Goal: Transaction & Acquisition: Purchase product/service

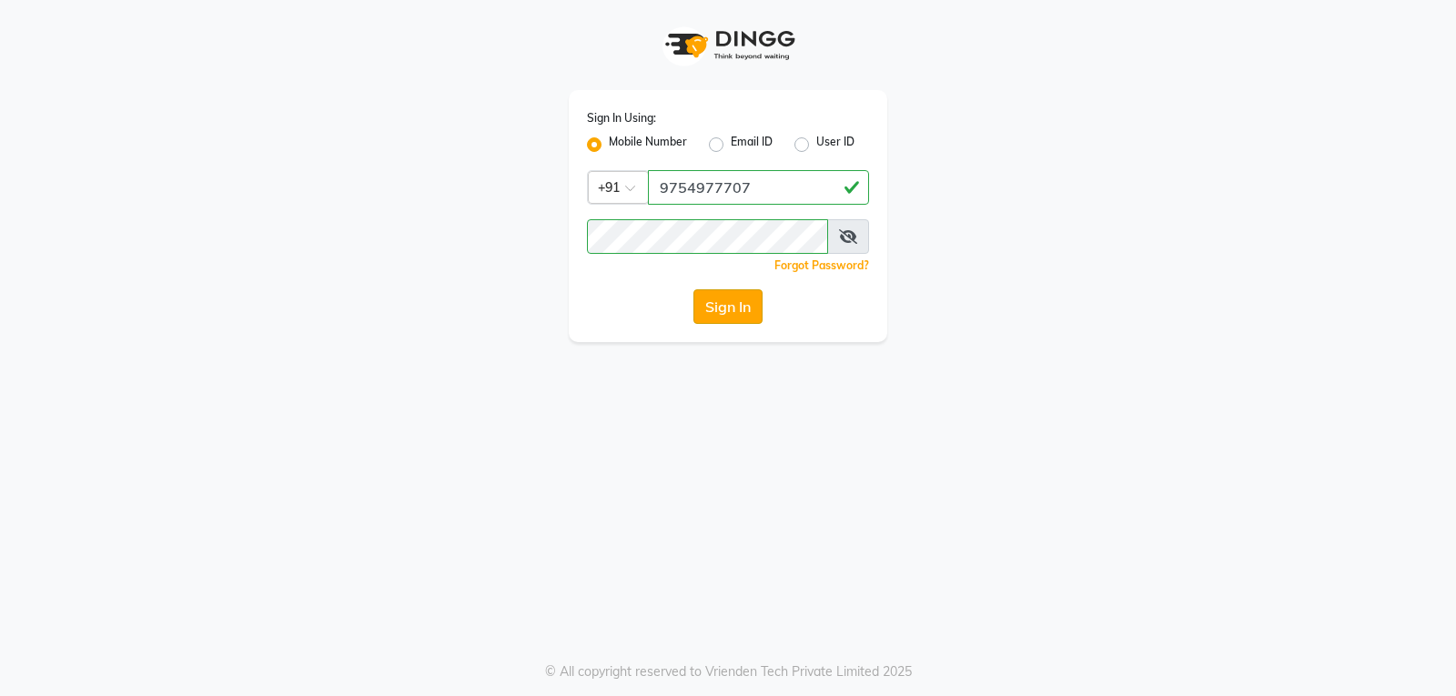
click at [727, 307] on button "Sign In" at bounding box center [727, 306] width 69 height 35
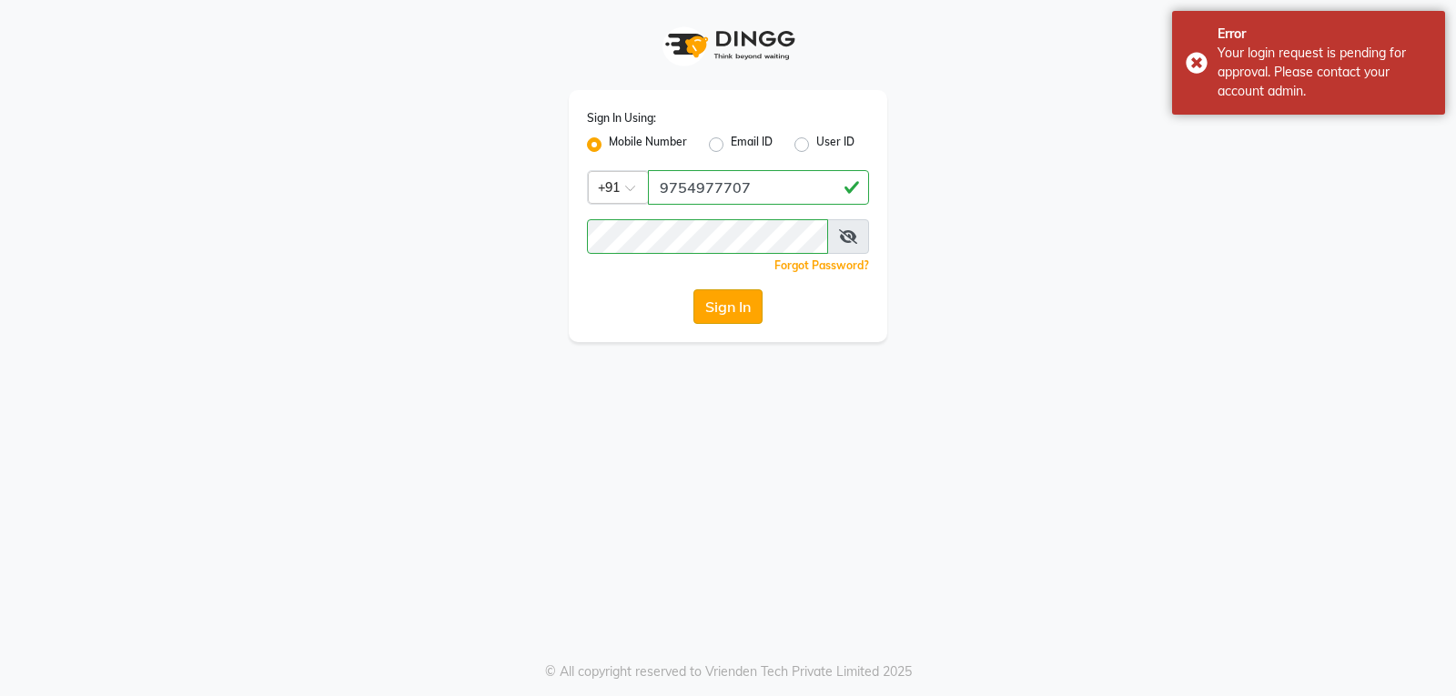
click at [715, 311] on button "Sign In" at bounding box center [727, 306] width 69 height 35
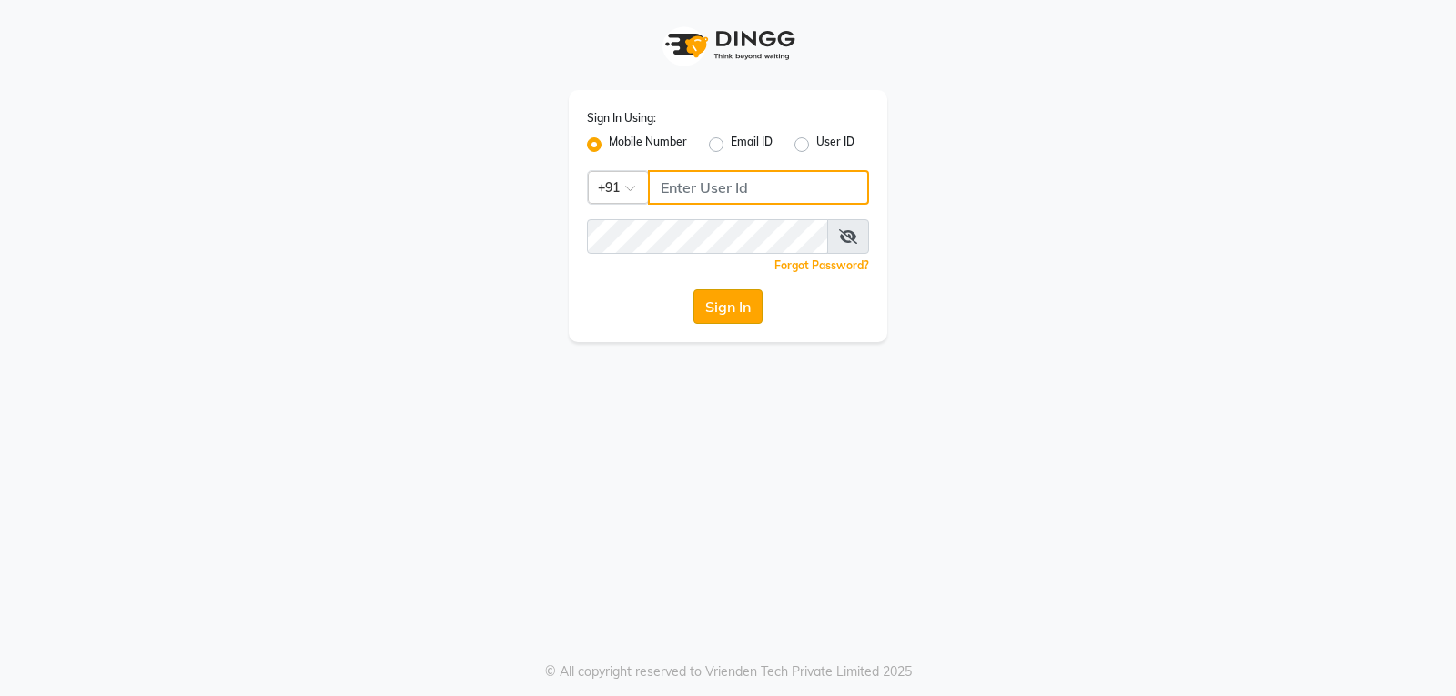
type input "9754977707"
click at [740, 314] on button "Sign In" at bounding box center [727, 306] width 69 height 35
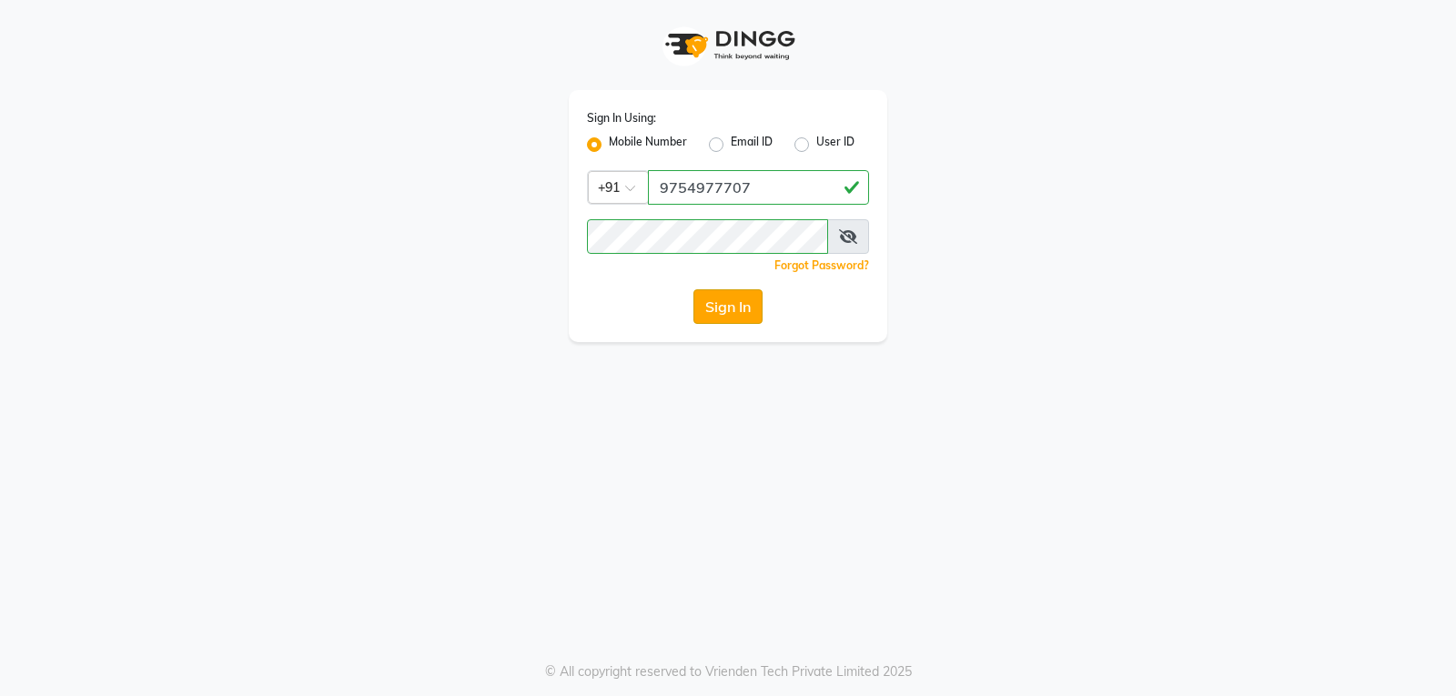
click at [704, 299] on button "Sign In" at bounding box center [727, 306] width 69 height 35
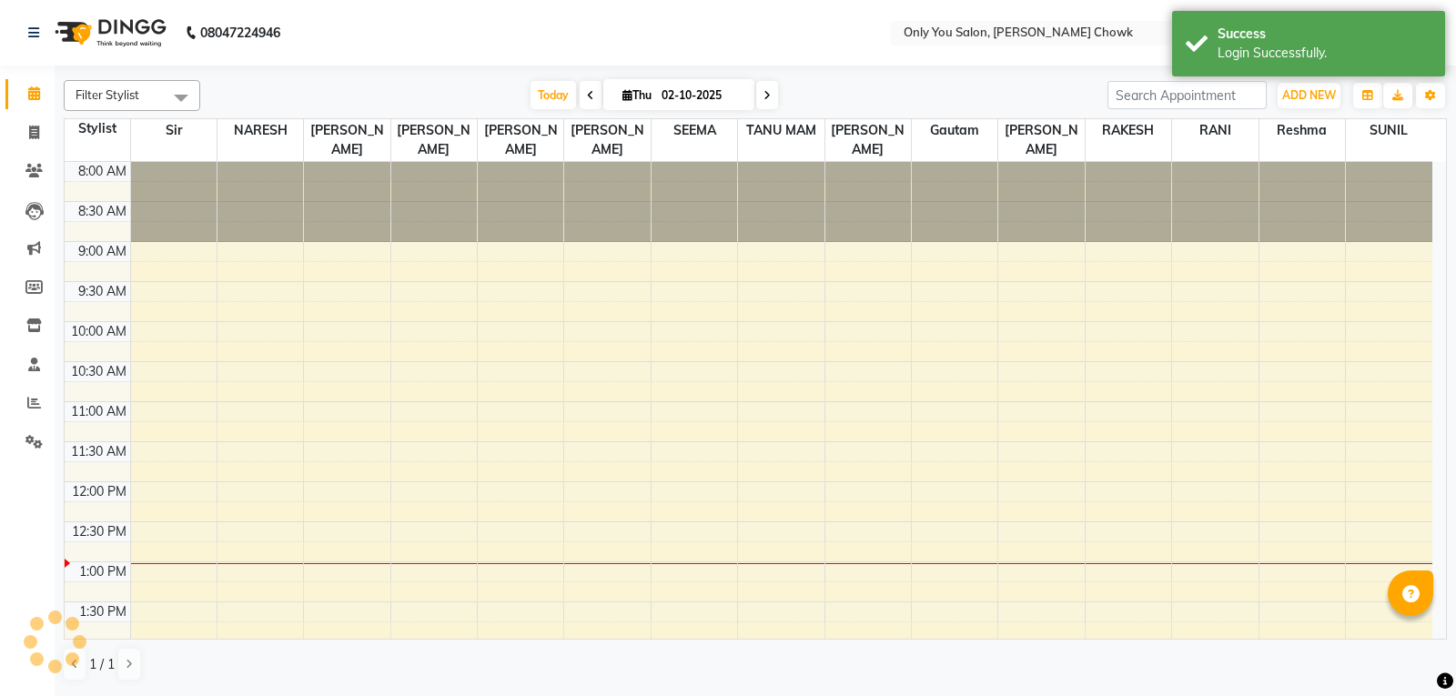
select select "en"
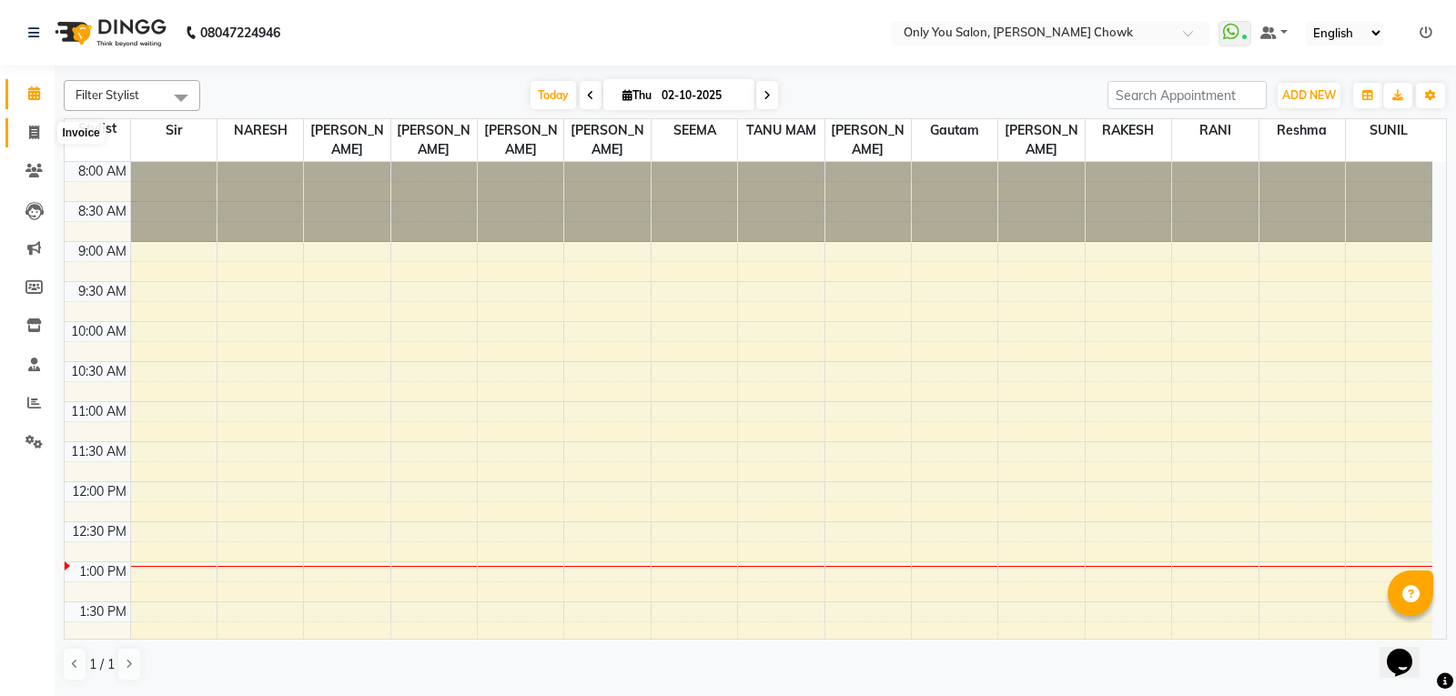
click at [36, 134] on icon at bounding box center [34, 133] width 10 height 14
select select "8713"
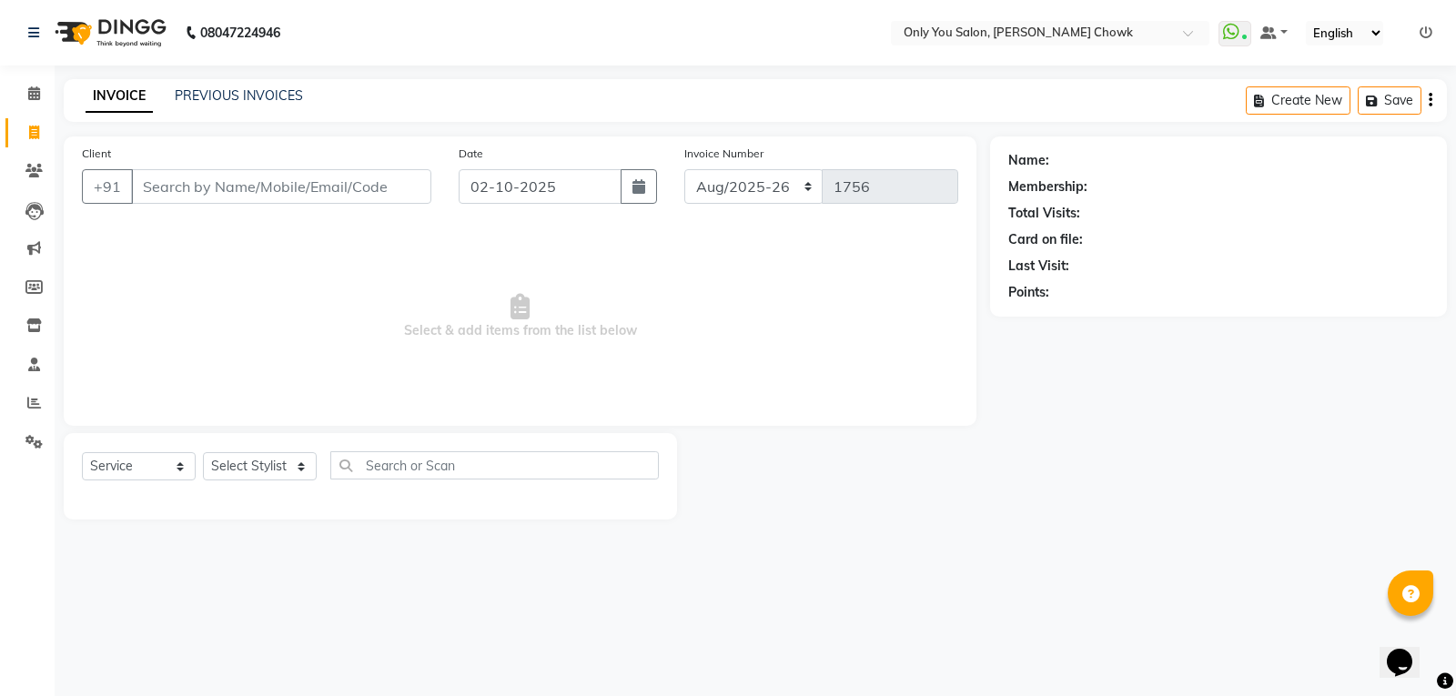
click at [113, 95] on link "INVOICE" at bounding box center [119, 96] width 67 height 33
select select "package"
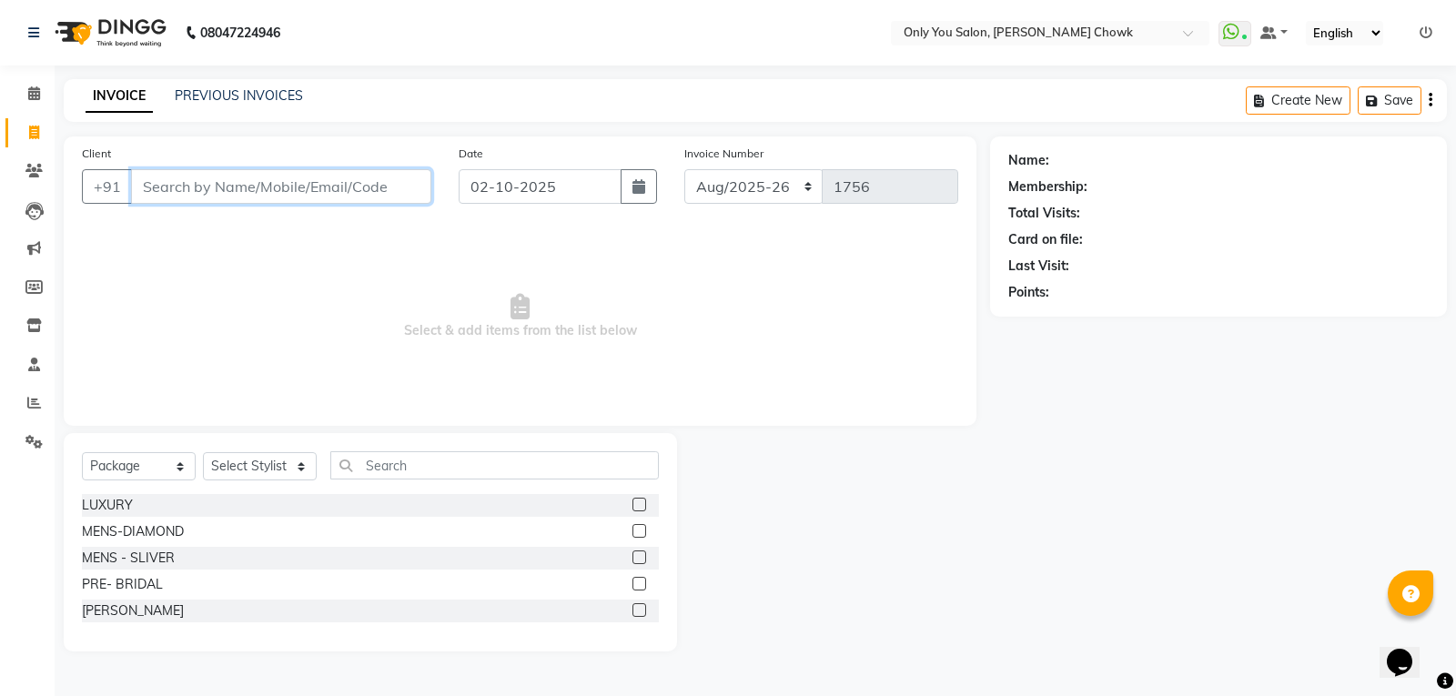
click at [187, 183] on input "Client" at bounding box center [281, 186] width 300 height 35
click at [235, 93] on link "PREVIOUS INVOICES" at bounding box center [239, 95] width 128 height 16
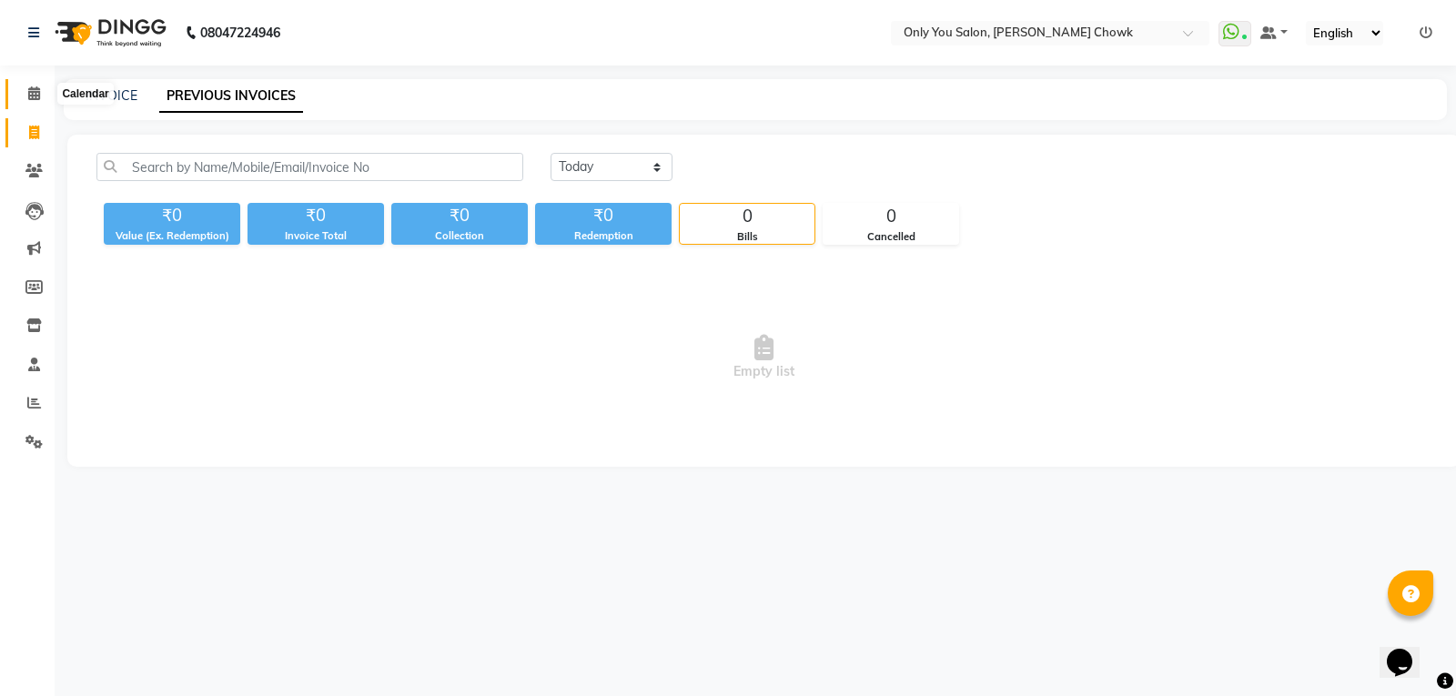
click at [25, 89] on span at bounding box center [34, 94] width 32 height 21
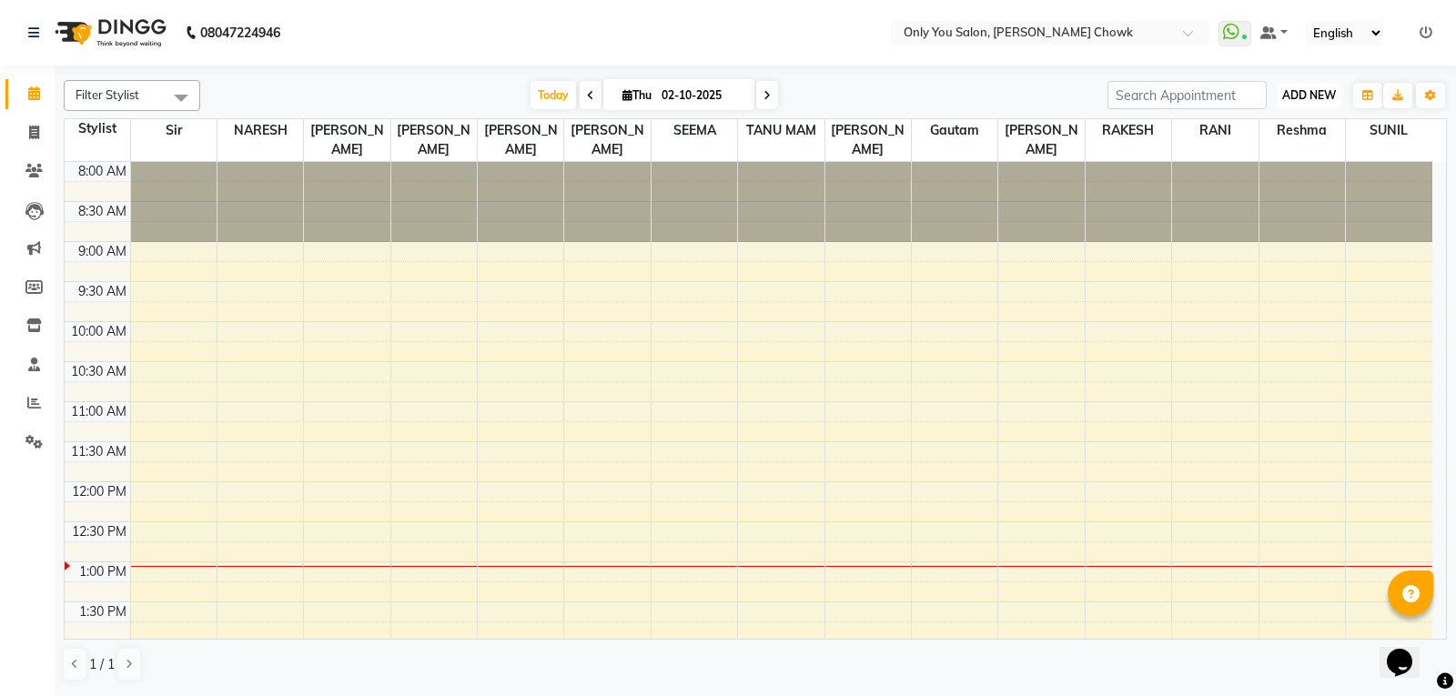
click at [1323, 91] on span "ADD NEW" at bounding box center [1309, 95] width 54 height 14
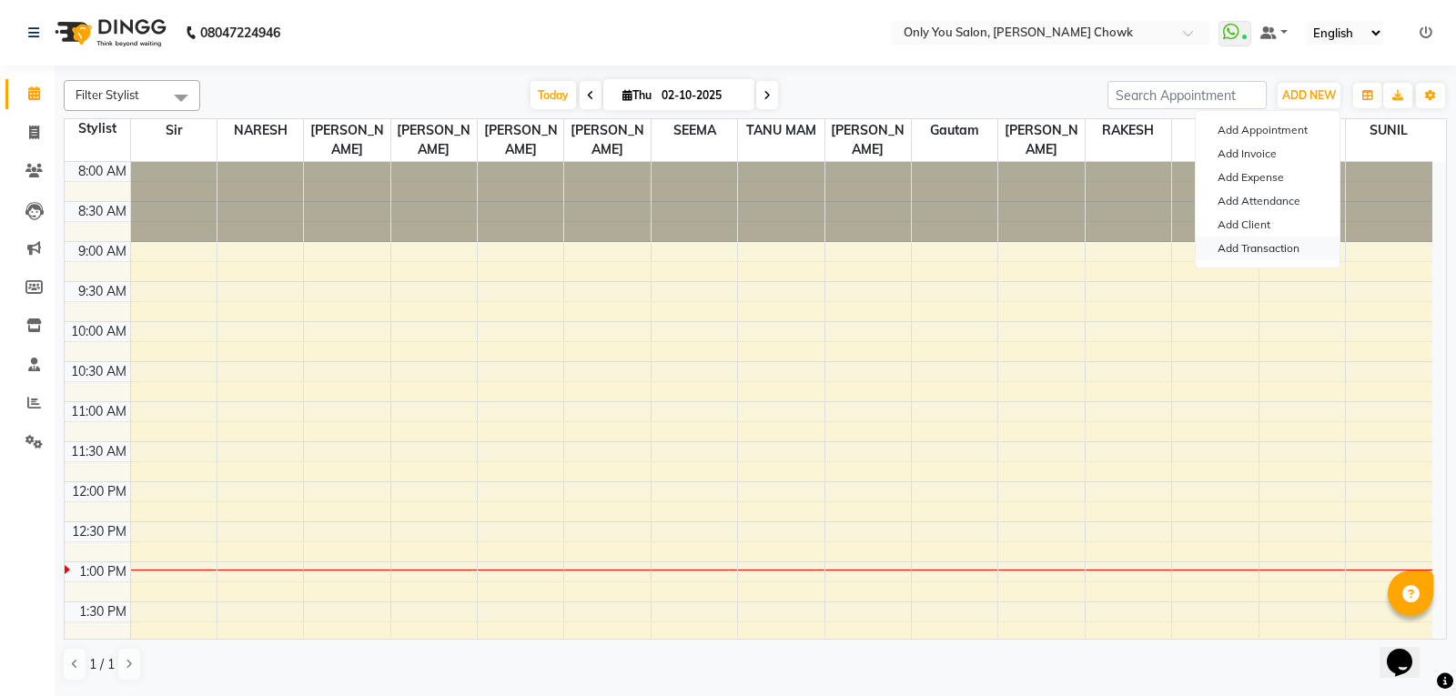
click at [1270, 246] on link "Add Transaction" at bounding box center [1267, 249] width 144 height 24
select select "direct"
select select
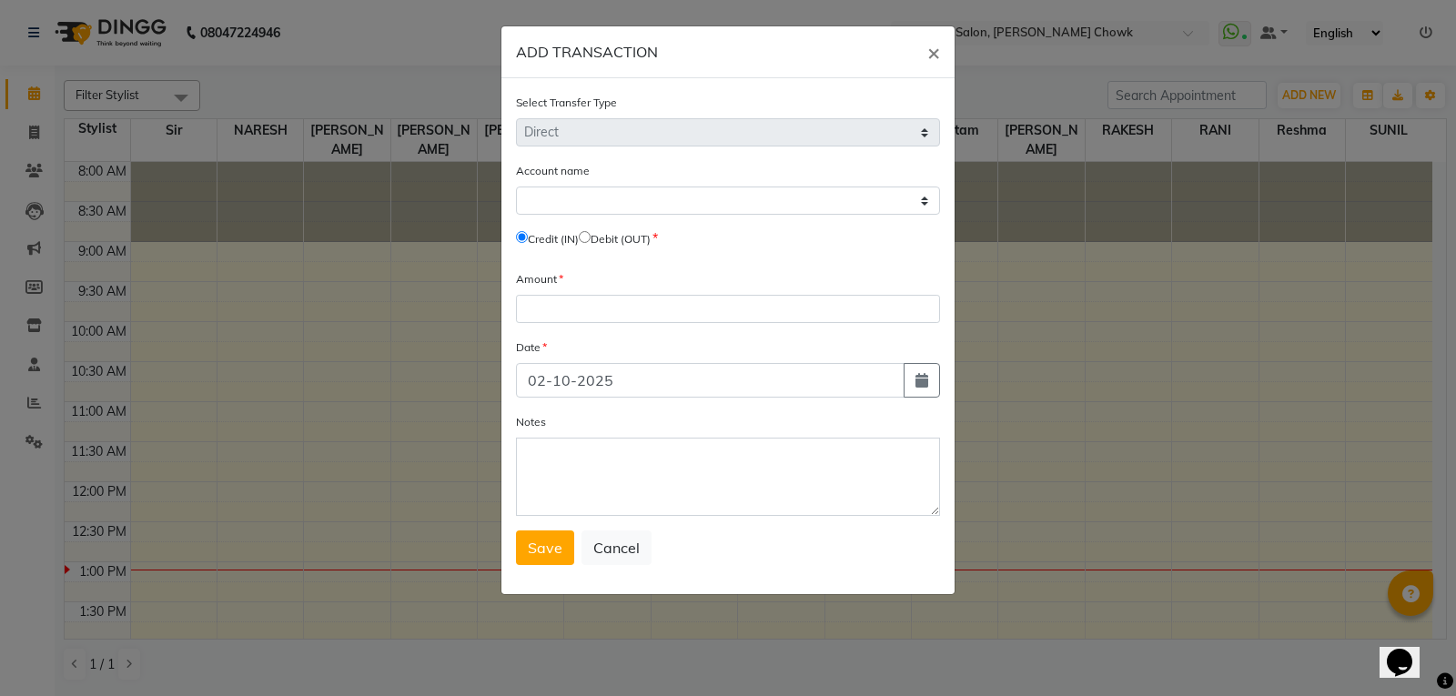
click at [590, 237] on input "radio" at bounding box center [585, 237] width 12 height 12
radio input "true"
click at [577, 187] on select "Select Petty Cash" at bounding box center [728, 201] width 424 height 28
select select "2923"
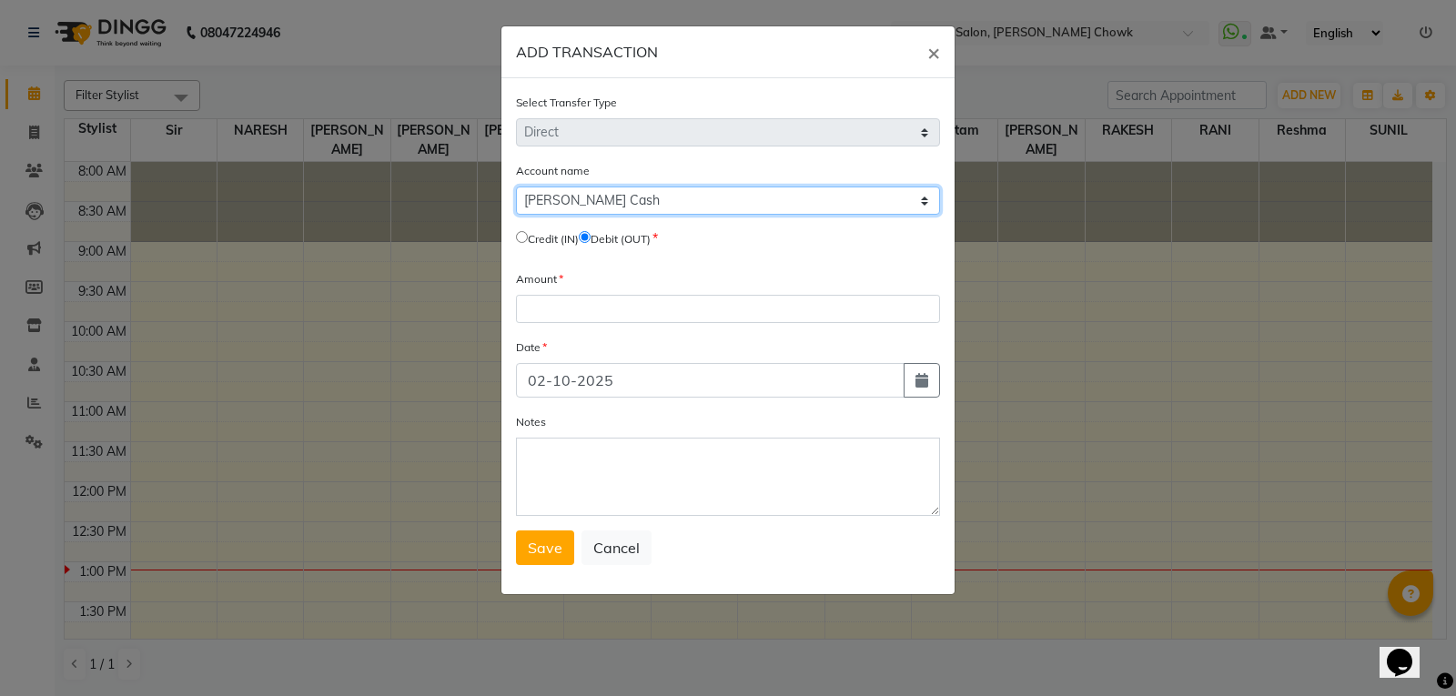
click at [516, 187] on select "Select Petty Cash" at bounding box center [728, 201] width 424 height 28
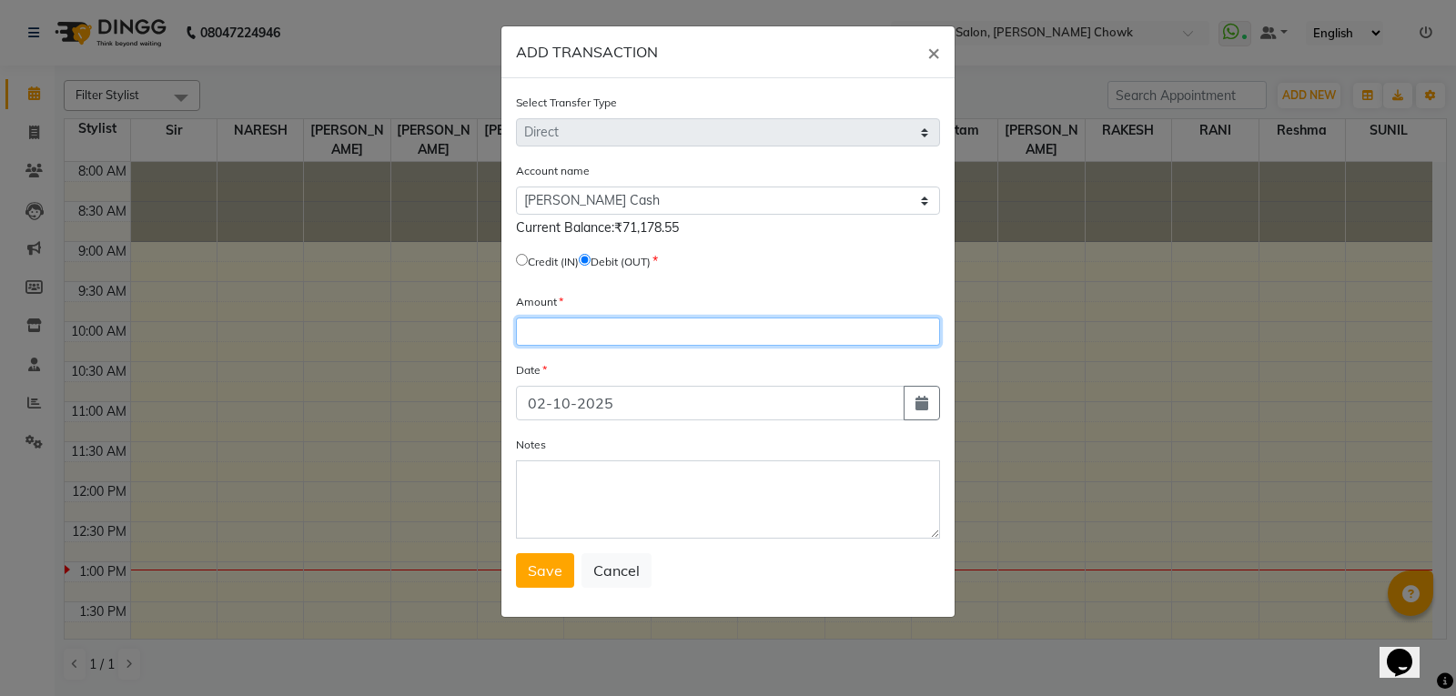
click at [566, 328] on input "number" at bounding box center [728, 332] width 424 height 28
type input "71178"
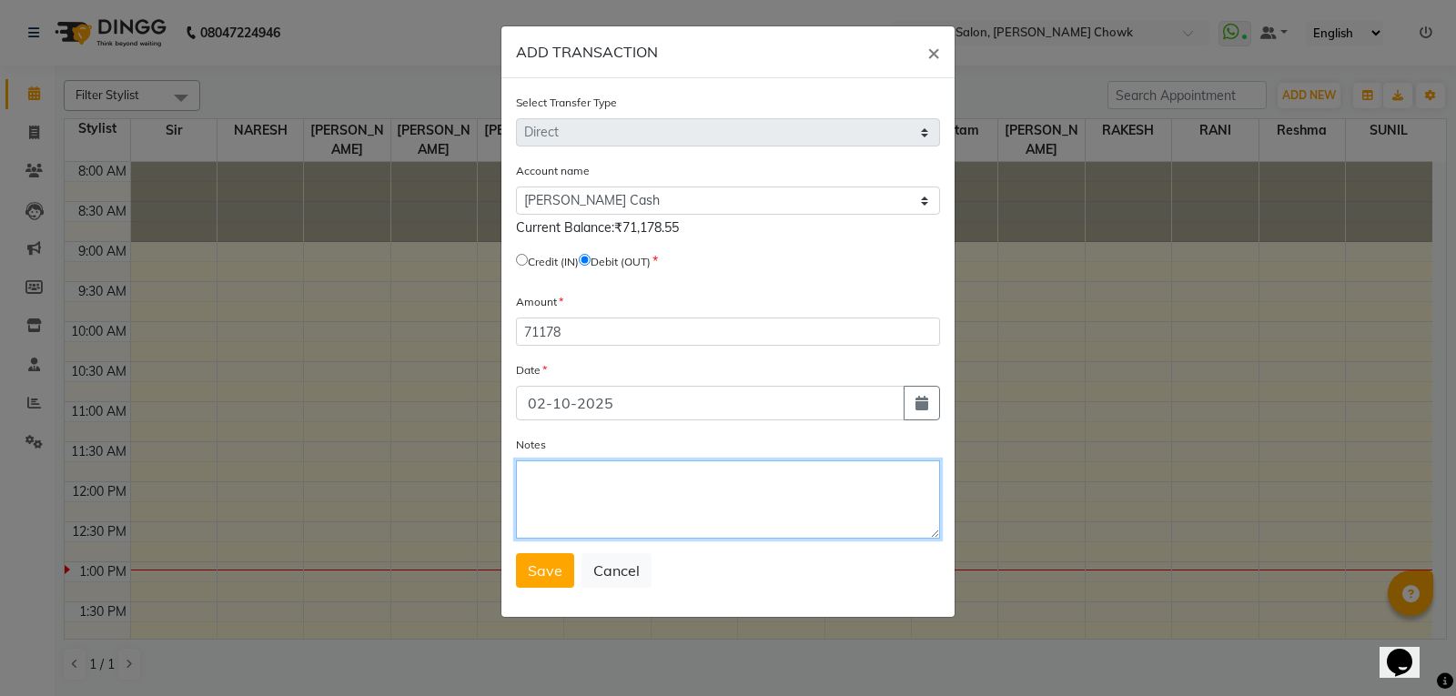
click at [548, 482] on textarea "Notes" at bounding box center [728, 499] width 424 height 78
type textarea "d"
type textarea "Debit"
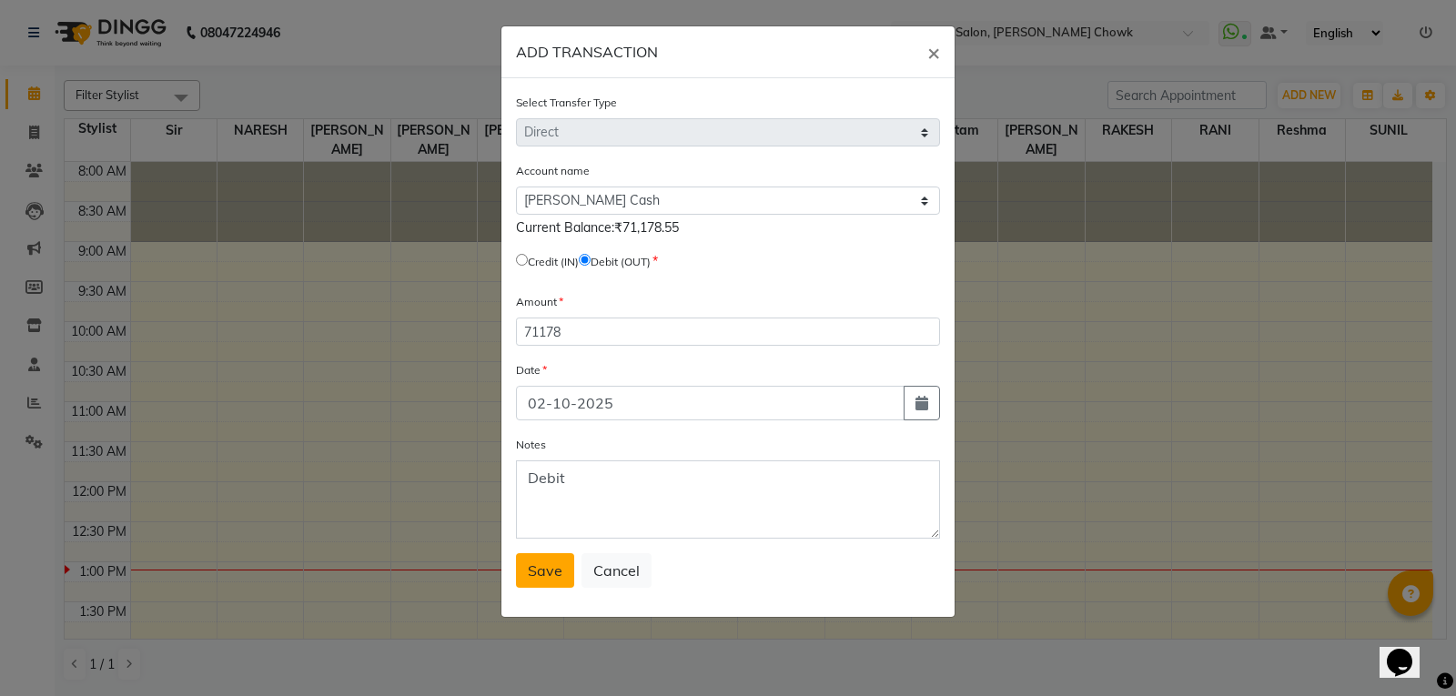
click at [553, 570] on span "Save" at bounding box center [545, 570] width 35 height 18
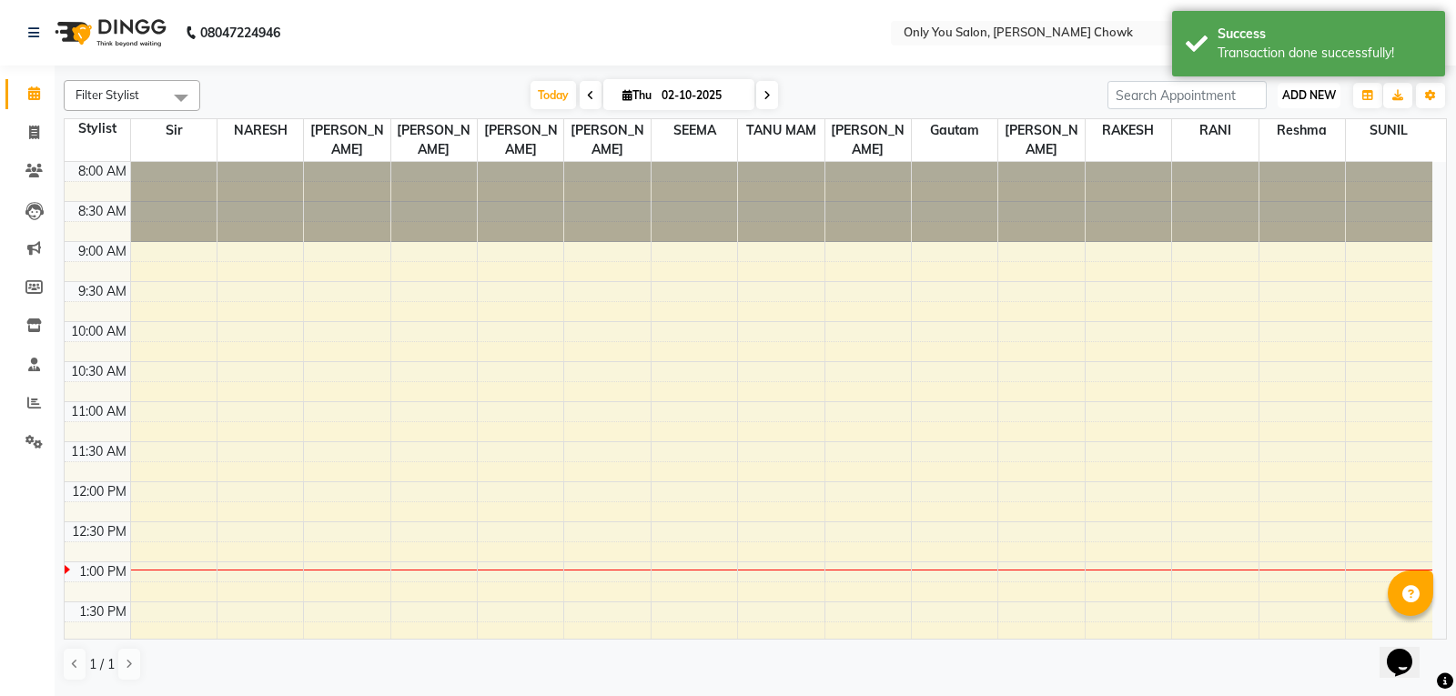
click at [1306, 92] on span "ADD NEW" at bounding box center [1309, 95] width 54 height 14
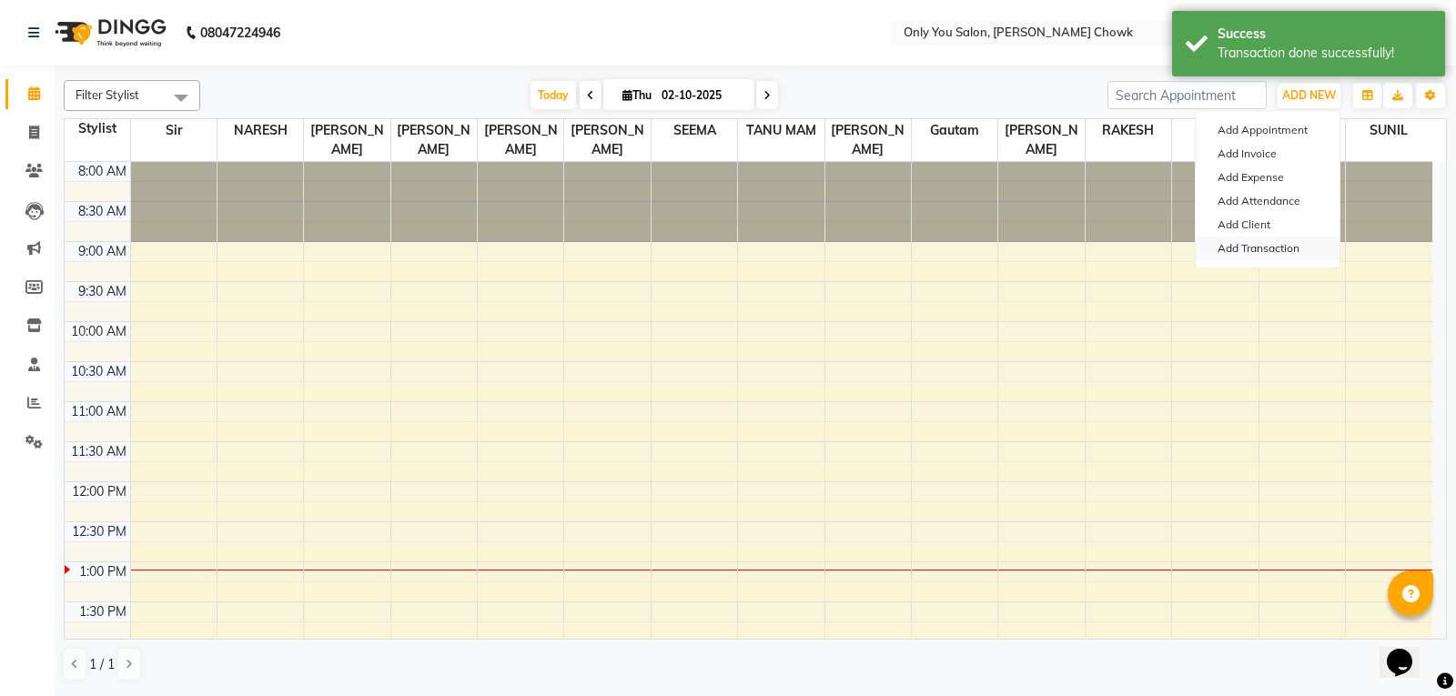
click at [1256, 247] on link "Add Transaction" at bounding box center [1267, 249] width 144 height 24
select select "direct"
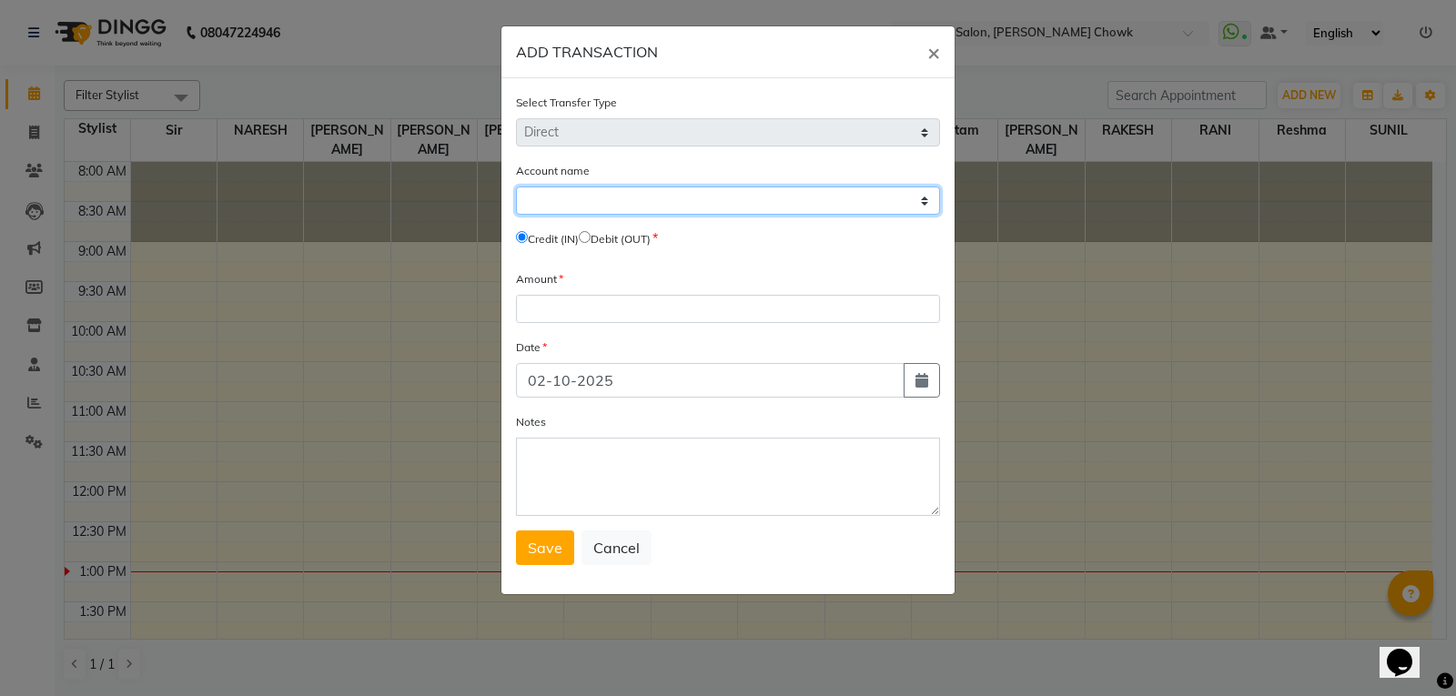
click at [582, 207] on select "Select Petty Cash" at bounding box center [728, 201] width 424 height 28
select select "2923"
click at [516, 187] on select "Select Petty Cash" at bounding box center [728, 201] width 424 height 28
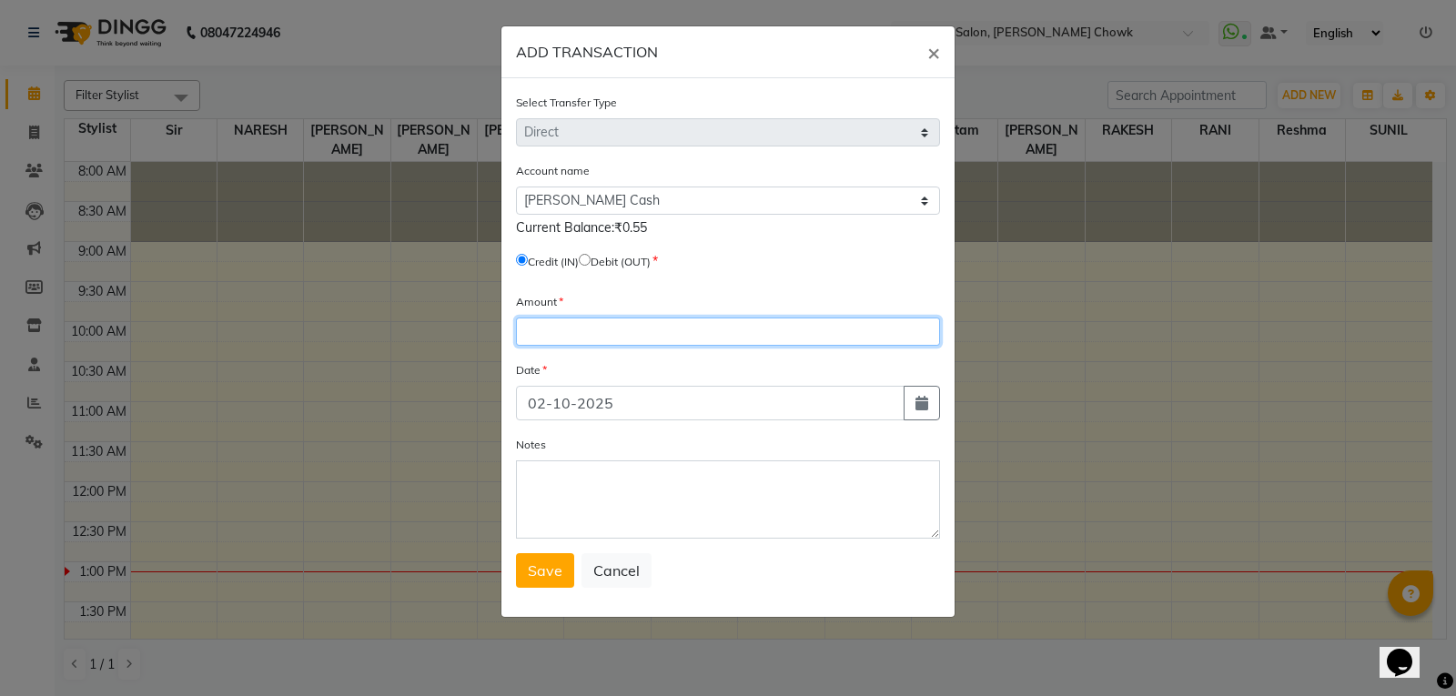
click at [540, 329] on input "number" at bounding box center [728, 332] width 424 height 28
type input "7360"
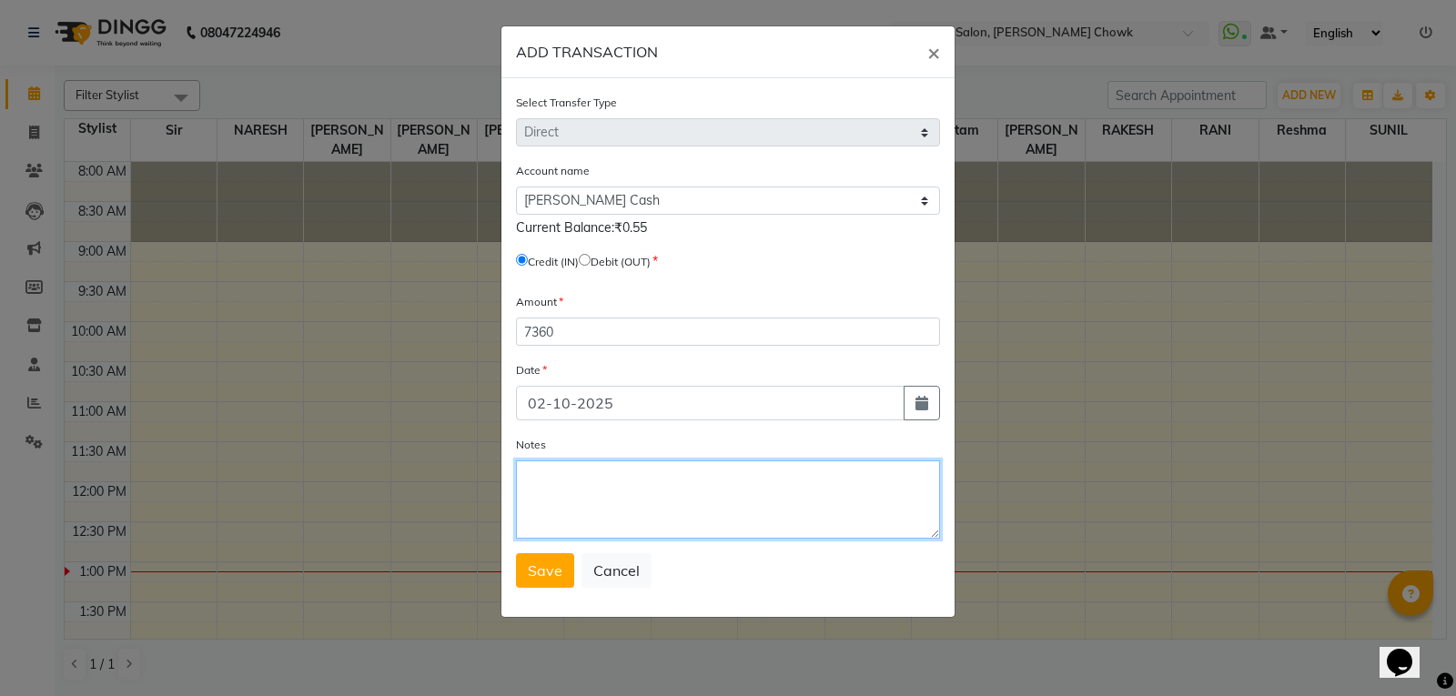
click at [526, 495] on textarea "Notes" at bounding box center [728, 499] width 424 height 78
type textarea "Opening Balance"
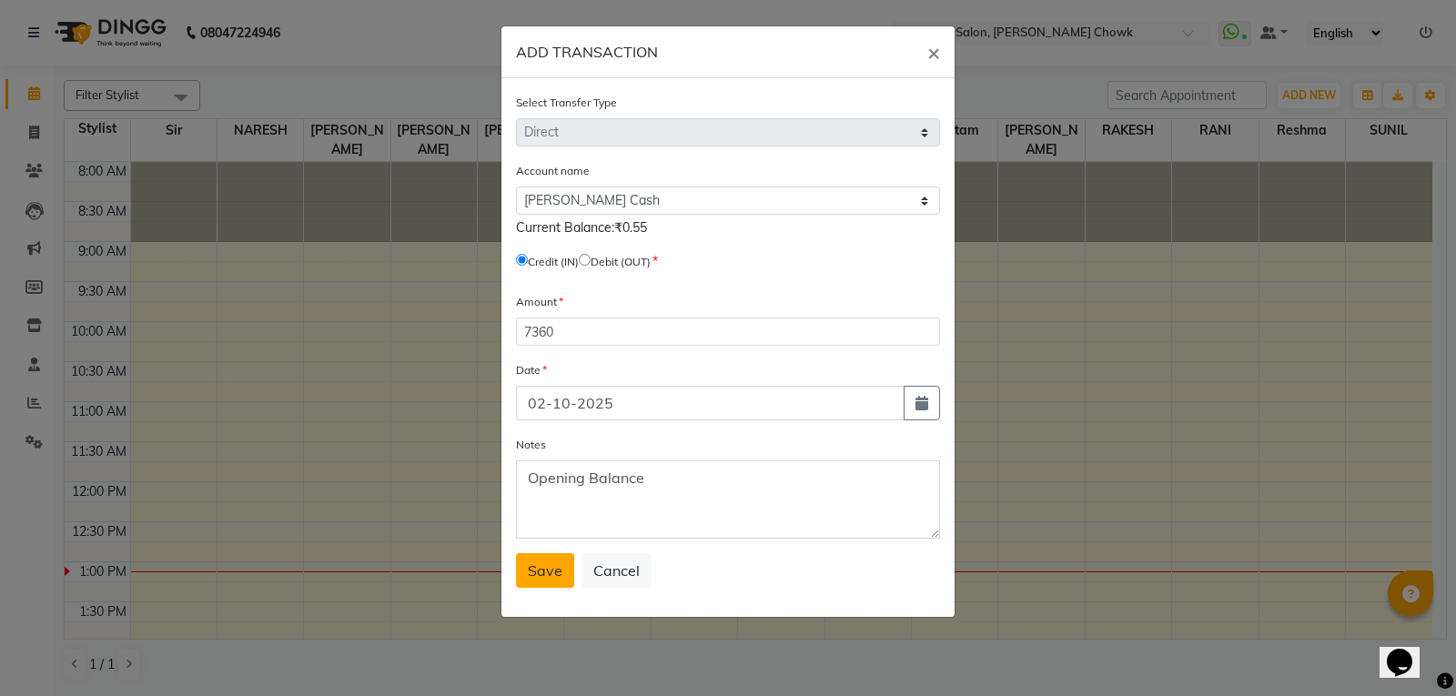
click at [541, 581] on button "Save" at bounding box center [545, 570] width 58 height 35
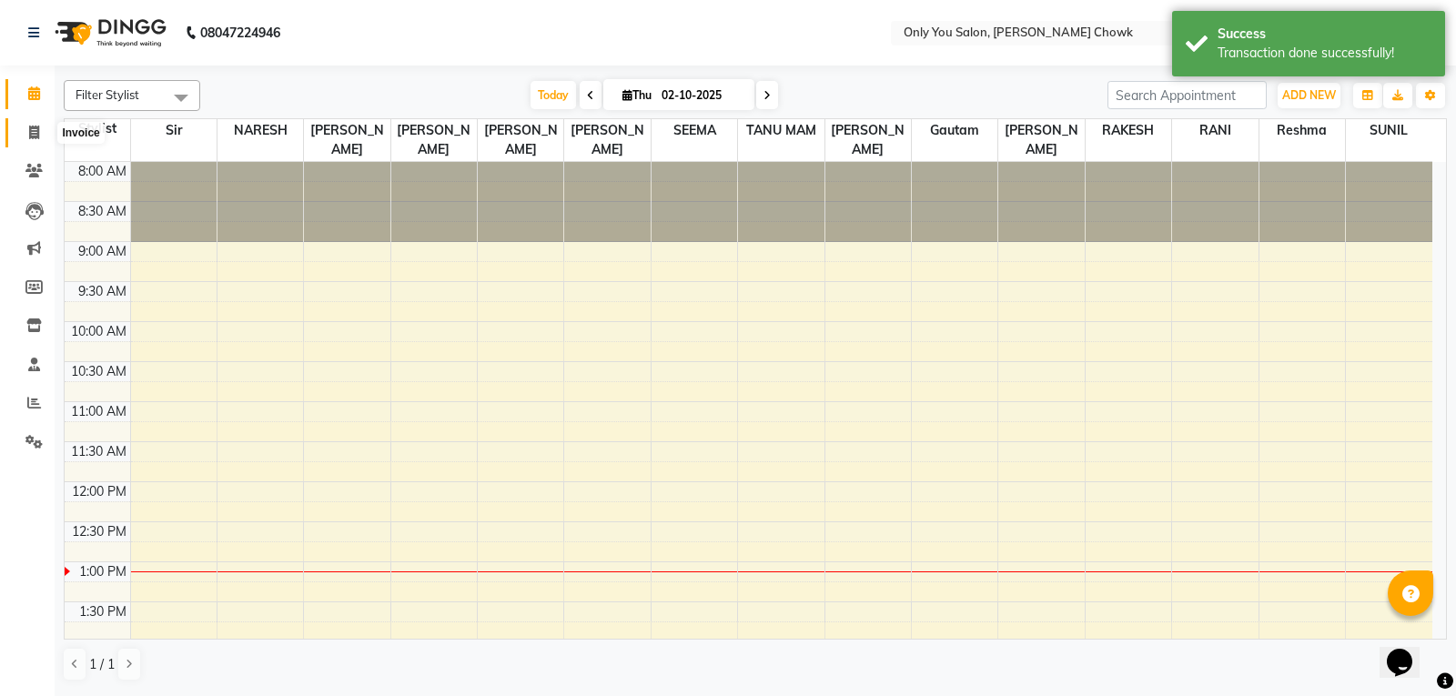
click at [38, 137] on icon at bounding box center [34, 133] width 10 height 14
select select "8713"
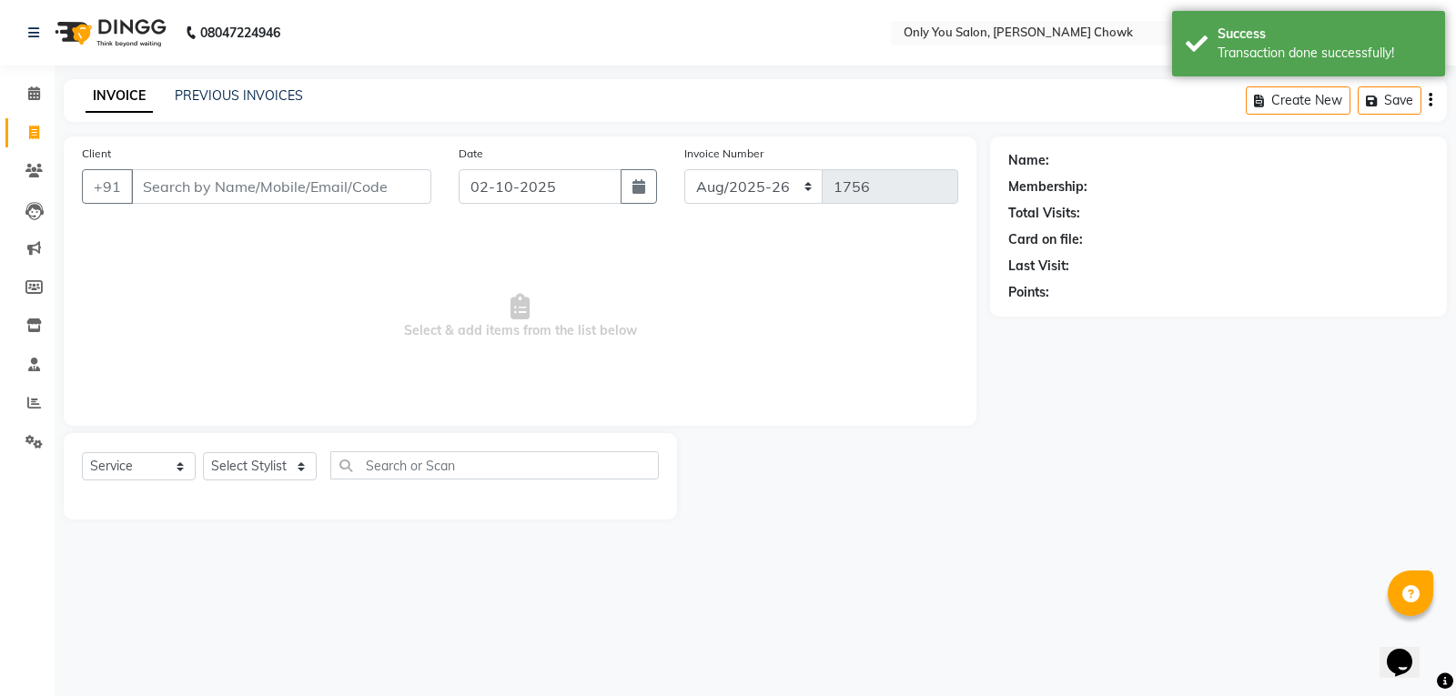
select select "package"
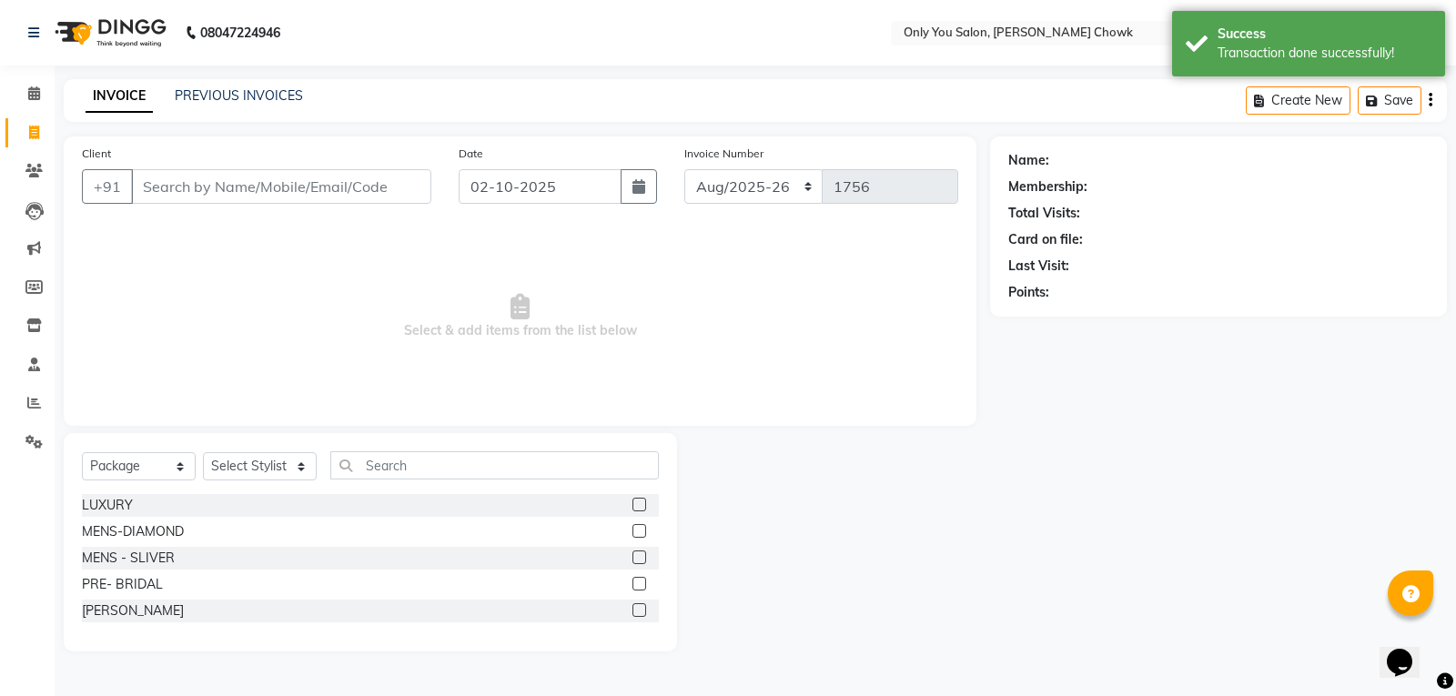
click at [158, 183] on input "Client" at bounding box center [281, 186] width 300 height 35
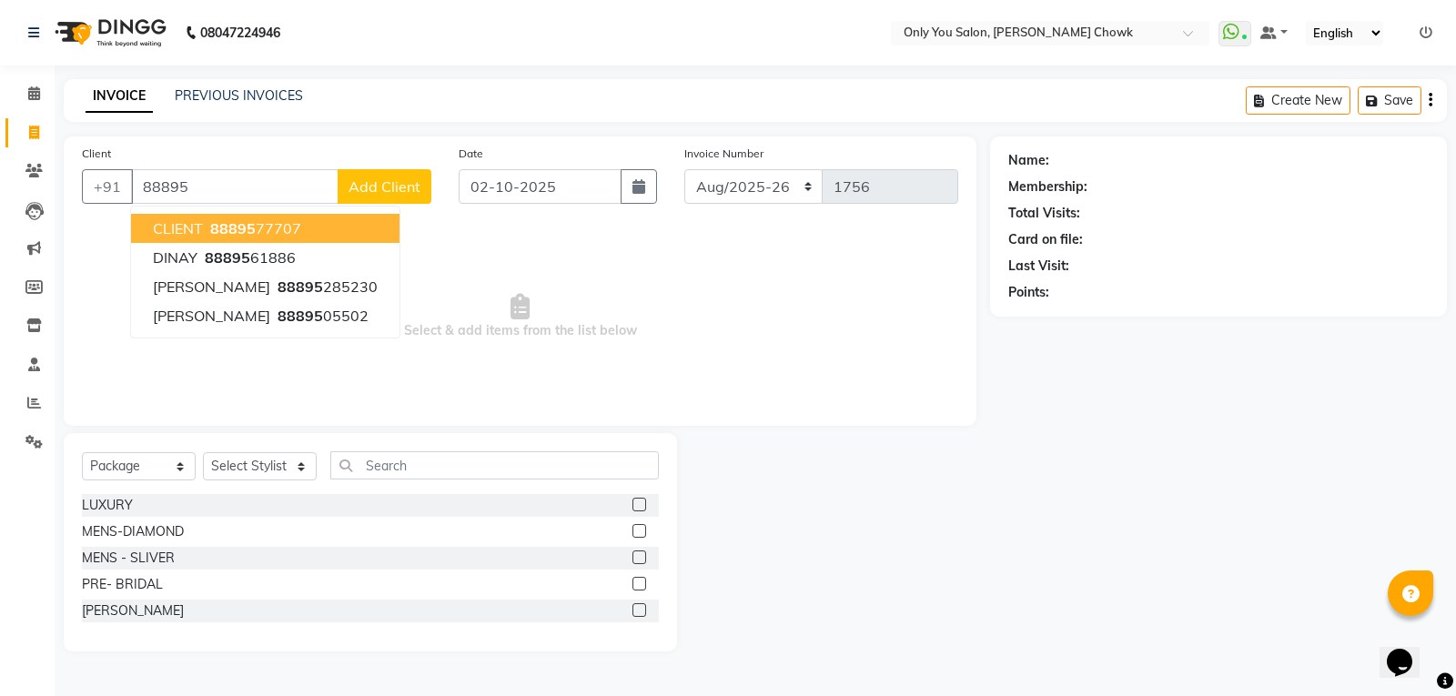
click at [176, 229] on span "CLIENT" at bounding box center [178, 228] width 50 height 18
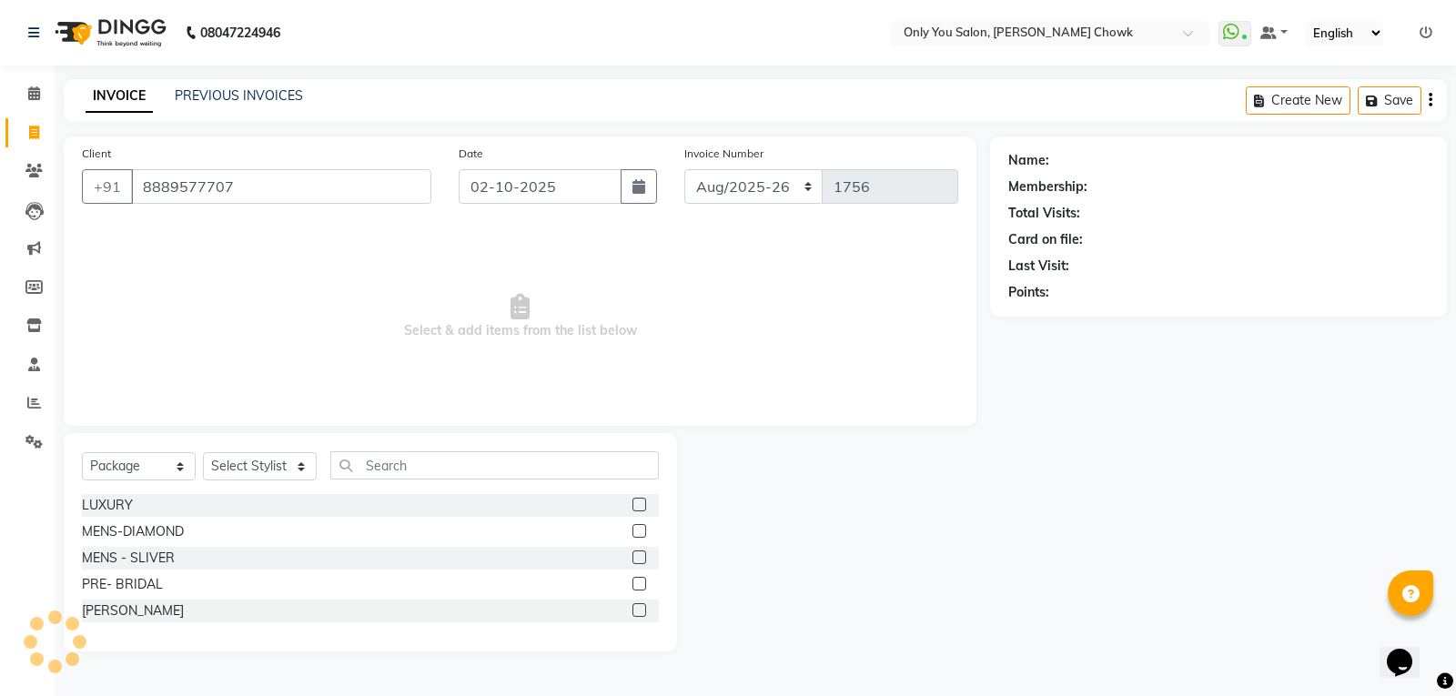
type input "8889577707"
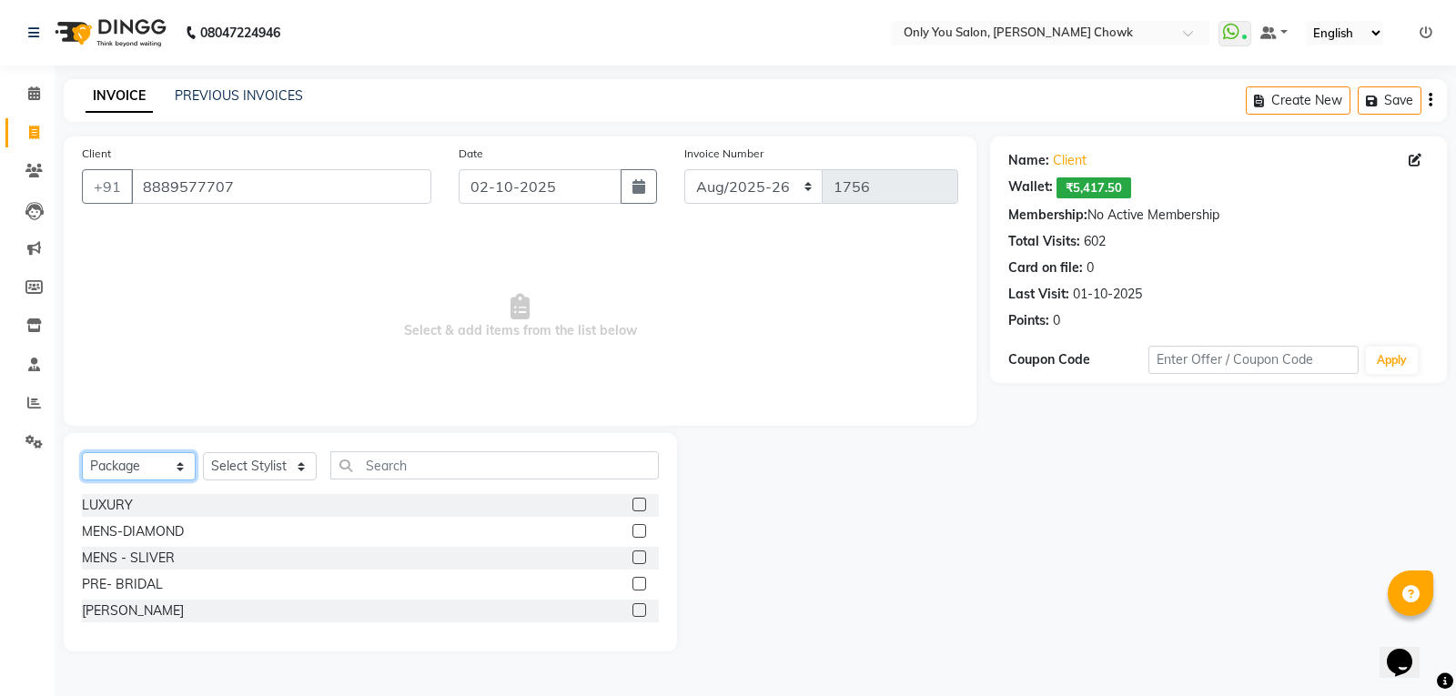
click at [174, 474] on select "Select Service Product Membership Package Voucher Prepaid Gift Card" at bounding box center [139, 466] width 114 height 28
select select "service"
click at [82, 452] on select "Select Service Product Membership Package Voucher Prepaid Gift Card" at bounding box center [139, 466] width 114 height 28
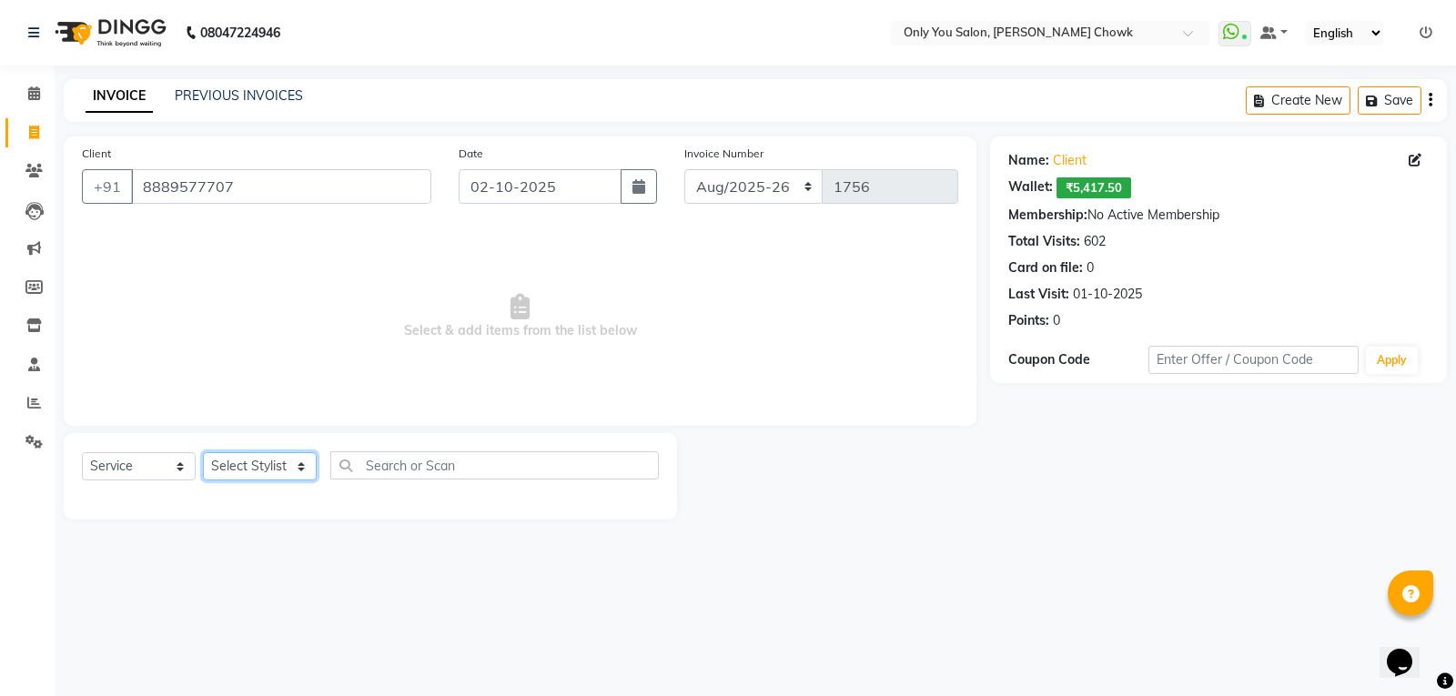
click at [308, 468] on select "Select Stylist [PERSON_NAME] [PERSON_NAME] [PERSON_NAME] MAMTA [PERSON_NAME] [P…" at bounding box center [260, 466] width 114 height 28
select select "90002"
click at [203, 452] on select "Select Stylist [PERSON_NAME] [PERSON_NAME] [PERSON_NAME] MAMTA [PERSON_NAME] [P…" at bounding box center [260, 466] width 114 height 28
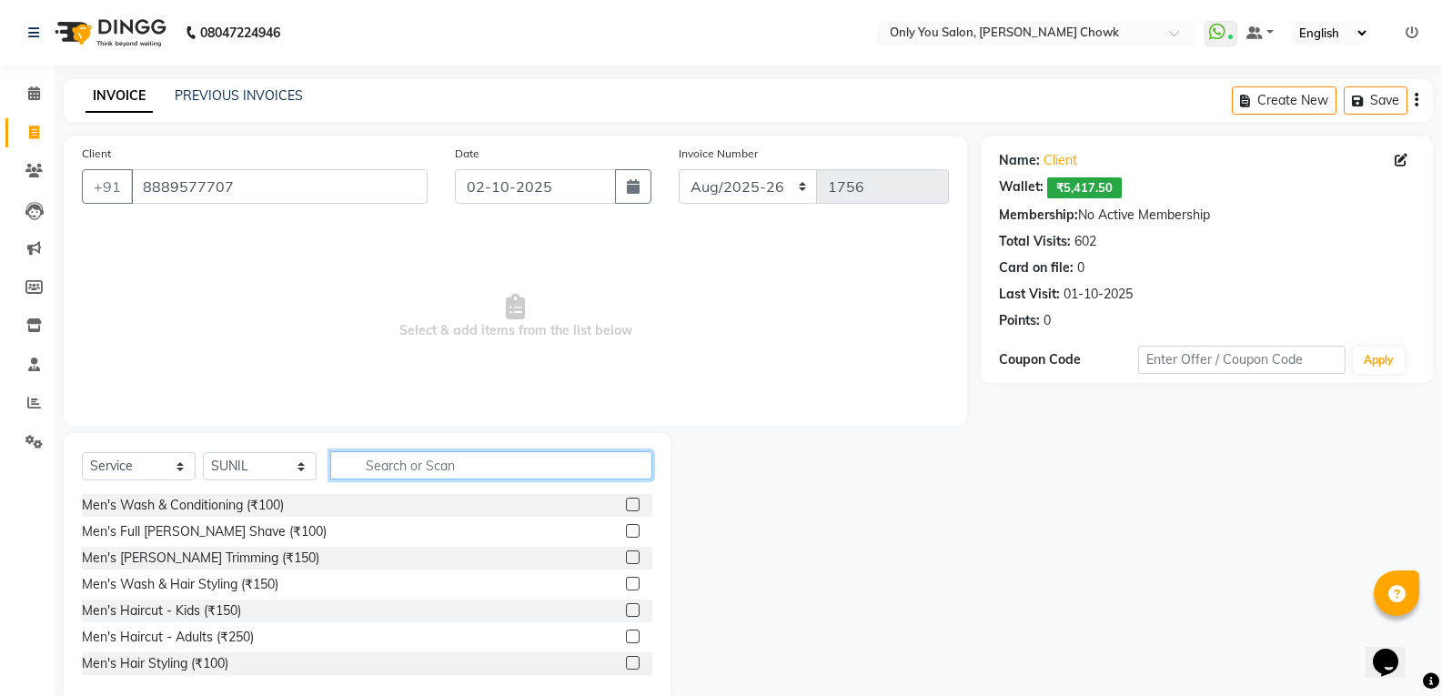
click at [421, 472] on input "text" at bounding box center [491, 465] width 322 height 28
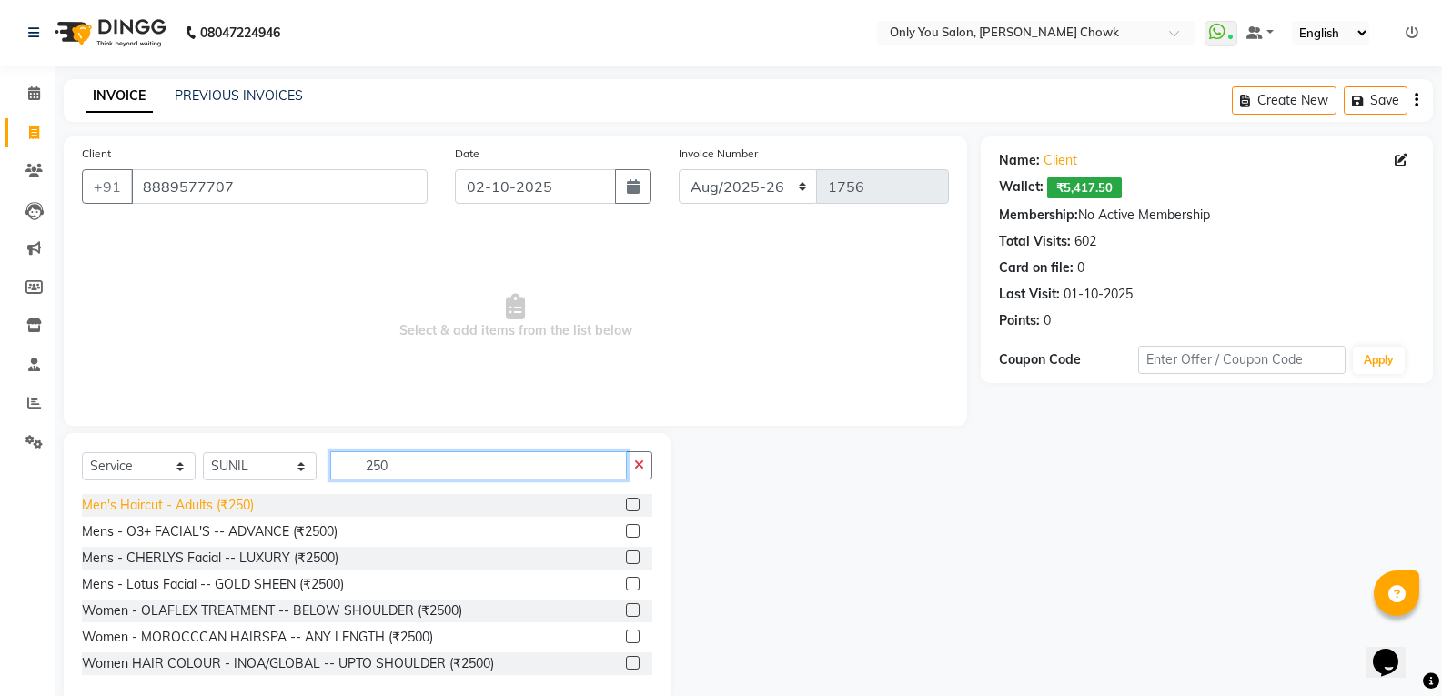
type input "250"
click at [172, 510] on div "Men's Haircut - Adults (₹250)" at bounding box center [168, 505] width 172 height 19
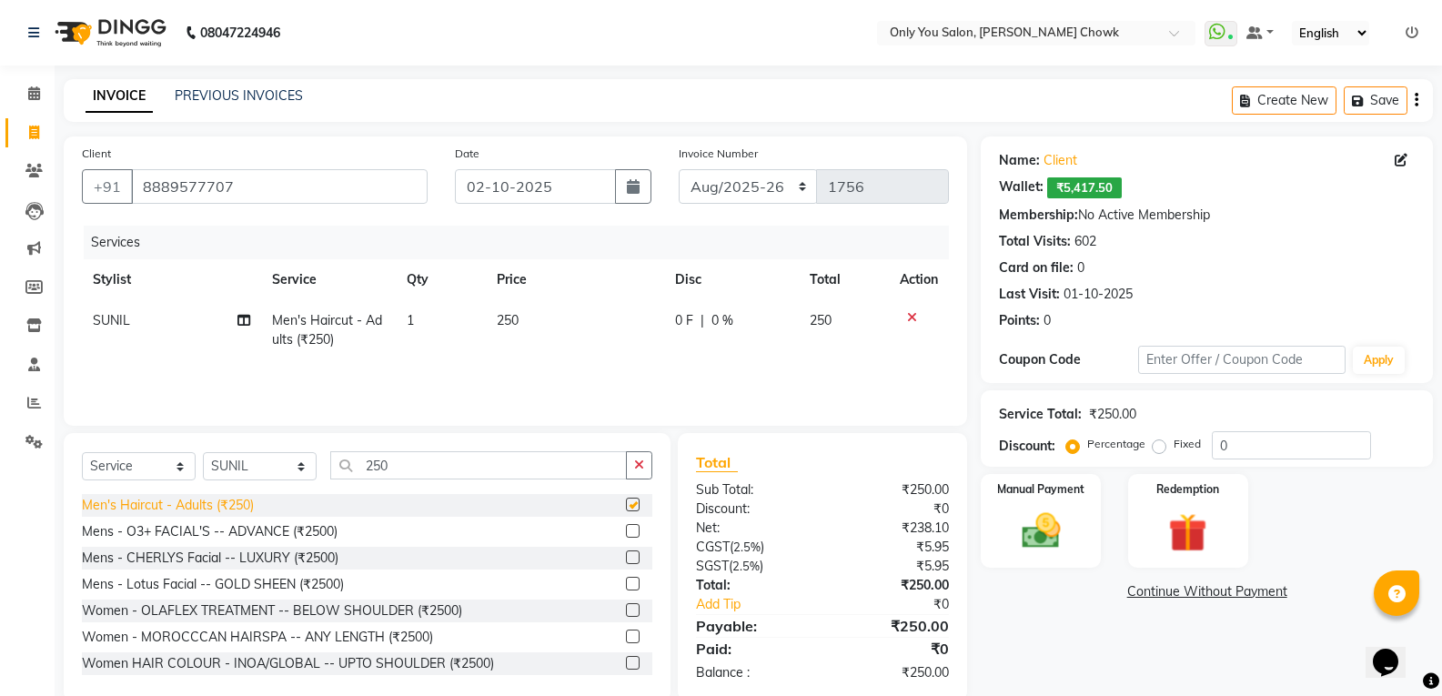
checkbox input "false"
click at [1051, 520] on img at bounding box center [1040, 531] width 65 height 46
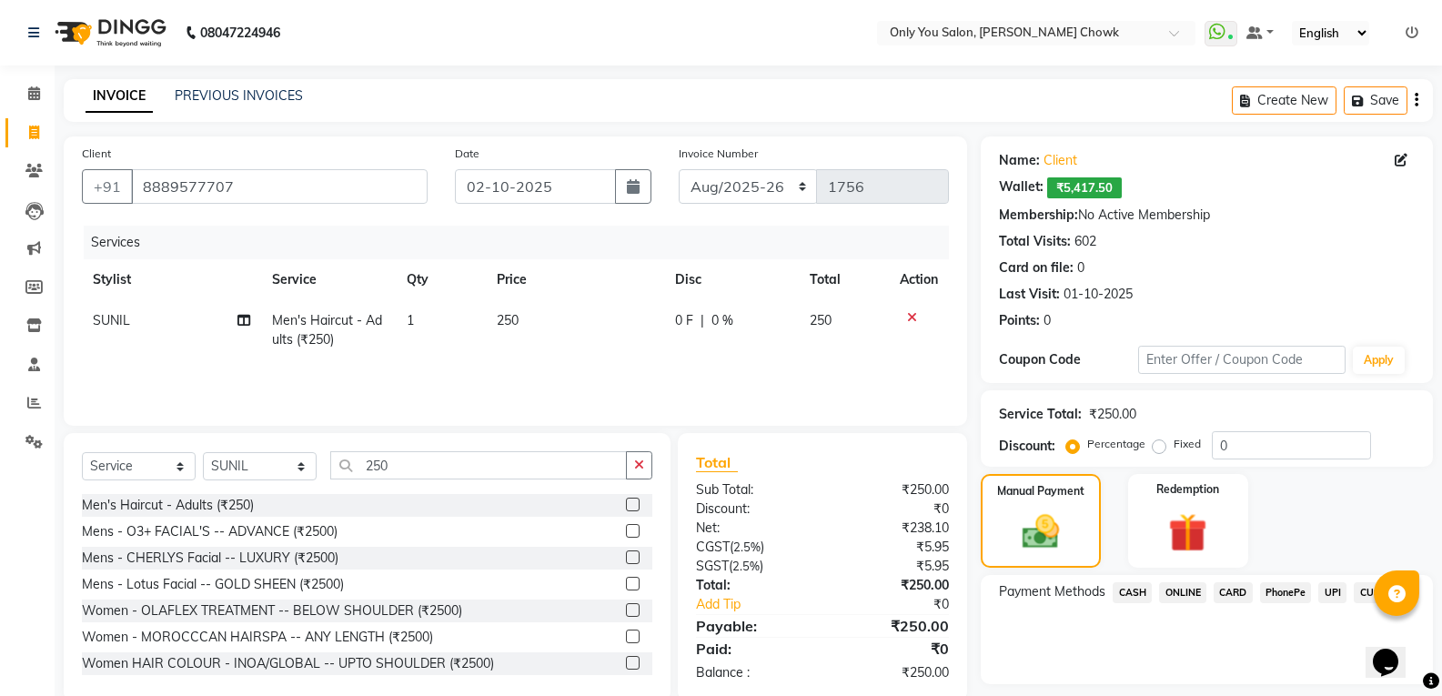
click at [1134, 588] on span "CASH" at bounding box center [1132, 592] width 39 height 21
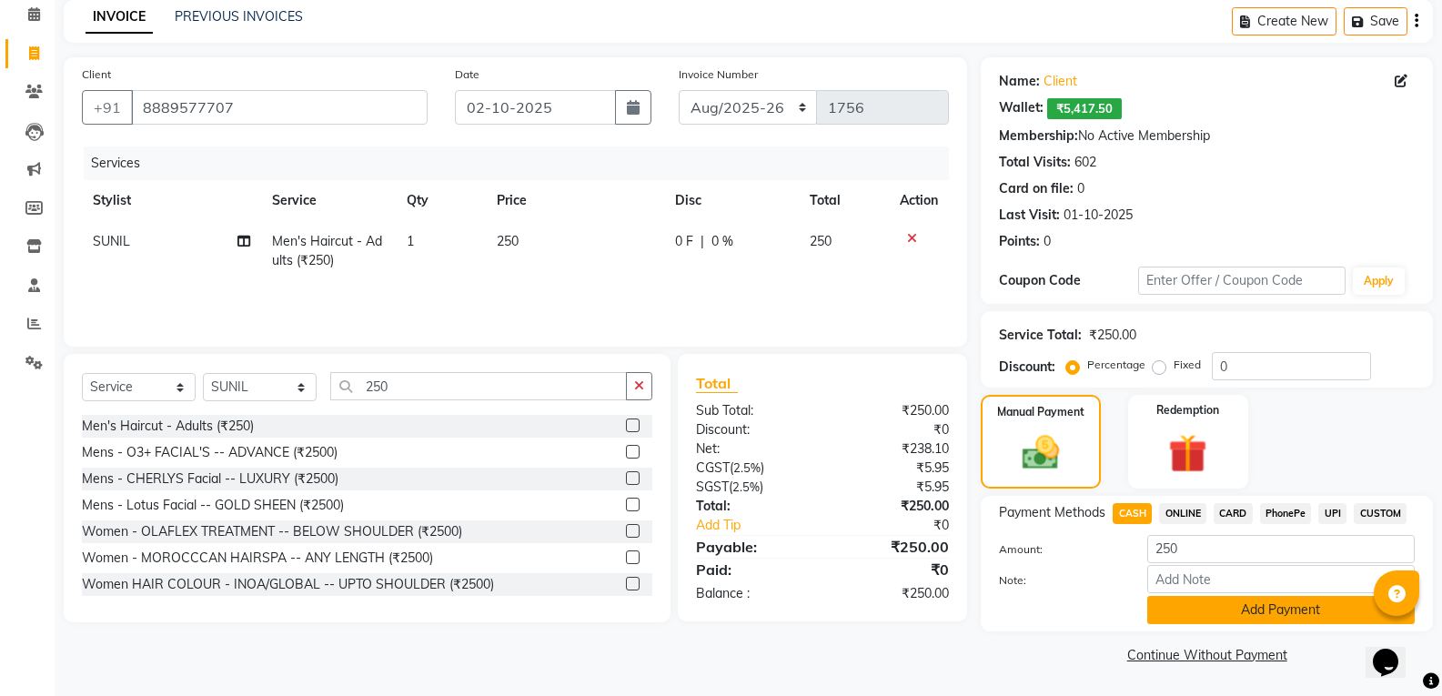
click at [1213, 612] on button "Add Payment" at bounding box center [1280, 610] width 267 height 28
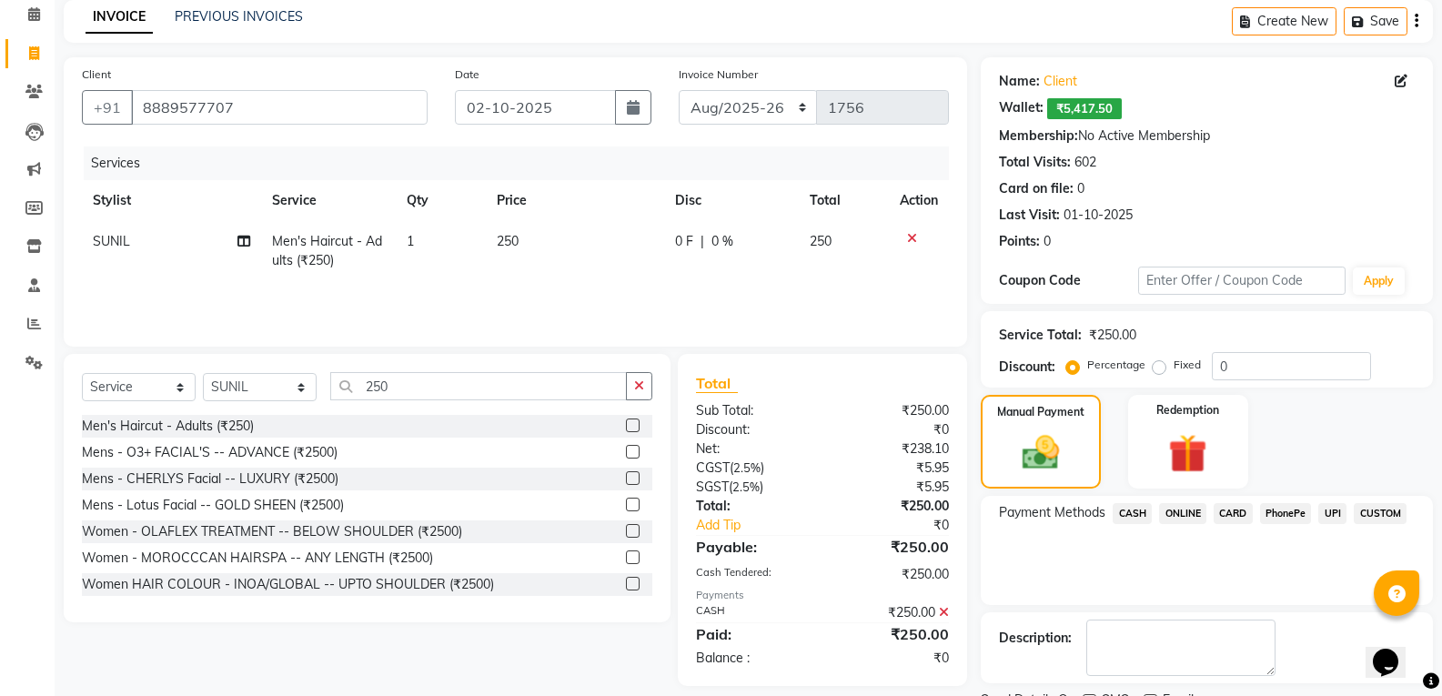
scroll to position [156, 0]
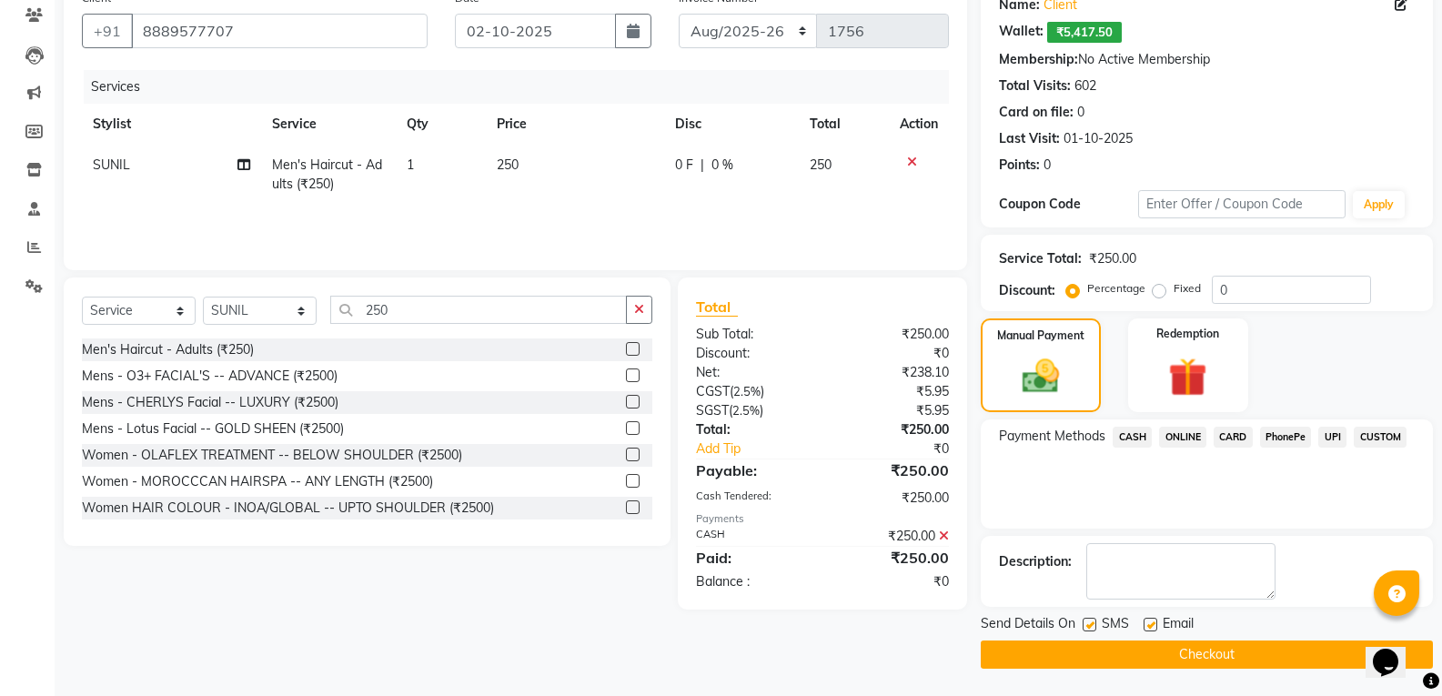
click at [1175, 654] on button "Checkout" at bounding box center [1207, 654] width 452 height 28
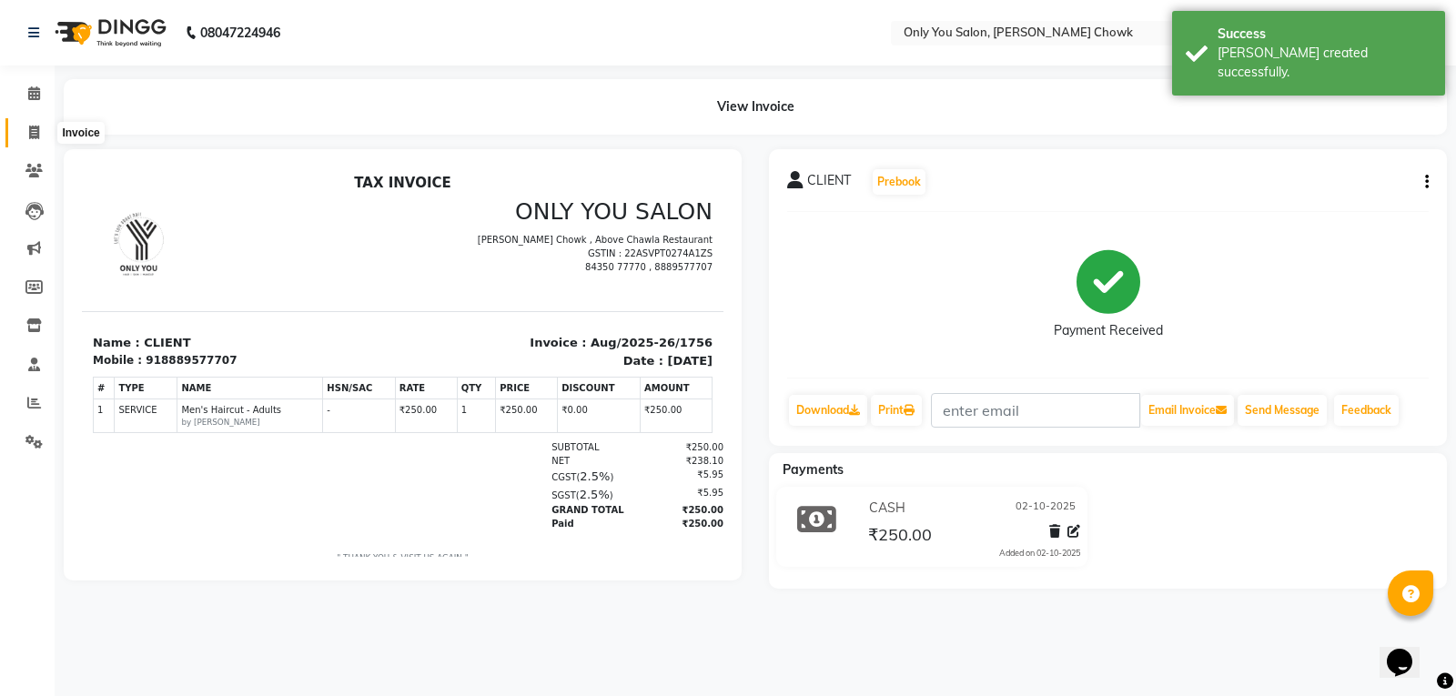
click at [36, 141] on span at bounding box center [34, 133] width 32 height 21
select select "8713"
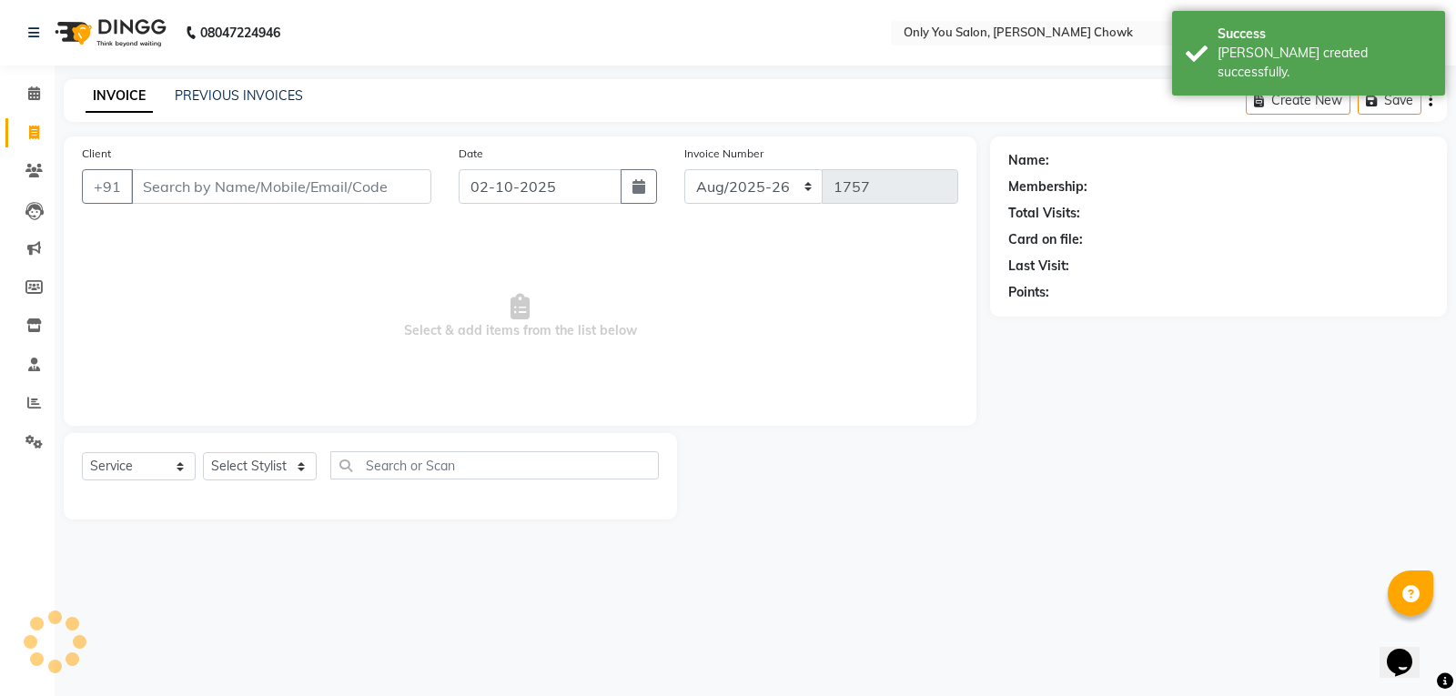
select select "package"
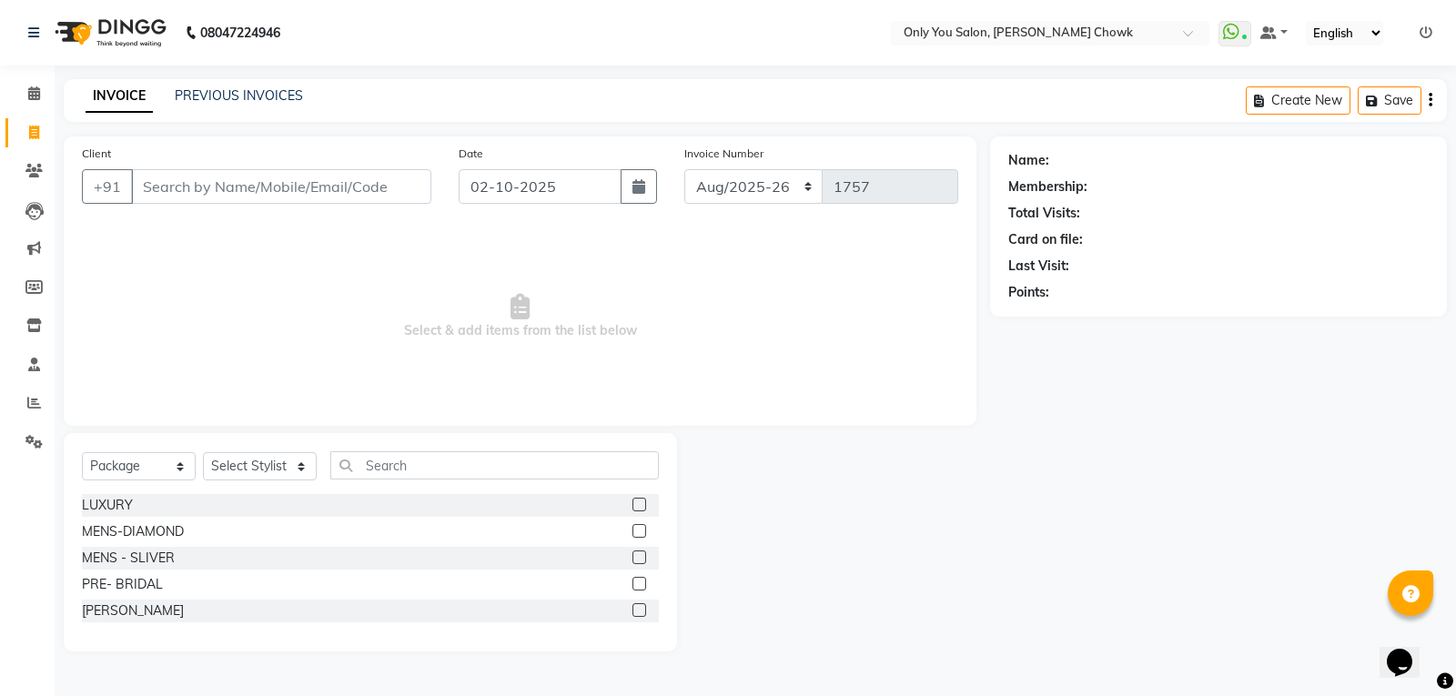
type input "2"
type input "9"
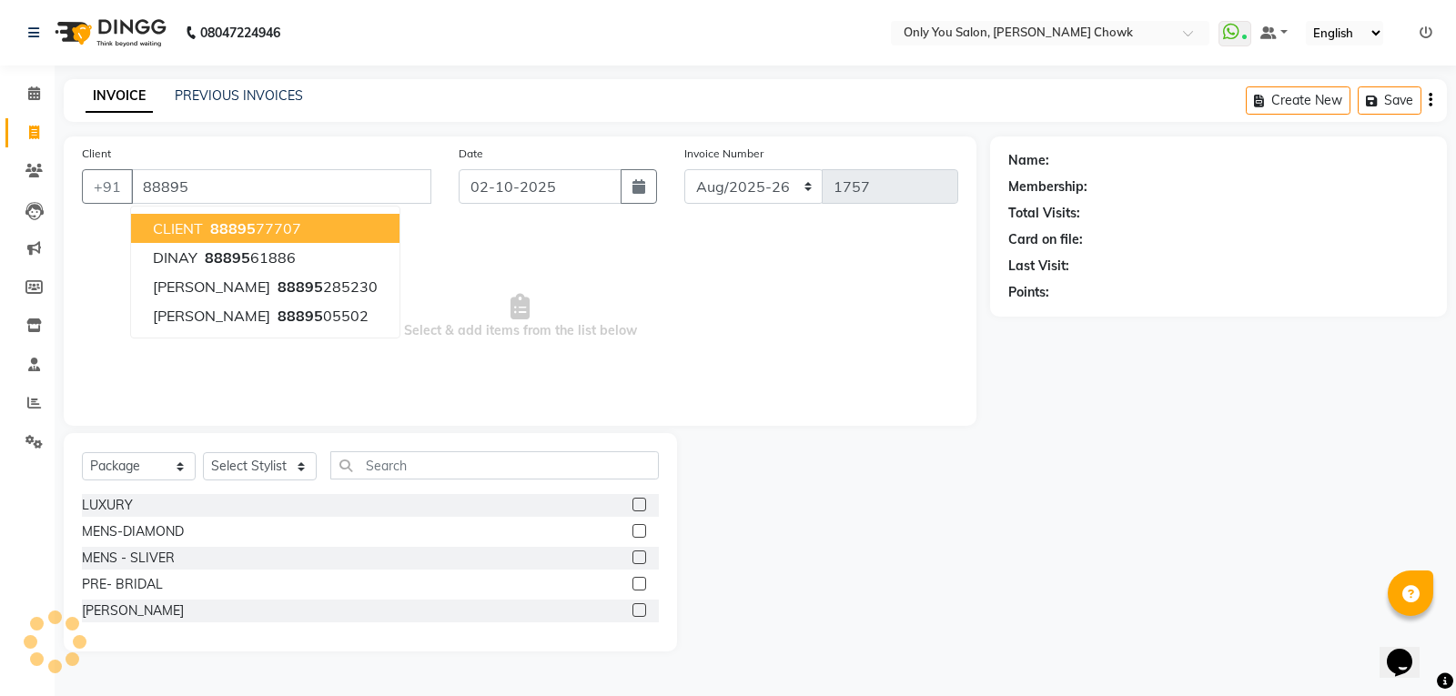
click at [144, 231] on button "CLIENT 88895 77707" at bounding box center [265, 228] width 268 height 29
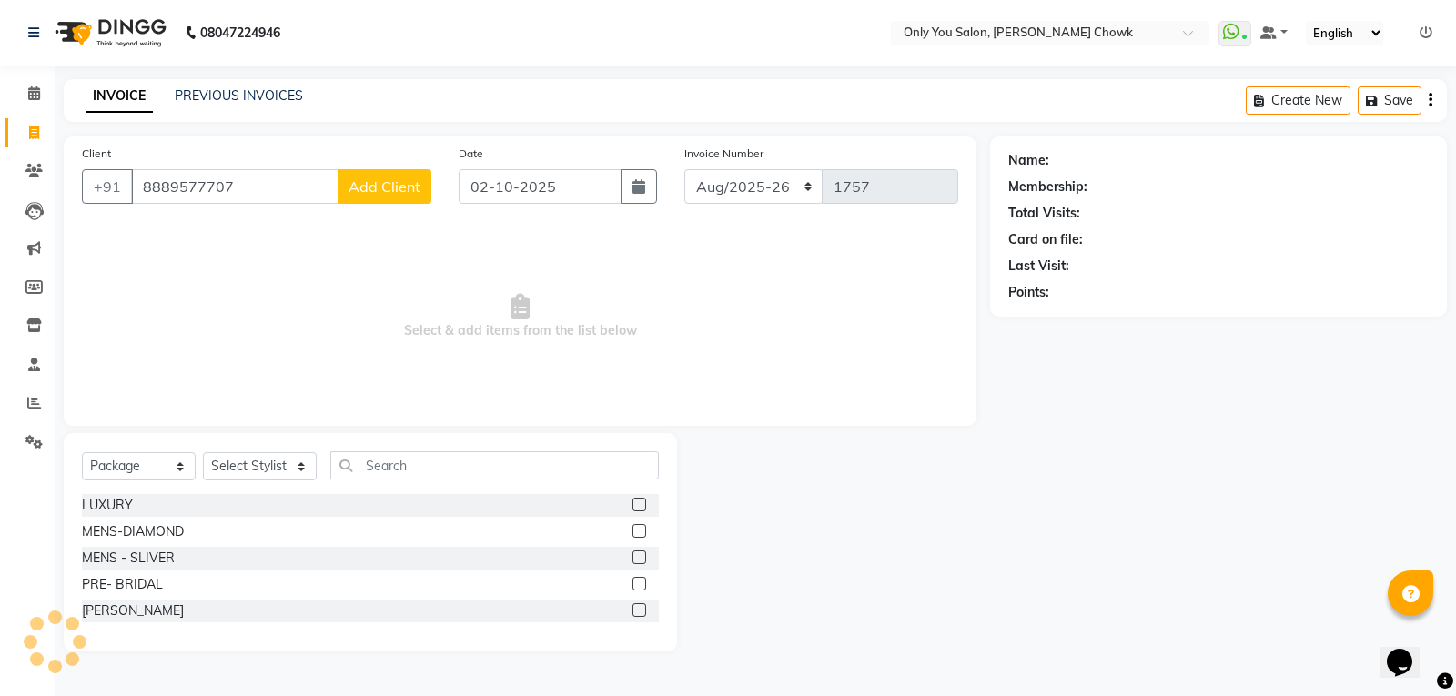
type input "8889577707"
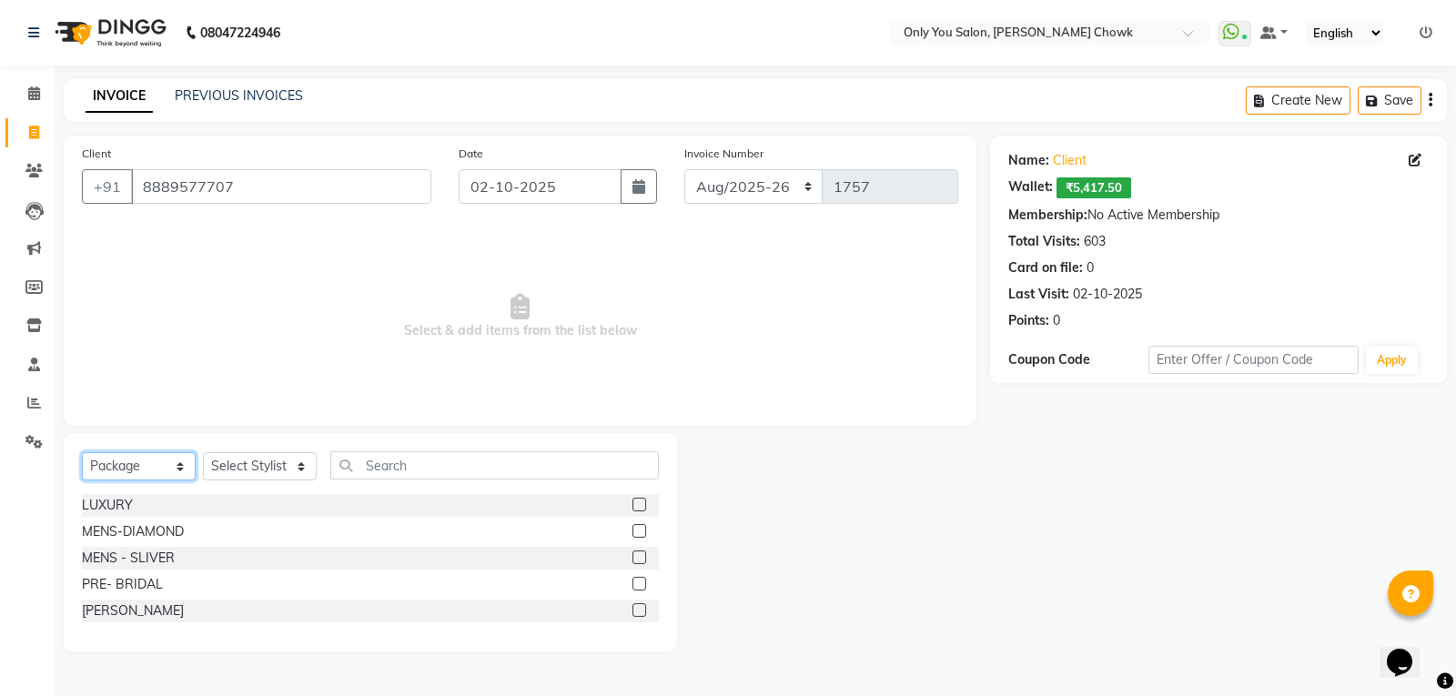
click at [187, 459] on select "Select Service Product Membership Package Voucher Prepaid Gift Card" at bounding box center [139, 466] width 114 height 28
select select "service"
click at [82, 452] on select "Select Service Product Membership Package Voucher Prepaid Gift Card" at bounding box center [139, 466] width 114 height 28
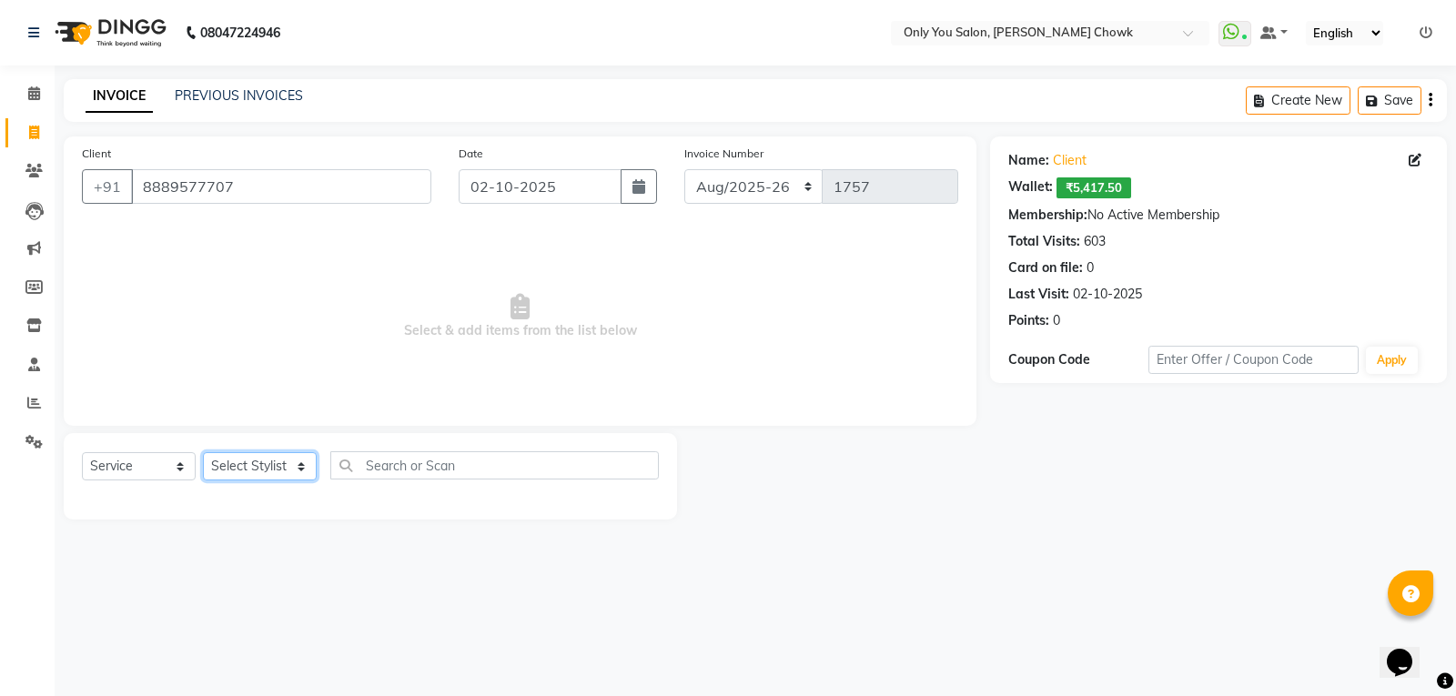
click at [298, 466] on select "Select Stylist [PERSON_NAME] [PERSON_NAME] [PERSON_NAME] MAMTA [PERSON_NAME] [P…" at bounding box center [260, 466] width 114 height 28
select select "86684"
click at [203, 452] on select "Select Stylist [PERSON_NAME] [PERSON_NAME] [PERSON_NAME] MAMTA [PERSON_NAME] [P…" at bounding box center [260, 466] width 114 height 28
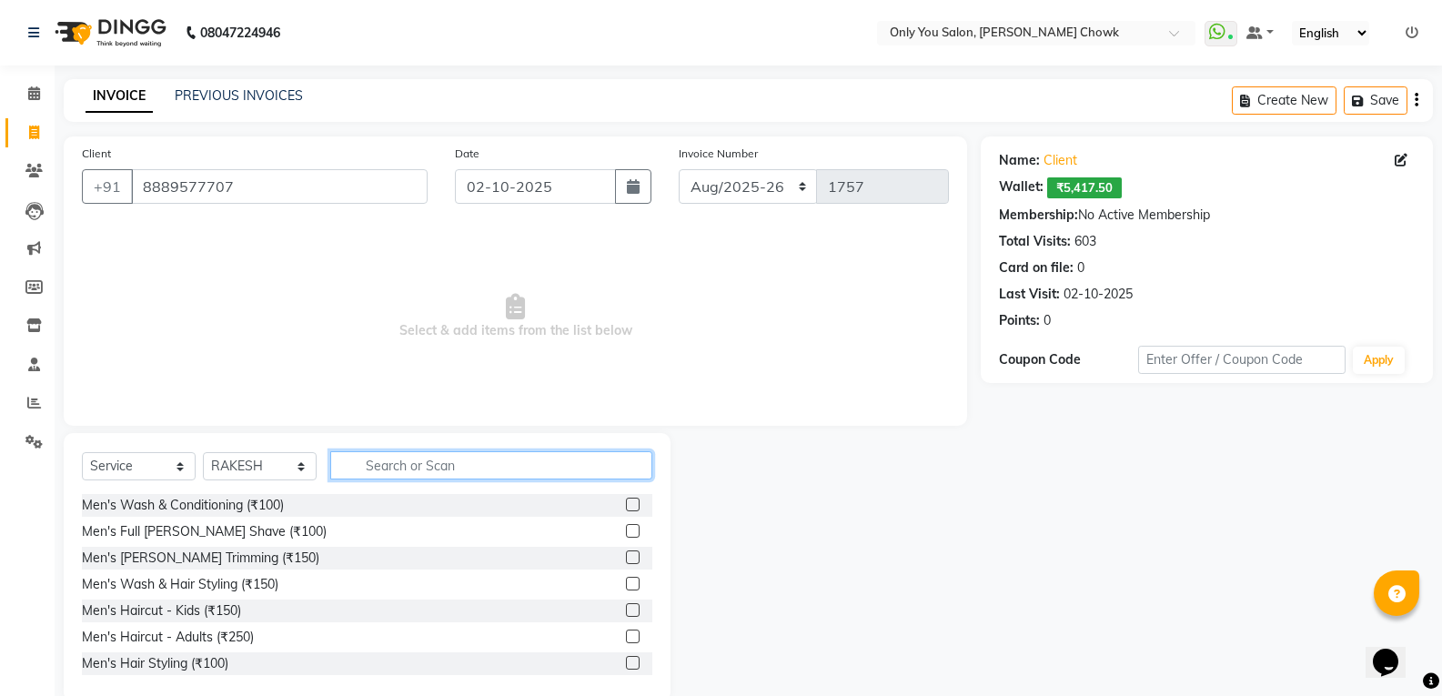
click at [389, 469] on input "text" at bounding box center [491, 465] width 322 height 28
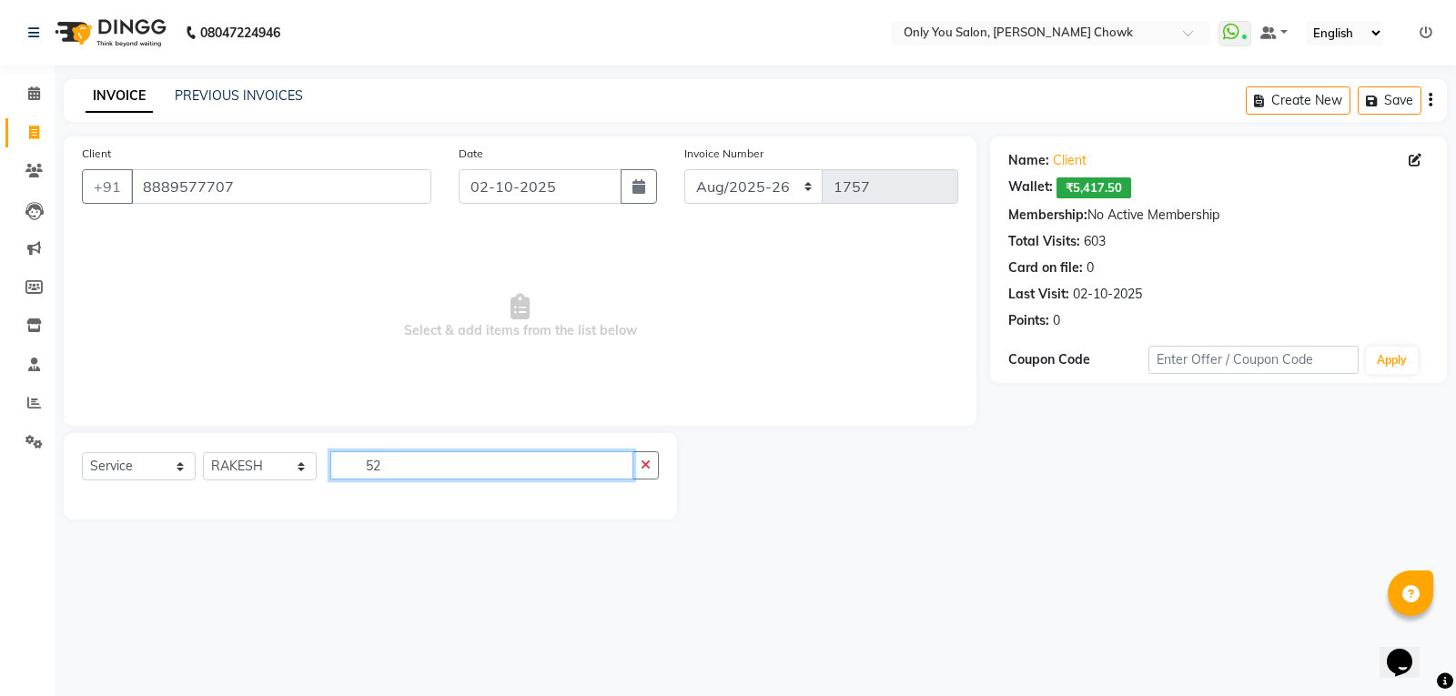
type input "5"
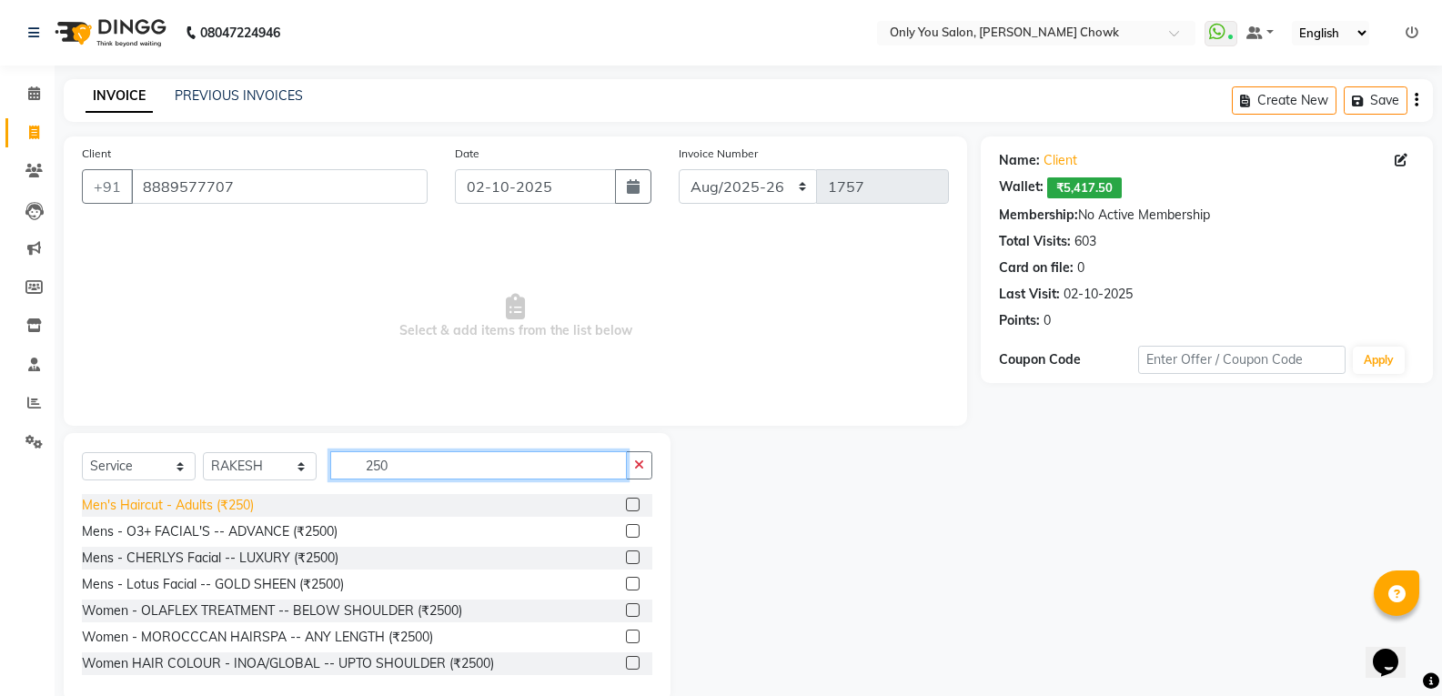
type input "250"
click at [247, 503] on div "Men's Haircut - Adults (₹250)" at bounding box center [168, 505] width 172 height 19
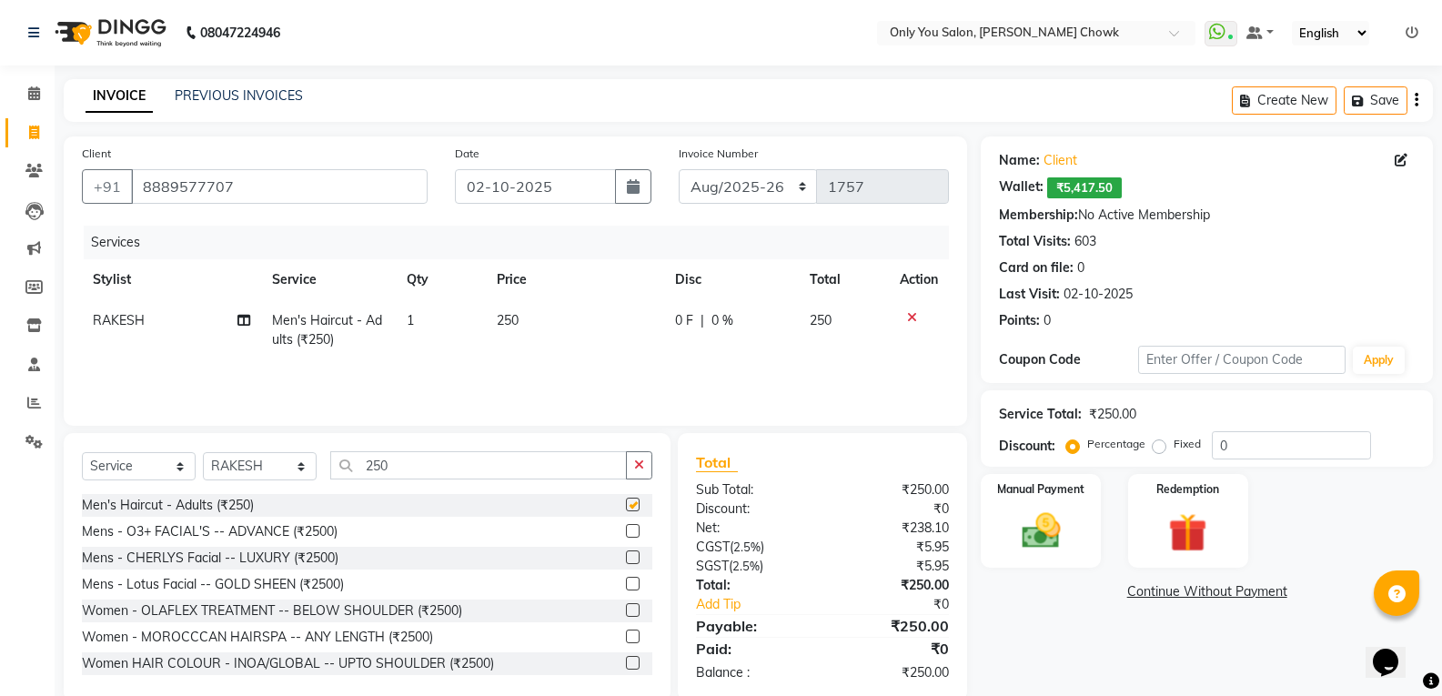
checkbox input "false"
click at [402, 461] on input "250" at bounding box center [478, 465] width 297 height 28
type input "2"
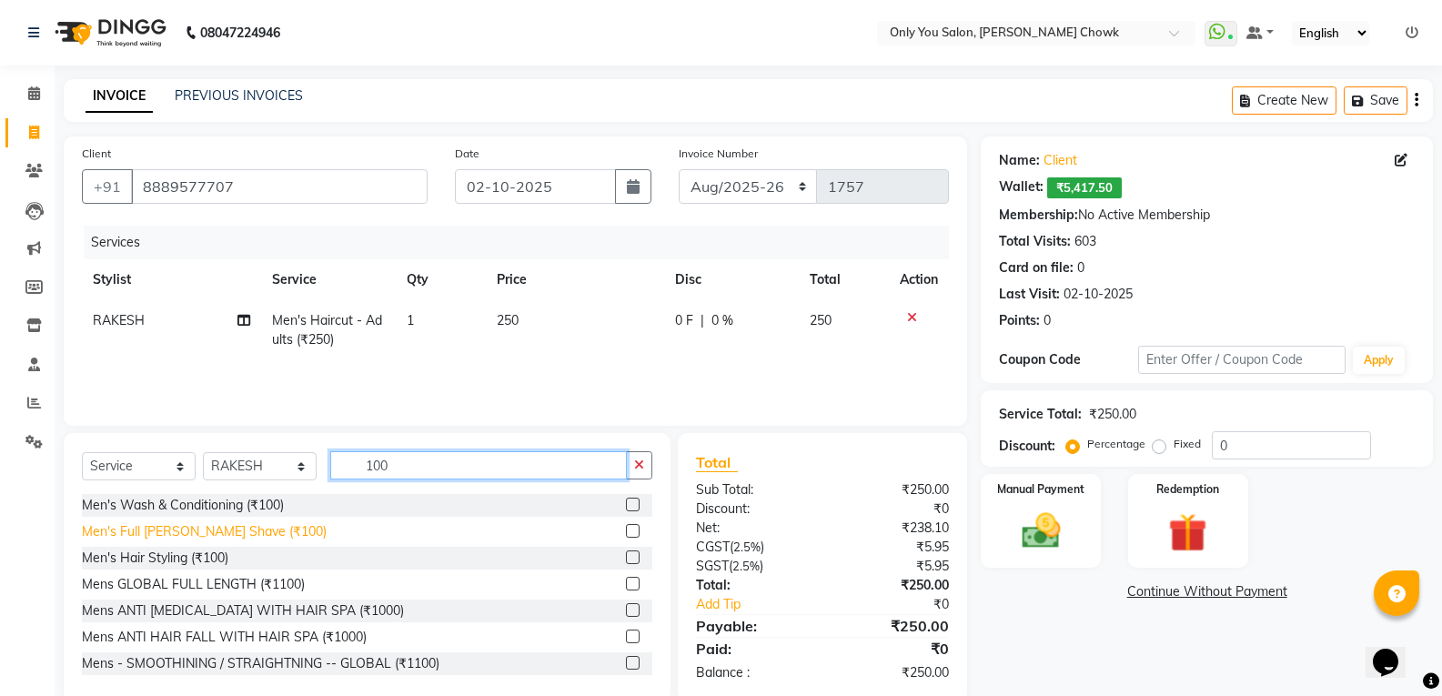
type input "100"
click at [236, 527] on div "Men's Full [PERSON_NAME] Shave (₹100)" at bounding box center [204, 531] width 245 height 19
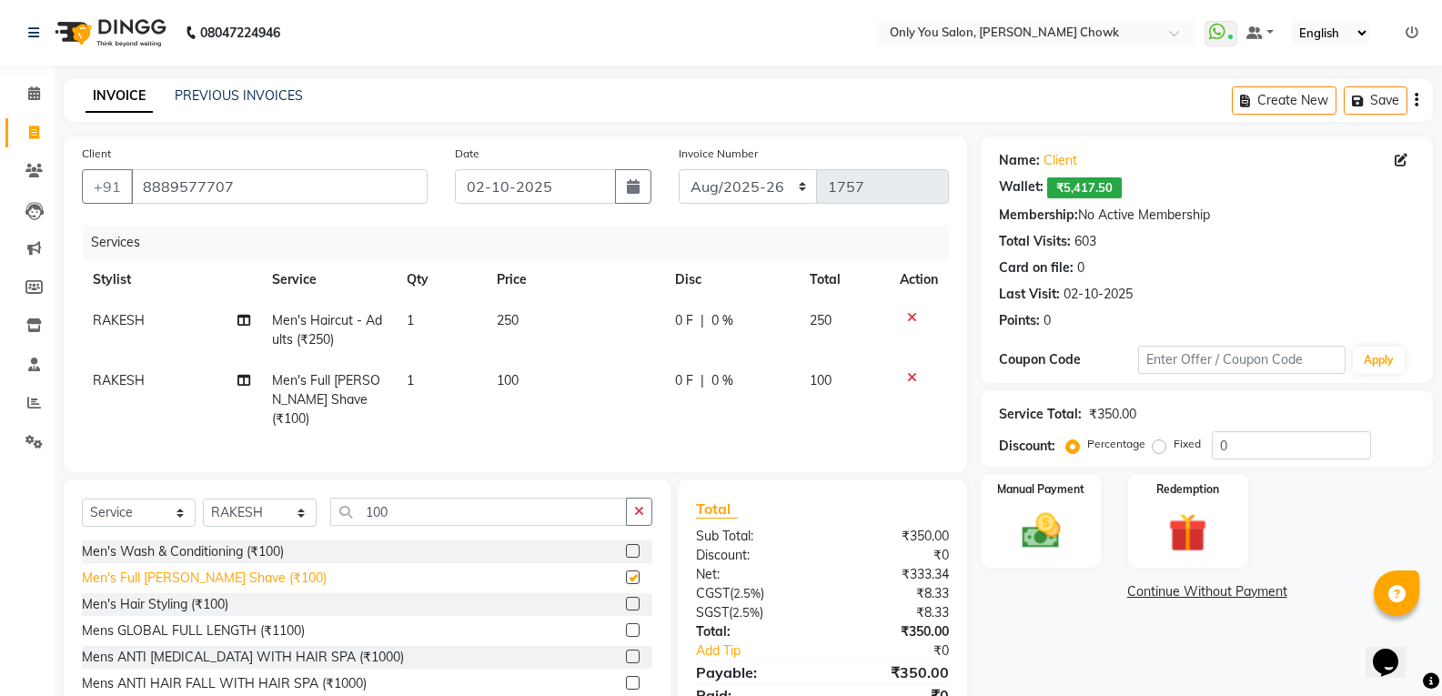
checkbox input "false"
click at [306, 509] on select "Select Stylist [PERSON_NAME] [PERSON_NAME] [PERSON_NAME] MAMTA [PERSON_NAME] [P…" at bounding box center [260, 513] width 114 height 28
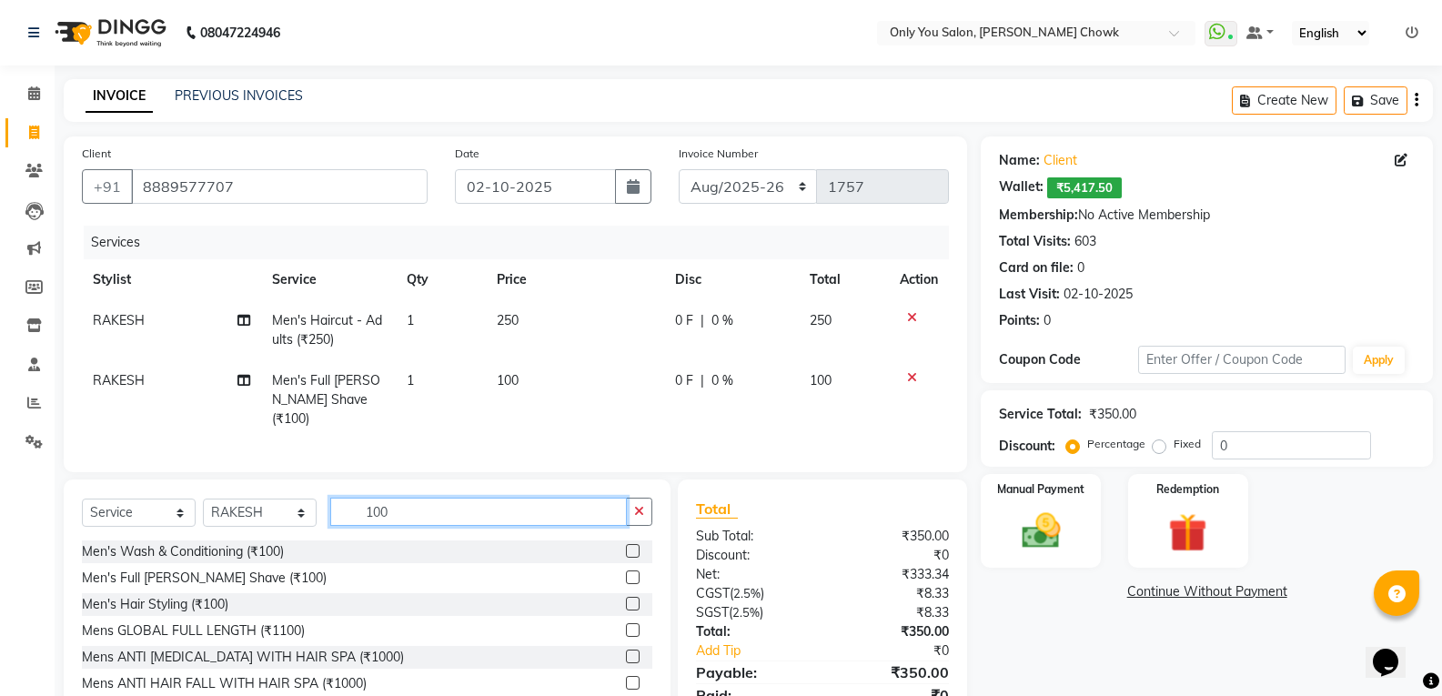
drag, startPoint x: 475, startPoint y: 512, endPoint x: 474, endPoint y: 529, distance: 16.4
click at [475, 519] on input "100" at bounding box center [478, 512] width 297 height 28
click at [519, 375] on td "100" at bounding box center [575, 399] width 179 height 79
select select "86684"
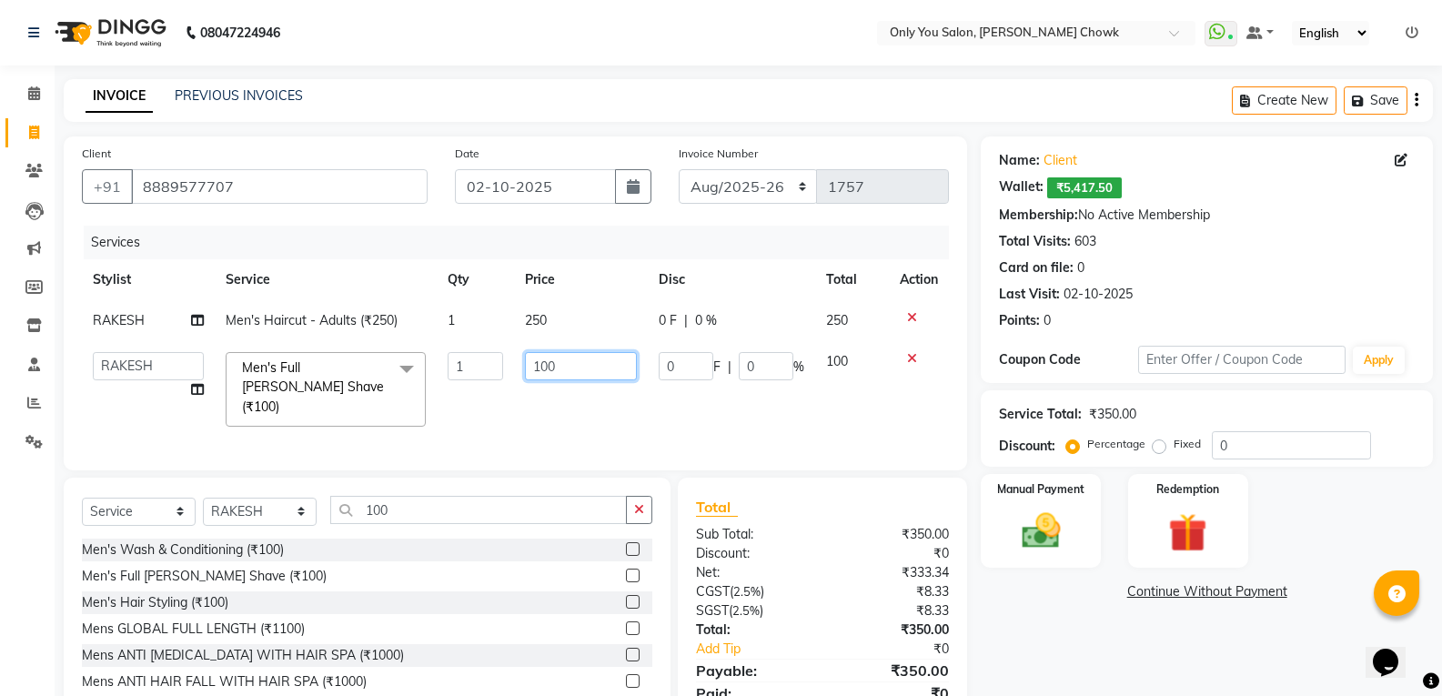
click at [541, 368] on input "100" at bounding box center [581, 366] width 112 height 28
type input "200"
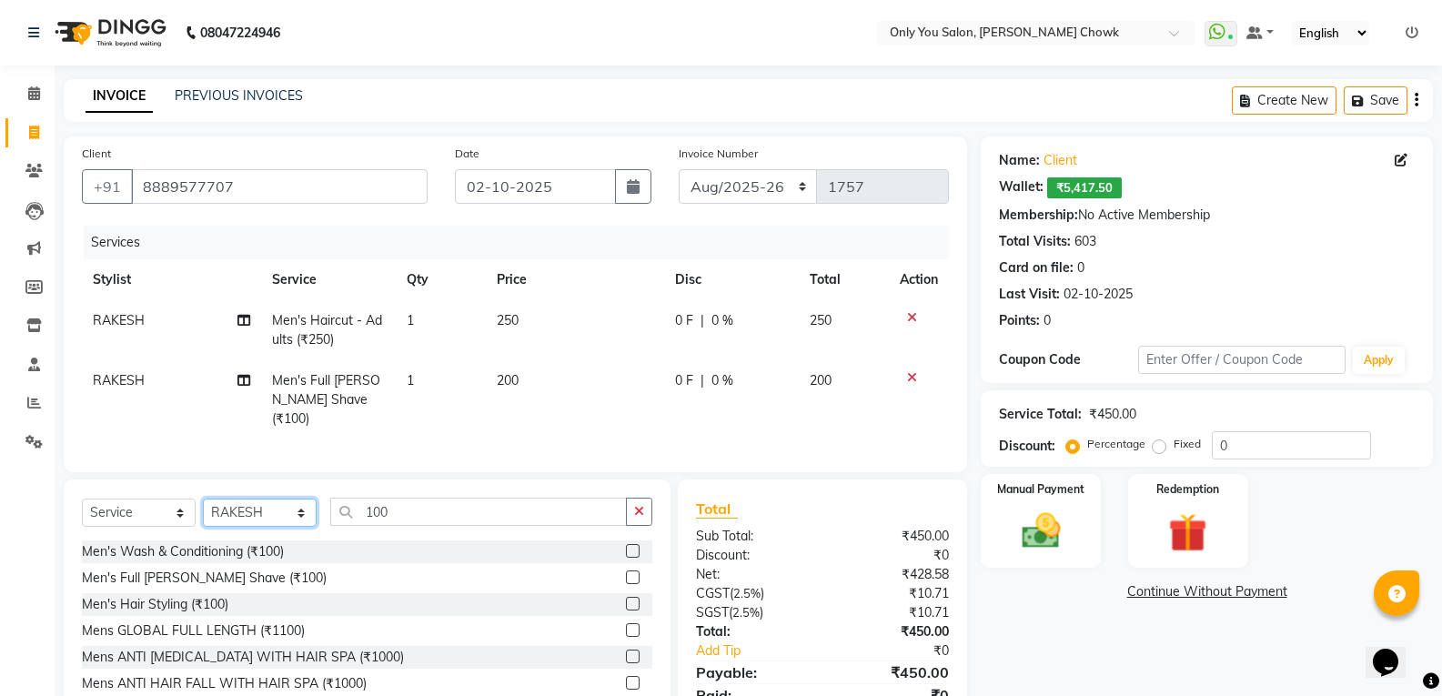
click at [303, 506] on select "Select Stylist [PERSON_NAME] [PERSON_NAME] [PERSON_NAME] MAMTA [PERSON_NAME] [P…" at bounding box center [260, 513] width 114 height 28
select select "90002"
click at [203, 499] on select "Select Stylist [PERSON_NAME] [PERSON_NAME] [PERSON_NAME] MAMTA [PERSON_NAME] [P…" at bounding box center [260, 513] width 114 height 28
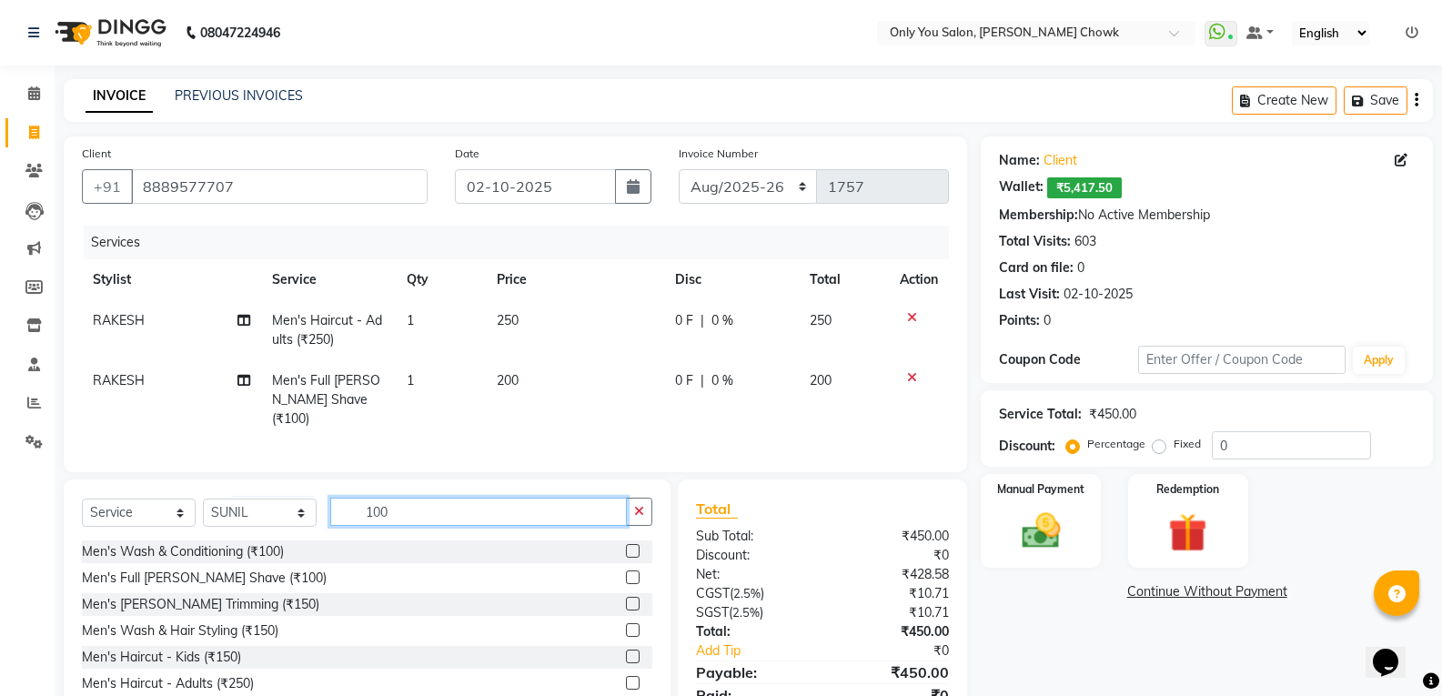
click at [393, 505] on input "100" at bounding box center [478, 512] width 297 height 28
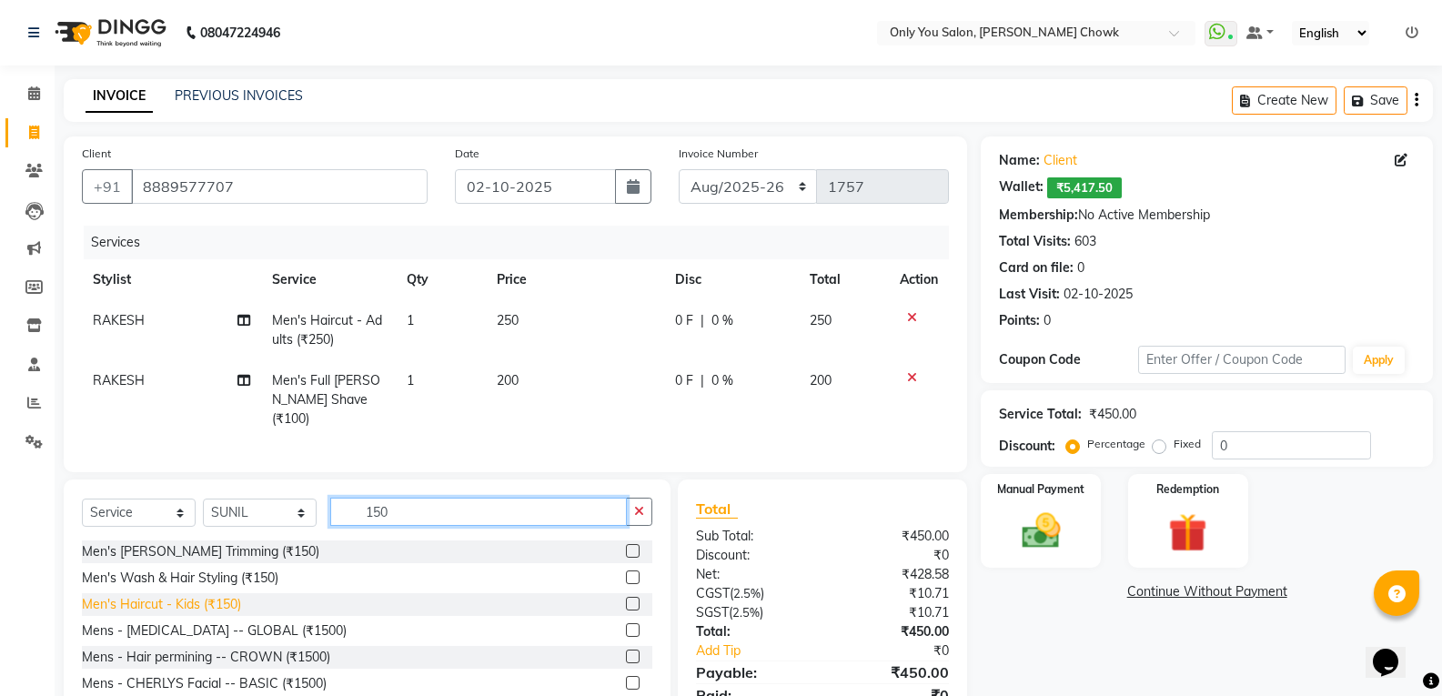
type input "150"
click at [203, 601] on div "Men's Haircut - Kids (₹150)" at bounding box center [161, 604] width 159 height 19
checkbox input "false"
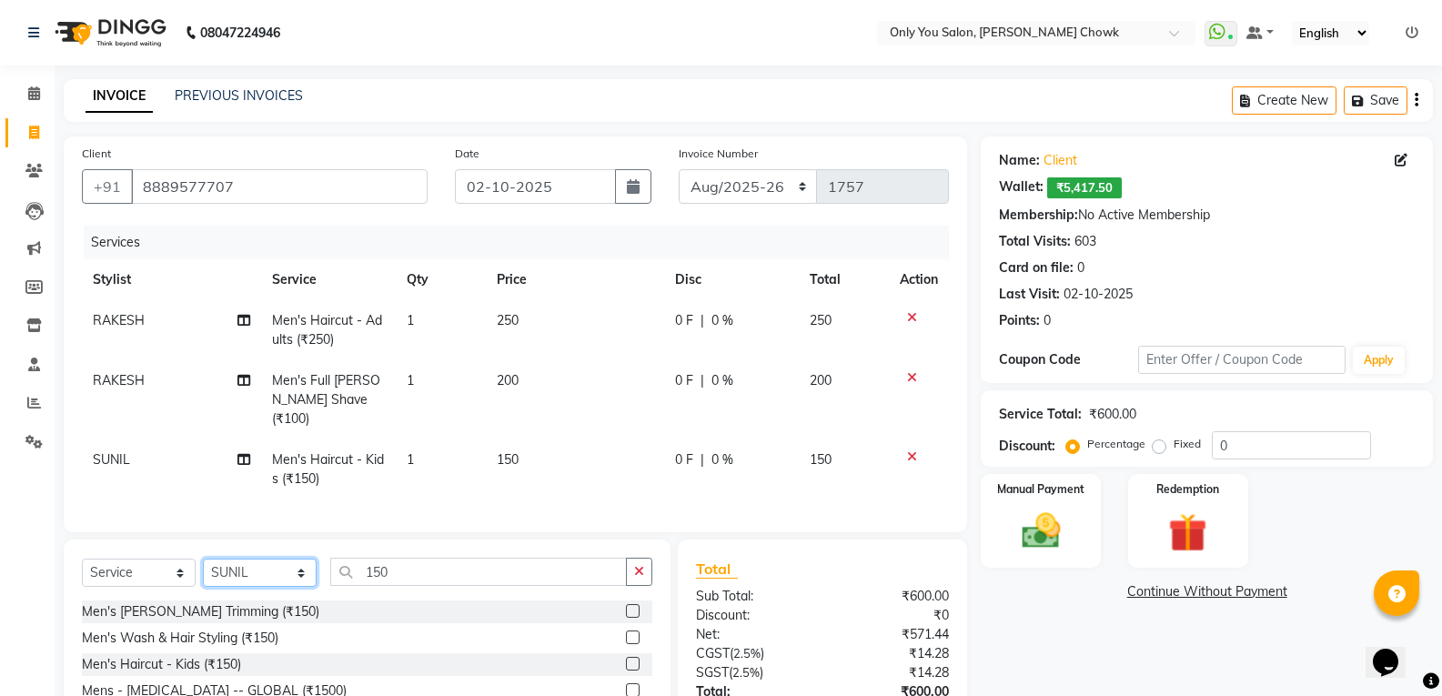
click at [305, 561] on select "Select Stylist [PERSON_NAME] [PERSON_NAME] [PERSON_NAME] MAMTA [PERSON_NAME] [P…" at bounding box center [260, 573] width 114 height 28
select select "86689"
click at [203, 559] on select "Select Stylist [PERSON_NAME] [PERSON_NAME] [PERSON_NAME] MAMTA [PERSON_NAME] [P…" at bounding box center [260, 573] width 114 height 28
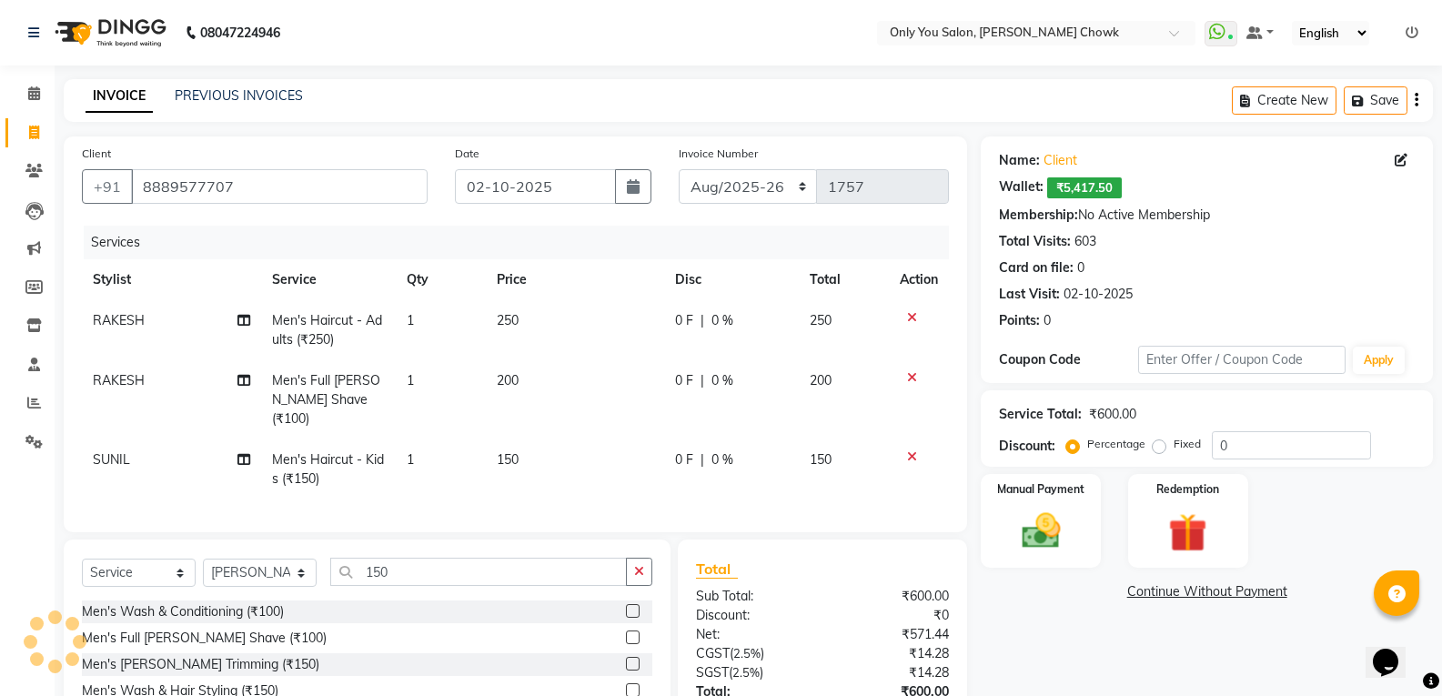
click at [403, 551] on div "Select Service Product Membership Package Voucher Prepaid Gift Card Select Styl…" at bounding box center [367, 673] width 607 height 268
click at [399, 565] on input "150" at bounding box center [478, 572] width 297 height 28
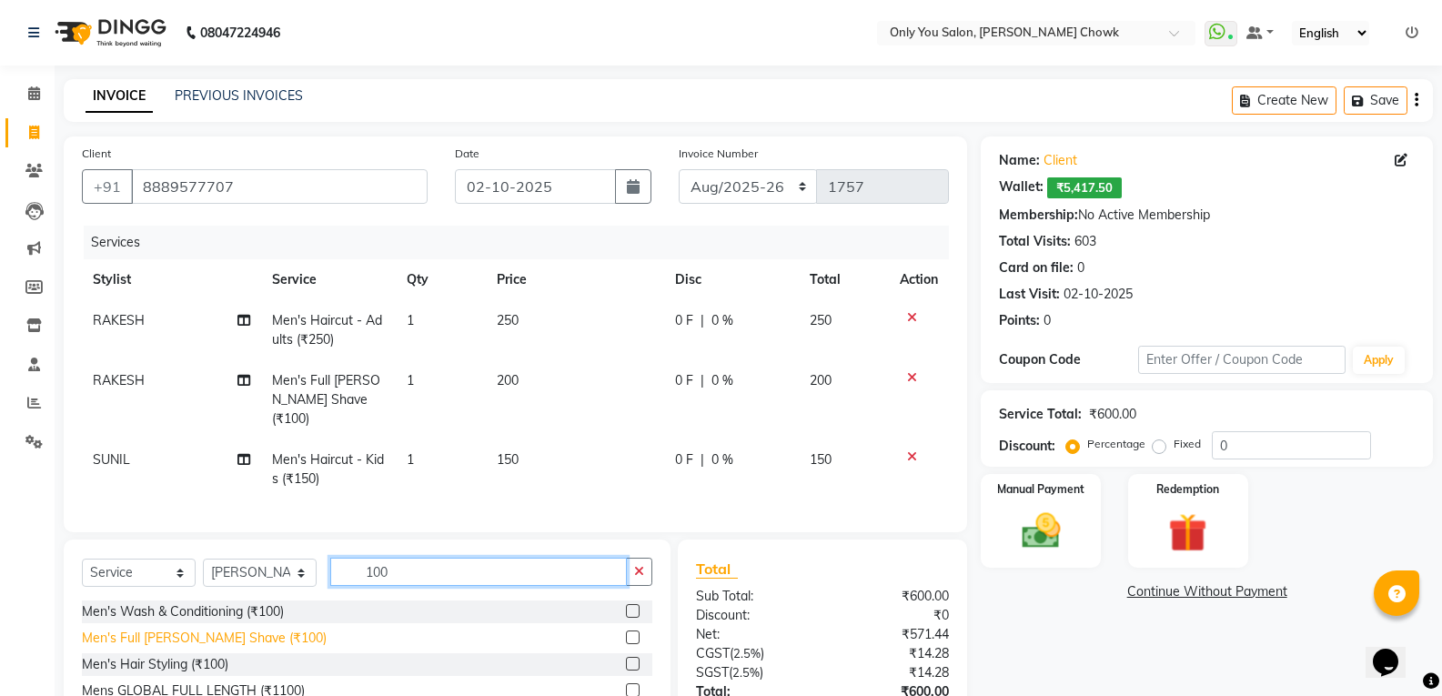
type input "100"
click at [189, 638] on div "Men's Full [PERSON_NAME] Shave (₹100)" at bounding box center [204, 638] width 245 height 19
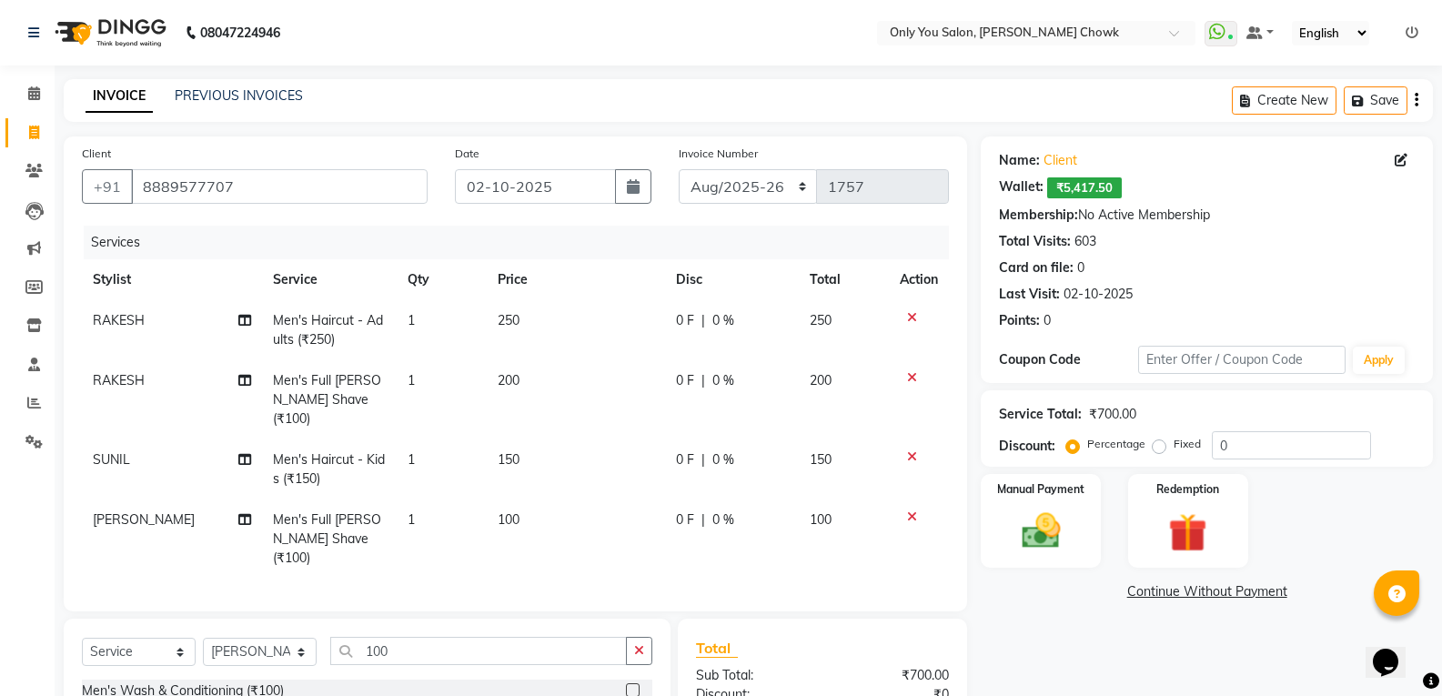
checkbox input "false"
click at [298, 638] on select "Select Stylist [PERSON_NAME] [PERSON_NAME] [PERSON_NAME] MAMTA [PERSON_NAME] [P…" at bounding box center [260, 652] width 114 height 28
select select "21376"
click at [203, 638] on select "Select Stylist [PERSON_NAME] [PERSON_NAME] [PERSON_NAME] MAMTA [PERSON_NAME] [P…" at bounding box center [260, 652] width 114 height 28
click at [395, 637] on input "100" at bounding box center [478, 651] width 297 height 28
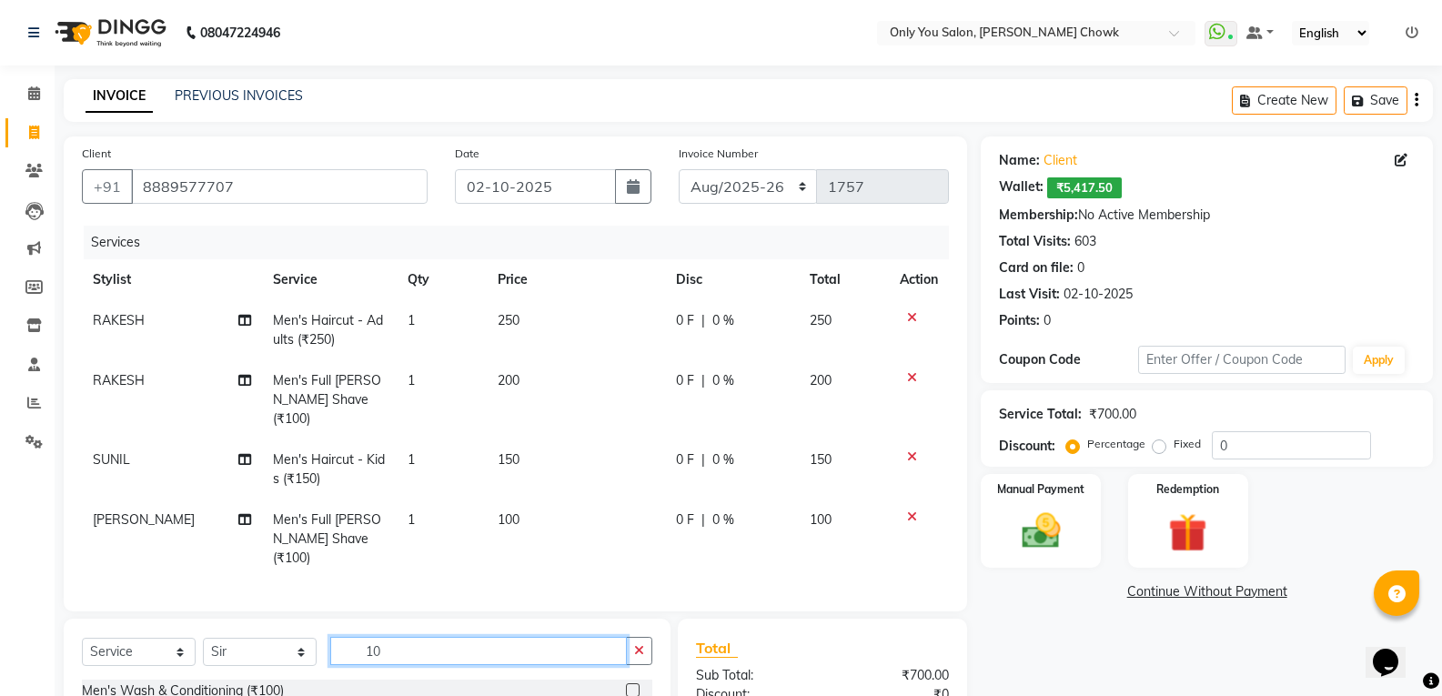
type input "1"
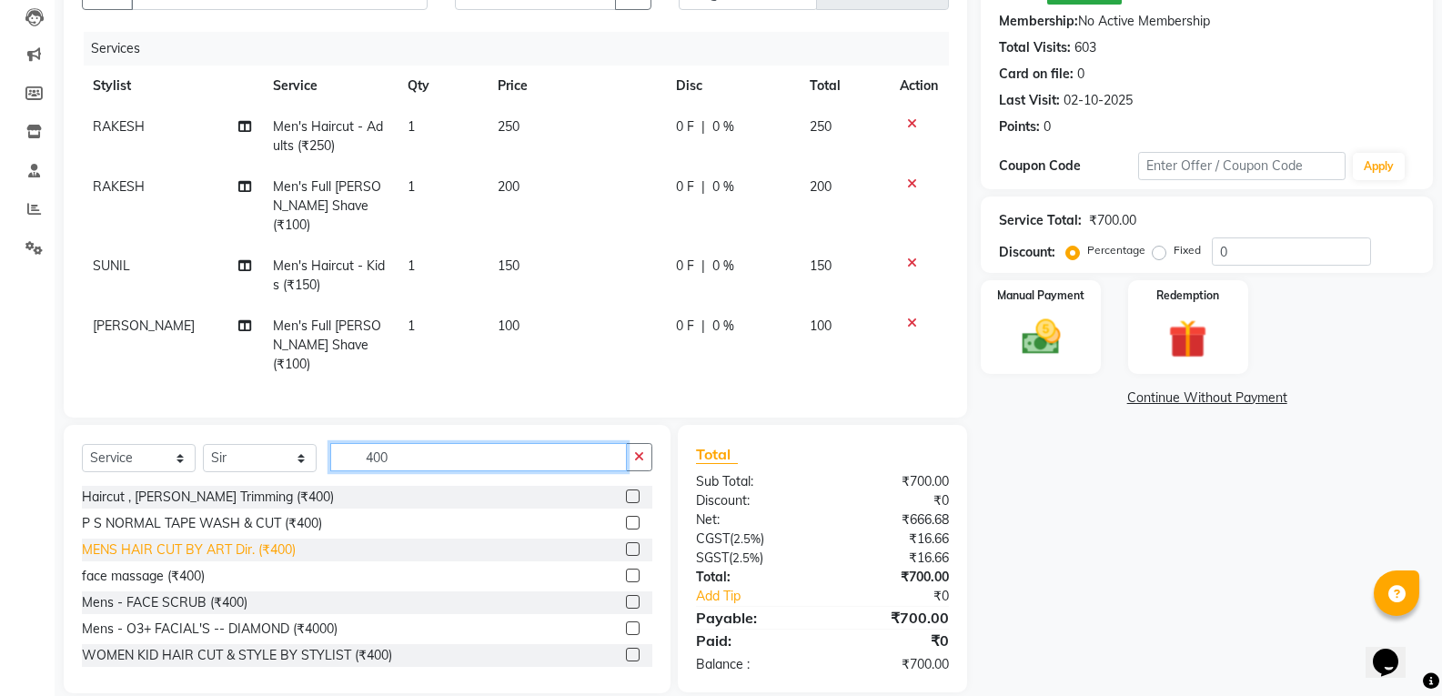
type input "400"
click at [249, 540] on div "MENS HAIR CUT BY ART Dir. (₹400)" at bounding box center [189, 549] width 214 height 19
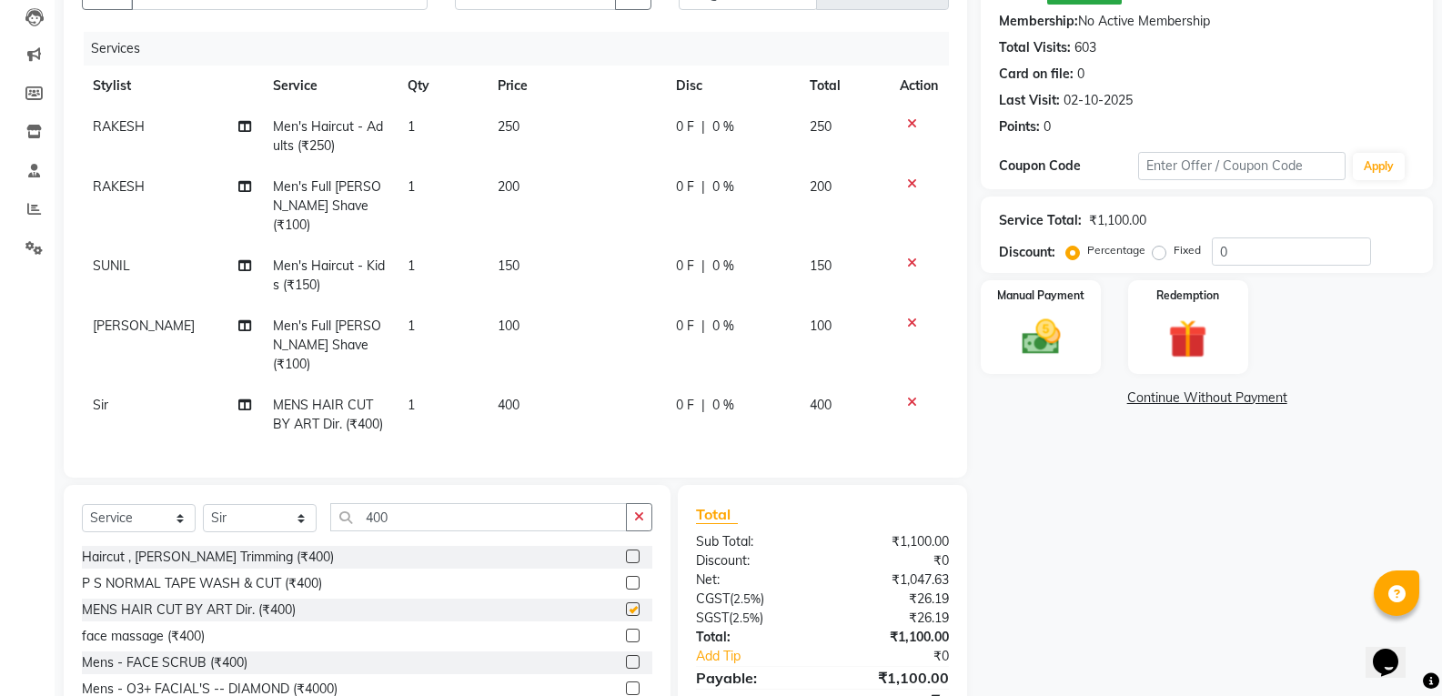
checkbox input "false"
click at [299, 504] on select "Select Stylist [PERSON_NAME] [PERSON_NAME] [PERSON_NAME] MAMTA [PERSON_NAME] [P…" at bounding box center [260, 518] width 114 height 28
click at [389, 625] on div "face massage (₹400)" at bounding box center [367, 636] width 570 height 23
click at [509, 306] on td "100" at bounding box center [576, 345] width 178 height 79
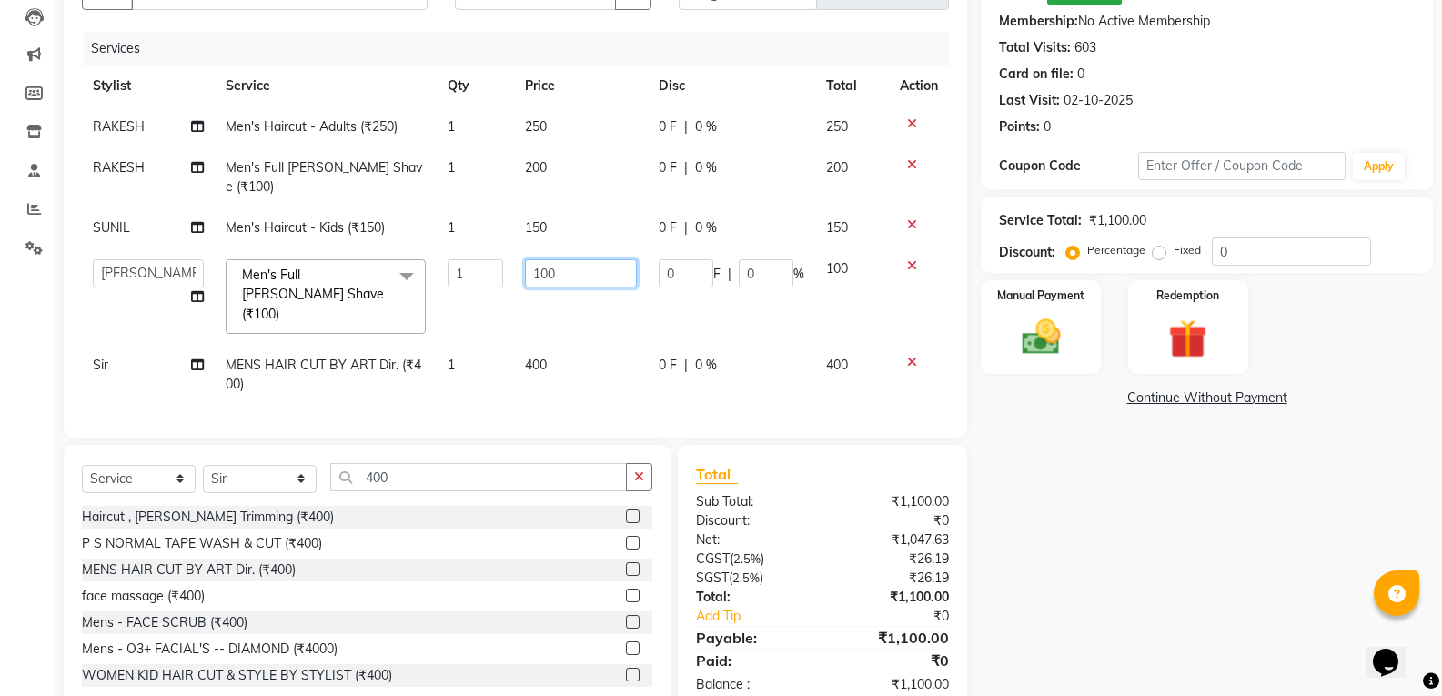
click at [561, 259] on input "100" at bounding box center [581, 273] width 112 height 28
type input "1"
type input "250"
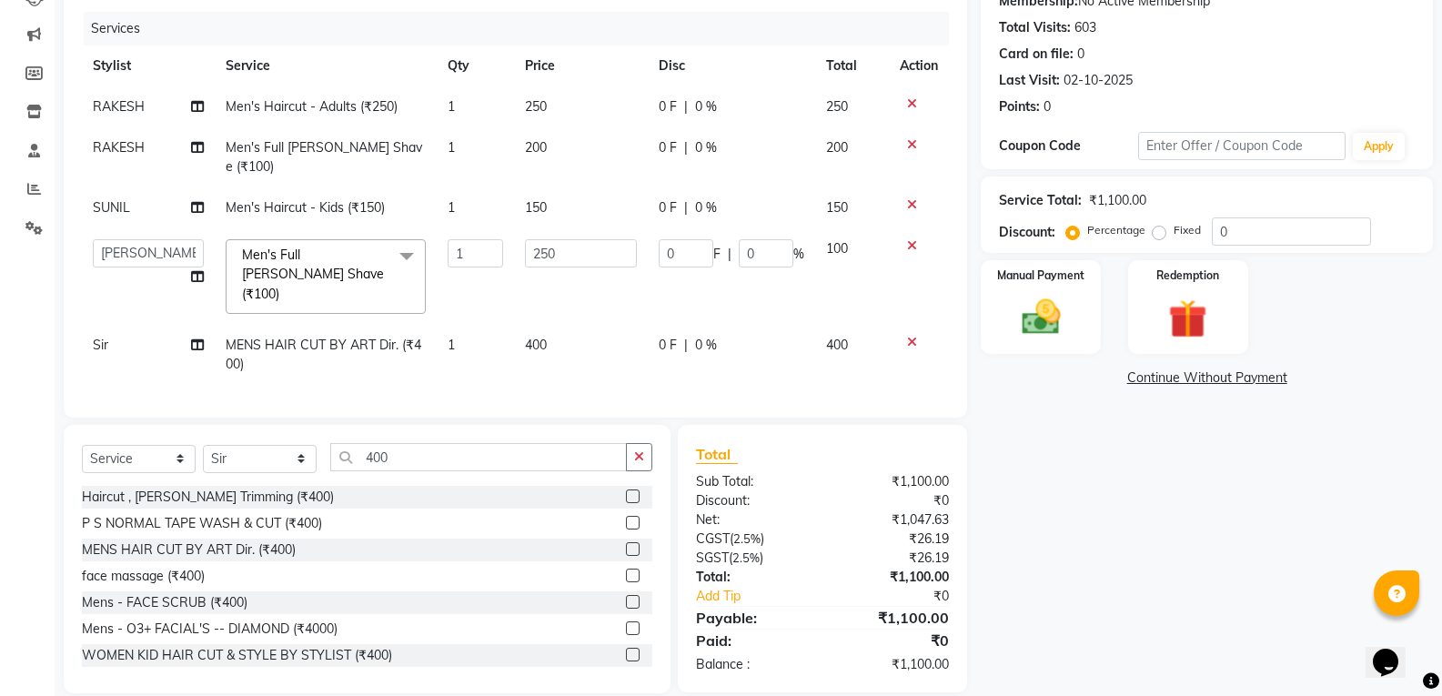
click at [360, 565] on div "Haircut , Beard Trimming (₹400) P S NORMAL TAPE WASH & CUT (₹400) MENS HAIR CUT…" at bounding box center [367, 577] width 570 height 182
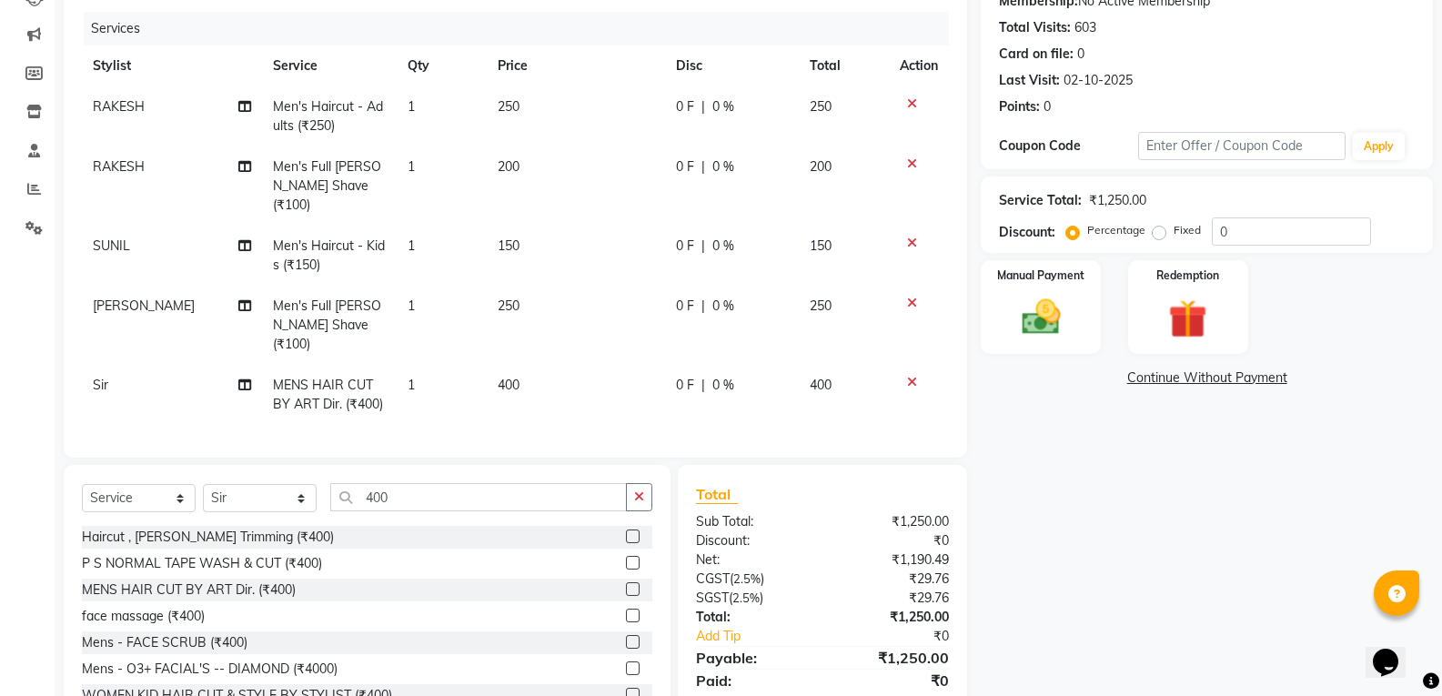
click at [503, 226] on td "150" at bounding box center [576, 256] width 178 height 60
select select "90002"
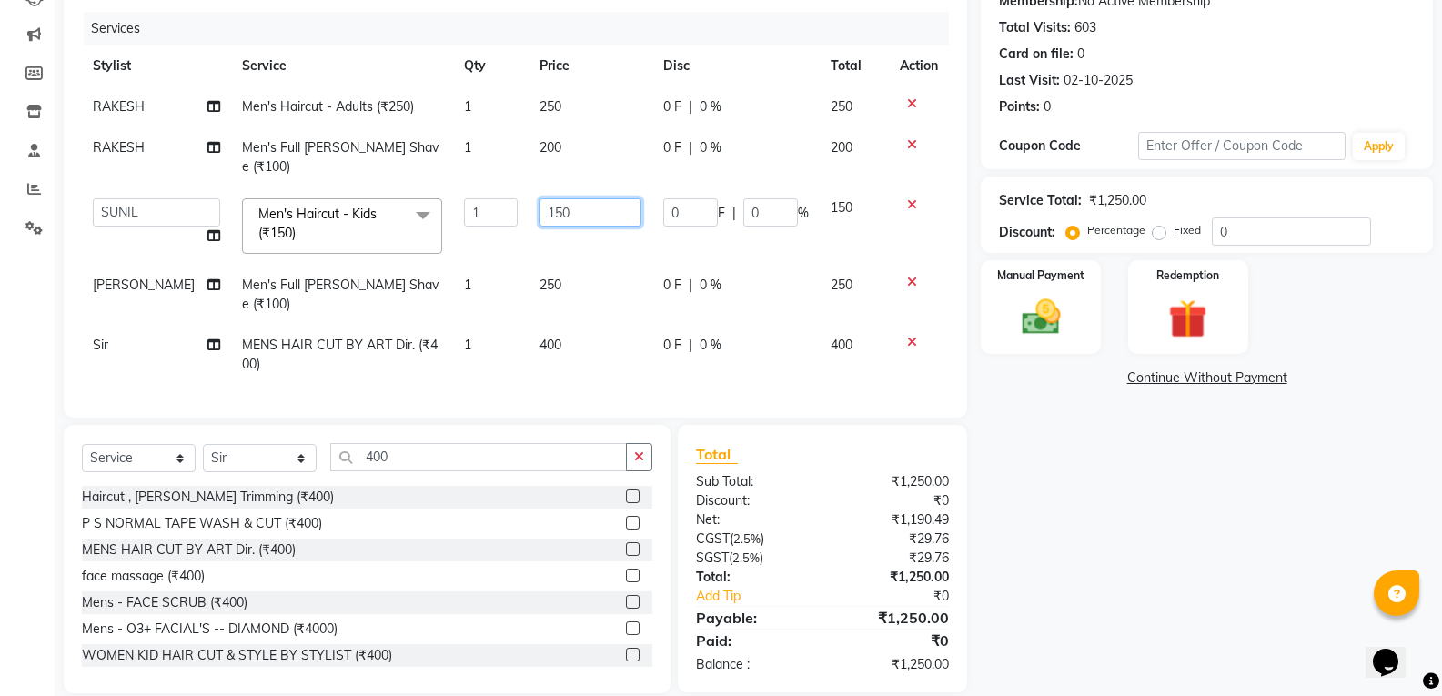
click at [554, 198] on input "150" at bounding box center [590, 212] width 102 height 28
type input "1"
type input "400"
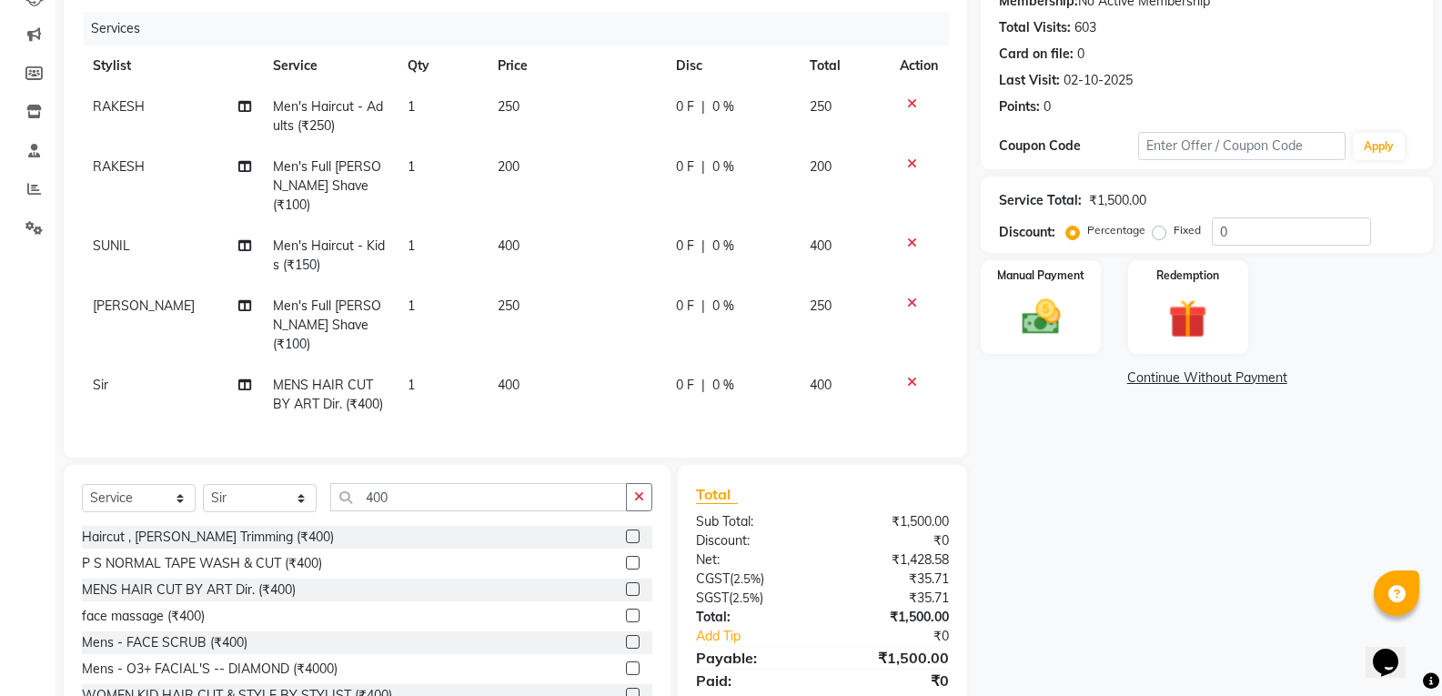
click at [432, 526] on div "Haircut , Beard Trimming (₹400) P S NORMAL TAPE WASH & CUT (₹400) MENS HAIR CUT…" at bounding box center [367, 617] width 570 height 182
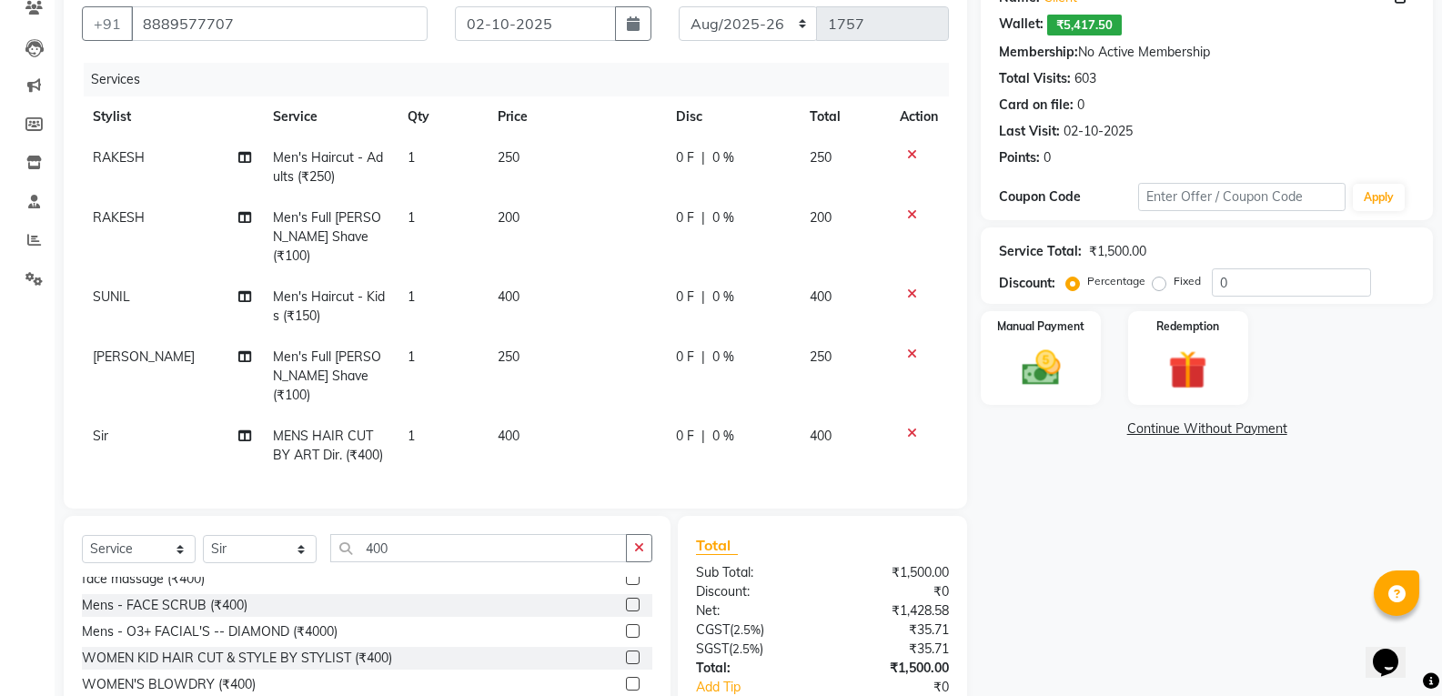
scroll to position [91, 0]
click at [1034, 375] on img at bounding box center [1040, 368] width 65 height 46
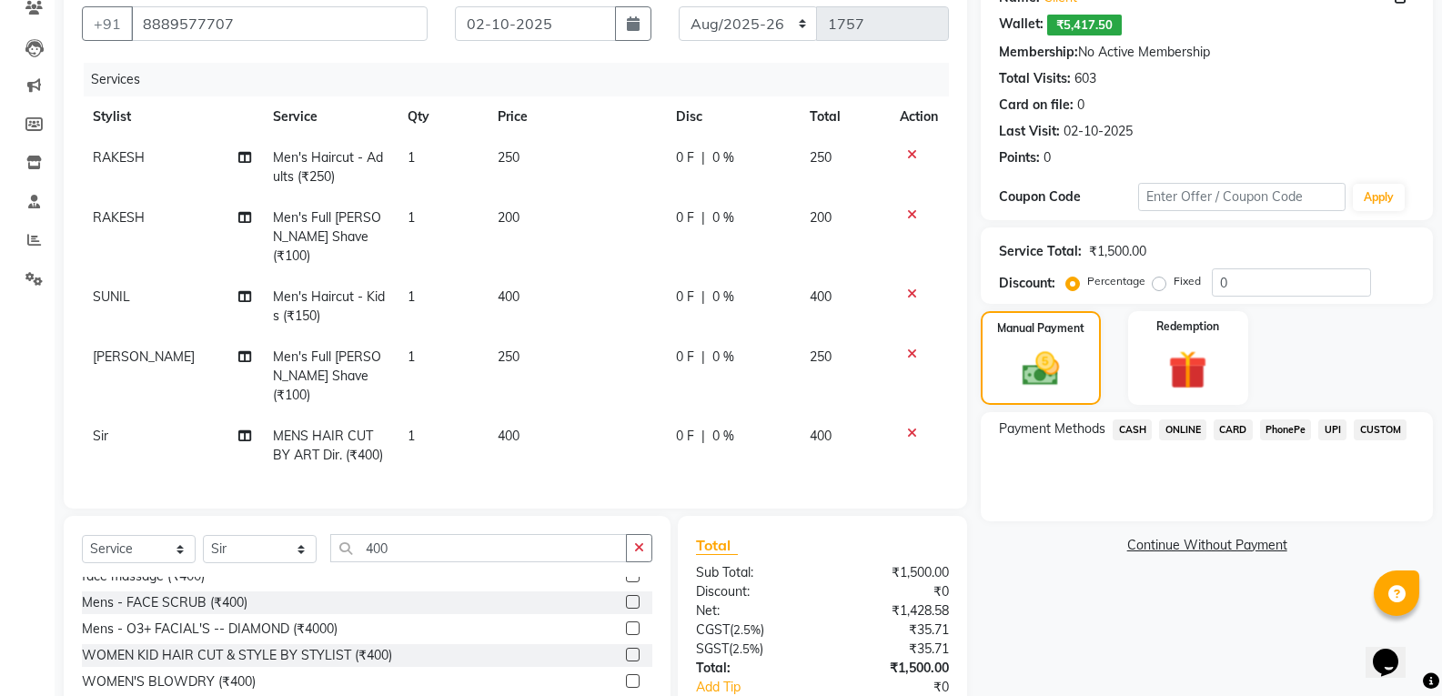
click at [1142, 433] on span "CASH" at bounding box center [1132, 429] width 39 height 21
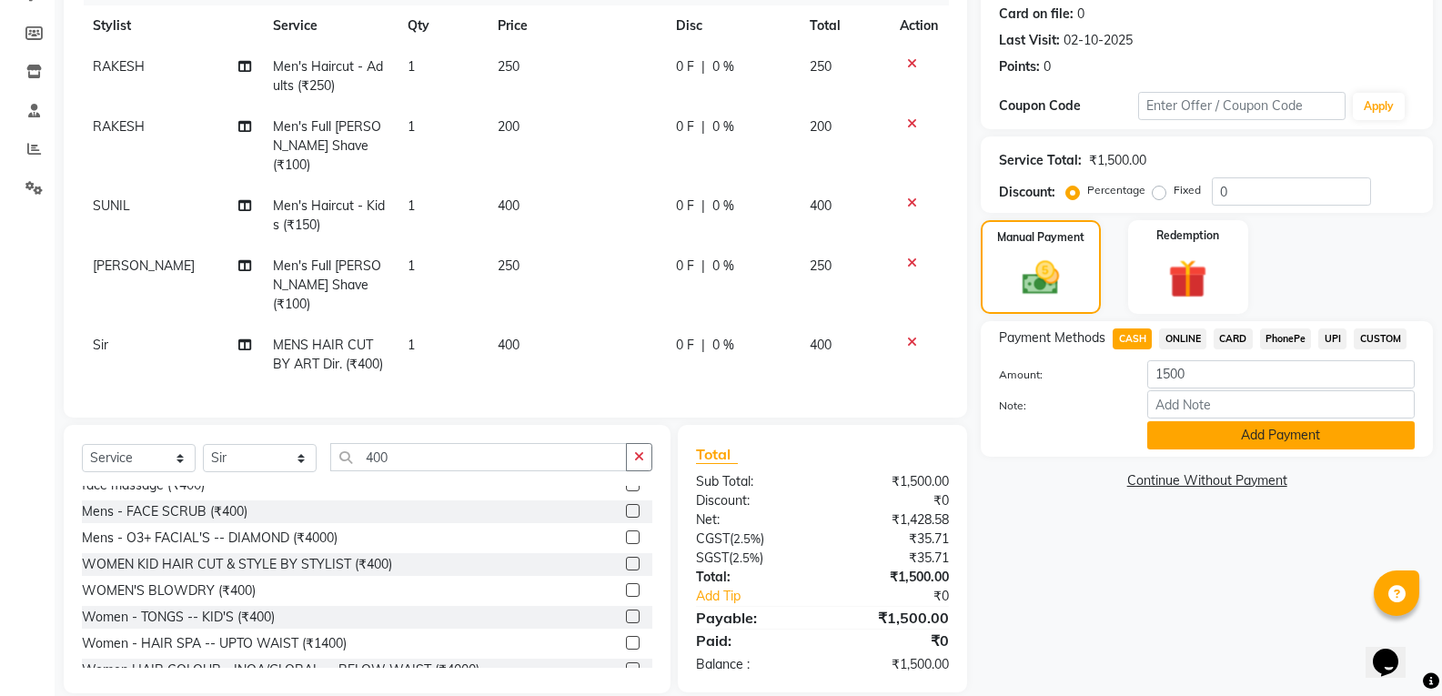
click at [1183, 449] on button "Add Payment" at bounding box center [1280, 435] width 267 height 28
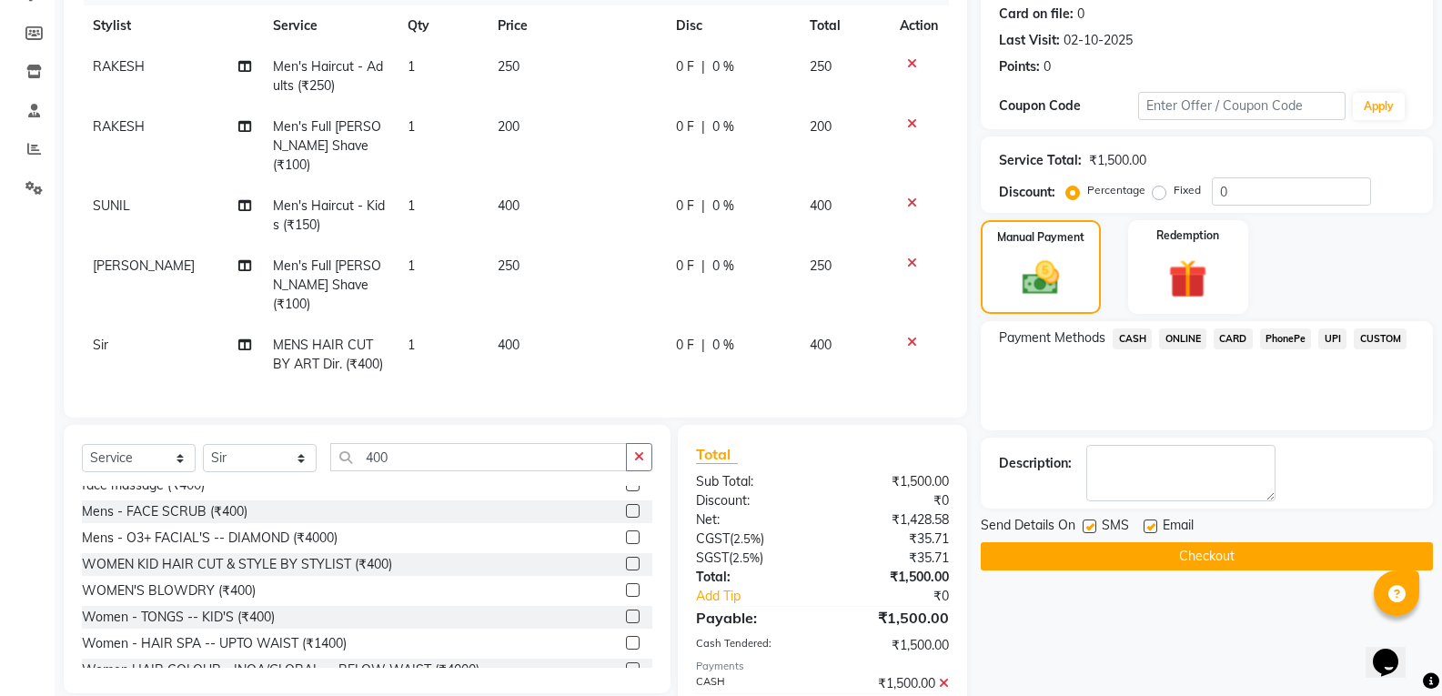
scroll to position [318, 0]
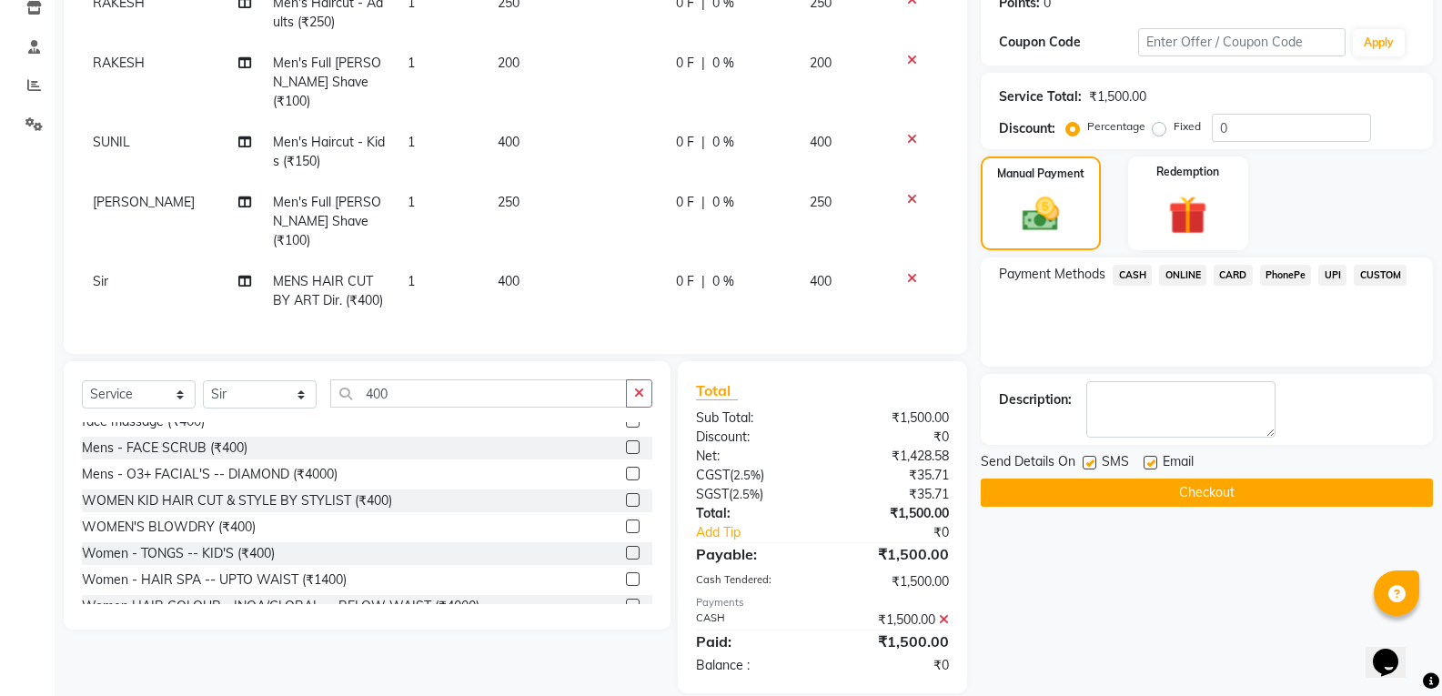
click at [1169, 499] on button "Checkout" at bounding box center [1207, 493] width 452 height 28
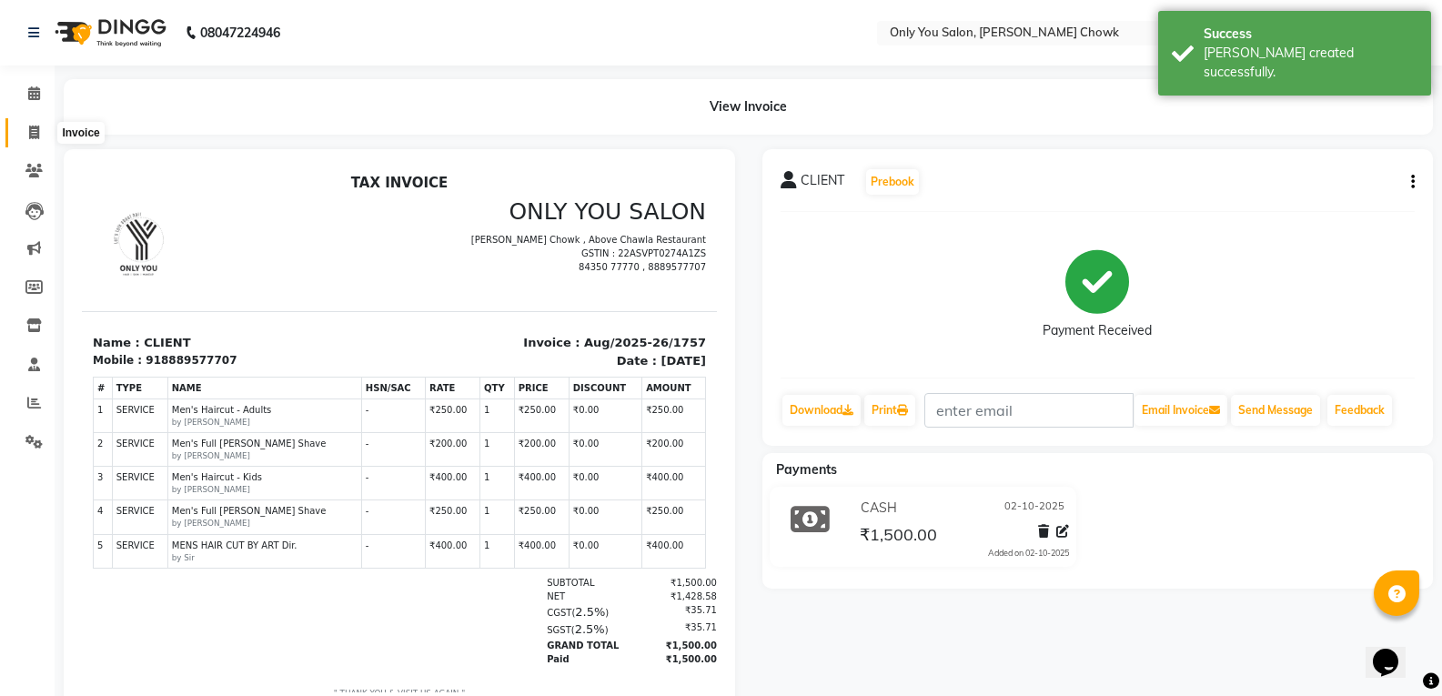
click at [29, 137] on icon at bounding box center [34, 133] width 10 height 14
select select "8713"
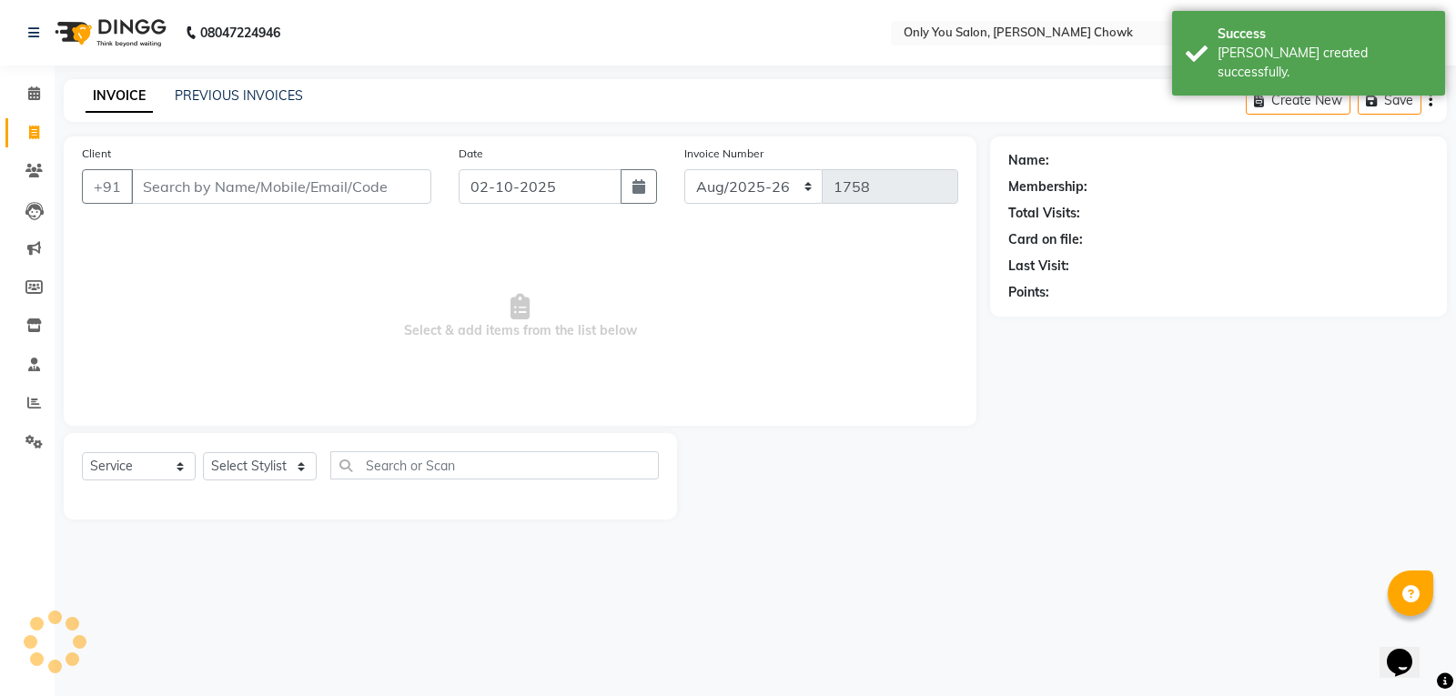
select select "package"
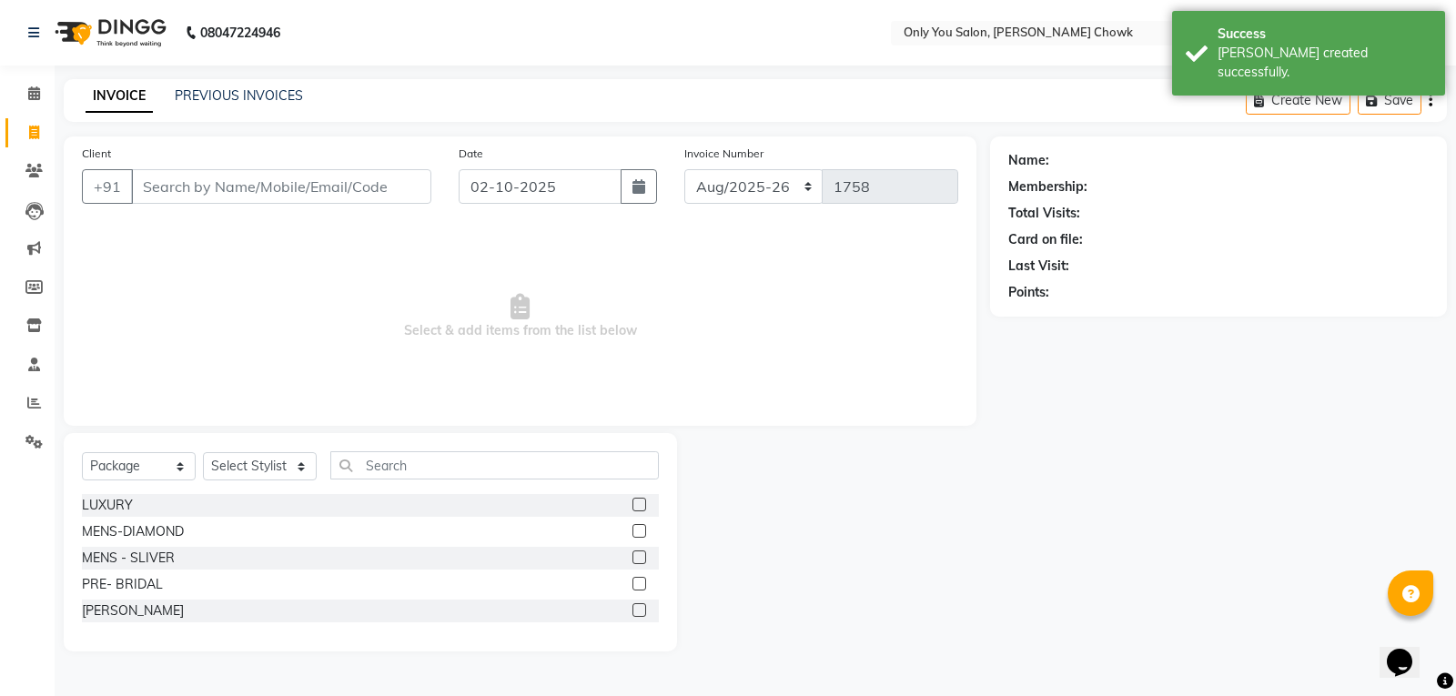
click at [157, 185] on input "Client" at bounding box center [281, 186] width 300 height 35
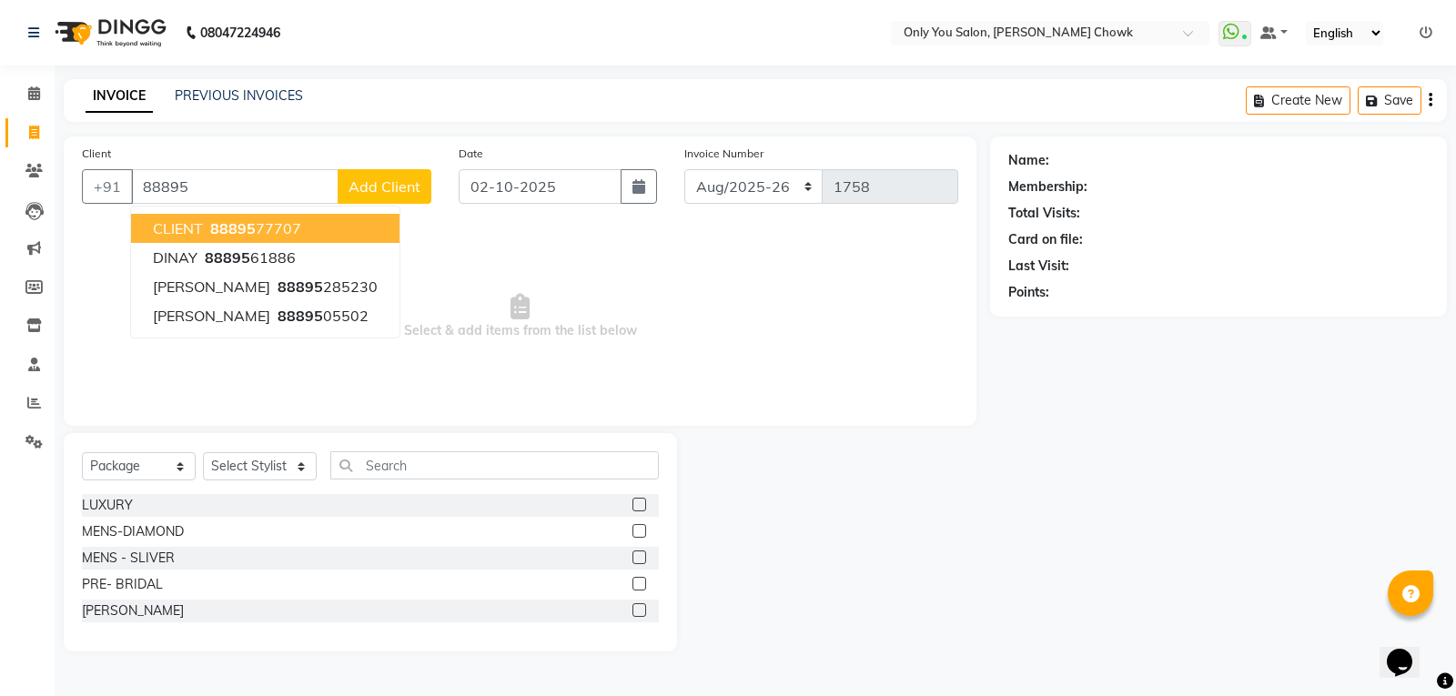
click at [180, 230] on span "CLIENT" at bounding box center [178, 228] width 50 height 18
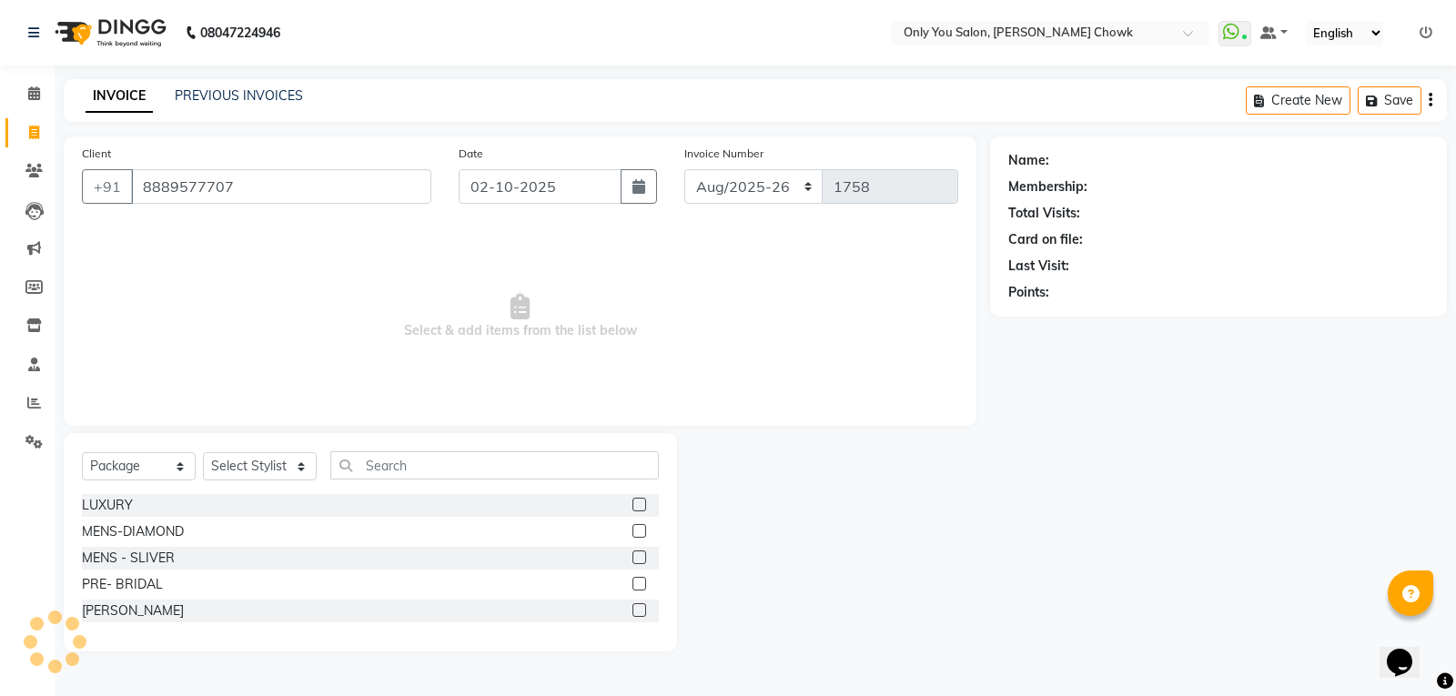
type input "8889577707"
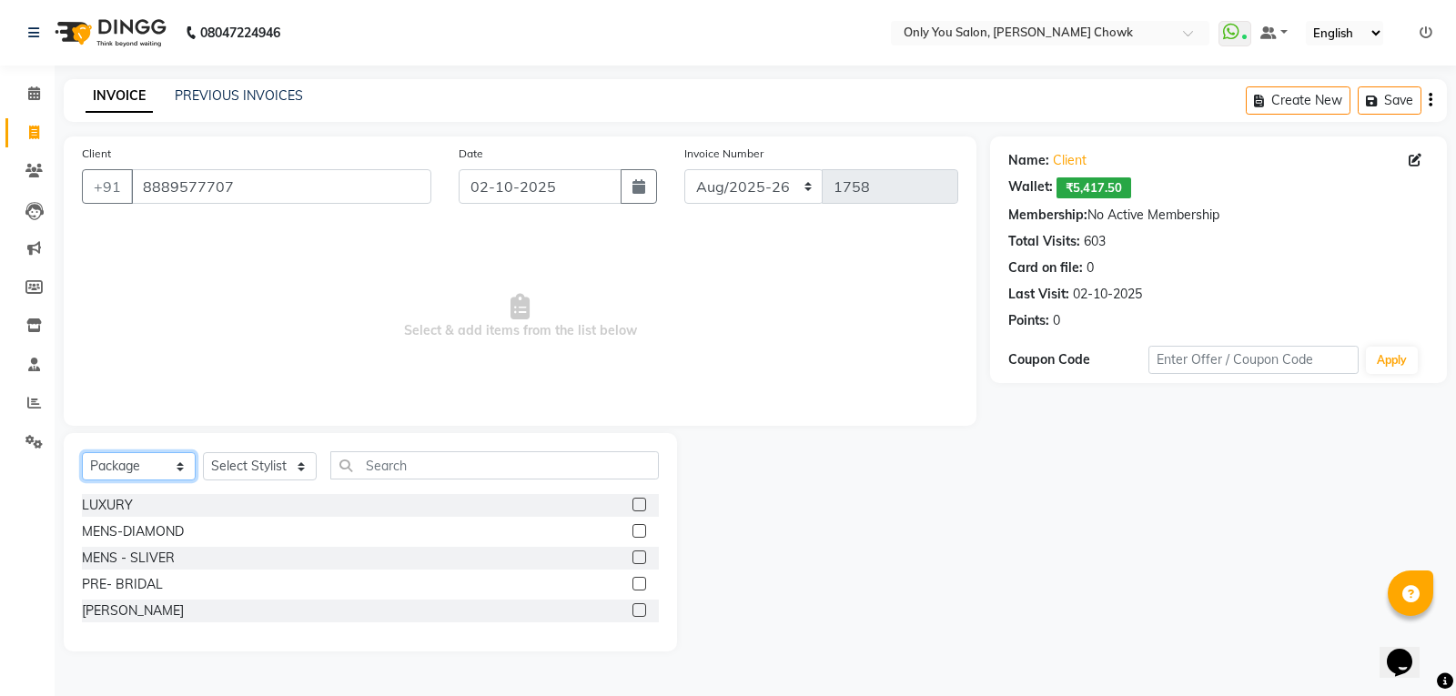
click at [176, 464] on select "Select Service Product Membership Package Voucher Prepaid Gift Card" at bounding box center [139, 466] width 114 height 28
select select "service"
click at [82, 452] on select "Select Service Product Membership Package Voucher Prepaid Gift Card" at bounding box center [139, 466] width 114 height 28
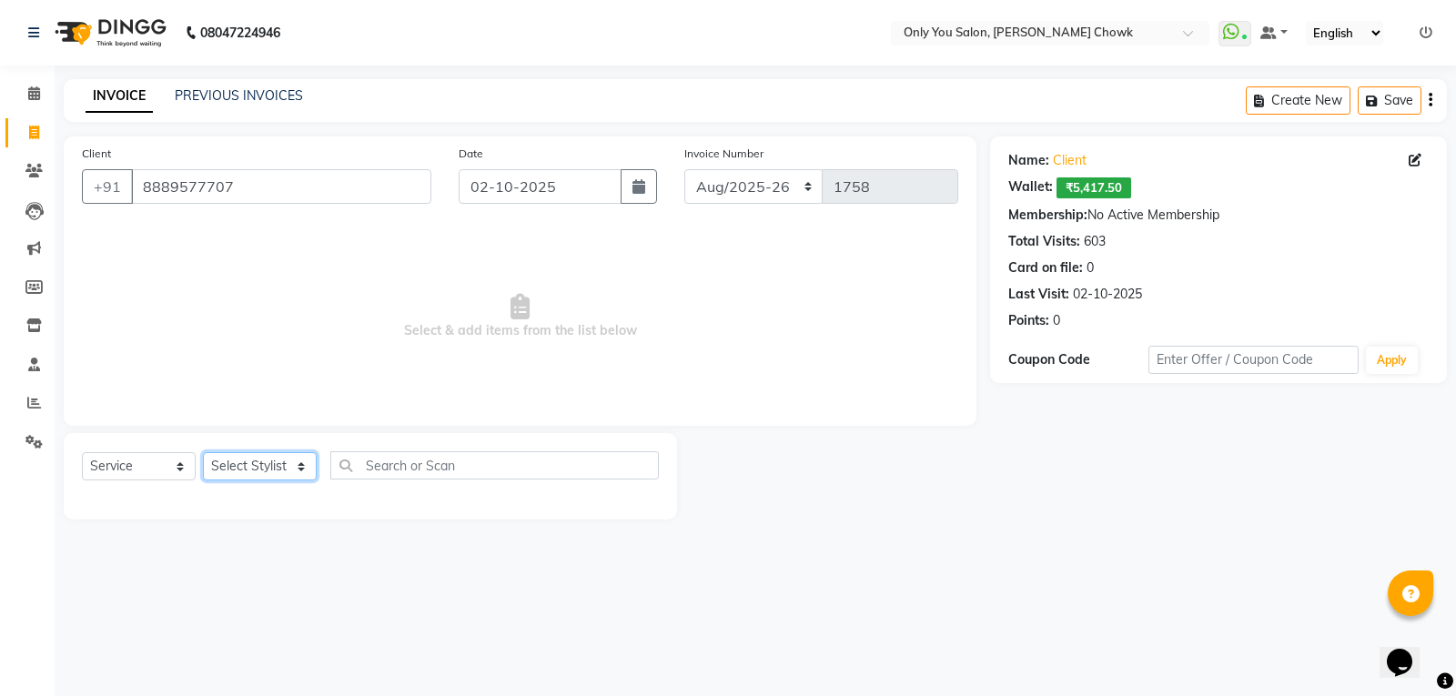
click at [302, 462] on select "Select Stylist [PERSON_NAME] [PERSON_NAME] [PERSON_NAME] MAMTA [PERSON_NAME] [P…" at bounding box center [260, 466] width 114 height 28
select select "21352"
click at [203, 452] on select "Select Stylist [PERSON_NAME] [PERSON_NAME] [PERSON_NAME] MAMTA [PERSON_NAME] [P…" at bounding box center [260, 466] width 114 height 28
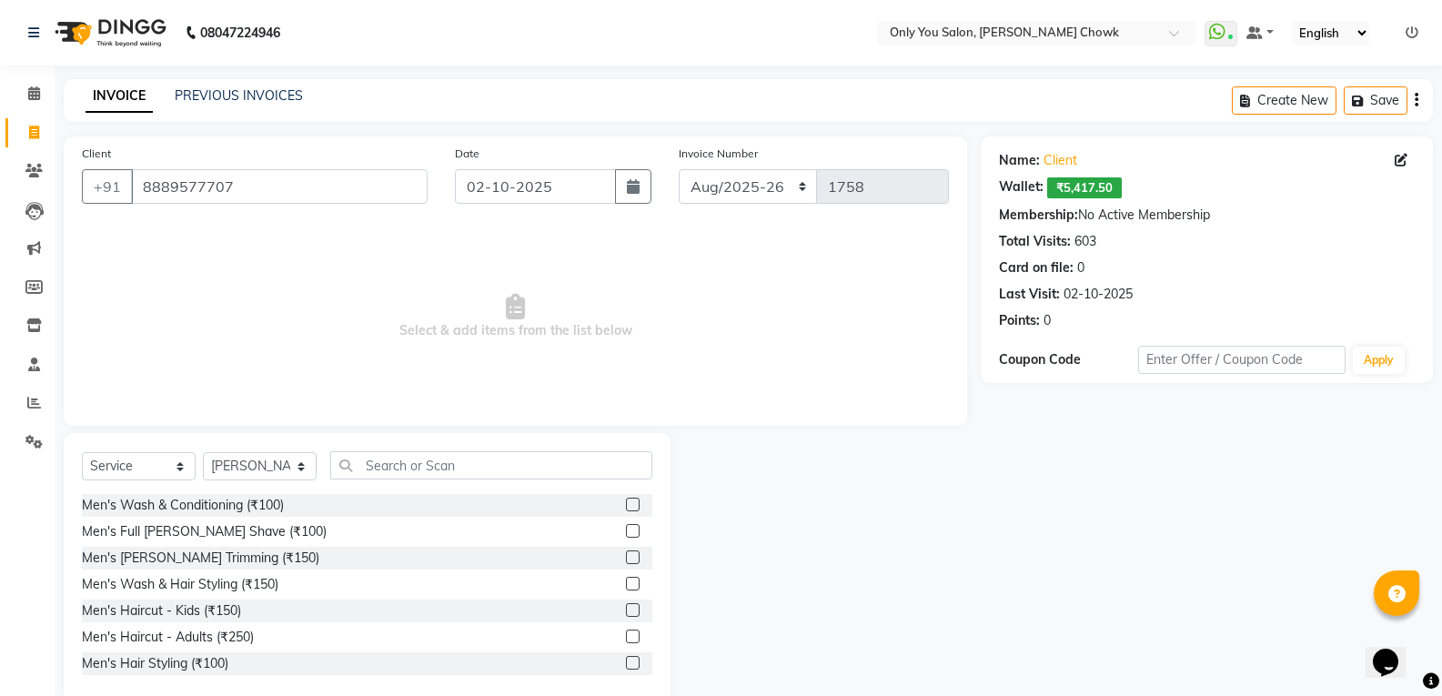
click at [376, 449] on div "Select Service Product Membership Package Voucher Prepaid Gift Card Select Styl…" at bounding box center [367, 567] width 607 height 268
click at [392, 472] on input "text" at bounding box center [491, 465] width 322 height 28
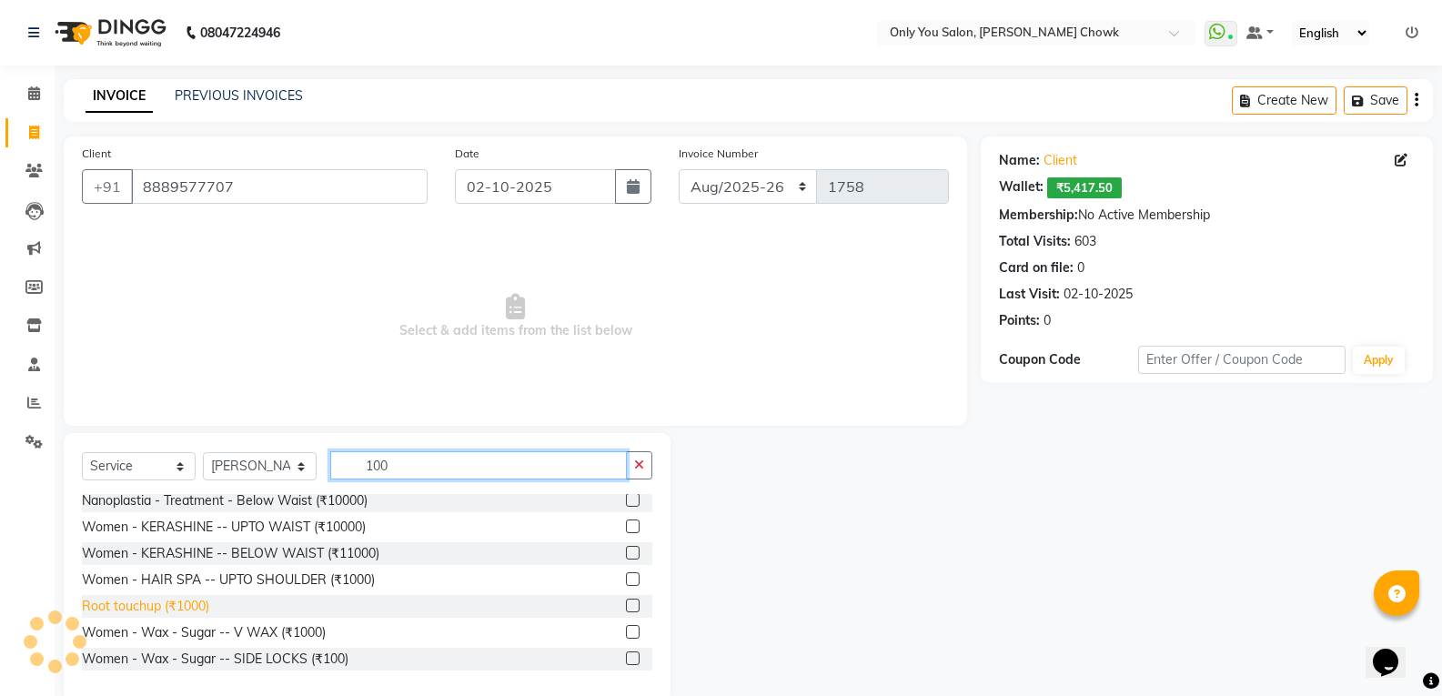
scroll to position [364, 0]
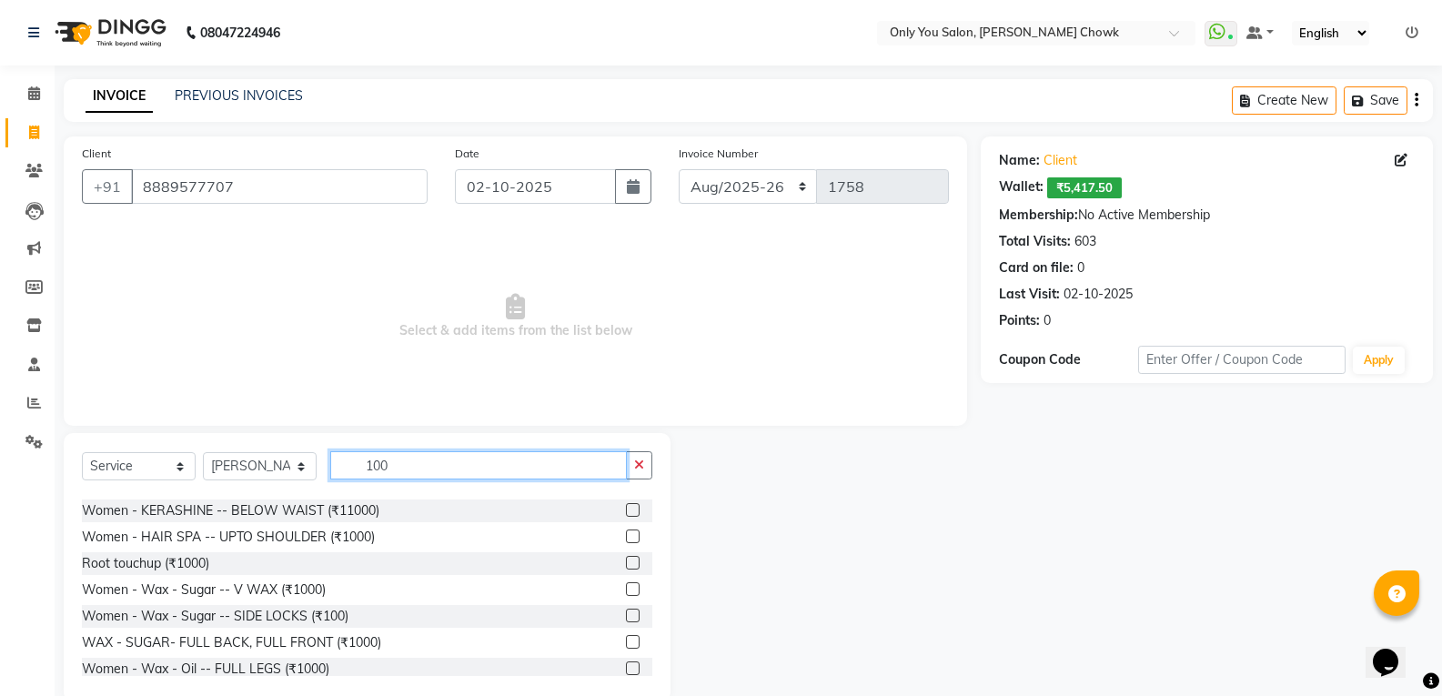
click at [398, 469] on input "100" at bounding box center [478, 465] width 297 height 28
type input "1"
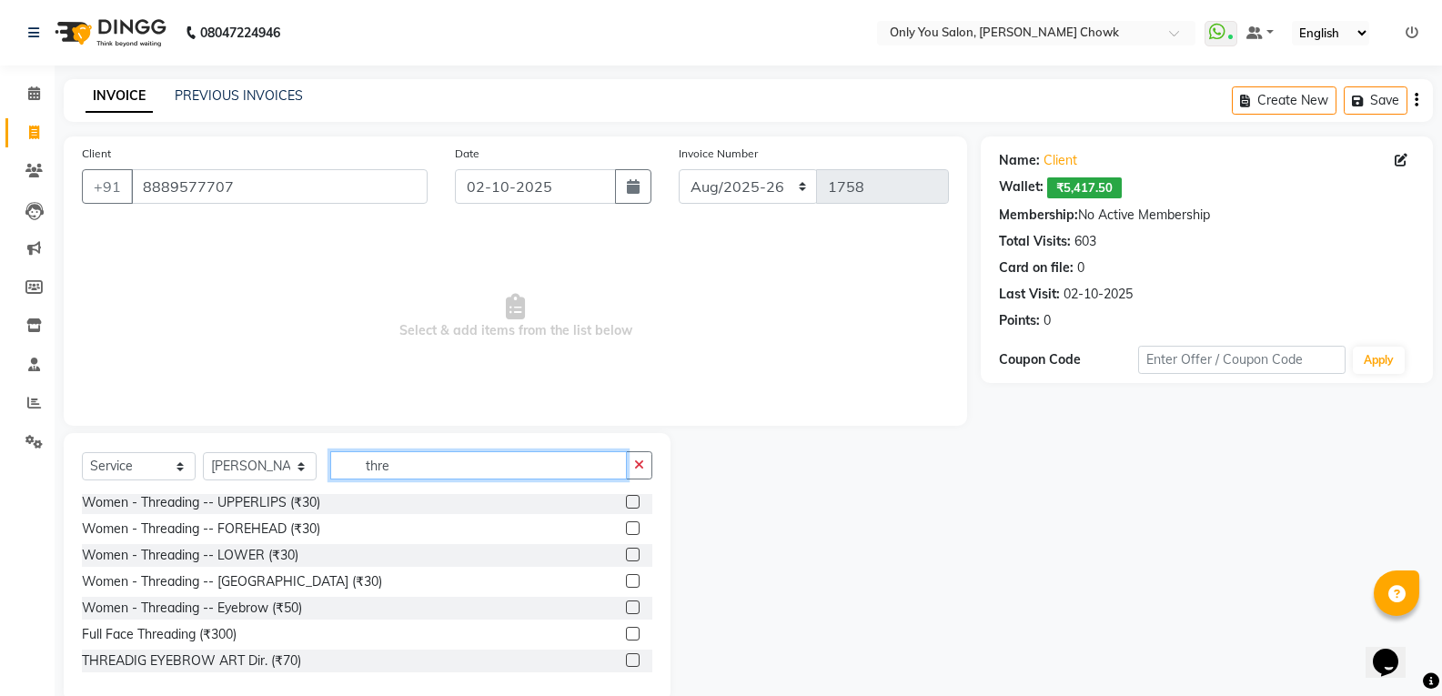
scroll to position [0, 0]
type input "thre"
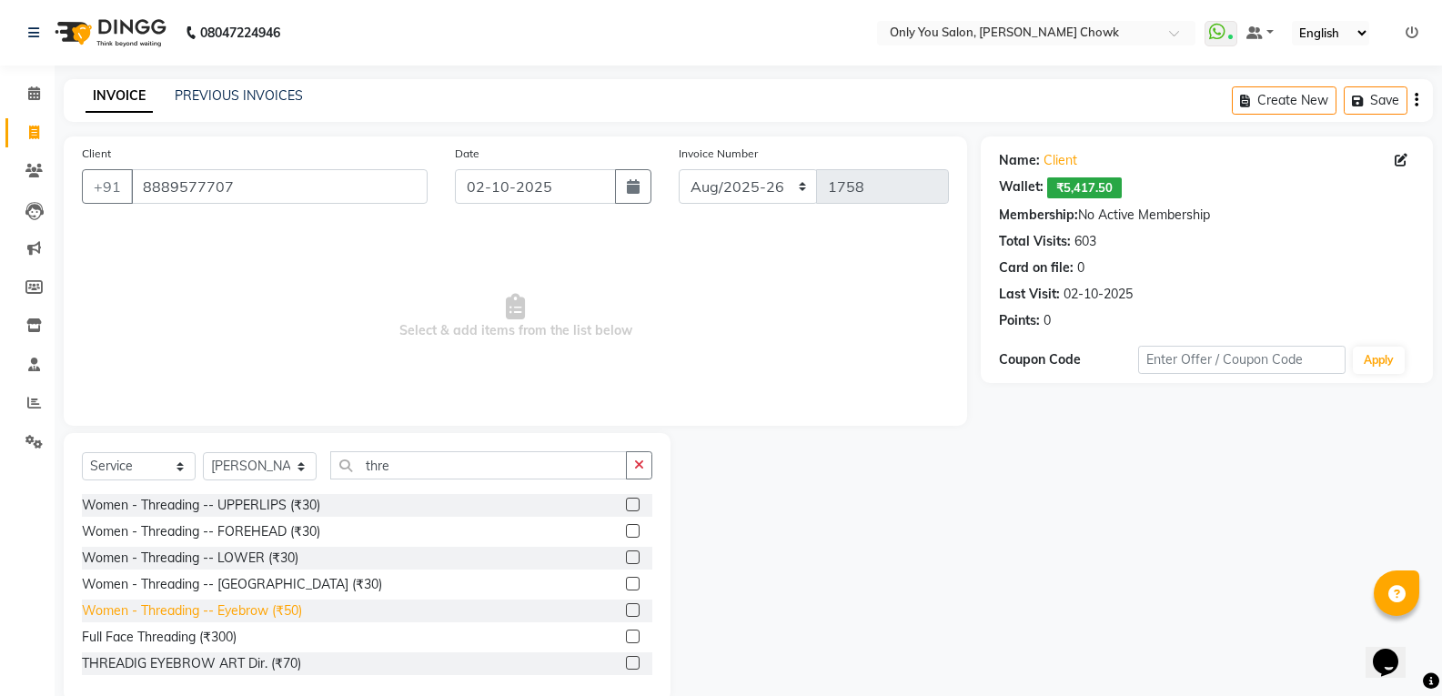
click at [207, 613] on div "Women - Threading -- Eyebrow (₹50)" at bounding box center [192, 610] width 220 height 19
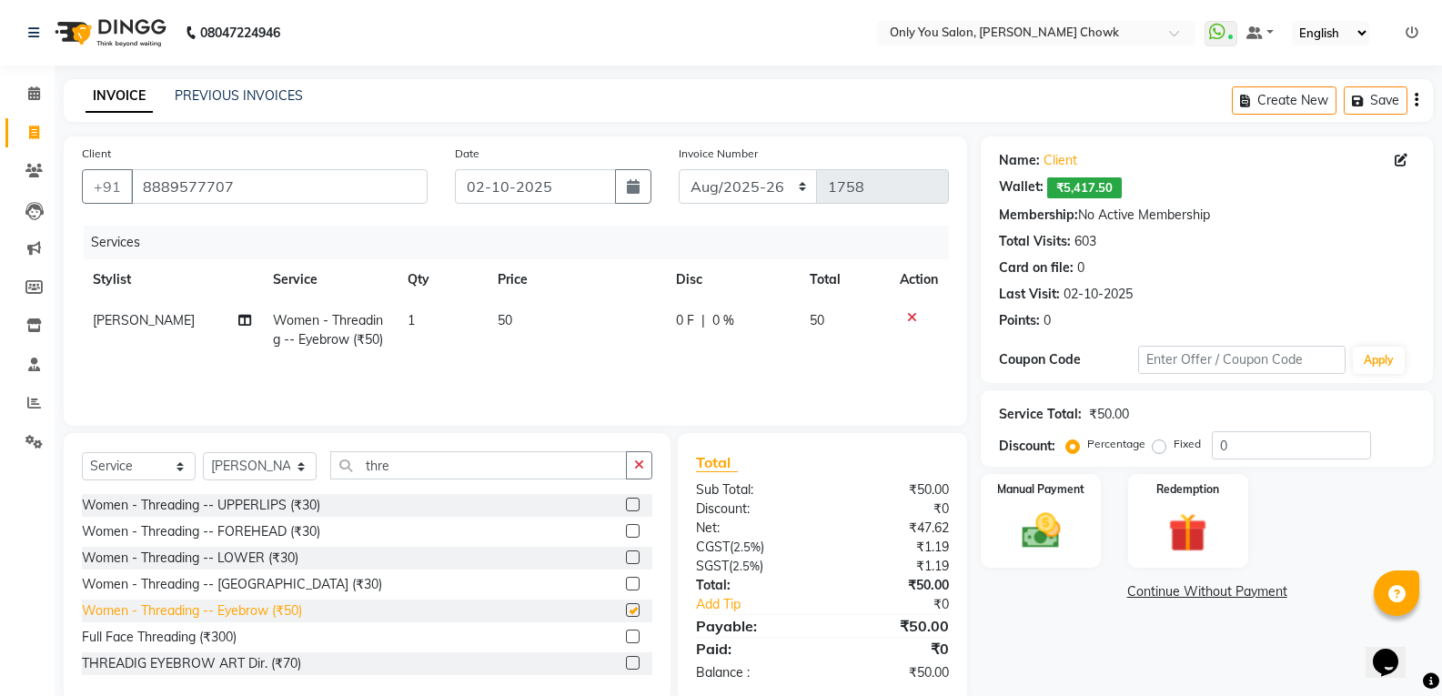
checkbox input "false"
click at [389, 463] on input "thre" at bounding box center [478, 465] width 297 height 28
click at [509, 306] on td "50" at bounding box center [576, 330] width 178 height 60
select select "21352"
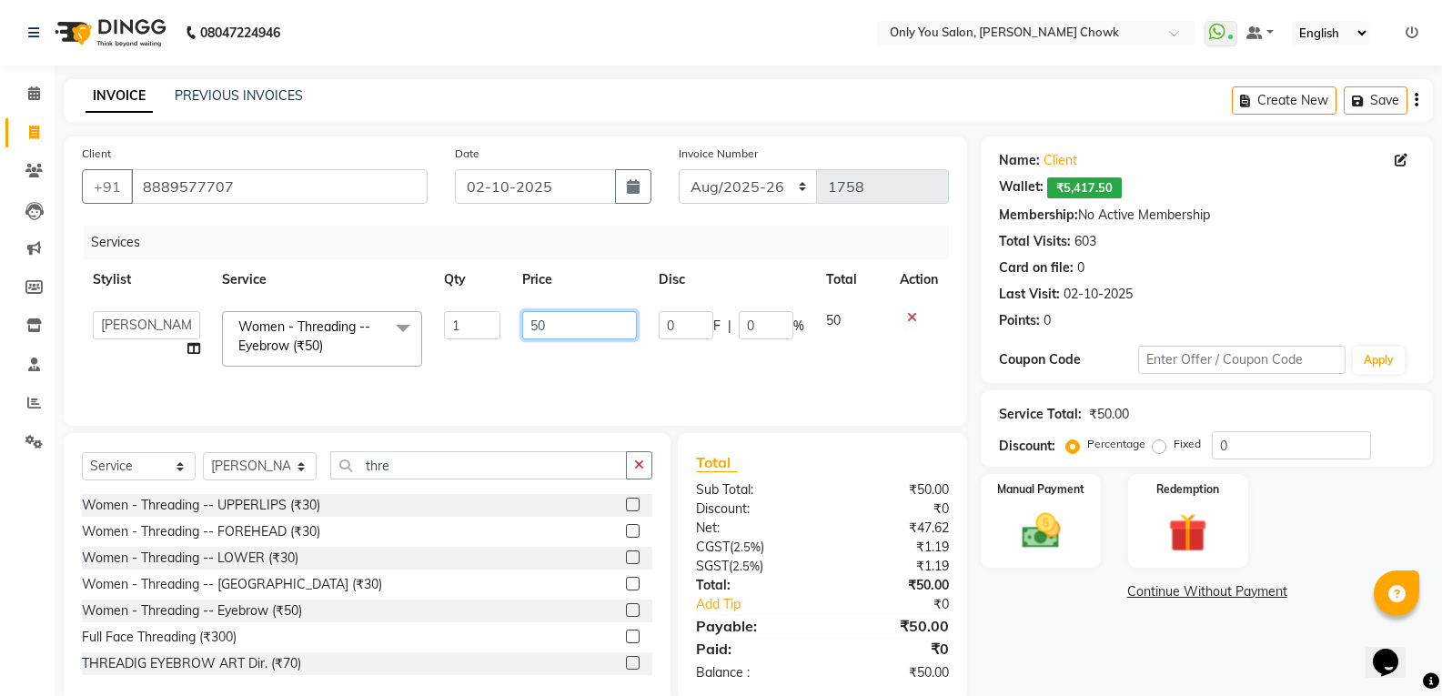
click at [555, 329] on input "50" at bounding box center [579, 325] width 114 height 28
type input "5"
type input "110"
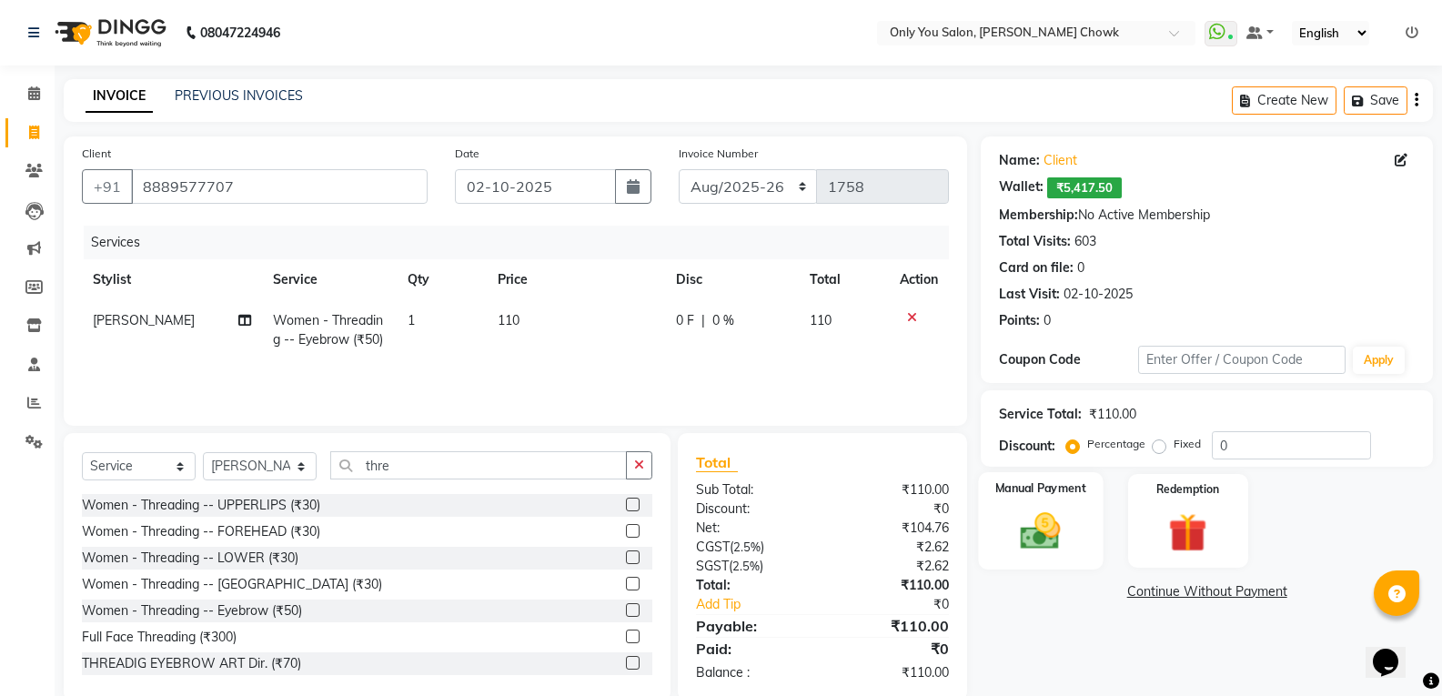
click at [1049, 512] on img at bounding box center [1040, 531] width 65 height 46
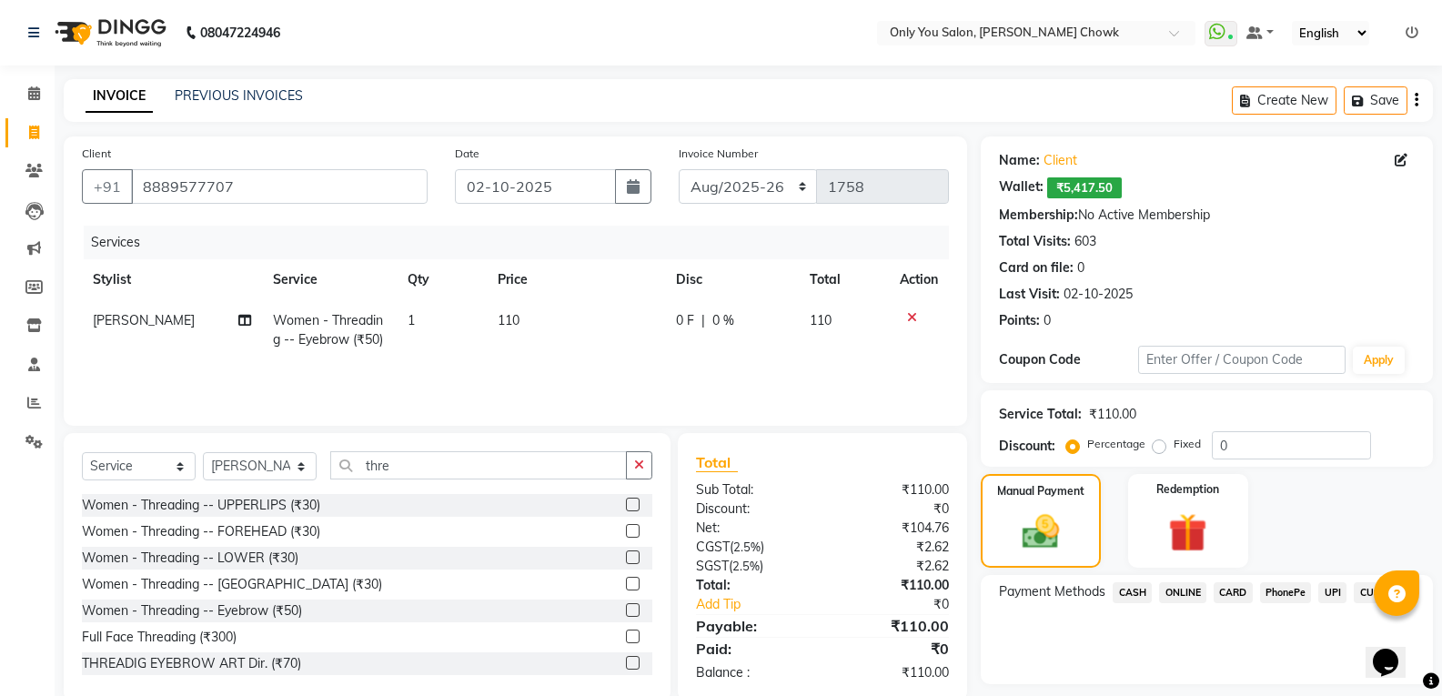
click at [1120, 596] on span "CASH" at bounding box center [1132, 592] width 39 height 21
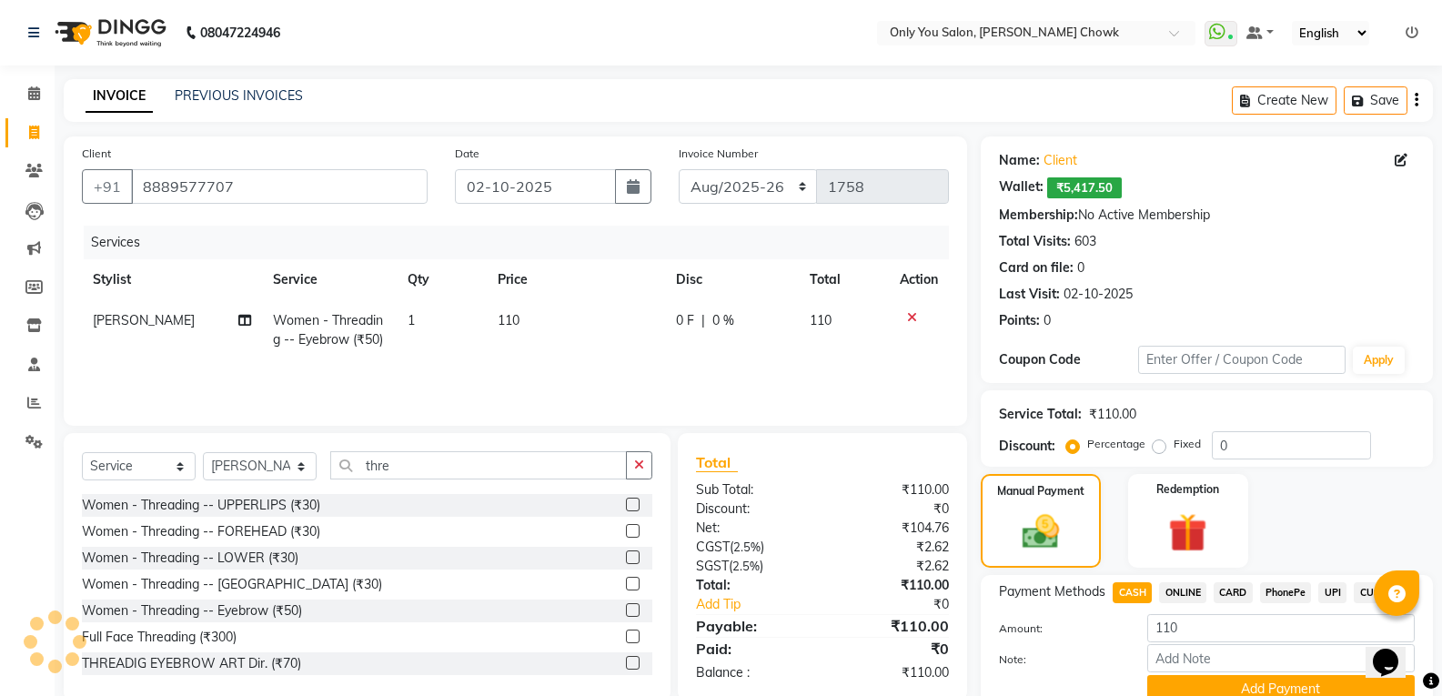
scroll to position [79, 0]
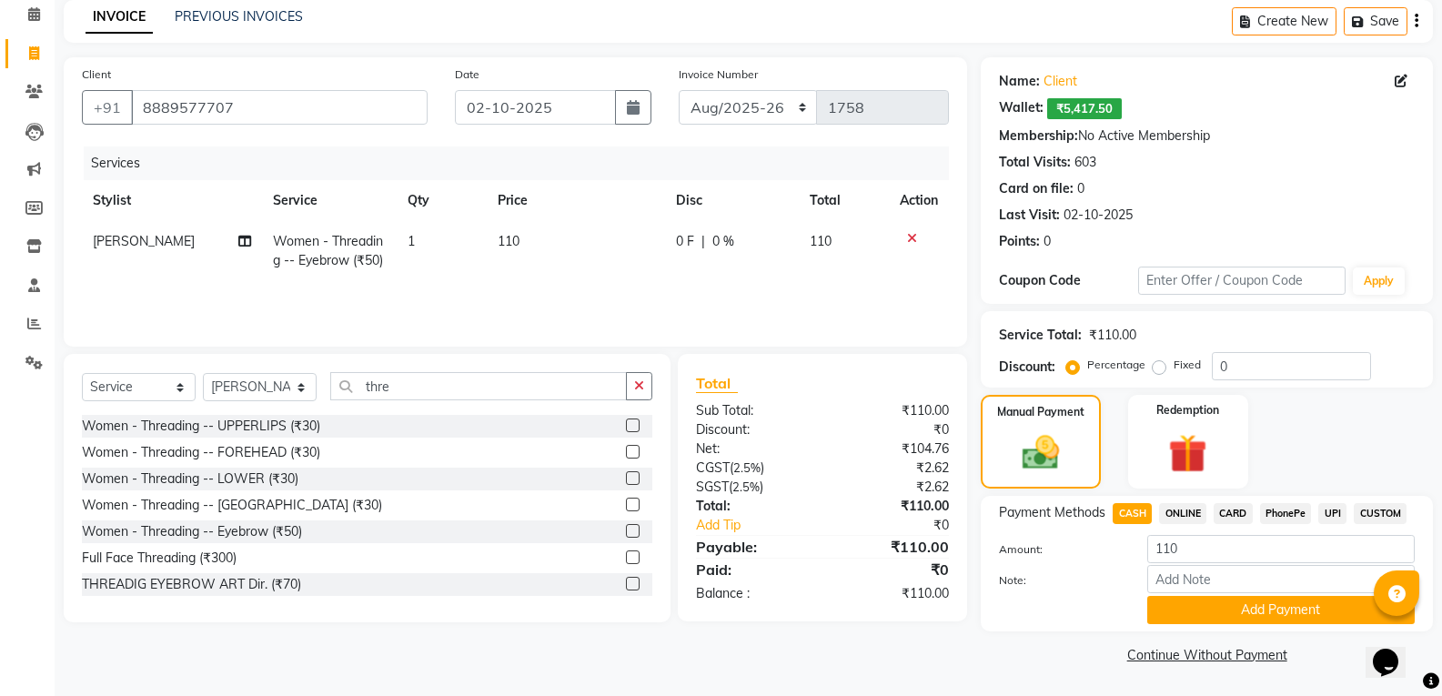
click at [1176, 626] on div "Payment Methods CASH ONLINE CARD PhonePe UPI CUSTOM Amount: 110 Note: Add Payme…" at bounding box center [1207, 564] width 452 height 136
click at [1175, 614] on button "Add Payment" at bounding box center [1280, 610] width 267 height 28
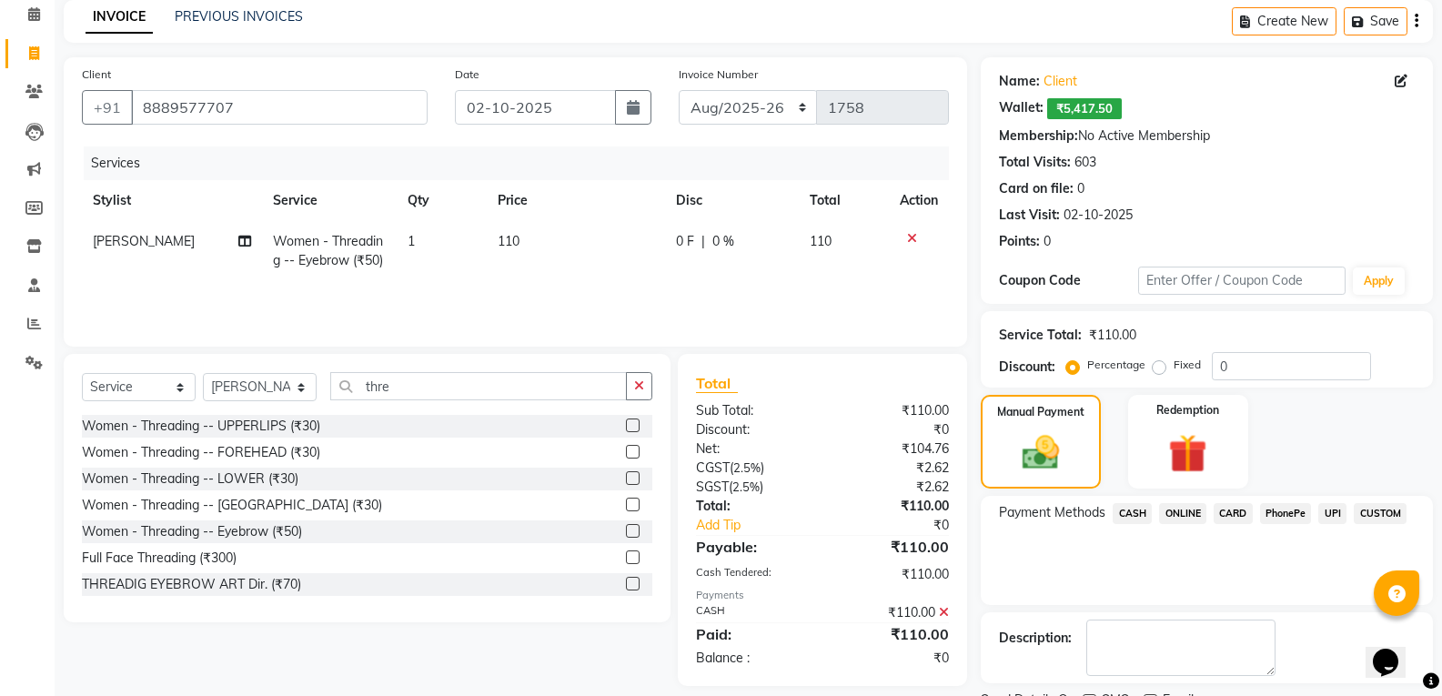
scroll to position [156, 0]
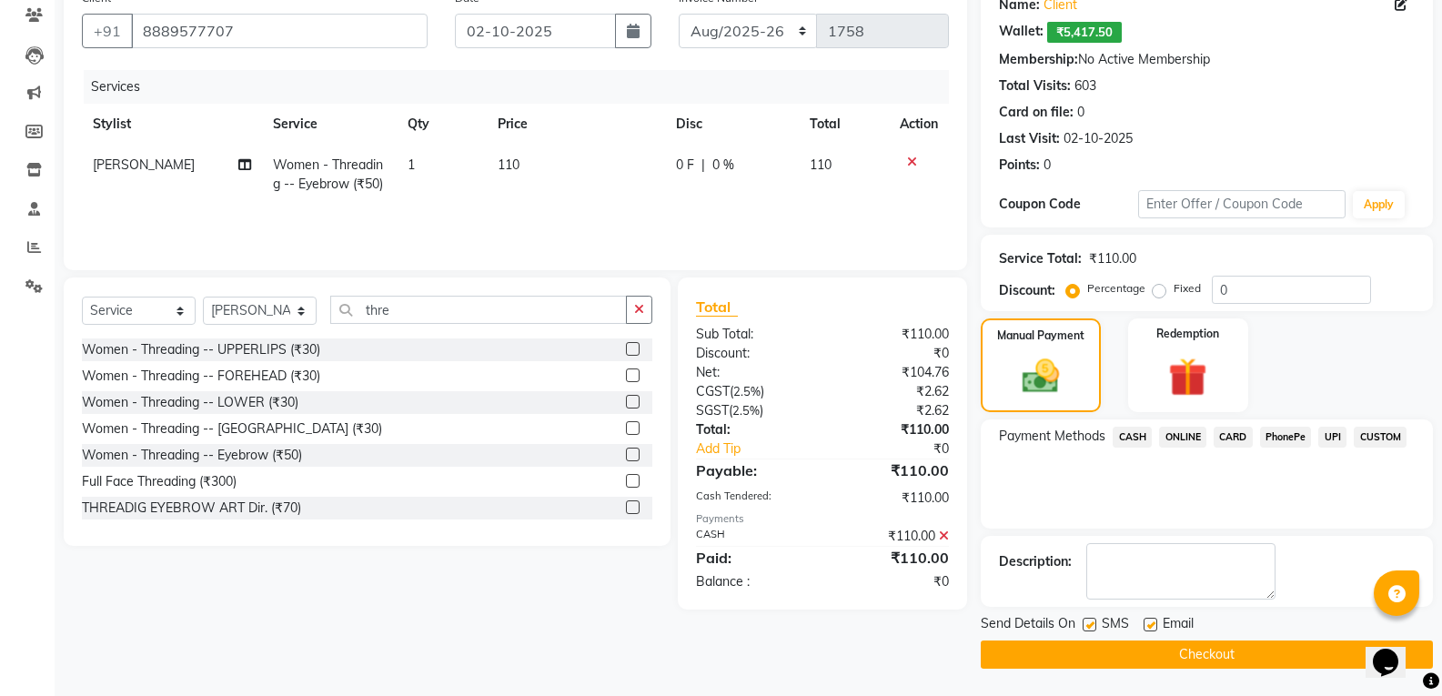
click at [1124, 641] on button "Checkout" at bounding box center [1207, 654] width 452 height 28
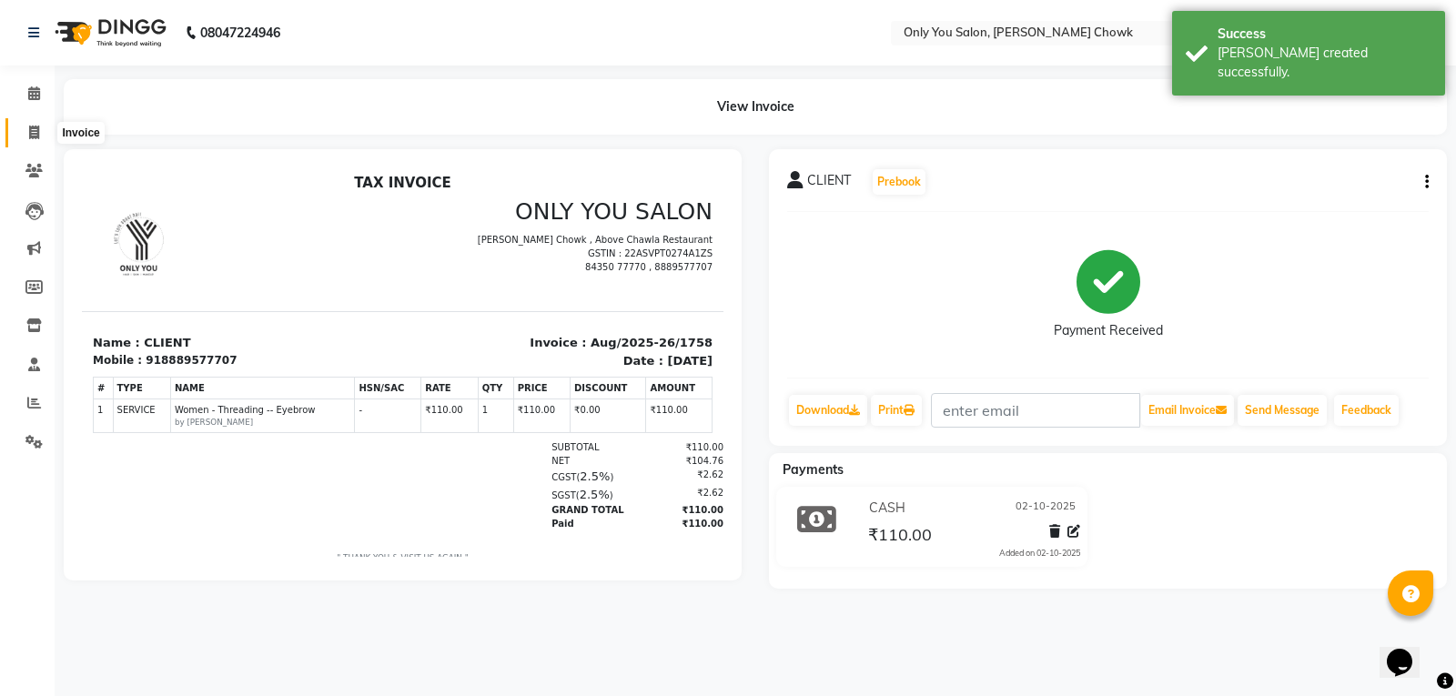
click at [31, 134] on icon at bounding box center [34, 133] width 10 height 14
select select "service"
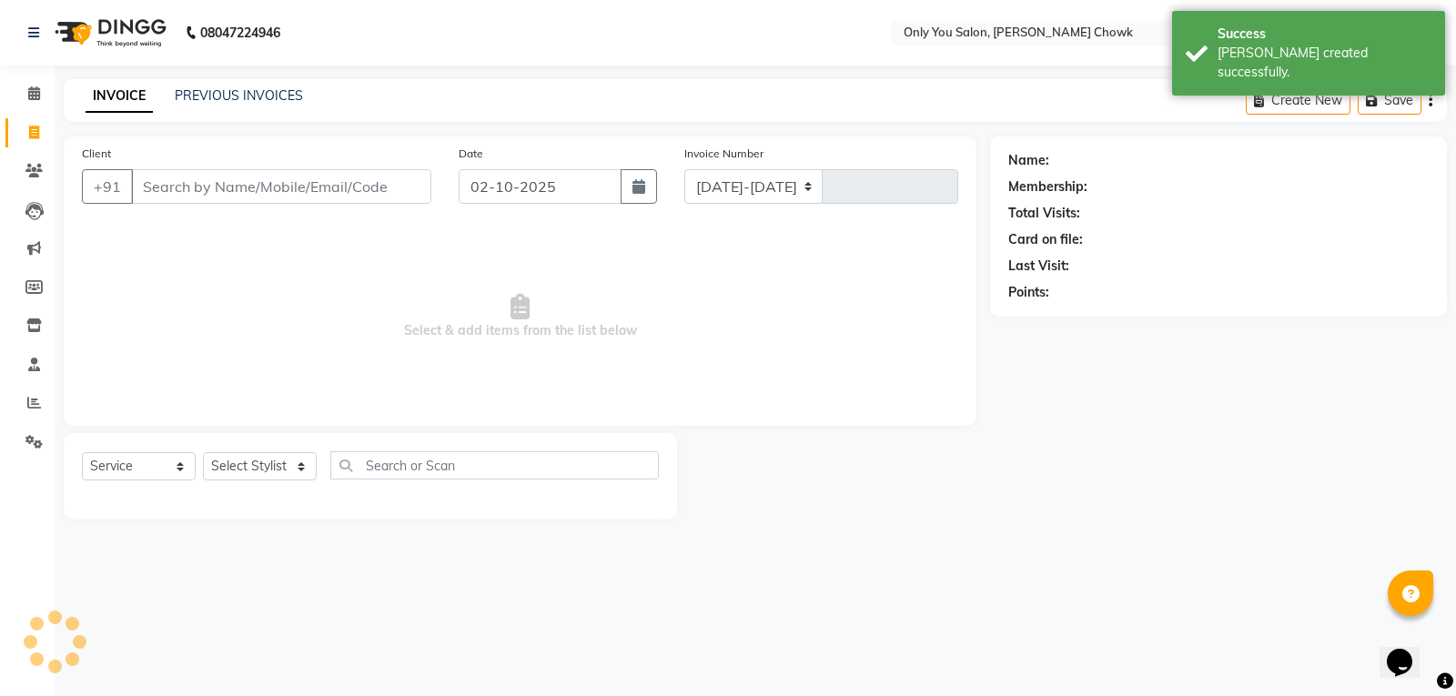
select select "8713"
type input "1759"
select select "package"
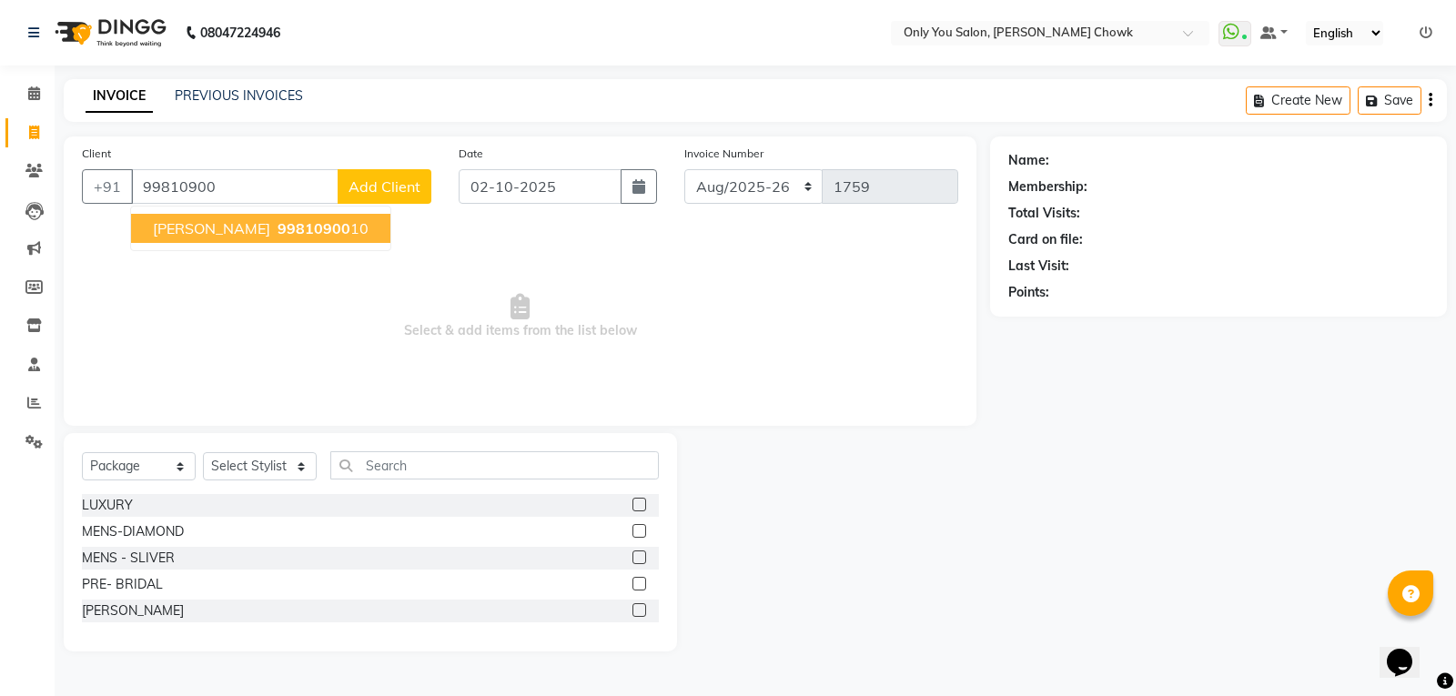
click at [166, 233] on span "[PERSON_NAME]" at bounding box center [211, 228] width 117 height 18
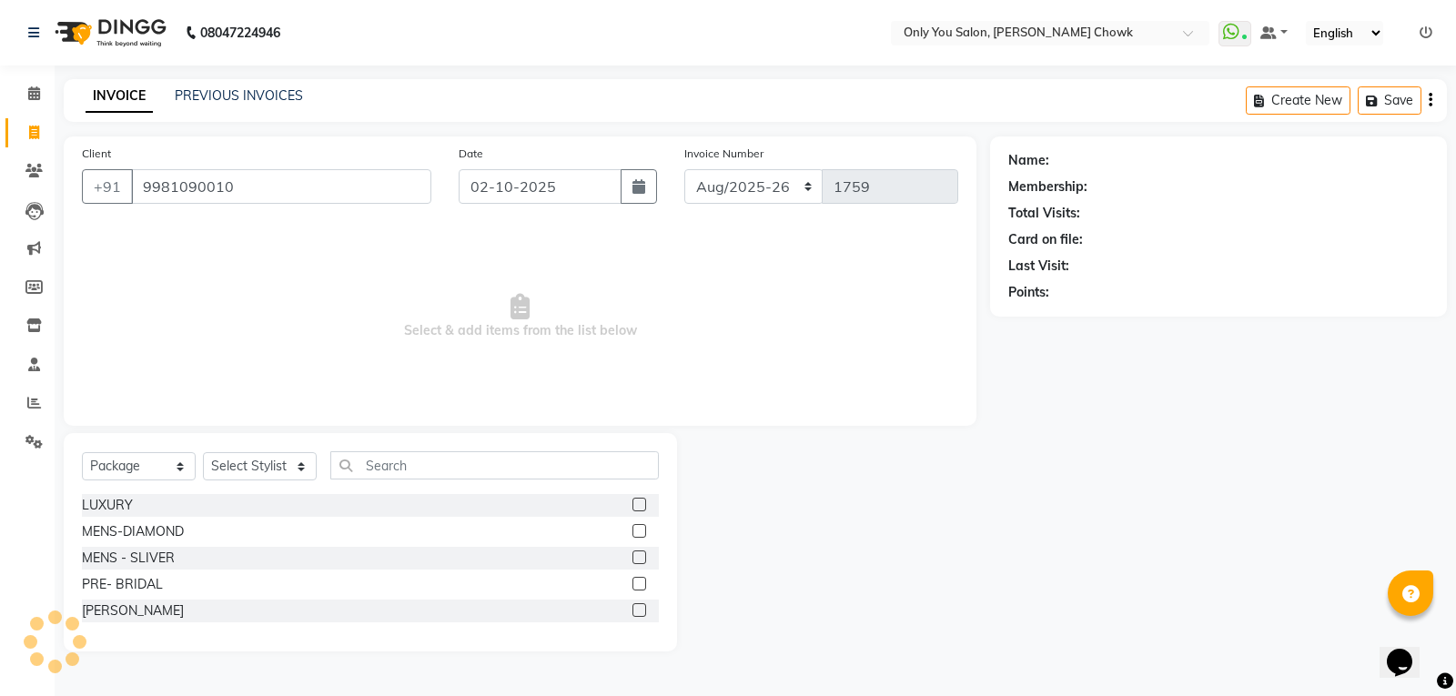
type input "9981090010"
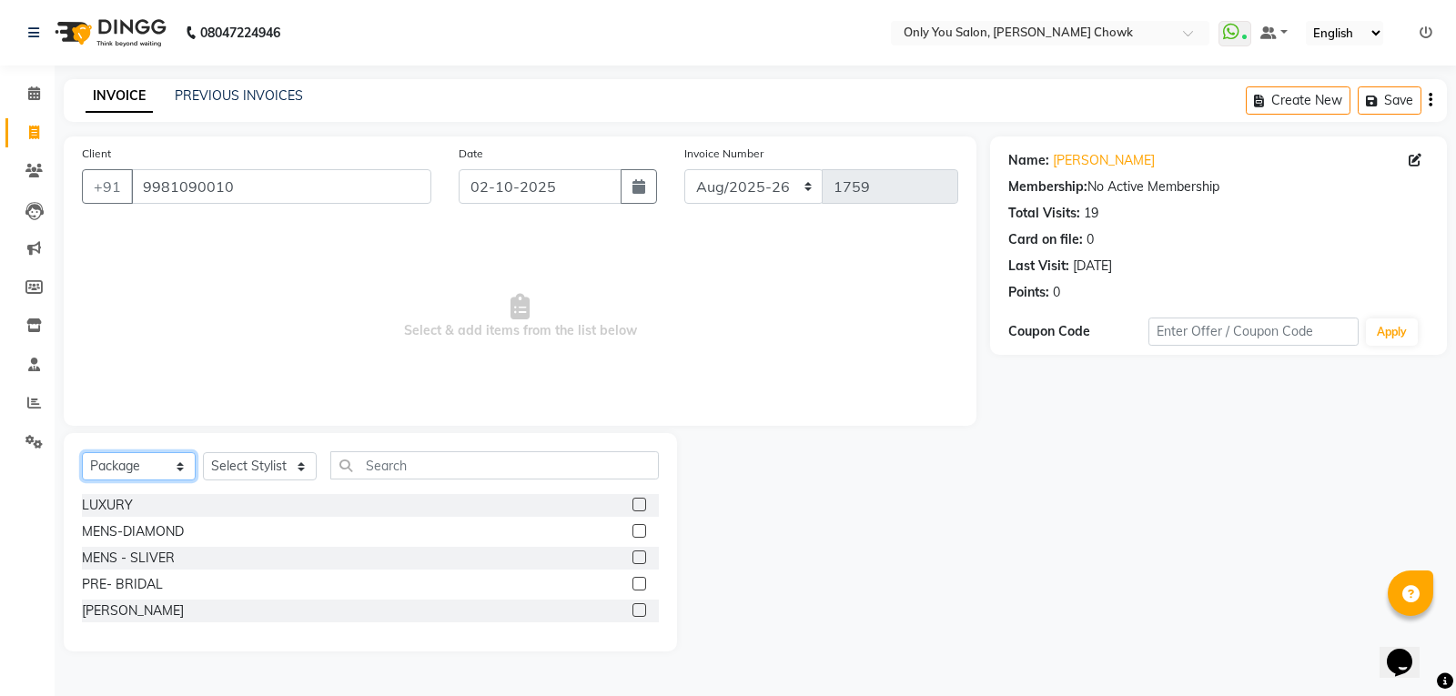
click at [184, 462] on select "Select Service Product Membership Package Voucher Prepaid Gift Card" at bounding box center [139, 466] width 114 height 28
select select "service"
click at [82, 452] on select "Select Service Product Membership Package Voucher Prepaid Gift Card" at bounding box center [139, 466] width 114 height 28
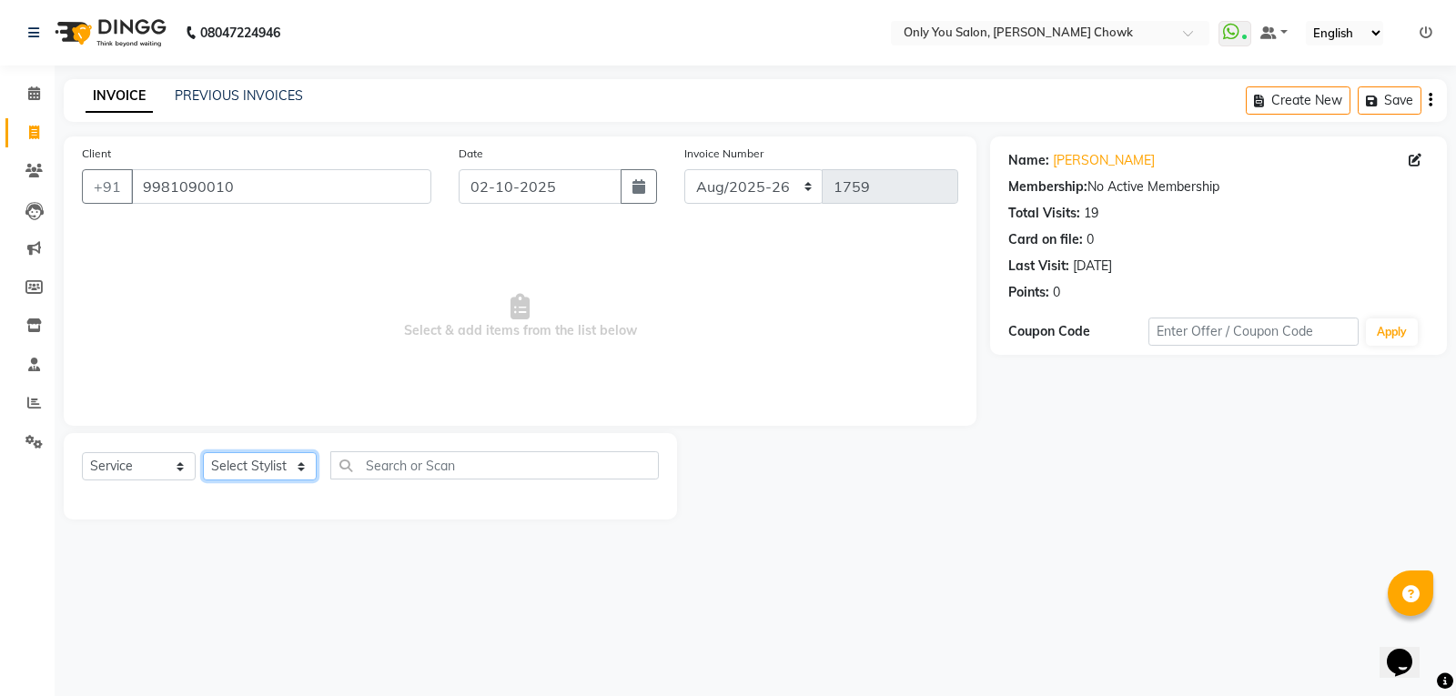
click at [302, 466] on select "Select Stylist [PERSON_NAME] [PERSON_NAME] [PERSON_NAME] MAMTA [PERSON_NAME] [P…" at bounding box center [260, 466] width 114 height 28
select select "90002"
click at [203, 452] on select "Select Stylist [PERSON_NAME] [PERSON_NAME] [PERSON_NAME] MAMTA [PERSON_NAME] [P…" at bounding box center [260, 466] width 114 height 28
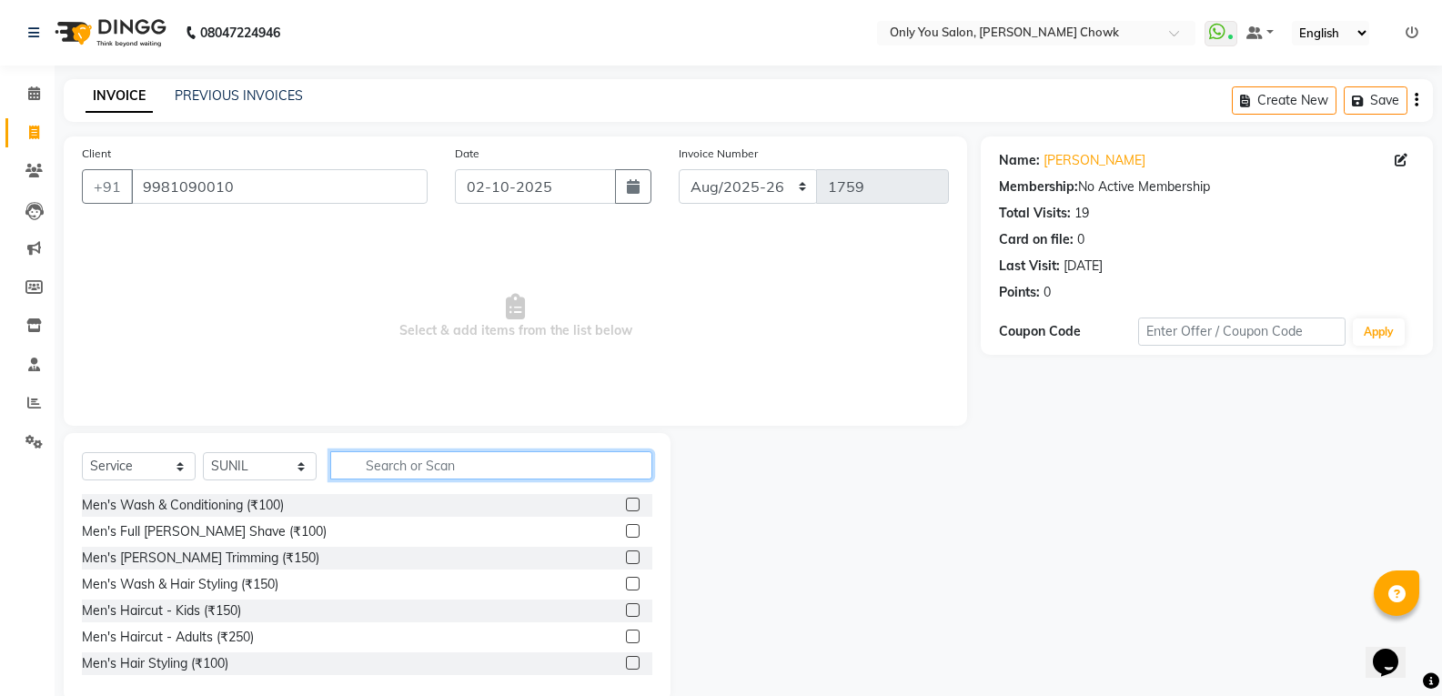
click at [390, 472] on input "text" at bounding box center [491, 465] width 322 height 28
type input "4"
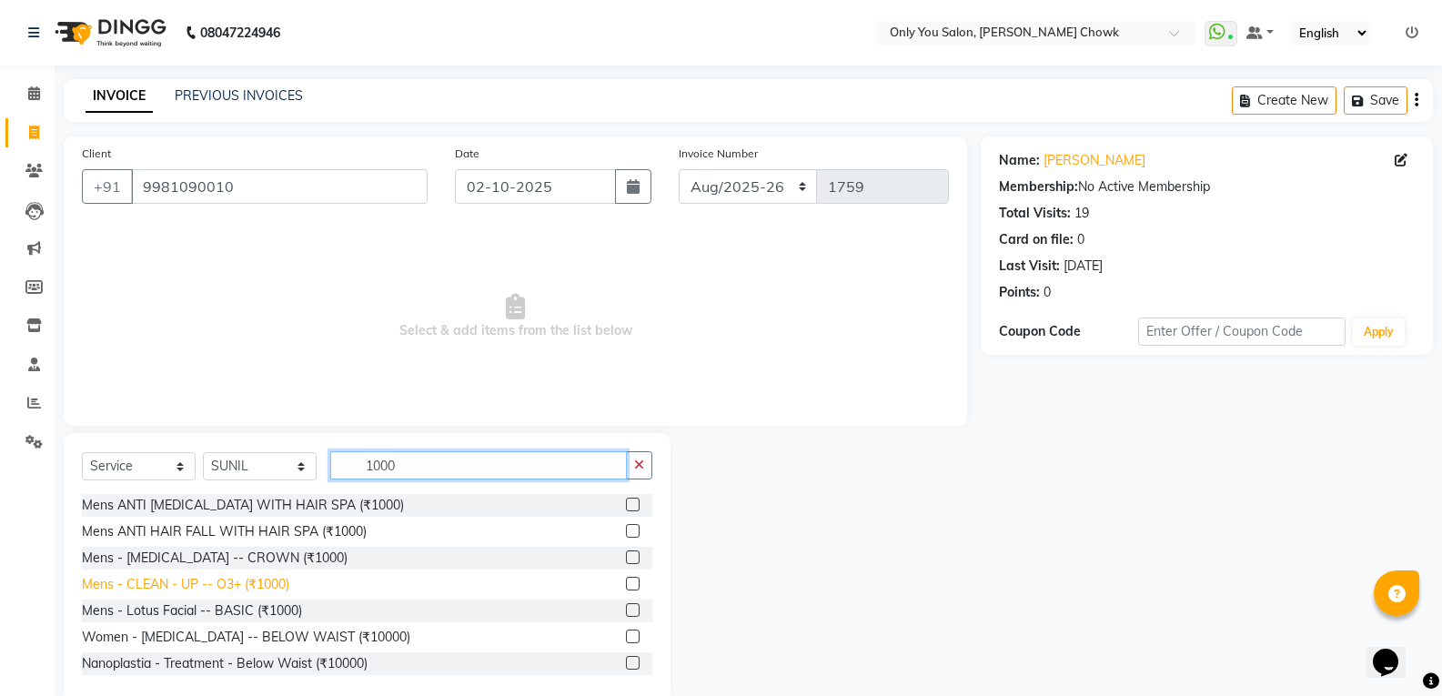
type input "1000"
click at [211, 588] on div "Mens - CLEAN - UP -- O3+ (₹1000)" at bounding box center [185, 584] width 207 height 19
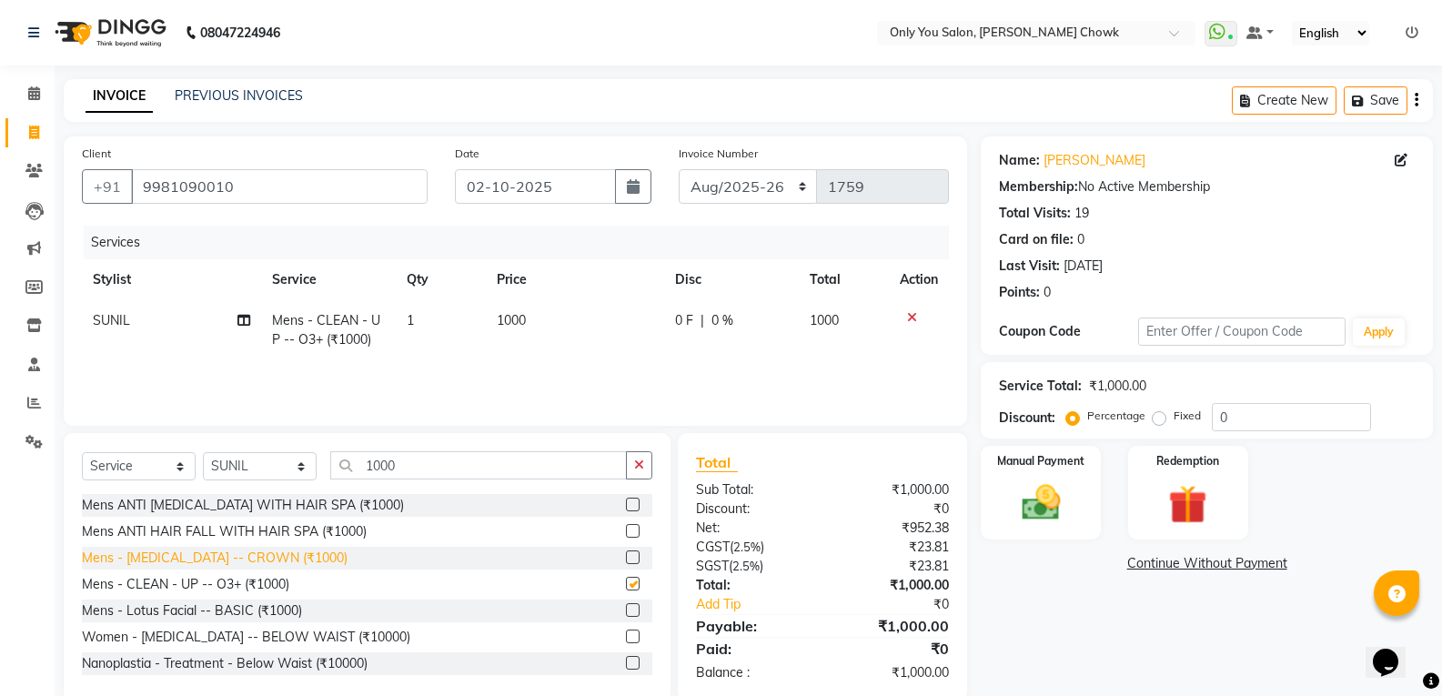
checkbox input "false"
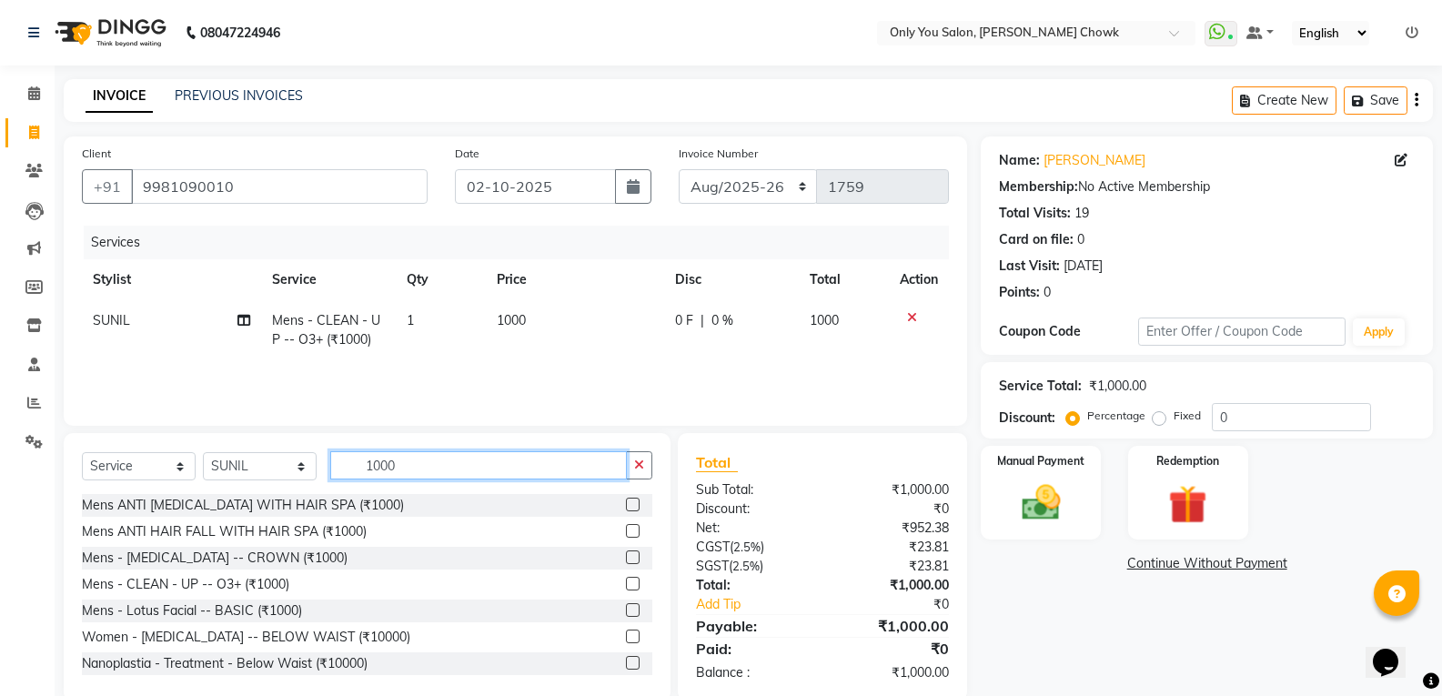
click at [397, 471] on input "1000" at bounding box center [478, 465] width 297 height 28
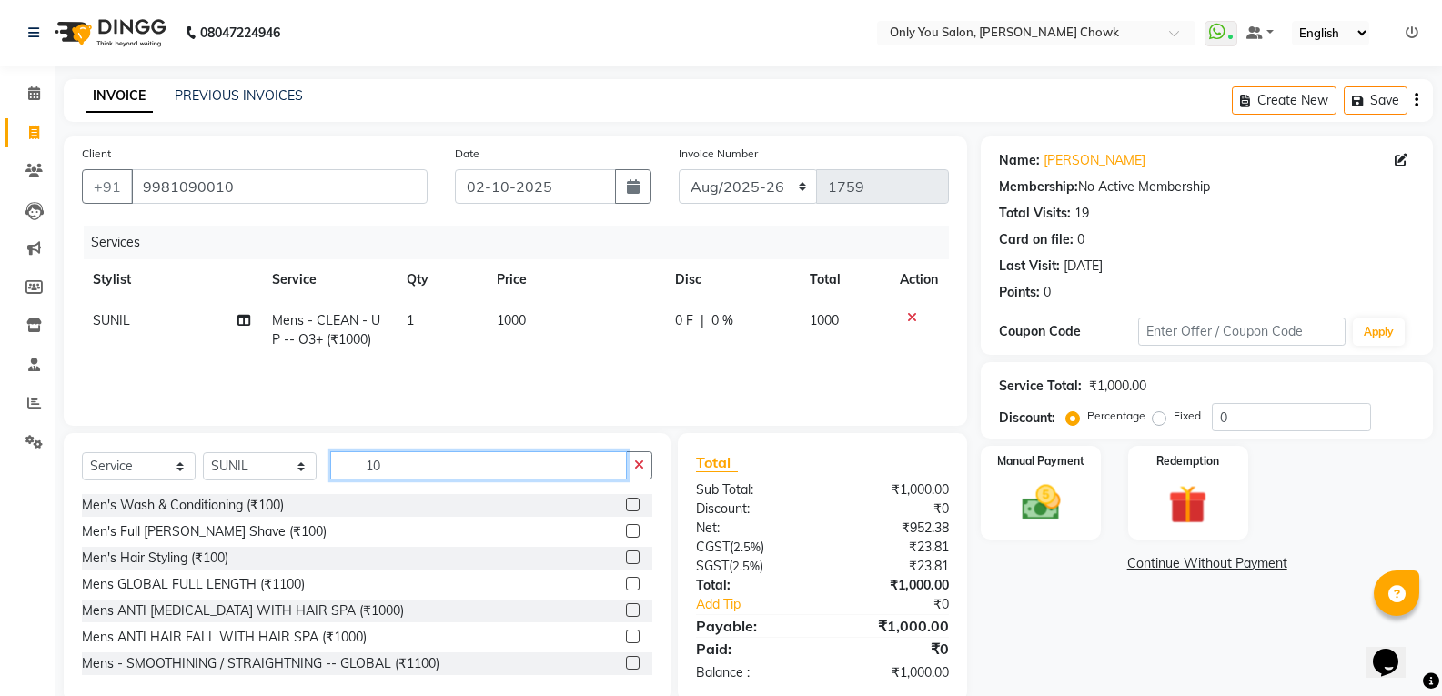
type input "1"
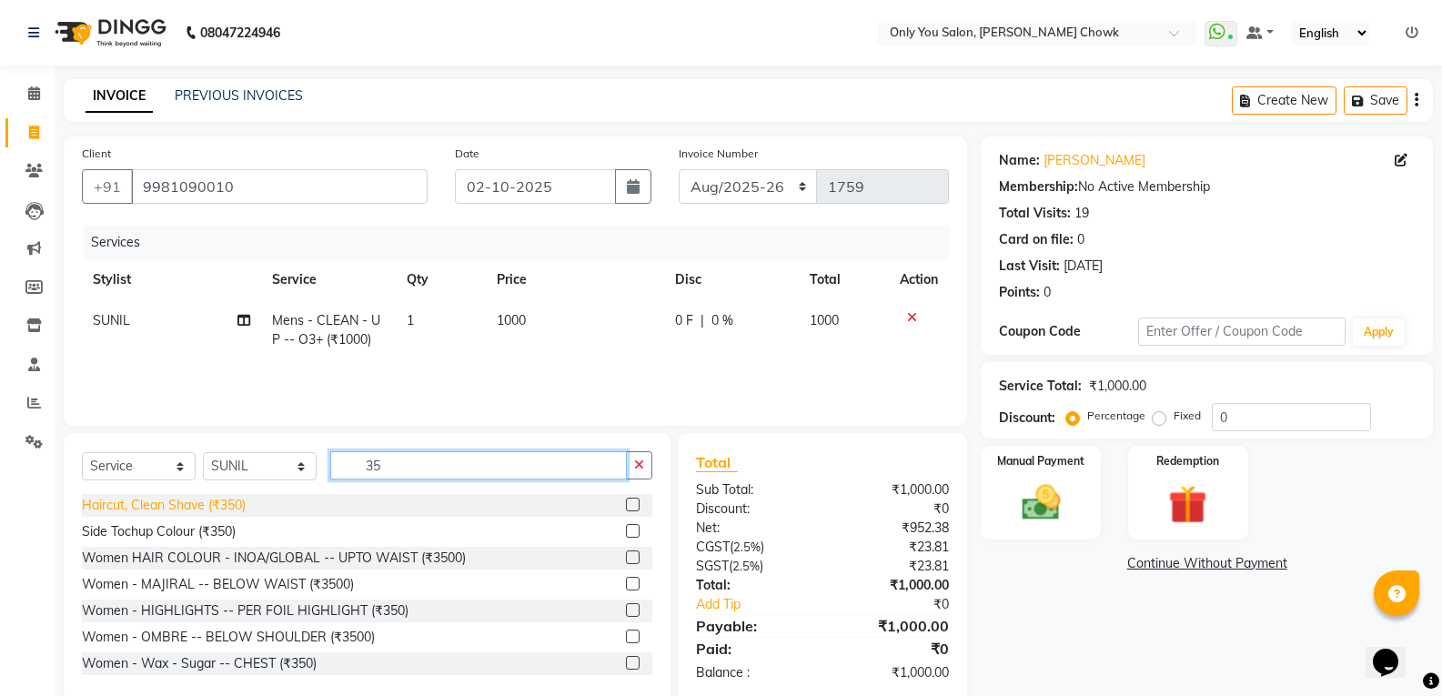
type input "35"
click at [238, 505] on div "Haircut, Clean Shave (₹350)" at bounding box center [164, 505] width 164 height 19
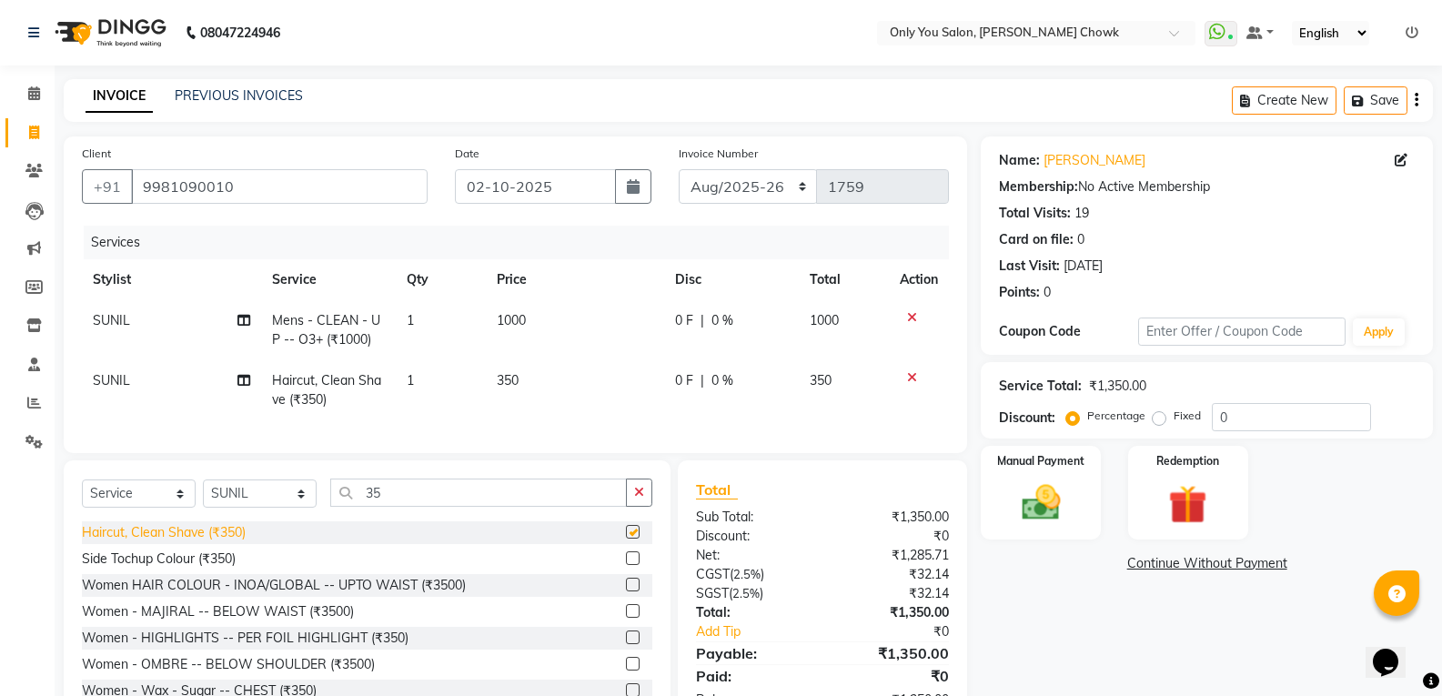
checkbox input "false"
click at [396, 505] on input "35" at bounding box center [478, 493] width 297 height 28
type input "3"
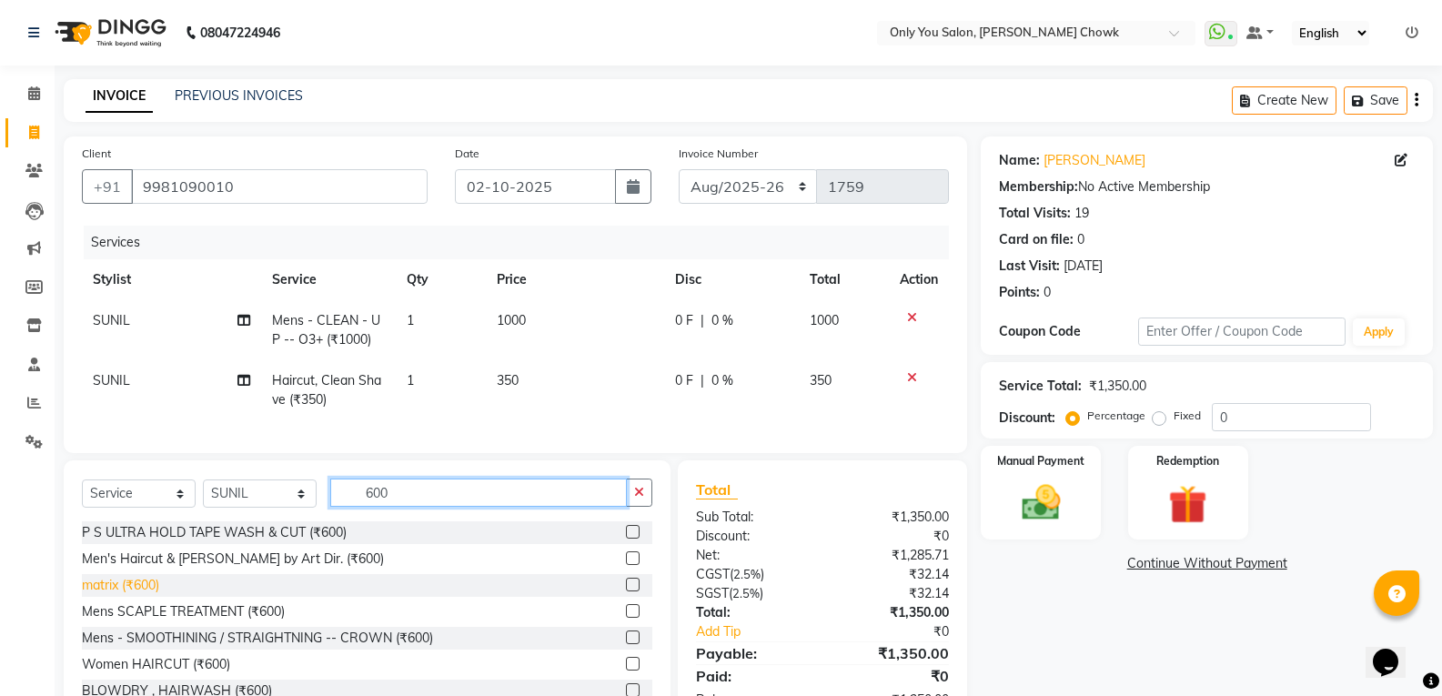
type input "600"
click at [147, 595] on div "matrix (₹600)" at bounding box center [120, 585] width 77 height 19
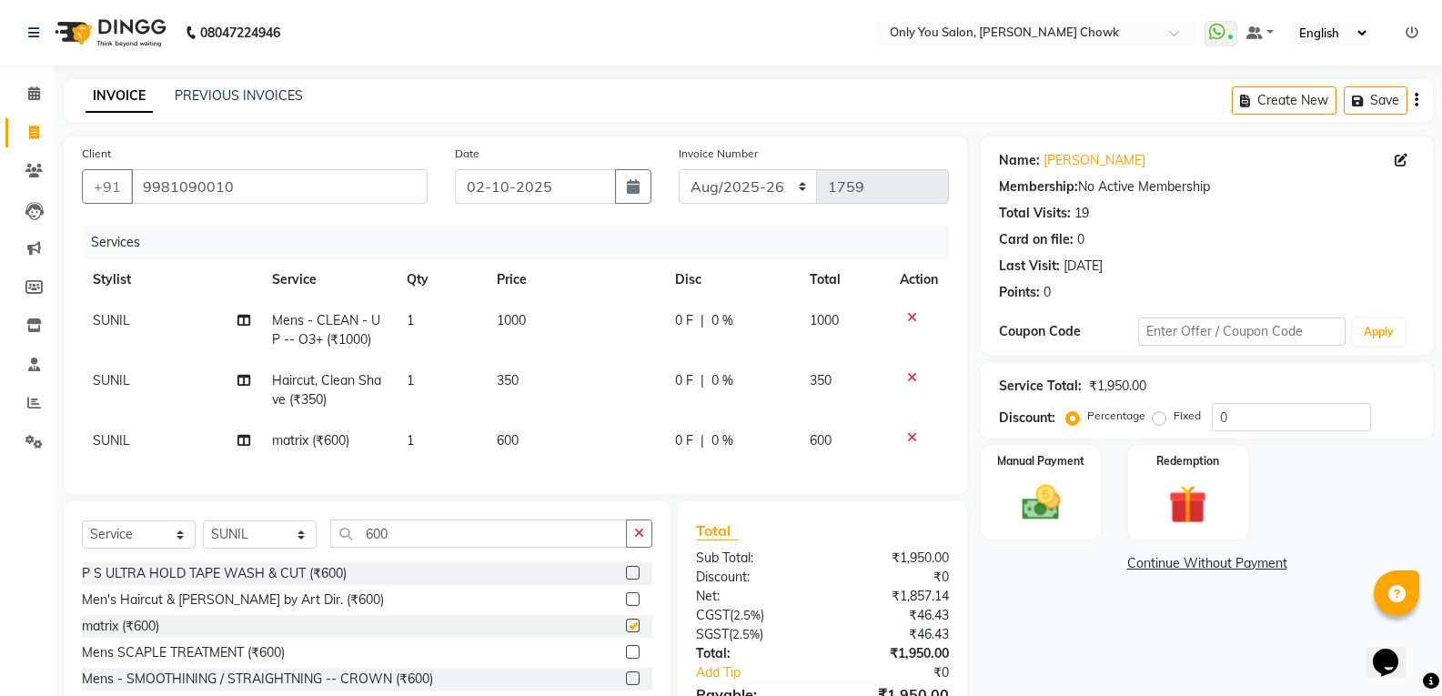
checkbox input "false"
click at [401, 548] on input "600" at bounding box center [478, 533] width 297 height 28
type input "6"
click at [1043, 521] on img at bounding box center [1040, 502] width 65 height 46
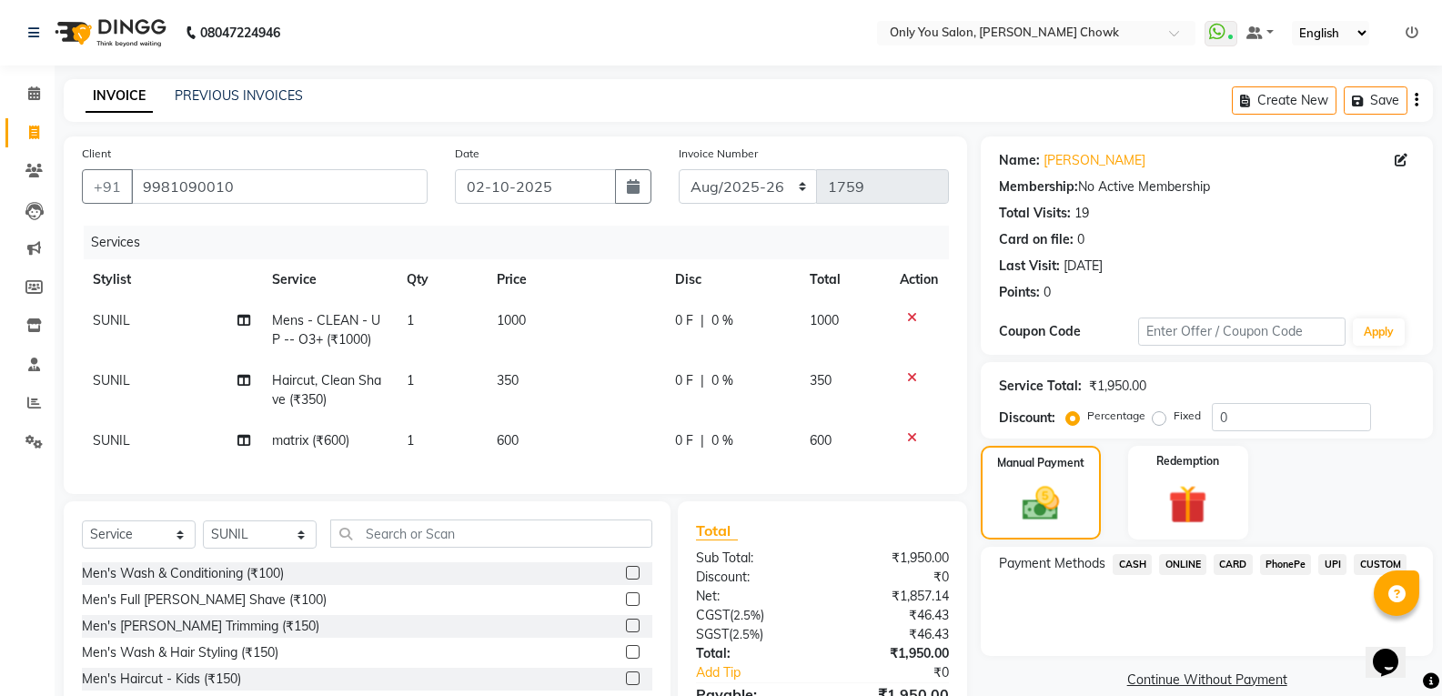
scroll to position [115, 0]
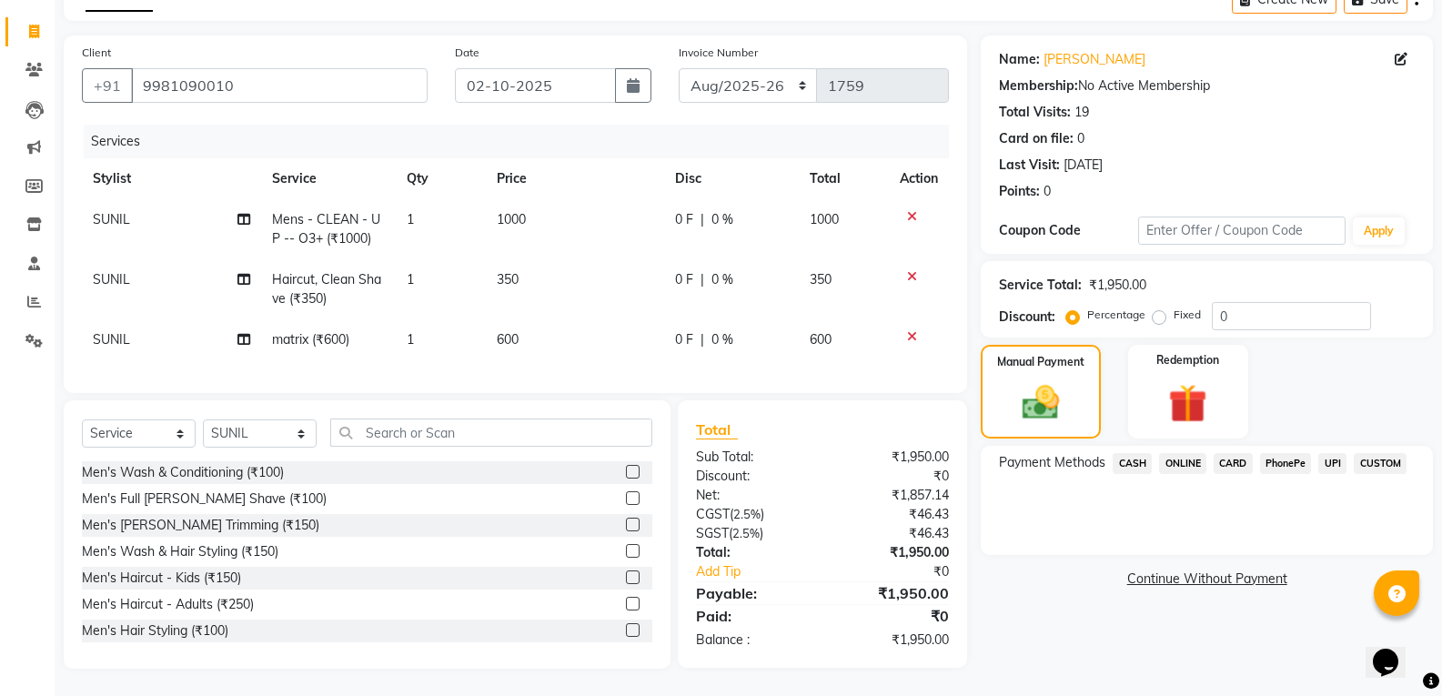
click at [1143, 453] on span "CASH" at bounding box center [1132, 463] width 39 height 21
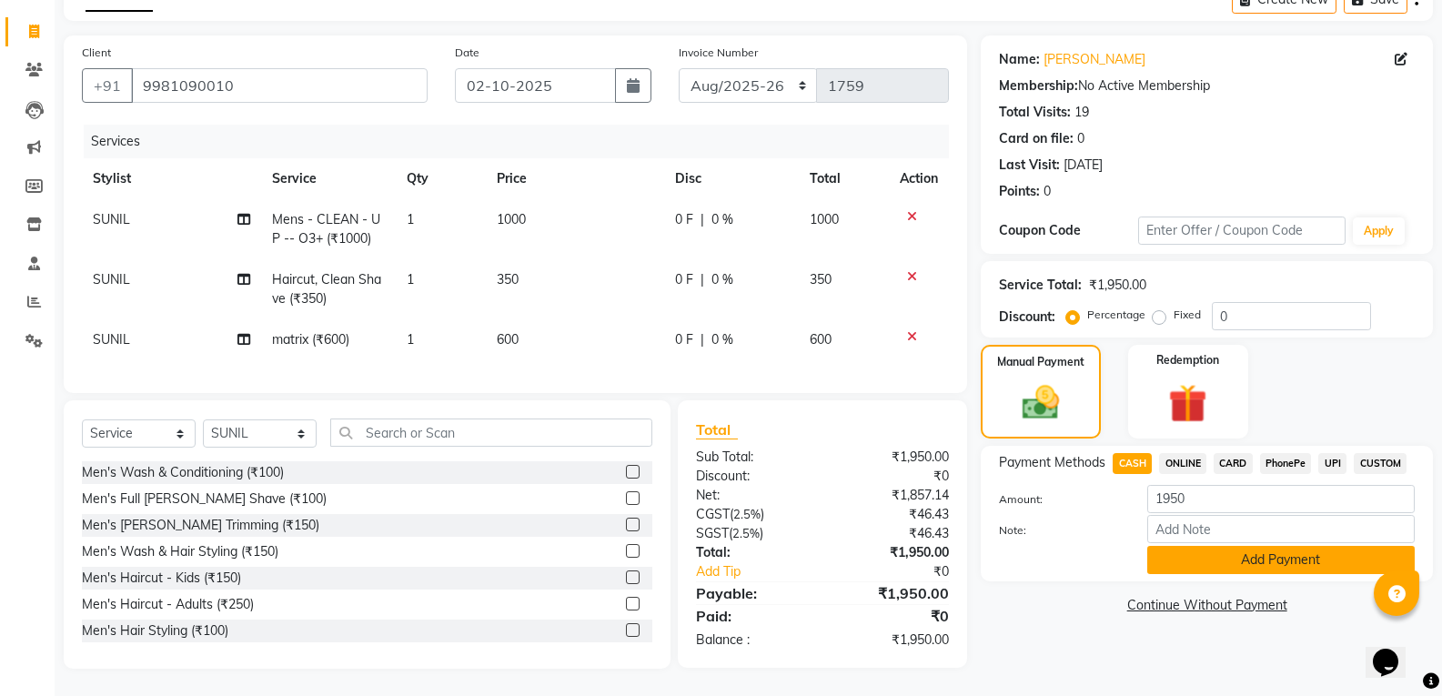
click at [1170, 549] on button "Add Payment" at bounding box center [1280, 560] width 267 height 28
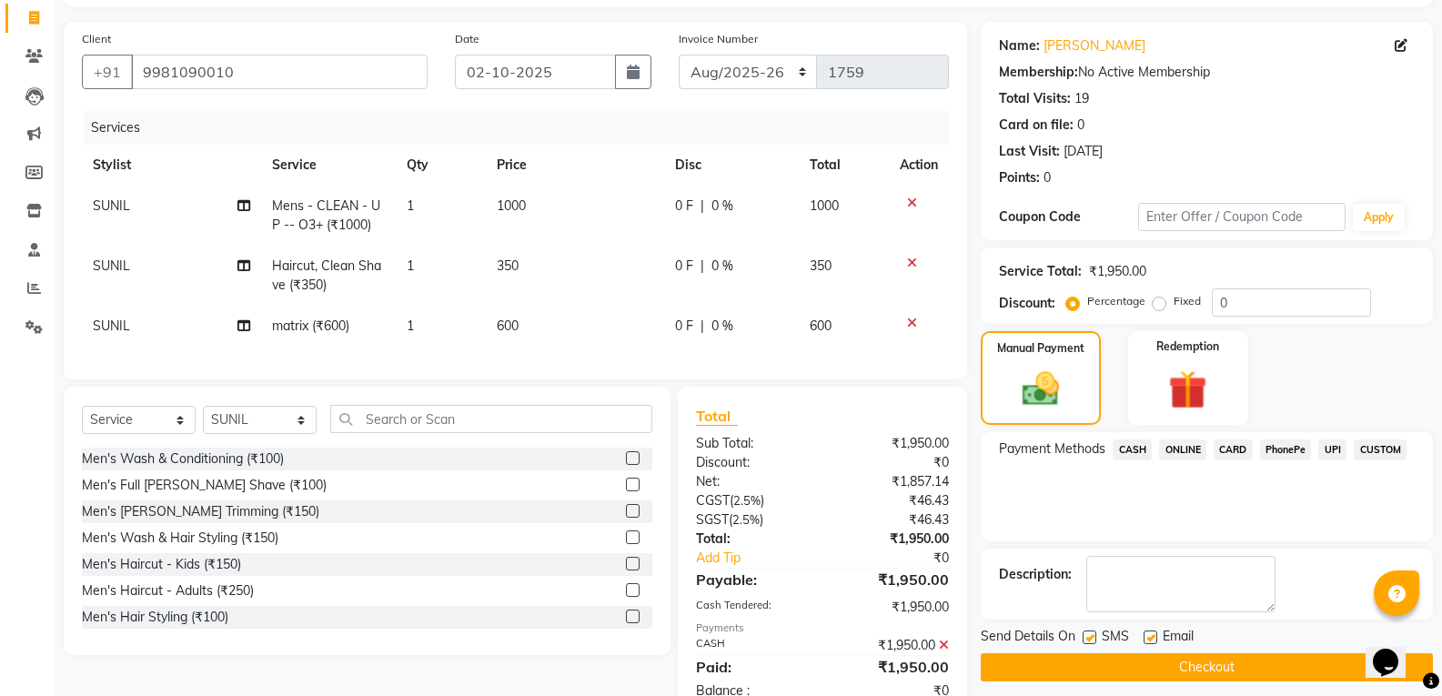
scroll to position [178, 0]
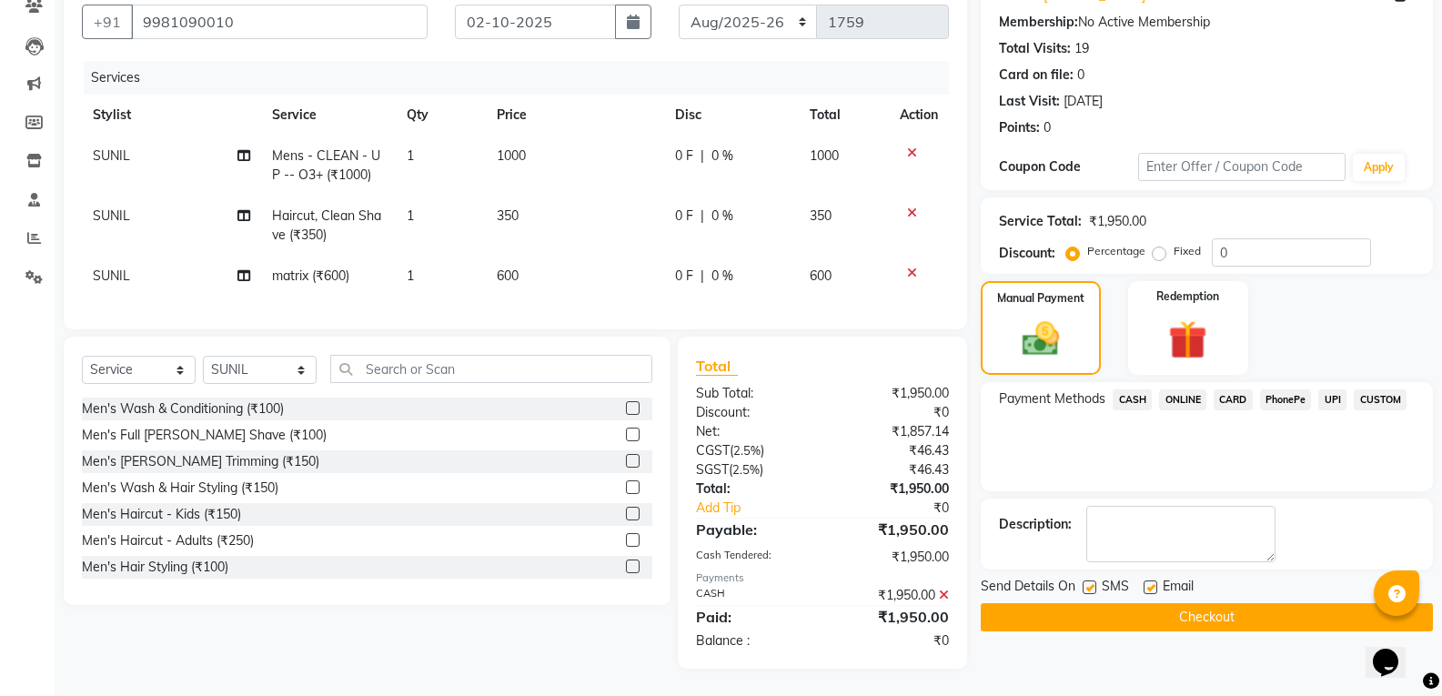
click at [1117, 603] on button "Checkout" at bounding box center [1207, 617] width 452 height 28
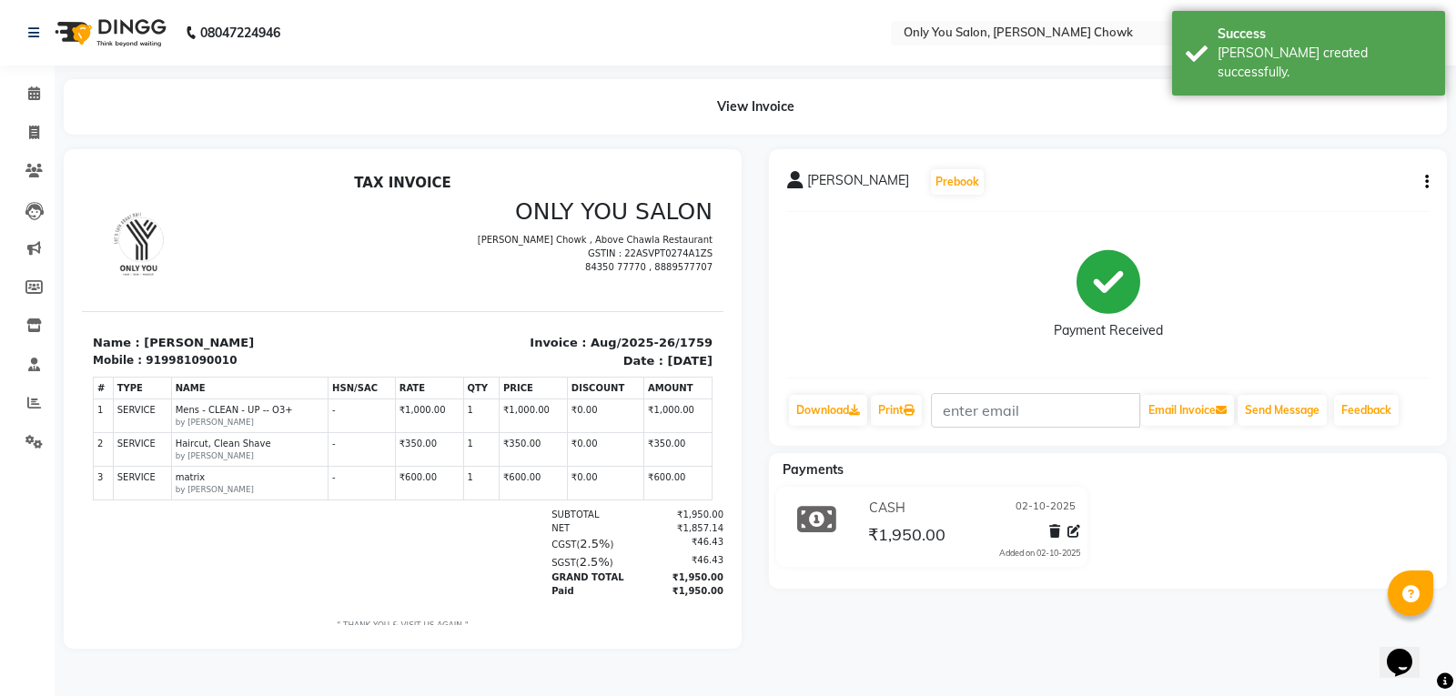
click at [146, 358] on div "919981090010" at bounding box center [191, 360] width 91 height 16
drag, startPoint x: 147, startPoint y: 358, endPoint x: 230, endPoint y: 358, distance: 82.8
click at [231, 358] on div "Mobile : 919981090010" at bounding box center [242, 360] width 299 height 16
copy div "9981090010"
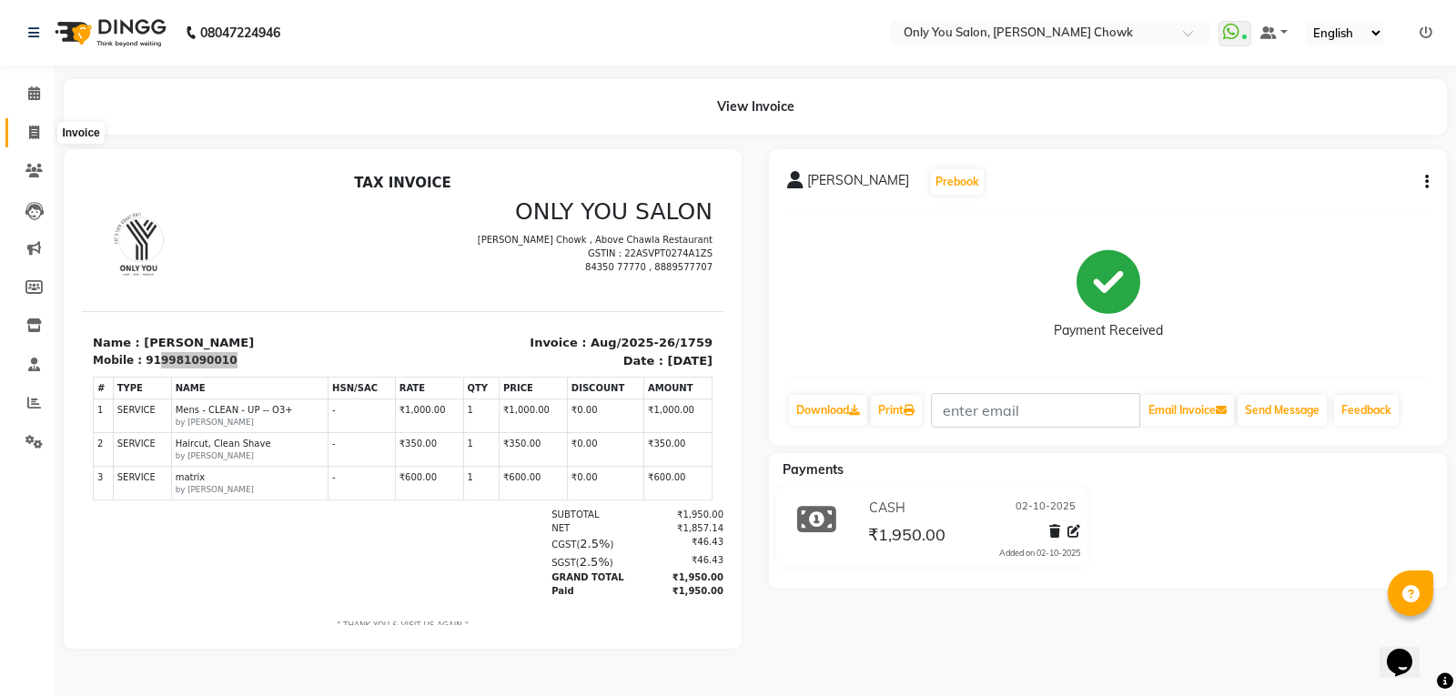
click at [36, 138] on icon at bounding box center [34, 133] width 10 height 14
select select "service"
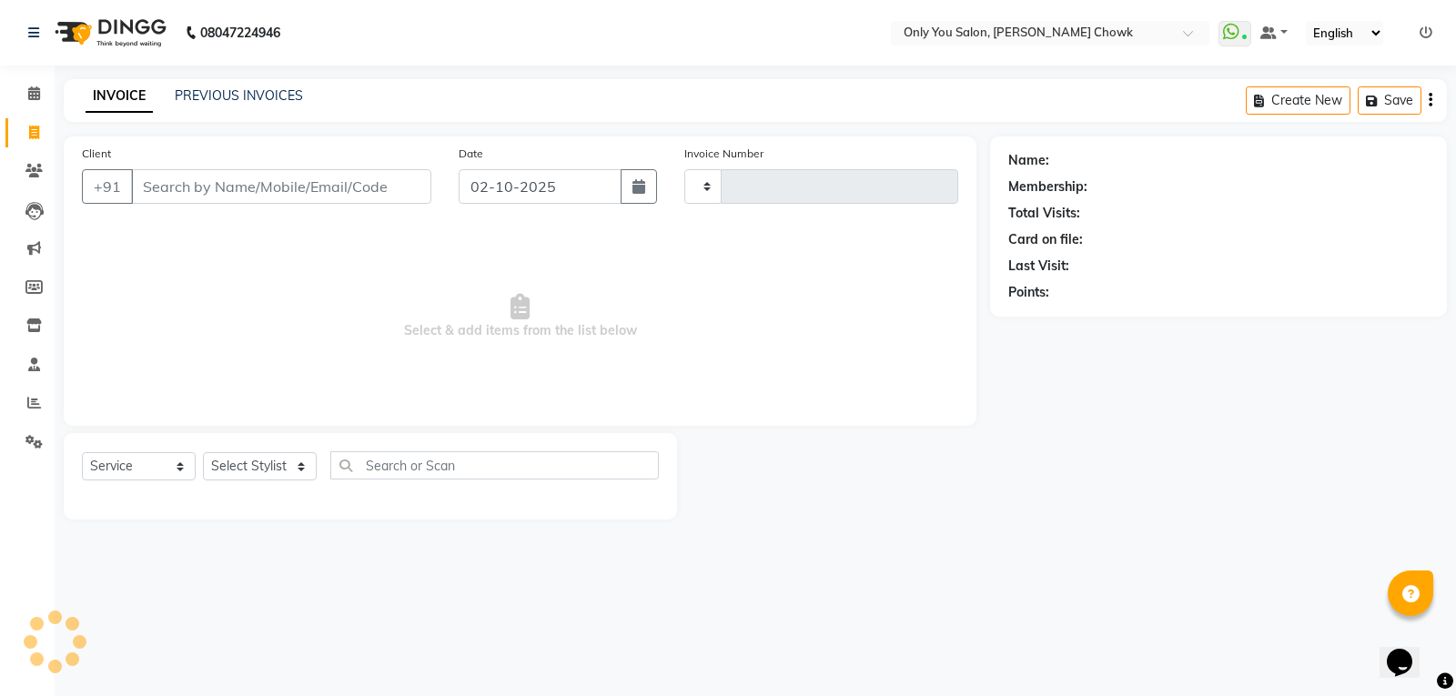
type input "1760"
select select "8713"
click at [157, 183] on input "Client" at bounding box center [281, 186] width 300 height 35
select select "package"
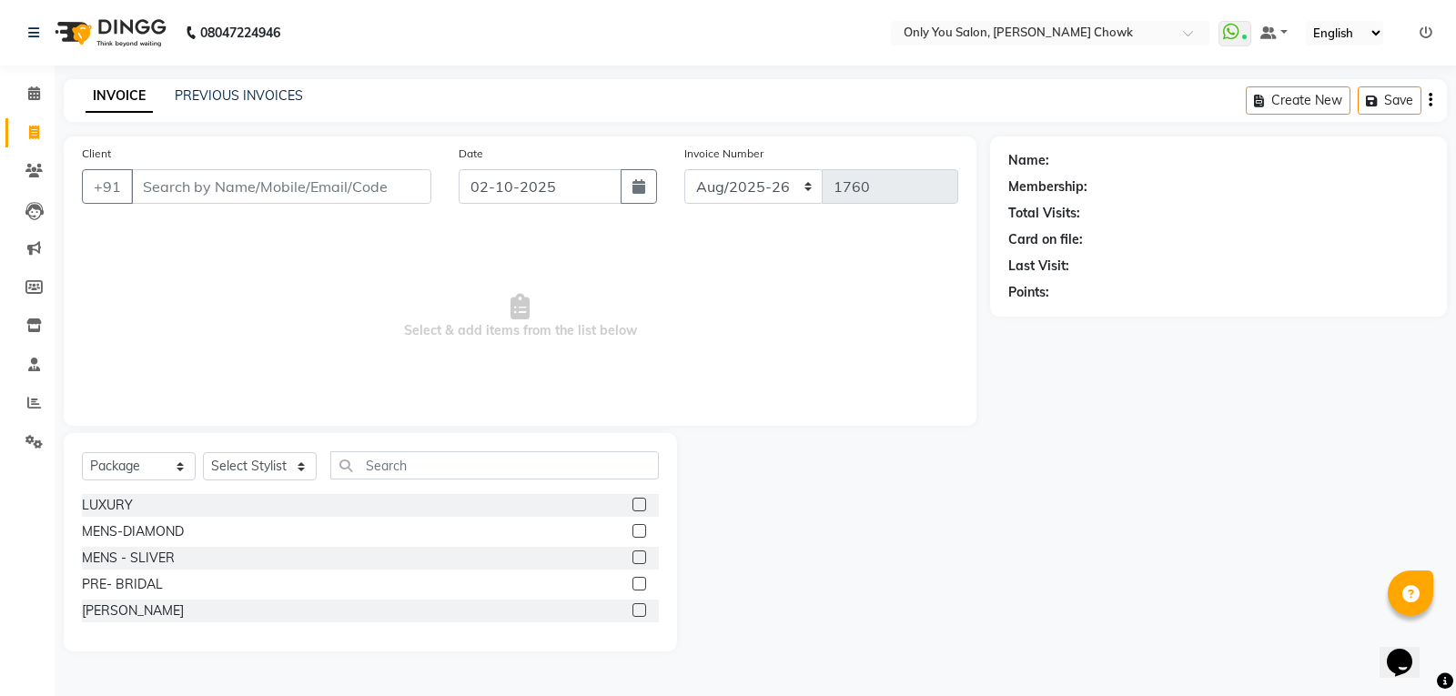
click at [197, 107] on div "INVOICE PREVIOUS INVOICES Create New Save" at bounding box center [755, 100] width 1383 height 43
click at [212, 95] on link "PREVIOUS INVOICES" at bounding box center [239, 95] width 128 height 16
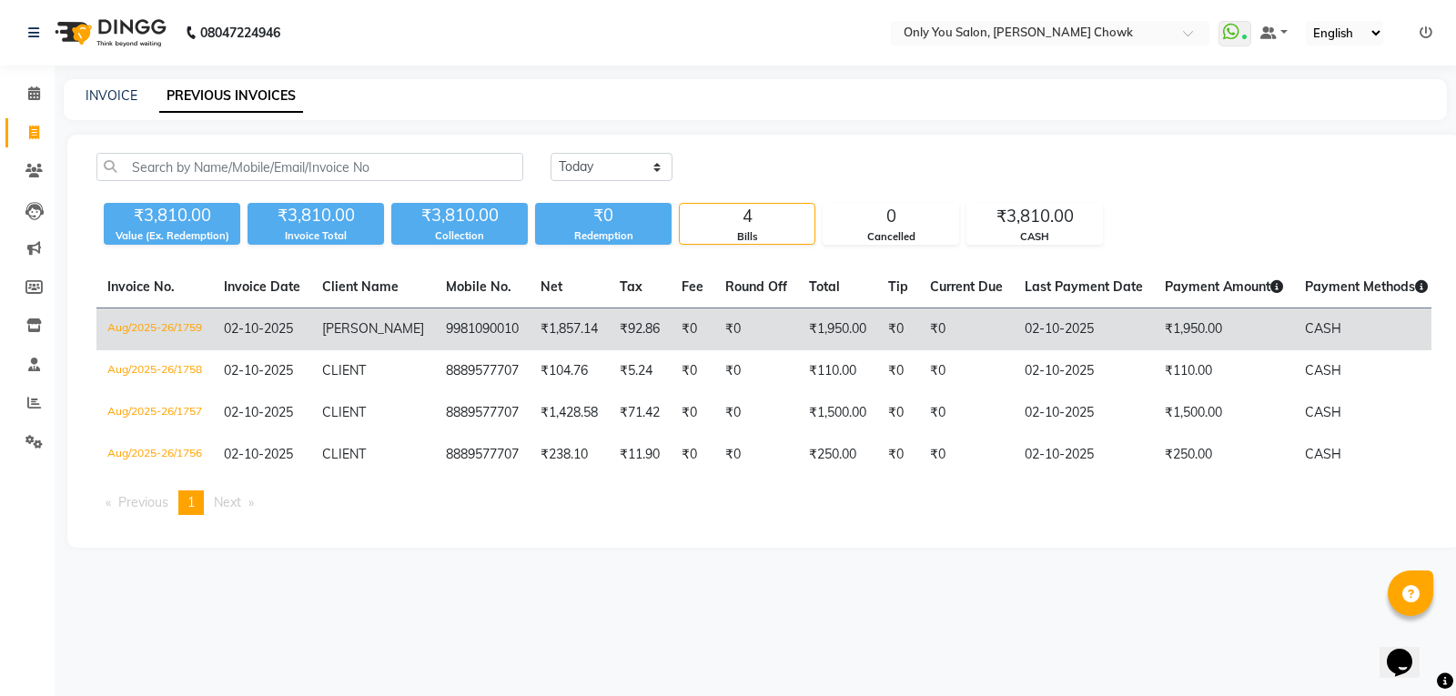
click at [399, 335] on td "[PERSON_NAME]" at bounding box center [373, 329] width 124 height 43
click at [326, 333] on span "[PERSON_NAME]" at bounding box center [373, 328] width 102 height 16
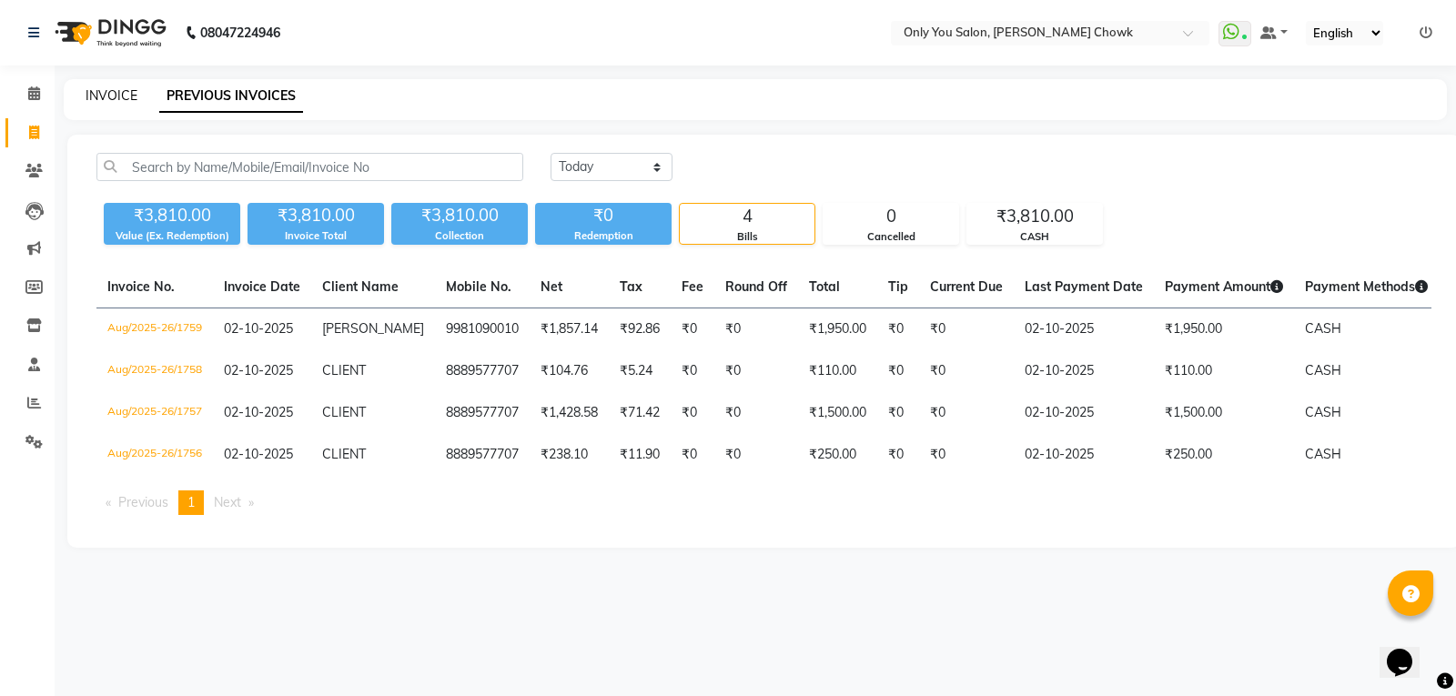
click at [99, 94] on link "INVOICE" at bounding box center [112, 95] width 52 height 16
select select "8713"
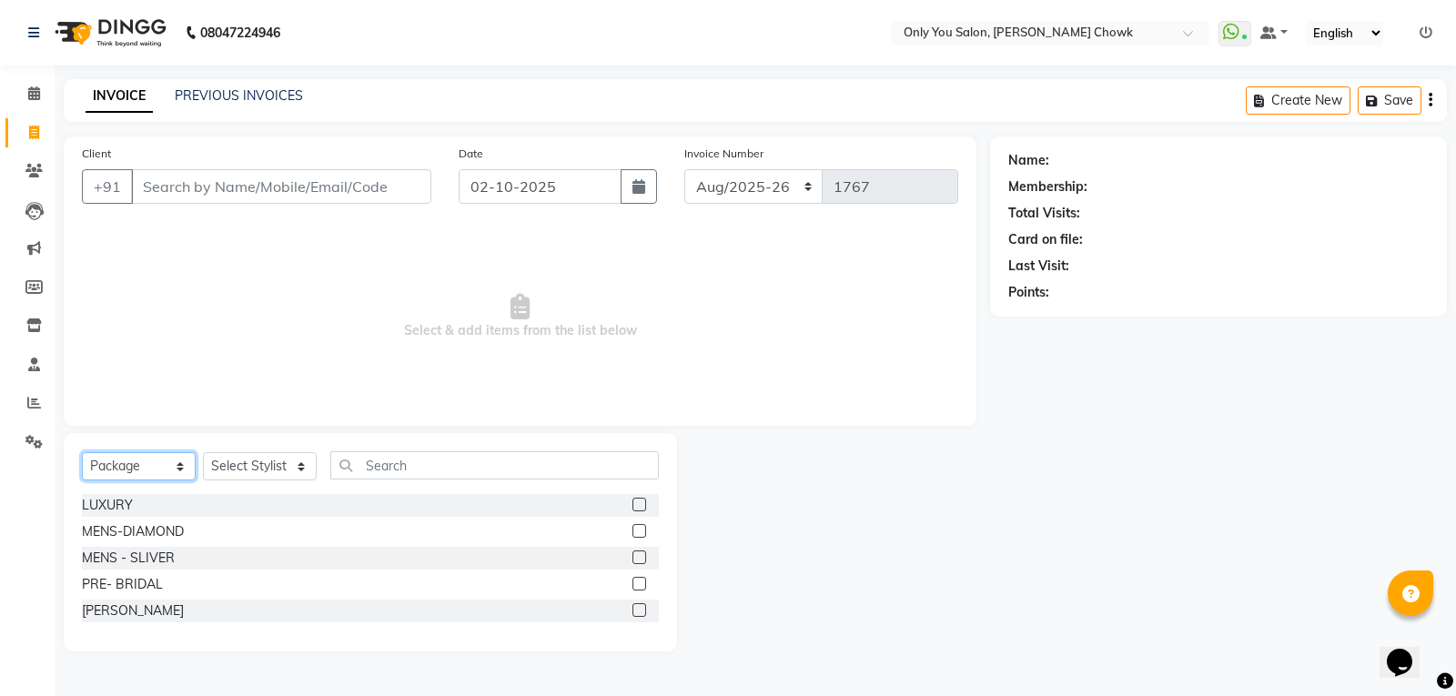
click at [178, 468] on select "Select Service Product Membership Package Voucher Prepaid Gift Card" at bounding box center [139, 466] width 114 height 28
select select "service"
click at [82, 452] on select "Select Service Product Membership Package Voucher Prepaid Gift Card" at bounding box center [139, 466] width 114 height 28
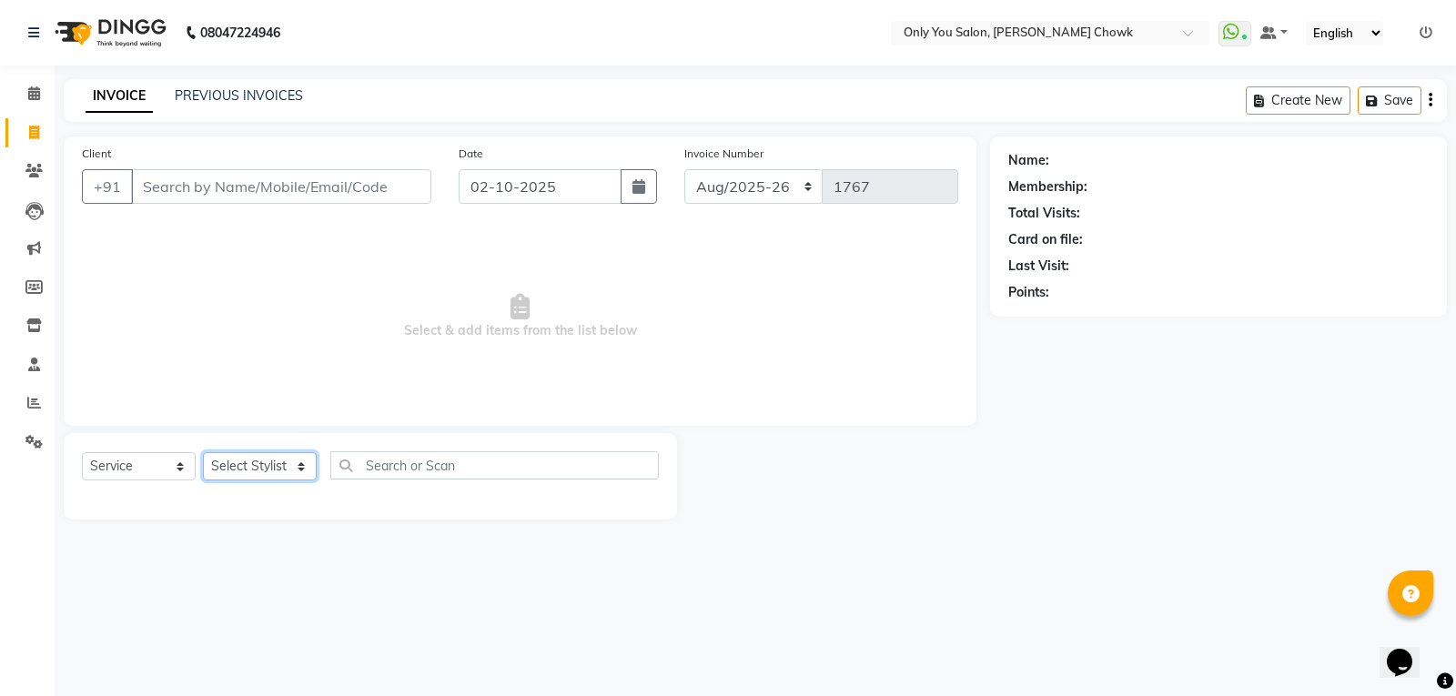
click at [300, 465] on select "Select Stylist [PERSON_NAME] [PERSON_NAME] [PERSON_NAME] MAMTA [PERSON_NAME] [P…" at bounding box center [260, 466] width 114 height 28
select select "21352"
click at [203, 452] on select "Select Stylist [PERSON_NAME] [PERSON_NAME] [PERSON_NAME] MAMTA [PERSON_NAME] [P…" at bounding box center [260, 466] width 114 height 28
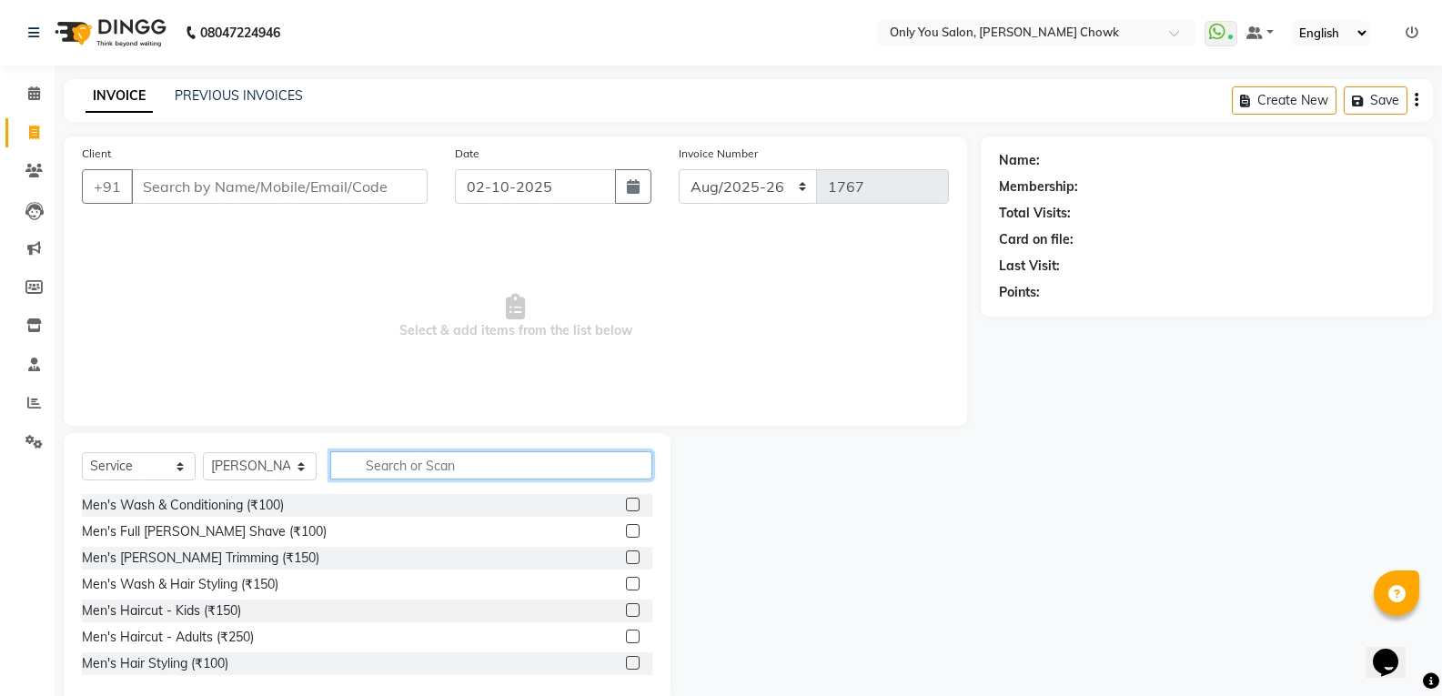
click at [408, 468] on input "text" at bounding box center [491, 465] width 322 height 28
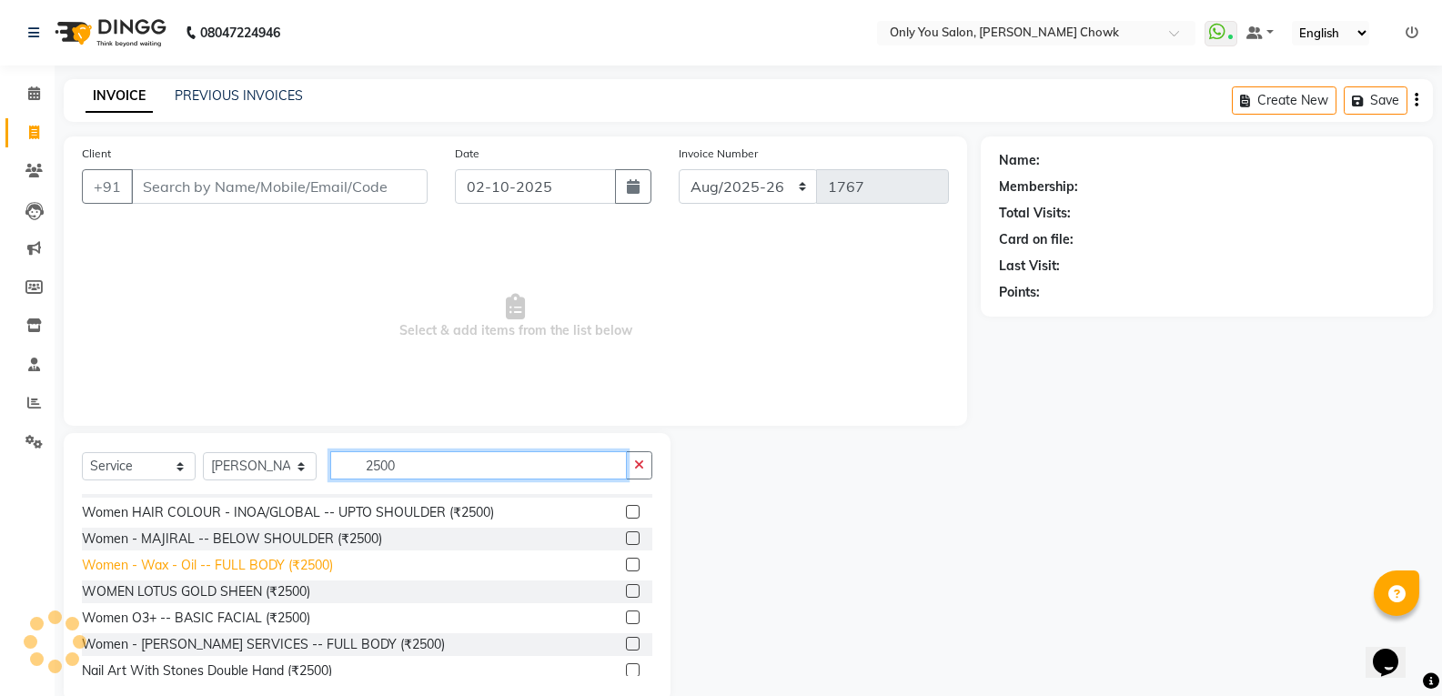
scroll to position [182, 0]
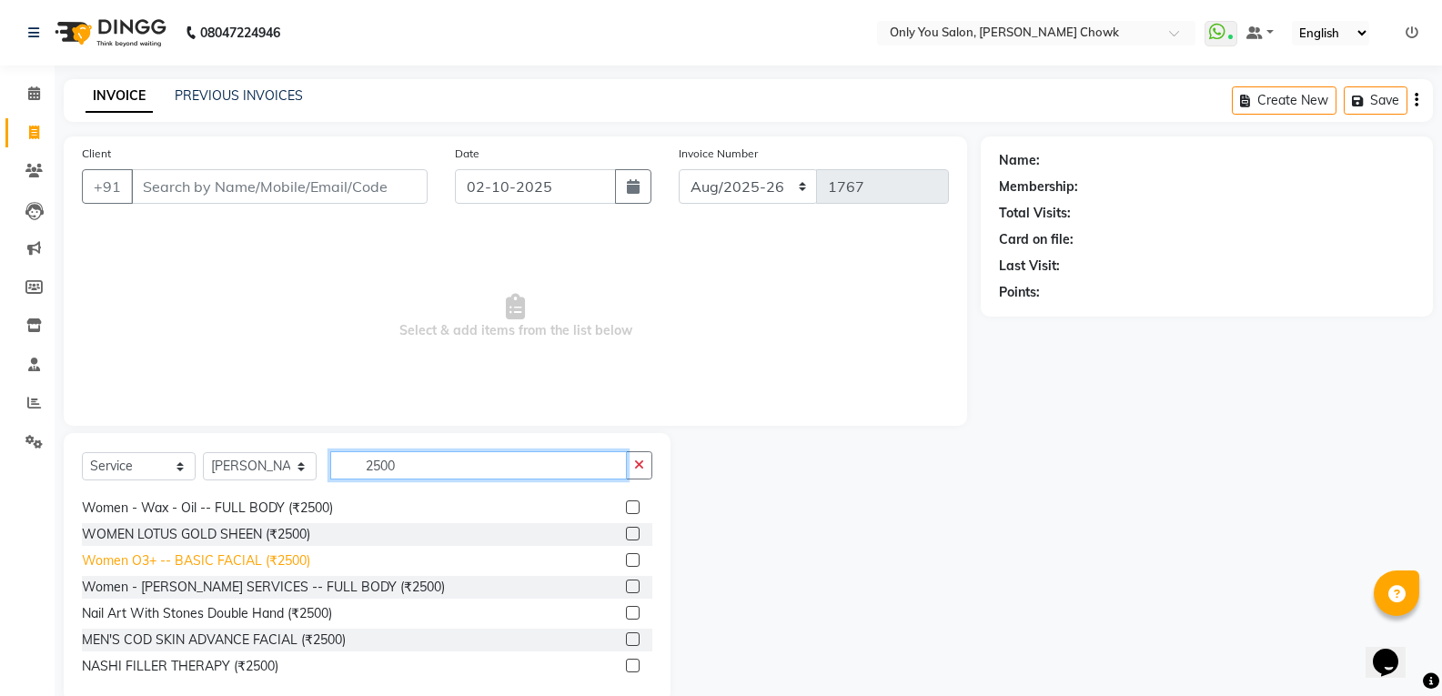
type input "2500"
click at [236, 561] on div "Women O3+ -- BASIC FACIAL (₹2500)" at bounding box center [196, 560] width 228 height 19
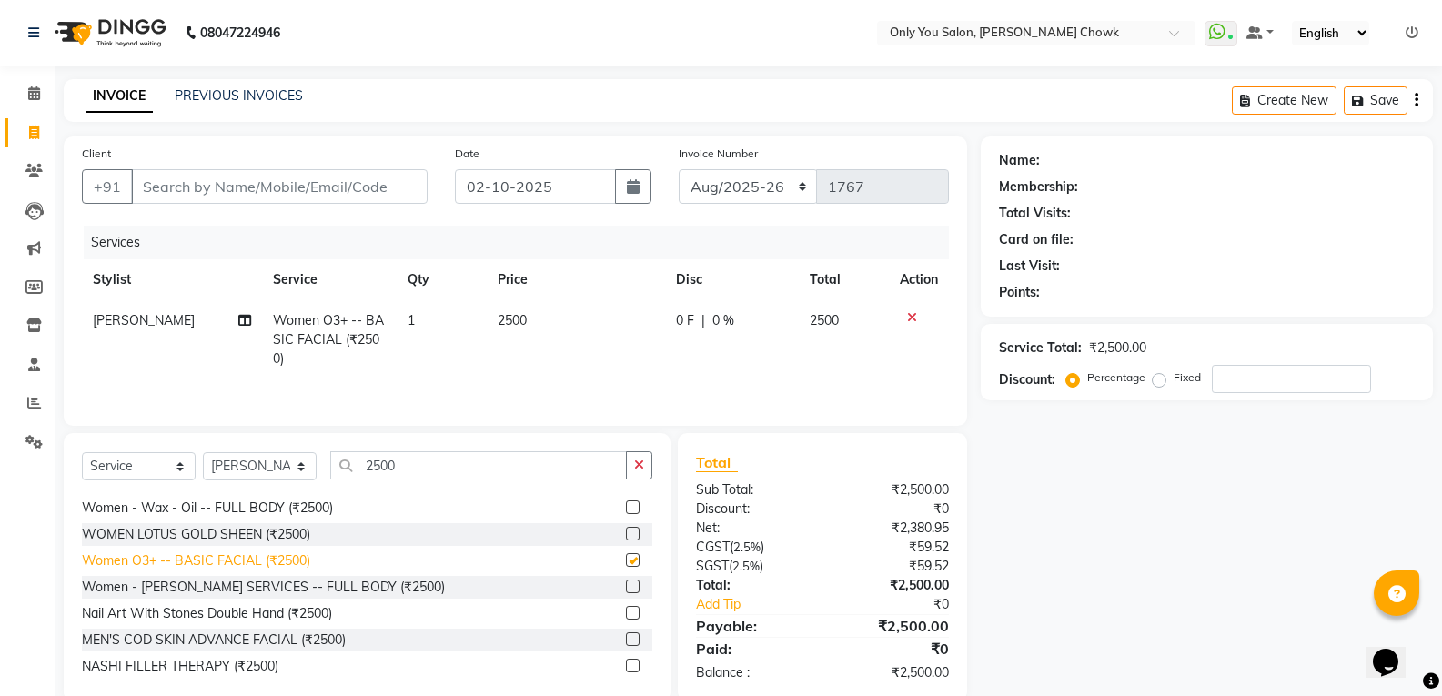
checkbox input "false"
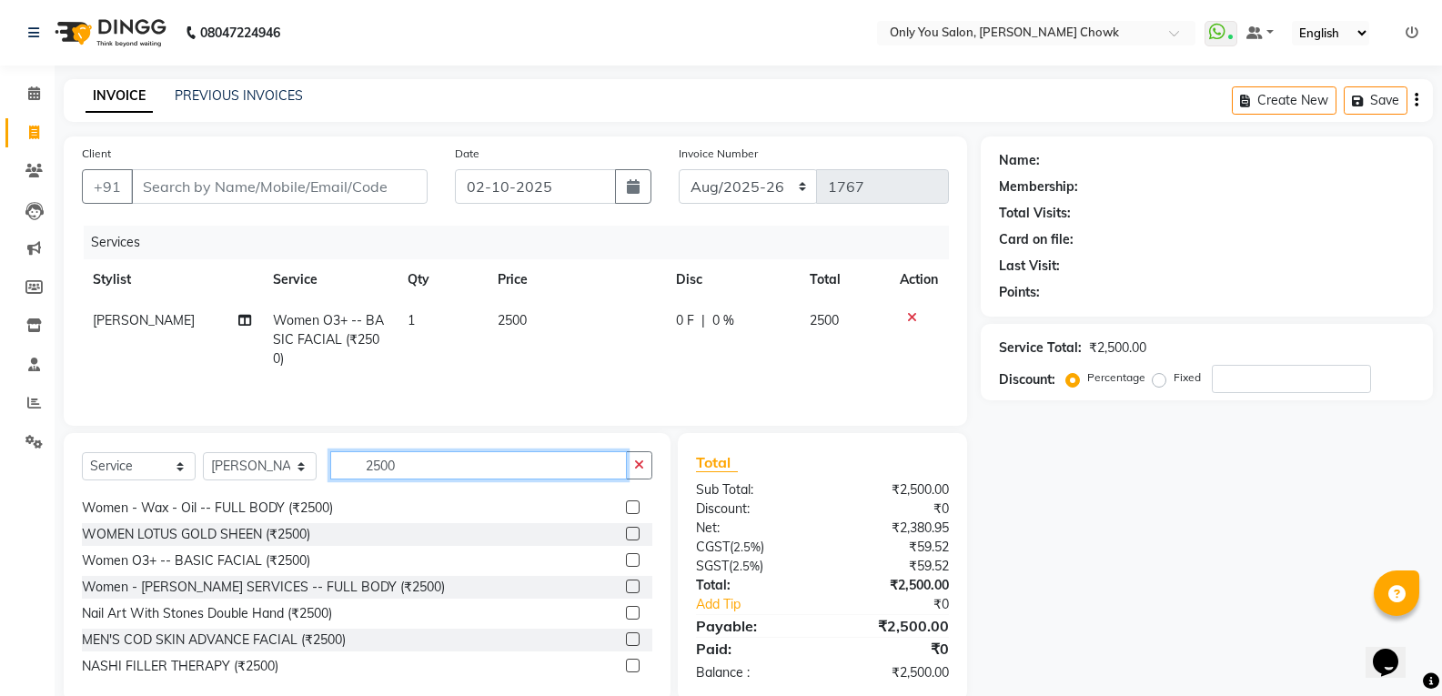
click at [428, 466] on input "2500" at bounding box center [478, 465] width 297 height 28
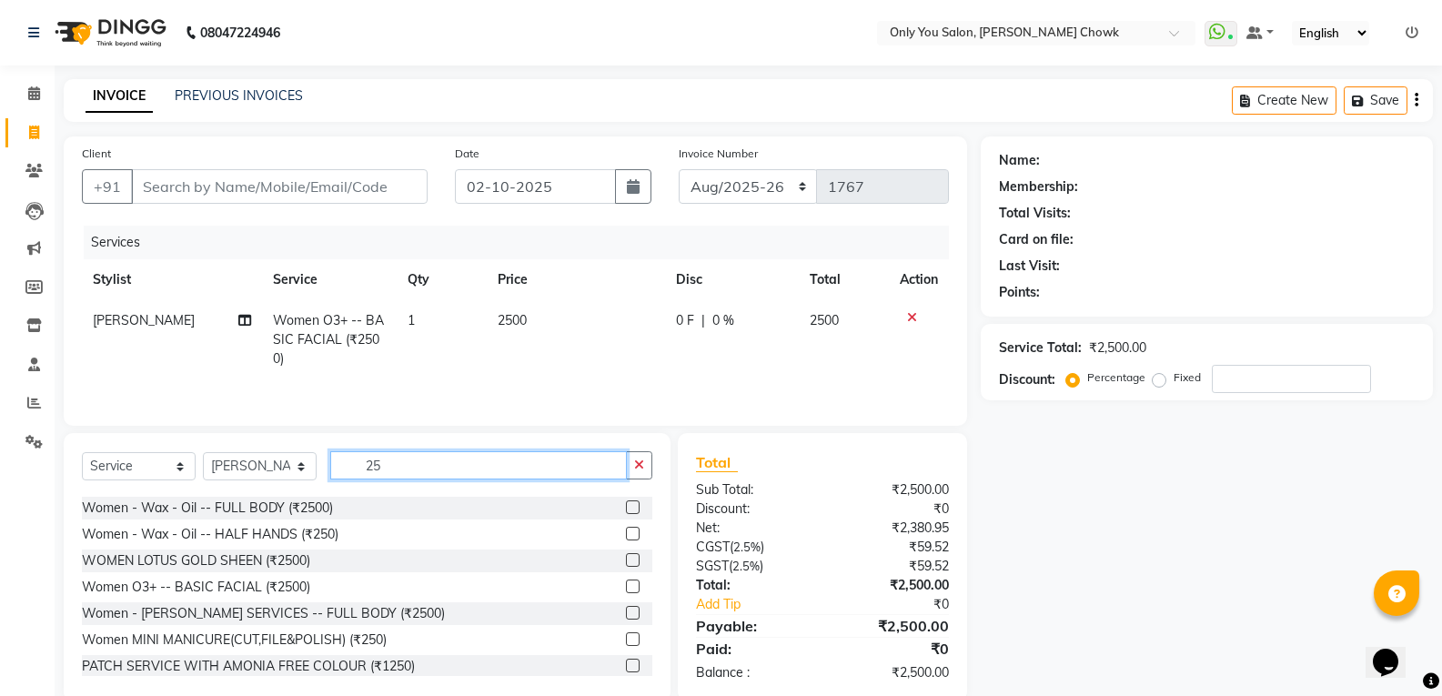
type input "2"
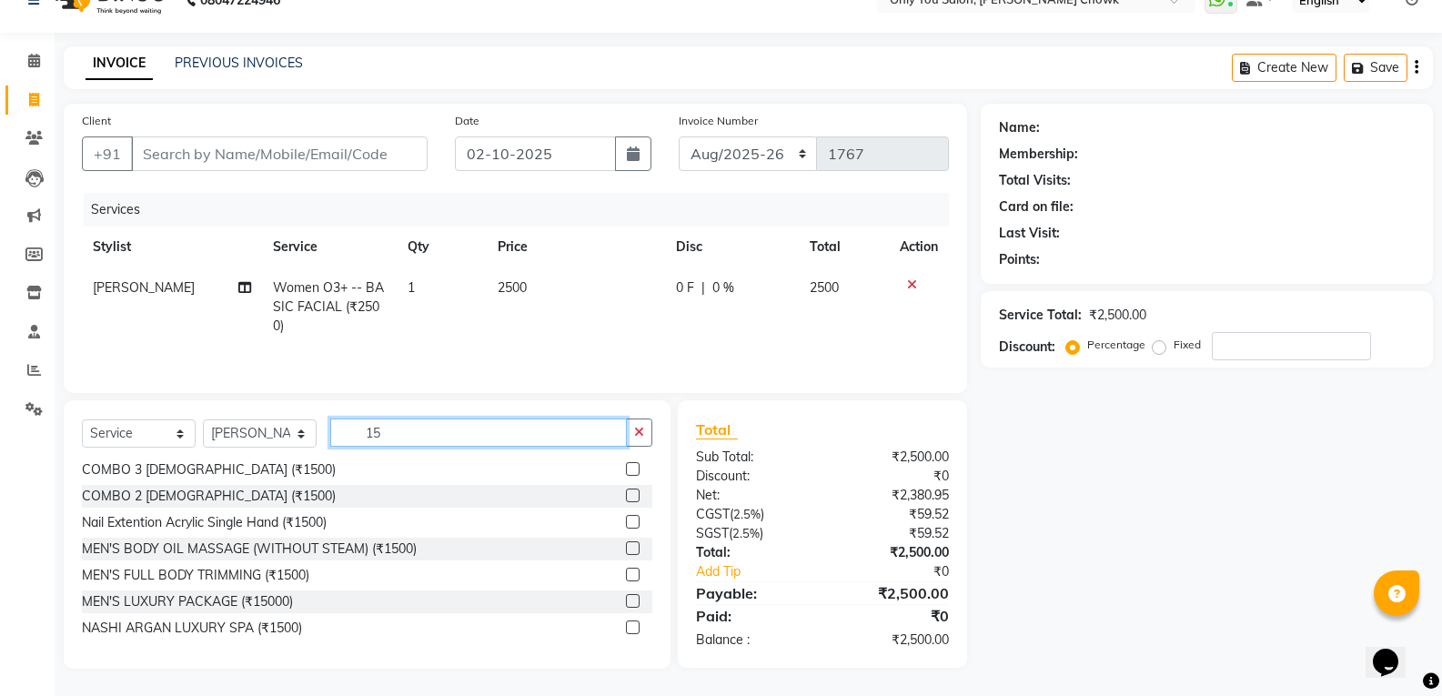
scroll to position [557, 0]
type input "1"
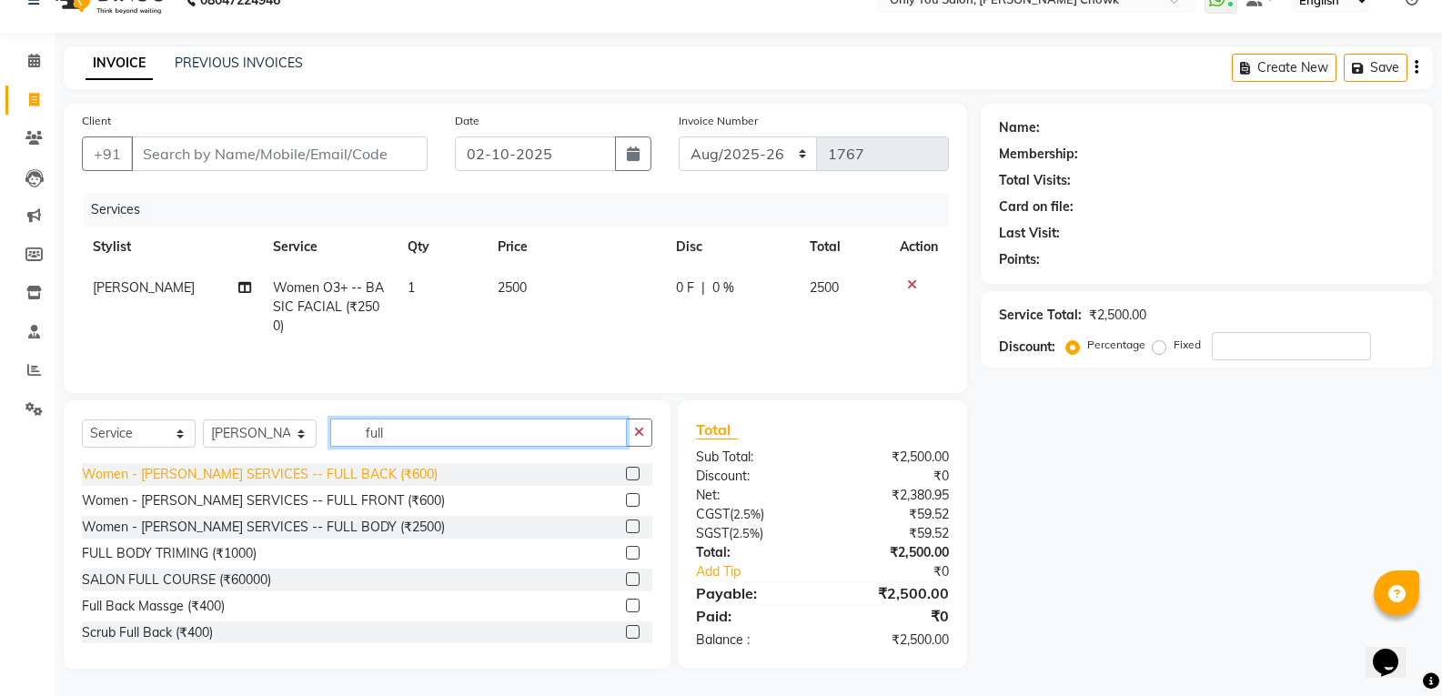
scroll to position [822, 0]
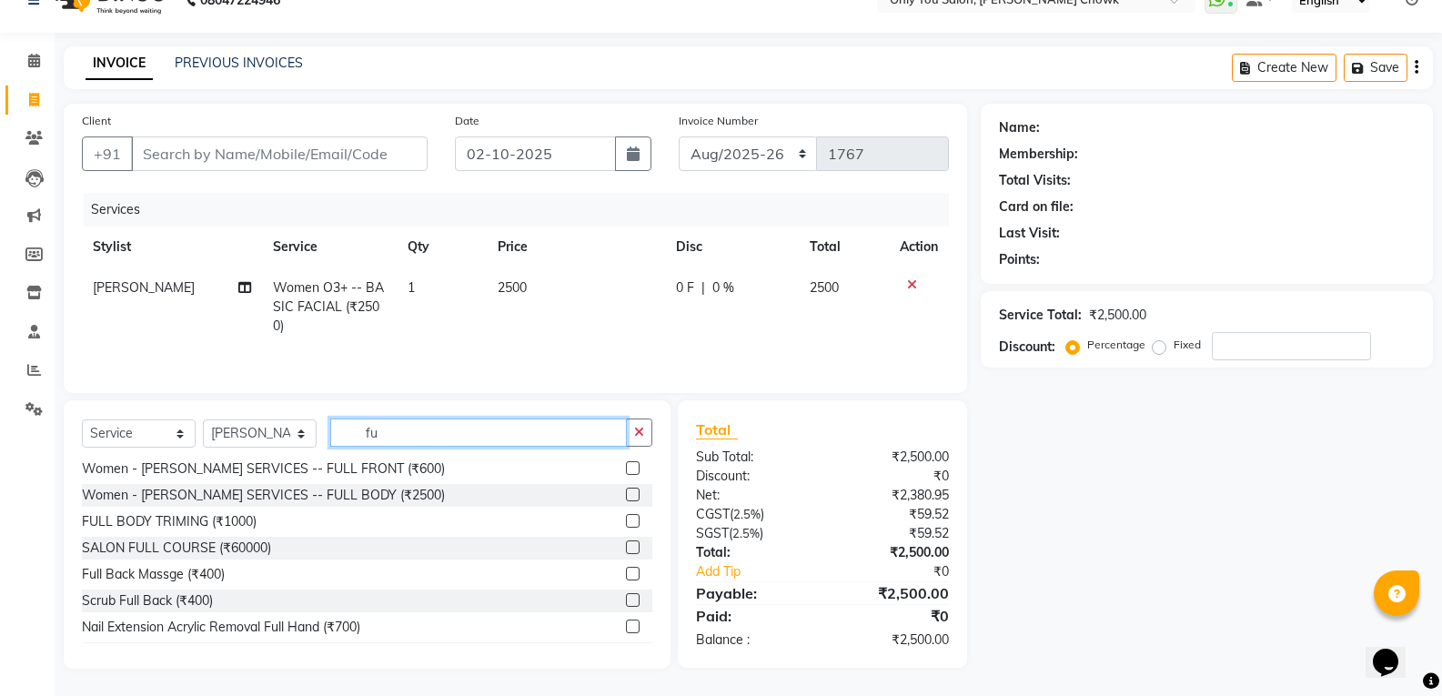
type input "f"
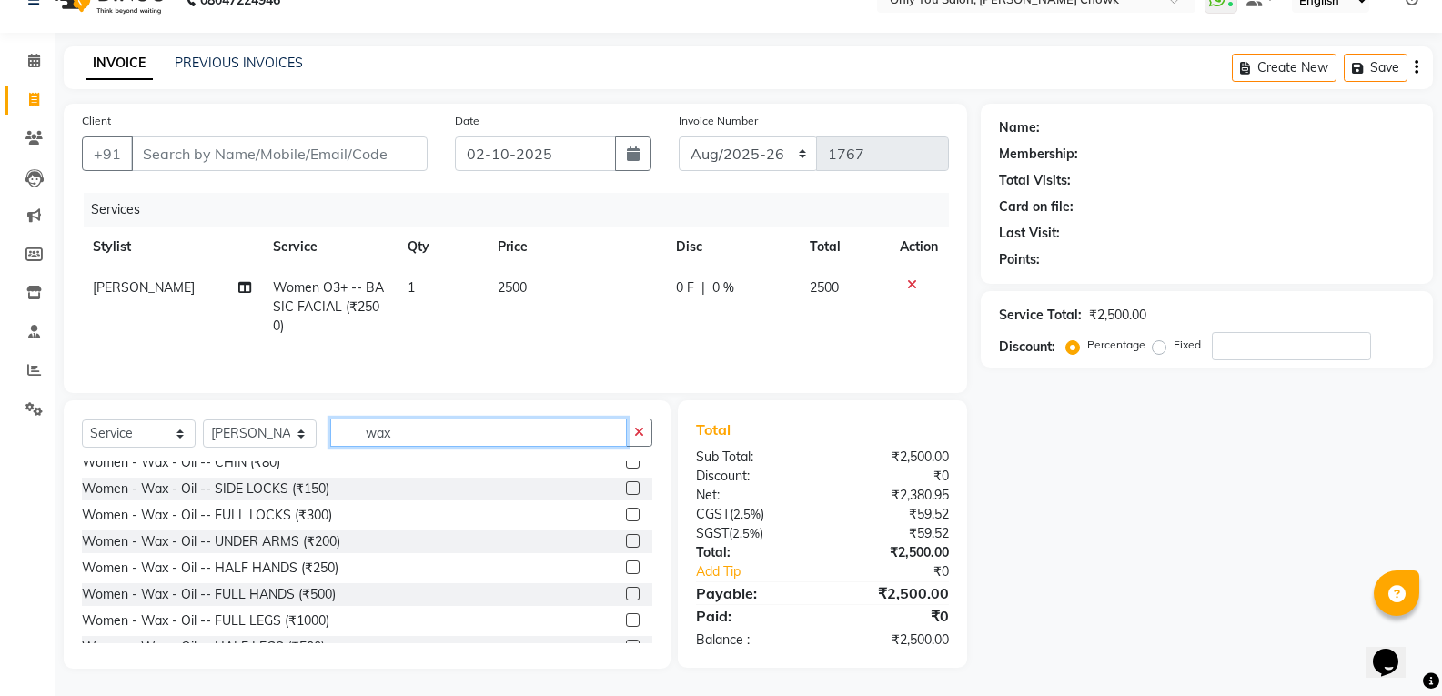
scroll to position [913, 0]
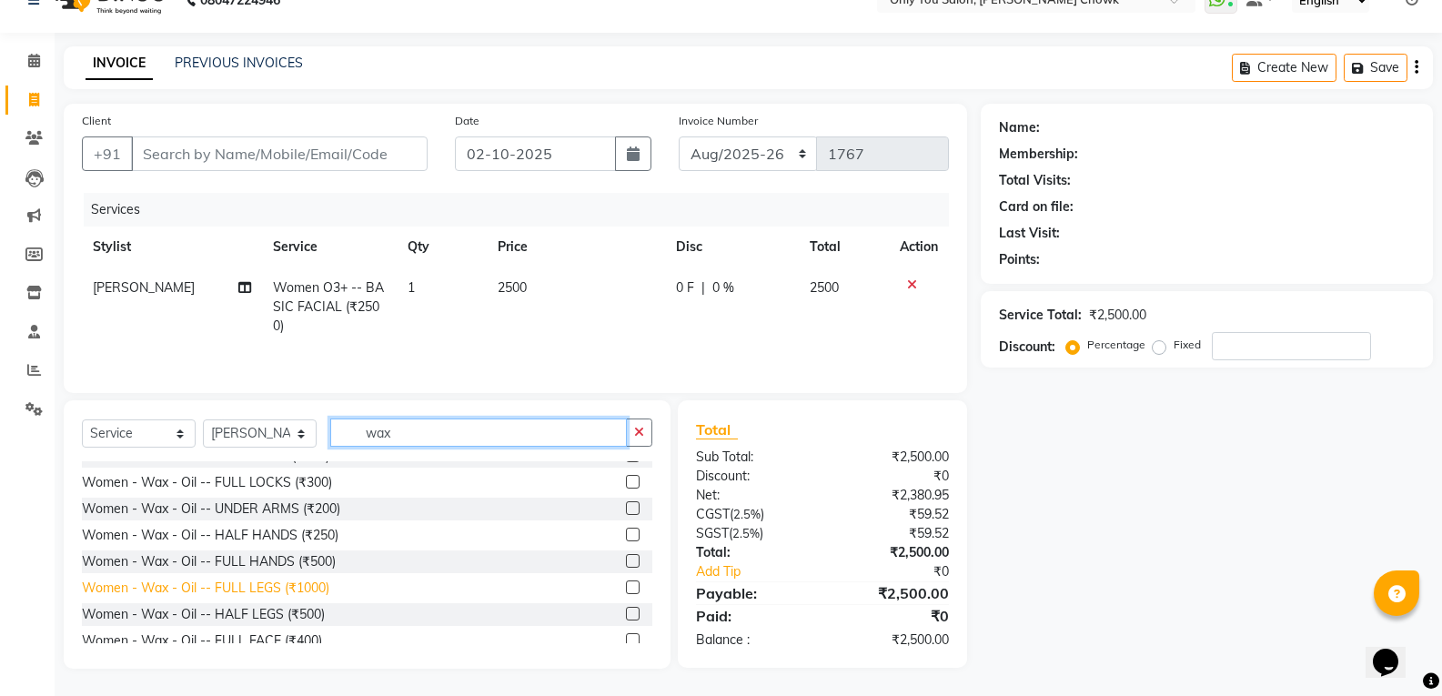
type input "wax"
click at [289, 585] on div "Women - Wax - Oil -- FULL LEGS (₹1000)" at bounding box center [205, 588] width 247 height 19
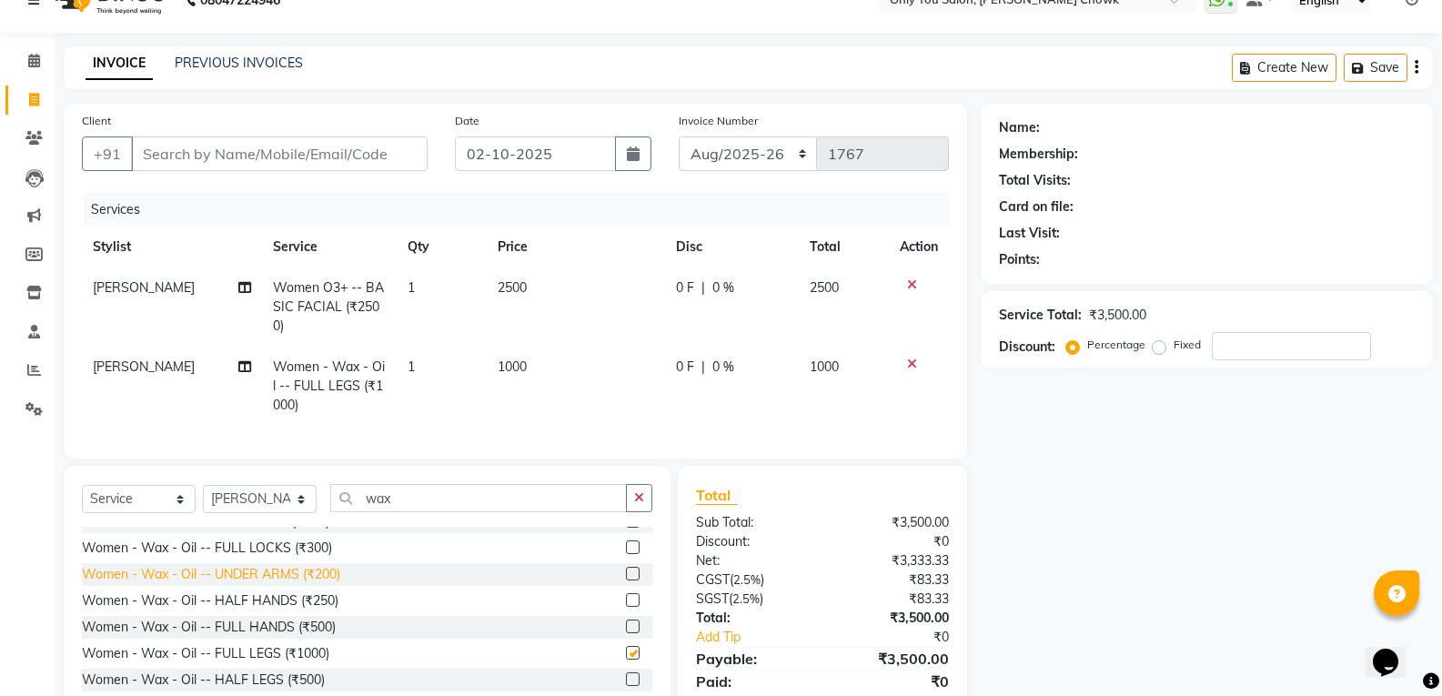
checkbox input "false"
click at [517, 364] on span "1000" at bounding box center [512, 366] width 29 height 16
select select "21352"
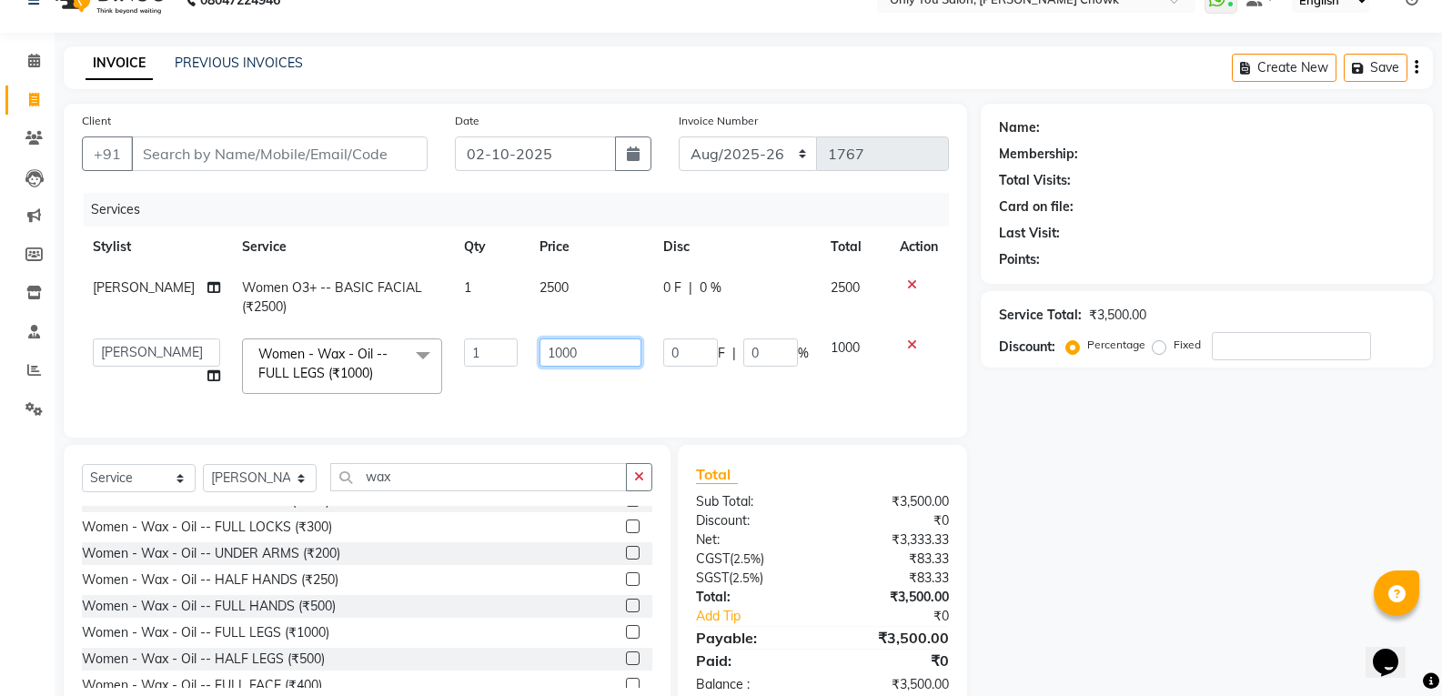
click at [540, 350] on input "1000" at bounding box center [590, 352] width 102 height 28
click at [542, 350] on input "1000" at bounding box center [590, 352] width 102 height 28
type input "1500"
click at [1060, 497] on div "Name: Membership: Total Visits: Card on file: Last Visit: Points: Service Total…" at bounding box center [1214, 409] width 466 height 610
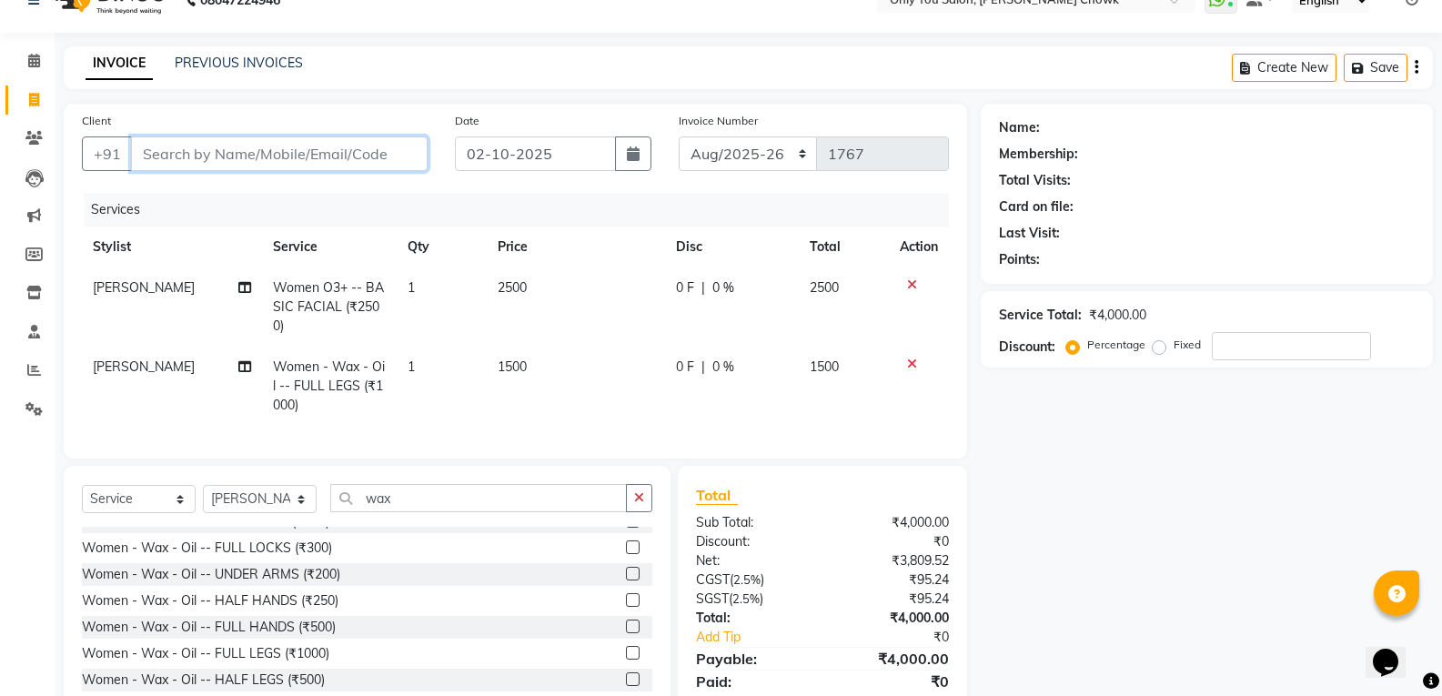
click at [247, 144] on input "Client" at bounding box center [279, 153] width 297 height 35
paste input "7999649120"
type input "7999649120"
type input "0"
type input "7999649120"
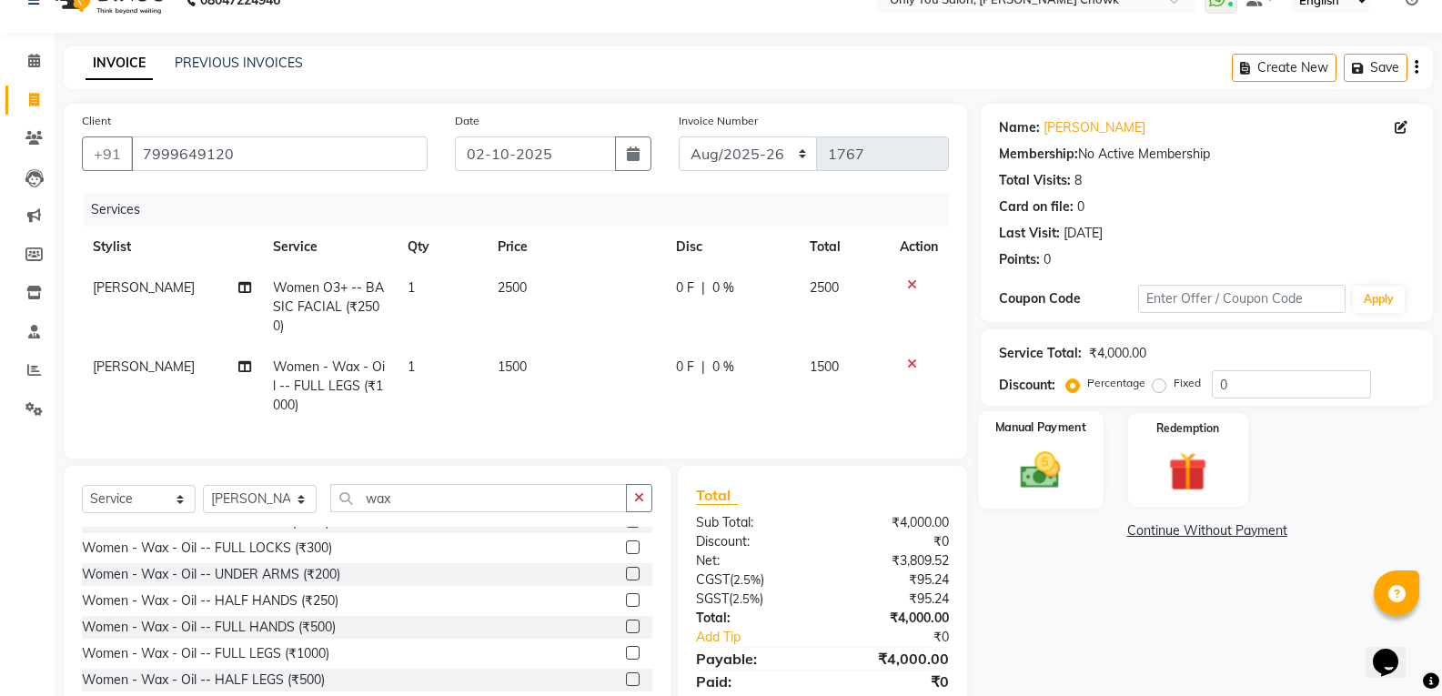
click at [1031, 476] on img at bounding box center [1040, 470] width 65 height 46
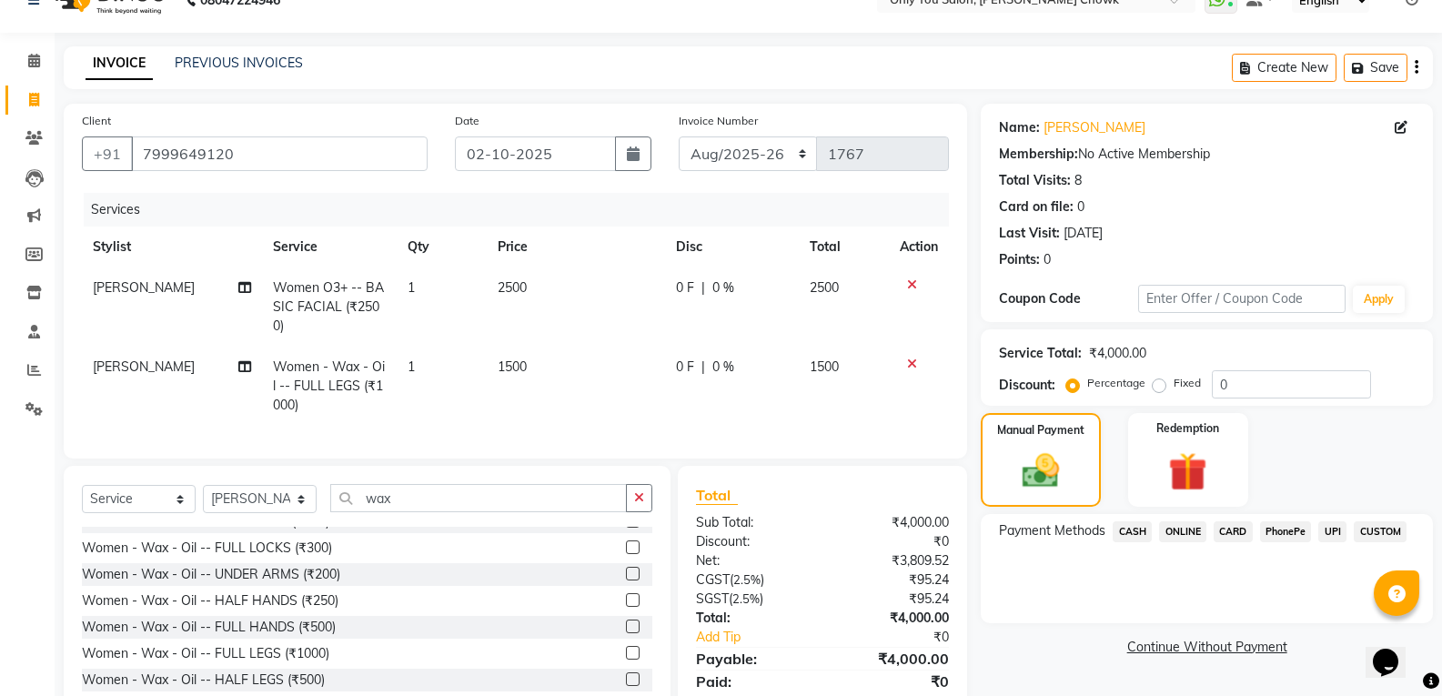
click at [1186, 530] on span "ONLINE" at bounding box center [1182, 531] width 47 height 21
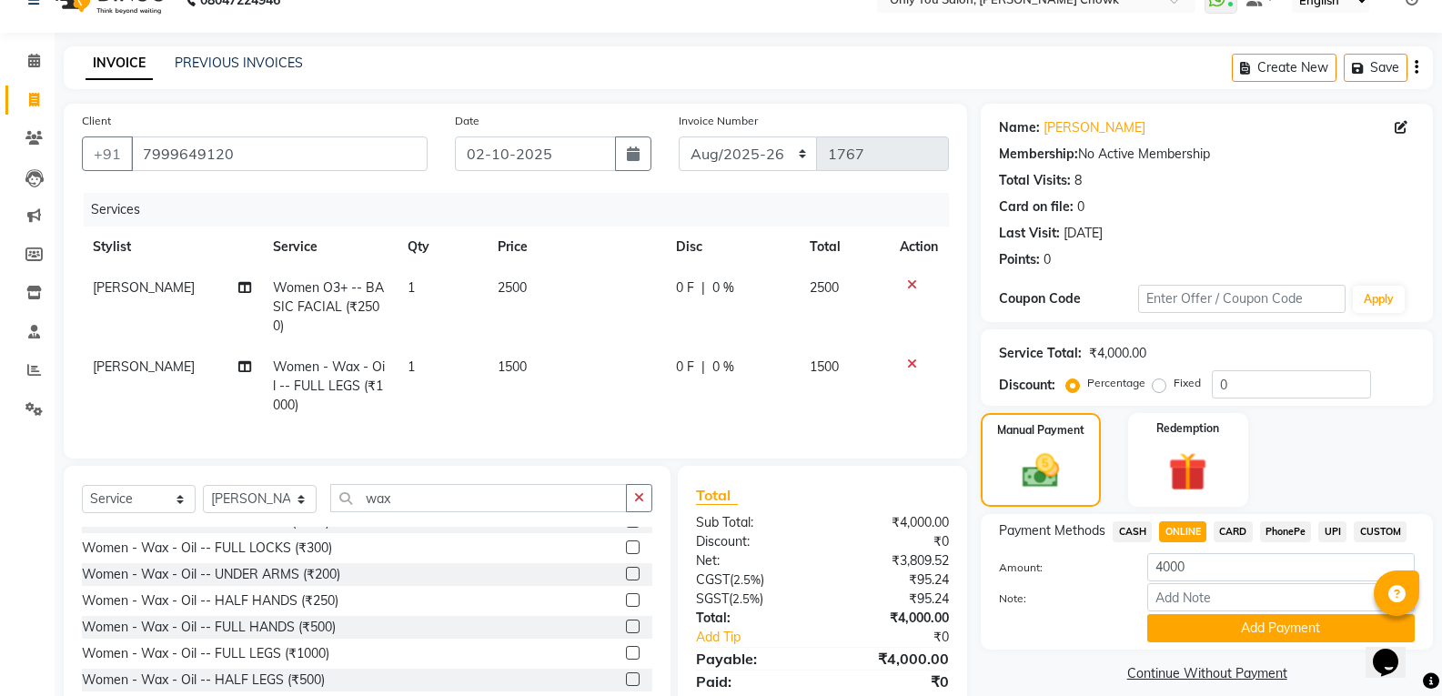
scroll to position [112, 0]
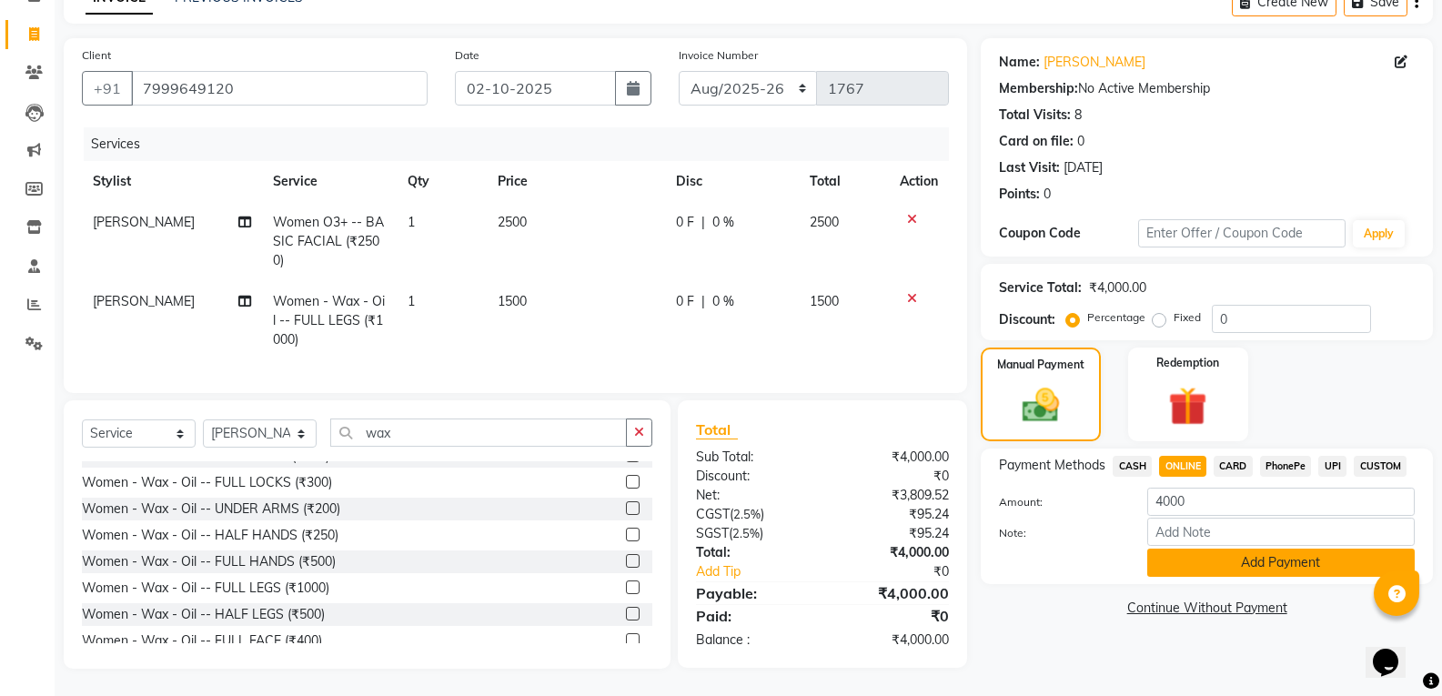
click at [1189, 549] on button "Add Payment" at bounding box center [1280, 563] width 267 height 28
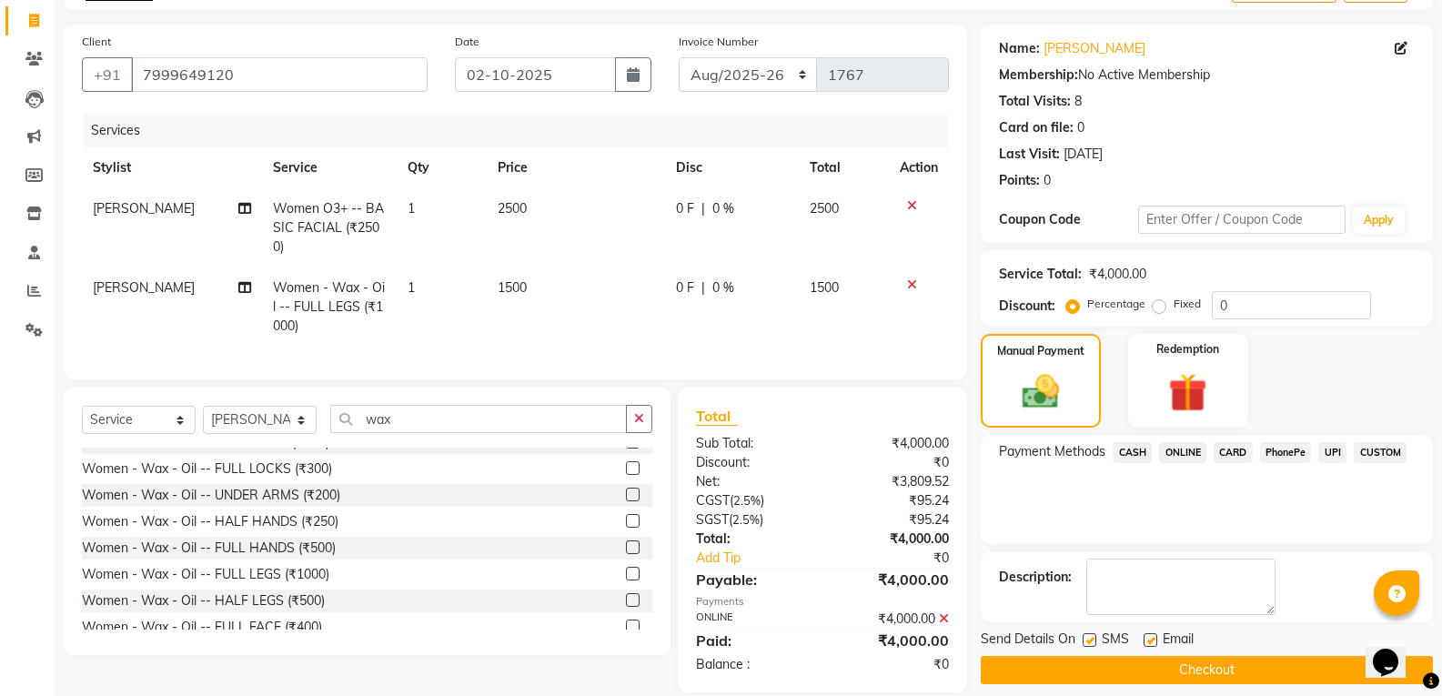
scroll to position [149, 0]
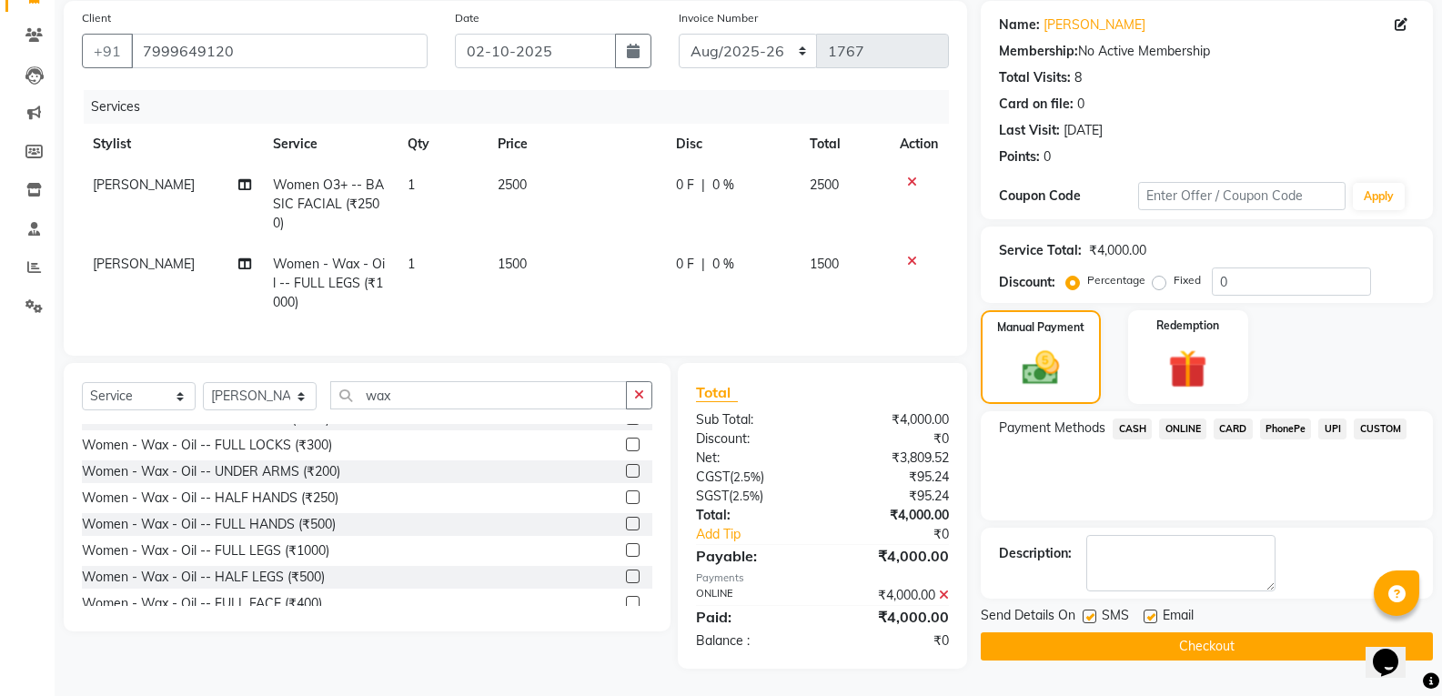
click at [1119, 635] on button "Checkout" at bounding box center [1207, 646] width 452 height 28
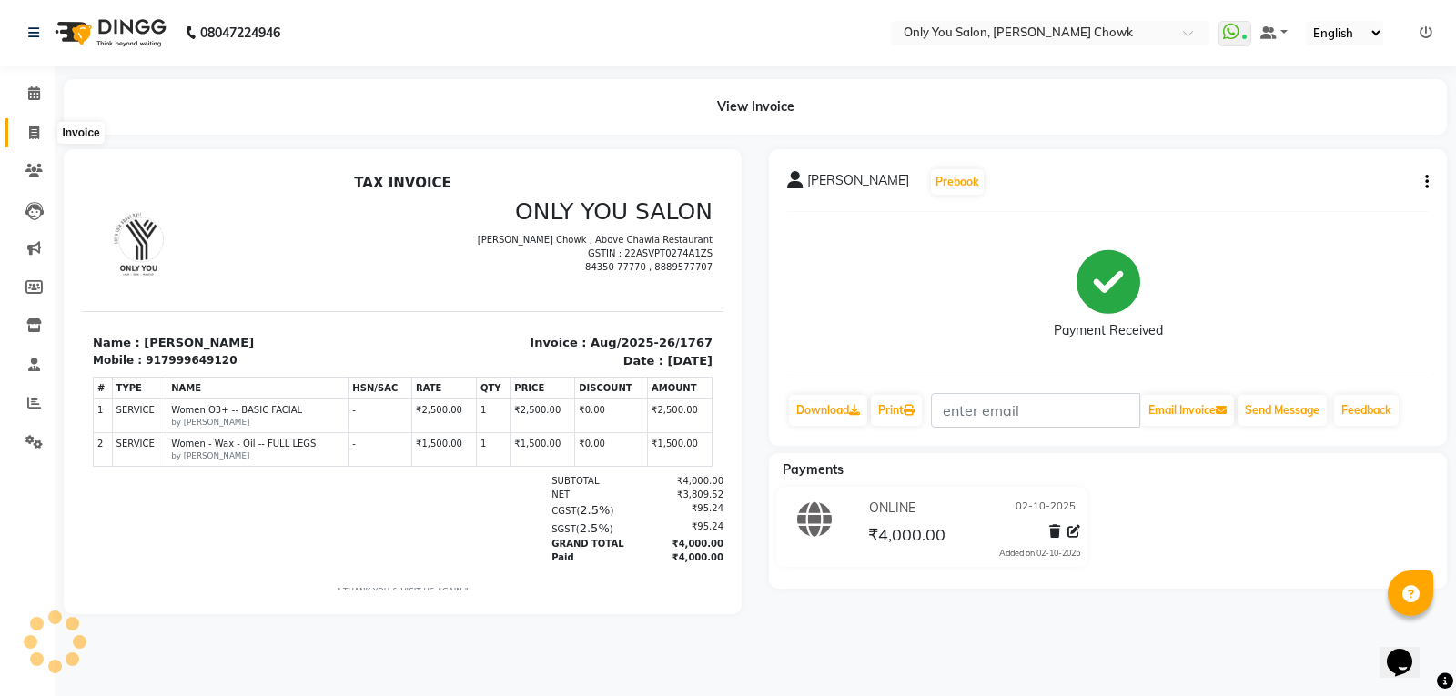
click at [34, 126] on icon at bounding box center [34, 133] width 10 height 14
select select "service"
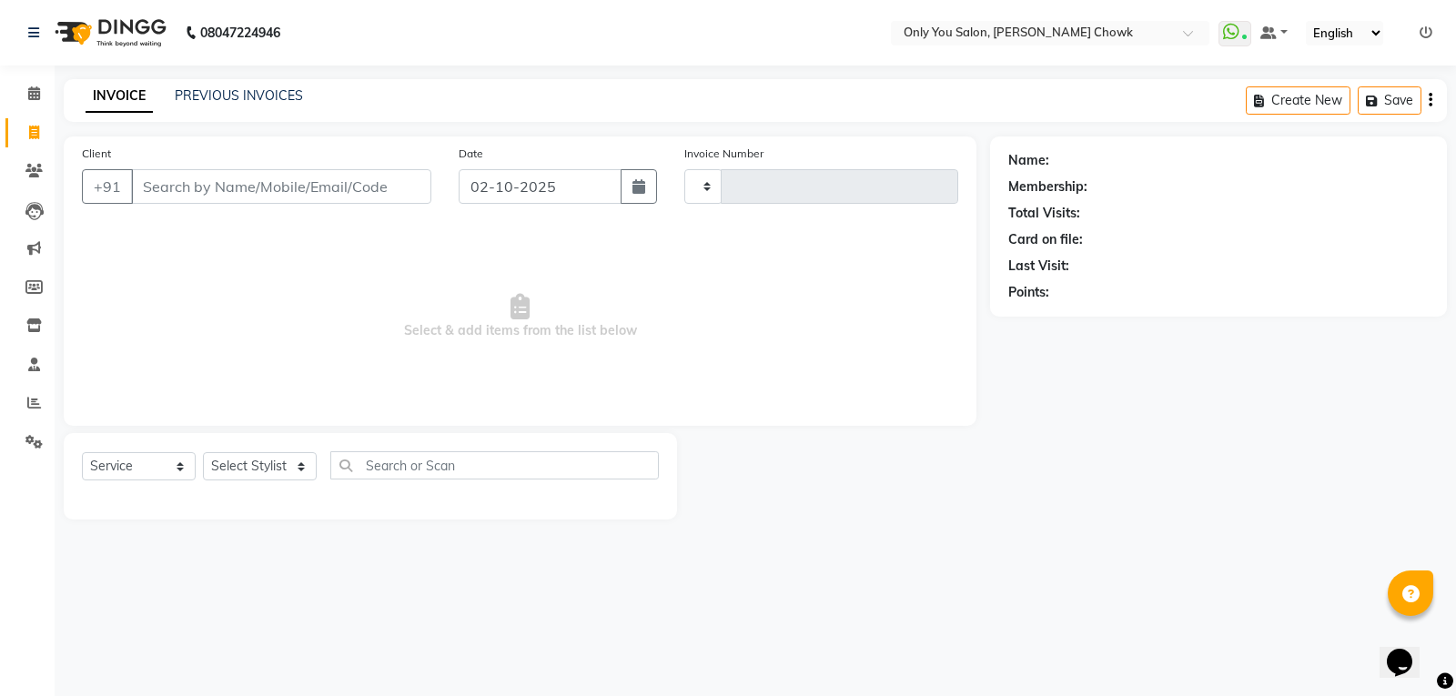
type input "1768"
select select "8713"
select select "package"
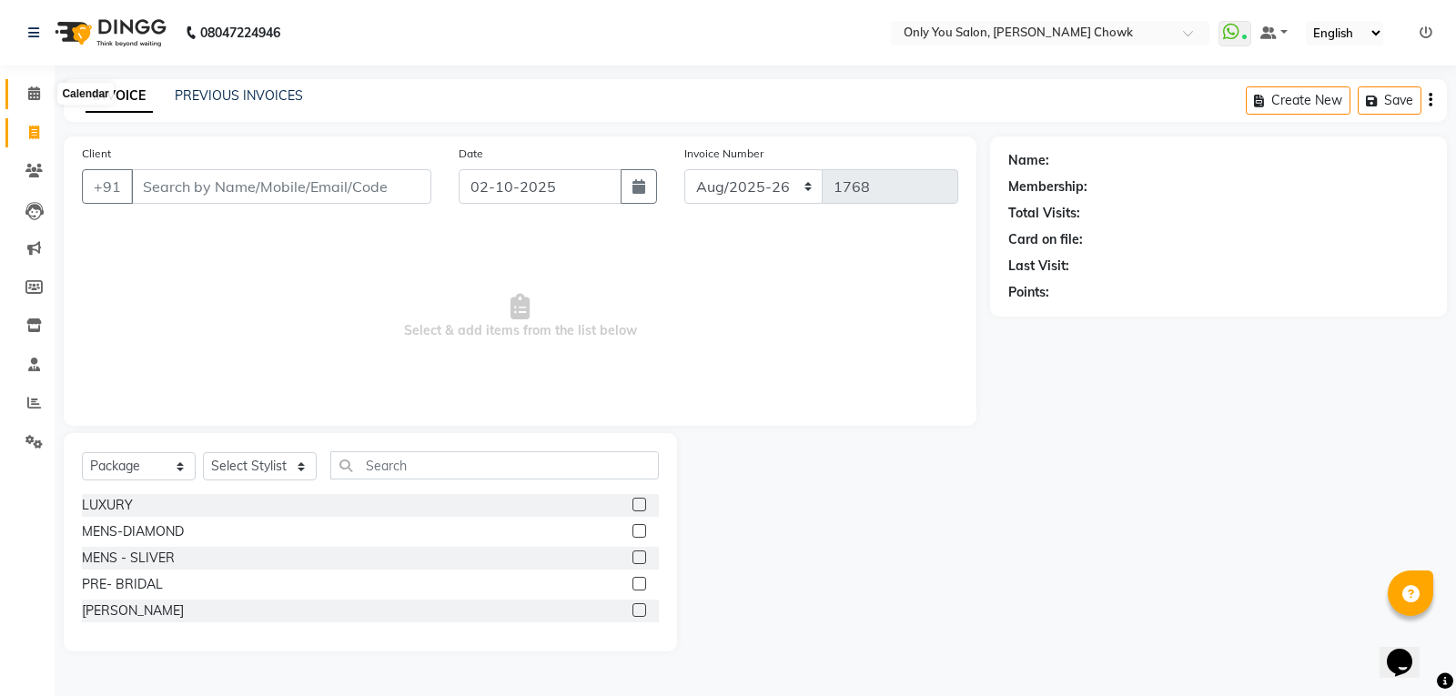
click at [30, 88] on icon at bounding box center [34, 93] width 12 height 14
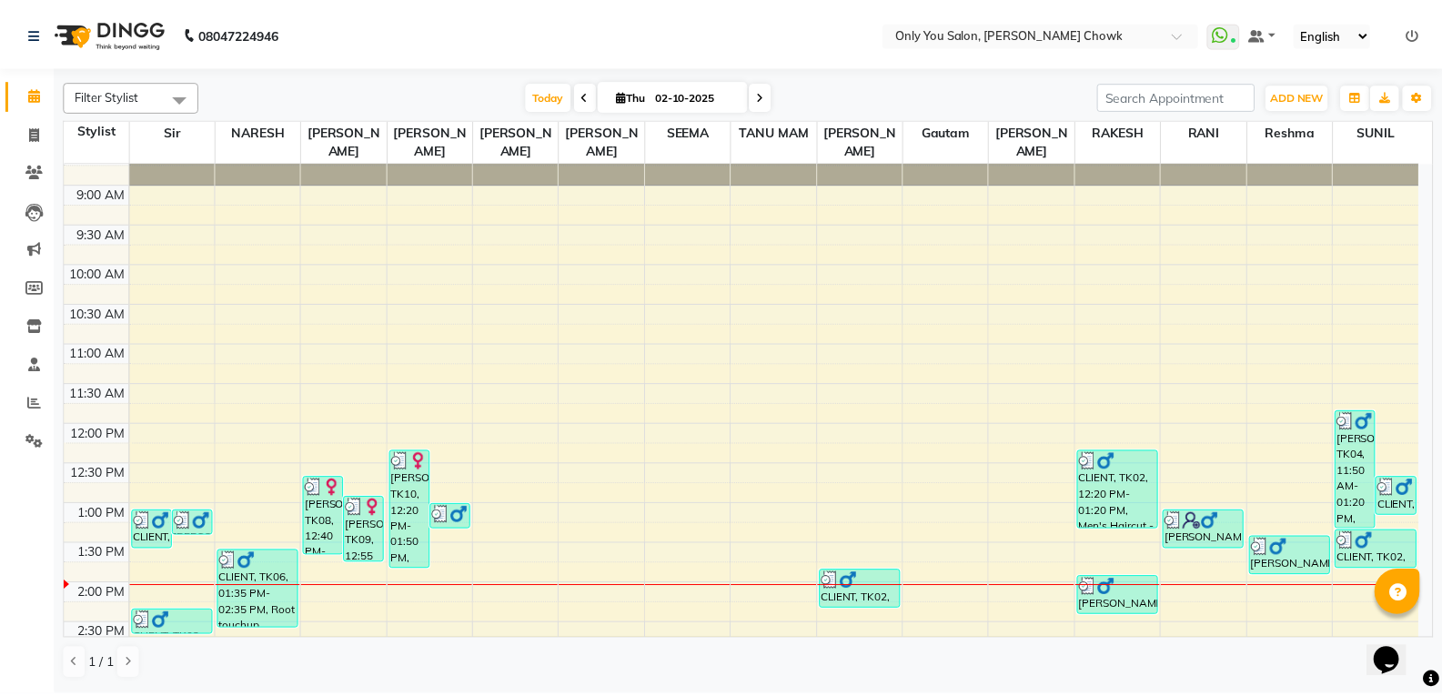
scroll to position [273, 0]
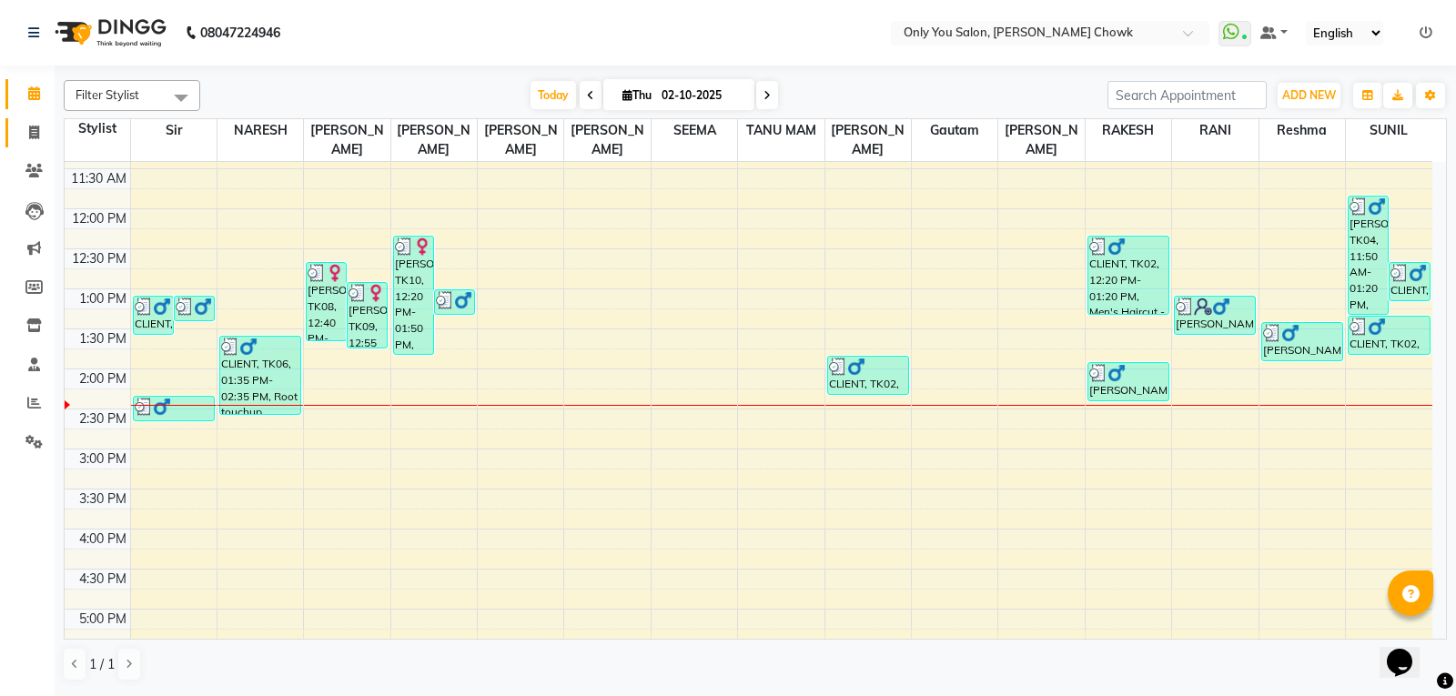
click at [33, 143] on link "Invoice" at bounding box center [27, 133] width 44 height 30
select select "service"
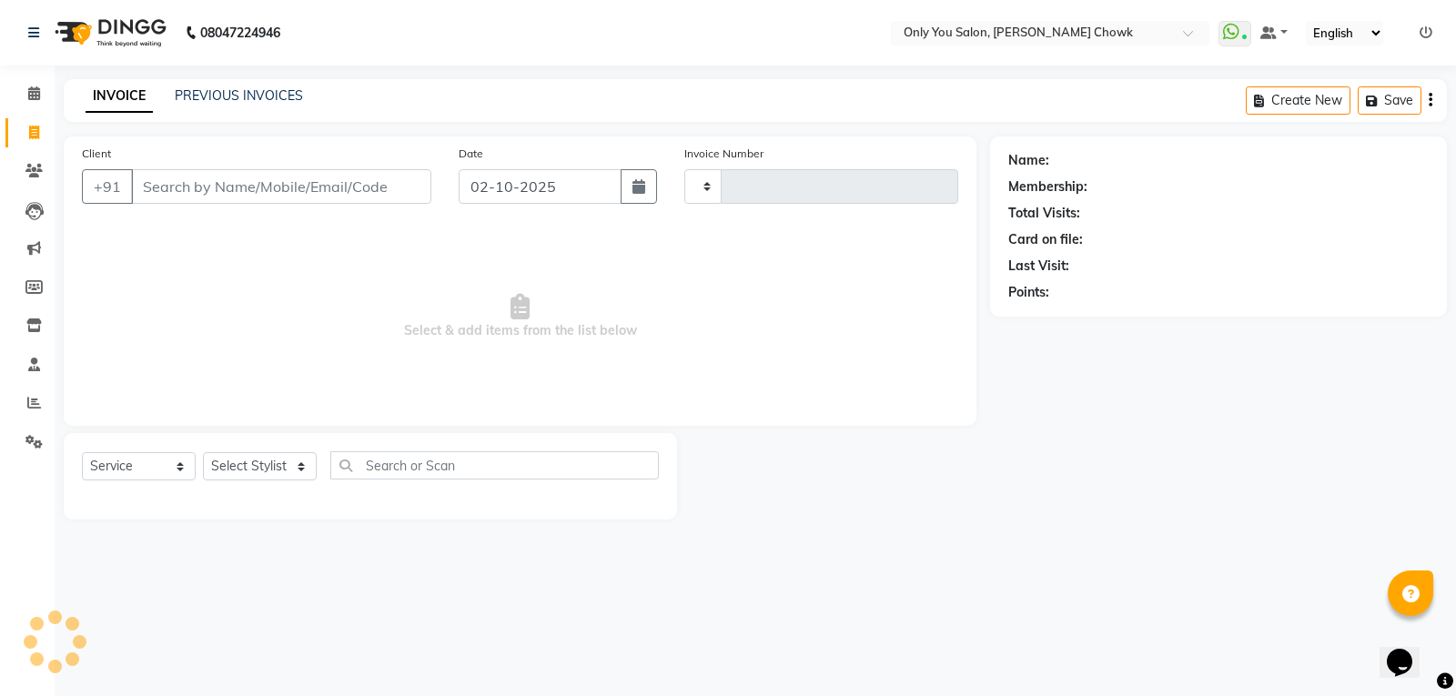
type input "1768"
select select "8713"
select select "package"
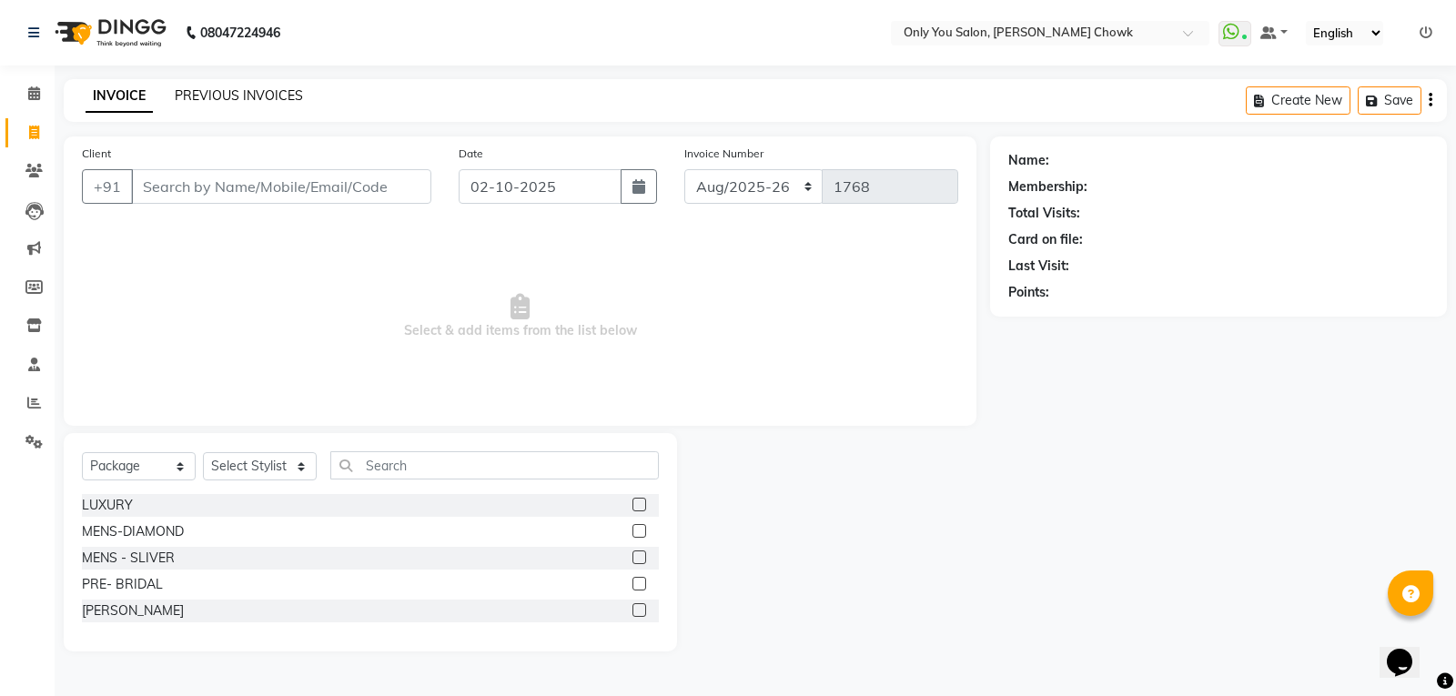
click at [208, 101] on link "PREVIOUS INVOICES" at bounding box center [239, 95] width 128 height 16
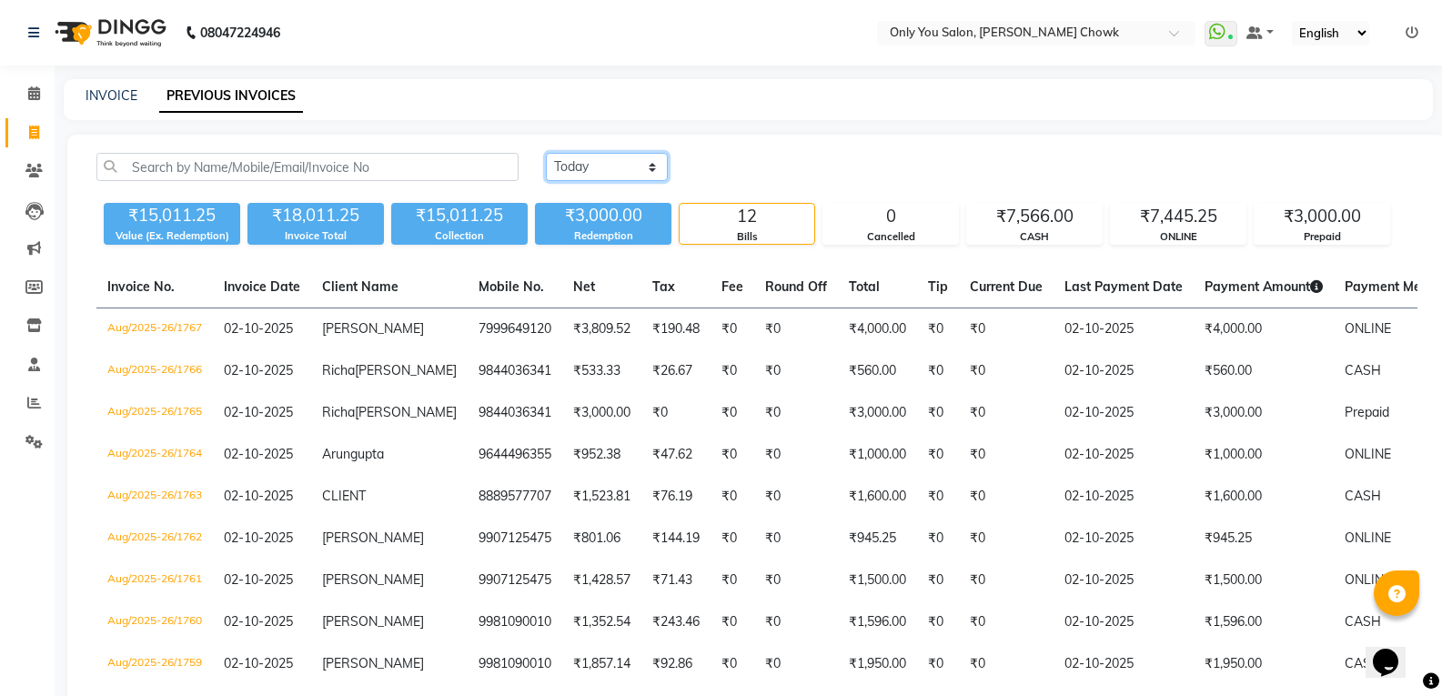
click at [657, 161] on select "[DATE] [DATE] Custom Range" at bounding box center [607, 167] width 122 height 28
select select "[DATE]"
click at [546, 153] on select "[DATE] [DATE] Custom Range" at bounding box center [607, 167] width 122 height 28
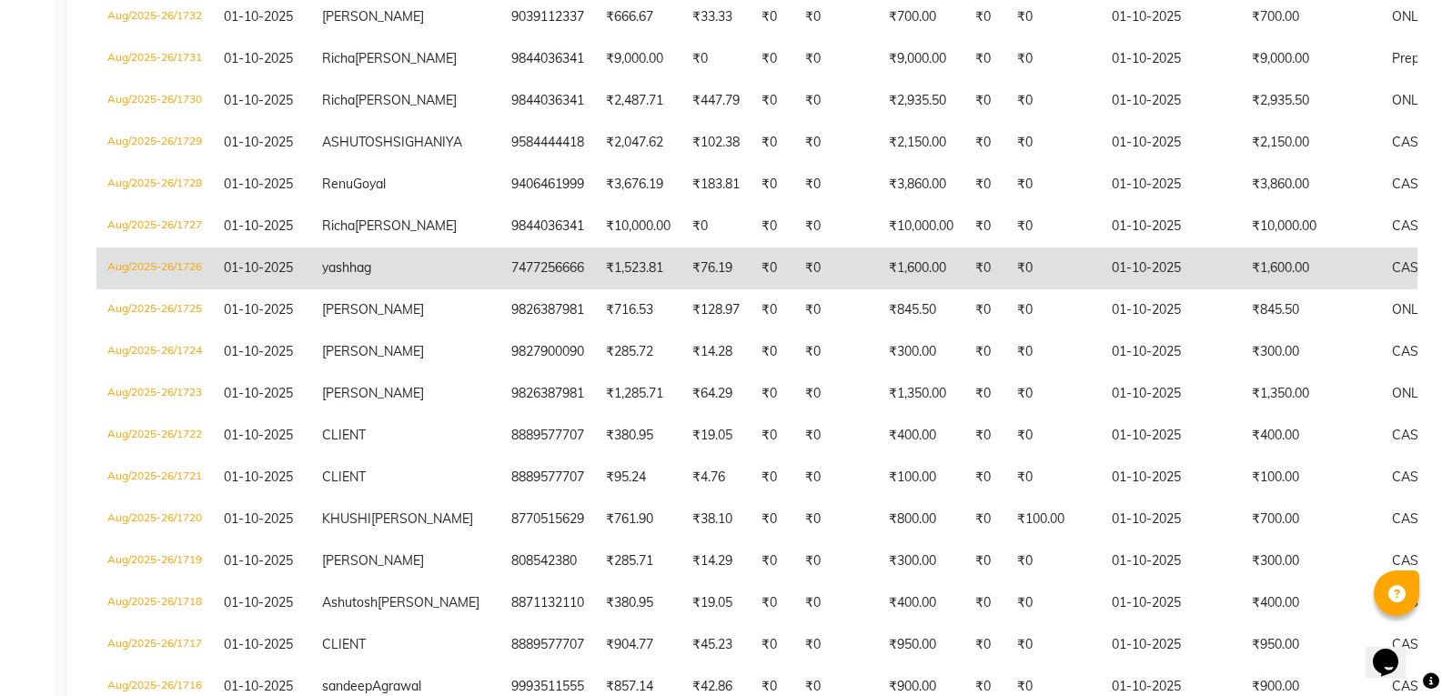
scroll to position [1274, 0]
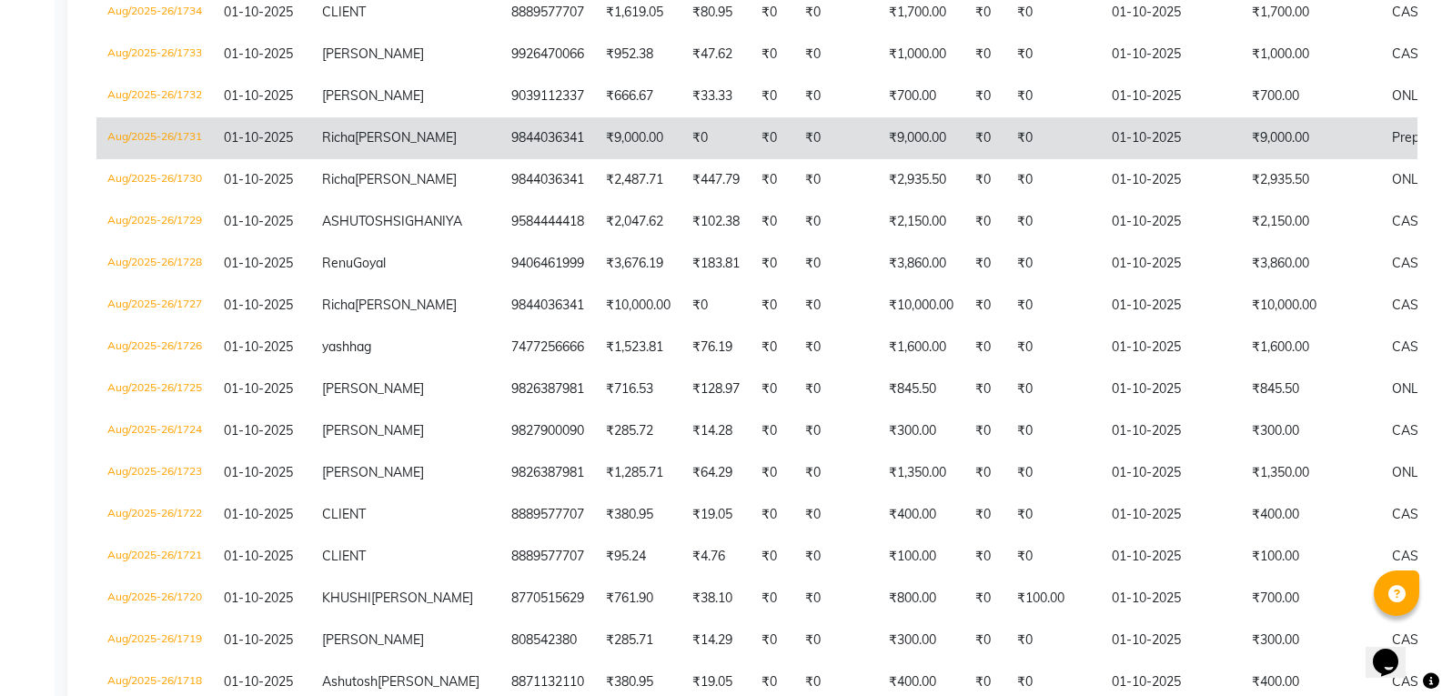
click at [1101, 159] on td "01-10-2025" at bounding box center [1171, 138] width 140 height 42
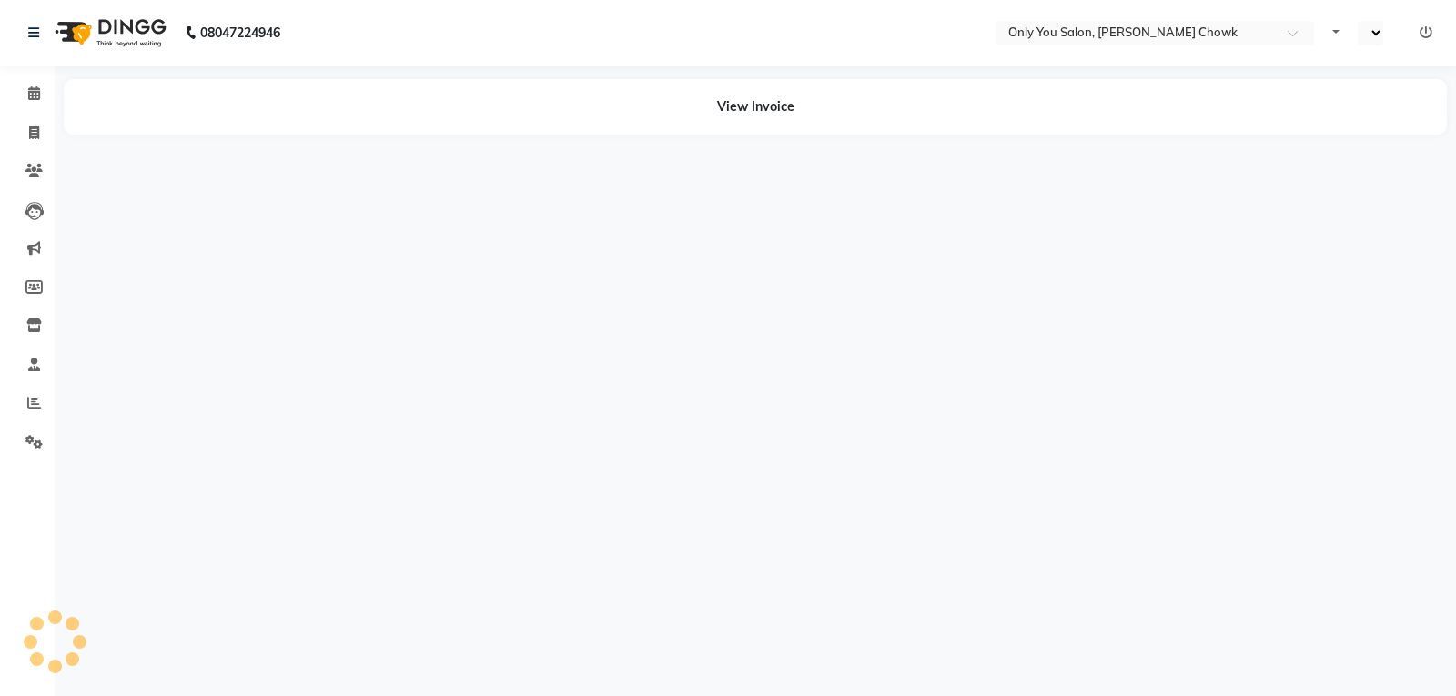
select select "en"
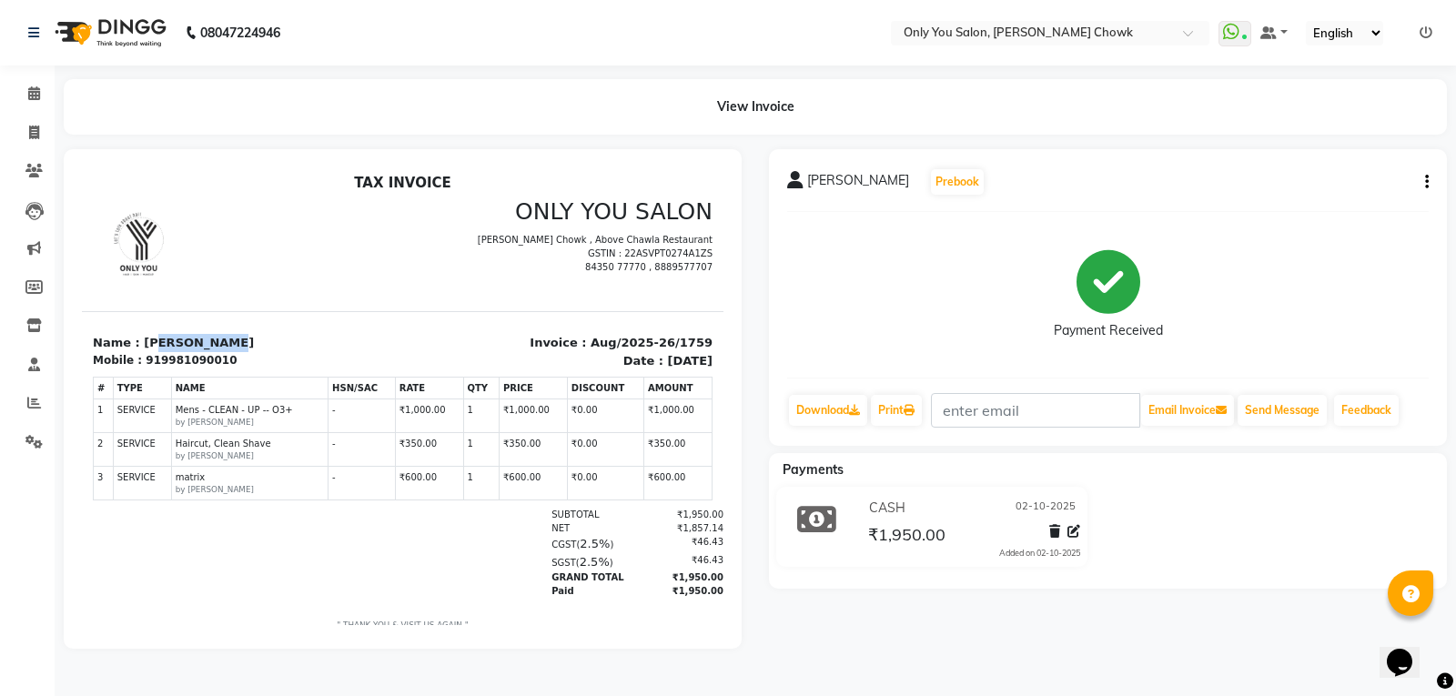
drag, startPoint x: 151, startPoint y: 350, endPoint x: 246, endPoint y: 342, distance: 95.0
click at [246, 342] on p "Name : [PERSON_NAME]" at bounding box center [242, 343] width 299 height 18
click at [180, 367] on div "919981090010" at bounding box center [191, 360] width 91 height 16
drag, startPoint x: 151, startPoint y: 360, endPoint x: 275, endPoint y: 364, distance: 123.8
click at [275, 364] on div "Mobile : 919981090010" at bounding box center [242, 360] width 299 height 16
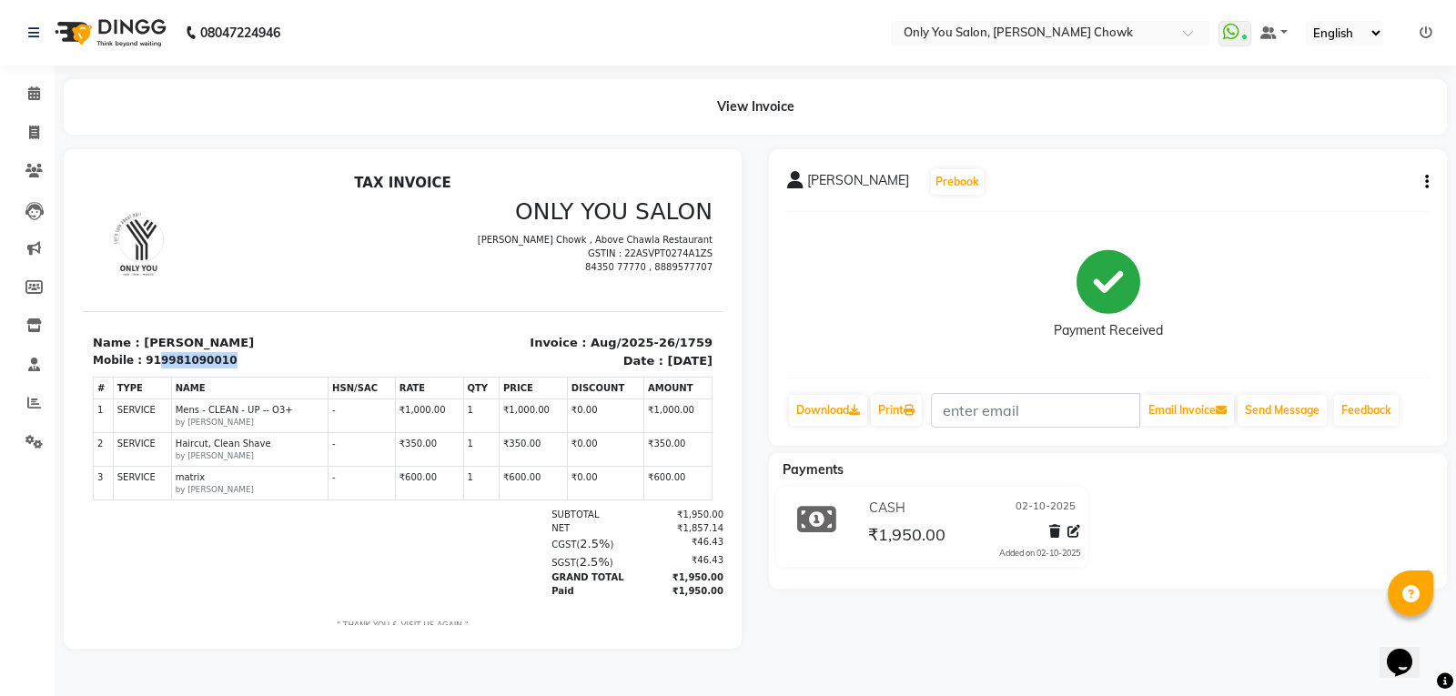
copy div "9981090010"
click at [26, 140] on span at bounding box center [34, 133] width 32 height 21
select select "service"
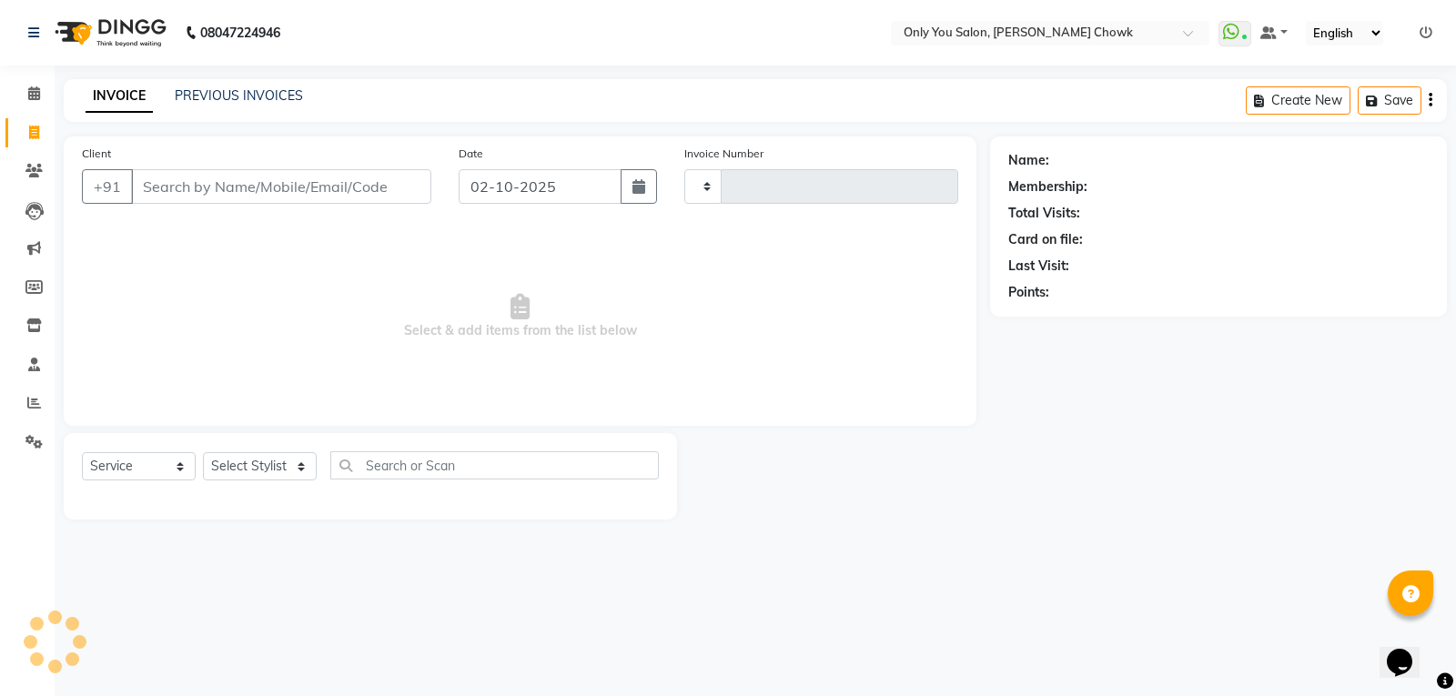
type input "1760"
select select "8713"
select select "package"
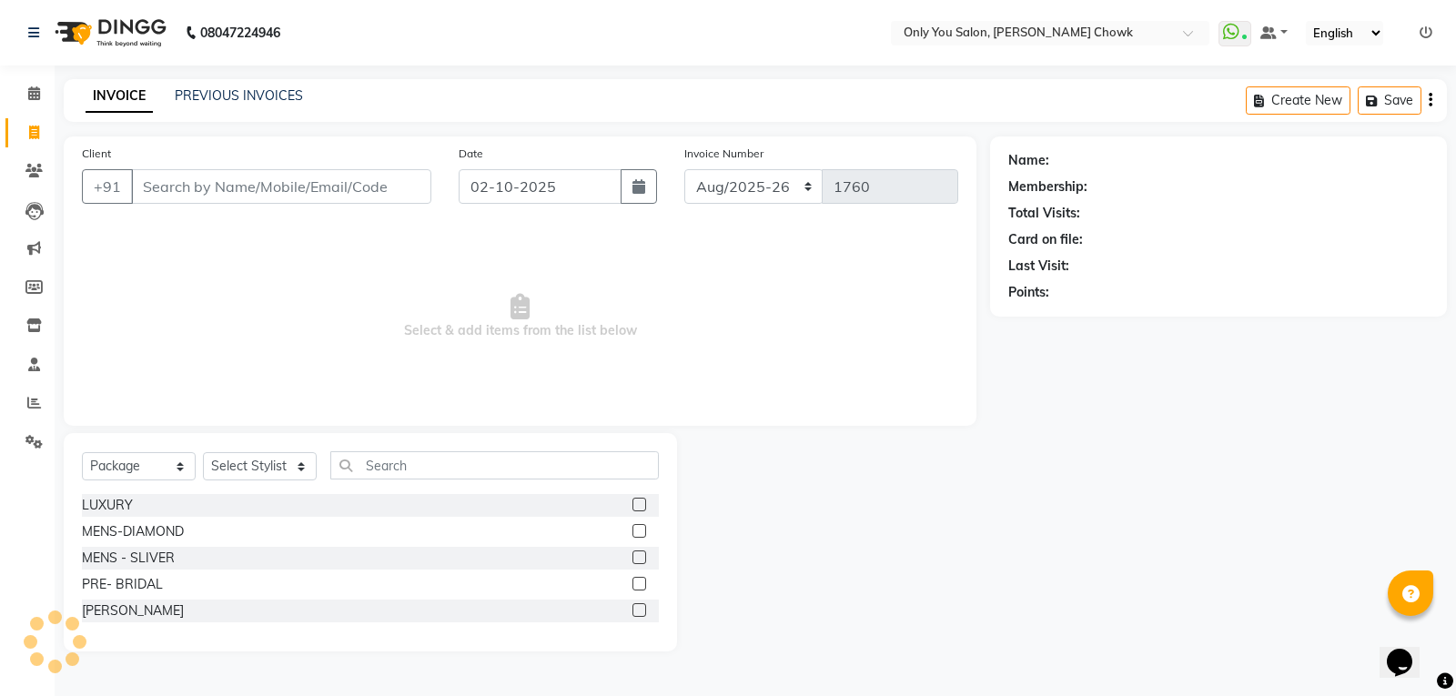
click at [151, 176] on input "Client" at bounding box center [281, 186] width 300 height 35
type input "9981090010"
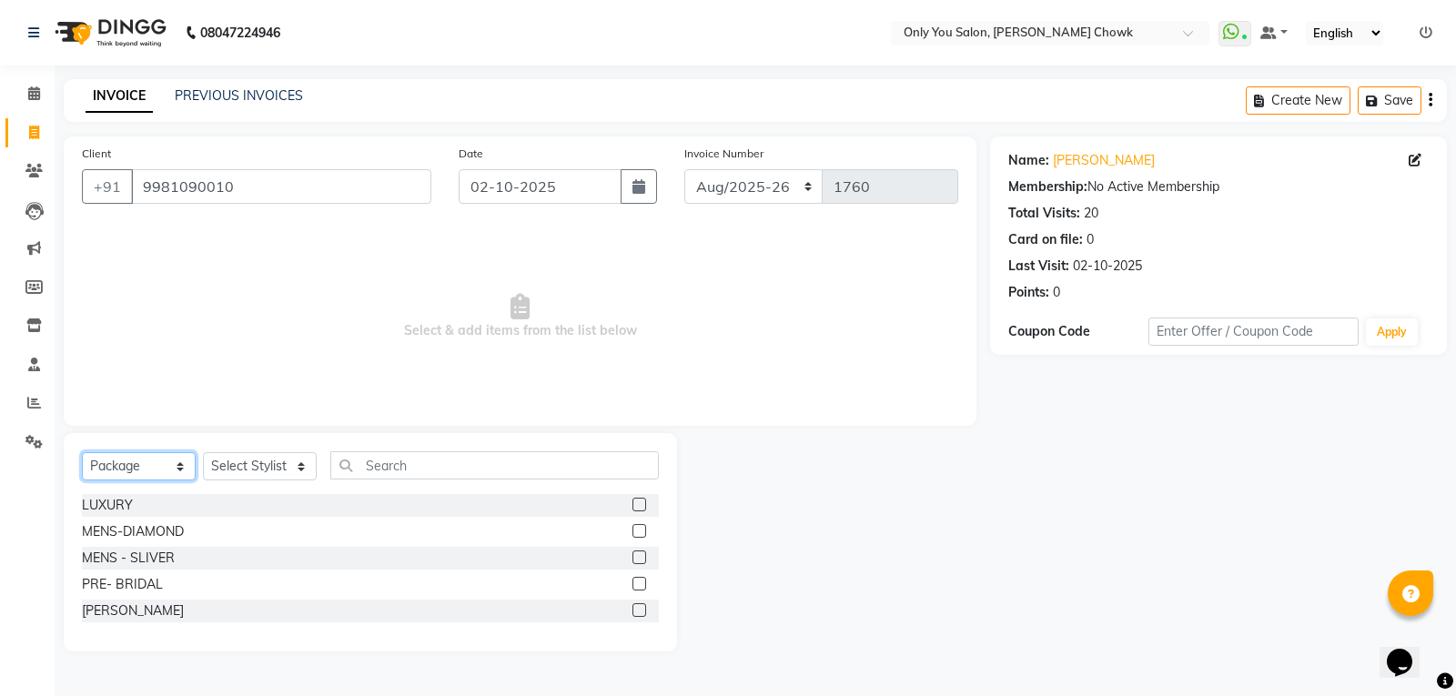
click at [181, 464] on select "Select Service Product Membership Package Voucher Prepaid Gift Card" at bounding box center [139, 466] width 114 height 28
select select "service"
click at [82, 452] on select "Select Service Product Membership Package Voucher Prepaid Gift Card" at bounding box center [139, 466] width 114 height 28
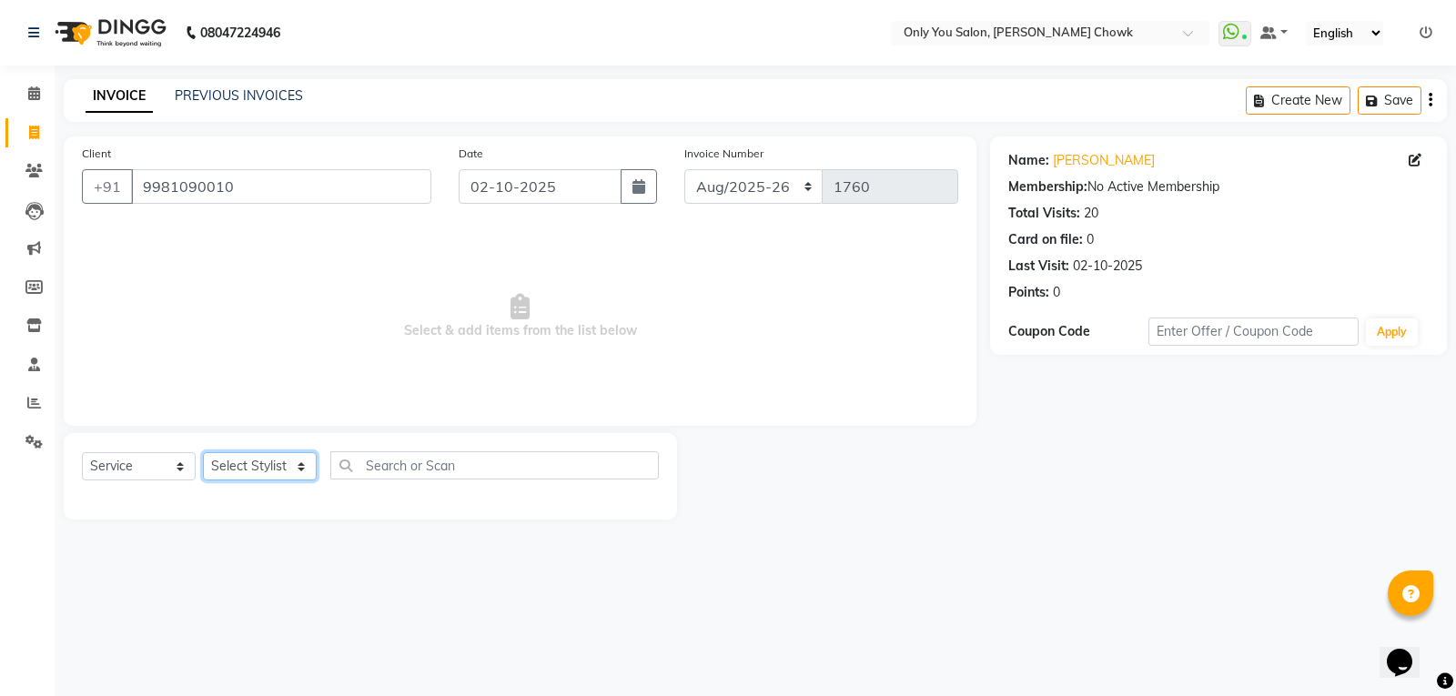
click at [308, 471] on select "Select Stylist [PERSON_NAME] [PERSON_NAME] [PERSON_NAME] MAMTA [PERSON_NAME] [P…" at bounding box center [260, 466] width 114 height 28
click at [203, 452] on select "Select Stylist [PERSON_NAME] [PERSON_NAME] [PERSON_NAME] MAMTA [PERSON_NAME] [P…" at bounding box center [260, 466] width 114 height 28
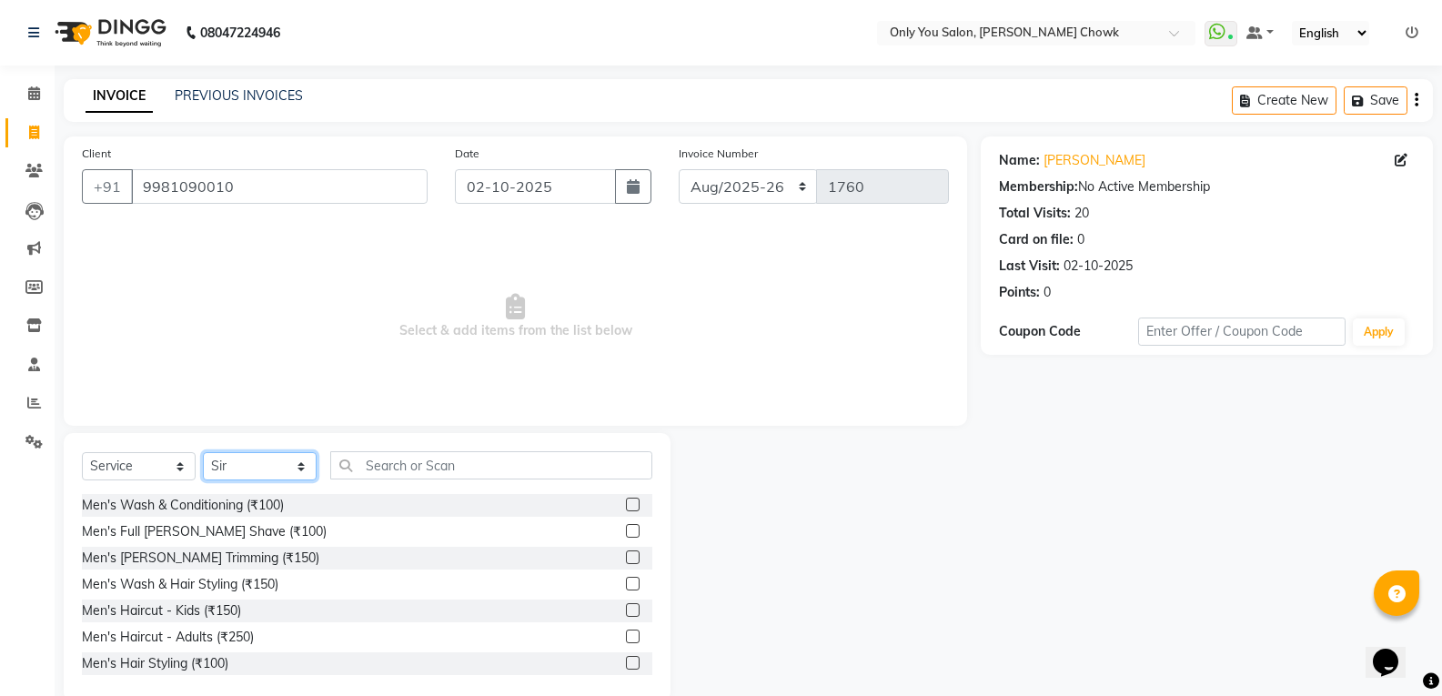
click at [306, 471] on select "Select Stylist [PERSON_NAME] [PERSON_NAME] [PERSON_NAME] MAMTA [PERSON_NAME] [P…" at bounding box center [260, 466] width 114 height 28
select select "90002"
click at [203, 452] on select "Select Stylist [PERSON_NAME] [PERSON_NAME] [PERSON_NAME] MAMTA [PERSON_NAME] [P…" at bounding box center [260, 466] width 114 height 28
click at [381, 469] on input "text" at bounding box center [491, 465] width 322 height 28
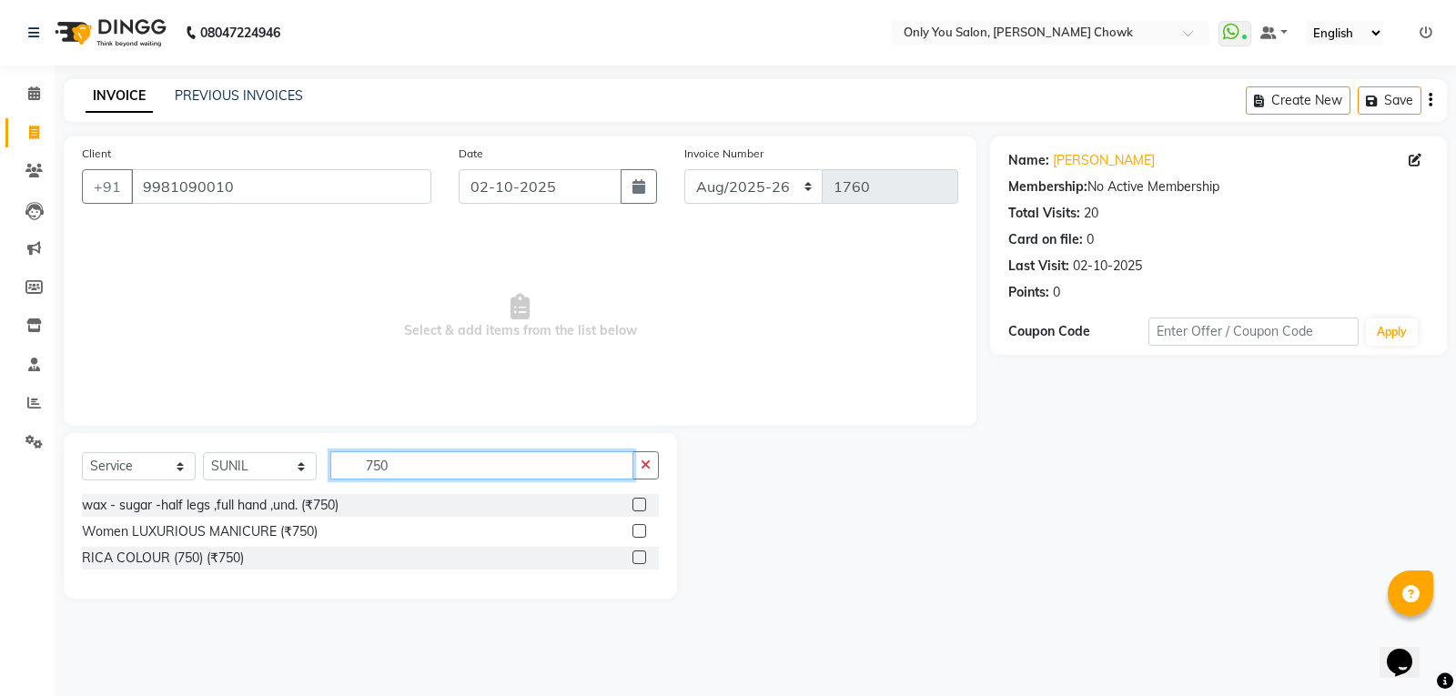
type input "750"
click at [179, 460] on select "Select Service Product Membership Package Voucher Prepaid Gift Card" at bounding box center [139, 466] width 114 height 28
select select "product"
click at [82, 452] on select "Select Service Product Membership Package Voucher Prepaid Gift Card" at bounding box center [139, 466] width 114 height 28
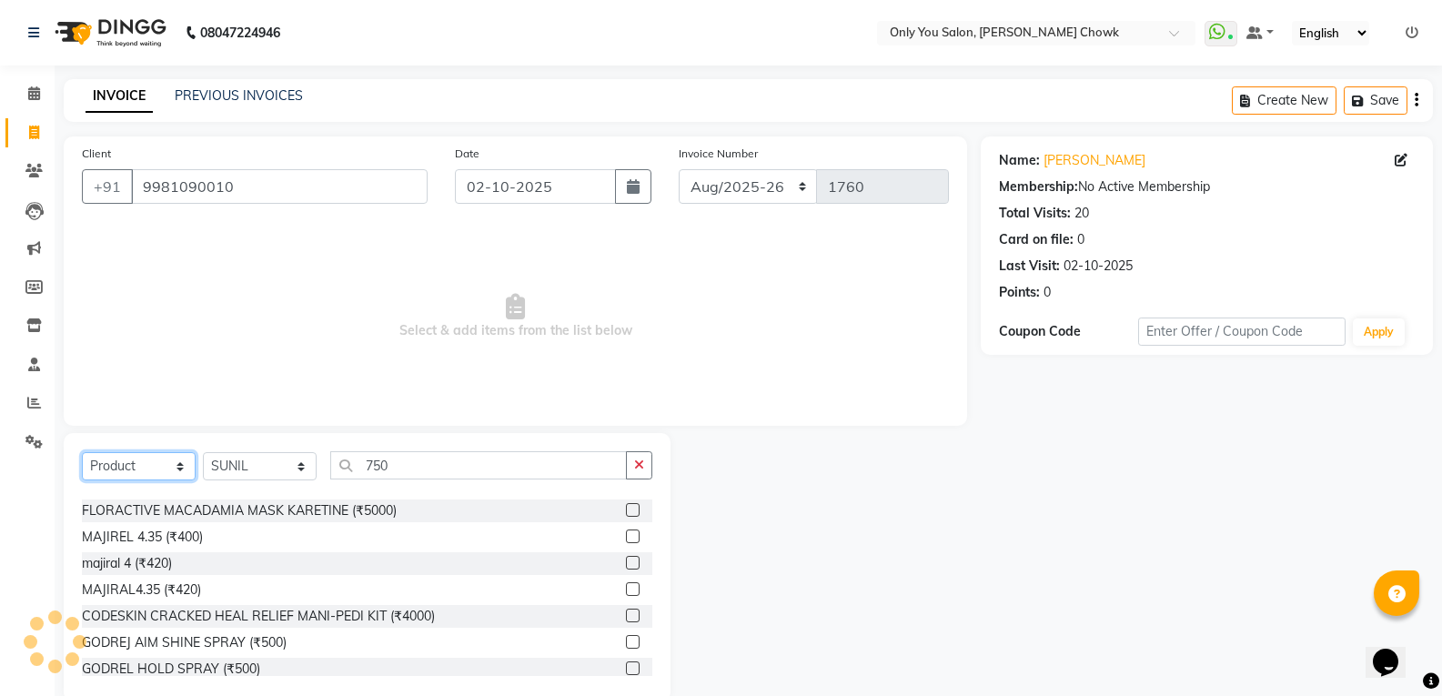
scroll to position [455, 0]
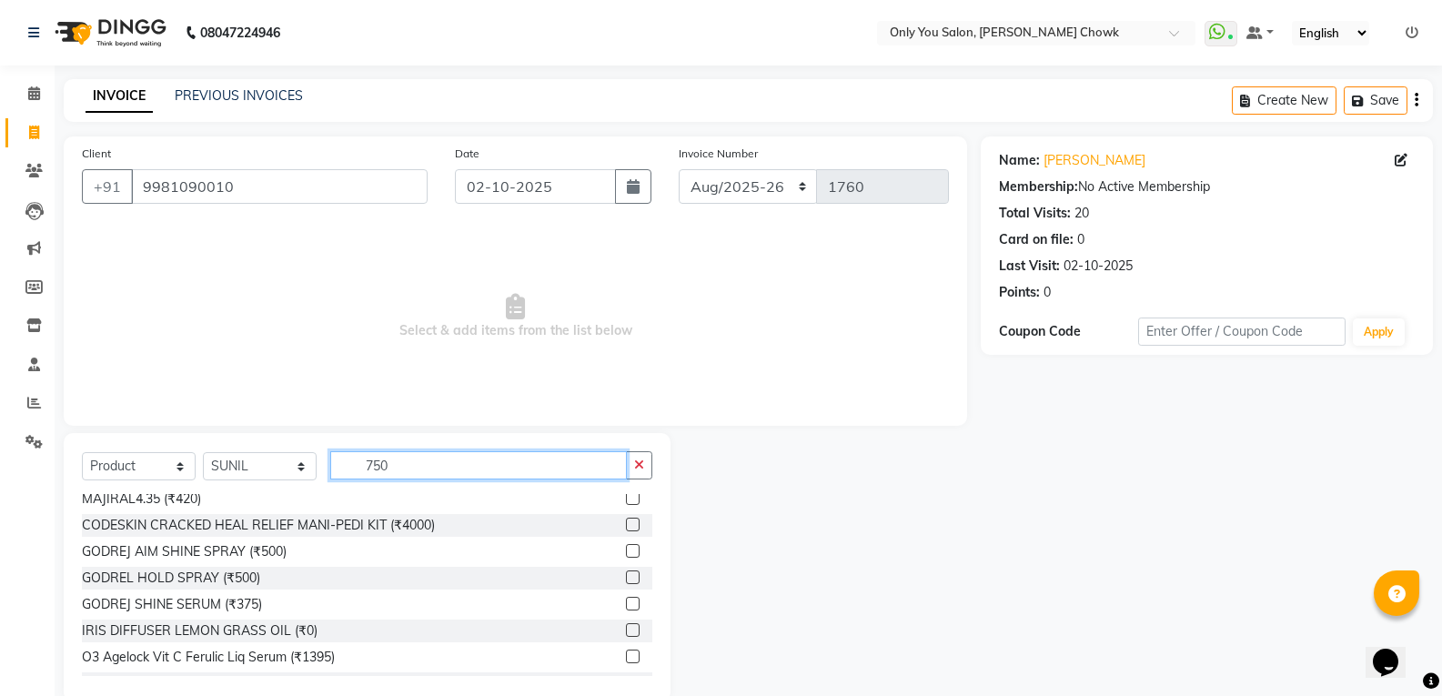
click at [396, 469] on input "750" at bounding box center [478, 465] width 297 height 28
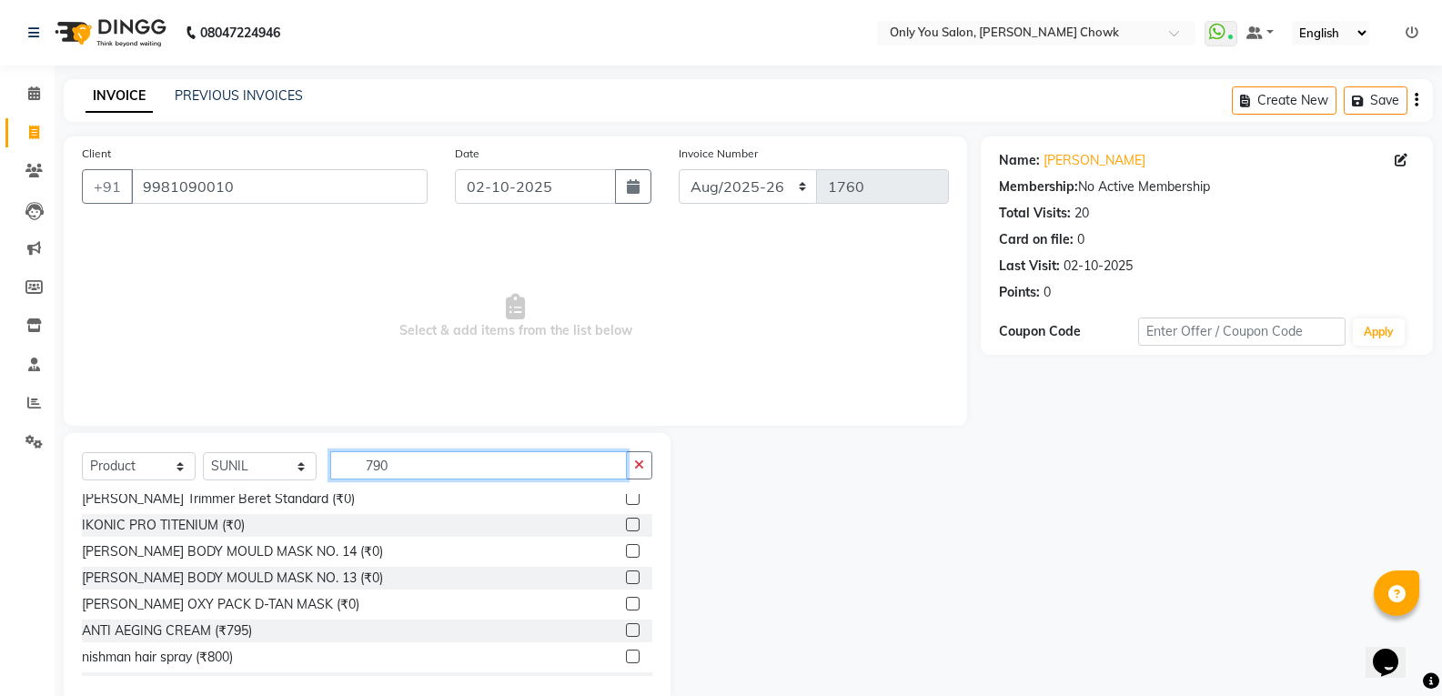
scroll to position [3, 0]
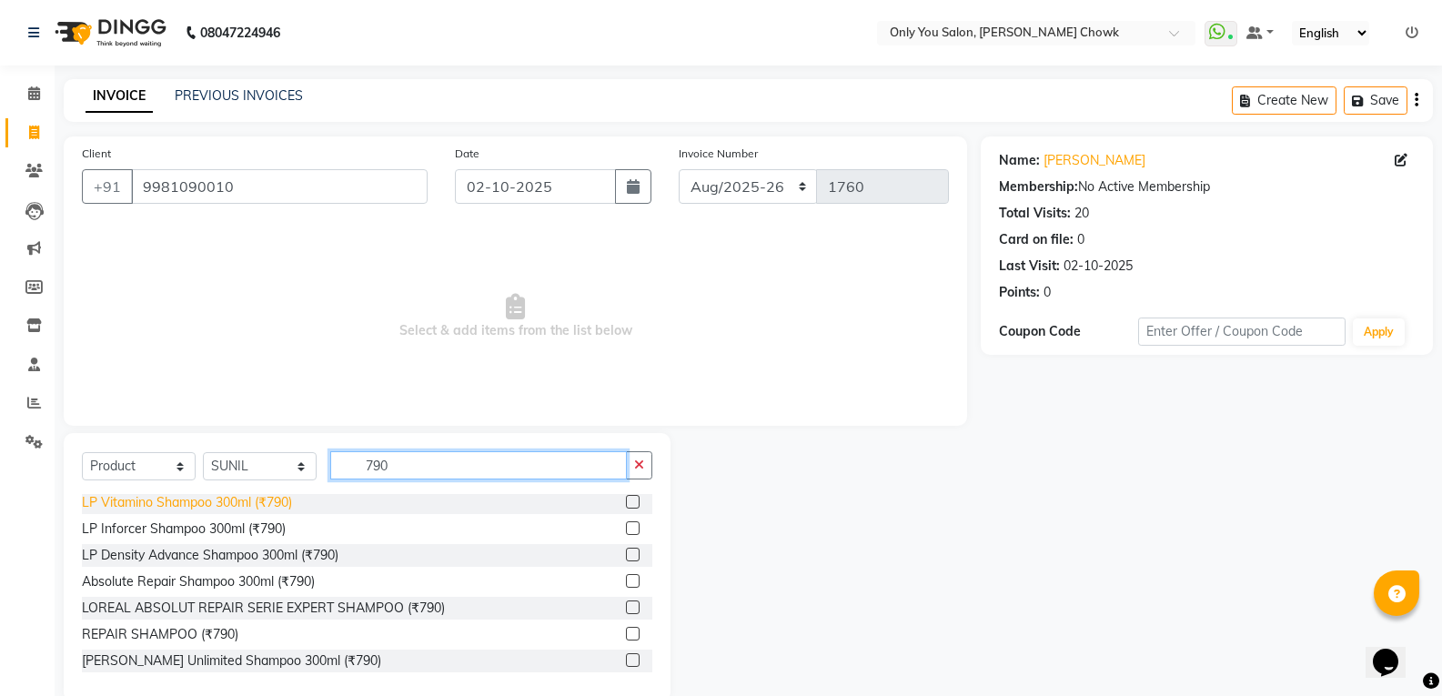
type input "790"
click at [162, 511] on div "LP Vitamino Shampoo 300ml (₹790)" at bounding box center [187, 502] width 210 height 19
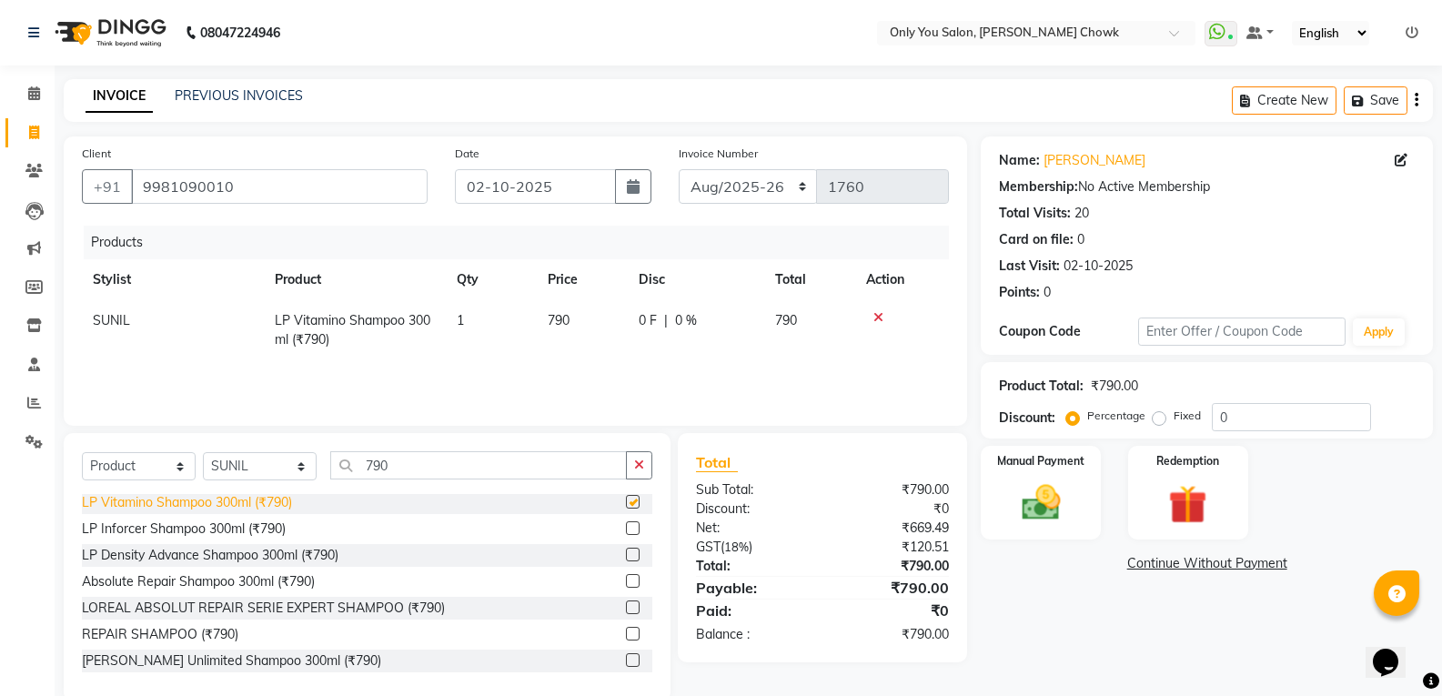
checkbox input "false"
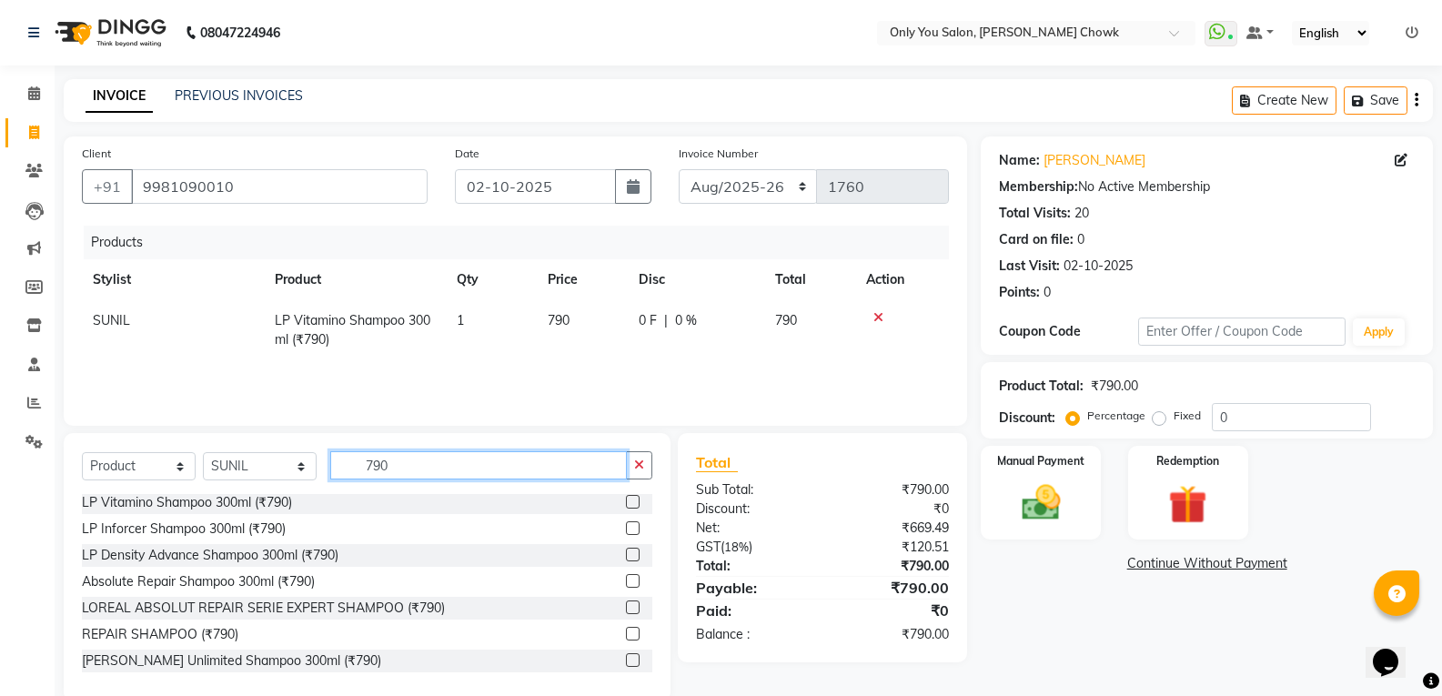
click at [402, 470] on input "790" at bounding box center [478, 465] width 297 height 28
type input "7"
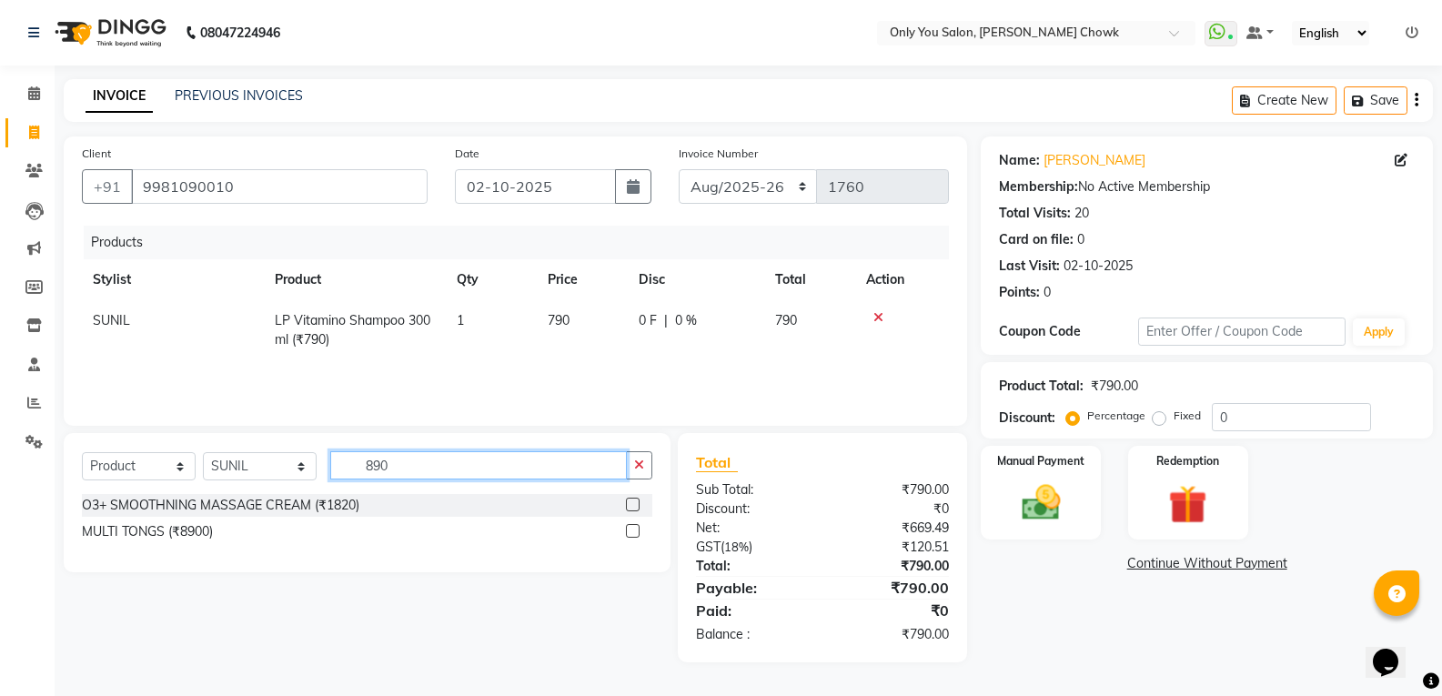
scroll to position [0, 0]
type input "8"
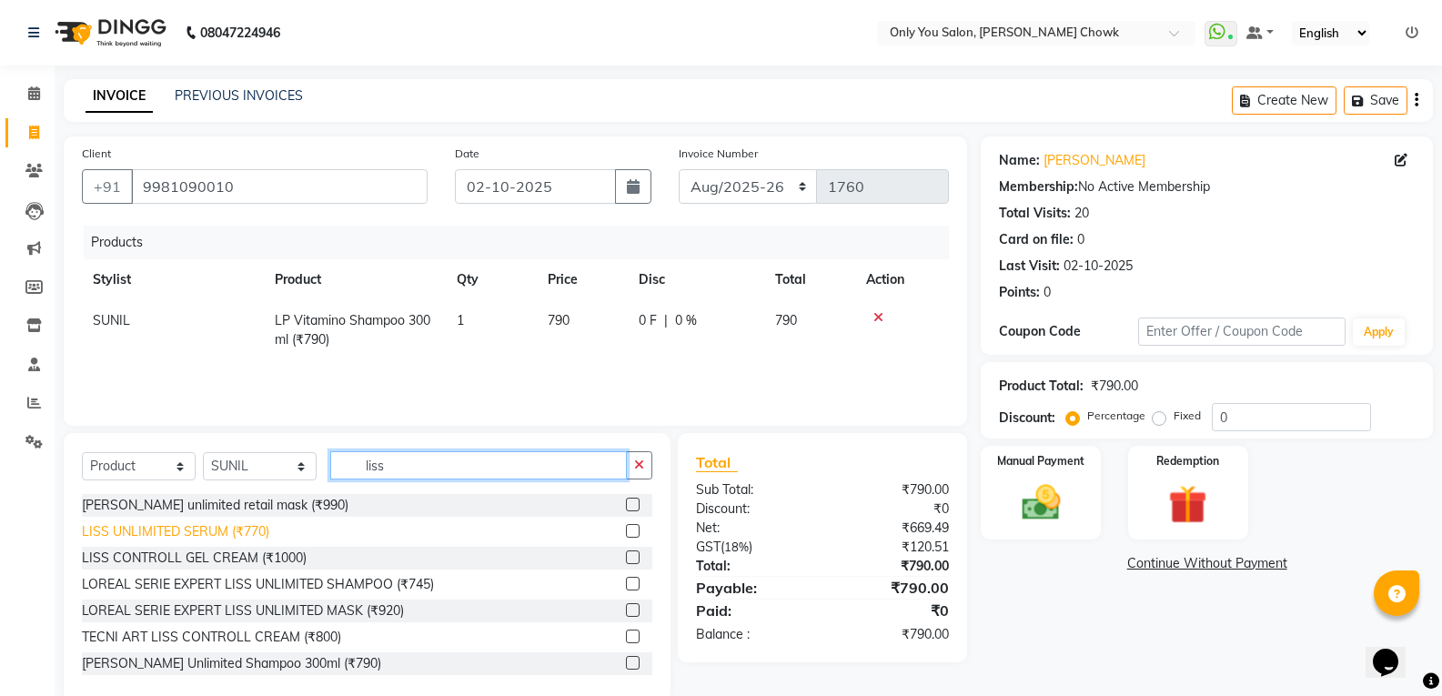
type input "liss"
click at [195, 535] on div "LISS UNLIMITED SERUM (₹770)" at bounding box center [175, 531] width 187 height 19
checkbox input "false"
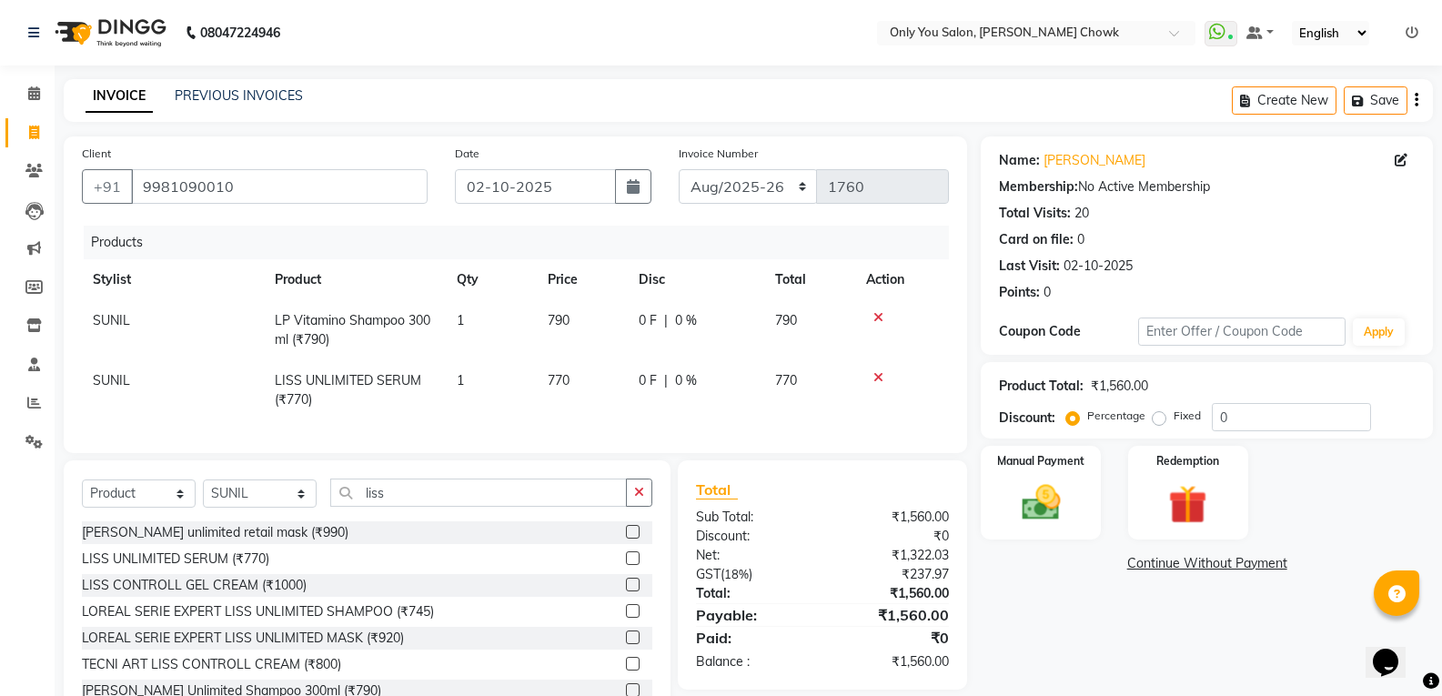
click at [570, 373] on span "770" at bounding box center [559, 380] width 22 height 16
select select "90002"
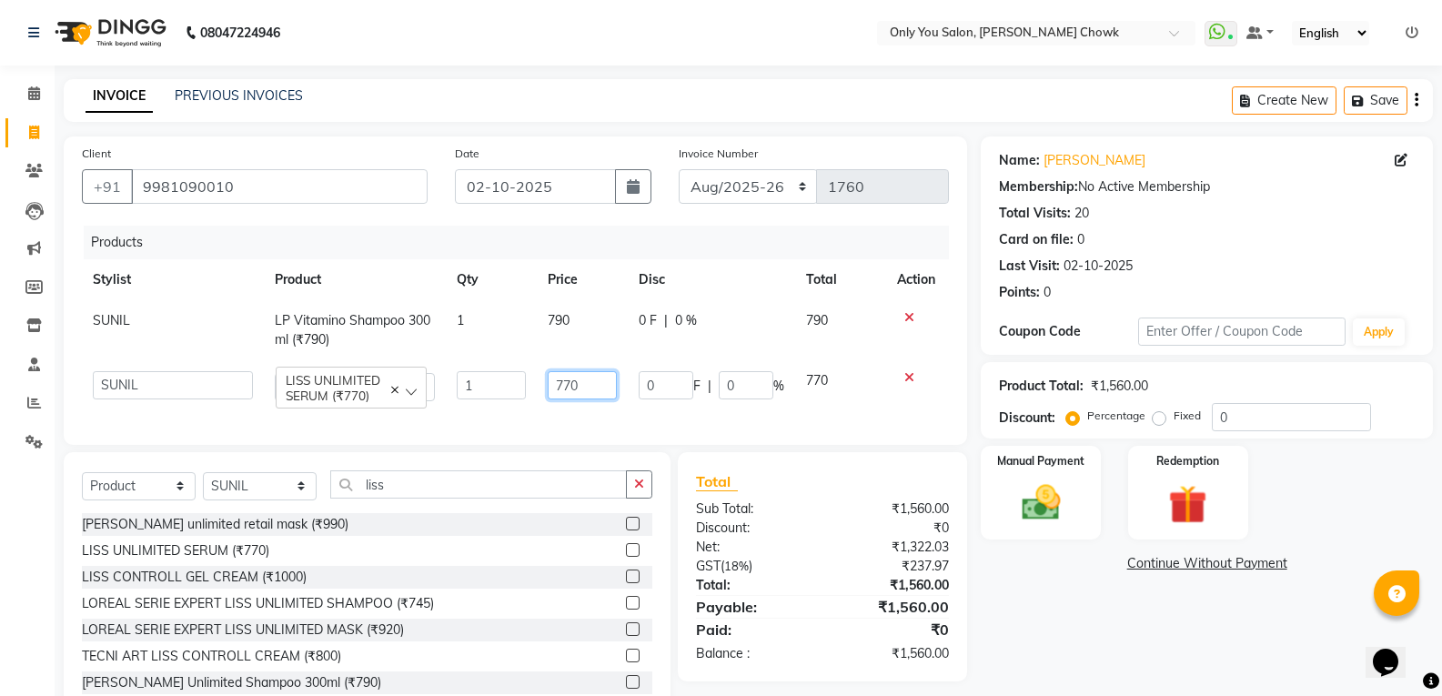
click at [601, 398] on input "770" at bounding box center [582, 385] width 69 height 28
type input "7"
type input "890"
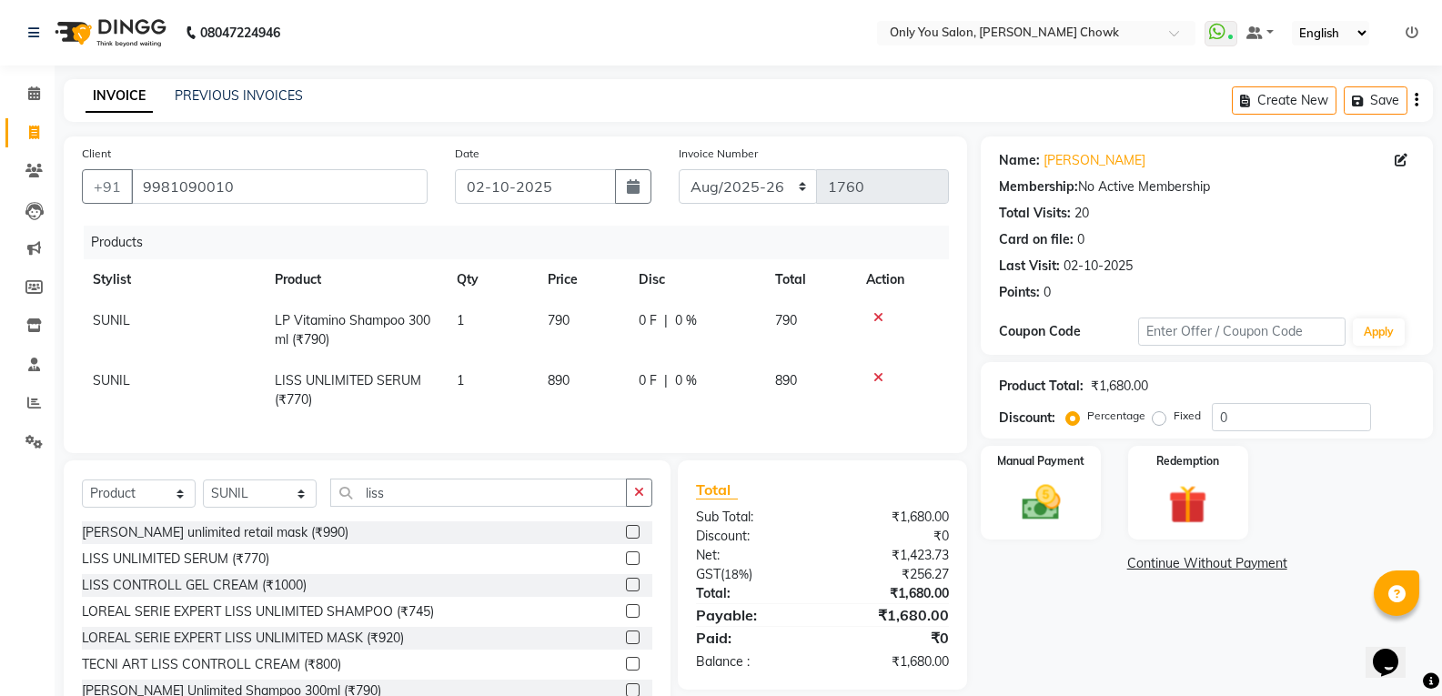
drag, startPoint x: 1020, startPoint y: 579, endPoint x: 1021, endPoint y: 589, distance: 10.0
click at [1021, 582] on div "Name: Sonu Agrawal Membership: No Active Membership Total Visits: 20 Card on fi…" at bounding box center [1214, 432] width 466 height 592
click at [1239, 408] on input "0" at bounding box center [1291, 417] width 159 height 28
type input "5"
click at [1051, 506] on img at bounding box center [1040, 502] width 65 height 46
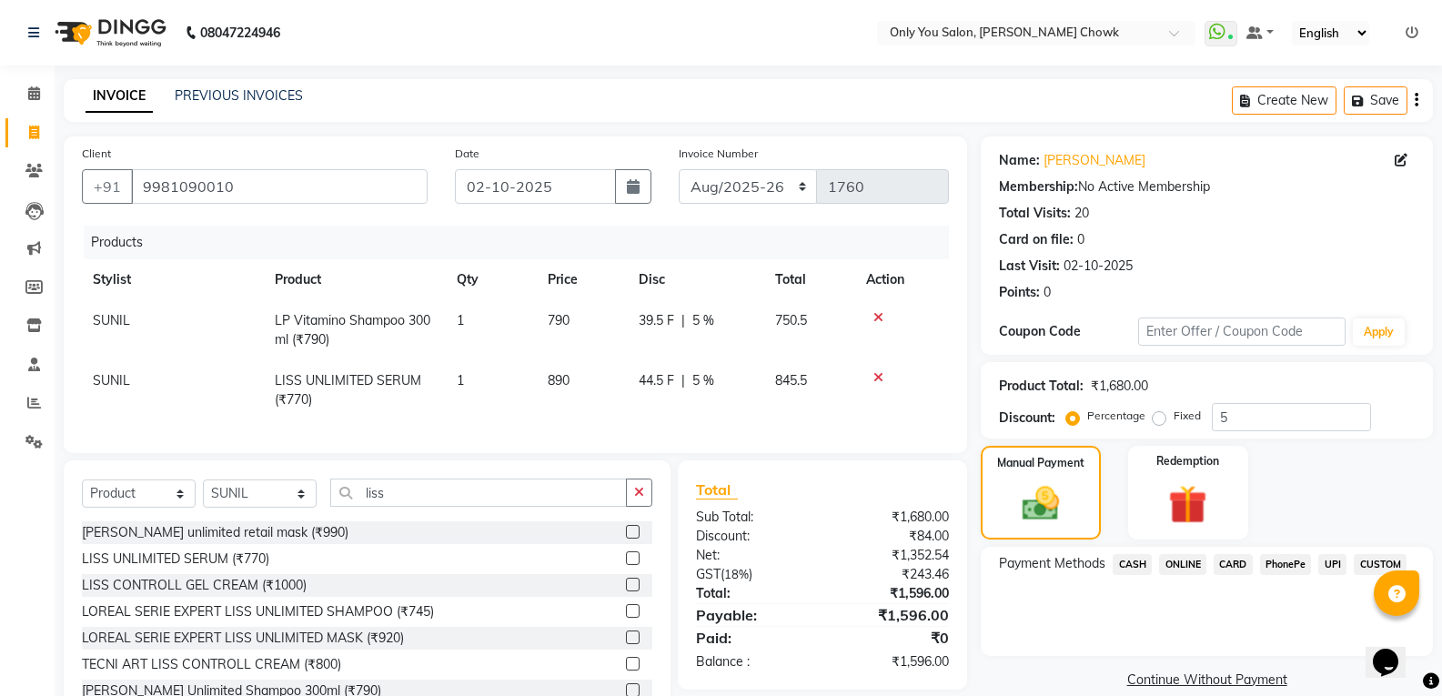
click at [1132, 566] on span "CASH" at bounding box center [1132, 564] width 39 height 21
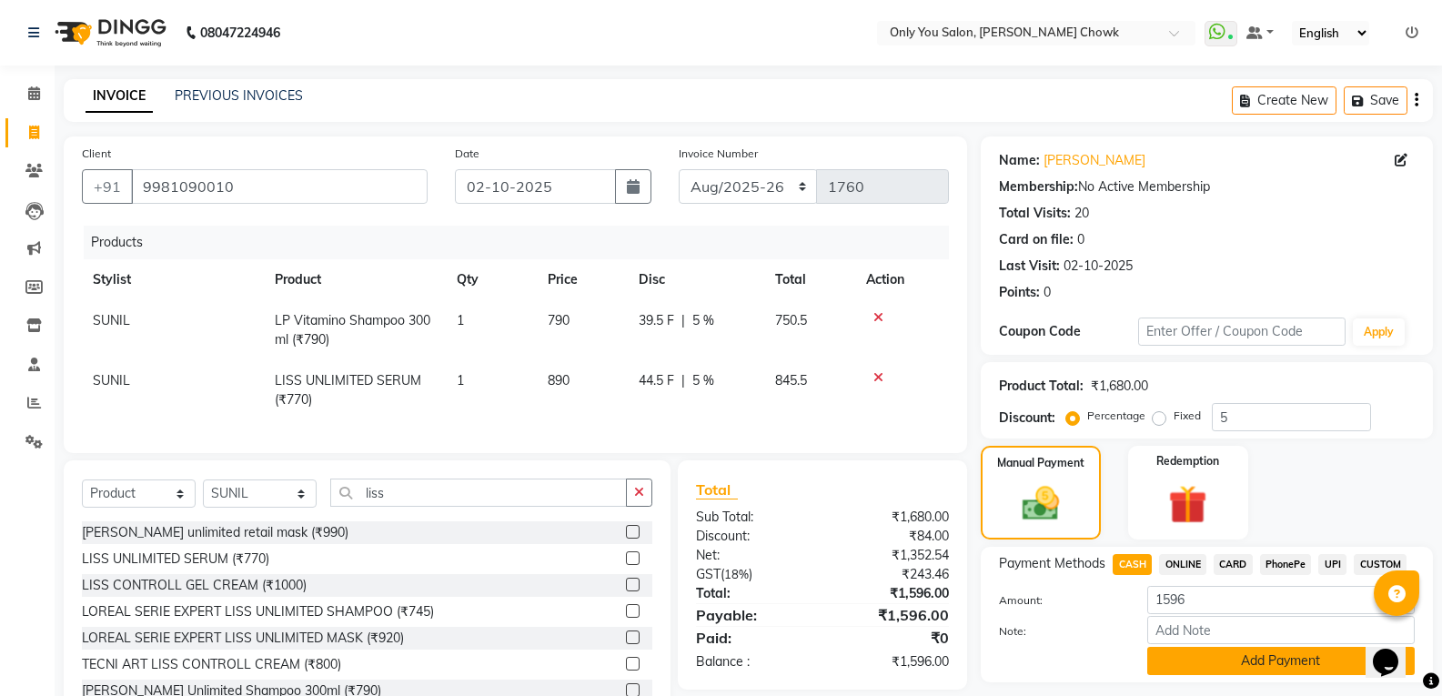
click at [1164, 666] on button "Add Payment" at bounding box center [1280, 661] width 267 height 28
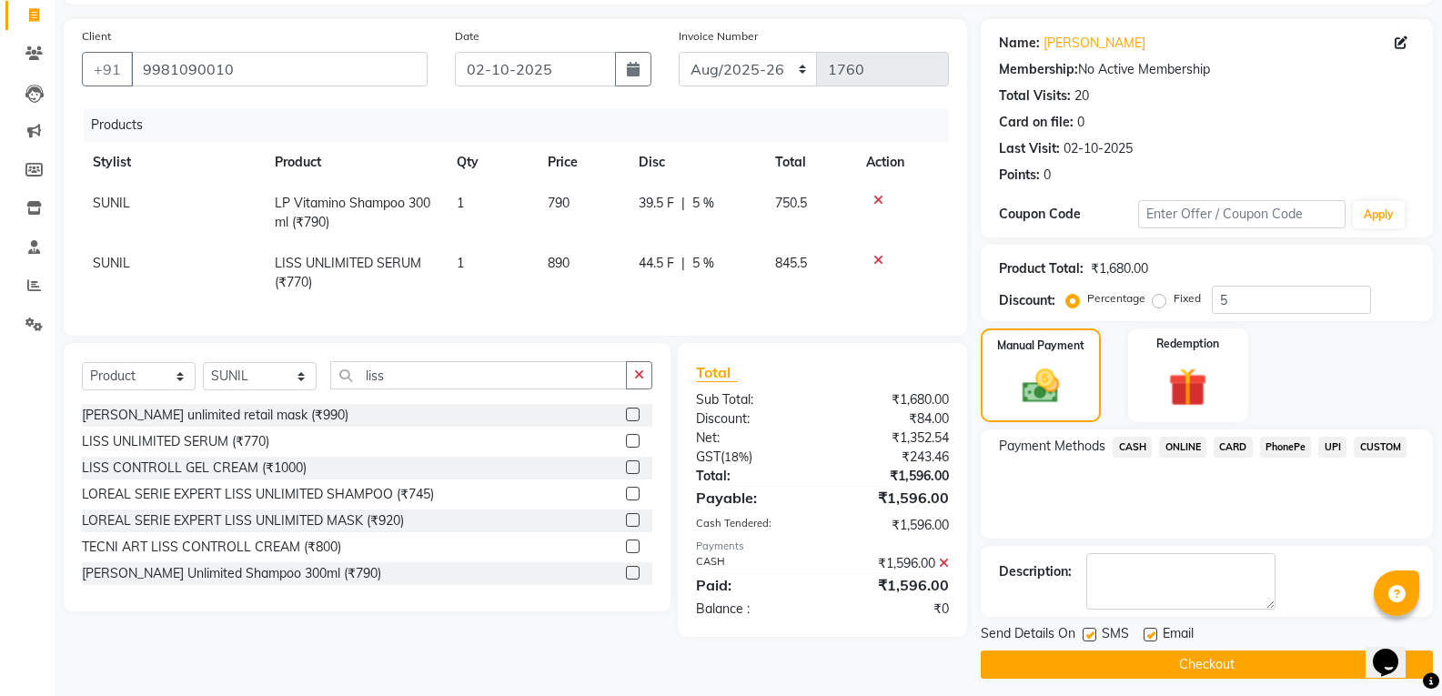
scroll to position [127, 0]
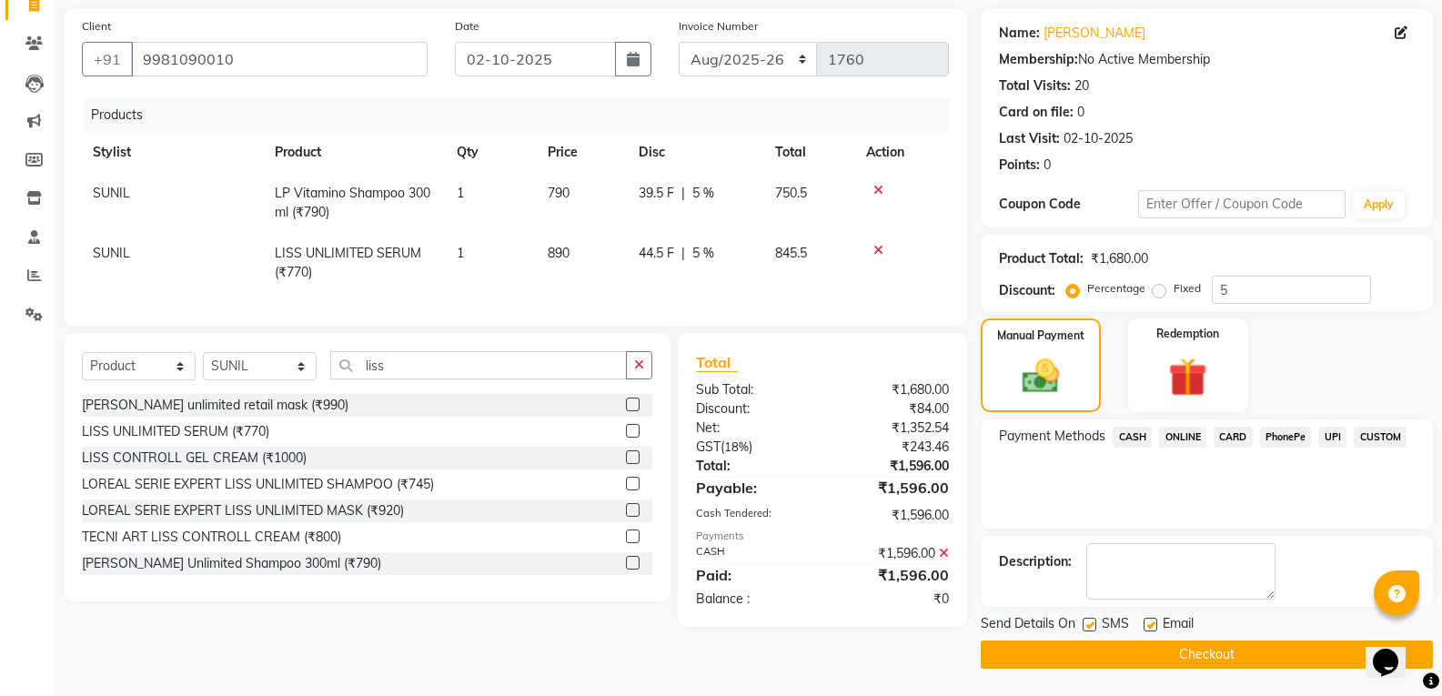
click at [1164, 665] on button "Checkout" at bounding box center [1207, 654] width 452 height 28
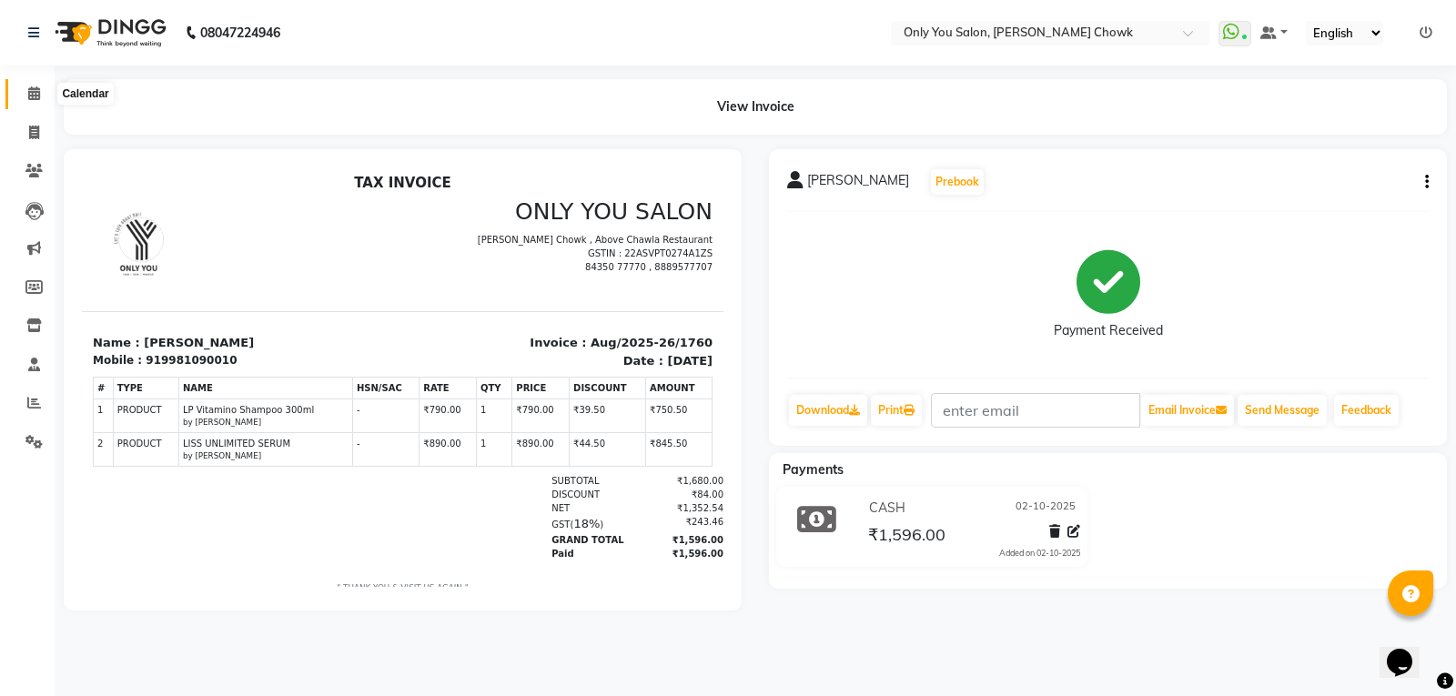
click at [29, 96] on icon at bounding box center [34, 93] width 12 height 14
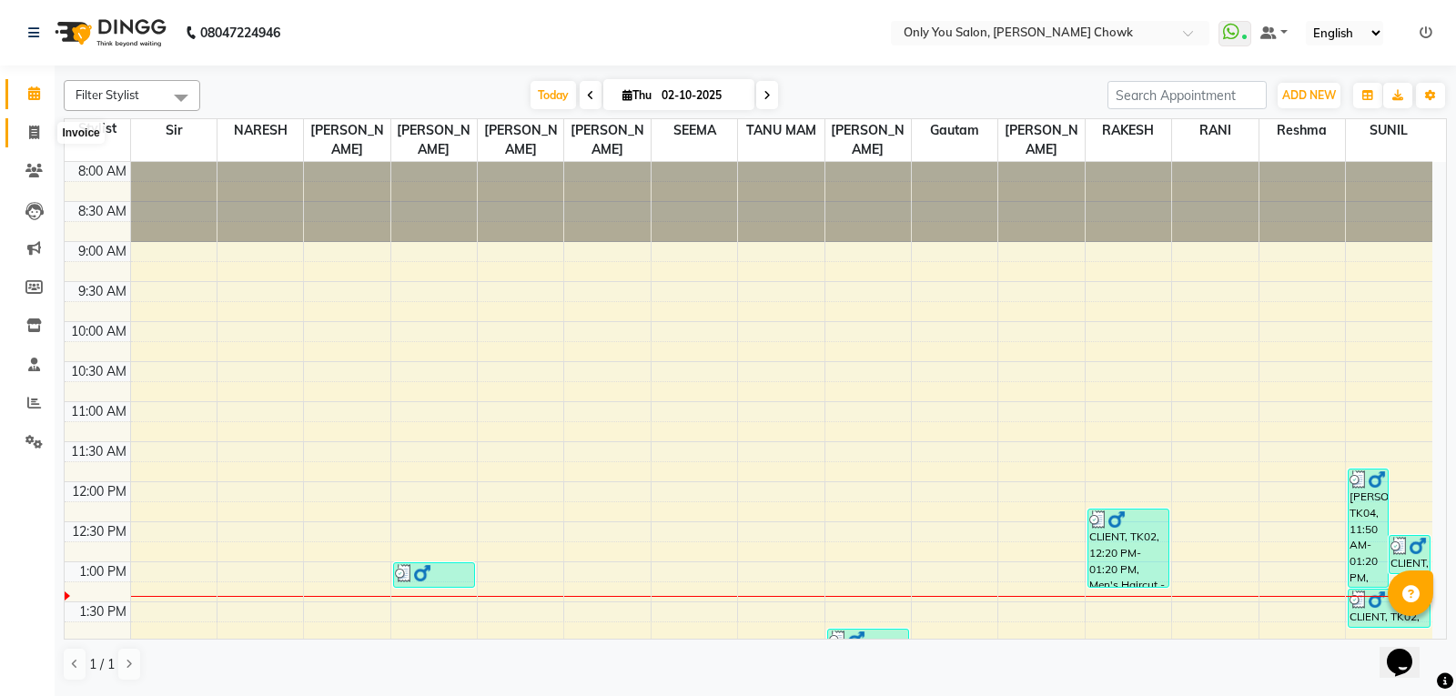
click at [37, 139] on span at bounding box center [34, 133] width 32 height 21
select select "service"
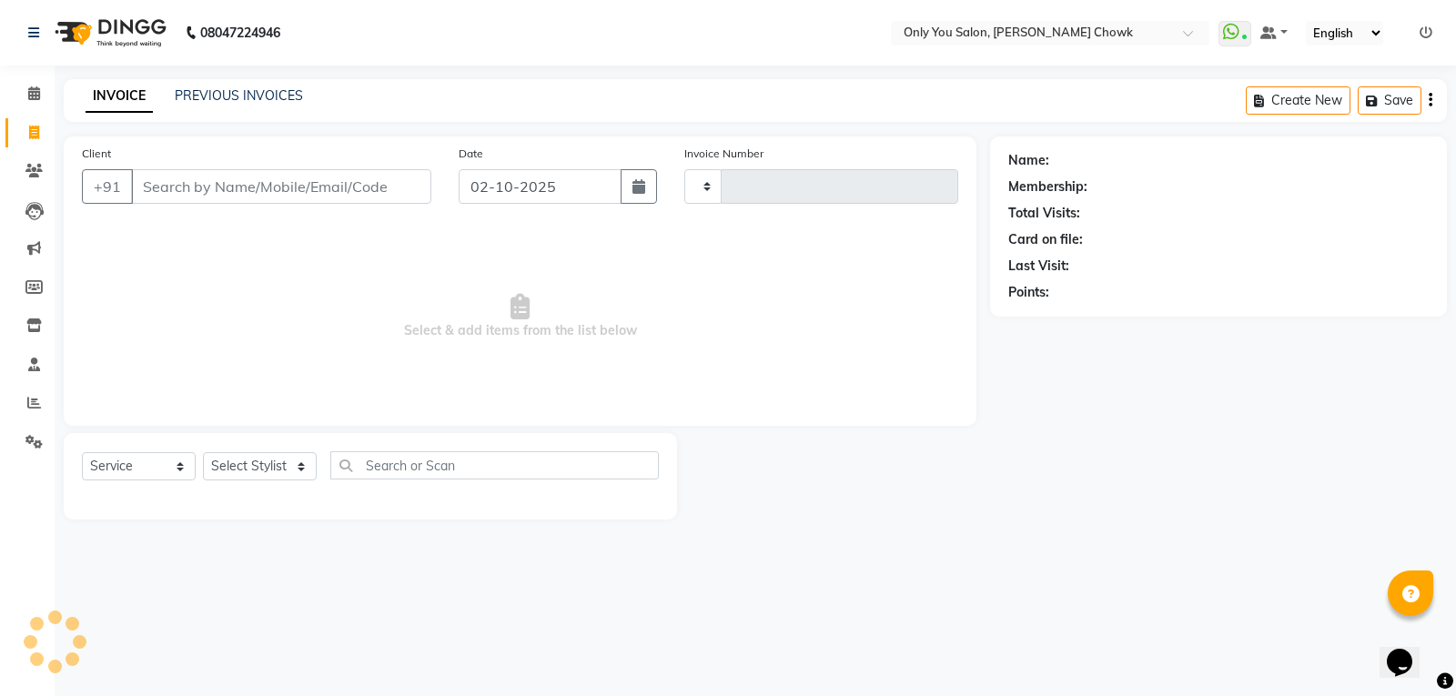
type input "1761"
select select "8713"
select select "package"
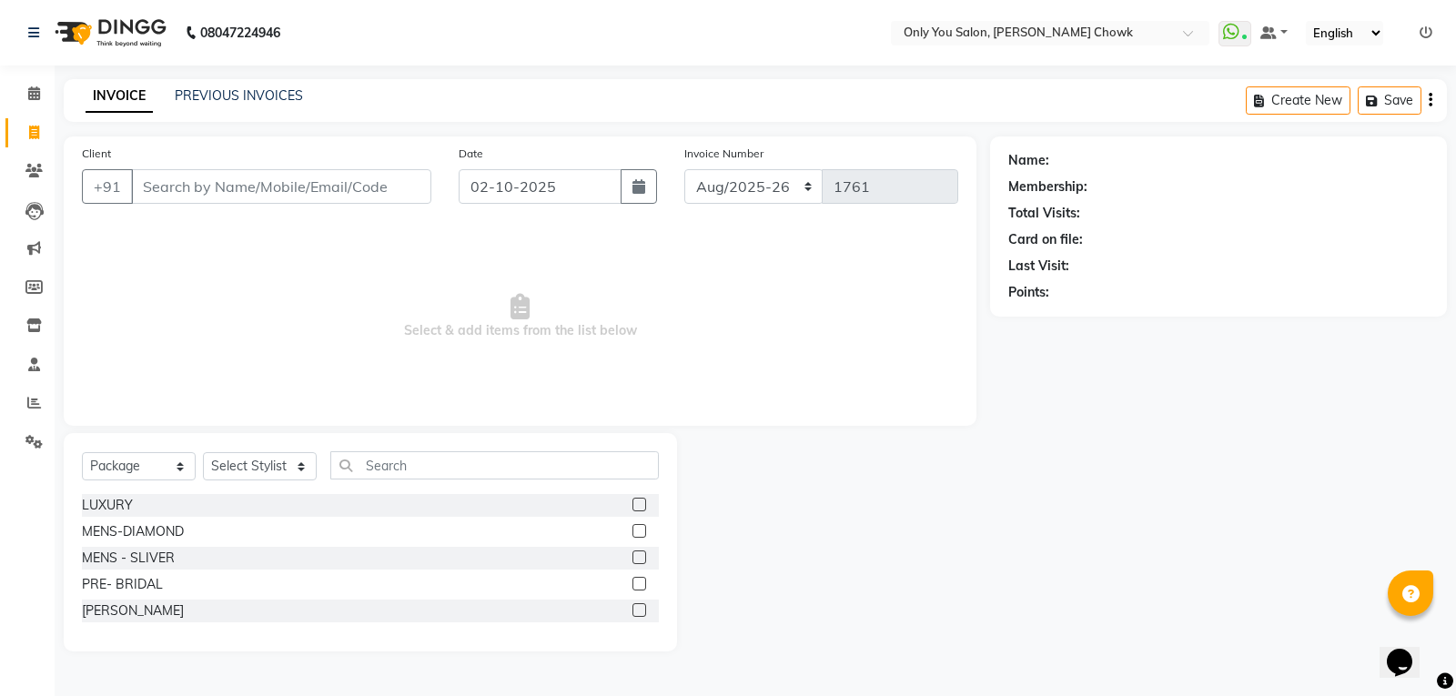
click at [162, 182] on input "Client" at bounding box center [281, 186] width 300 height 35
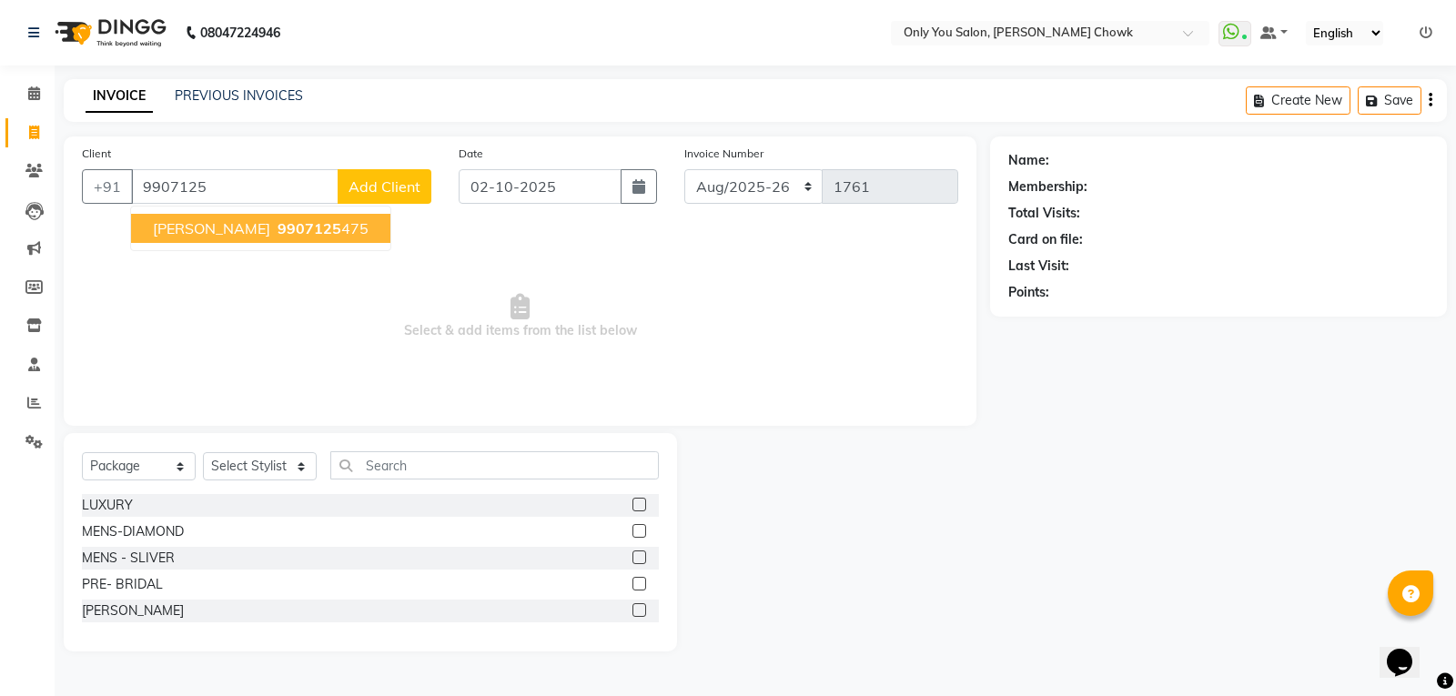
click at [176, 230] on span "[PERSON_NAME]" at bounding box center [211, 228] width 117 height 18
type input "9907125475"
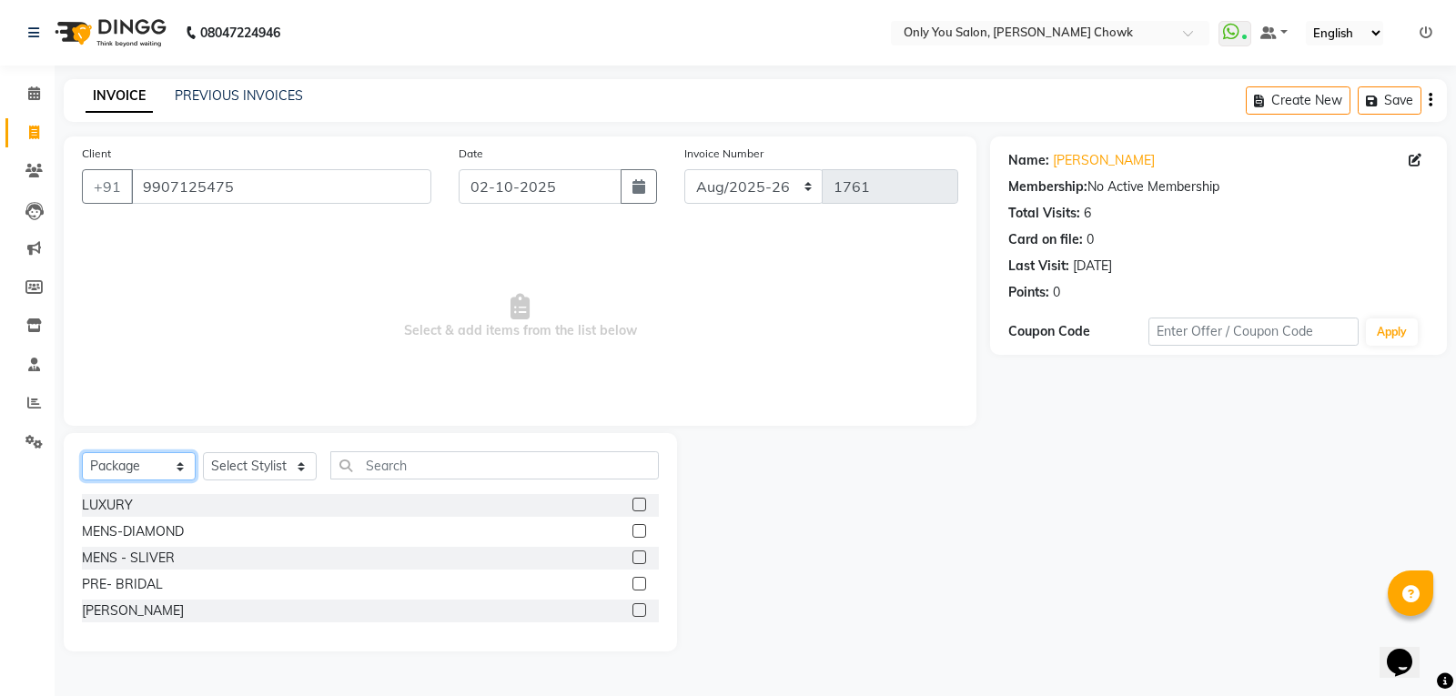
click at [178, 463] on select "Select Service Product Membership Package Voucher Prepaid Gift Card" at bounding box center [139, 466] width 114 height 28
select select "service"
click at [82, 452] on select "Select Service Product Membership Package Voucher Prepaid Gift Card" at bounding box center [139, 466] width 114 height 28
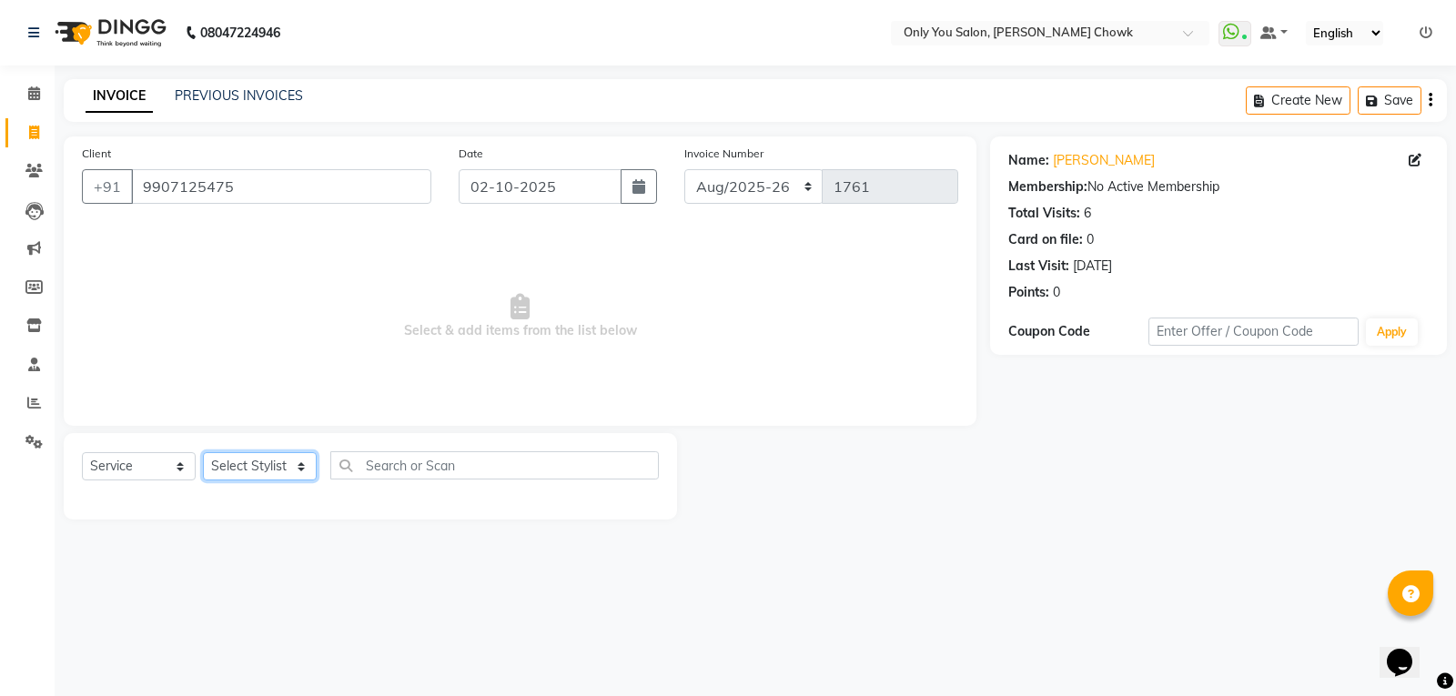
click at [302, 461] on select "Select Stylist [PERSON_NAME] [PERSON_NAME] [PERSON_NAME] MAMTA [PERSON_NAME] [P…" at bounding box center [260, 466] width 114 height 28
select select "21376"
click at [203, 452] on select "Select Stylist [PERSON_NAME] [PERSON_NAME] [PERSON_NAME] MAMTA [PERSON_NAME] [P…" at bounding box center [260, 466] width 114 height 28
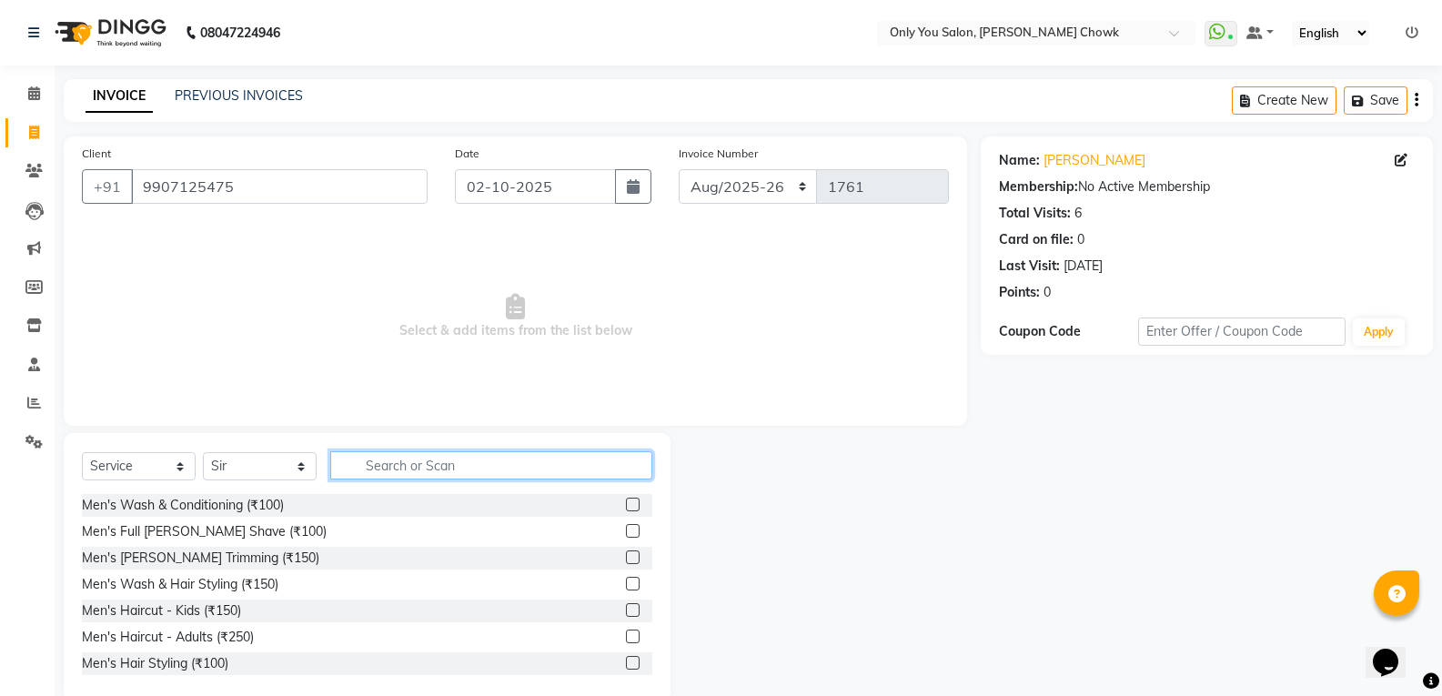
click at [374, 471] on input "text" at bounding box center [491, 465] width 322 height 28
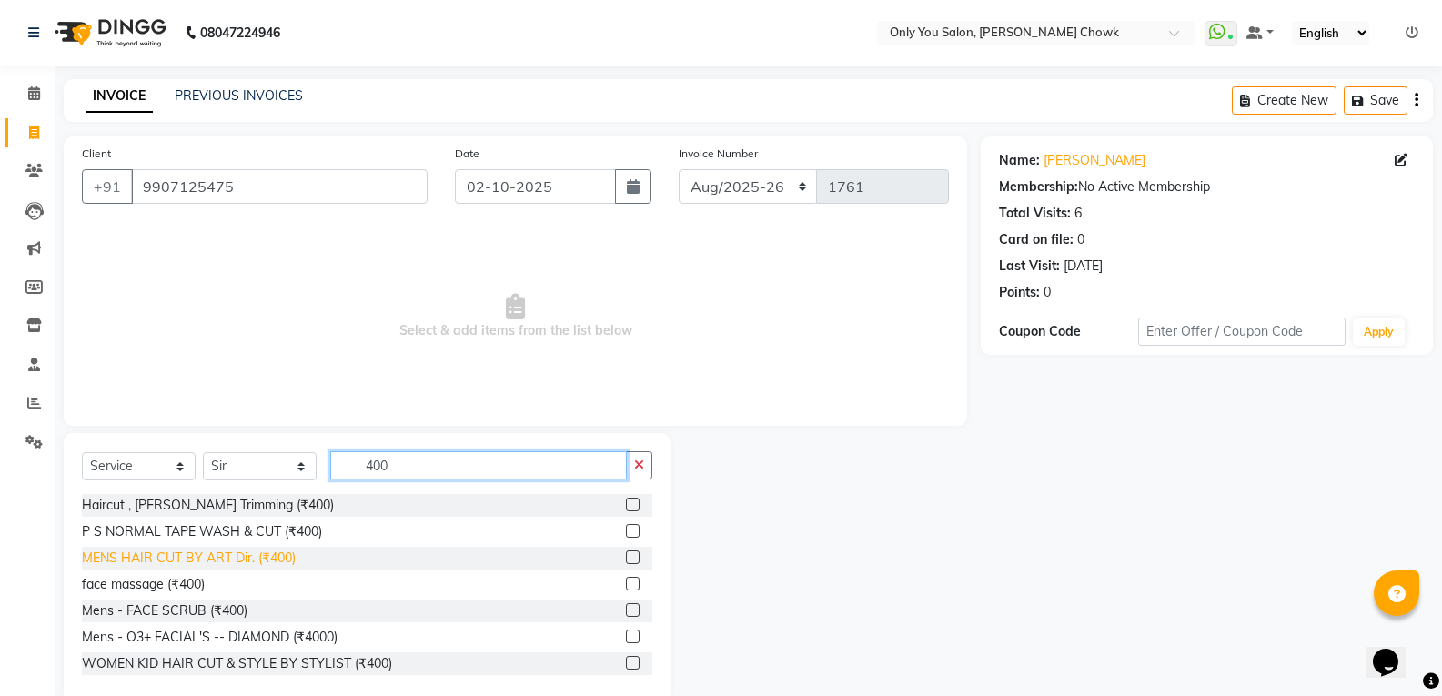
type input "400"
click at [201, 551] on div "MENS HAIR CUT BY ART Dir. (₹400)" at bounding box center [189, 558] width 214 height 19
checkbox input "false"
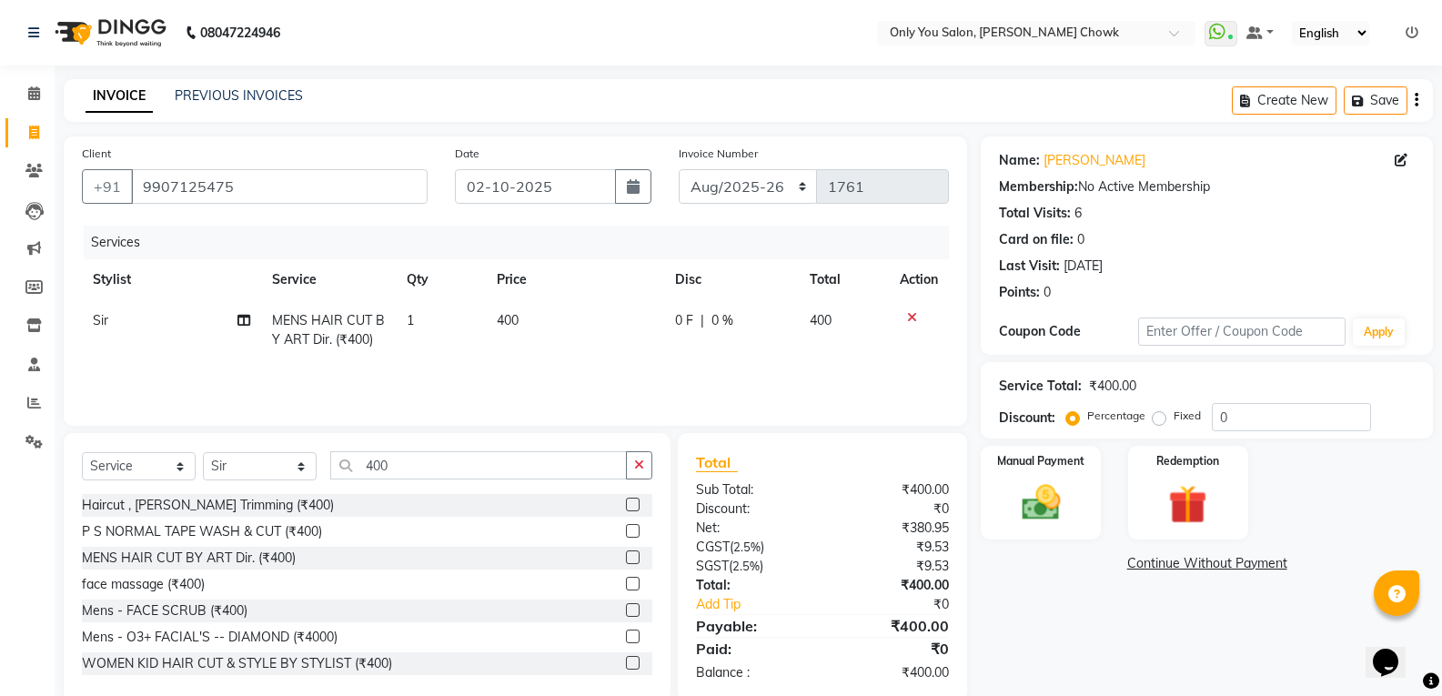
click at [397, 439] on div "Select Service Product Membership Package Voucher Prepaid Gift Card Select Styl…" at bounding box center [367, 567] width 607 height 268
click at [396, 468] on input "400" at bounding box center [478, 465] width 297 height 28
type input "4"
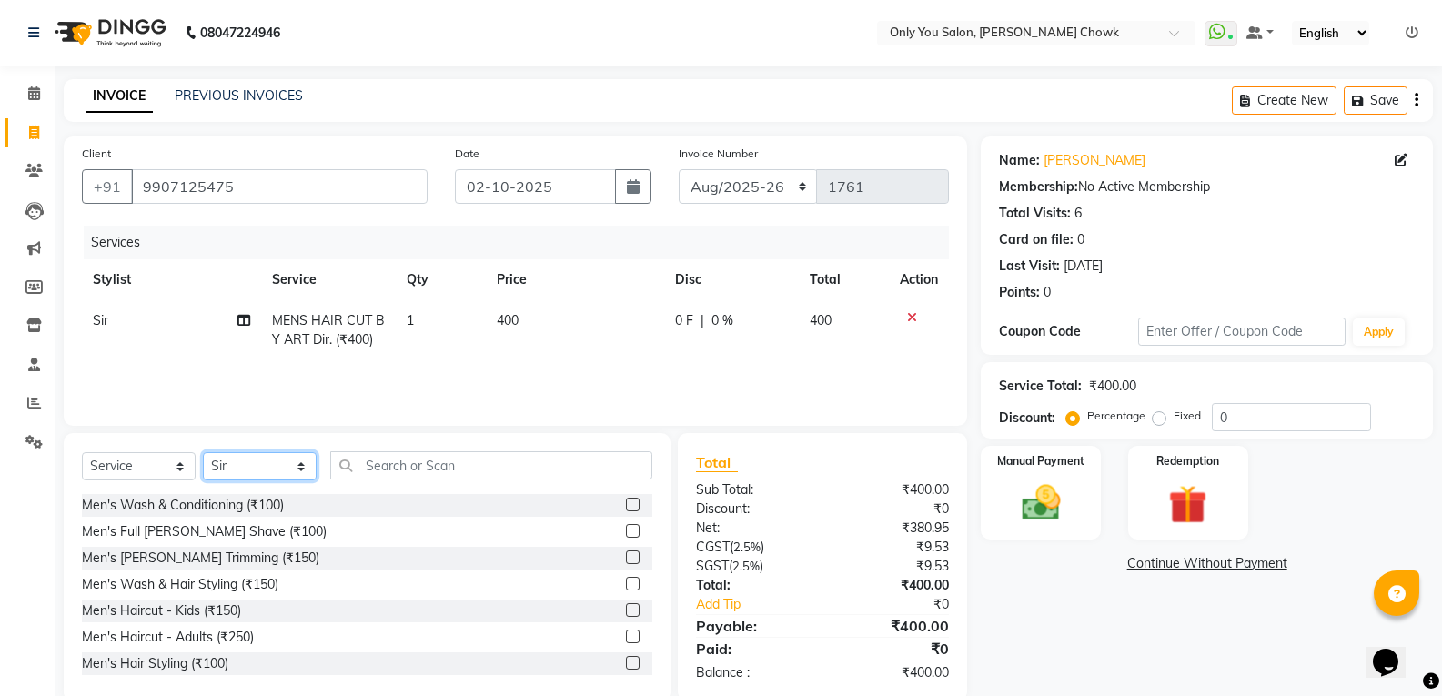
click at [308, 475] on select "Select Stylist [PERSON_NAME] [PERSON_NAME] [PERSON_NAME] MAMTA [PERSON_NAME] [P…" at bounding box center [260, 466] width 114 height 28
select select "89088"
click at [203, 452] on select "Select Stylist [PERSON_NAME] [PERSON_NAME] [PERSON_NAME] MAMTA [PERSON_NAME] [P…" at bounding box center [260, 466] width 114 height 28
click at [377, 466] on input "text" at bounding box center [491, 465] width 322 height 28
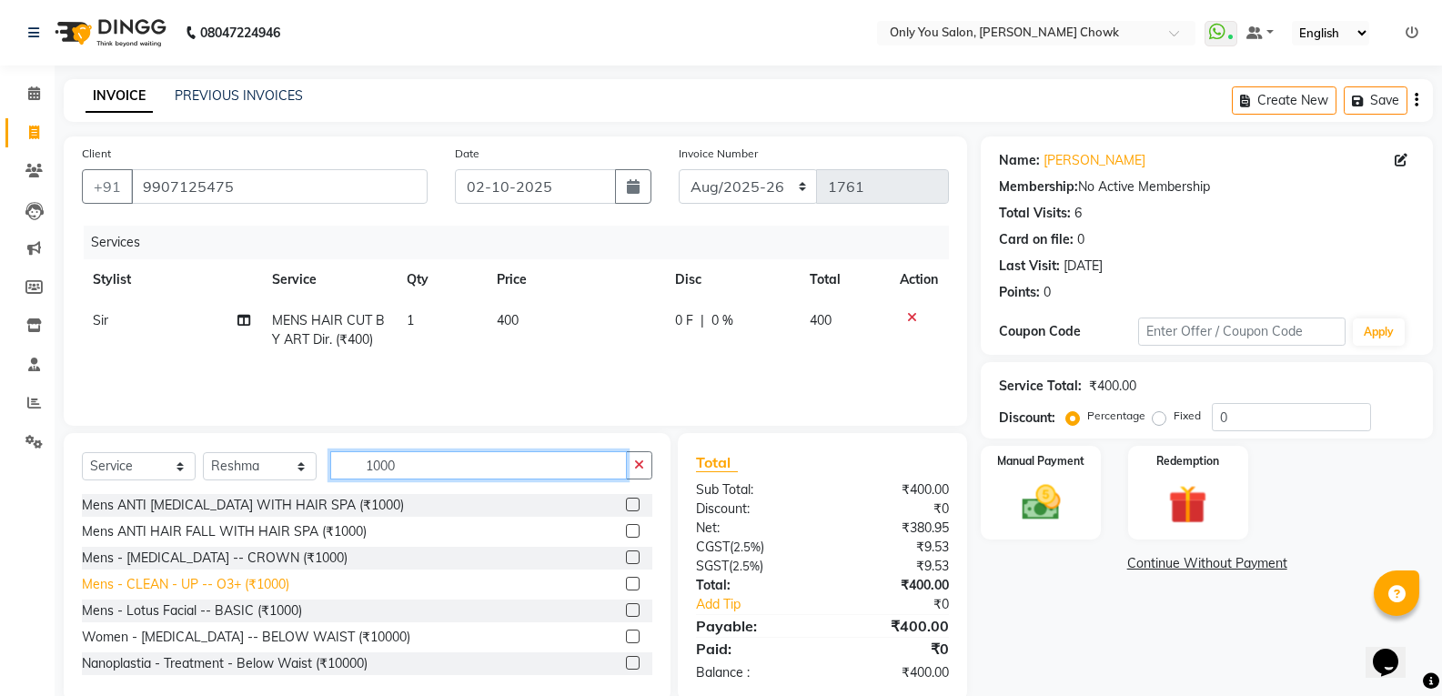
type input "1000"
click at [257, 578] on div "Mens - CLEAN - UP -- O3+ (₹1000)" at bounding box center [185, 584] width 207 height 19
checkbox input "false"
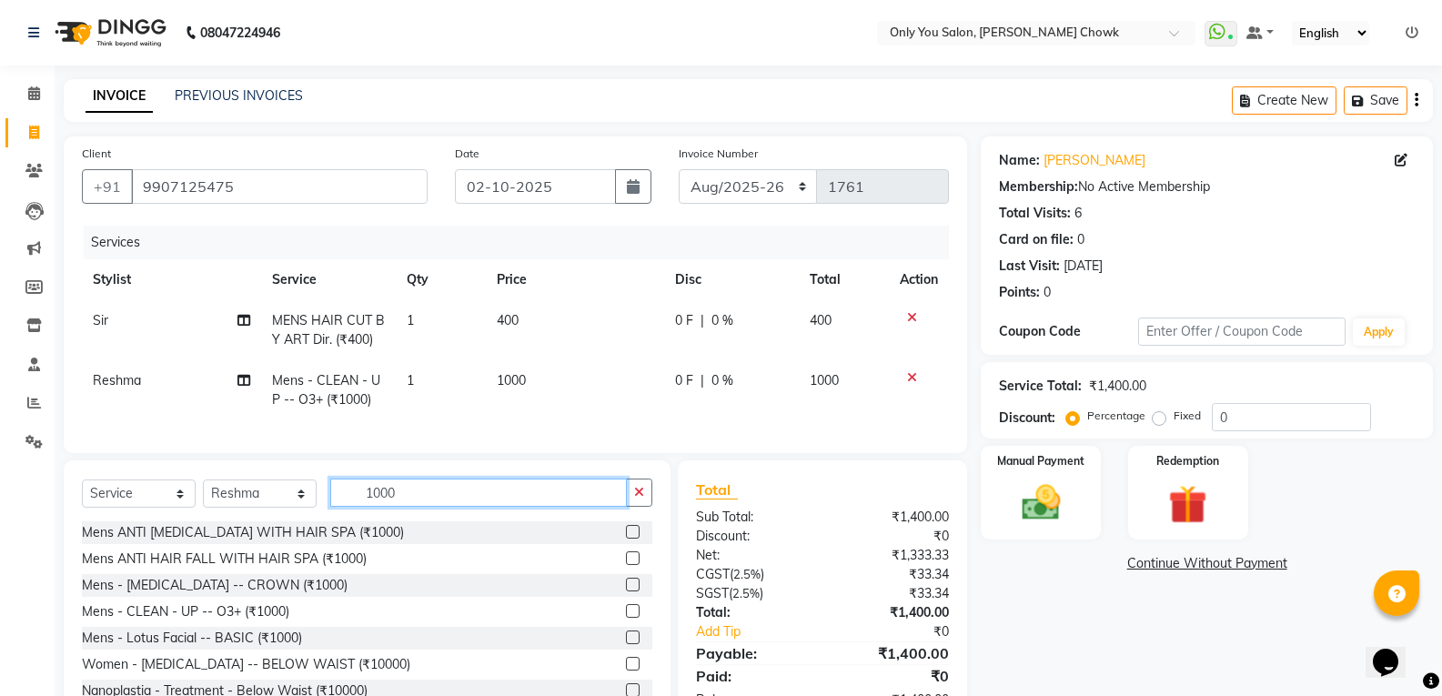
click at [397, 507] on input "1000" at bounding box center [478, 493] width 297 height 28
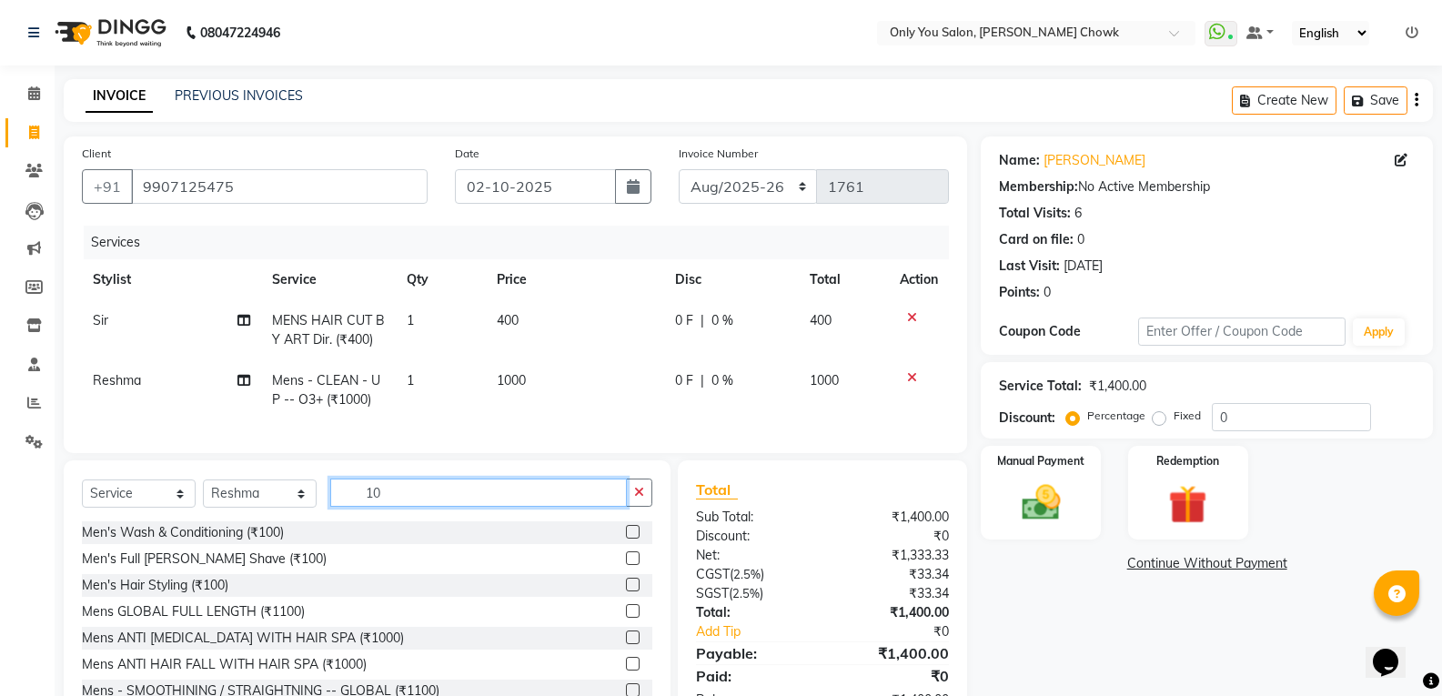
type input "1"
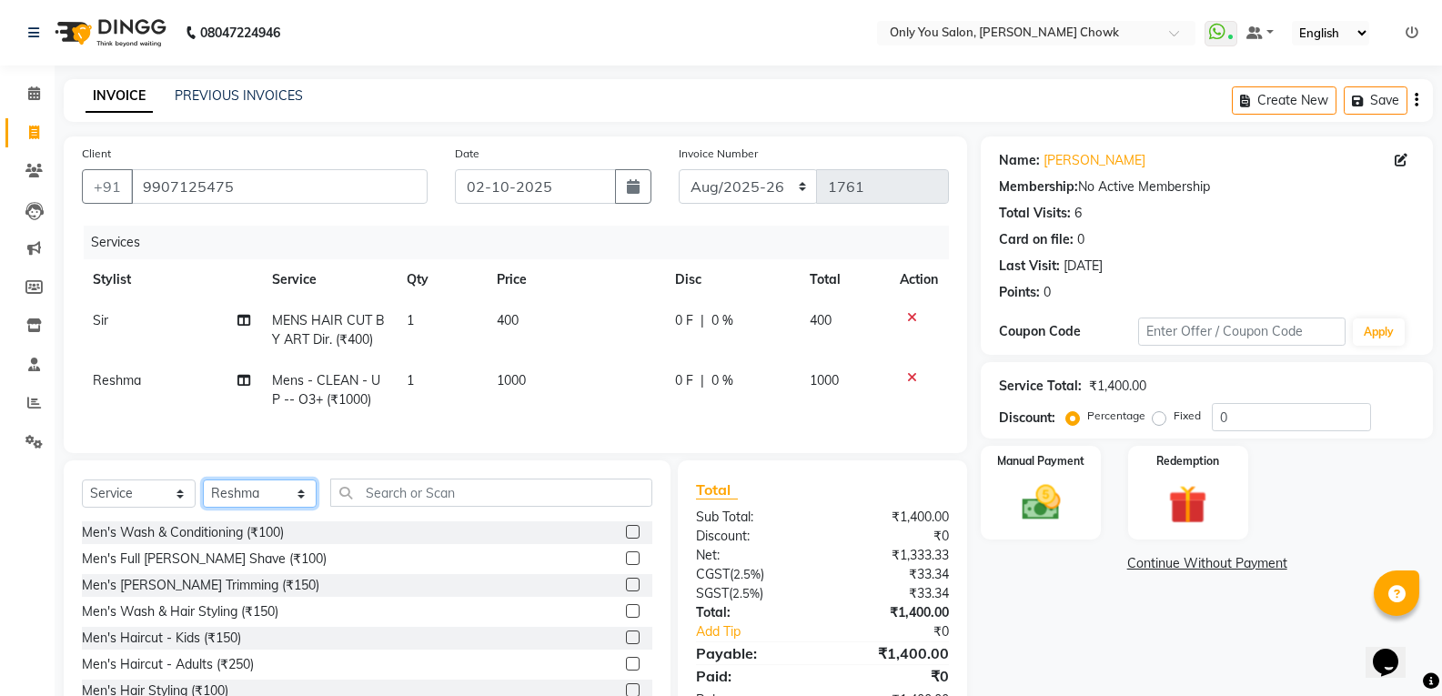
click at [311, 508] on select "Select Stylist [PERSON_NAME] [PERSON_NAME] [PERSON_NAME] MAMTA [PERSON_NAME] [P…" at bounding box center [260, 493] width 114 height 28
select select "86684"
click at [203, 493] on select "Select Stylist [PERSON_NAME] [PERSON_NAME] [PERSON_NAME] MAMTA [PERSON_NAME] [P…" at bounding box center [260, 493] width 114 height 28
click at [386, 503] on input "text" at bounding box center [491, 493] width 322 height 28
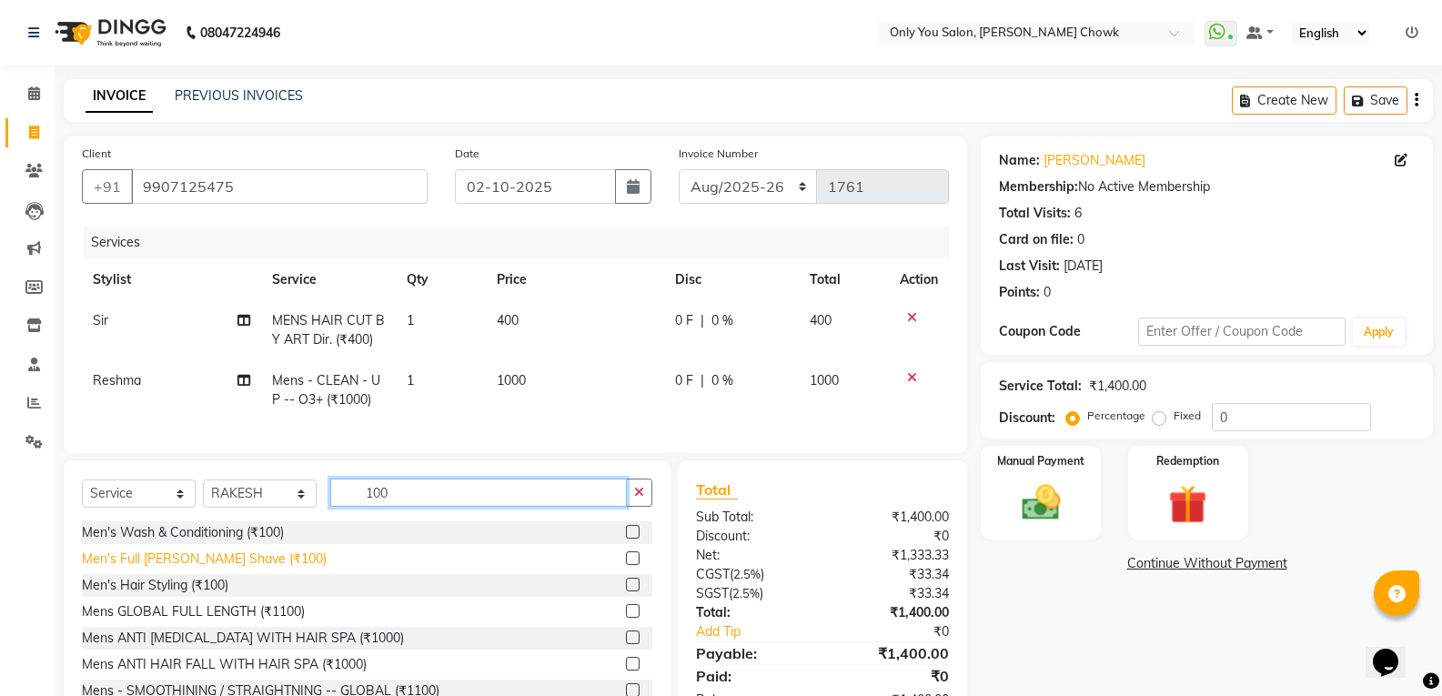
type input "100"
click at [234, 569] on div "Men's Full [PERSON_NAME] Shave (₹100)" at bounding box center [204, 559] width 245 height 19
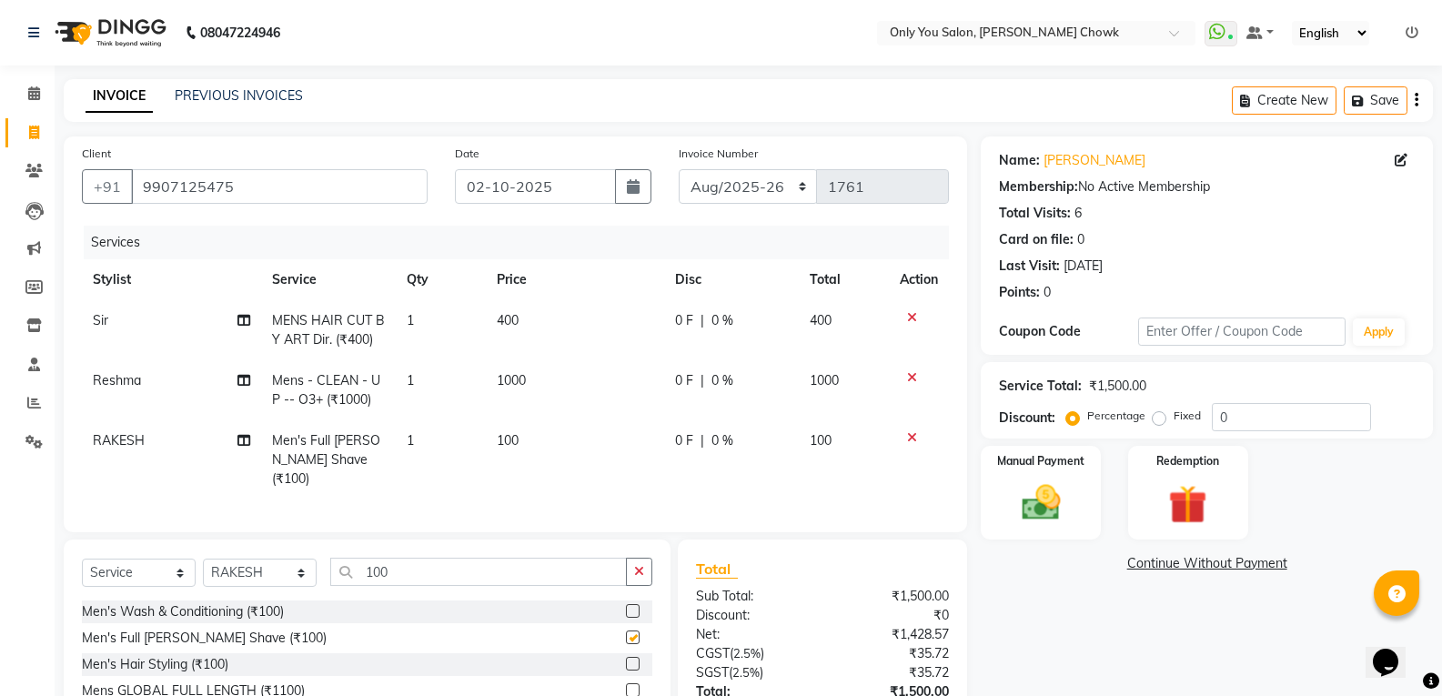
checkbox input "false"
click at [1050, 567] on link "Continue Without Payment" at bounding box center [1206, 563] width 445 height 19
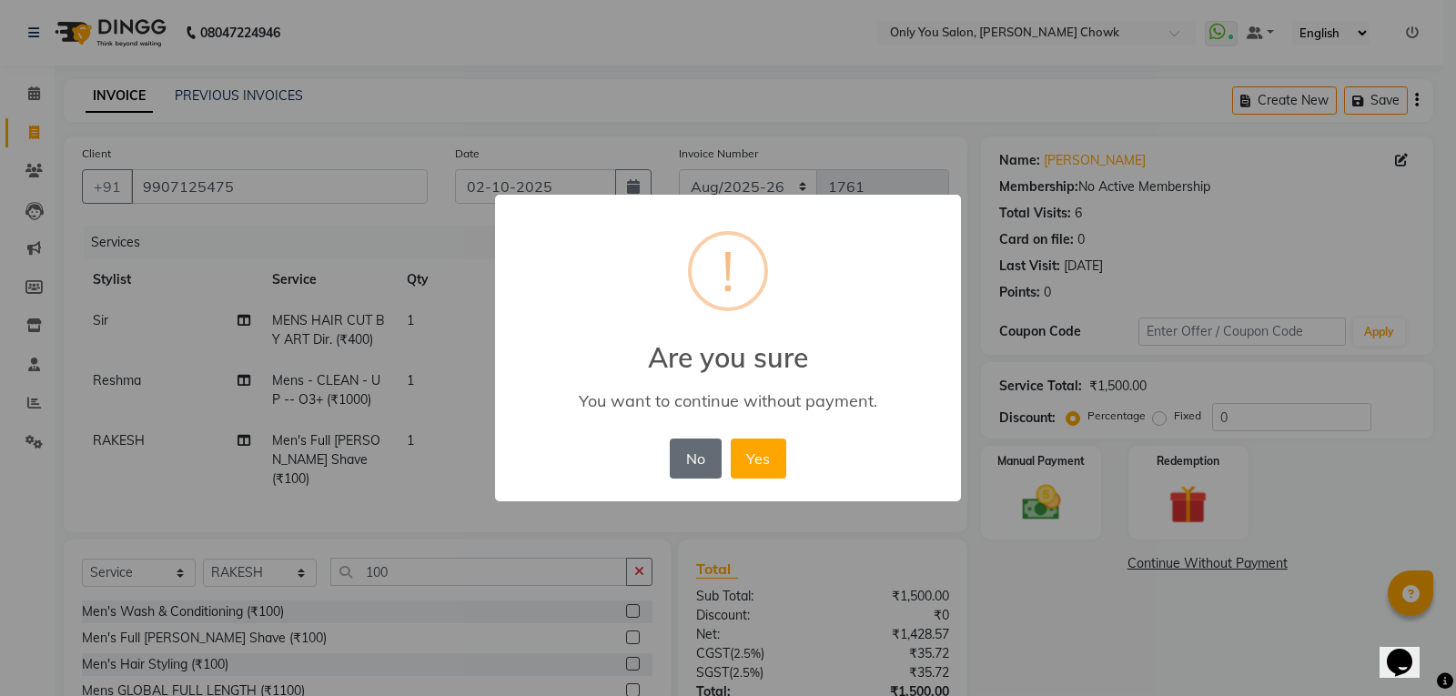
click at [707, 451] on button "No" at bounding box center [695, 459] width 51 height 40
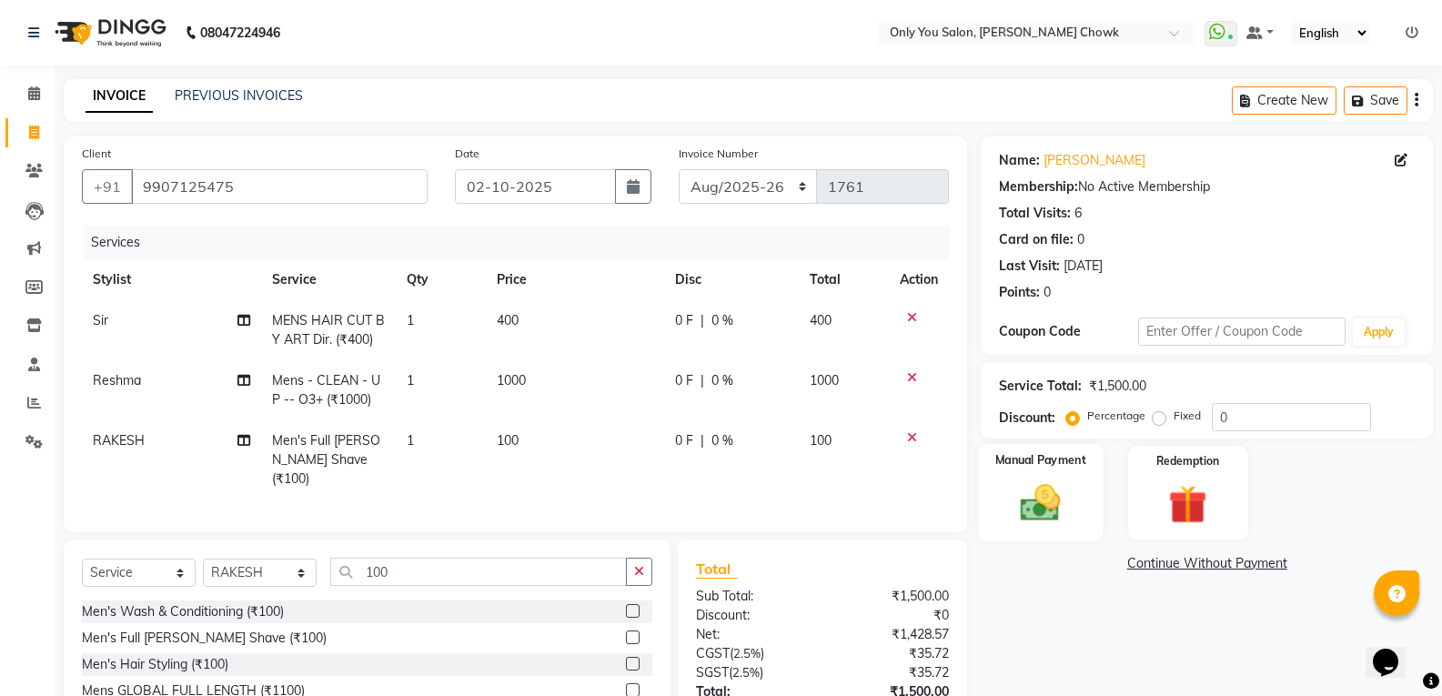
click at [1023, 493] on img at bounding box center [1040, 502] width 65 height 46
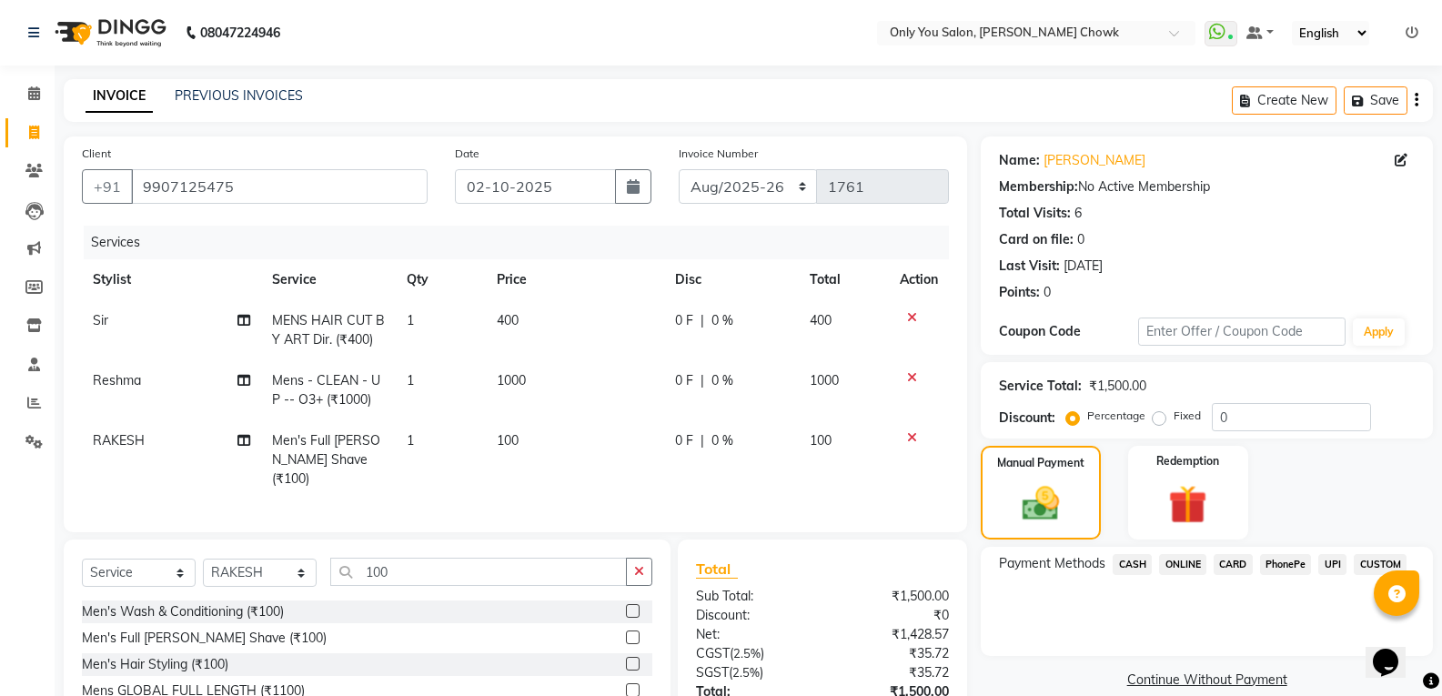
click at [1174, 562] on span "ONLINE" at bounding box center [1182, 564] width 47 height 21
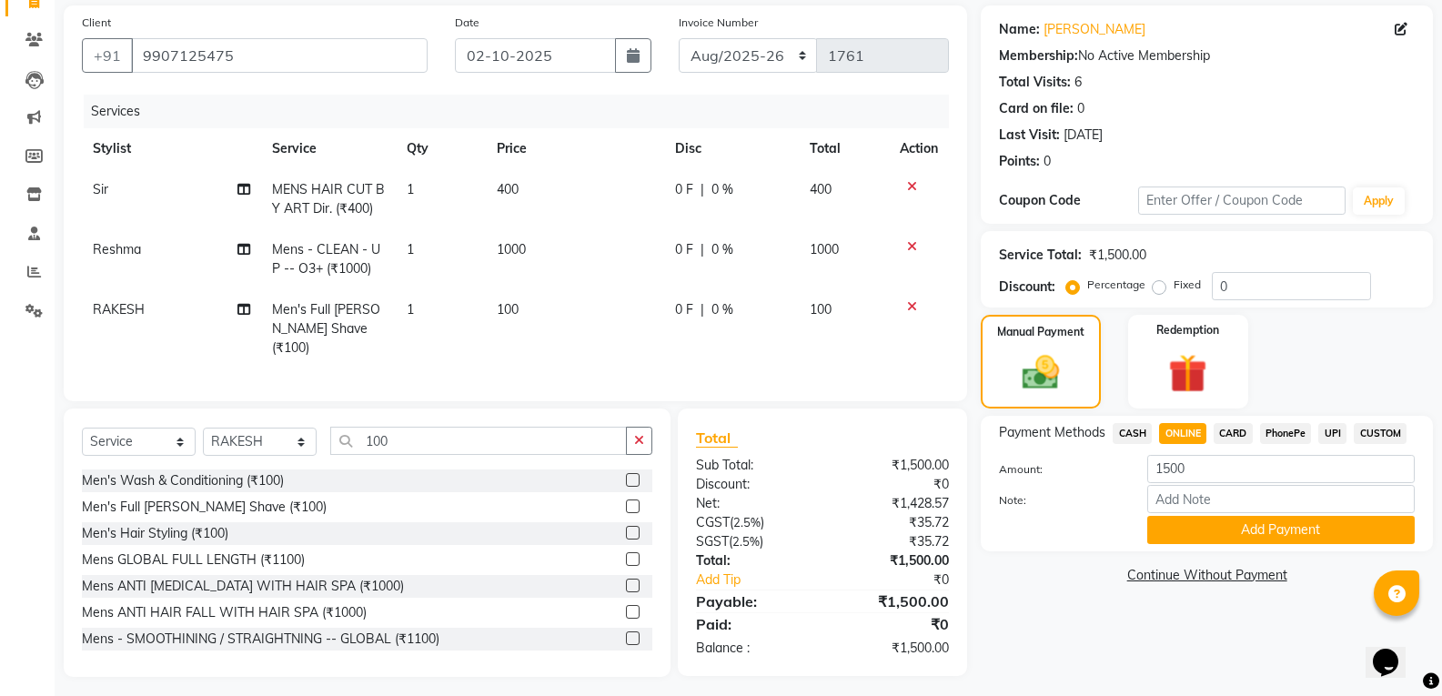
scroll to position [134, 0]
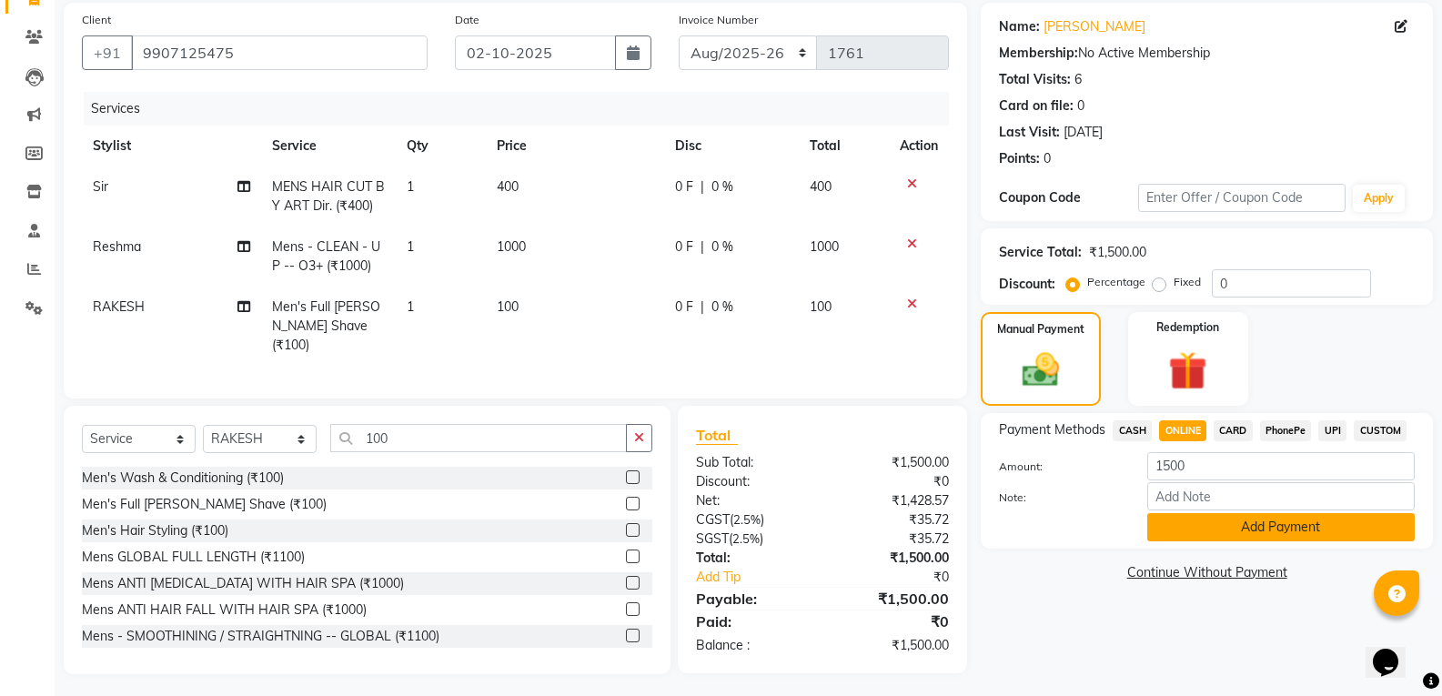
click at [1192, 529] on button "Add Payment" at bounding box center [1280, 527] width 267 height 28
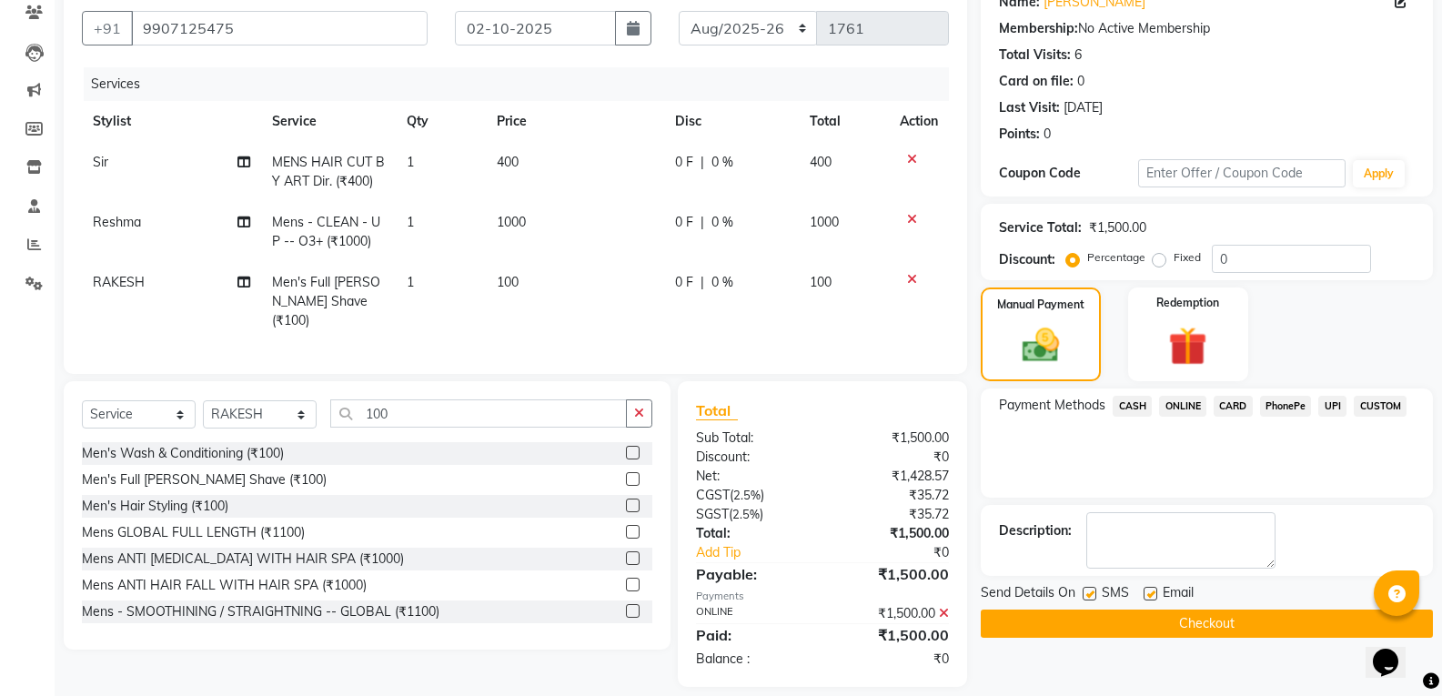
scroll to position [171, 0]
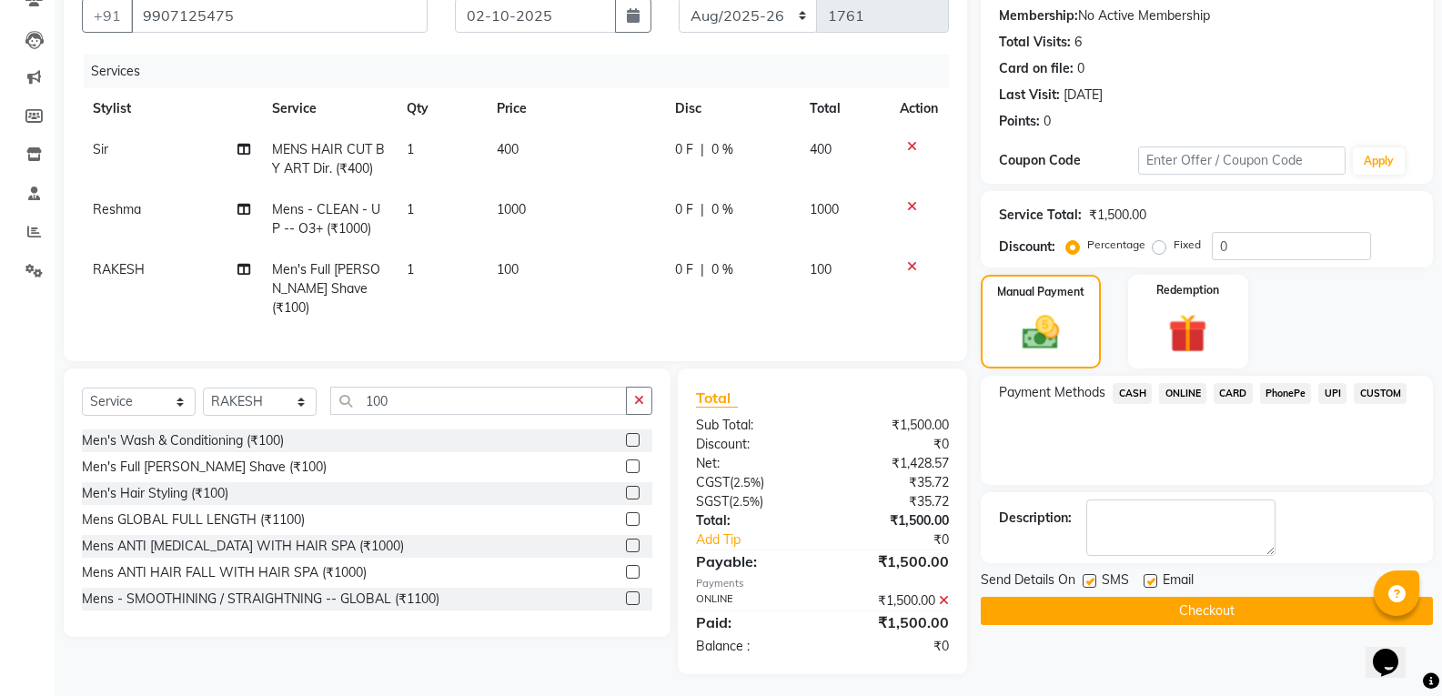
click at [1180, 610] on button "Checkout" at bounding box center [1207, 611] width 452 height 28
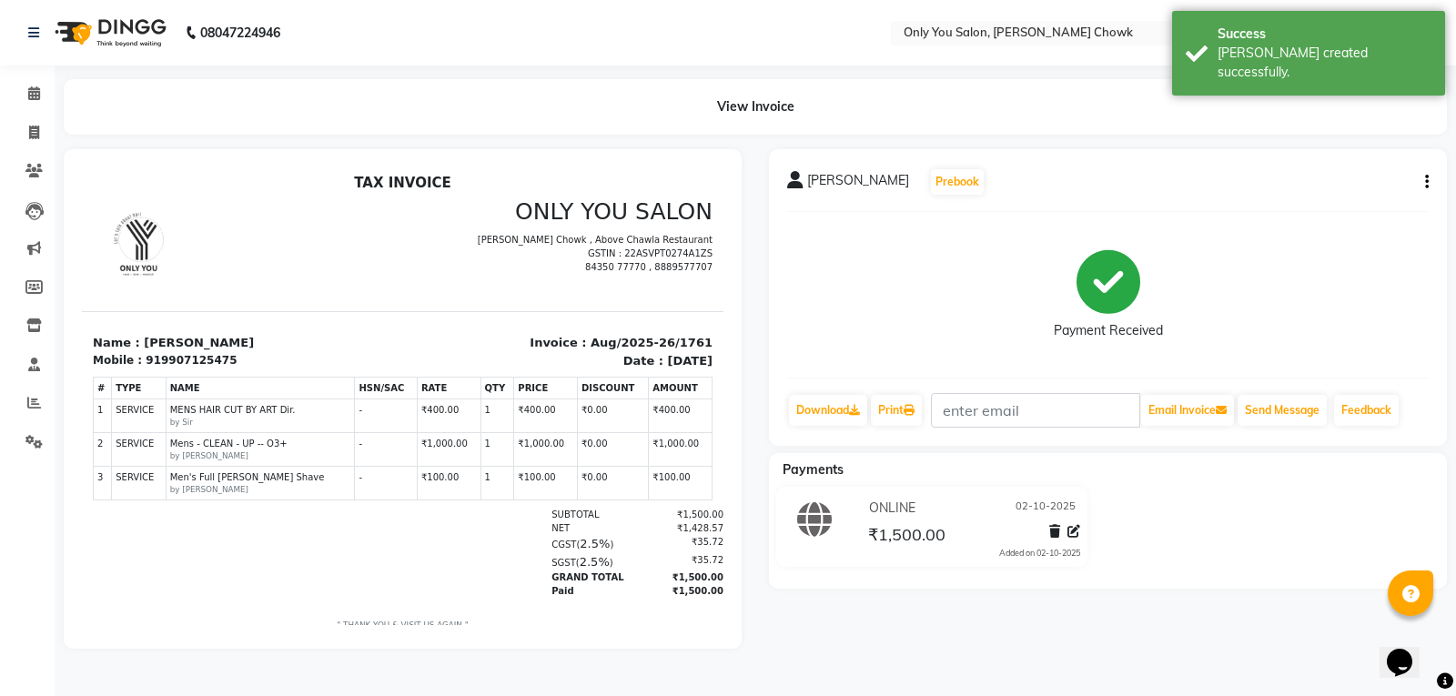
drag, startPoint x: 149, startPoint y: 360, endPoint x: 250, endPoint y: 342, distance: 102.6
click at [250, 342] on div "Name : AYUSH AGRAWAL Mobile : 919907125475" at bounding box center [242, 351] width 321 height 35
click at [81, 381] on div at bounding box center [403, 398] width 678 height 499
click at [290, 342] on p "Name : AYUSH AGRAWAL" at bounding box center [242, 343] width 299 height 18
drag, startPoint x: 151, startPoint y: 357, endPoint x: 260, endPoint y: 350, distance: 109.4
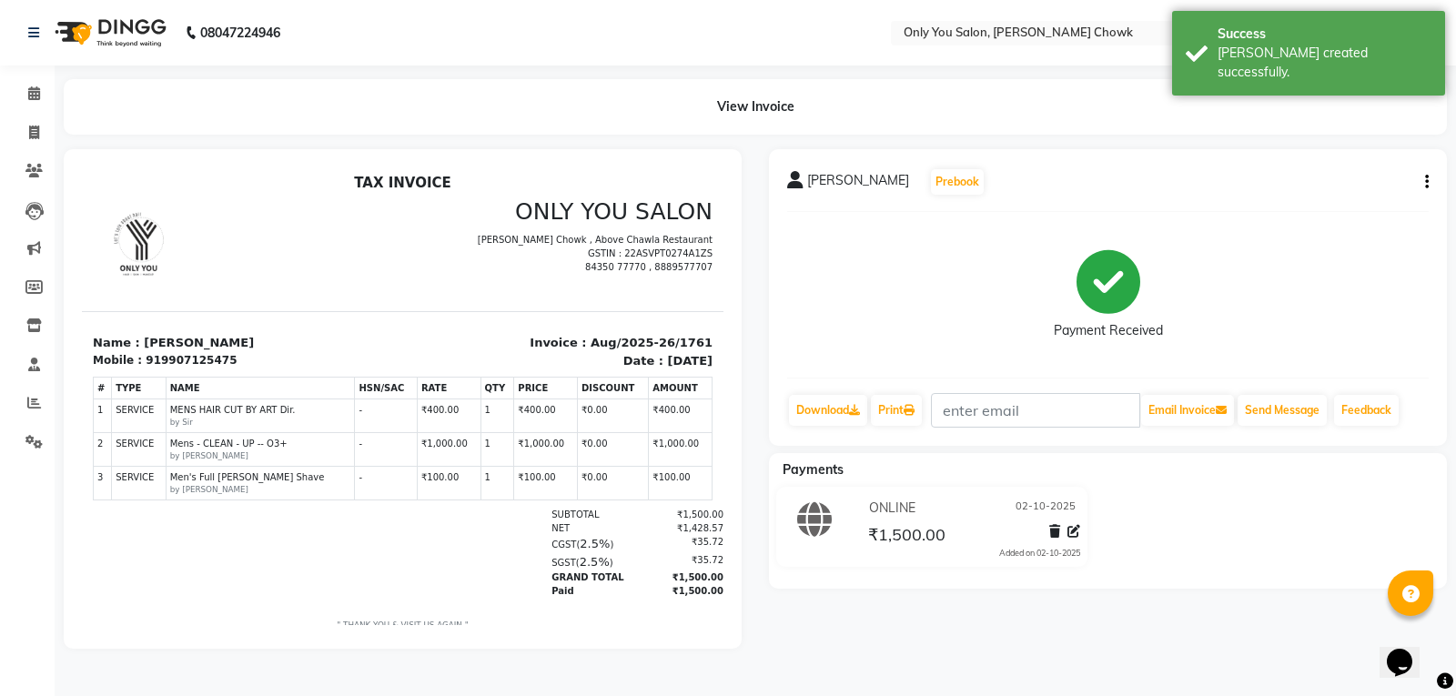
click at [260, 350] on div "Name : AYUSH AGRAWAL Mobile : 919907125475" at bounding box center [242, 351] width 321 height 35
click at [240, 356] on div "Mobile : 919907125475" at bounding box center [242, 360] width 299 height 16
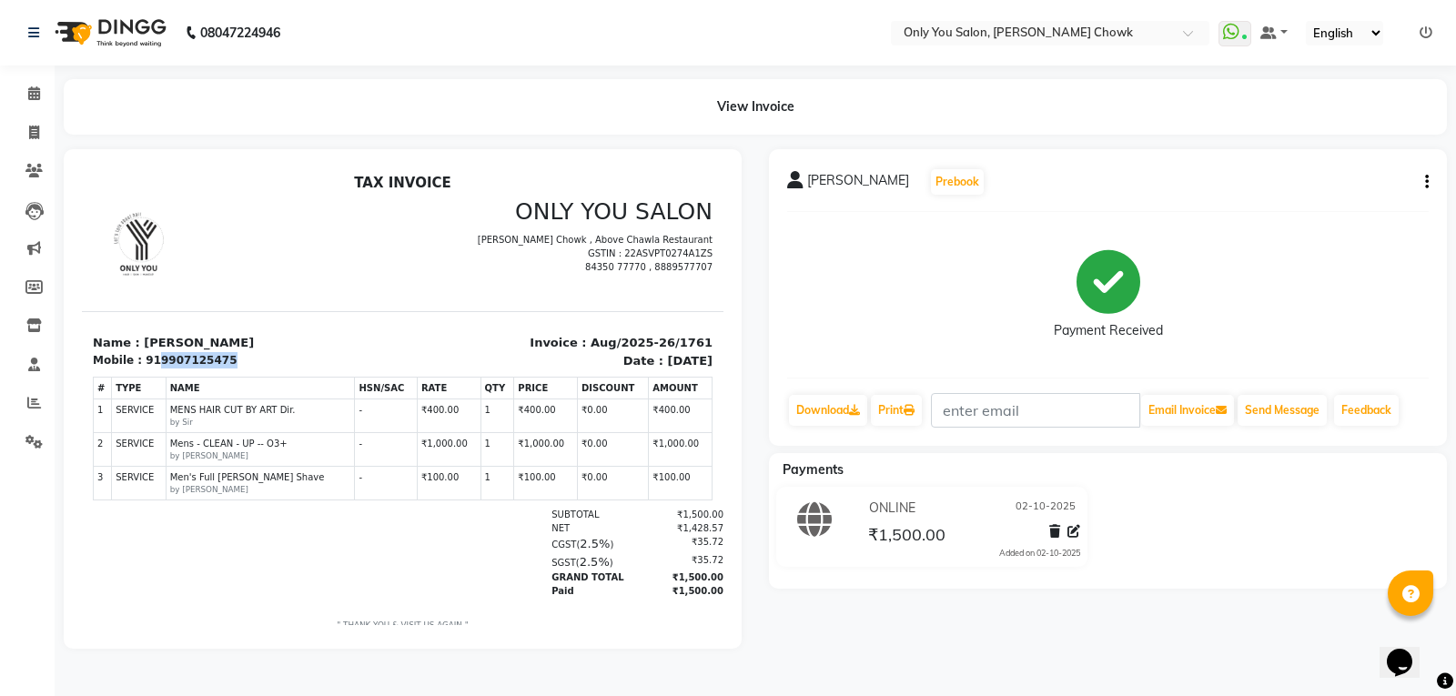
drag, startPoint x: 151, startPoint y: 356, endPoint x: 214, endPoint y: 361, distance: 63.0
click at [214, 361] on div "Mobile : 919907125475" at bounding box center [242, 360] width 299 height 16
copy div "9907125475"
click at [33, 130] on icon at bounding box center [34, 133] width 10 height 14
select select "service"
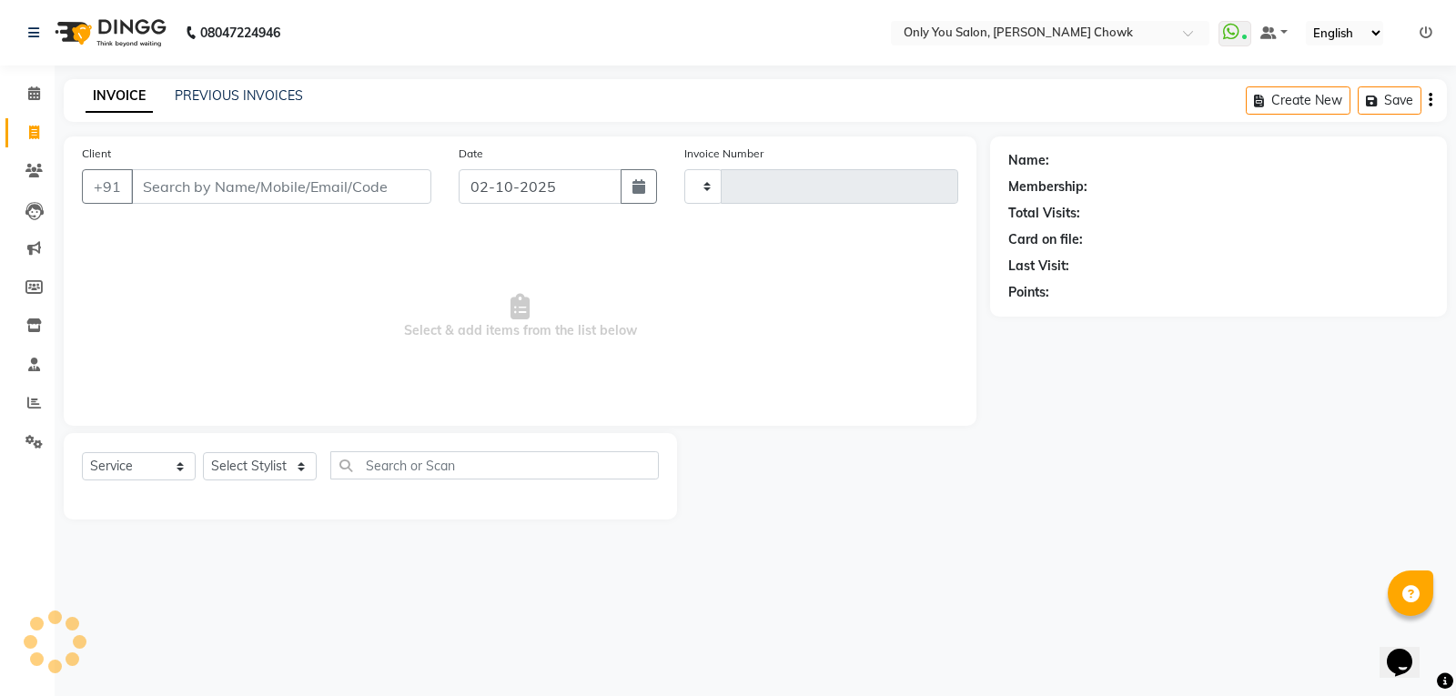
type input "1762"
select select "8713"
select select "package"
click at [171, 176] on input "Client" at bounding box center [281, 186] width 300 height 35
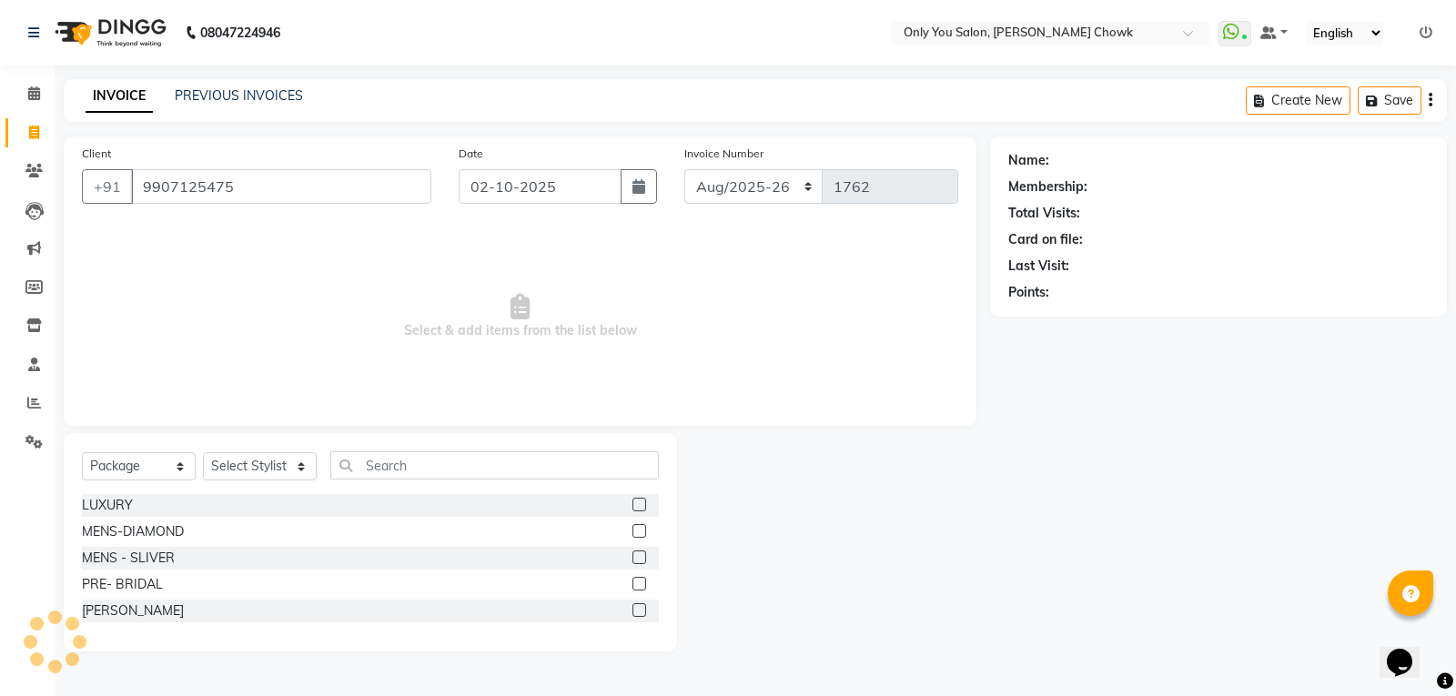
type input "9907125475"
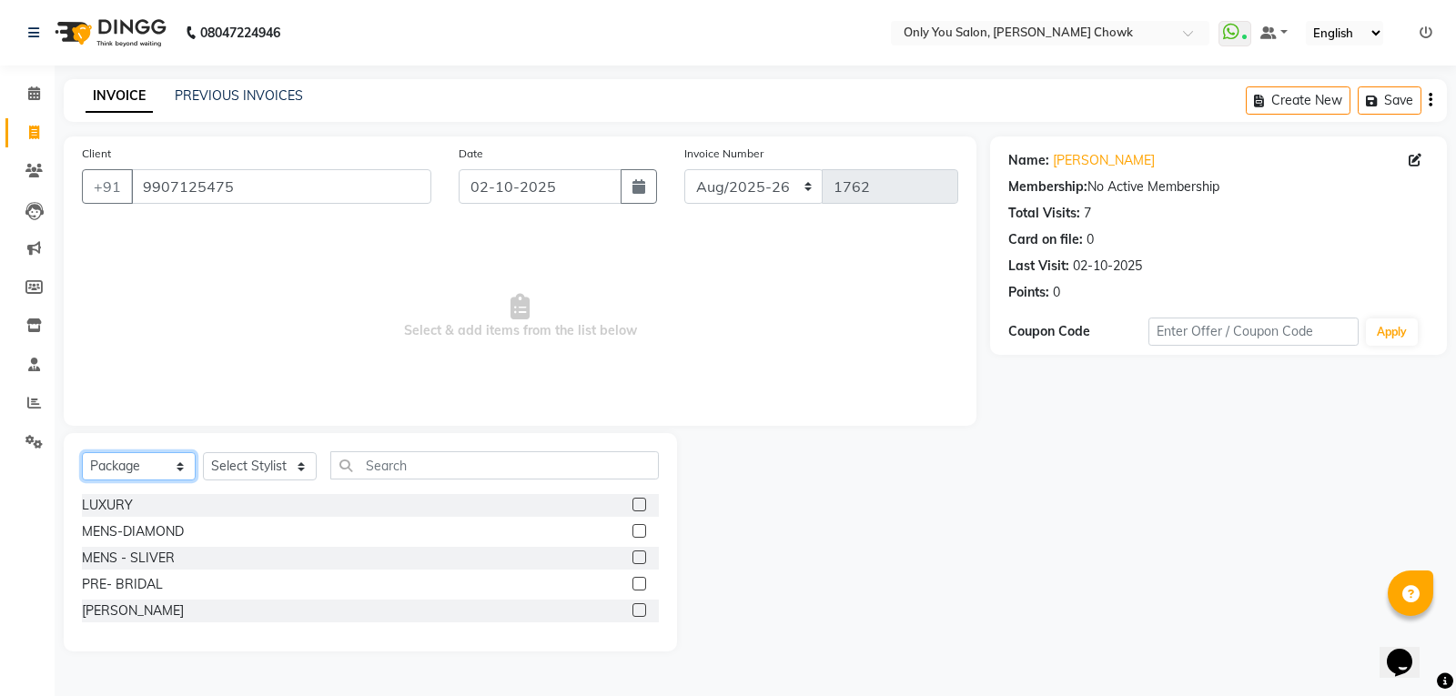
click at [177, 467] on select "Select Service Product Membership Package Voucher Prepaid Gift Card" at bounding box center [139, 466] width 114 height 28
select select "service"
click at [82, 452] on select "Select Service Product Membership Package Voucher Prepaid Gift Card" at bounding box center [139, 466] width 114 height 28
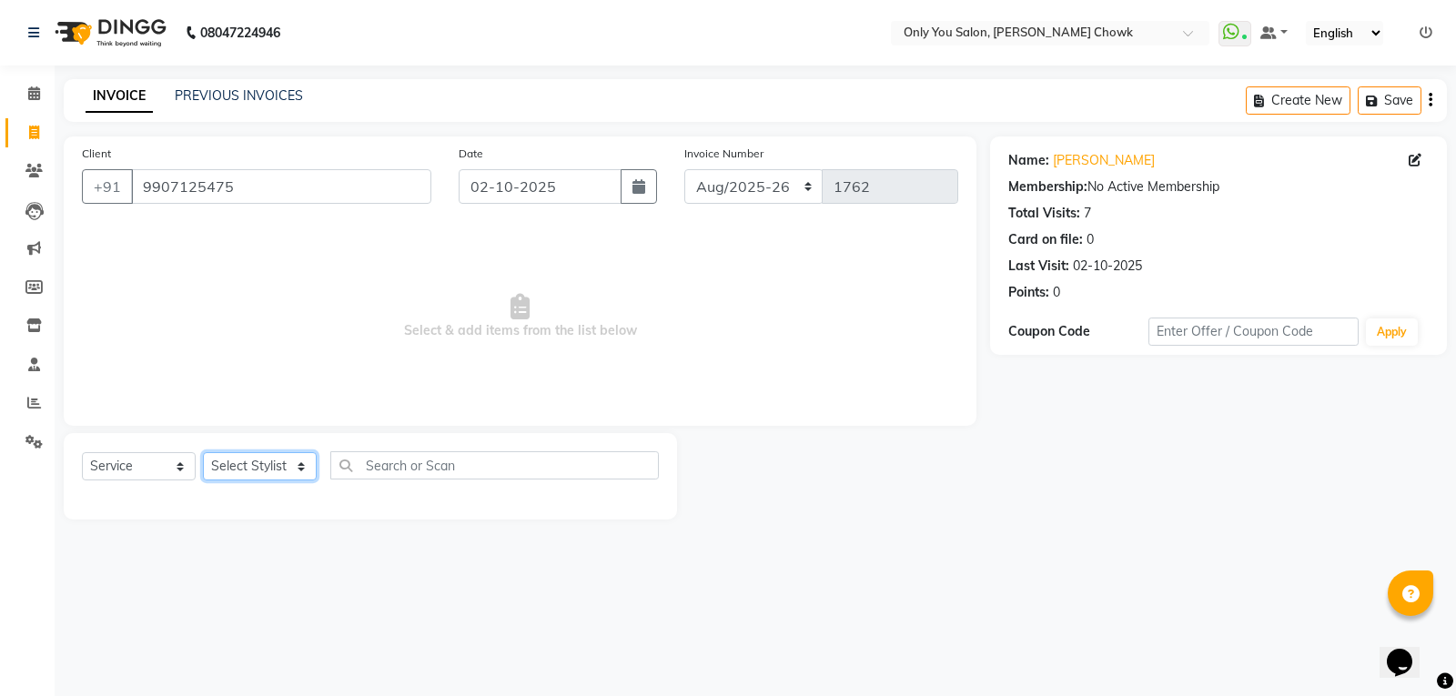
click at [298, 460] on select "Select Stylist [PERSON_NAME] [PERSON_NAME] [PERSON_NAME] MAMTA [PERSON_NAME] [P…" at bounding box center [260, 466] width 114 height 28
select select "21376"
click at [203, 452] on select "Select Stylist [PERSON_NAME] [PERSON_NAME] [PERSON_NAME] MAMTA [PERSON_NAME] [P…" at bounding box center [260, 466] width 114 height 28
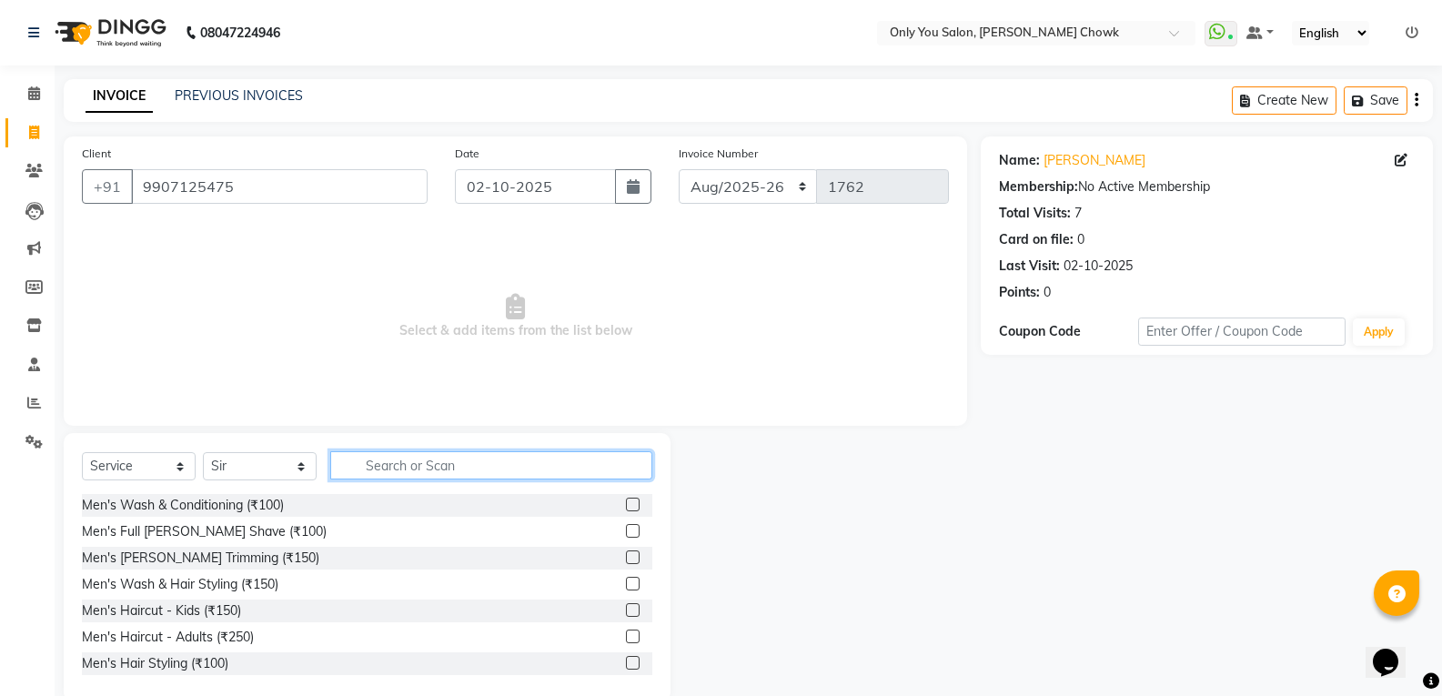
click at [385, 459] on input "text" at bounding box center [491, 465] width 322 height 28
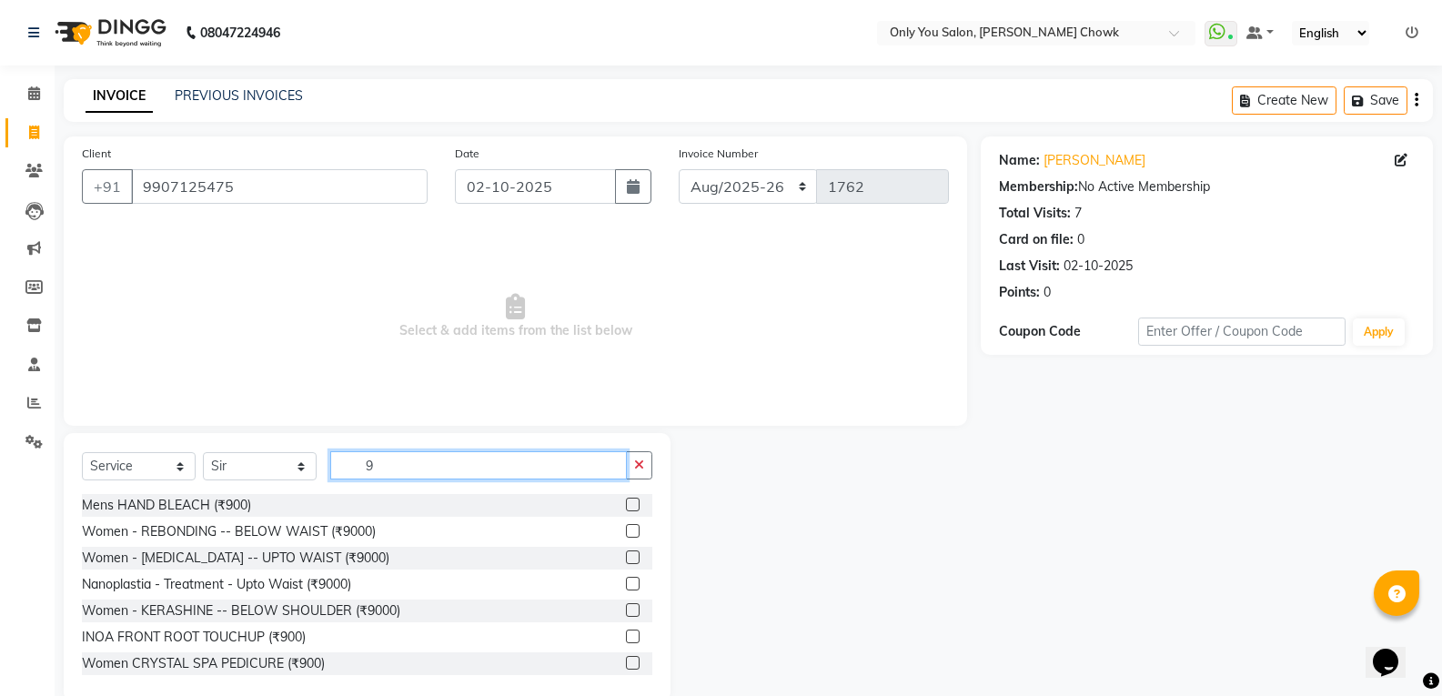
type input "9"
click at [181, 465] on select "Select Service Product Membership Package Voucher Prepaid Gift Card" at bounding box center [139, 466] width 114 height 28
select select "product"
click at [82, 452] on select "Select Service Product Membership Package Voucher Prepaid Gift Card" at bounding box center [139, 466] width 114 height 28
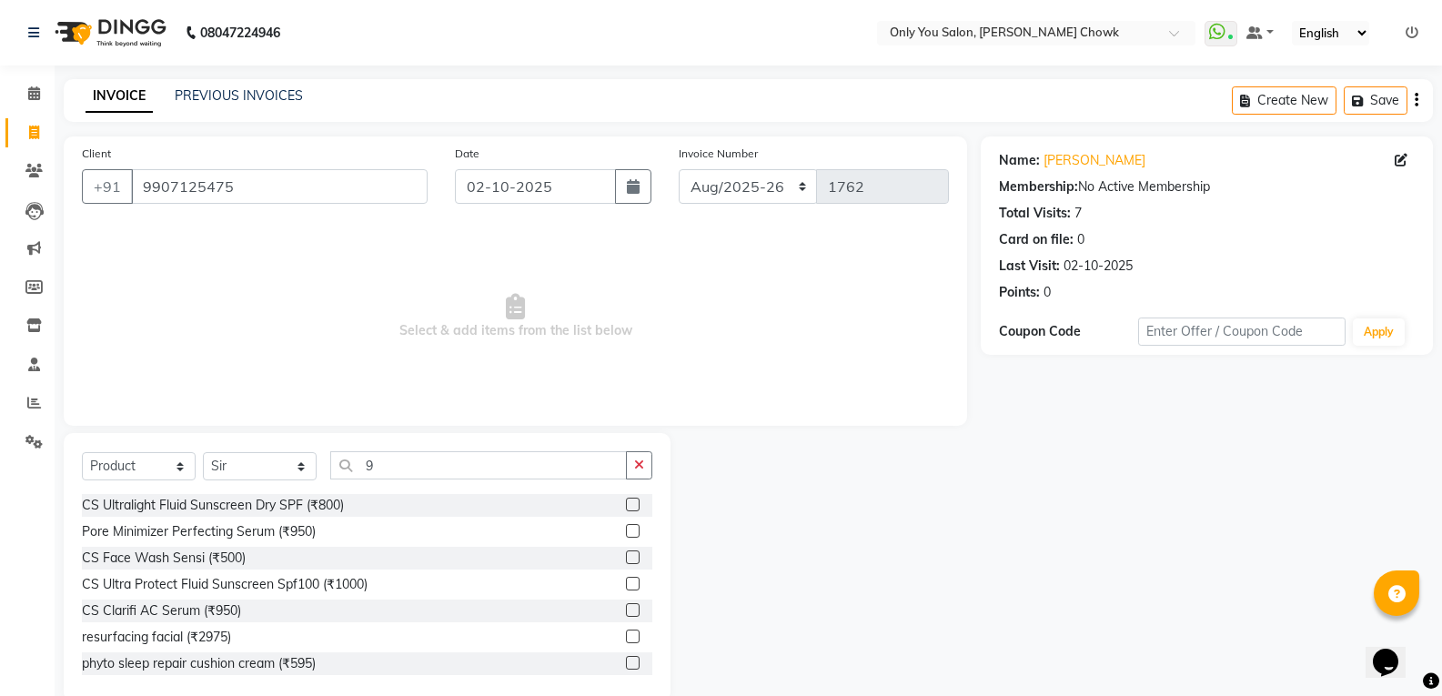
click at [419, 488] on div "Select Service Product Membership Package Voucher Prepaid Gift Card Select Styl…" at bounding box center [367, 472] width 570 height 43
click at [419, 445] on div "Select Service Product Membership Package Voucher Prepaid Gift Card Select Styl…" at bounding box center [367, 567] width 607 height 268
click at [414, 472] on input "9" at bounding box center [478, 465] width 297 height 28
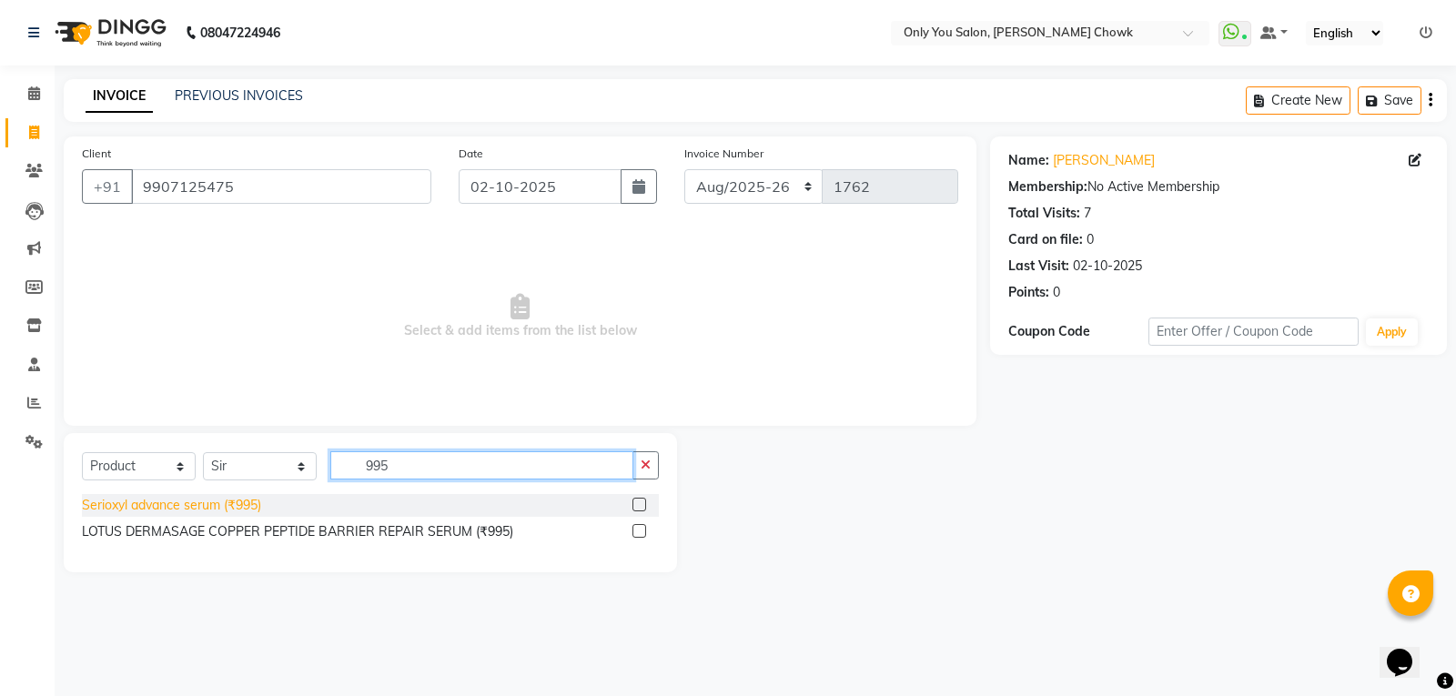
type input "995"
click at [202, 508] on div "Serioxyl advance serum (₹995)" at bounding box center [171, 505] width 179 height 19
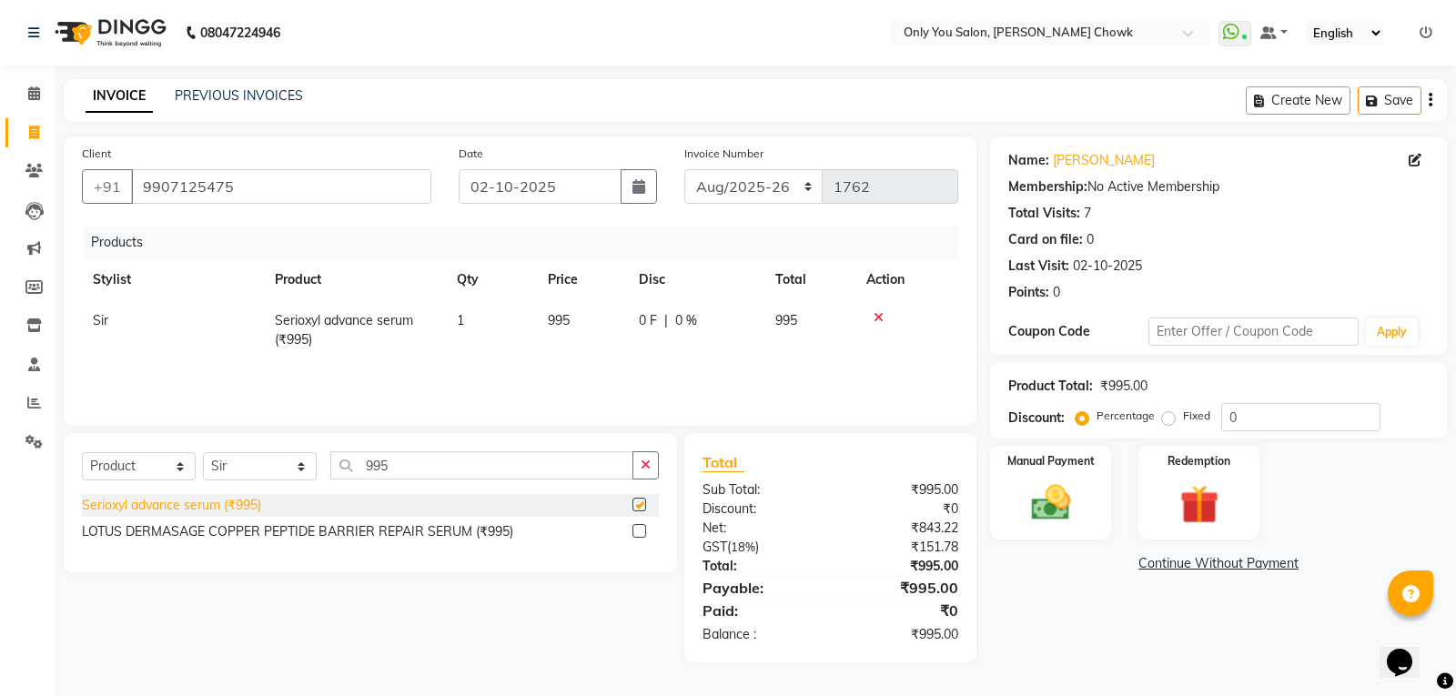
checkbox input "false"
click at [1089, 510] on div "Manual Payment" at bounding box center [1051, 492] width 126 height 97
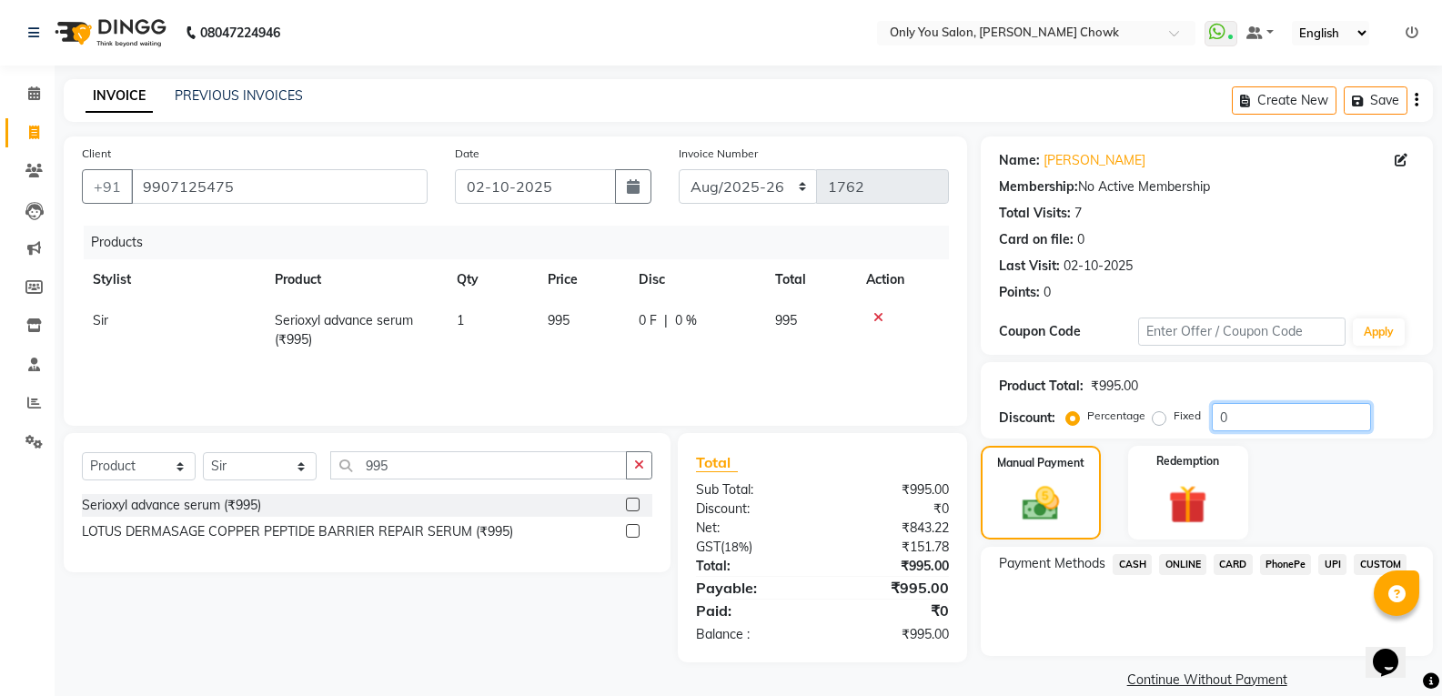
click at [1234, 413] on input "0" at bounding box center [1291, 417] width 159 height 28
type input "5"
click at [1178, 562] on span "ONLINE" at bounding box center [1182, 564] width 47 height 21
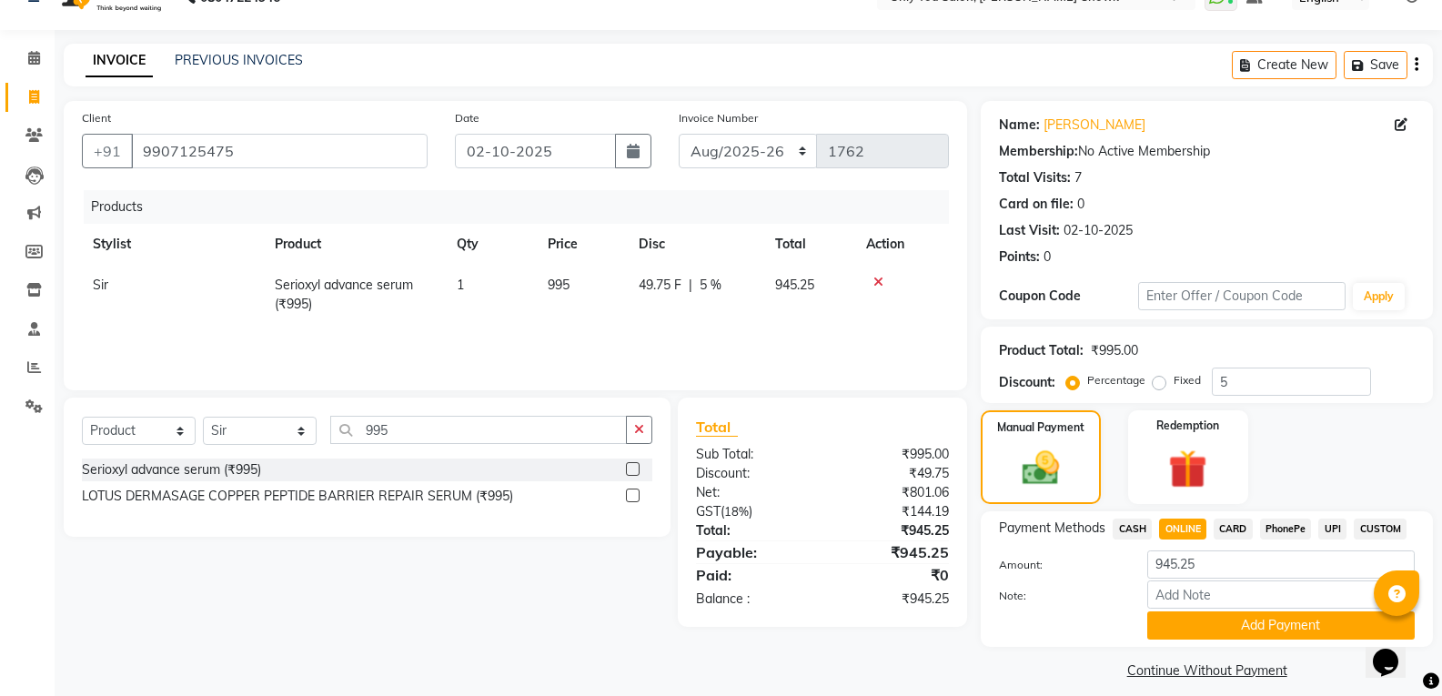
scroll to position [51, 0]
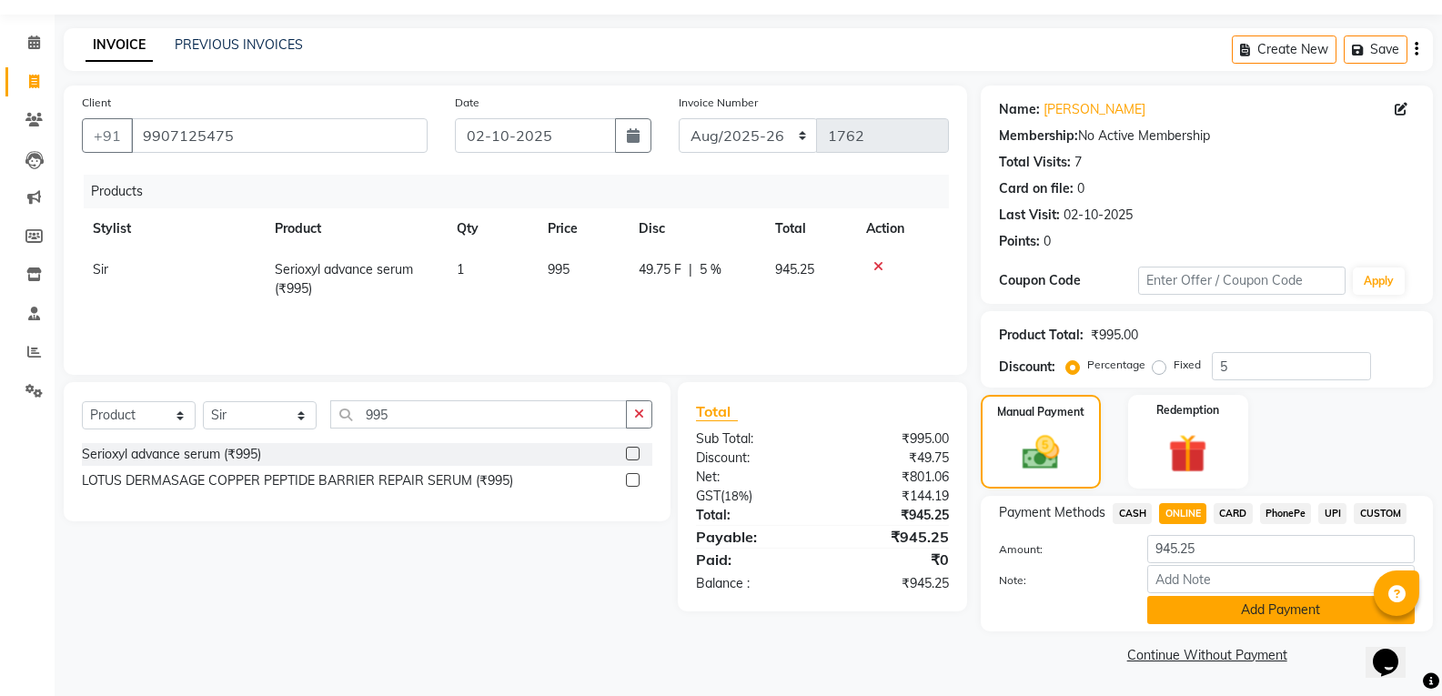
click at [1206, 615] on button "Add Payment" at bounding box center [1280, 610] width 267 height 28
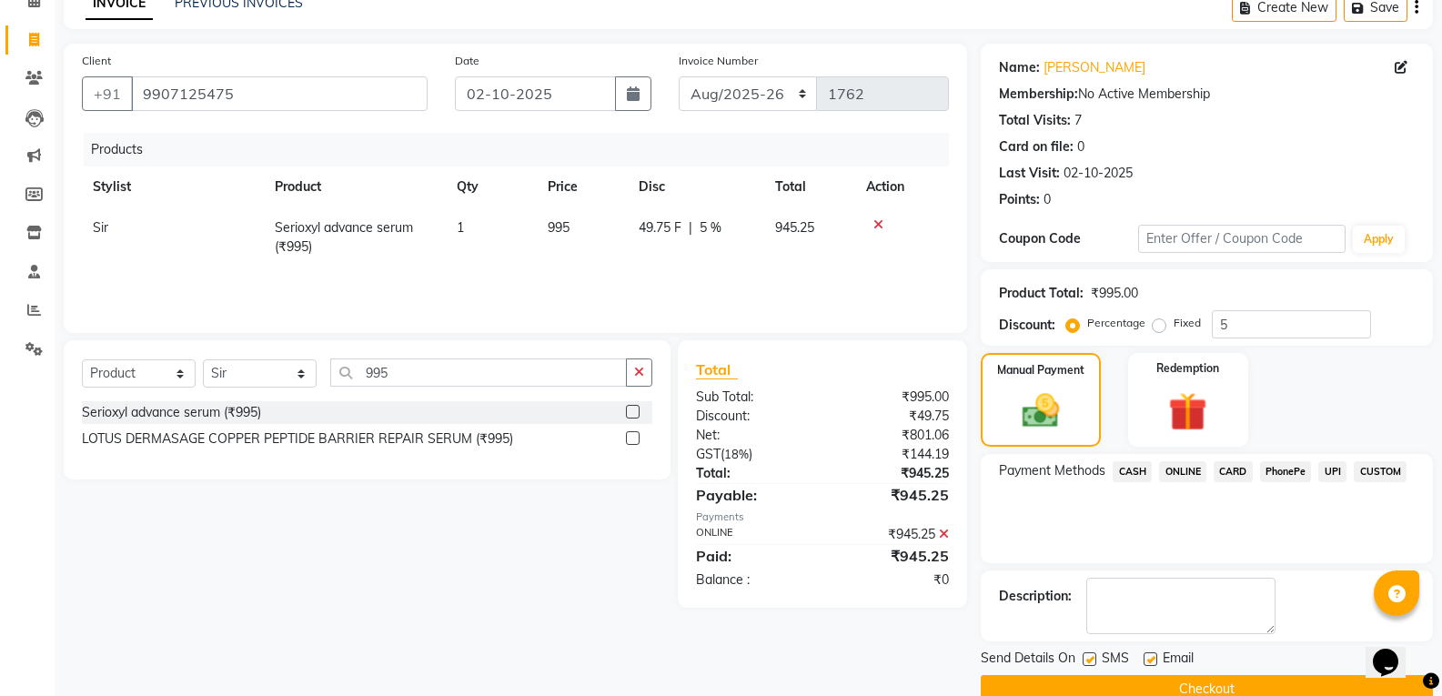
scroll to position [127, 0]
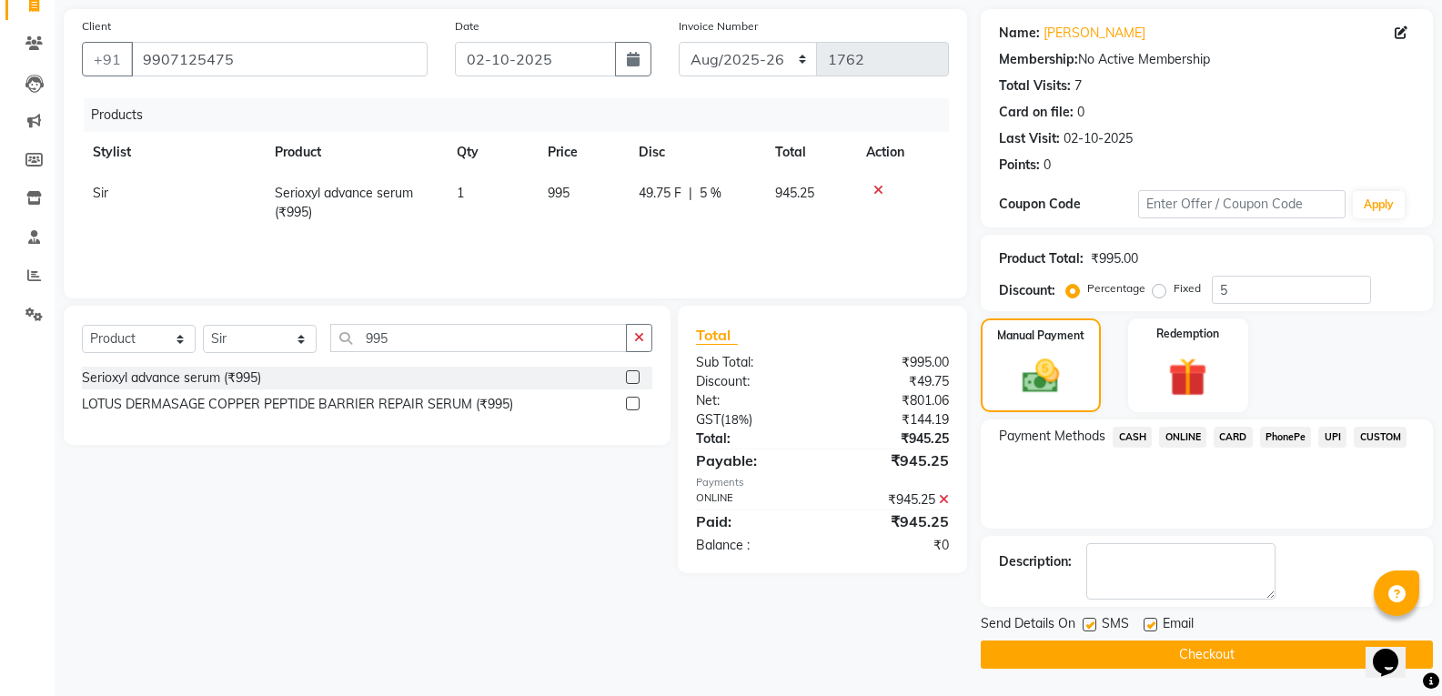
click at [1196, 648] on button "Checkout" at bounding box center [1207, 654] width 452 height 28
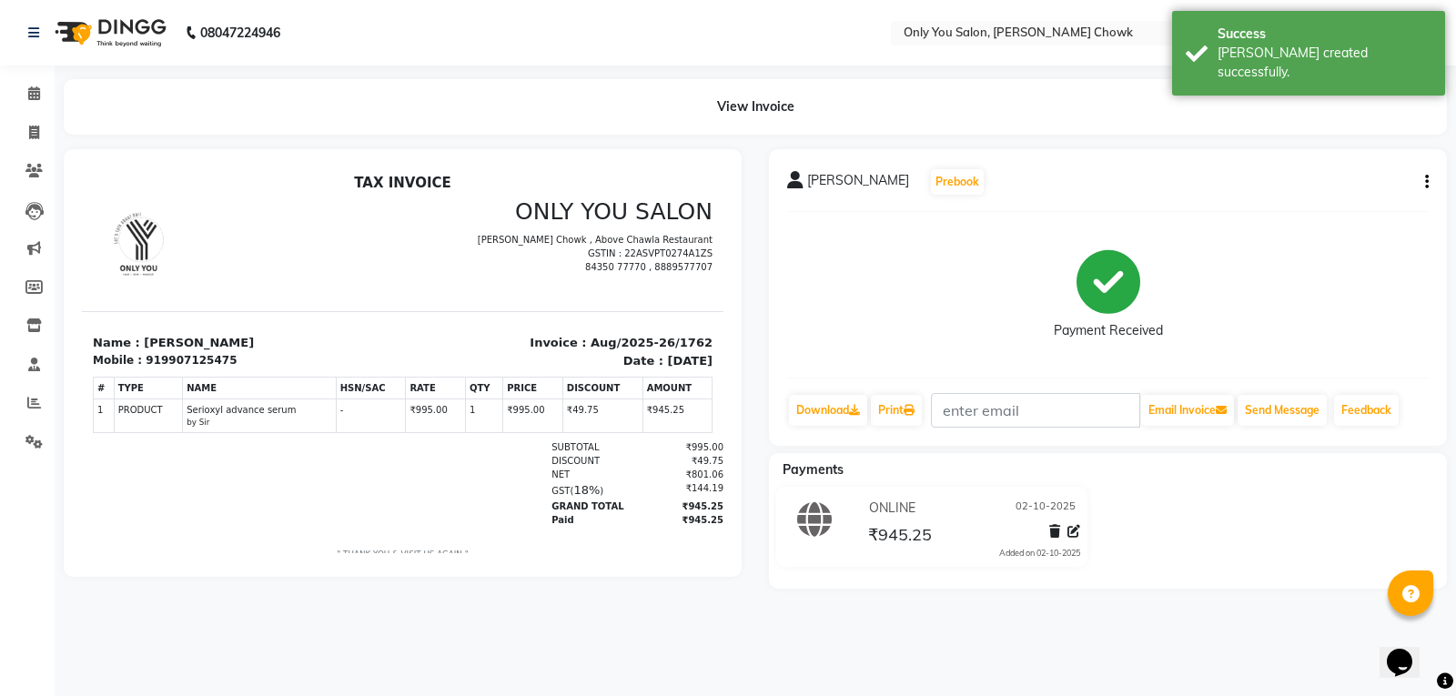
click at [1437, 183] on div "AYUSH AGRAWAL Prebook Payment Received Download Print Email Invoice Send Messag…" at bounding box center [1108, 297] width 678 height 297
click at [1432, 183] on div "AYUSH AGRAWAL Prebook Payment Received Download Print Email Invoice Send Messag…" at bounding box center [1108, 297] width 678 height 297
click at [1427, 182] on icon "button" at bounding box center [1427, 182] width 4 height 1
click at [1368, 182] on div "Edit Invoice" at bounding box center [1352, 182] width 91 height 23
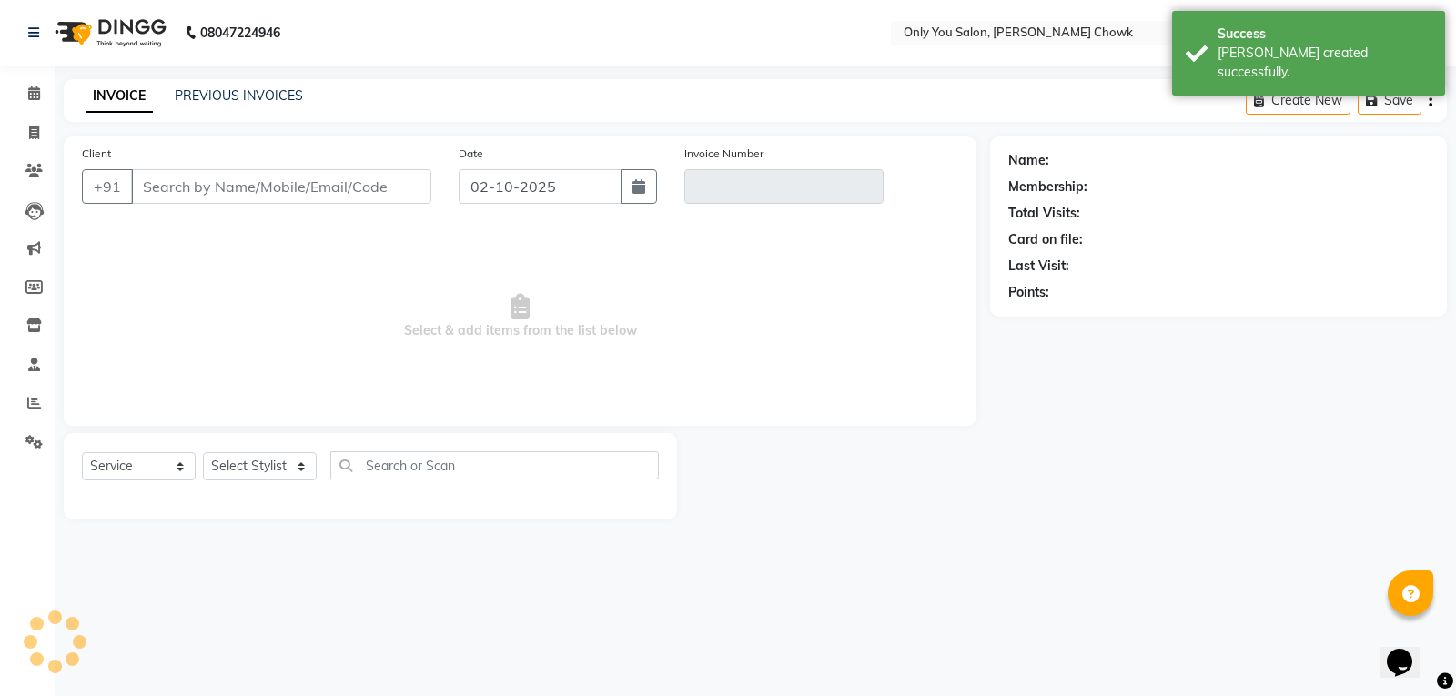
select select "package"
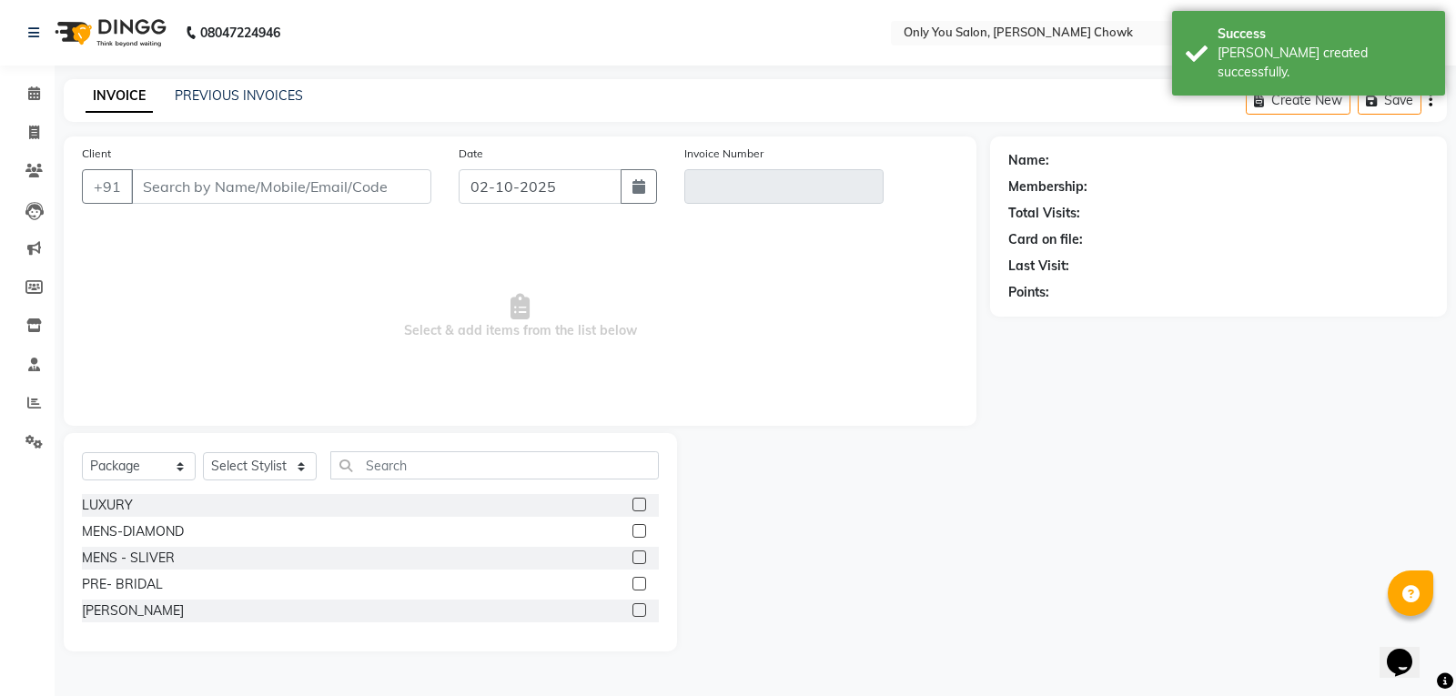
type input "9907125475"
type input "Aug/2025-26/1762"
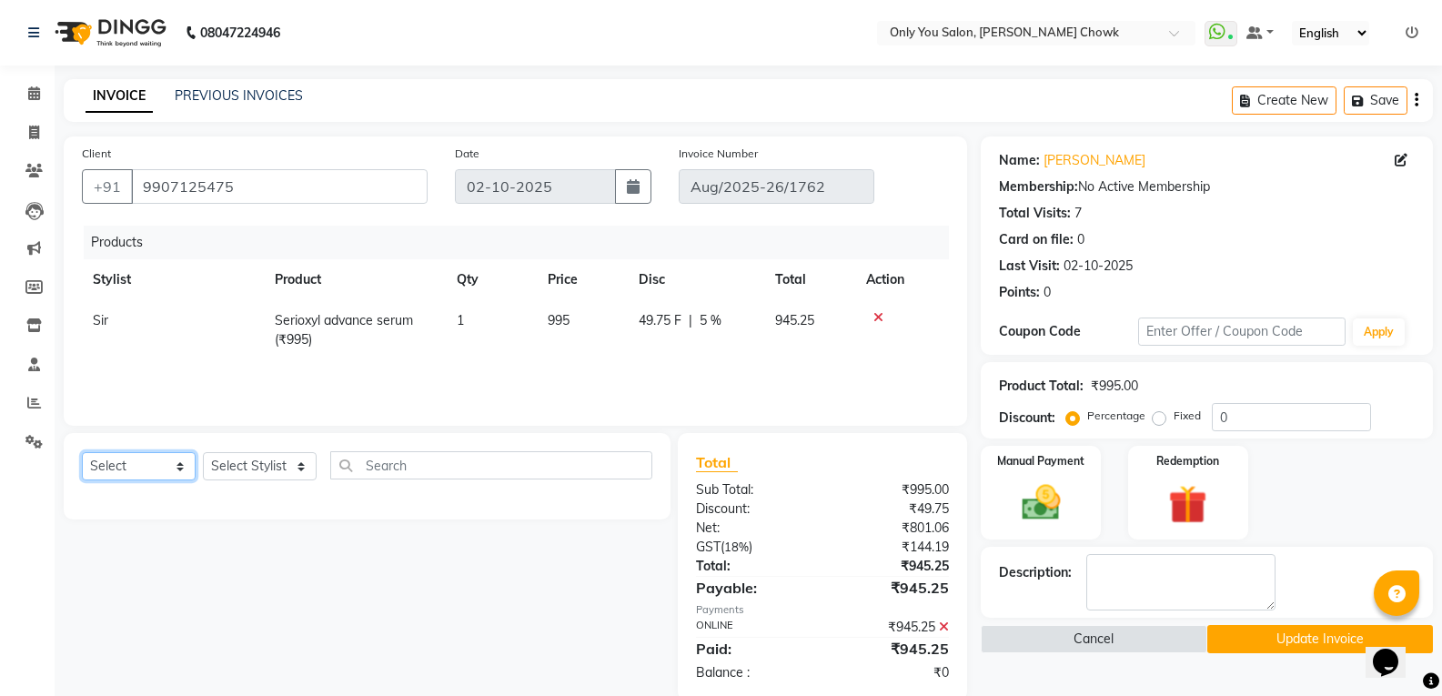
click at [184, 463] on select "Select Service Product Membership Package Voucher Prepaid Gift Card" at bounding box center [139, 466] width 114 height 28
select select "product"
click at [82, 452] on select "Select Service Product Membership Package Voucher Prepaid Gift Card" at bounding box center [139, 466] width 114 height 28
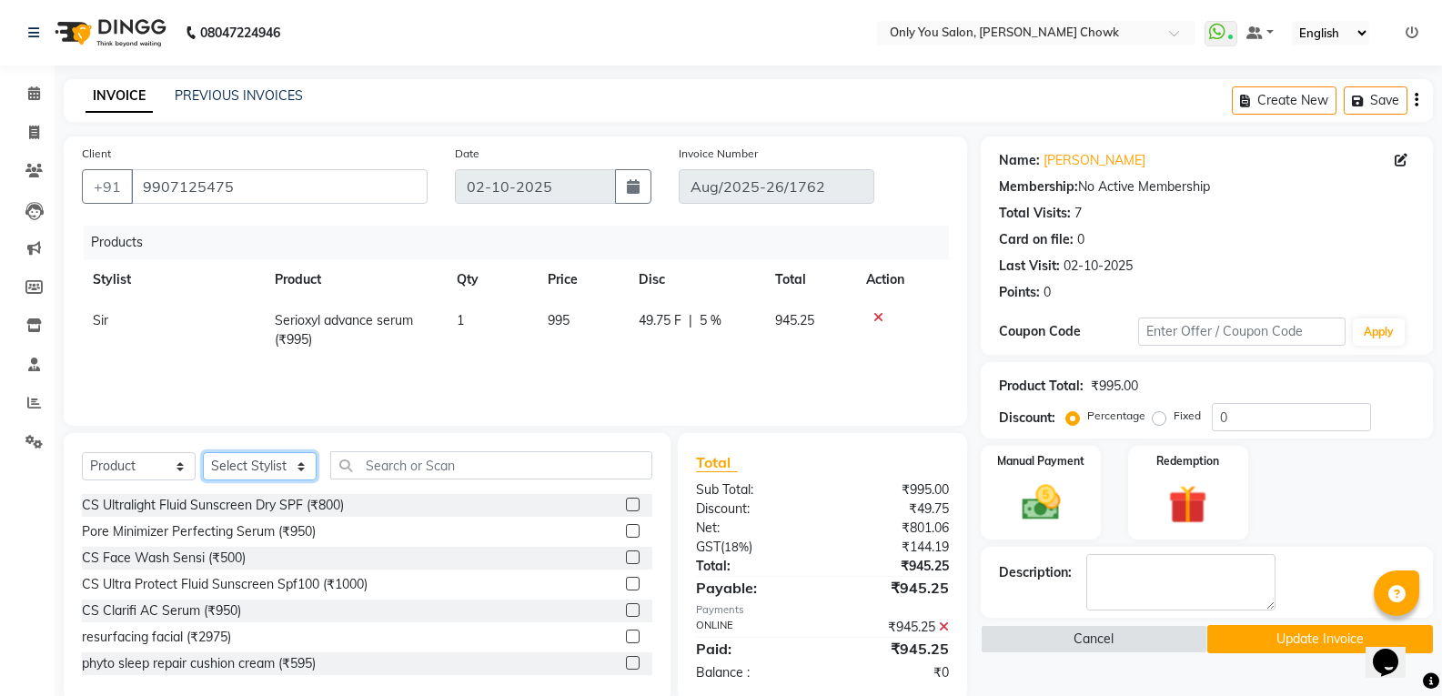
click at [306, 464] on select "Select Stylist [PERSON_NAME] [PERSON_NAME] [PERSON_NAME] MAMTA [PERSON_NAME] [P…" at bounding box center [260, 466] width 114 height 28
select select "21376"
click at [203, 452] on select "Select Stylist [PERSON_NAME] [PERSON_NAME] [PERSON_NAME] MAMTA [PERSON_NAME] [P…" at bounding box center [260, 466] width 114 height 28
click at [876, 311] on icon at bounding box center [878, 317] width 10 height 13
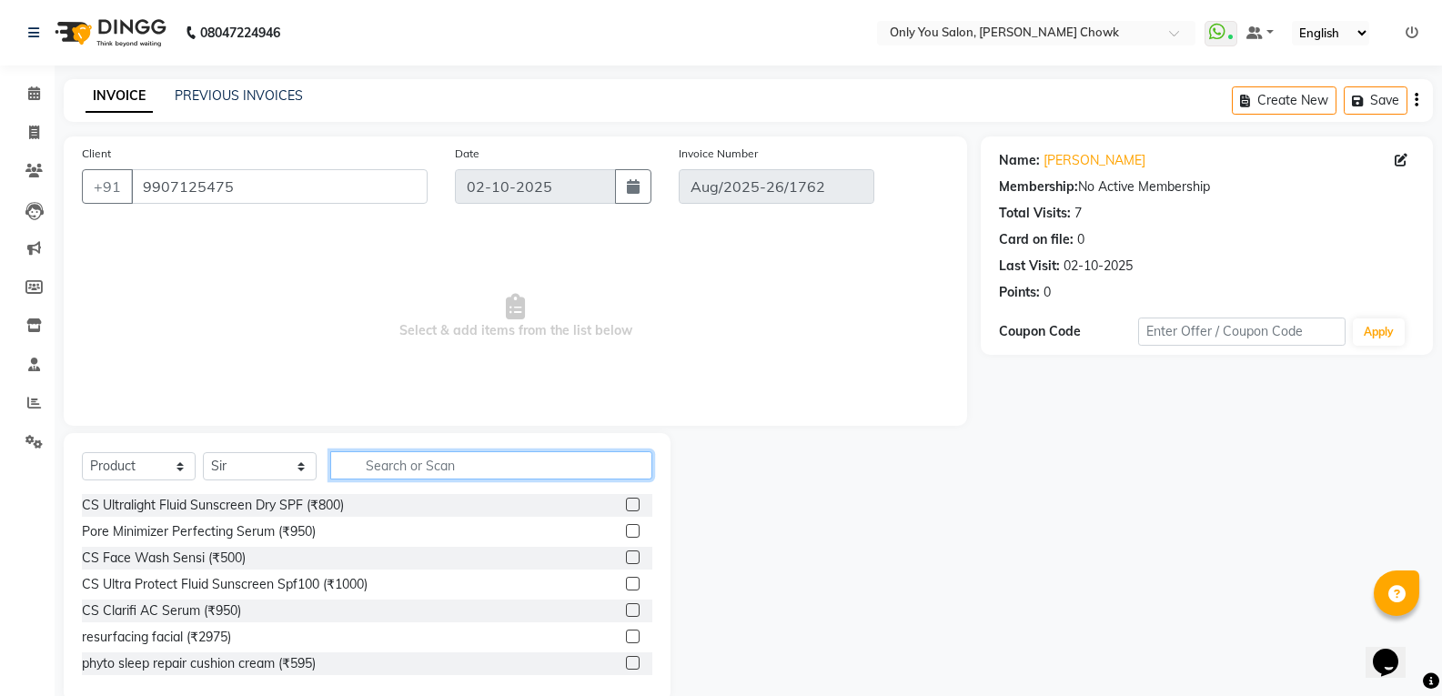
click at [429, 462] on input "text" at bounding box center [491, 465] width 322 height 28
click at [408, 468] on input "955" at bounding box center [478, 465] width 297 height 28
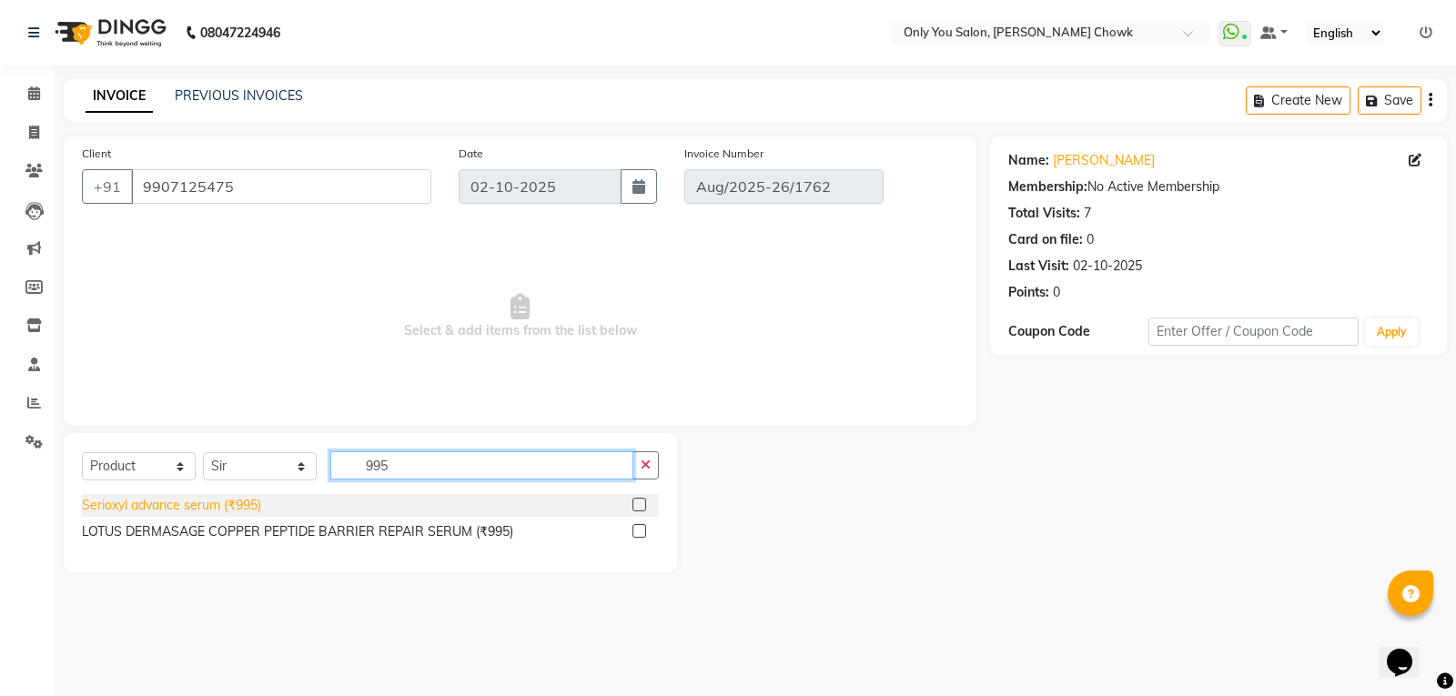
type input "995"
click at [206, 506] on div "Serioxyl advance serum (₹995)" at bounding box center [171, 505] width 179 height 19
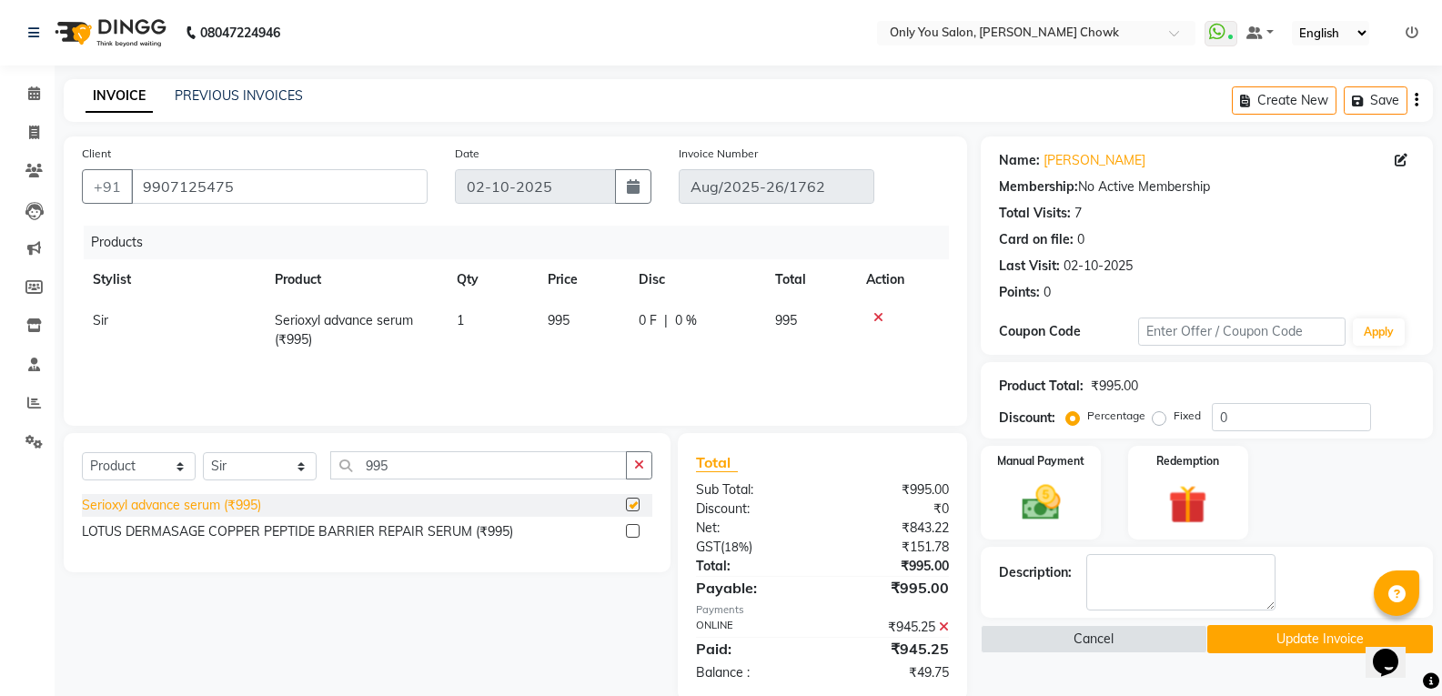
checkbox input "false"
click at [635, 189] on icon "button" at bounding box center [633, 186] width 13 height 15
select select "10"
select select "2025"
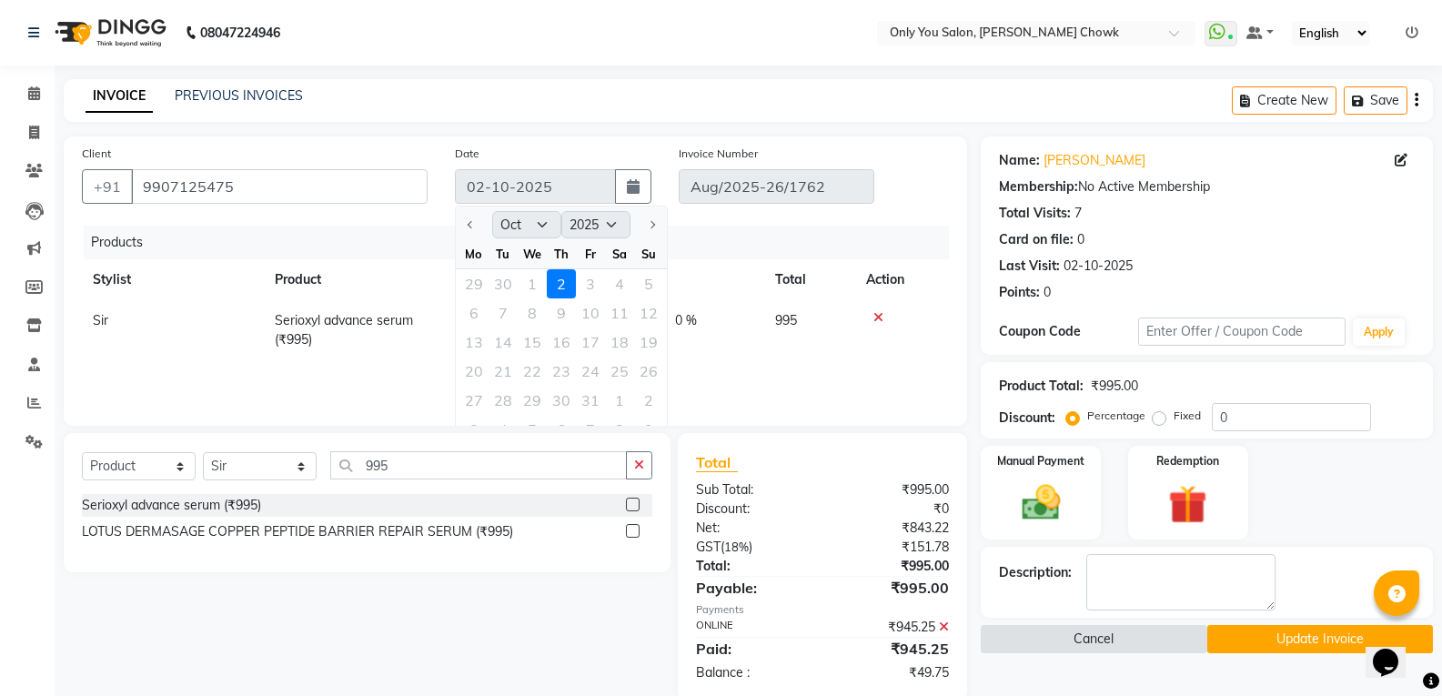
click at [1132, 639] on button "Cancel" at bounding box center [1094, 639] width 226 height 28
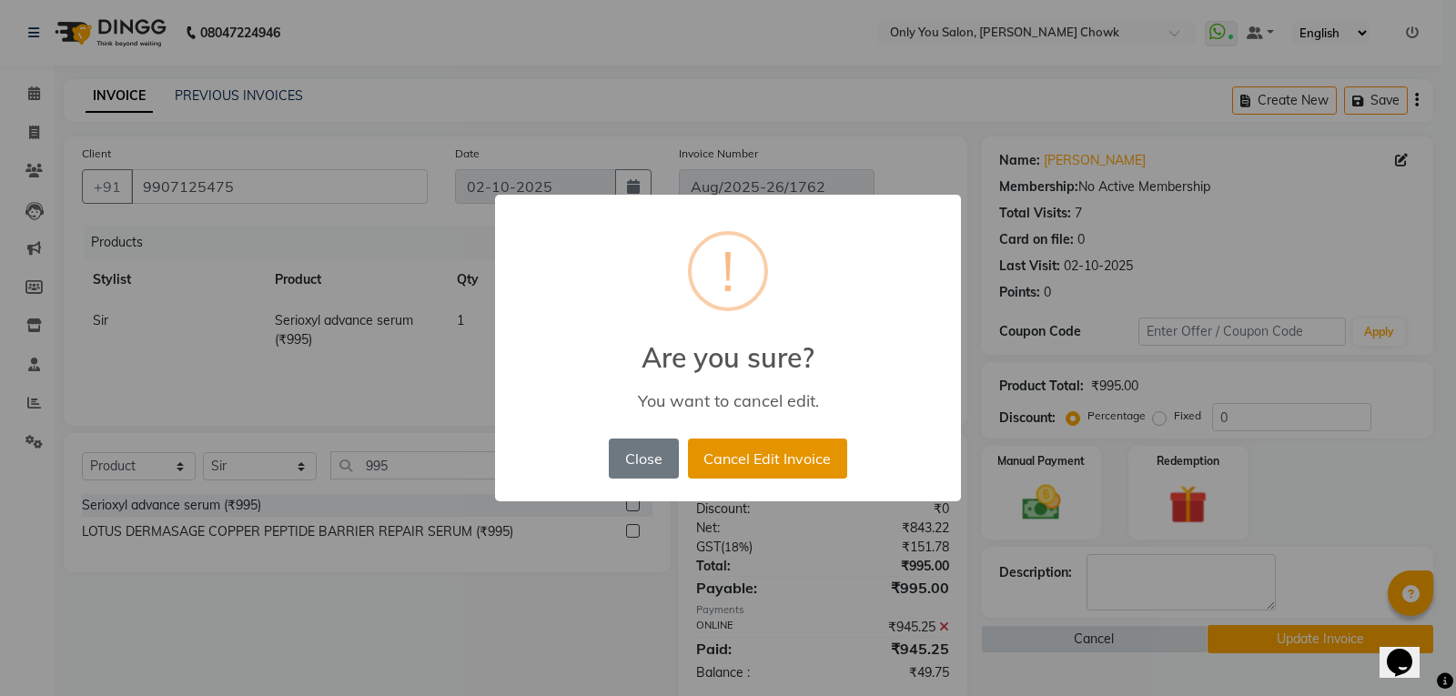
click at [752, 466] on button "Cancel Edit Invoice" at bounding box center [767, 459] width 159 height 40
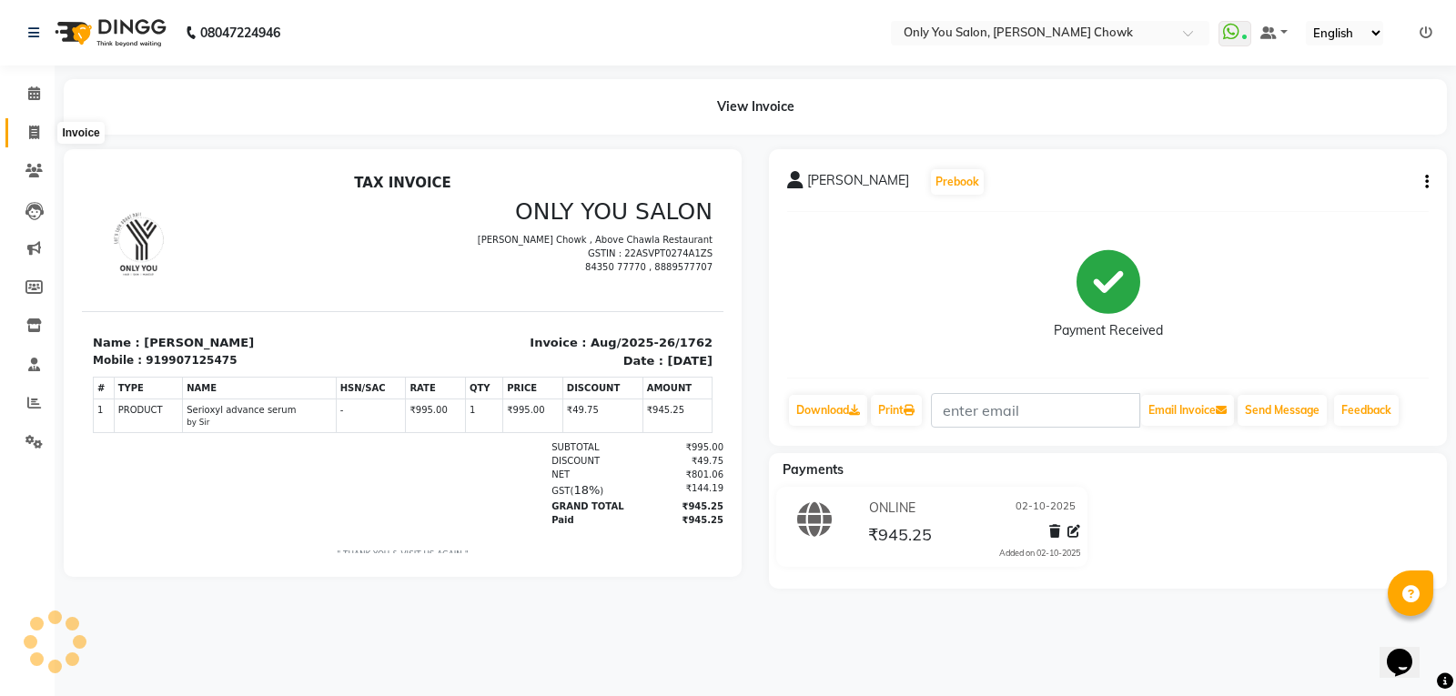
click at [33, 136] on icon at bounding box center [34, 133] width 10 height 14
select select "service"
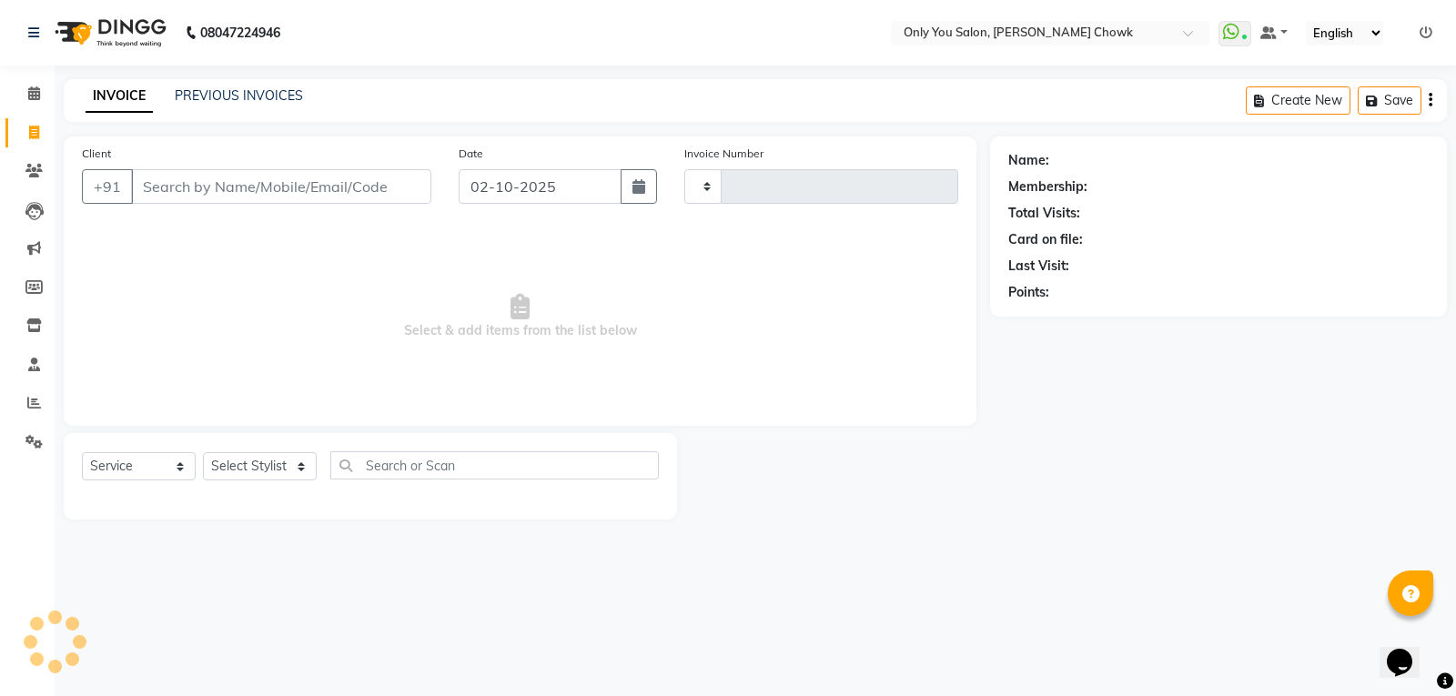
type input "1763"
select select "8713"
click at [150, 190] on input "Client" at bounding box center [281, 186] width 300 height 35
select select "package"
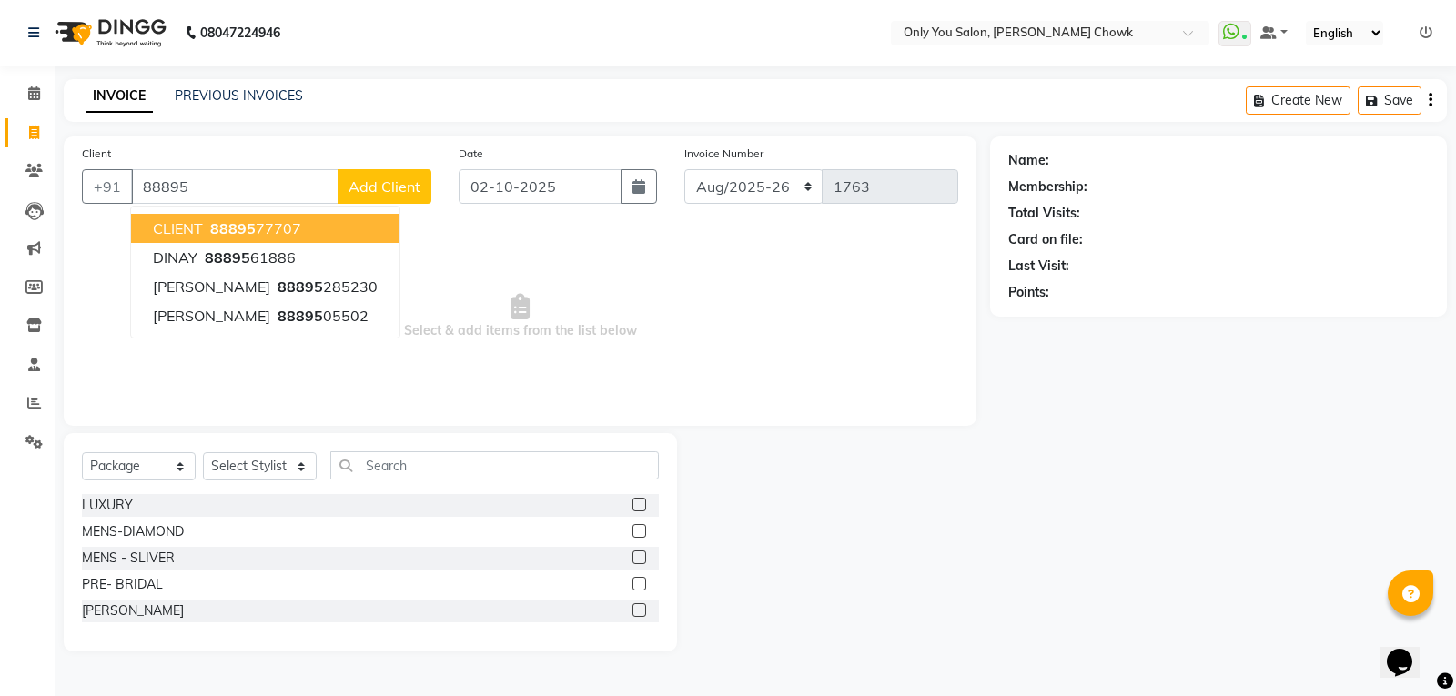
click at [185, 226] on span "CLIENT" at bounding box center [178, 228] width 50 height 18
type input "8889577707"
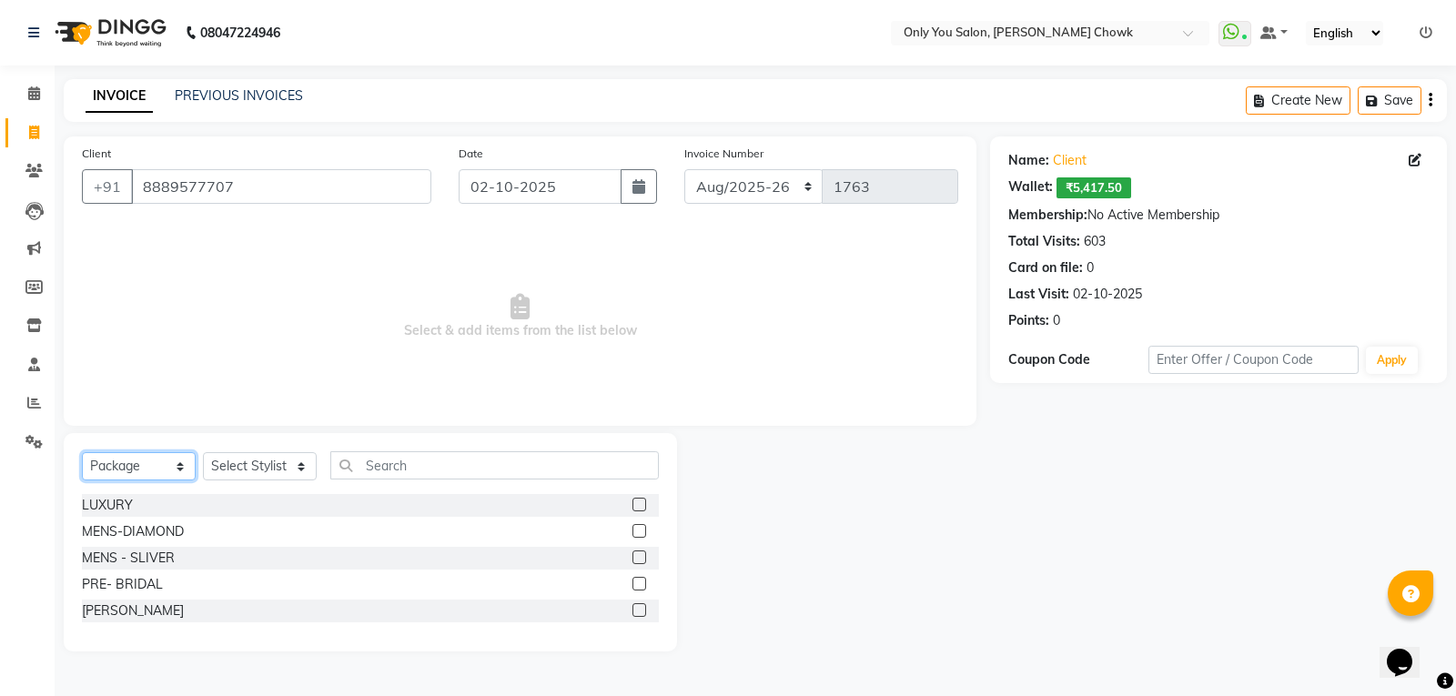
click at [182, 461] on select "Select Service Product Membership Package Voucher Prepaid Gift Card" at bounding box center [139, 466] width 114 height 28
select select "service"
click at [82, 452] on select "Select Service Product Membership Package Voucher Prepaid Gift Card" at bounding box center [139, 466] width 114 height 28
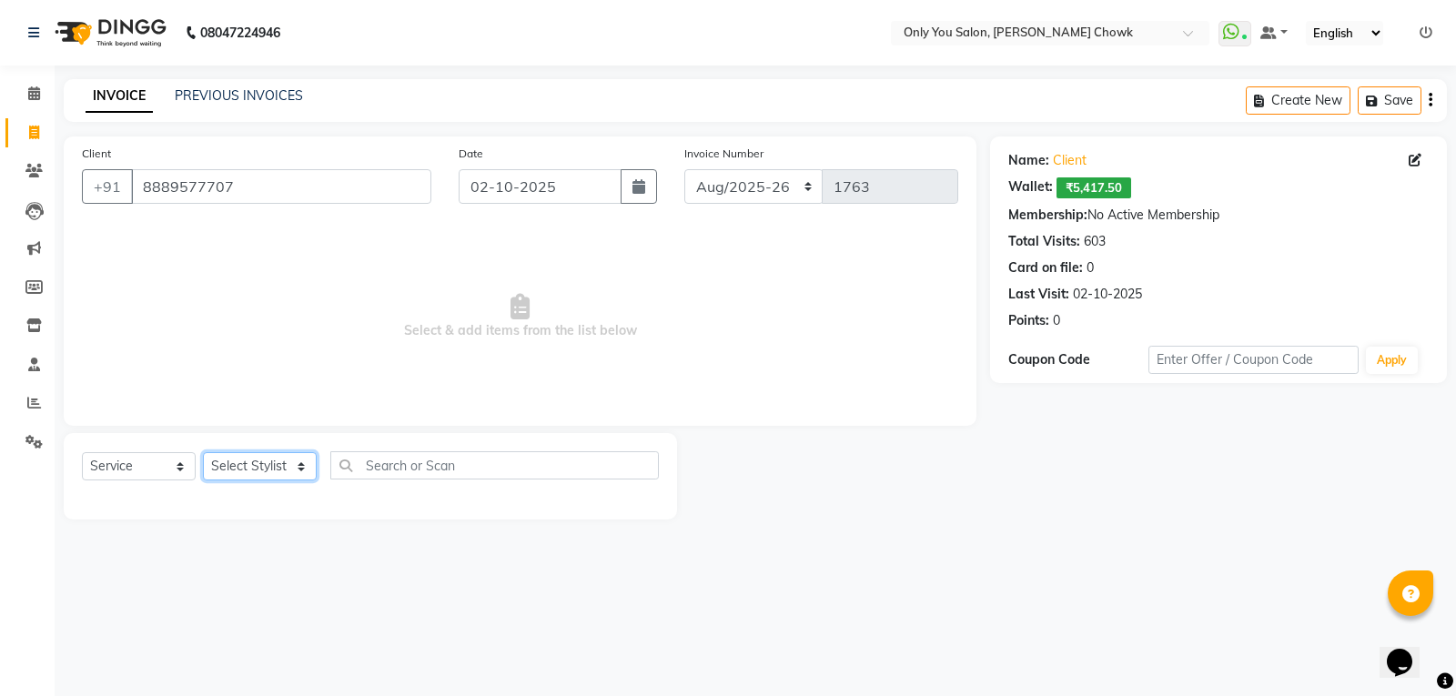
click at [300, 463] on select "Select Stylist [PERSON_NAME] [PERSON_NAME] [PERSON_NAME] MAMTA [PERSON_NAME] [P…" at bounding box center [260, 466] width 114 height 28
select select "21376"
click at [203, 452] on select "Select Stylist [PERSON_NAME] [PERSON_NAME] [PERSON_NAME] MAMTA [PERSON_NAME] [P…" at bounding box center [260, 466] width 114 height 28
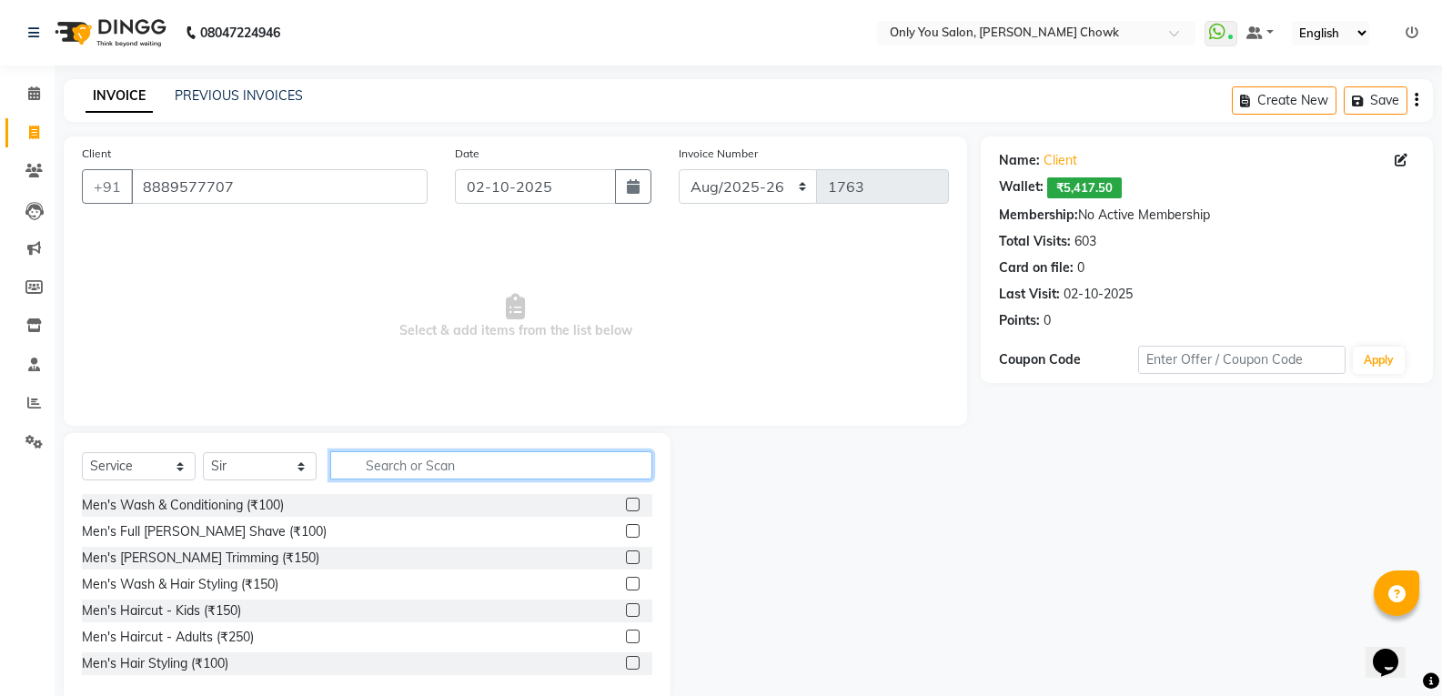
click at [372, 468] on input "text" at bounding box center [491, 465] width 322 height 28
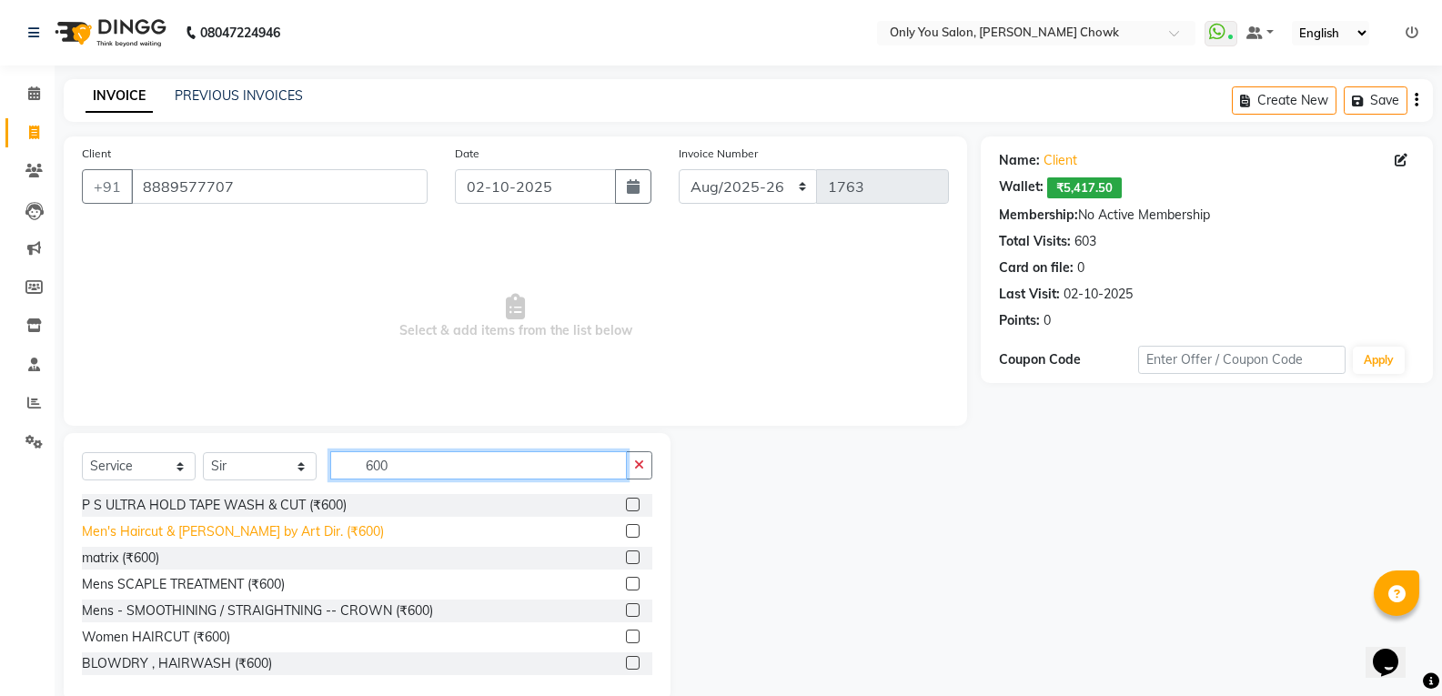
type input "600"
click at [261, 533] on div "Men's Haircut & [PERSON_NAME] by Art Dir. (₹600)" at bounding box center [233, 531] width 302 height 19
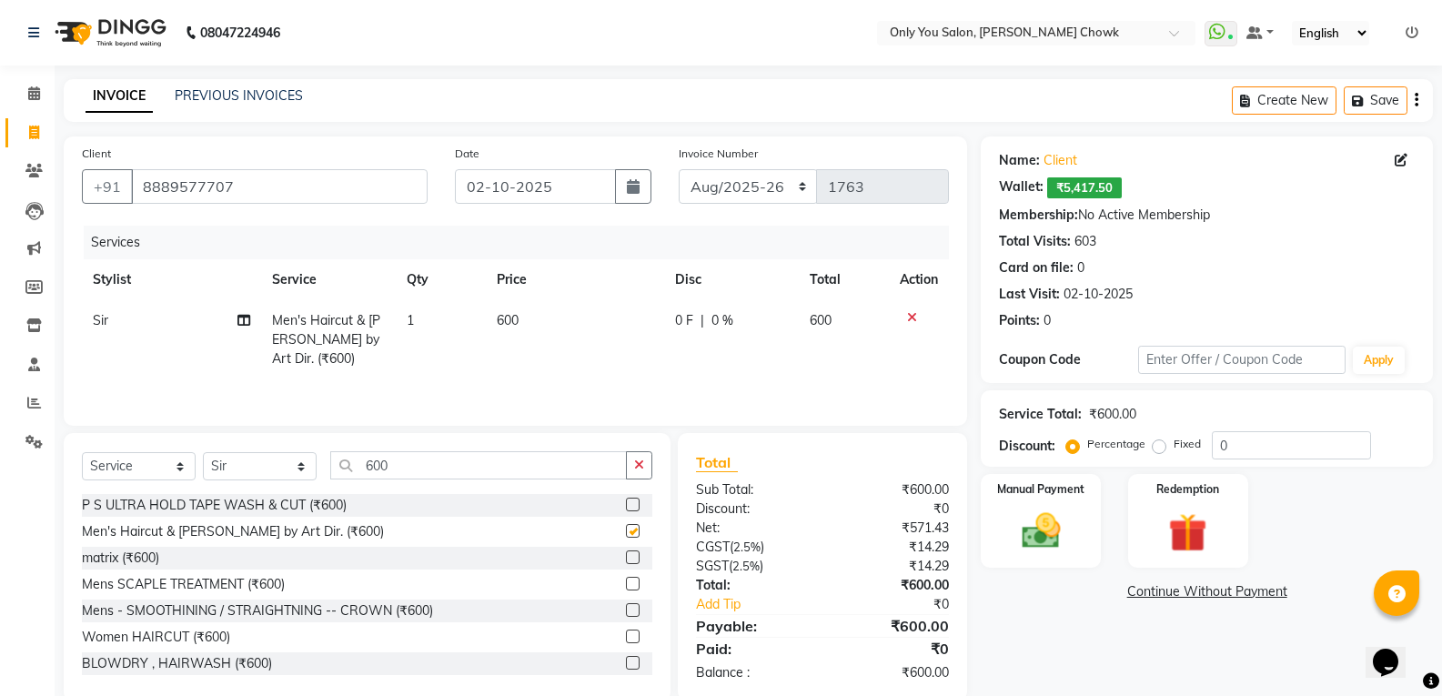
checkbox input "false"
click at [298, 467] on select "Select Stylist [PERSON_NAME] [PERSON_NAME] [PERSON_NAME] MAMTA [PERSON_NAME] [P…" at bounding box center [260, 466] width 114 height 28
select select "59571"
click at [203, 452] on select "Select Stylist [PERSON_NAME] [PERSON_NAME] [PERSON_NAME] MAMTA [PERSON_NAME] [P…" at bounding box center [260, 466] width 114 height 28
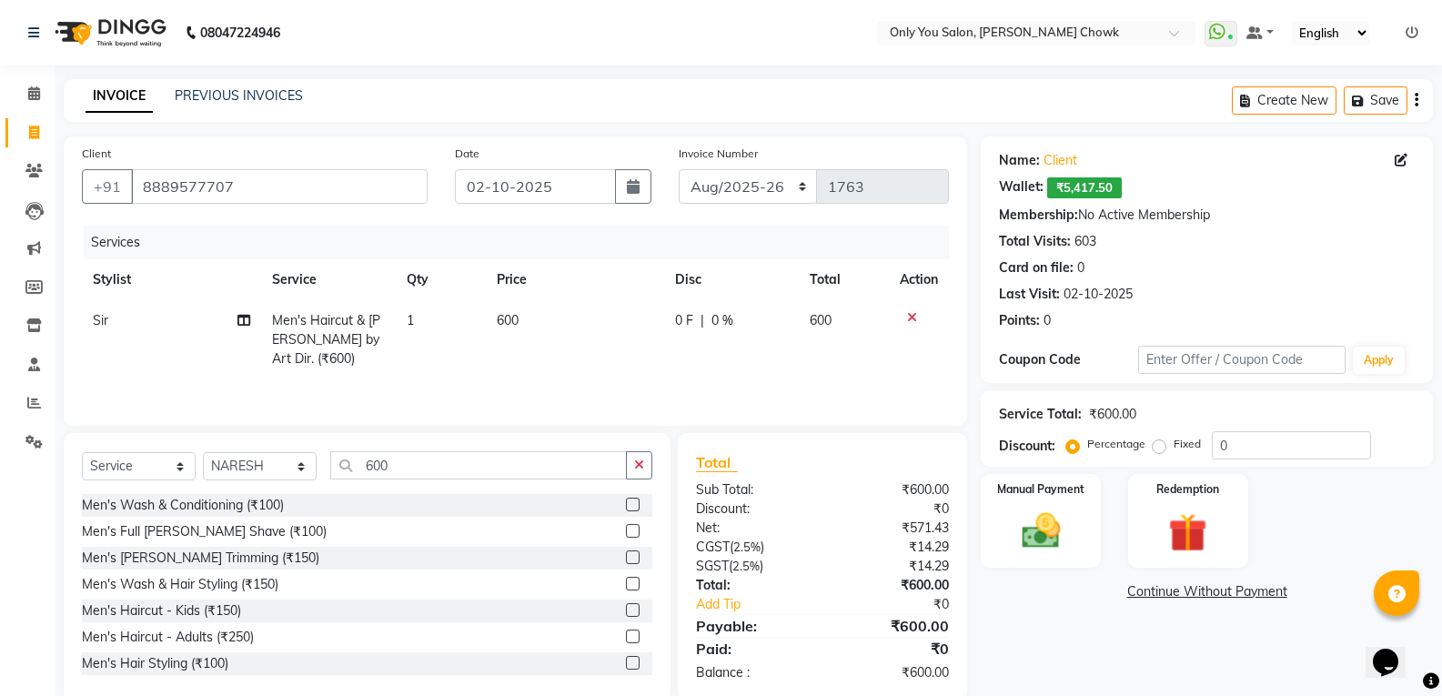
click at [506, 450] on div "Select Service Product Membership Package Voucher Prepaid Gift Card Select Styl…" at bounding box center [367, 567] width 607 height 268
click at [509, 455] on input "600" at bounding box center [478, 465] width 297 height 28
type input "6"
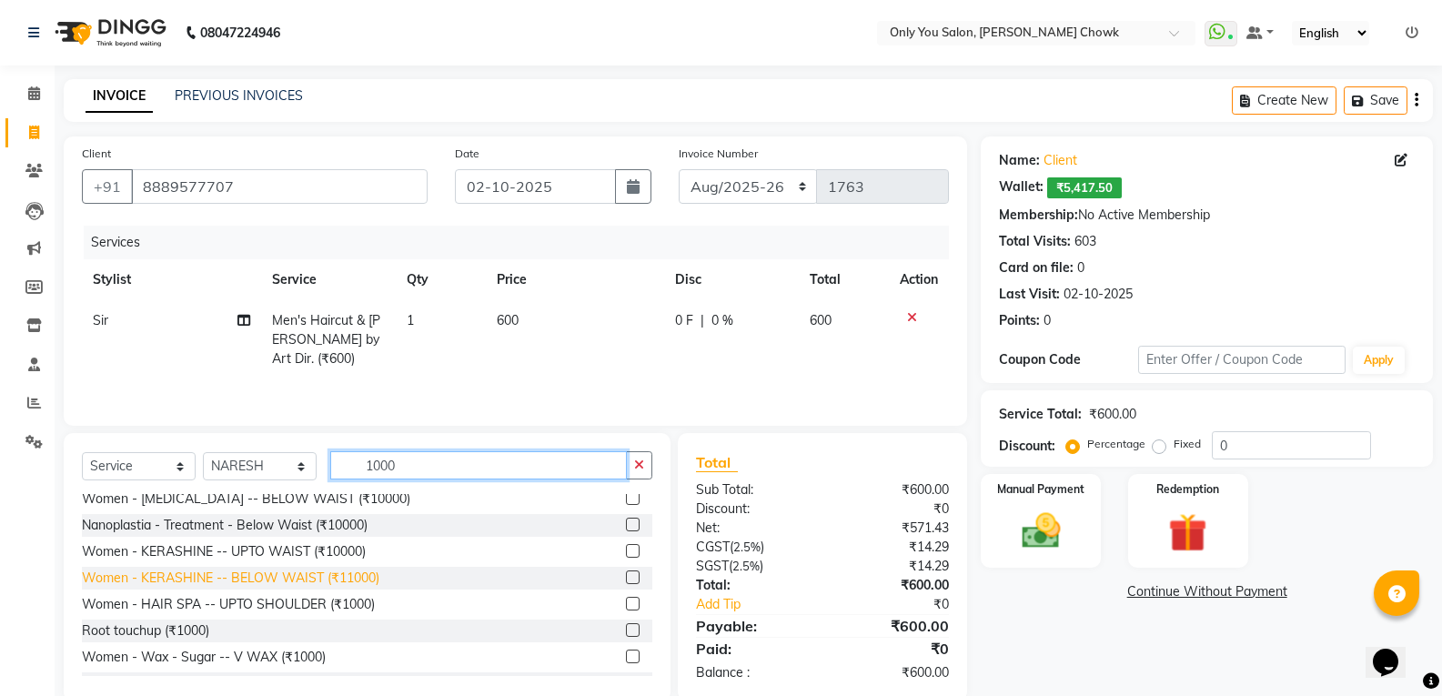
scroll to position [182, 0]
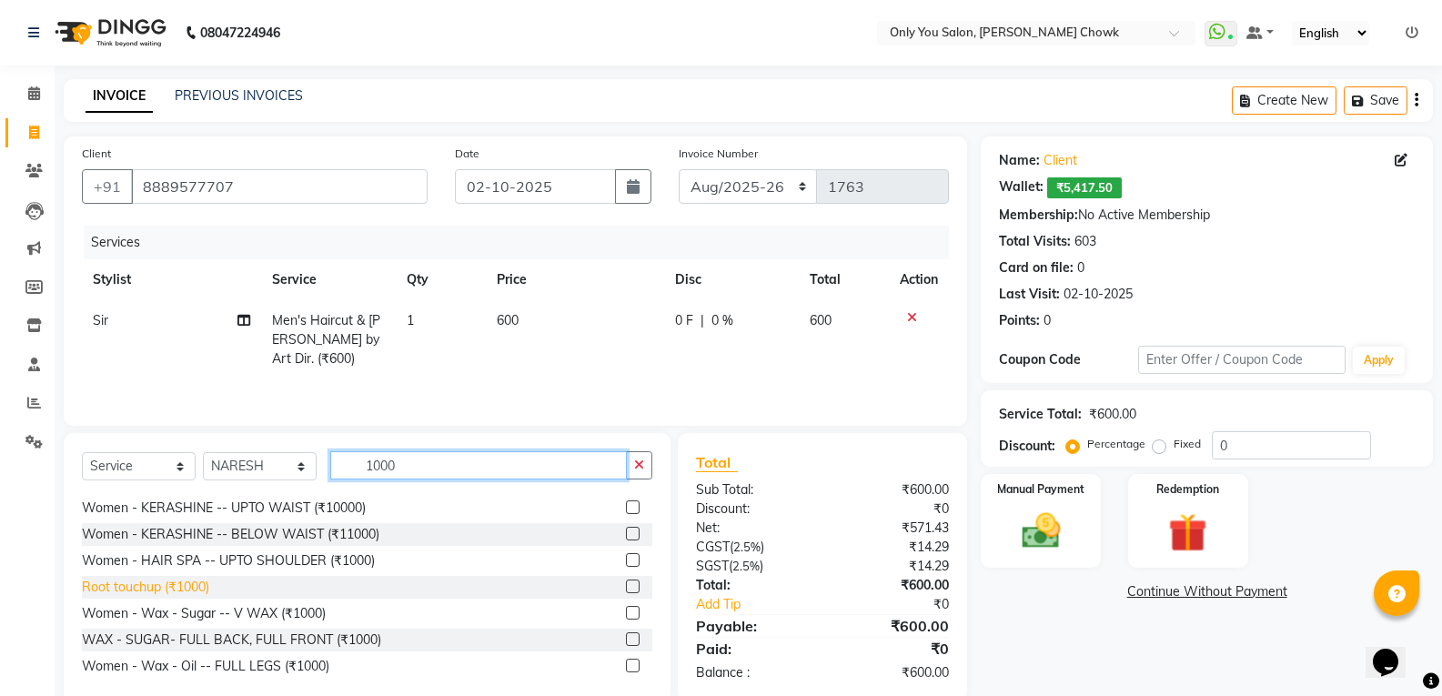
type input "1000"
click at [207, 584] on div "Root touchup (₹1000)" at bounding box center [145, 587] width 127 height 19
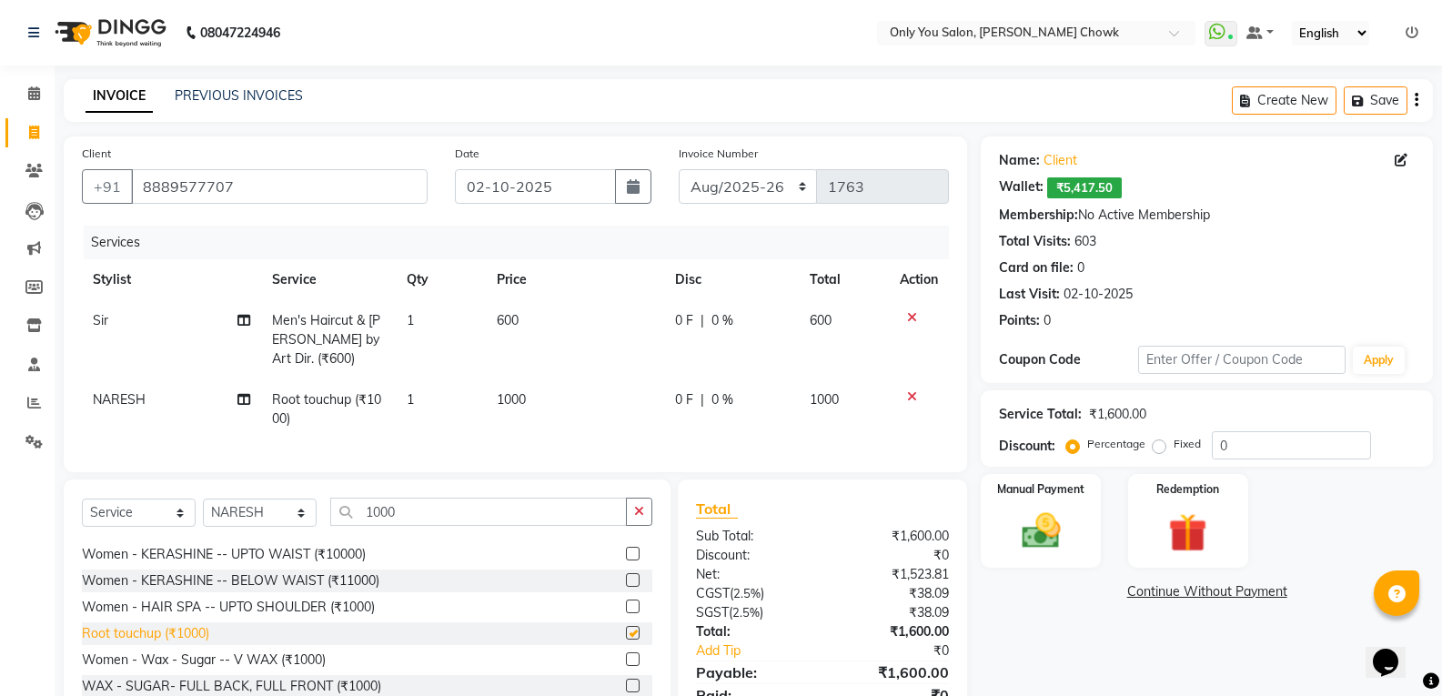
checkbox input "false"
click at [1043, 531] on img at bounding box center [1040, 531] width 65 height 46
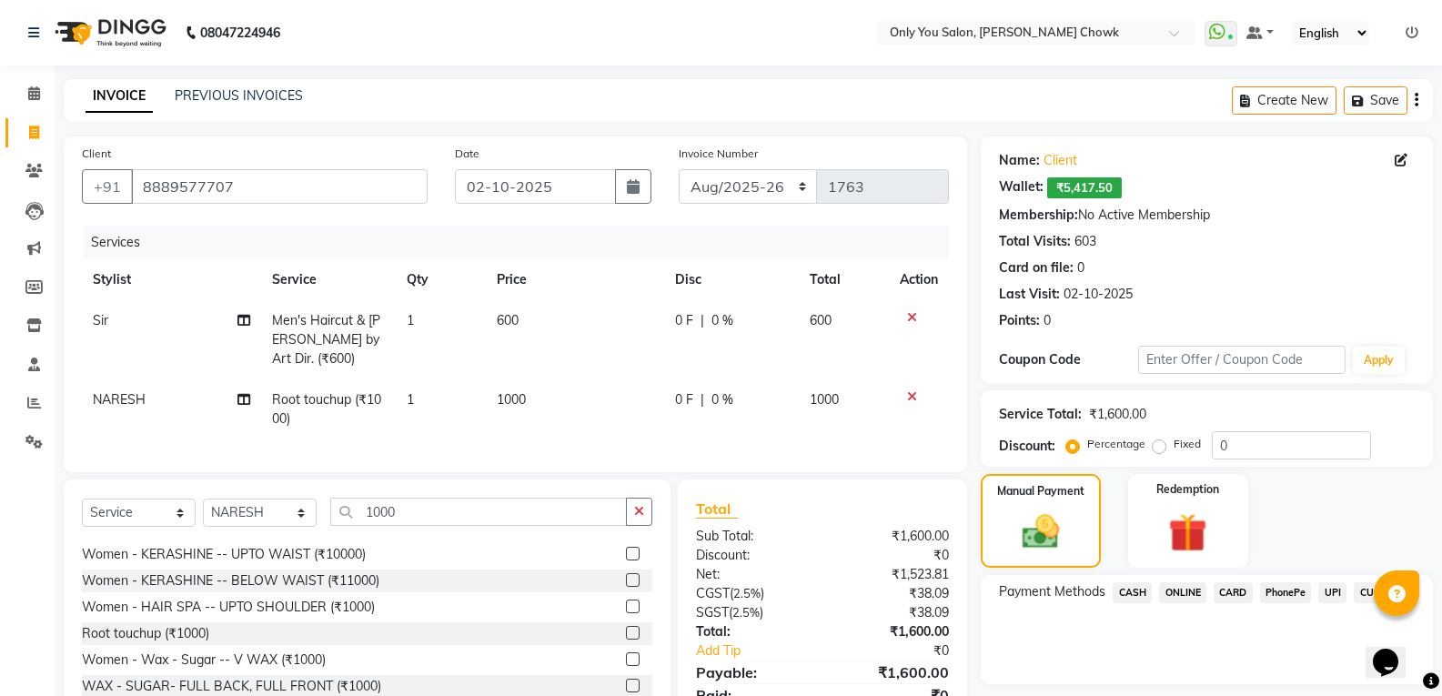
click at [1128, 586] on span "CASH" at bounding box center [1132, 592] width 39 height 21
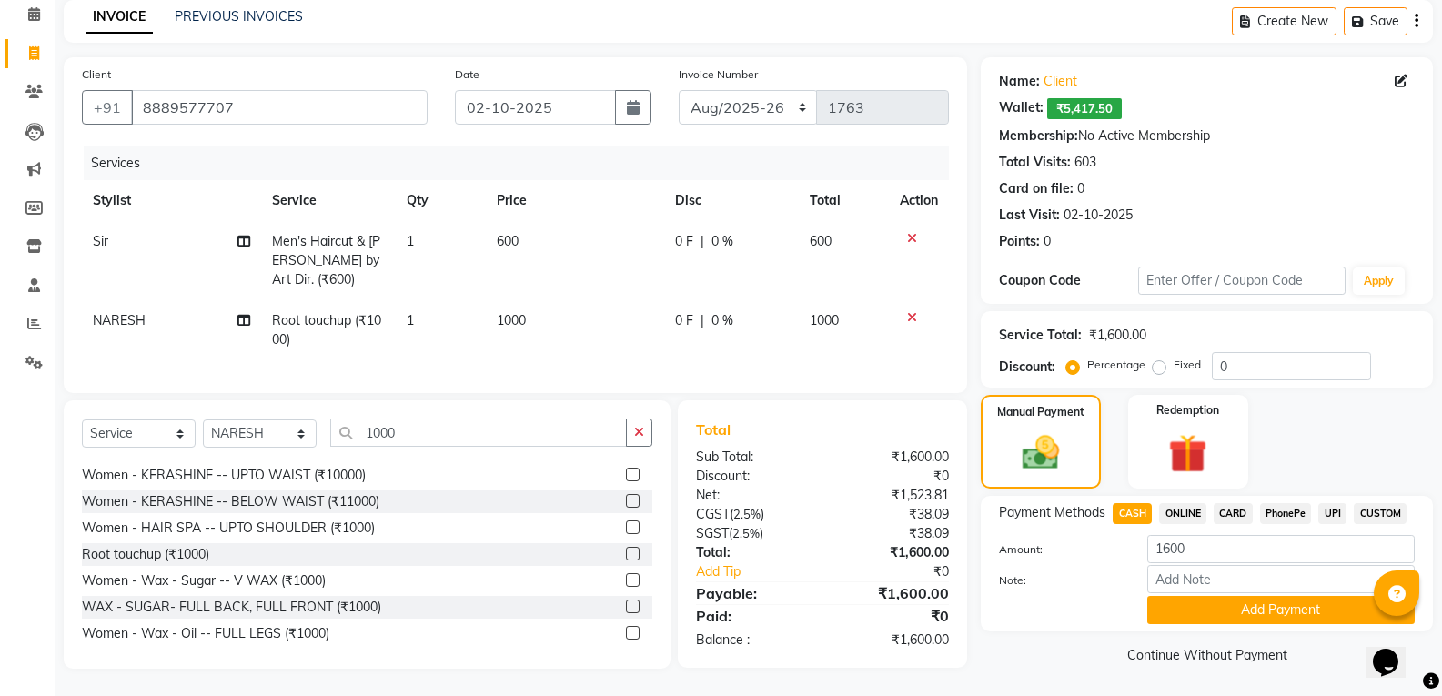
scroll to position [93, 0]
click at [1158, 596] on button "Add Payment" at bounding box center [1280, 610] width 267 height 28
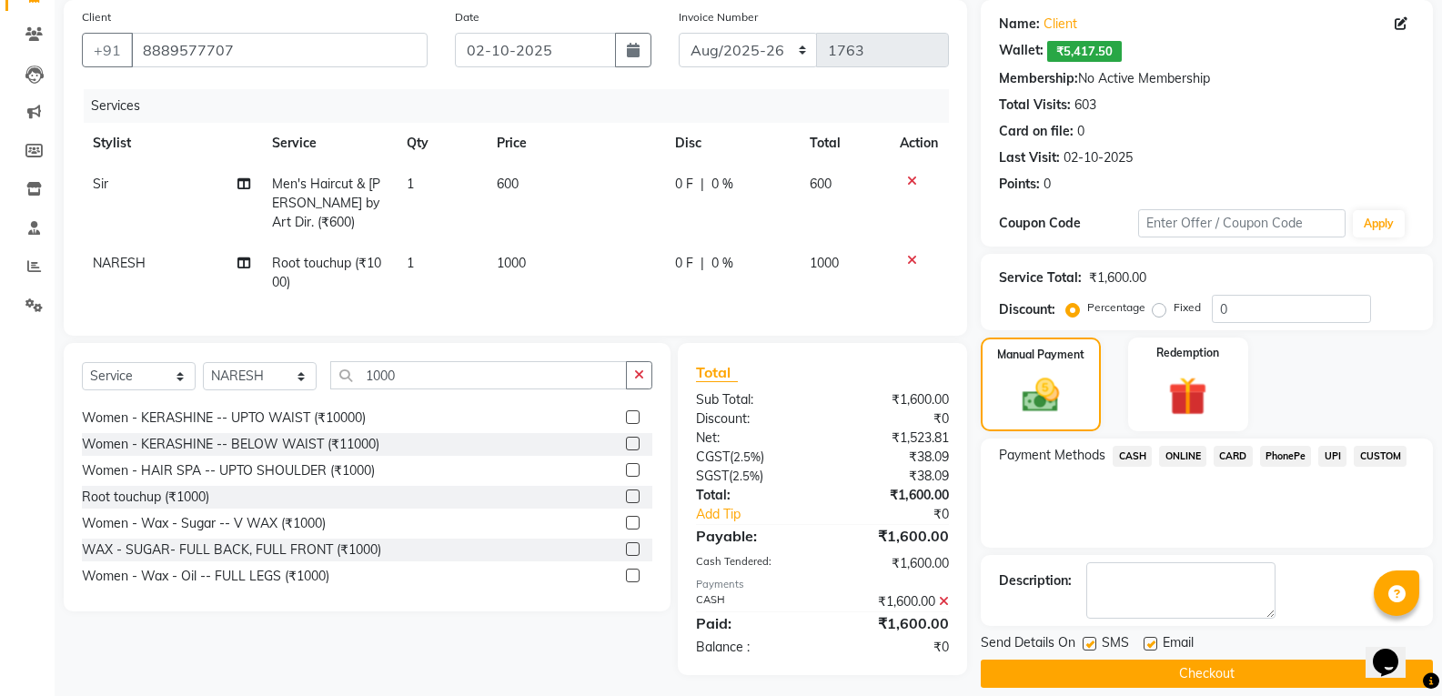
scroll to position [156, 0]
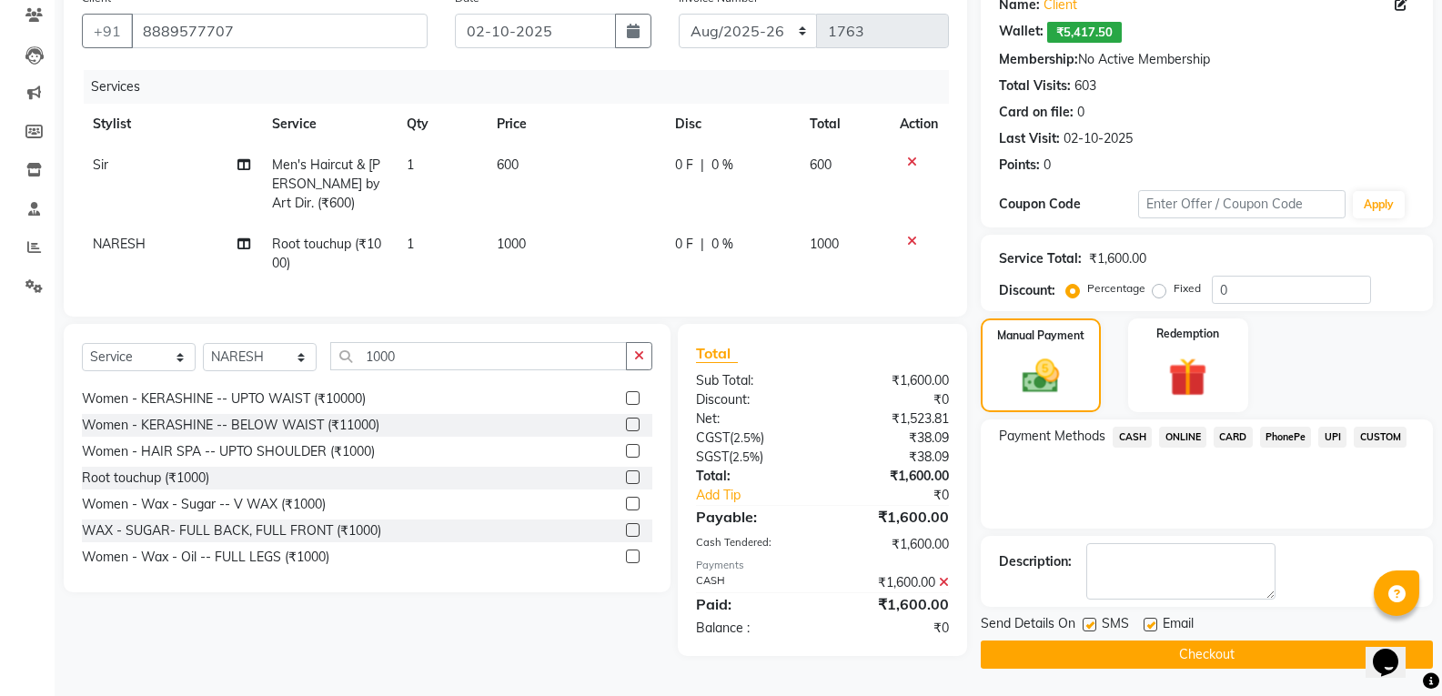
click at [1137, 649] on button "Checkout" at bounding box center [1207, 654] width 452 height 28
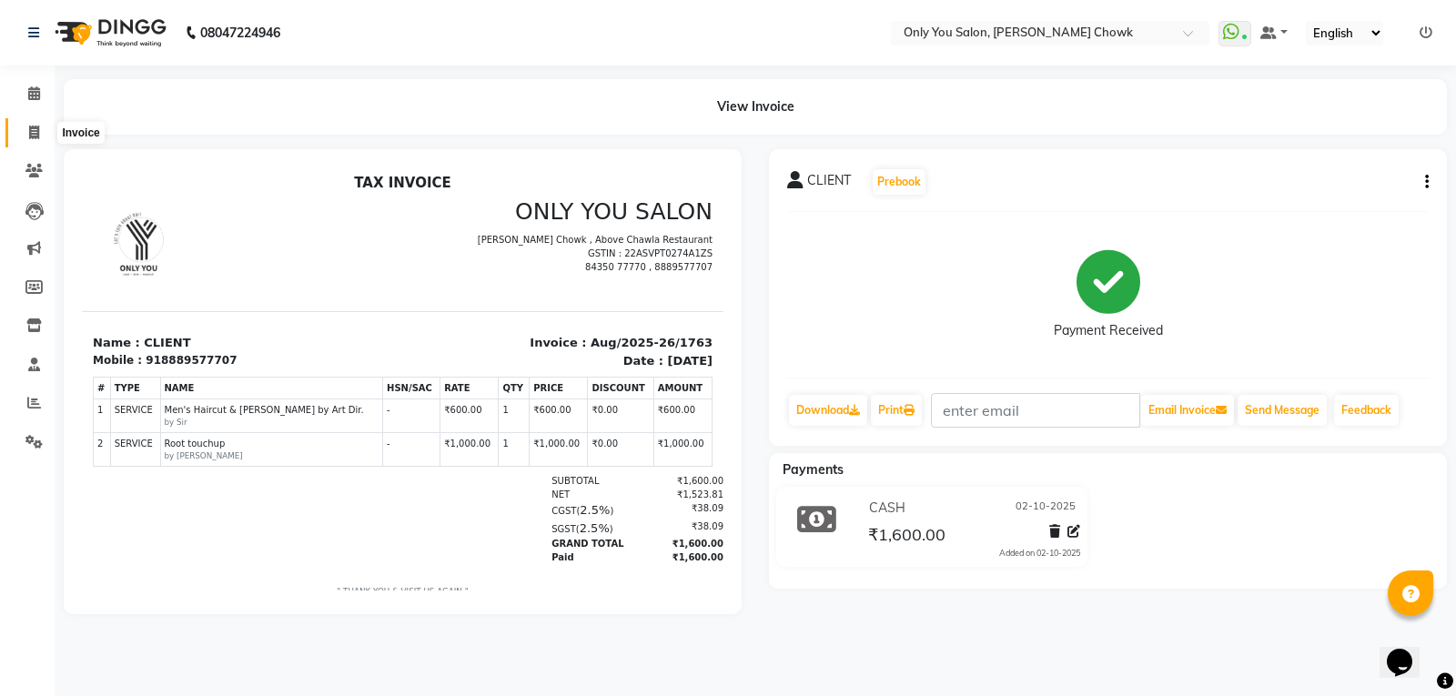
click at [35, 136] on icon at bounding box center [34, 133] width 10 height 14
select select "service"
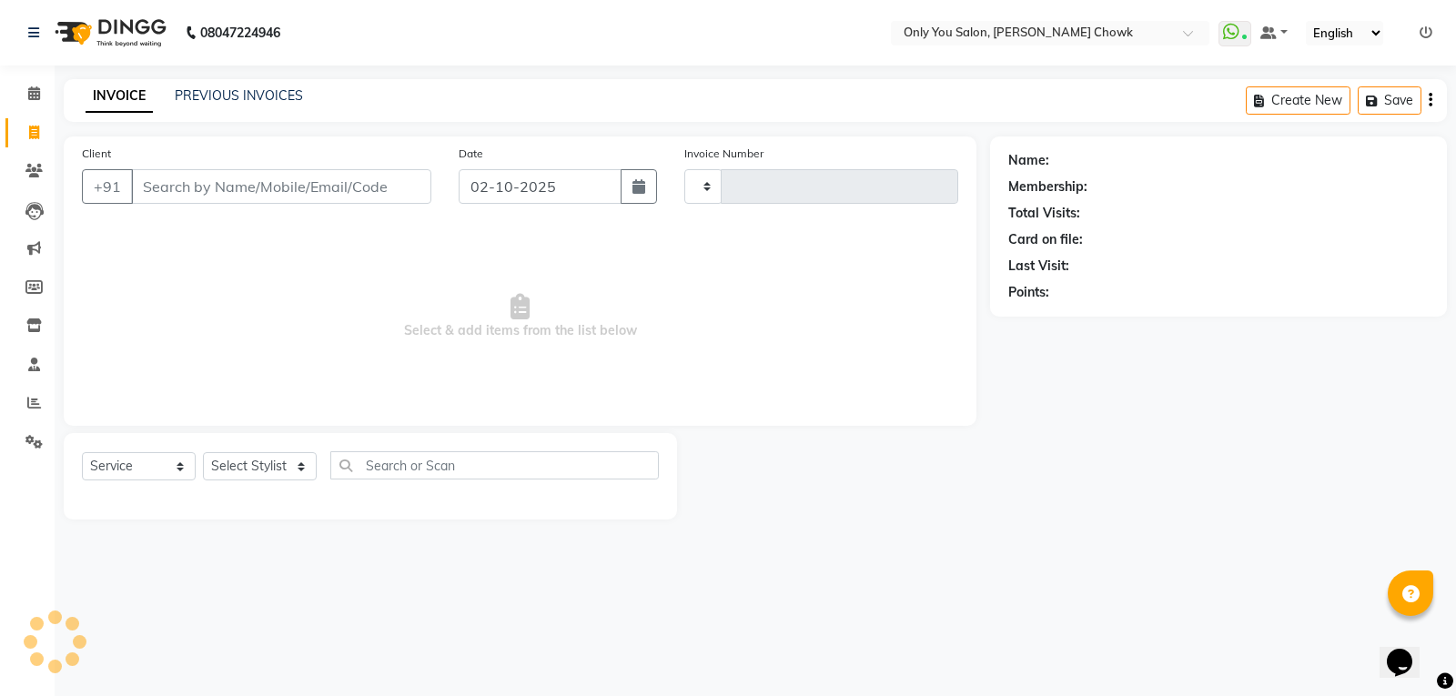
type input "1764"
select select "8713"
click at [135, 176] on input "Client" at bounding box center [281, 186] width 300 height 35
select select "package"
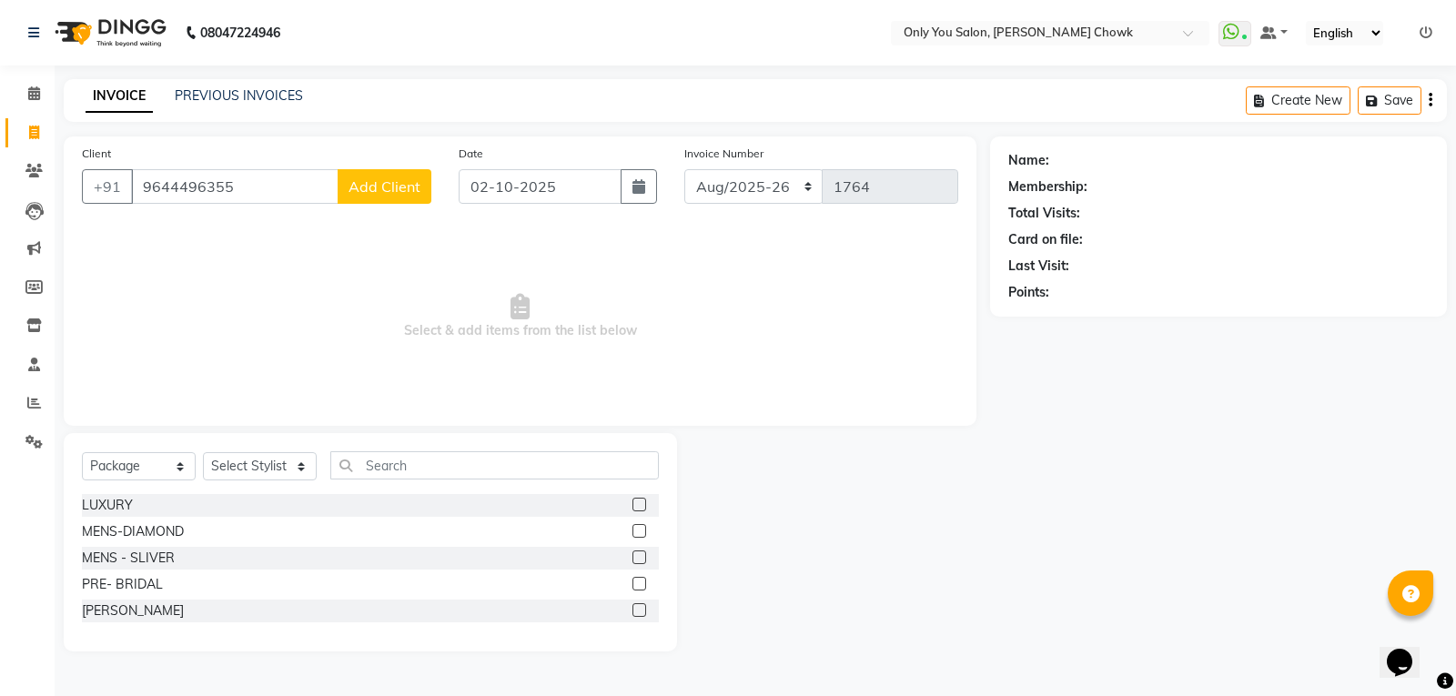
type input "9644496355"
click at [366, 186] on span "Add Client" at bounding box center [384, 186] width 72 height 18
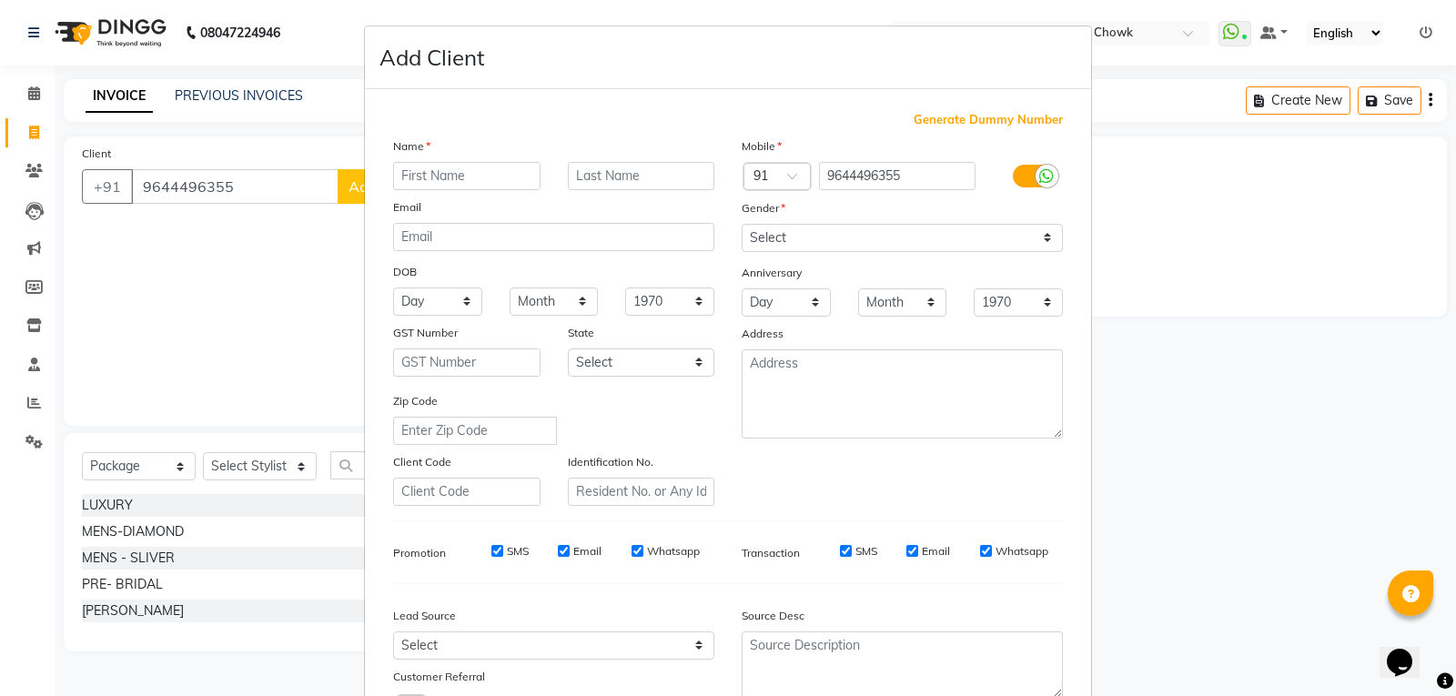
click at [434, 181] on input "text" at bounding box center [466, 176] width 147 height 28
type input "Arun"
click at [629, 170] on input "text" at bounding box center [641, 176] width 147 height 28
type input "gupta"
click at [867, 243] on select "Select Male Female Other Prefer Not To Say" at bounding box center [901, 238] width 321 height 28
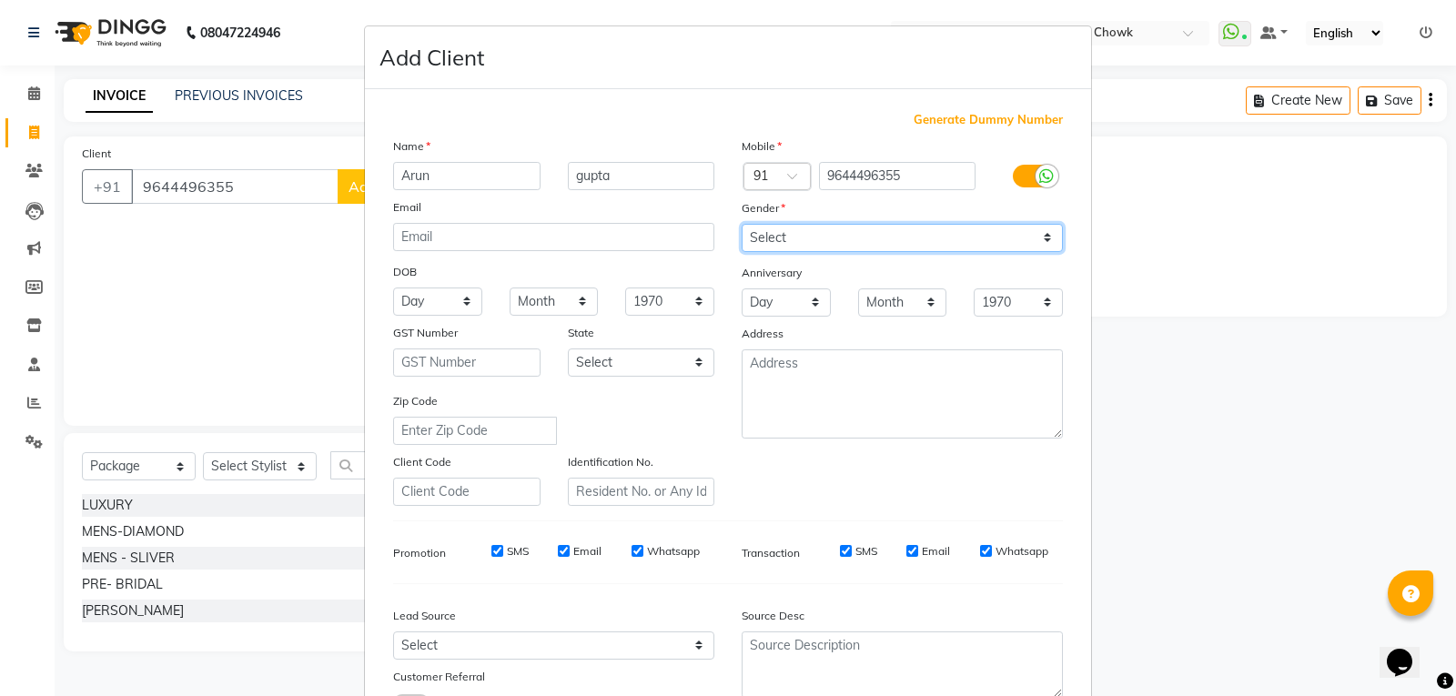
select select "male"
click at [741, 224] on select "Select Male Female Other Prefer Not To Say" at bounding box center [901, 238] width 321 height 28
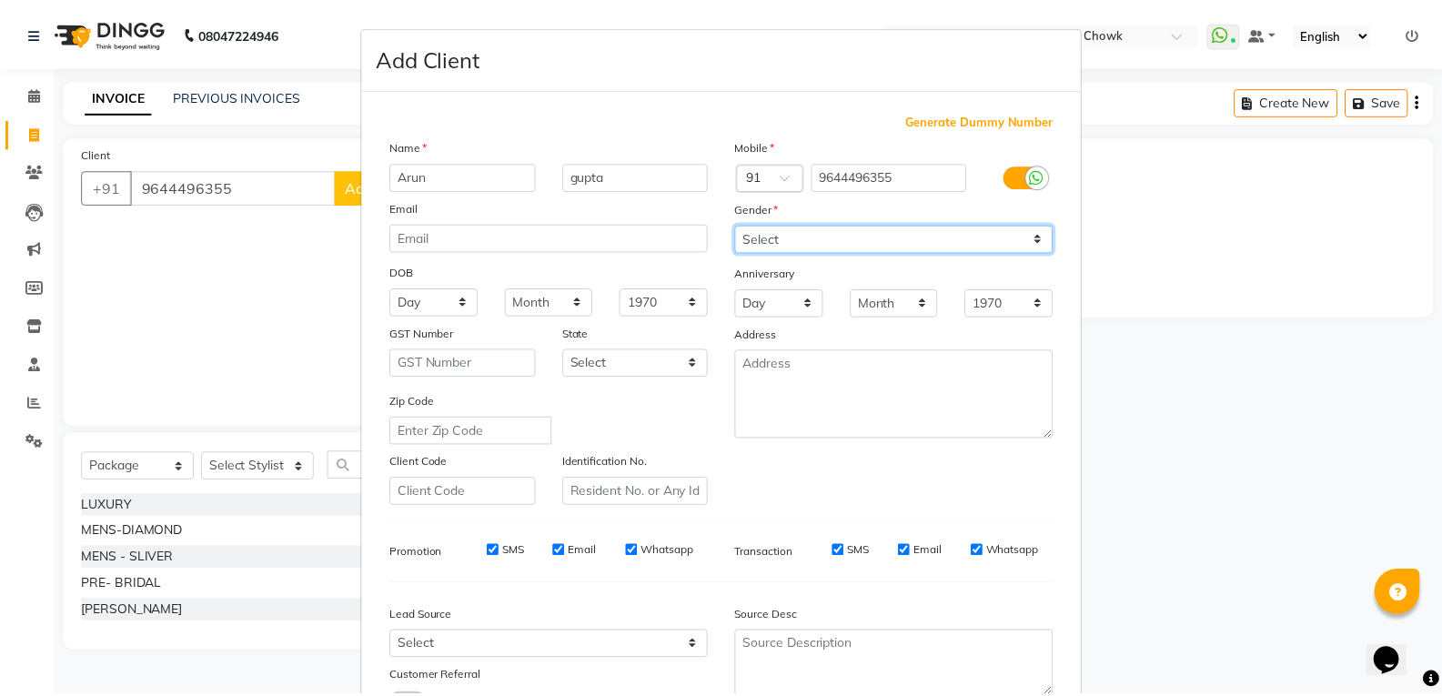
scroll to position [144, 0]
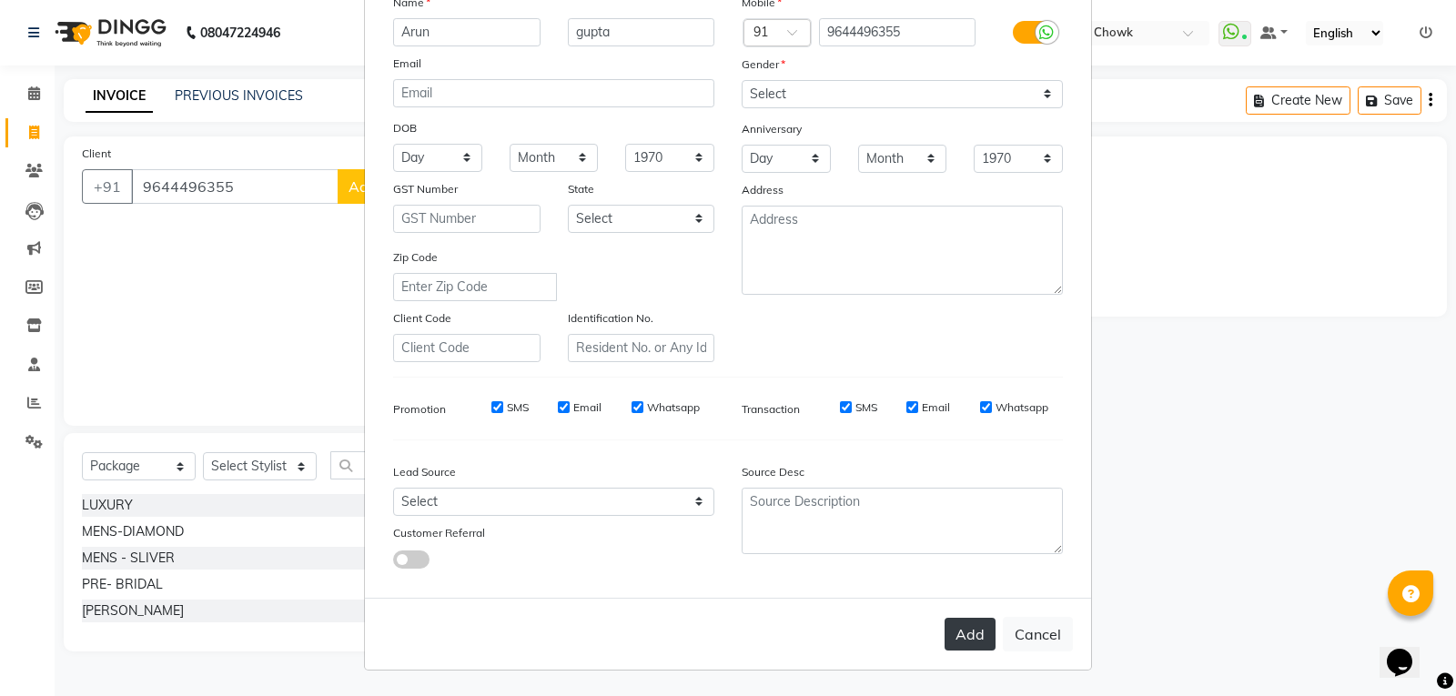
click at [963, 631] on button "Add" at bounding box center [969, 634] width 51 height 33
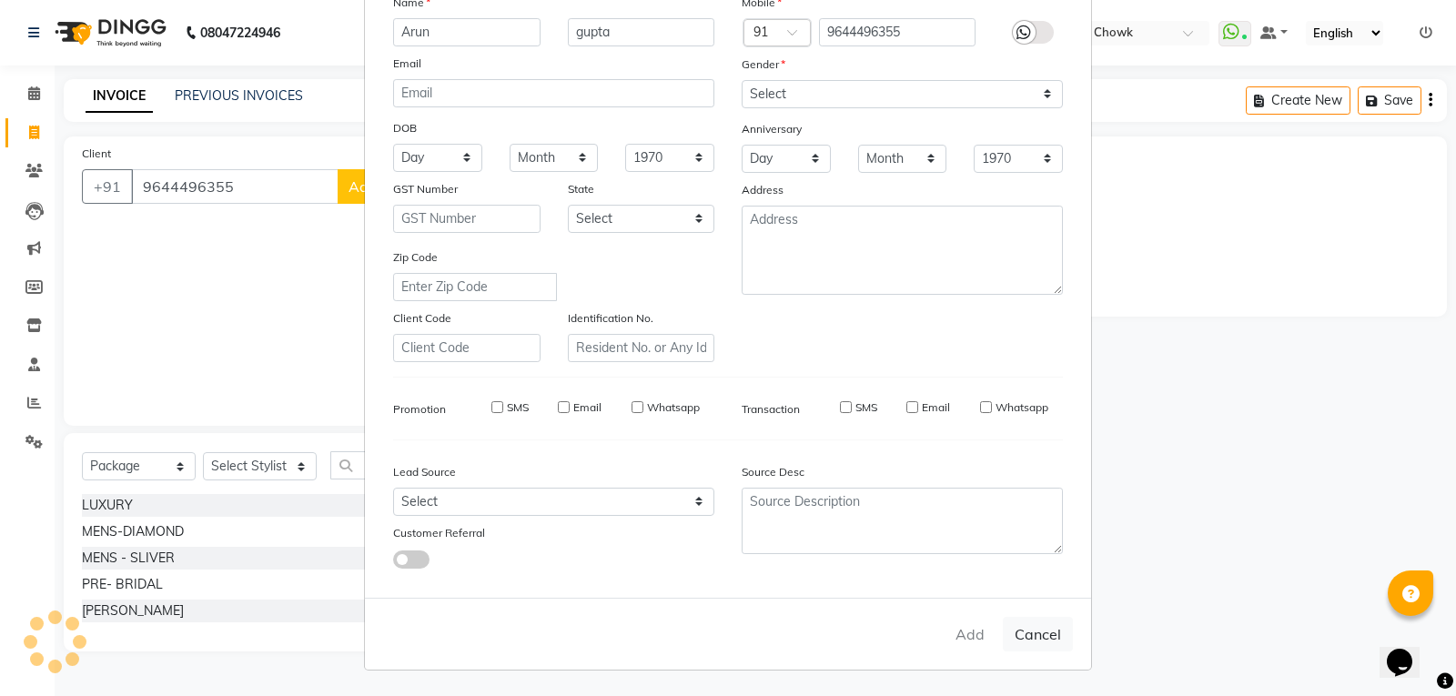
select select
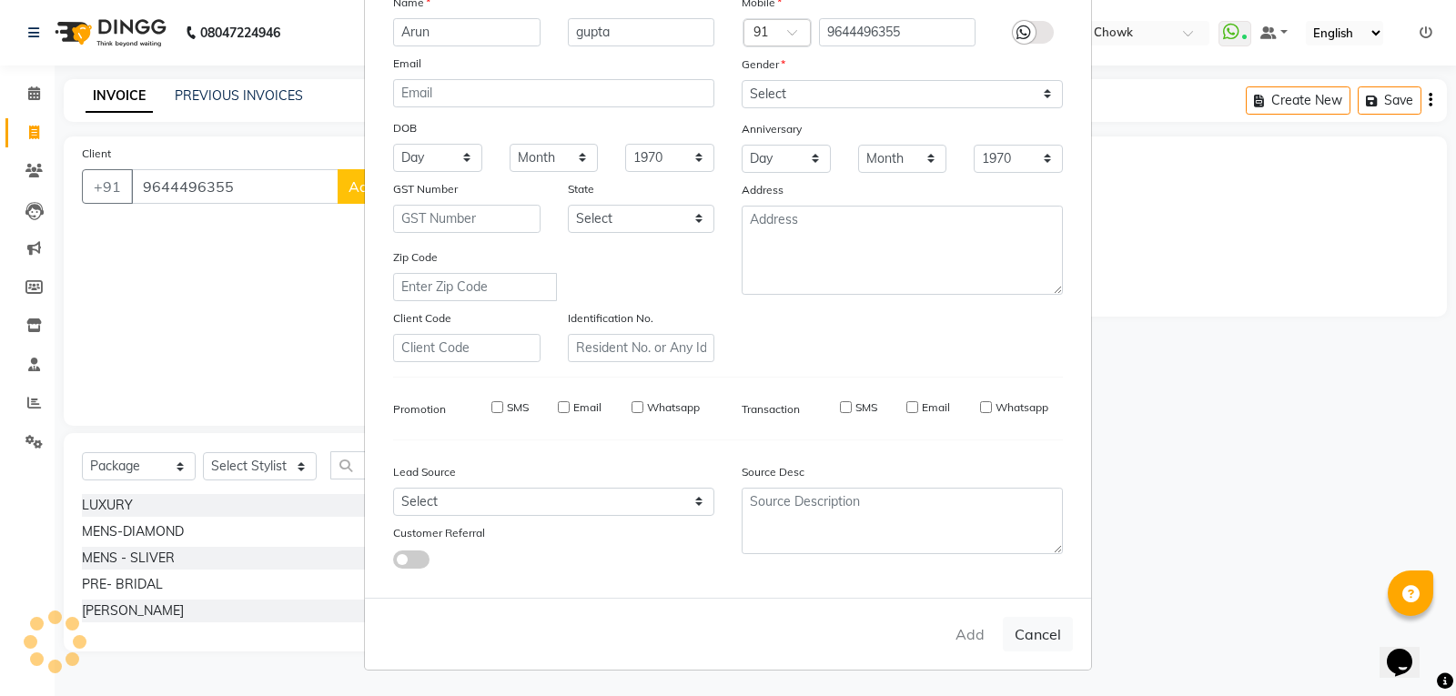
select select
checkbox input "false"
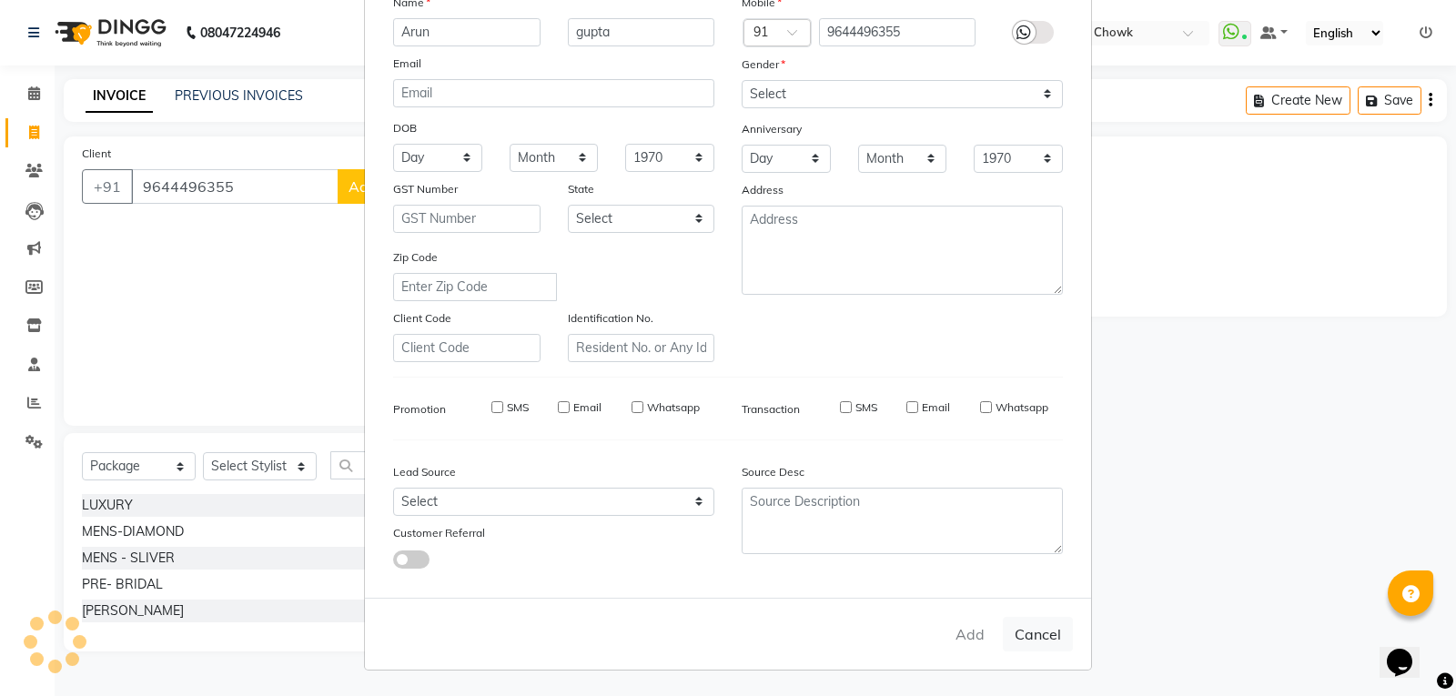
checkbox input "false"
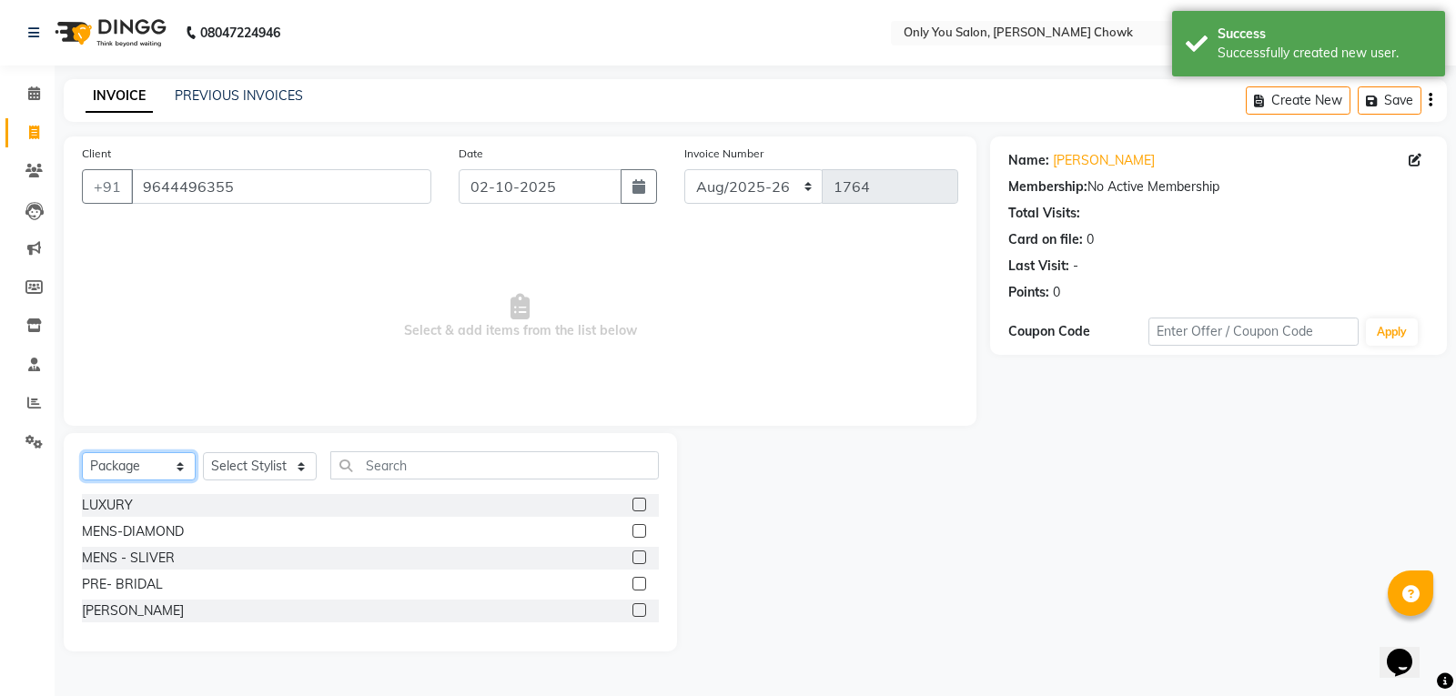
click at [183, 469] on select "Select Service Product Membership Package Voucher Prepaid Gift Card" at bounding box center [139, 466] width 114 height 28
select select "service"
click at [82, 452] on select "Select Service Product Membership Package Voucher Prepaid Gift Card" at bounding box center [139, 466] width 114 height 28
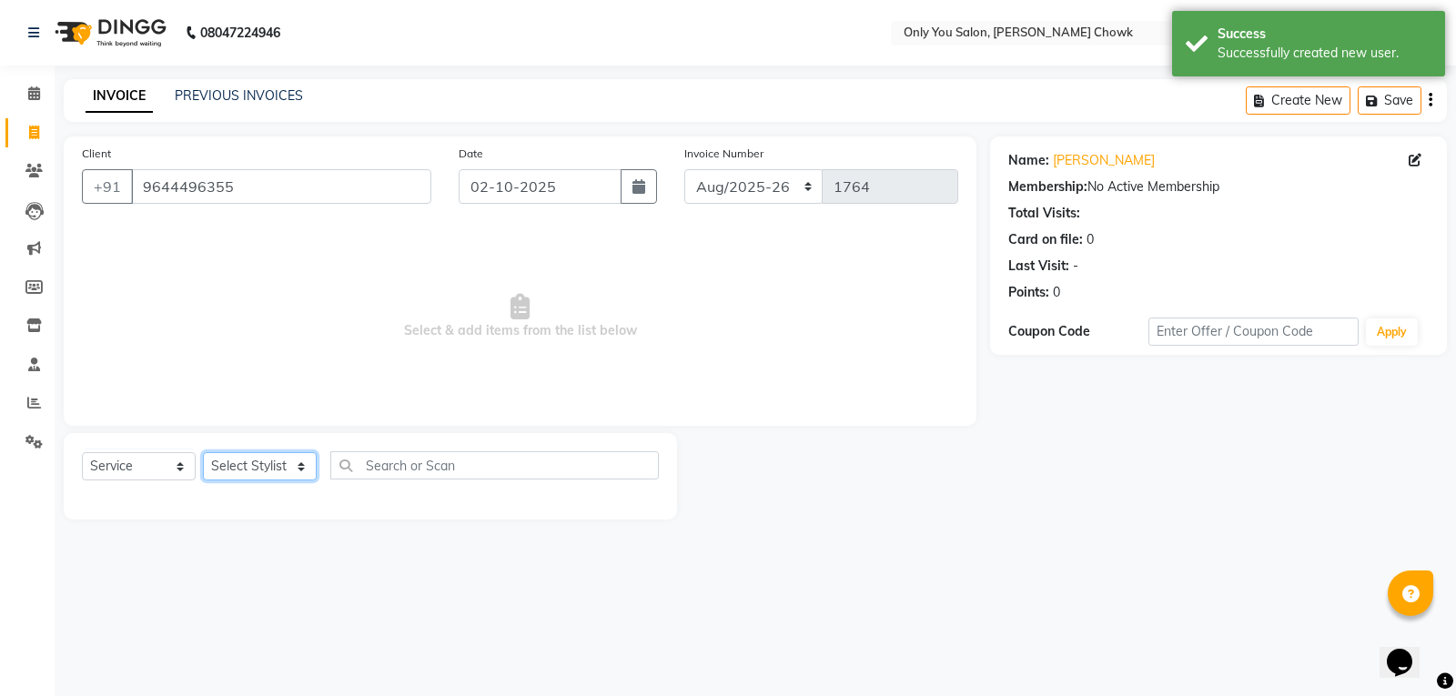
click at [306, 460] on select "Select Stylist [PERSON_NAME] [PERSON_NAME] [PERSON_NAME] MAMTA [PERSON_NAME] [P…" at bounding box center [260, 466] width 114 height 28
select select "87151"
click at [203, 452] on select "Select Stylist [PERSON_NAME] [PERSON_NAME] [PERSON_NAME] MAMTA [PERSON_NAME] [P…" at bounding box center [260, 466] width 114 height 28
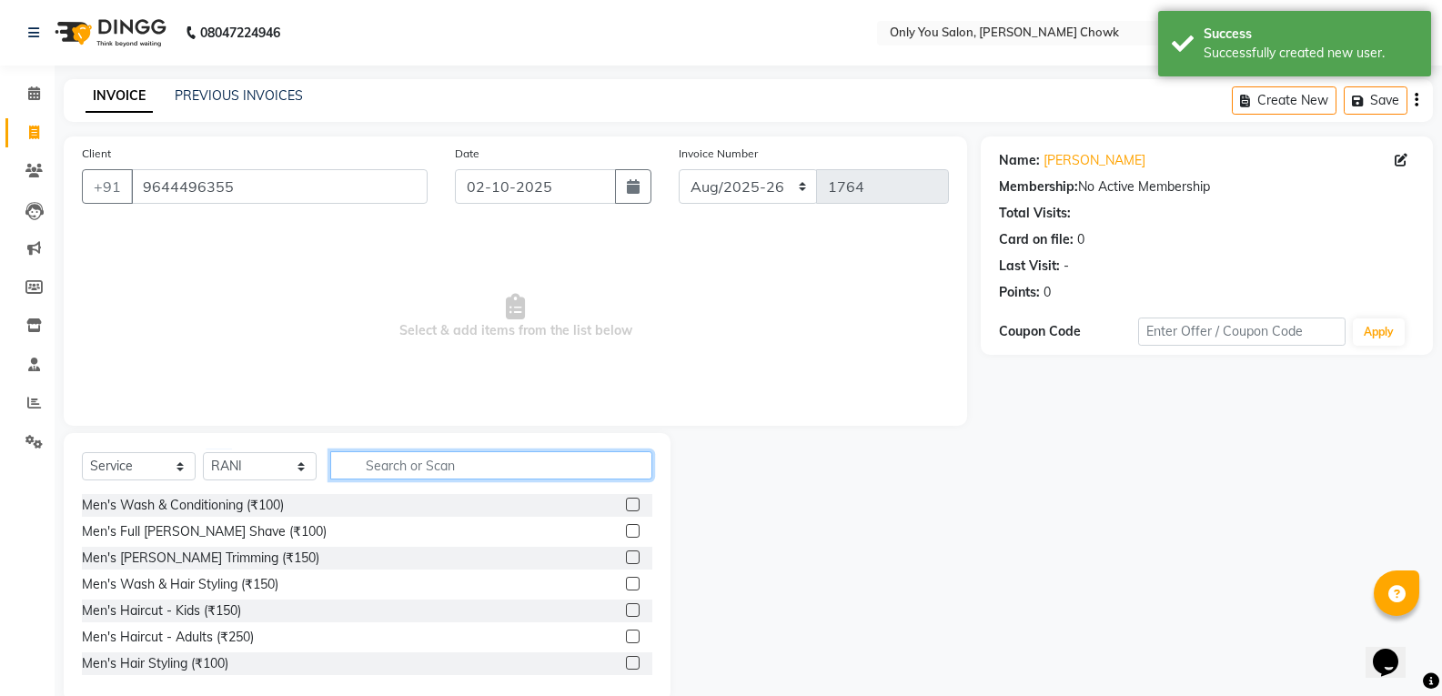
click at [404, 462] on input "text" at bounding box center [491, 465] width 322 height 28
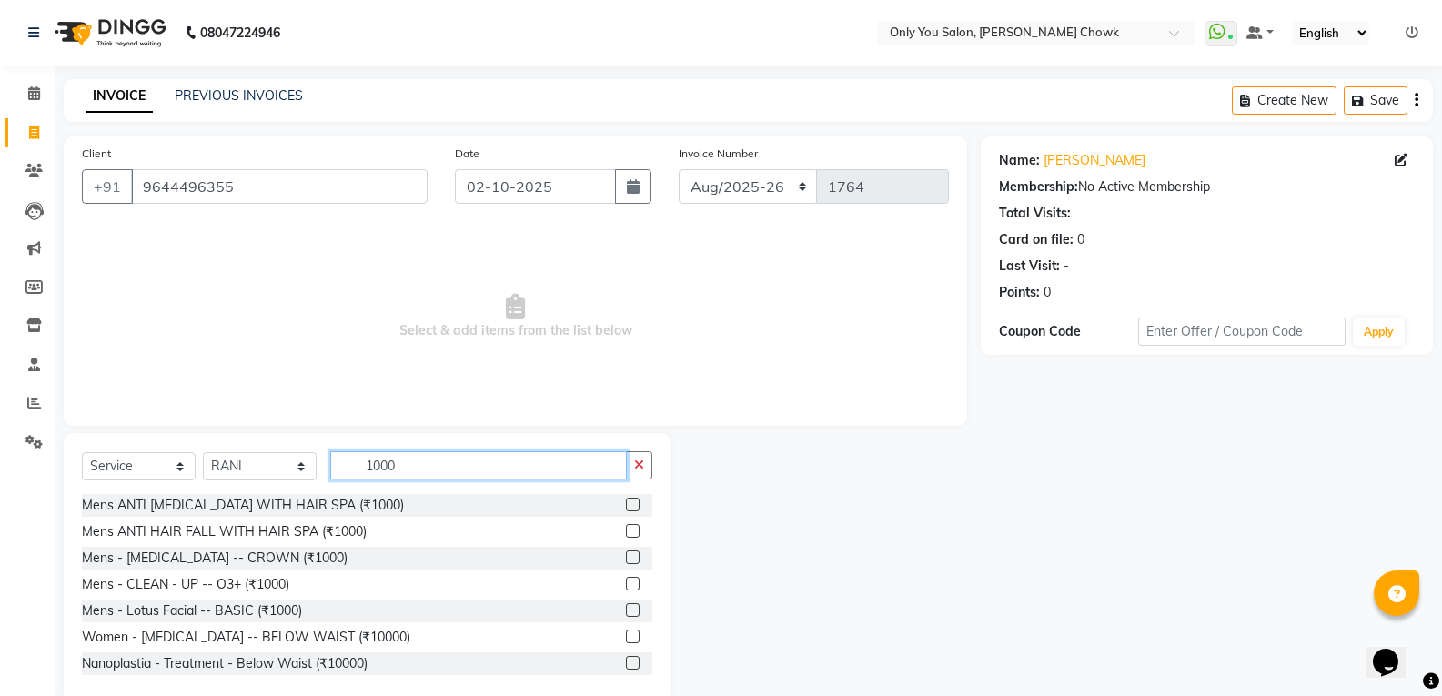
type input "1000"
click at [203, 571] on div "Mens ANTI DANDRUFF WITH HAIR SPA (₹1000) Mens ANTI HAIR FALL WITH HAIR SPA (₹10…" at bounding box center [367, 585] width 570 height 182
click at [203, 589] on div "Mens - CLEAN - UP -- O3+ (₹1000)" at bounding box center [185, 584] width 207 height 19
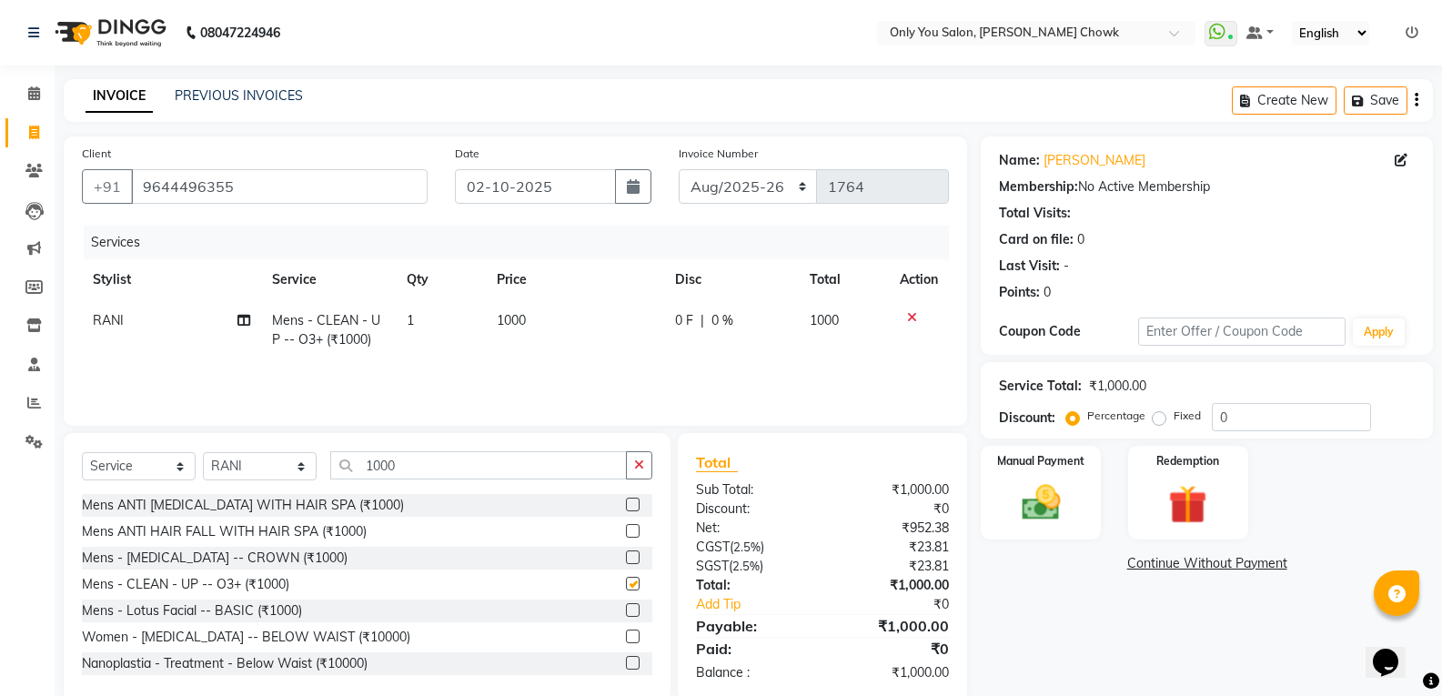
checkbox input "false"
click at [1049, 479] on div "Manual Payment" at bounding box center [1041, 492] width 125 height 97
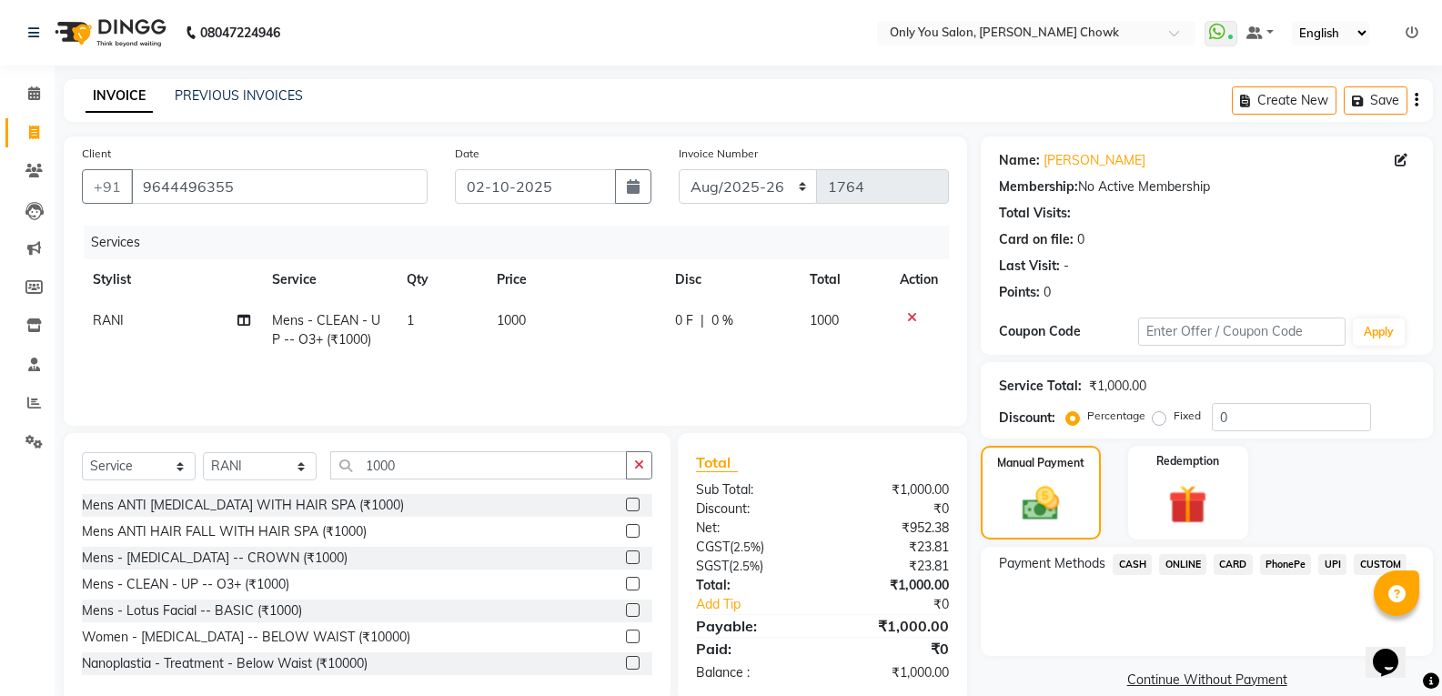
click at [1178, 565] on span "ONLINE" at bounding box center [1182, 564] width 47 height 21
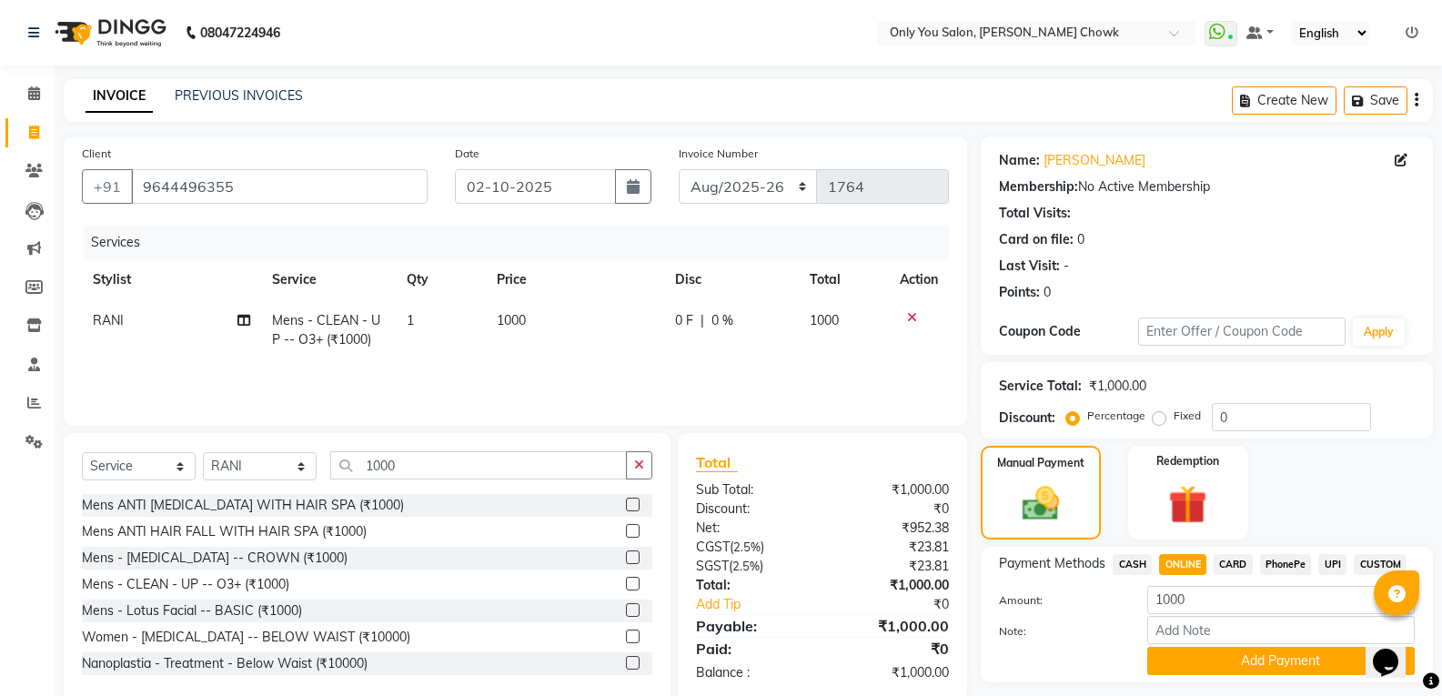
scroll to position [51, 0]
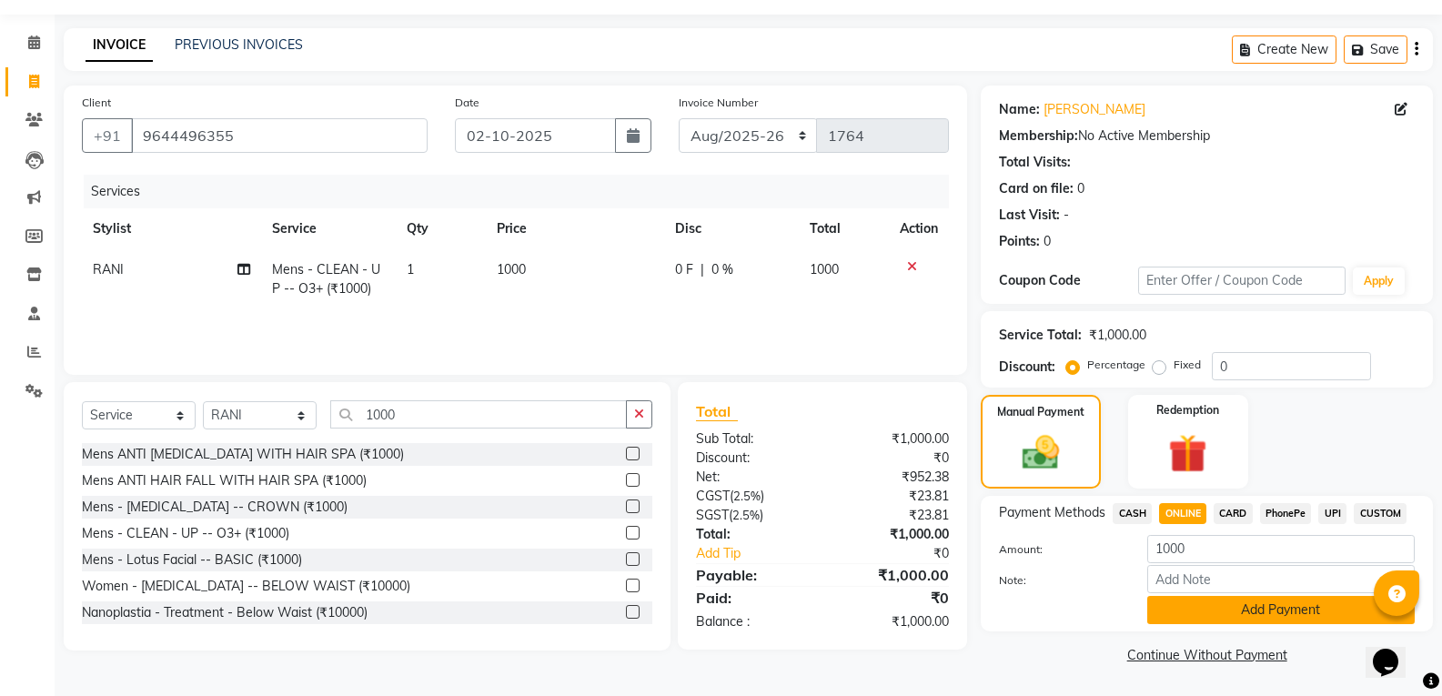
click at [1185, 607] on button "Add Payment" at bounding box center [1280, 610] width 267 height 28
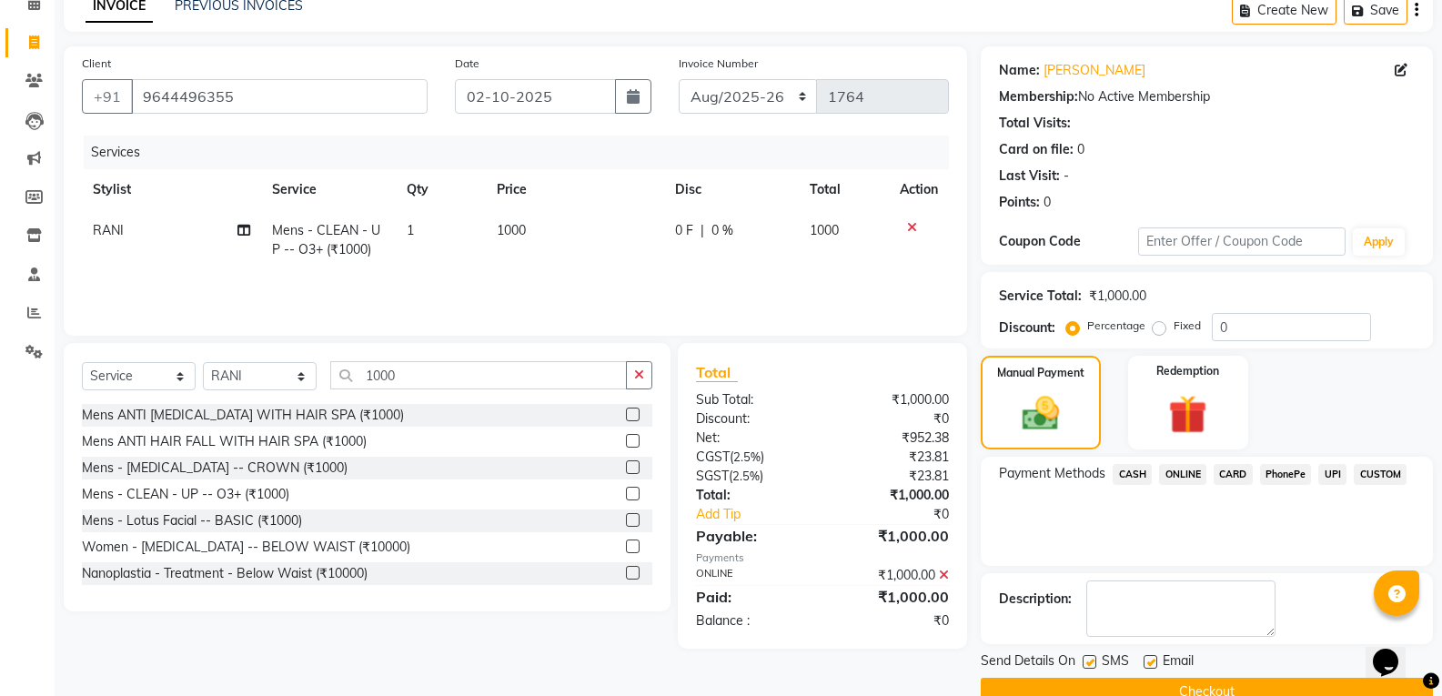
scroll to position [127, 0]
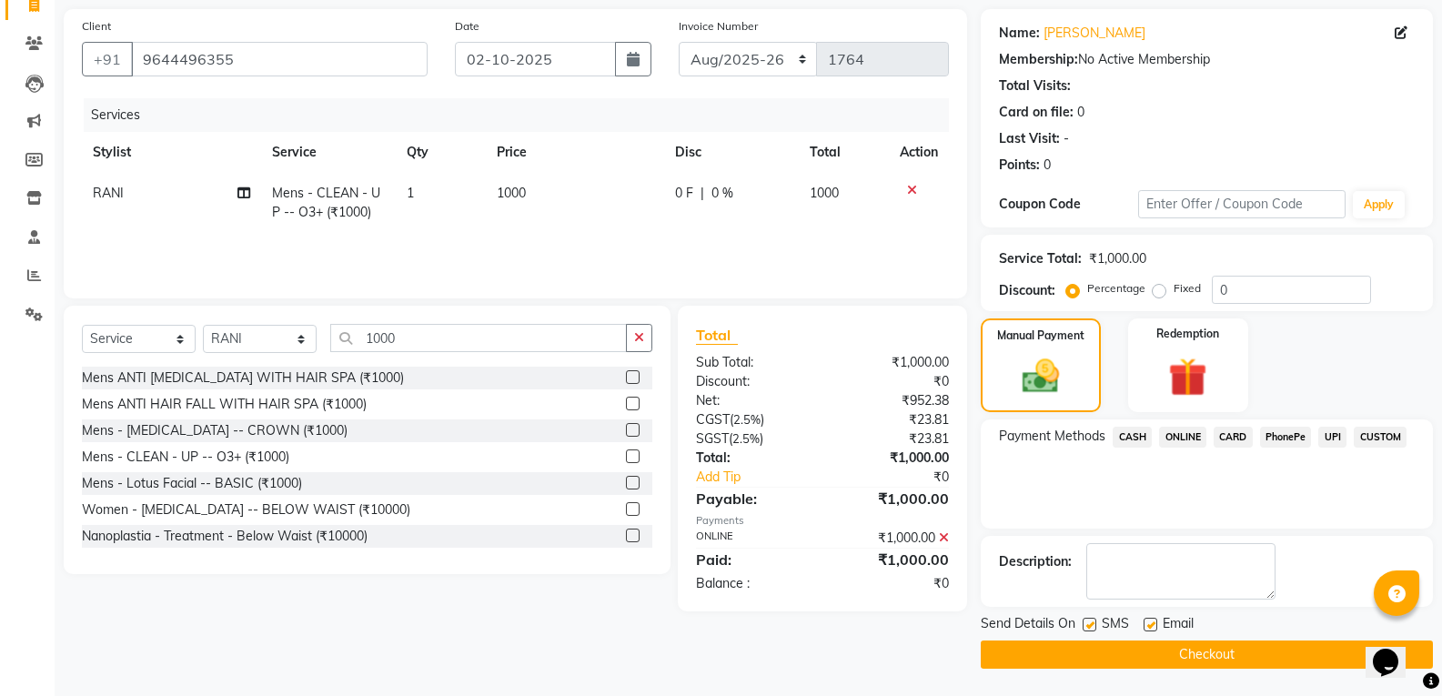
click at [1085, 639] on div "Send Details On SMS Email Checkout" at bounding box center [1207, 641] width 452 height 55
click at [1080, 659] on button "Checkout" at bounding box center [1207, 654] width 452 height 28
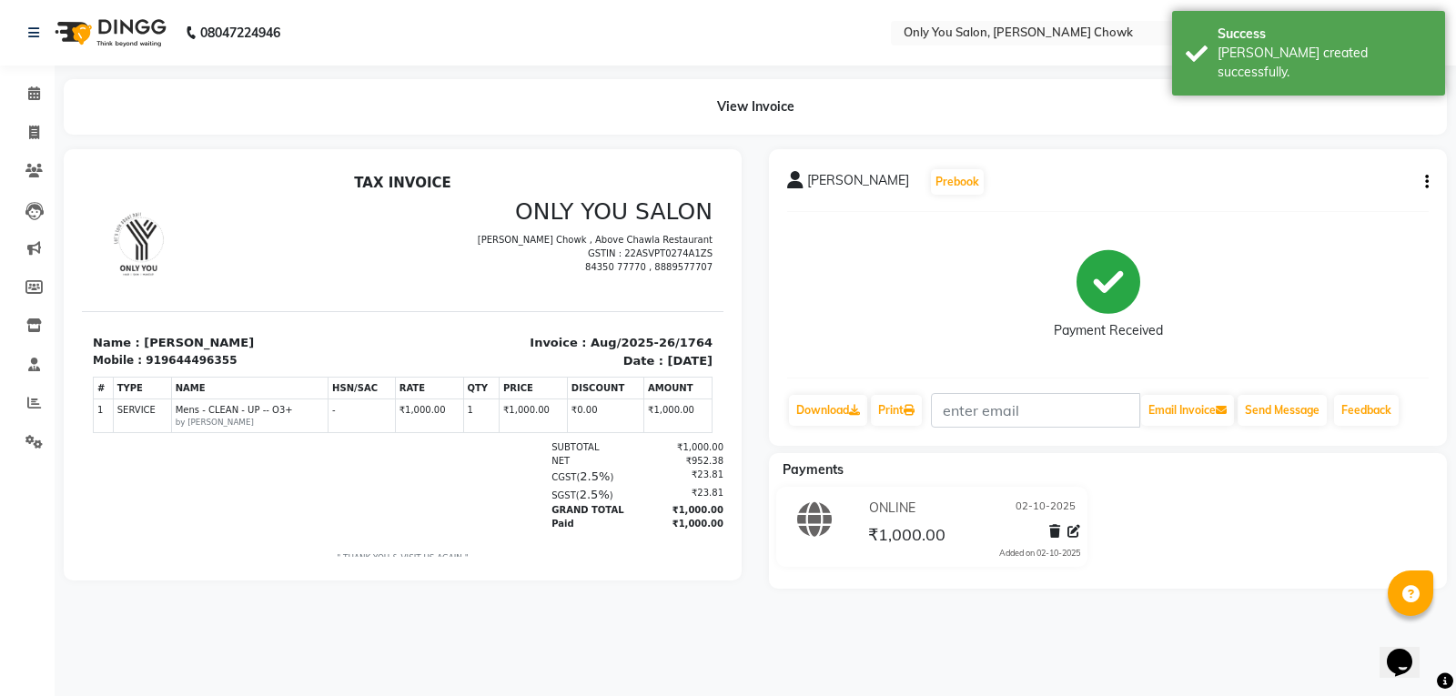
click at [1430, 185] on div "Arun gupta Prebook Payment Received Download Print Email Invoice Send Message F…" at bounding box center [1108, 297] width 678 height 297
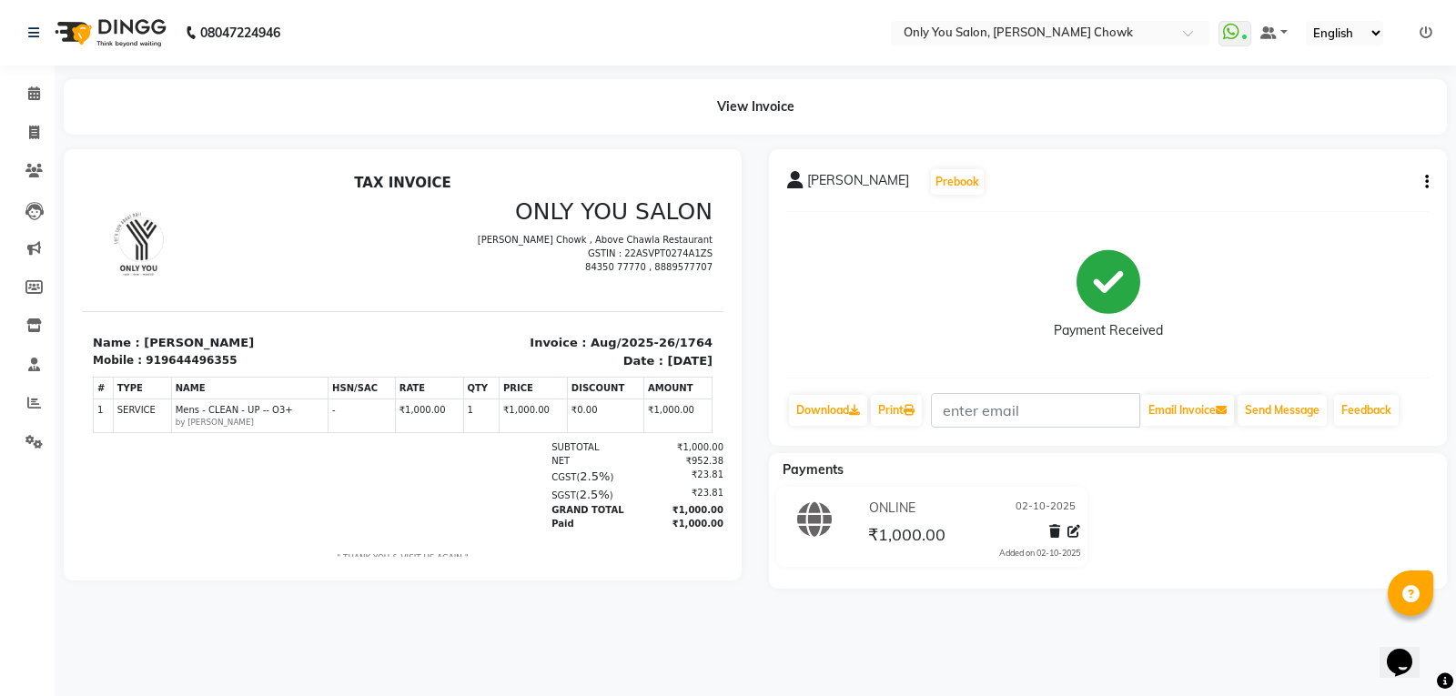
click at [1424, 176] on button "button" at bounding box center [1422, 182] width 11 height 19
click at [1333, 196] on div "Edit Invoice" at bounding box center [1336, 193] width 125 height 23
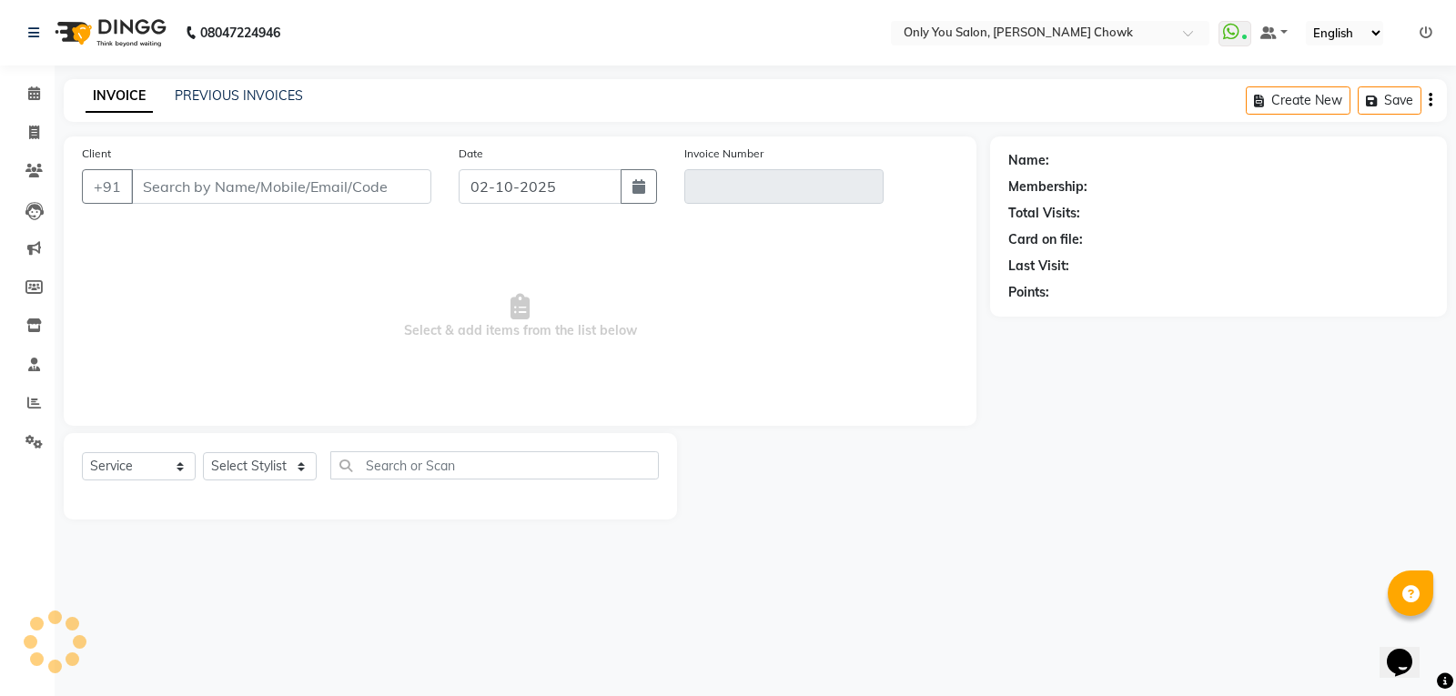
select select "package"
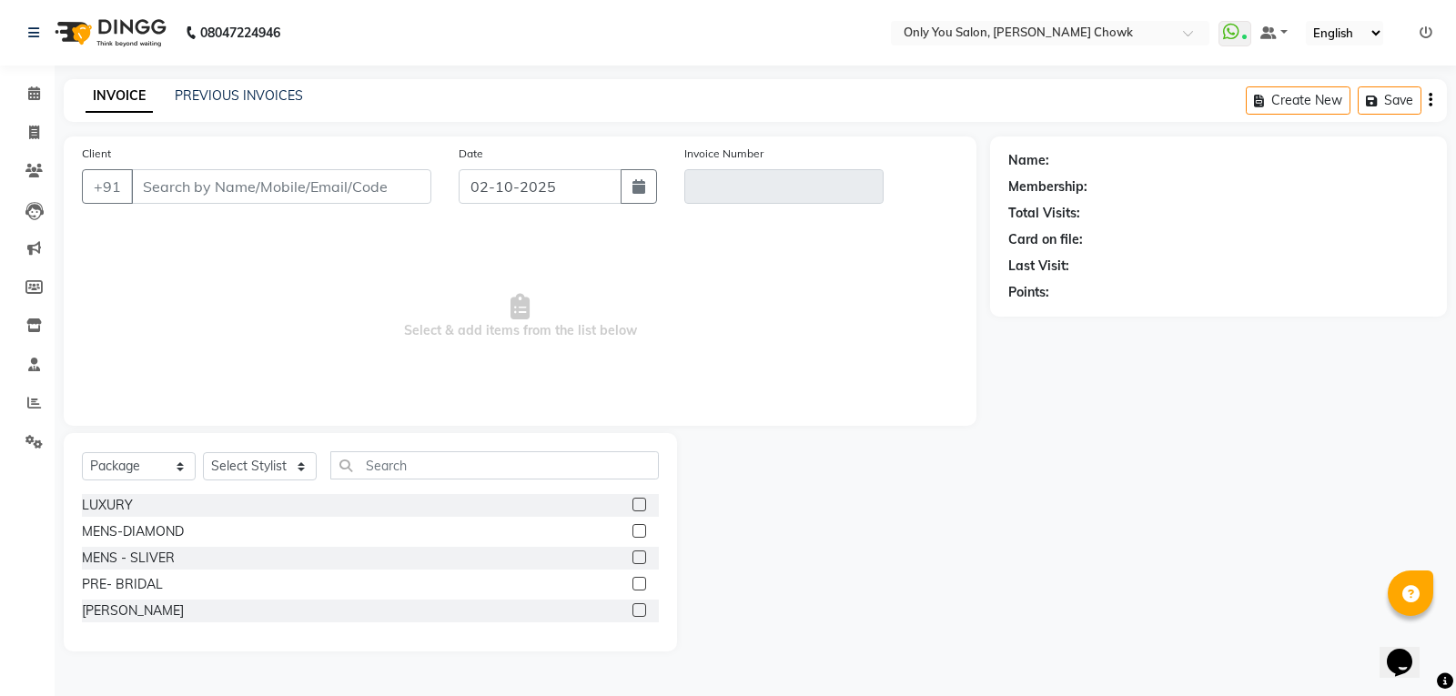
type input "9644496355"
type input "Aug/2025-26/1764"
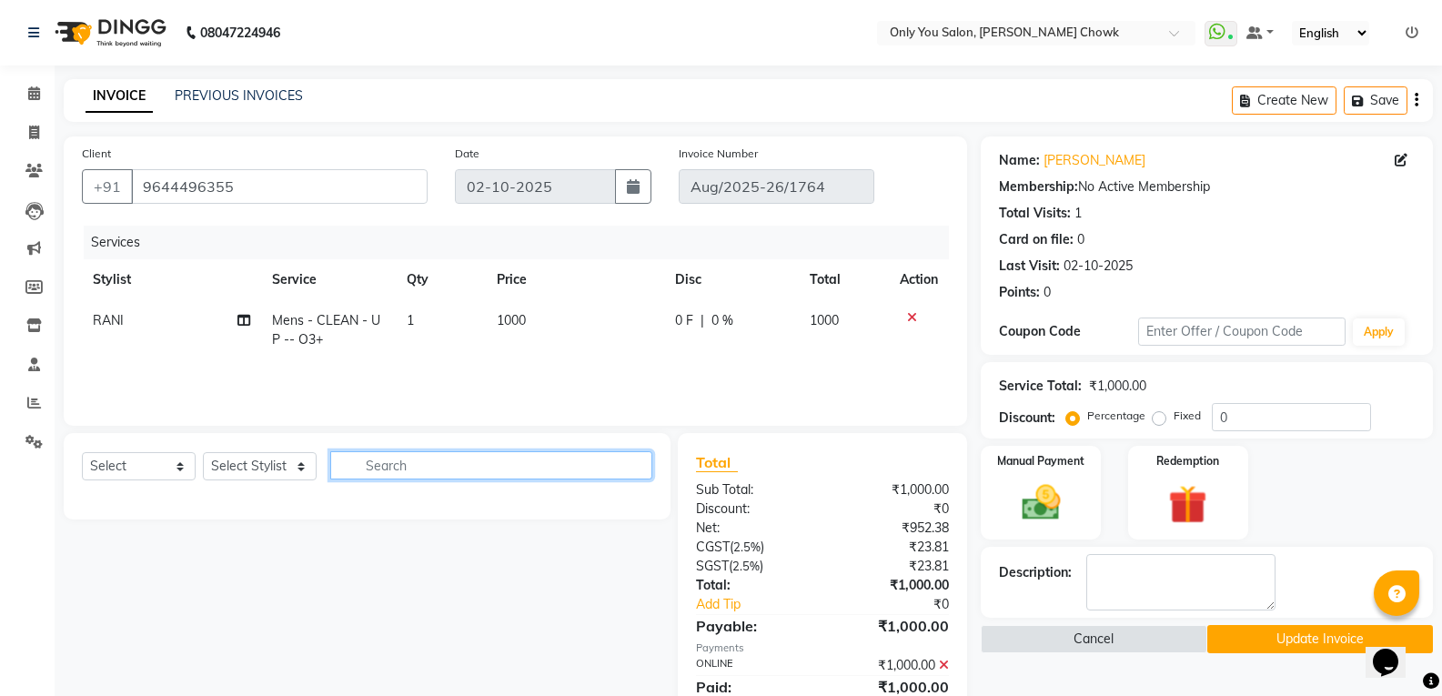
click at [385, 463] on input "text" at bounding box center [491, 465] width 322 height 28
click at [176, 465] on select "Select Service Product Membership Package Voucher Prepaid Gift Card" at bounding box center [139, 466] width 114 height 28
select select "service"
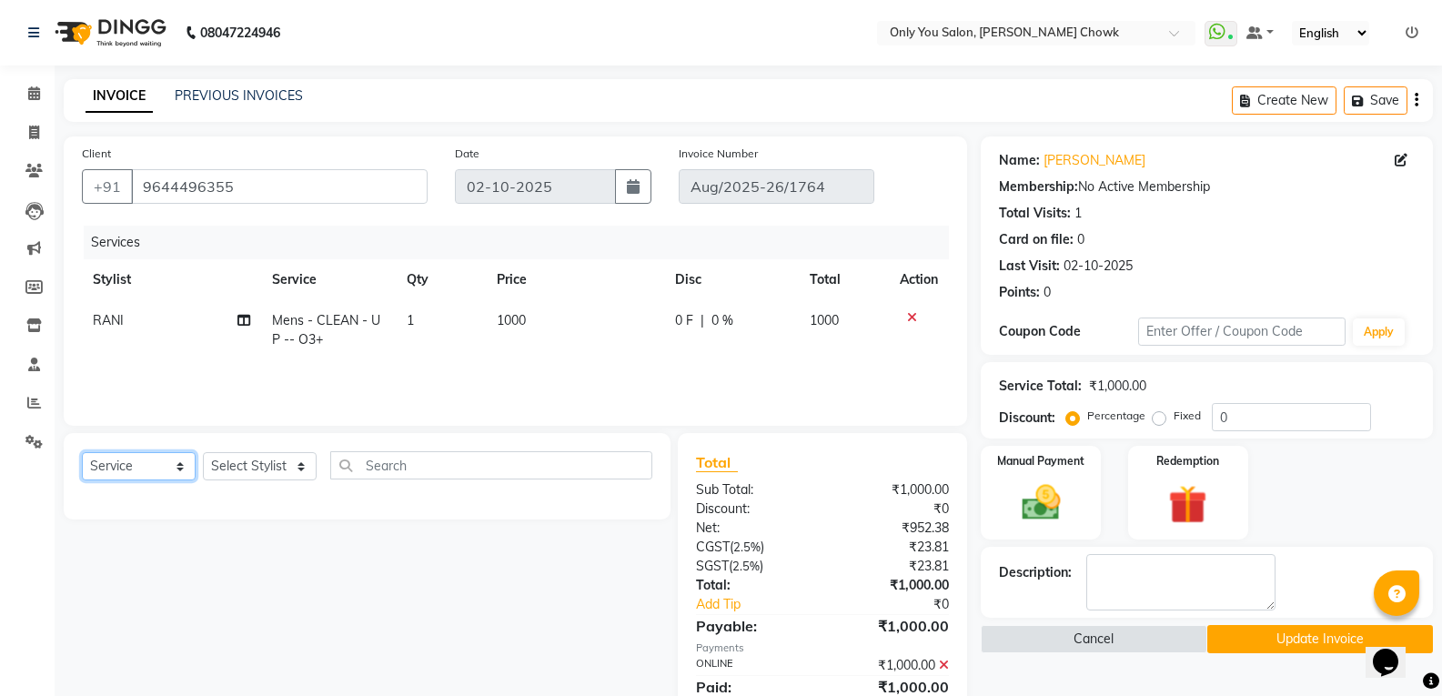
click at [82, 452] on select "Select Service Product Membership Package Voucher Prepaid Gift Card" at bounding box center [139, 466] width 114 height 28
click at [298, 467] on select "Select Stylist [PERSON_NAME] [PERSON_NAME] [PERSON_NAME] MAMTA [PERSON_NAME] [P…" at bounding box center [260, 466] width 114 height 28
select select "87151"
click at [203, 452] on select "Select Stylist [PERSON_NAME] [PERSON_NAME] [PERSON_NAME] MAMTA [PERSON_NAME] [P…" at bounding box center [260, 466] width 114 height 28
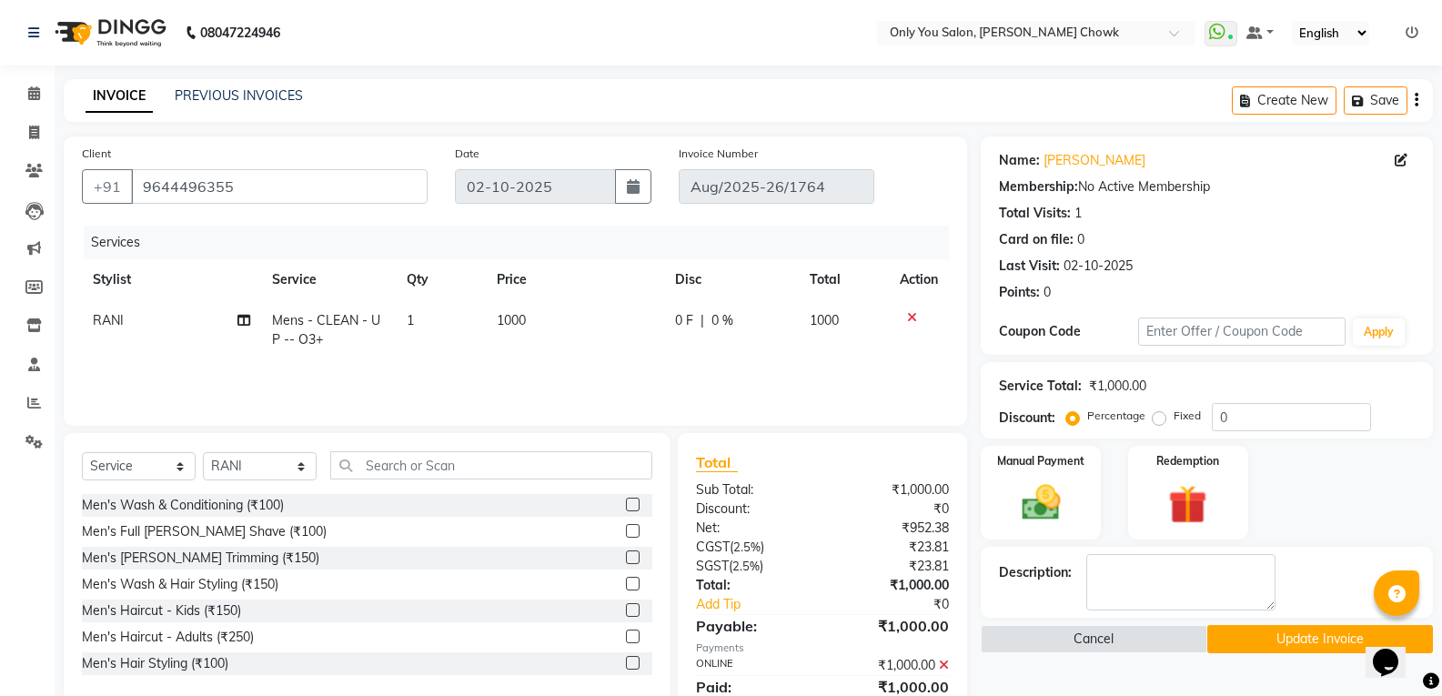
click at [430, 482] on div "Select Service Product Membership Package Voucher Prepaid Gift Card Select Styl…" at bounding box center [367, 472] width 570 height 43
click at [431, 463] on input "text" at bounding box center [491, 465] width 322 height 28
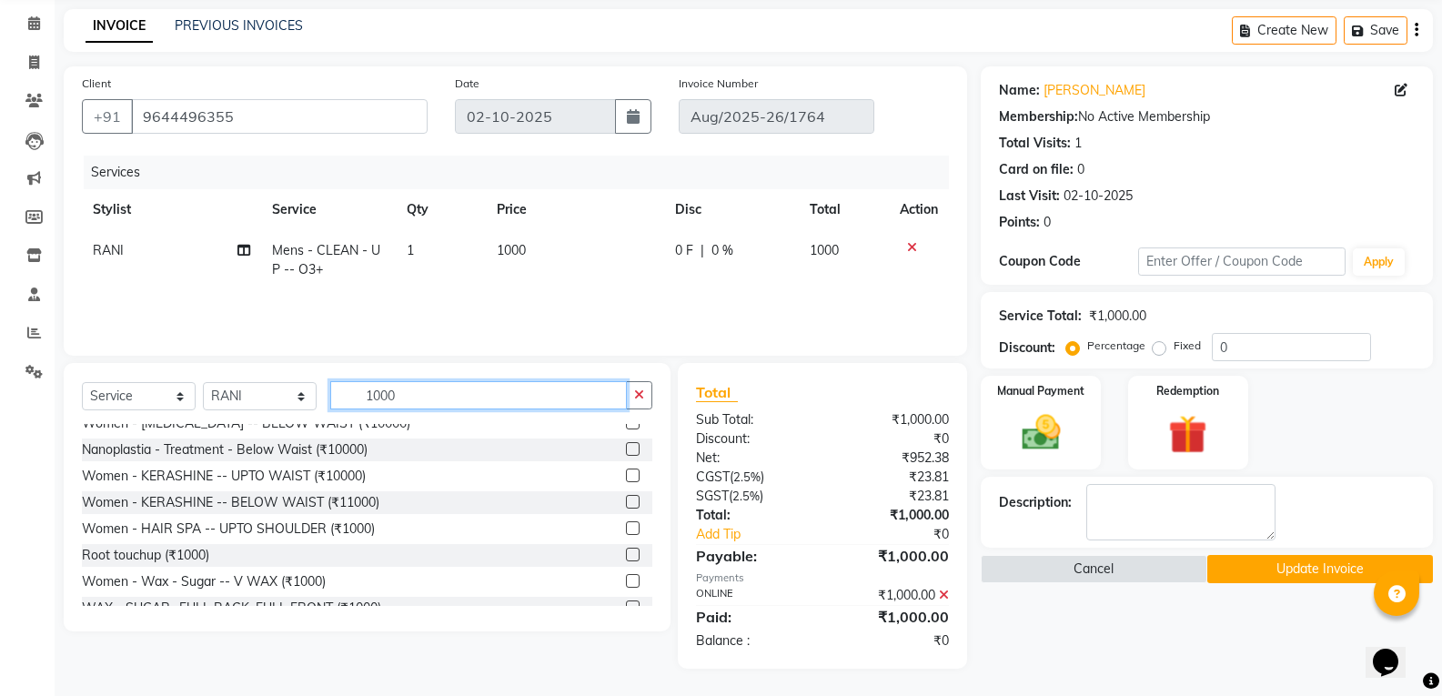
scroll to position [182, 0]
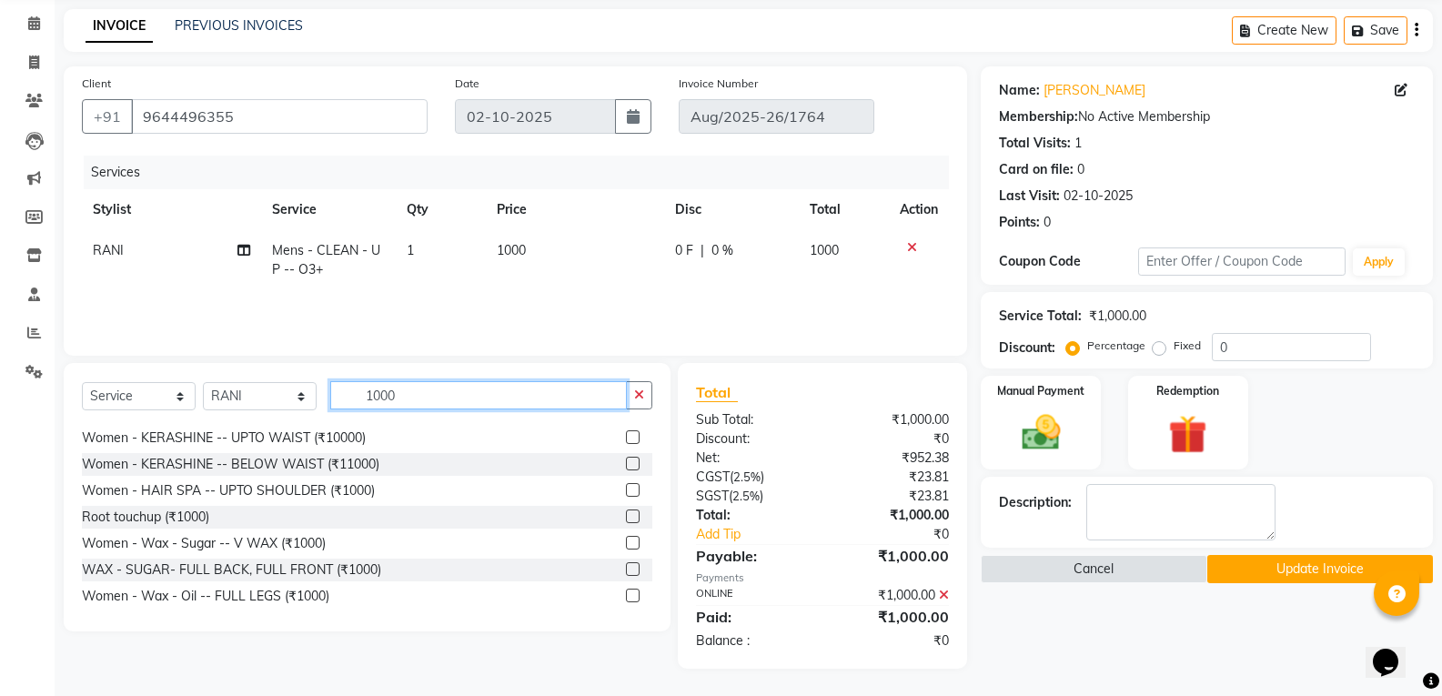
click at [413, 402] on input "1000" at bounding box center [478, 395] width 297 height 28
type input "1"
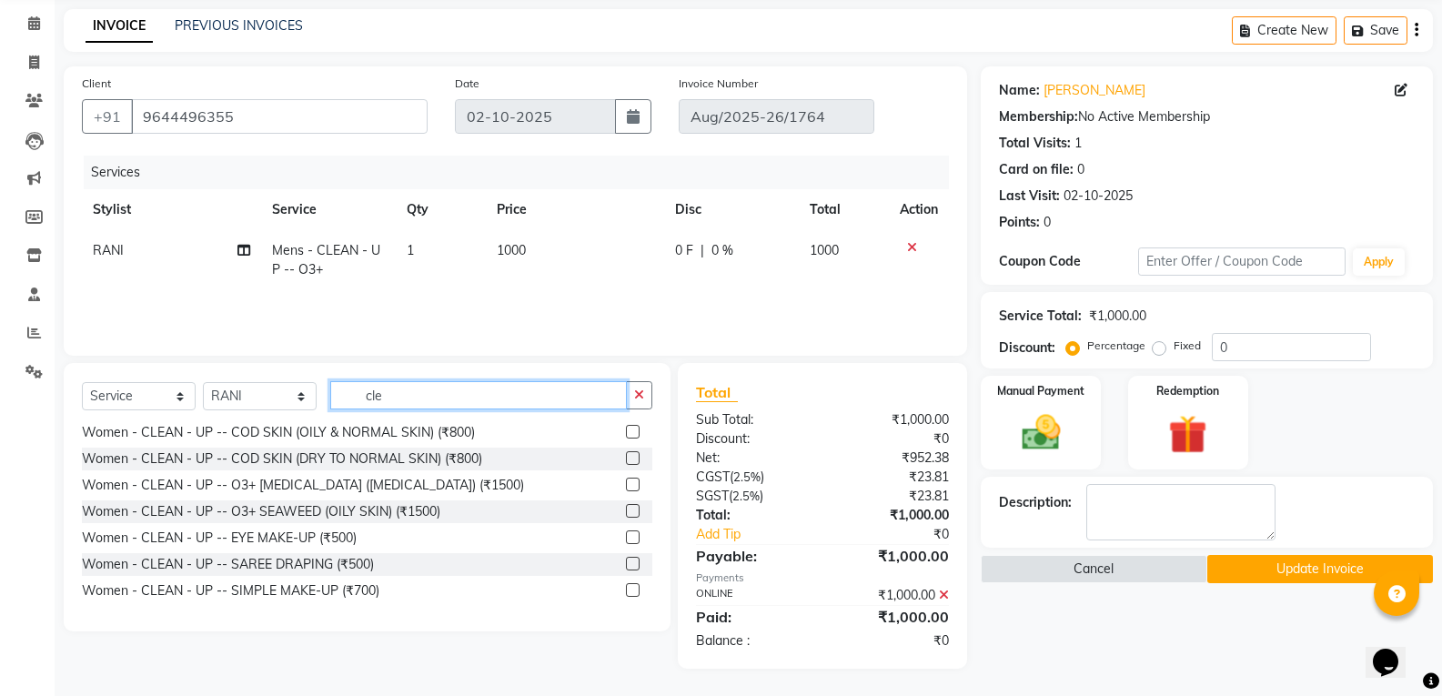
scroll to position [82, 0]
type input "clea"
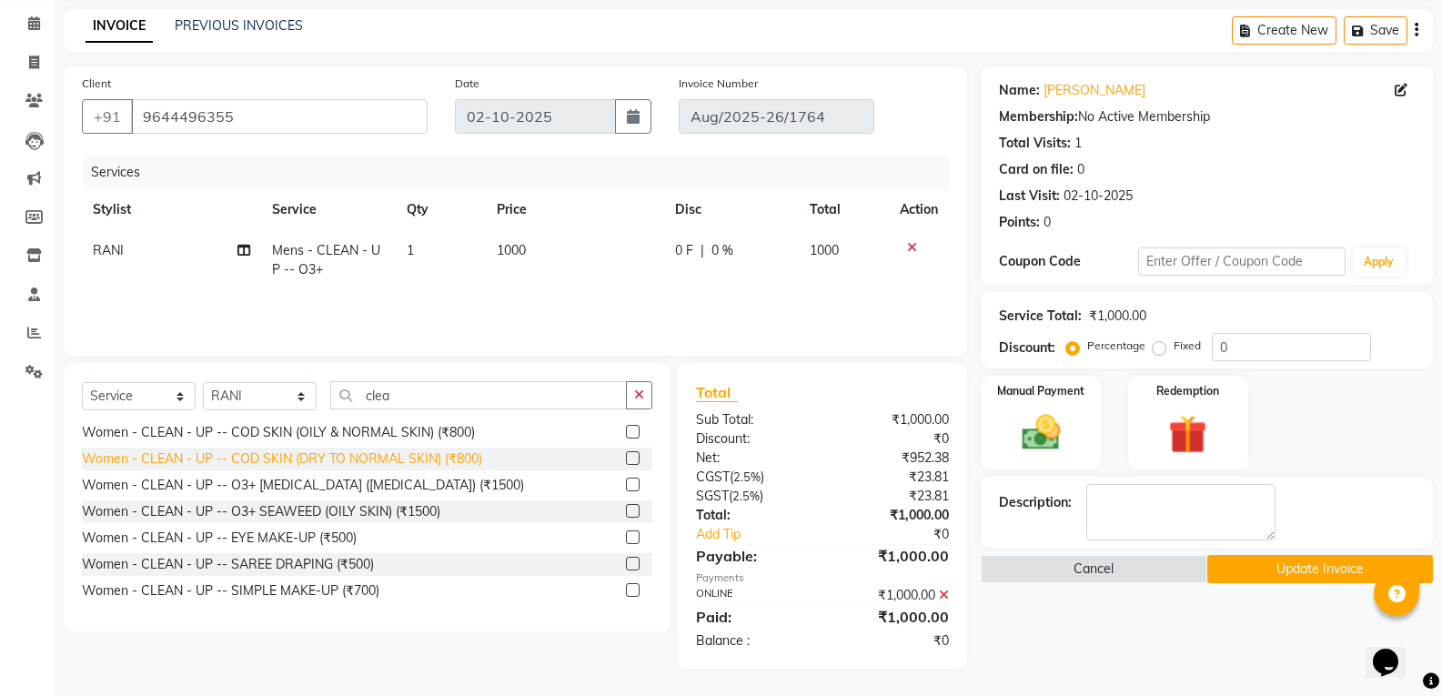
click at [201, 464] on div "Women - CLEAN - UP -- COD SKIN (DRY TO NORMAL SKIN) (₹800)" at bounding box center [282, 458] width 400 height 19
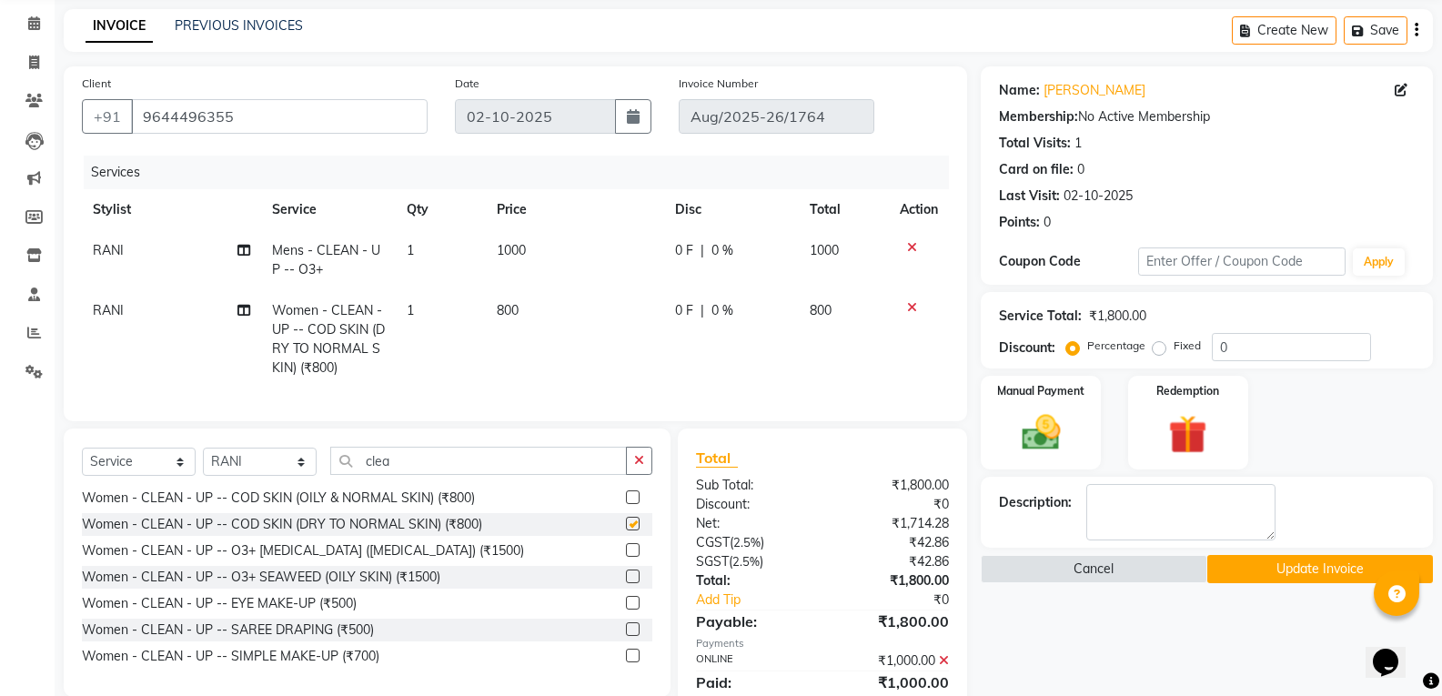
checkbox input "false"
click at [914, 247] on icon at bounding box center [912, 247] width 10 height 13
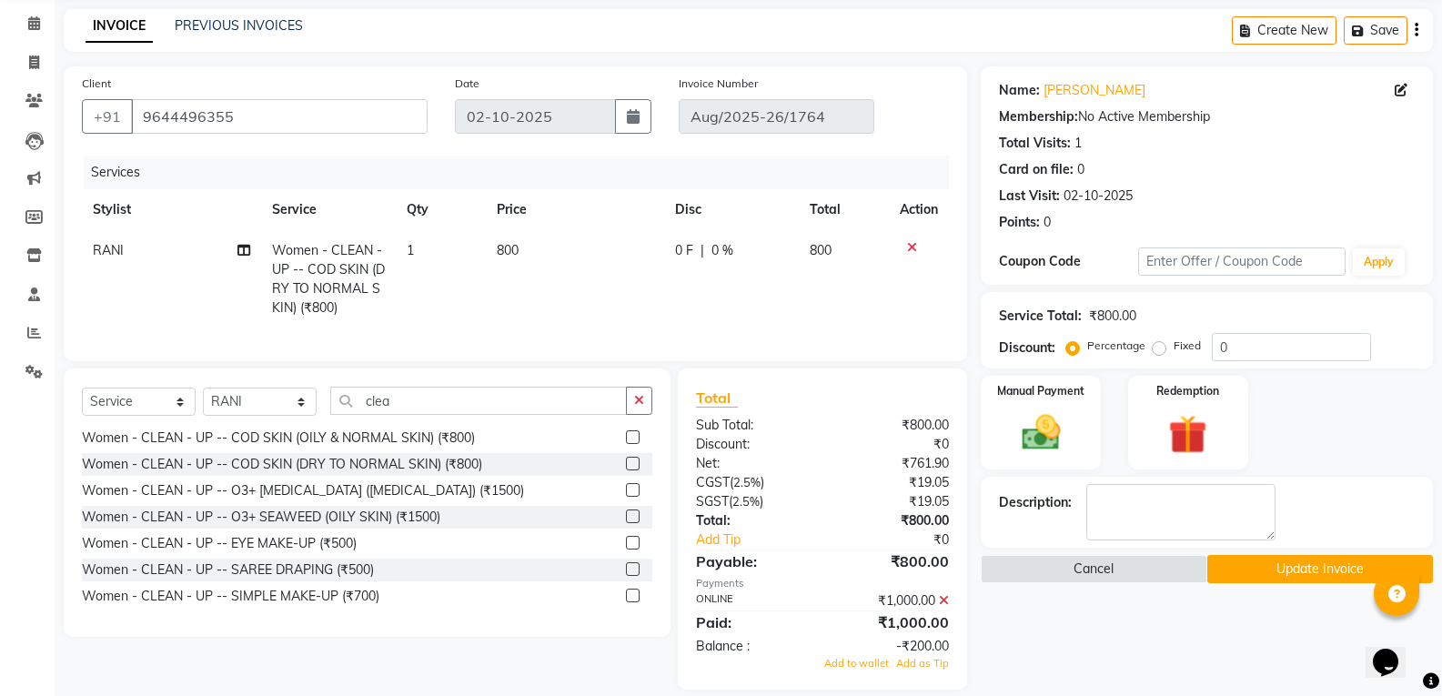
click at [513, 239] on td "800" at bounding box center [575, 279] width 179 height 98
select select "87151"
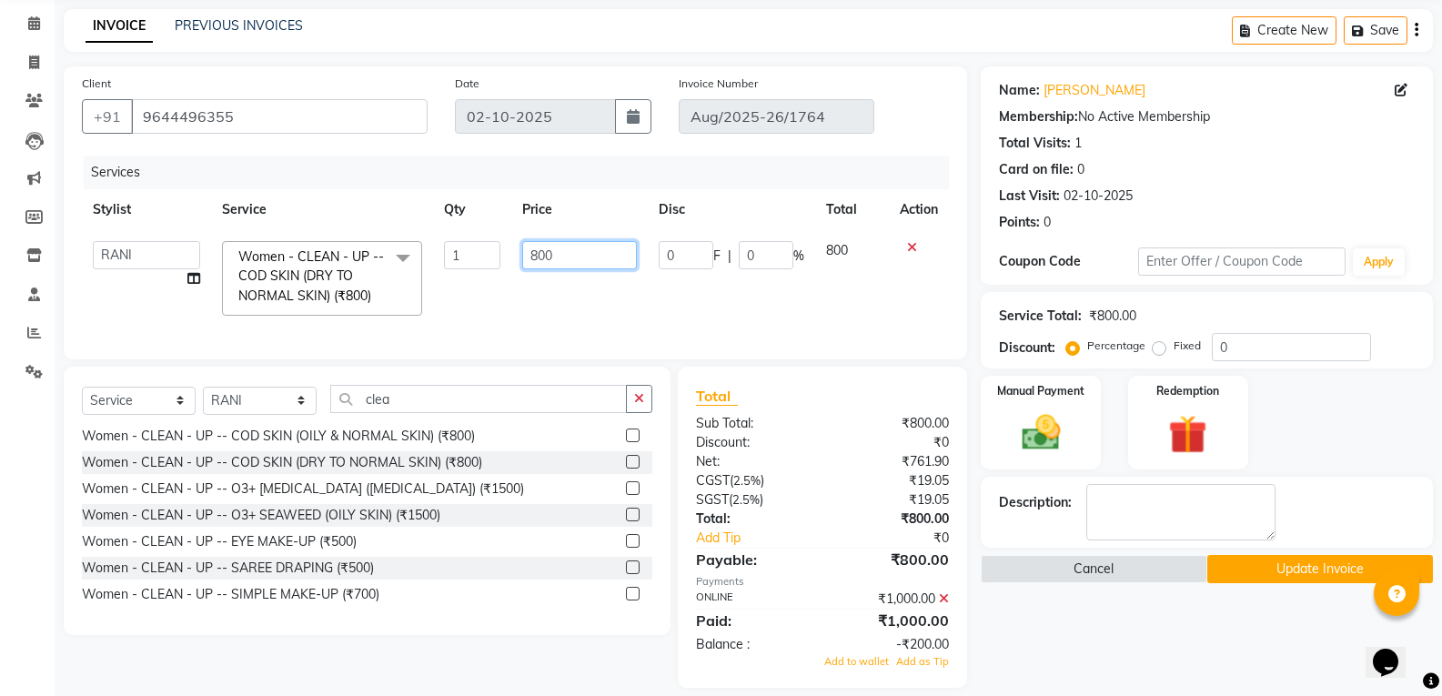
click at [541, 257] on input "800" at bounding box center [579, 255] width 114 height 28
type input "1000"
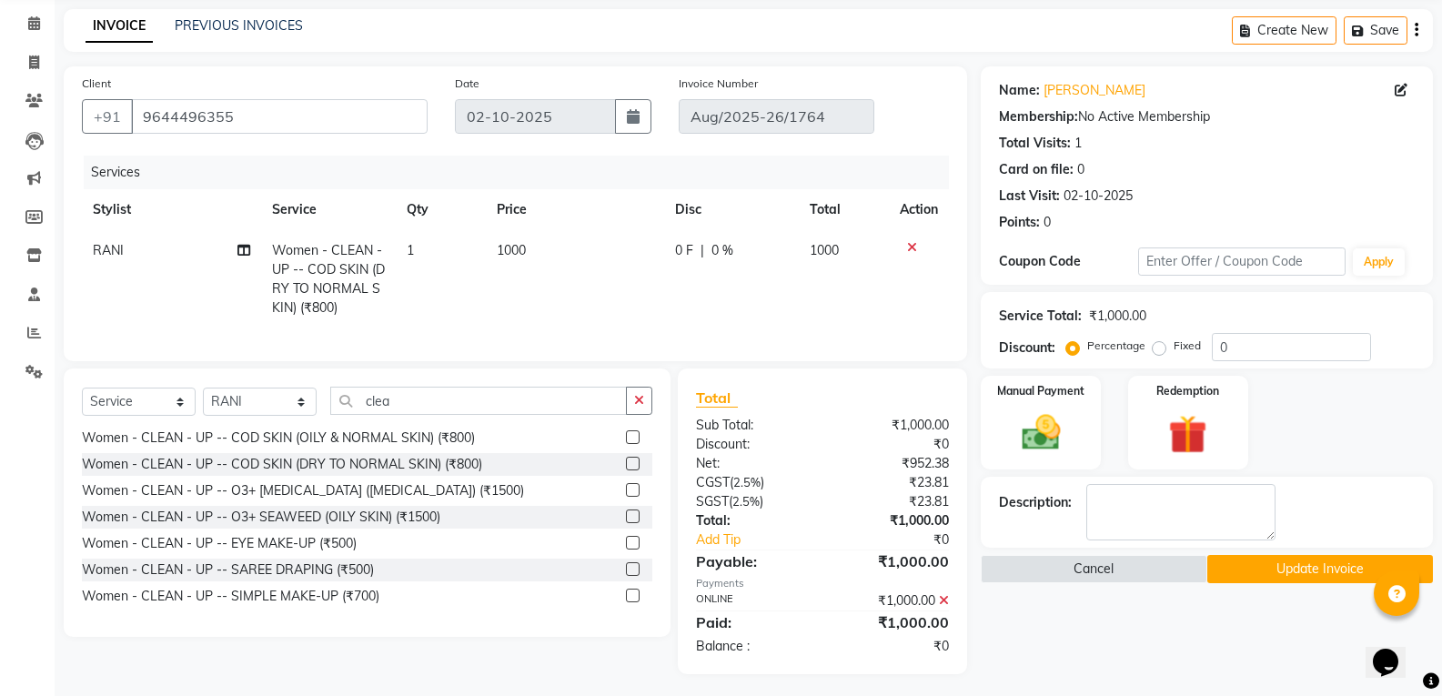
click at [1295, 575] on button "Update Invoice" at bounding box center [1320, 569] width 226 height 28
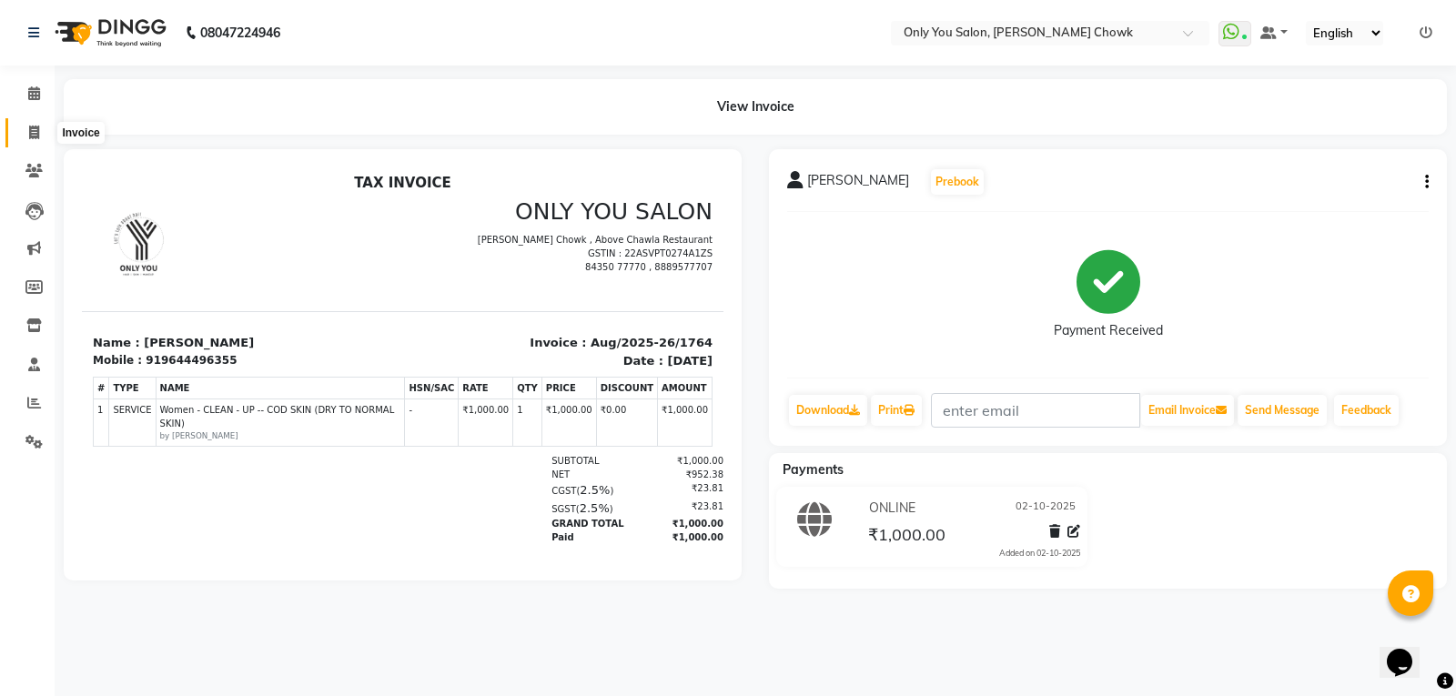
click at [35, 132] on icon at bounding box center [34, 133] width 10 height 14
select select "service"
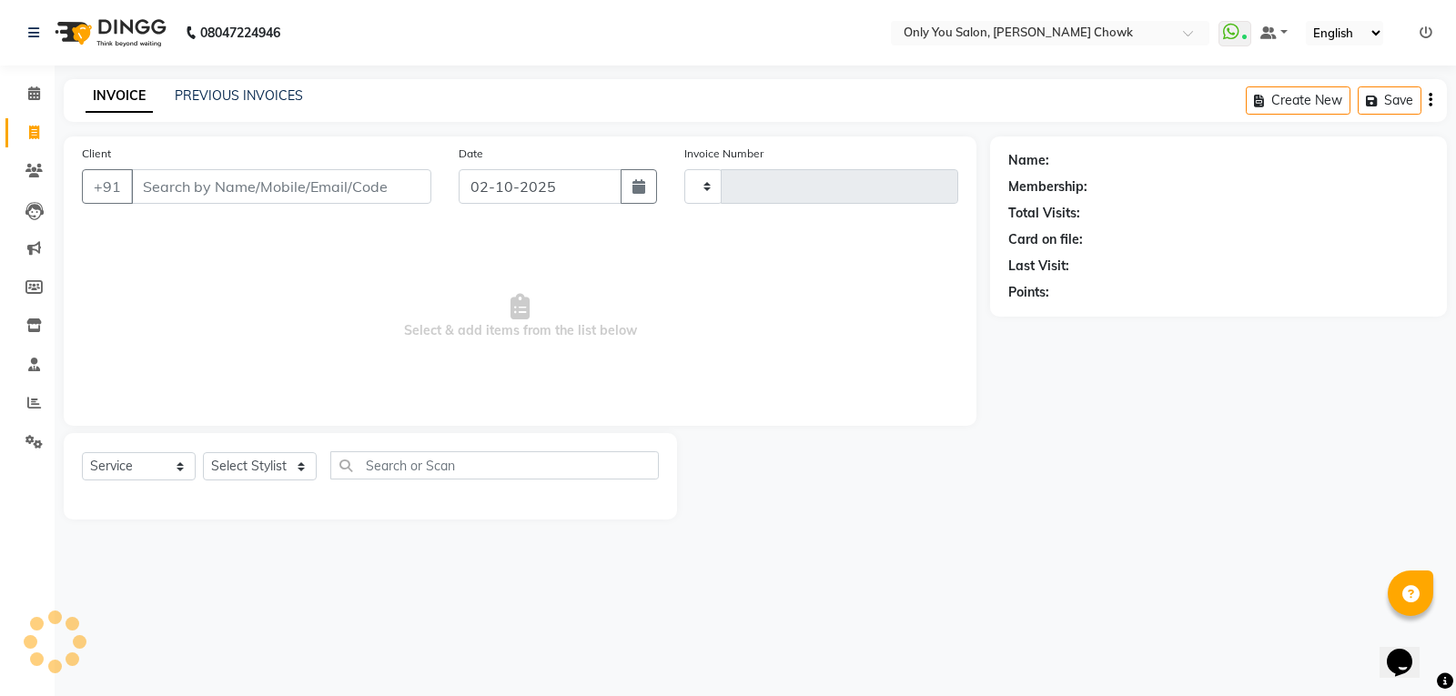
type input "1765"
select select "8713"
click at [231, 92] on link "PREVIOUS INVOICES" at bounding box center [239, 95] width 128 height 16
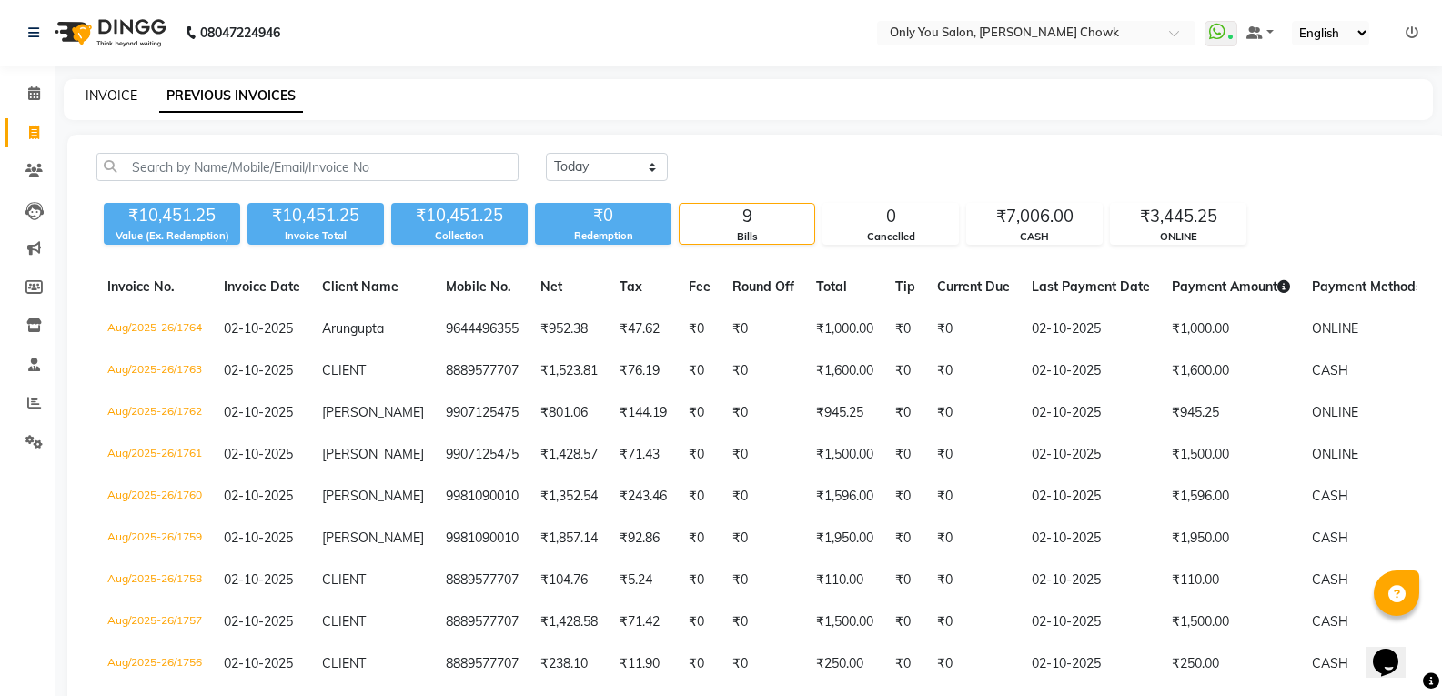
click at [110, 93] on link "INVOICE" at bounding box center [112, 95] width 52 height 16
select select "service"
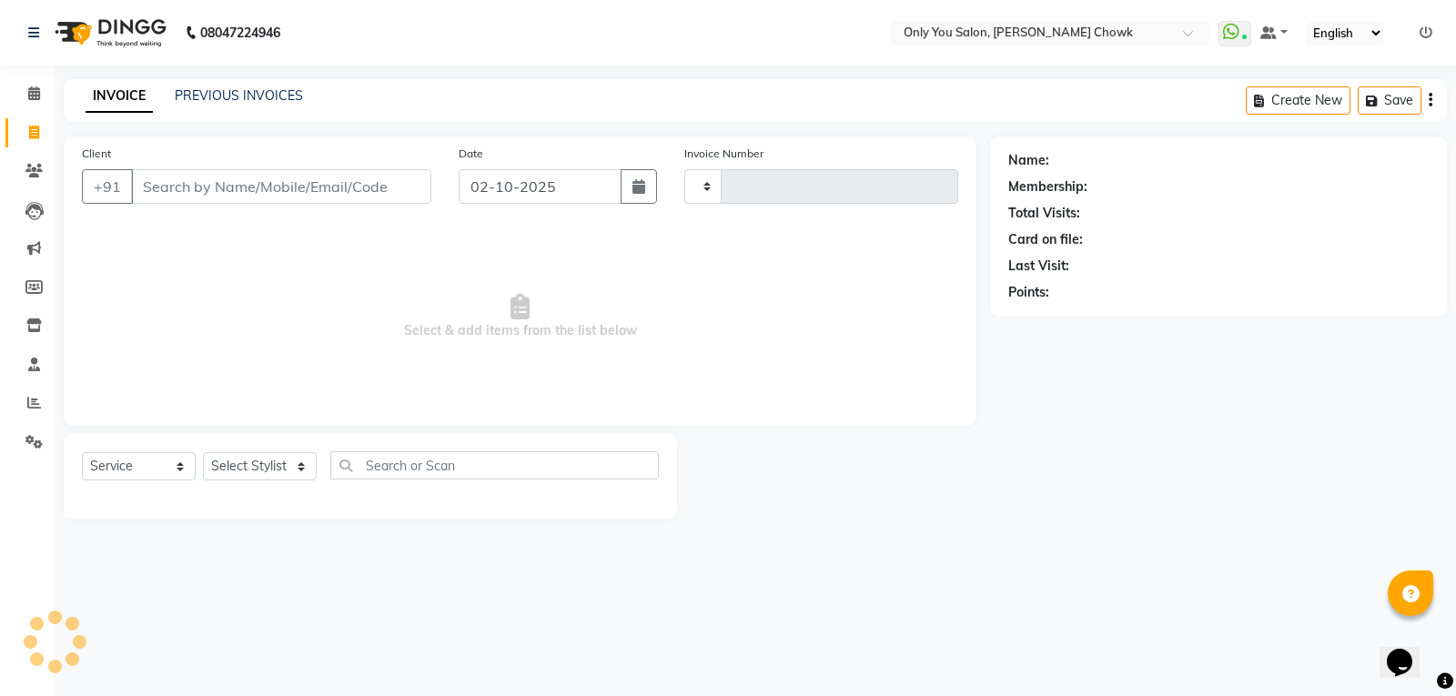
type input "1765"
select select "8713"
select select "package"
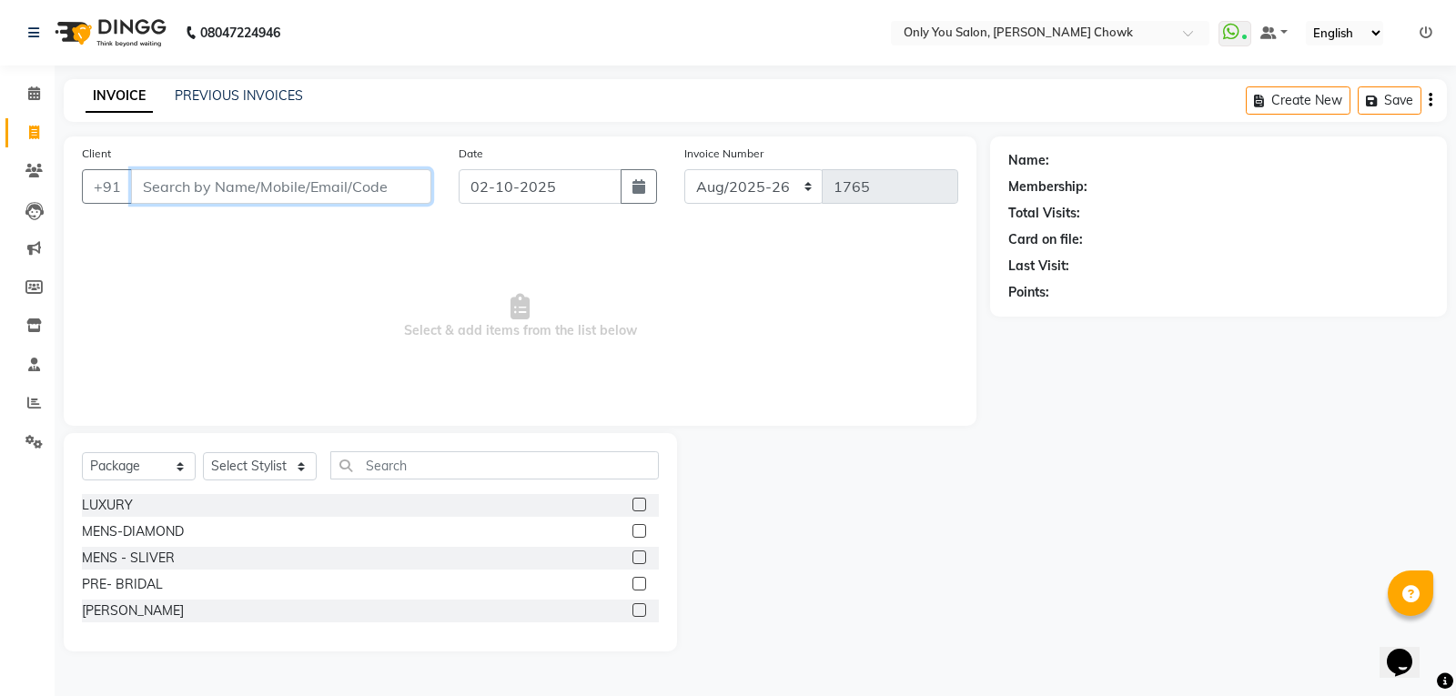
click at [277, 178] on input "Client" at bounding box center [281, 186] width 300 height 35
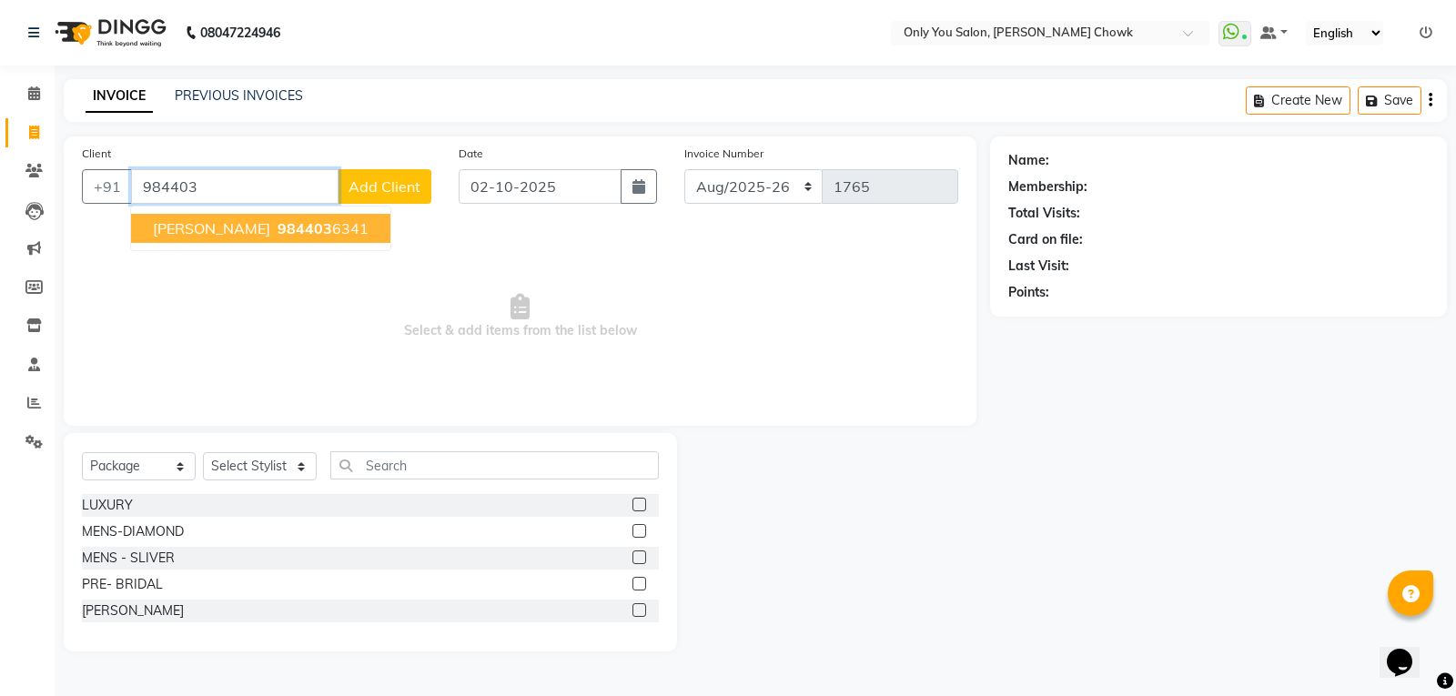
click at [277, 222] on span "984403" at bounding box center [304, 228] width 55 height 18
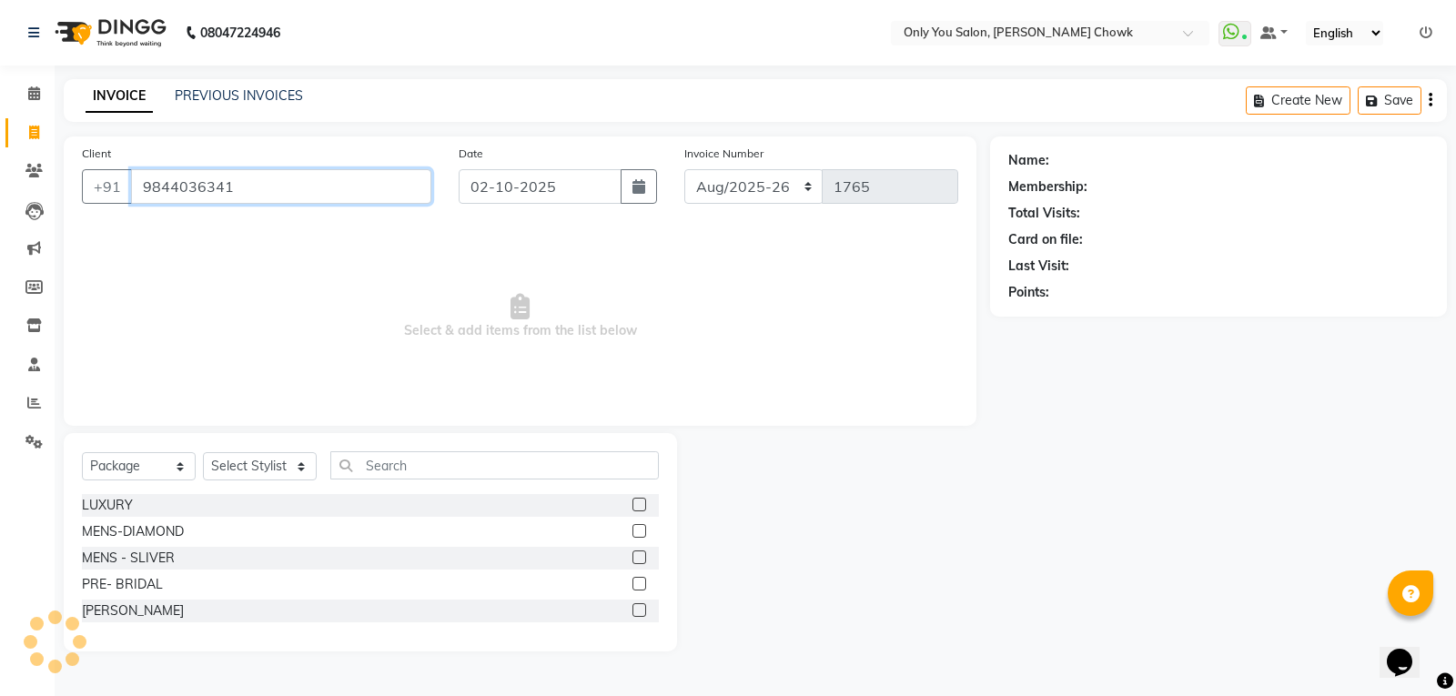
type input "9844036341"
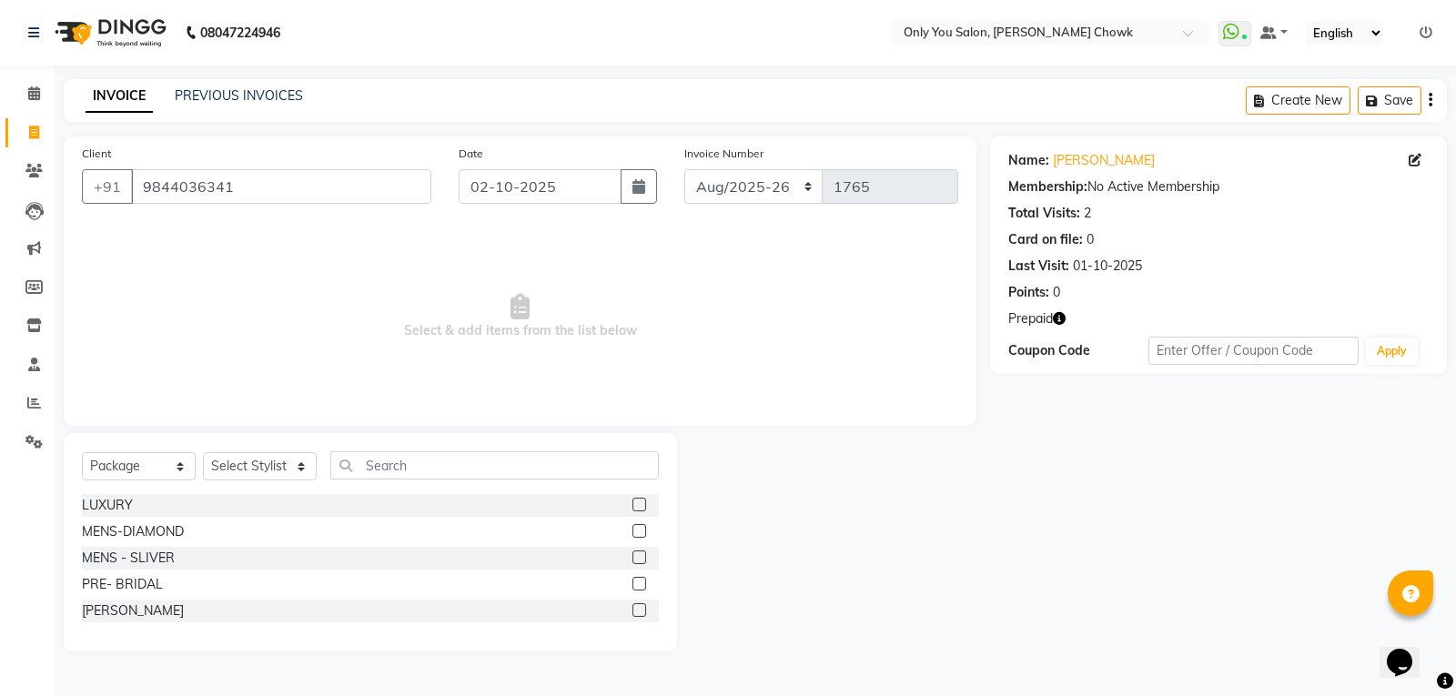
click at [1064, 319] on icon "button" at bounding box center [1059, 318] width 13 height 13
click at [180, 469] on select "Select Service Product Membership Package Voucher Prepaid Gift Card" at bounding box center [139, 466] width 114 height 28
select select "service"
click at [82, 452] on select "Select Service Product Membership Package Voucher Prepaid Gift Card" at bounding box center [139, 466] width 114 height 28
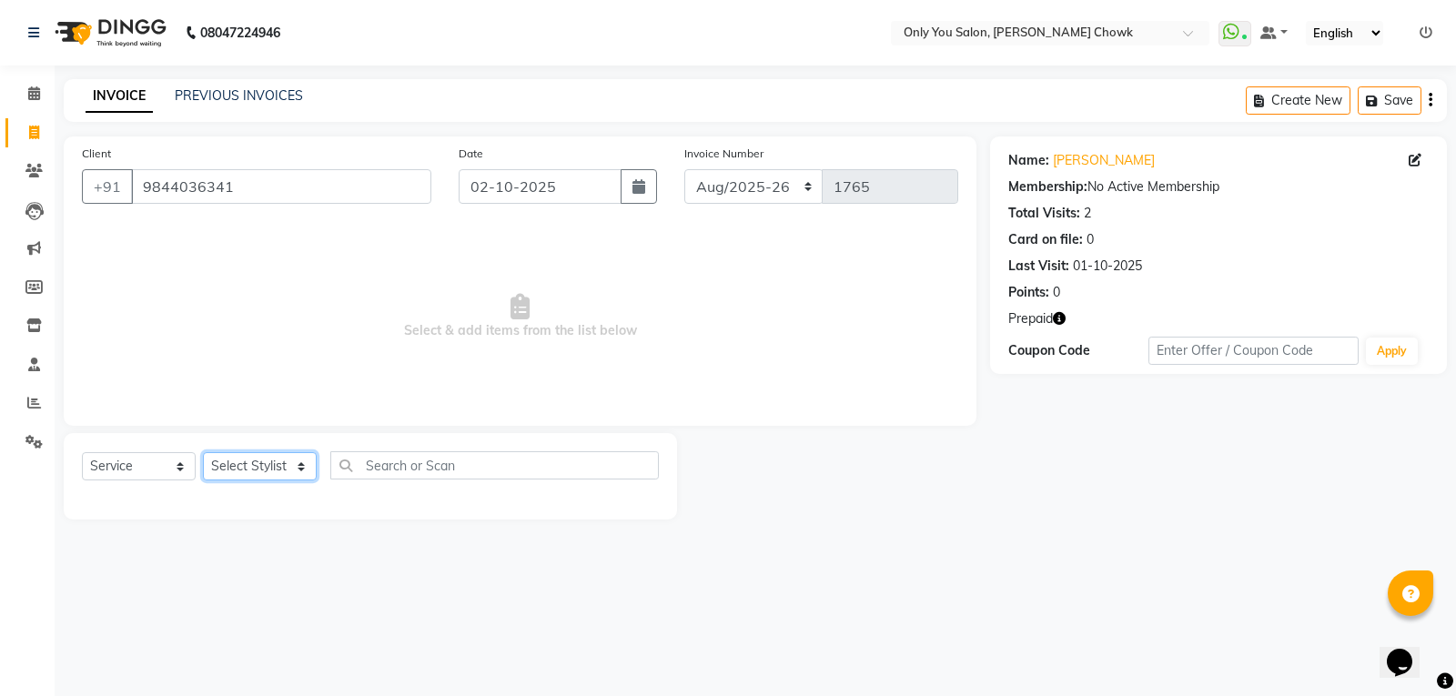
click at [297, 468] on select "Select Stylist [PERSON_NAME] [PERSON_NAME] [PERSON_NAME] MAMTA [PERSON_NAME] [P…" at bounding box center [260, 466] width 114 height 28
select select "82127"
click at [203, 452] on select "Select Stylist [PERSON_NAME] [PERSON_NAME] [PERSON_NAME] MAMTA [PERSON_NAME] [P…" at bounding box center [260, 466] width 114 height 28
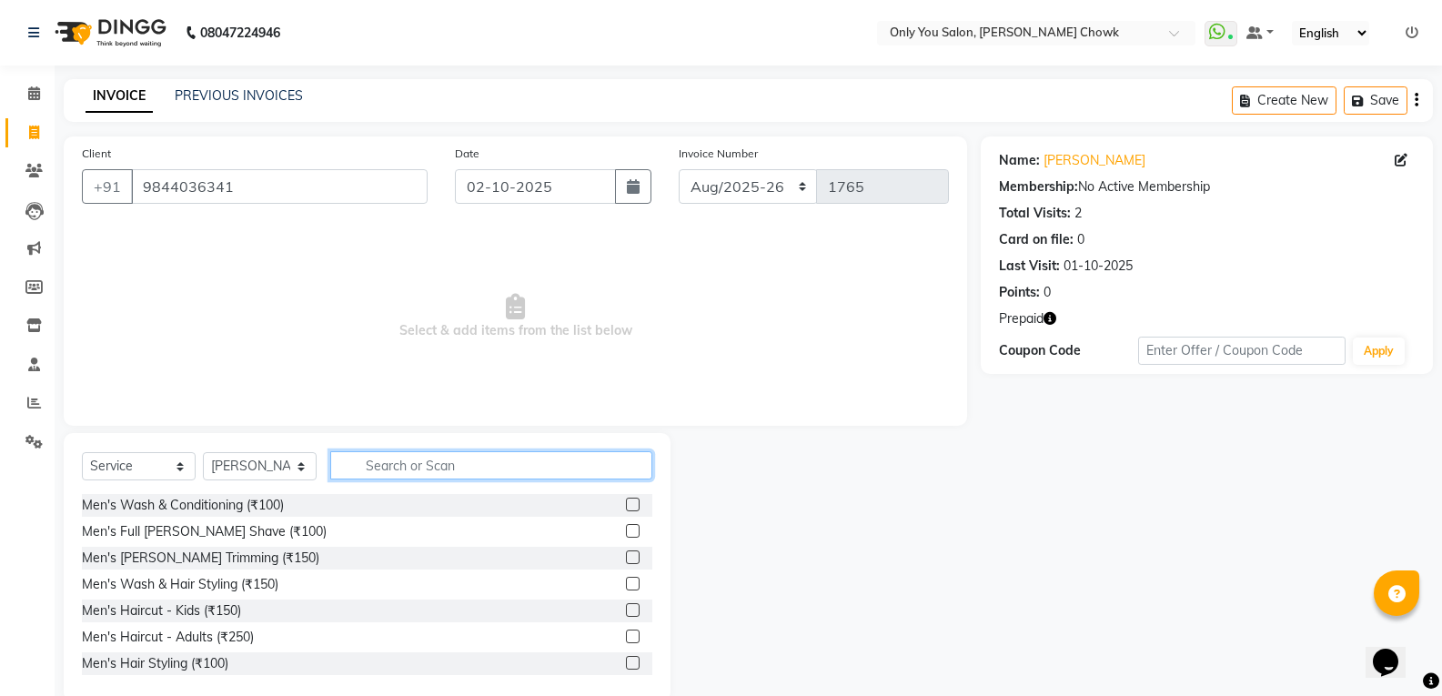
click at [379, 460] on input "text" at bounding box center [491, 465] width 322 height 28
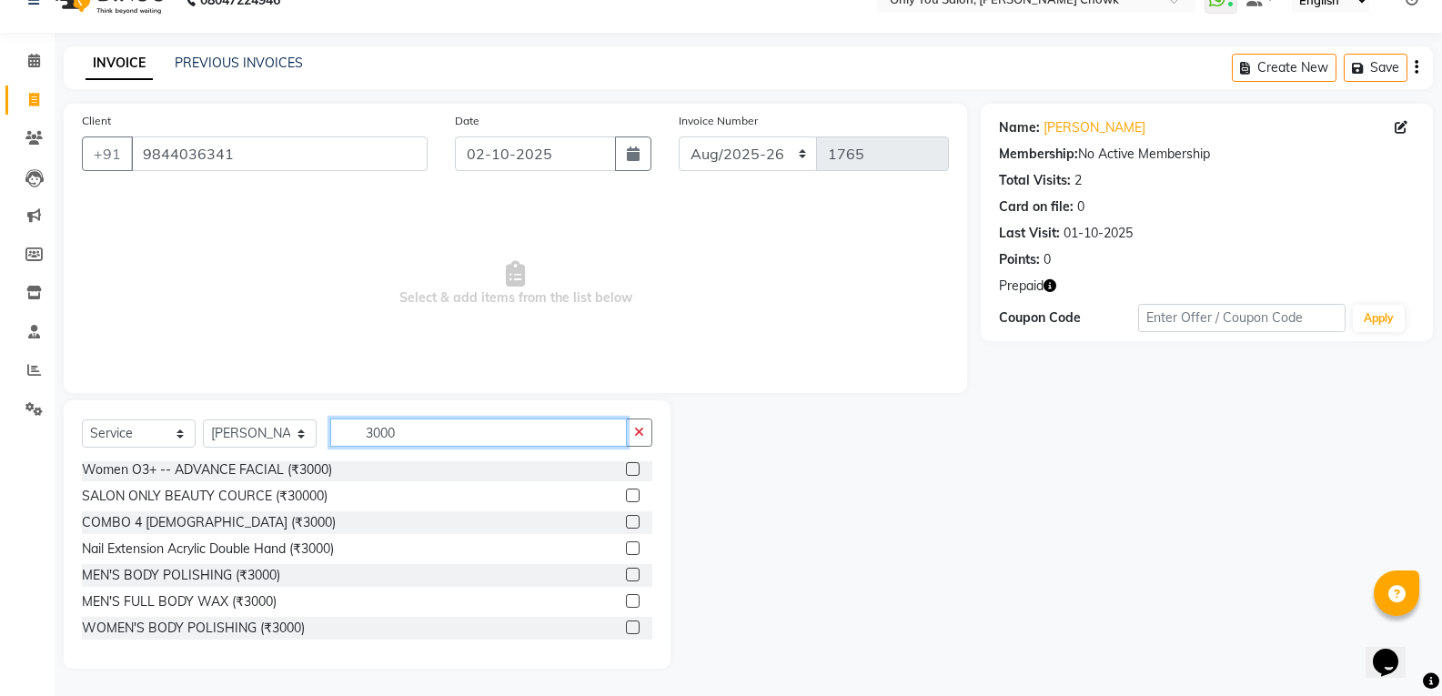
scroll to position [267, 0]
type input "3000"
click at [232, 522] on div "COMBO 4 [DEMOGRAPHIC_DATA] (₹3000)" at bounding box center [209, 522] width 254 height 19
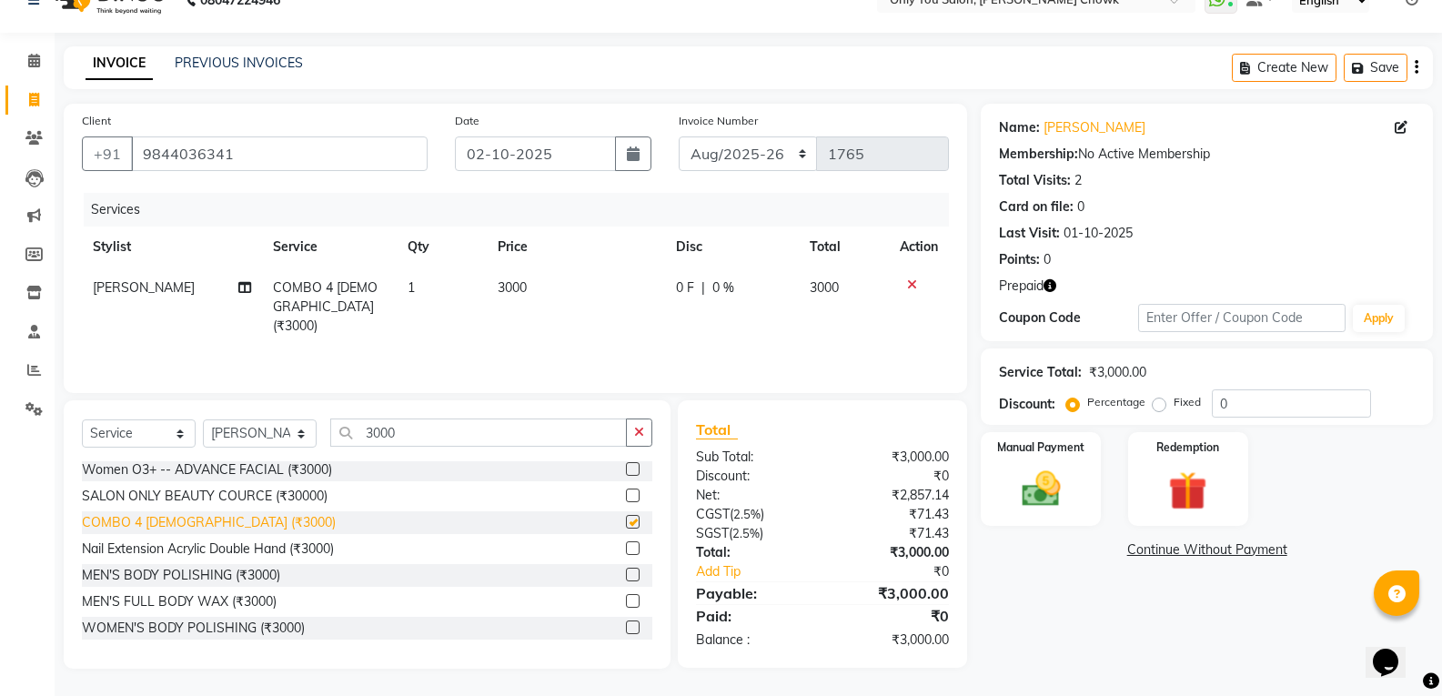
checkbox input "false"
click at [1186, 475] on img at bounding box center [1187, 491] width 65 height 50
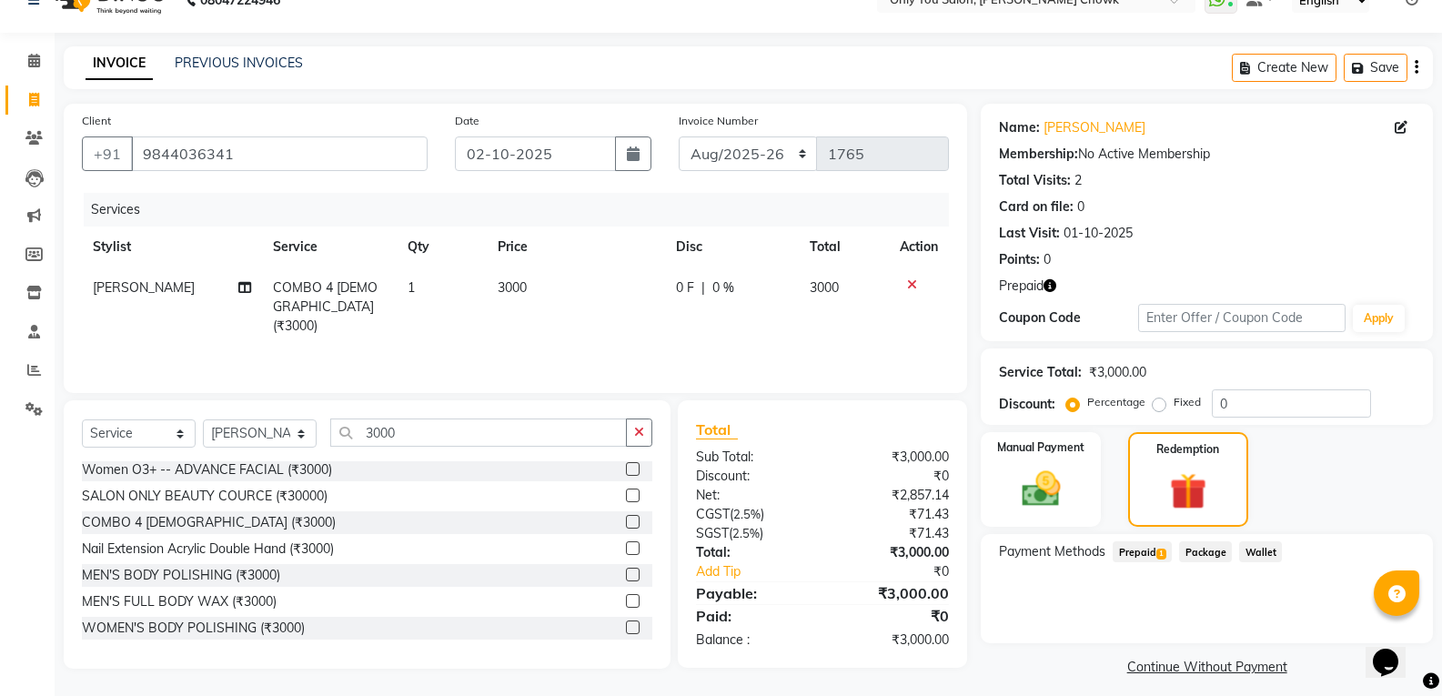
click at [1158, 558] on span "1" at bounding box center [1161, 554] width 10 height 11
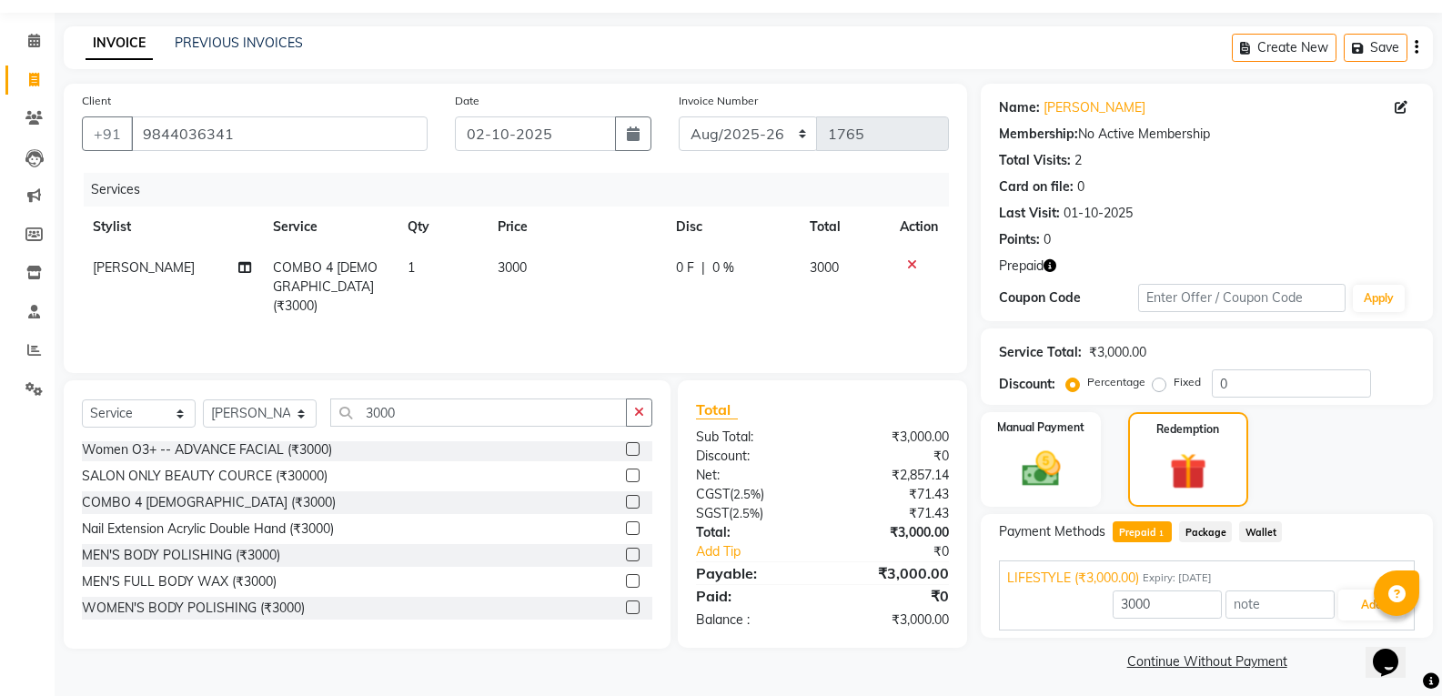
scroll to position [59, 0]
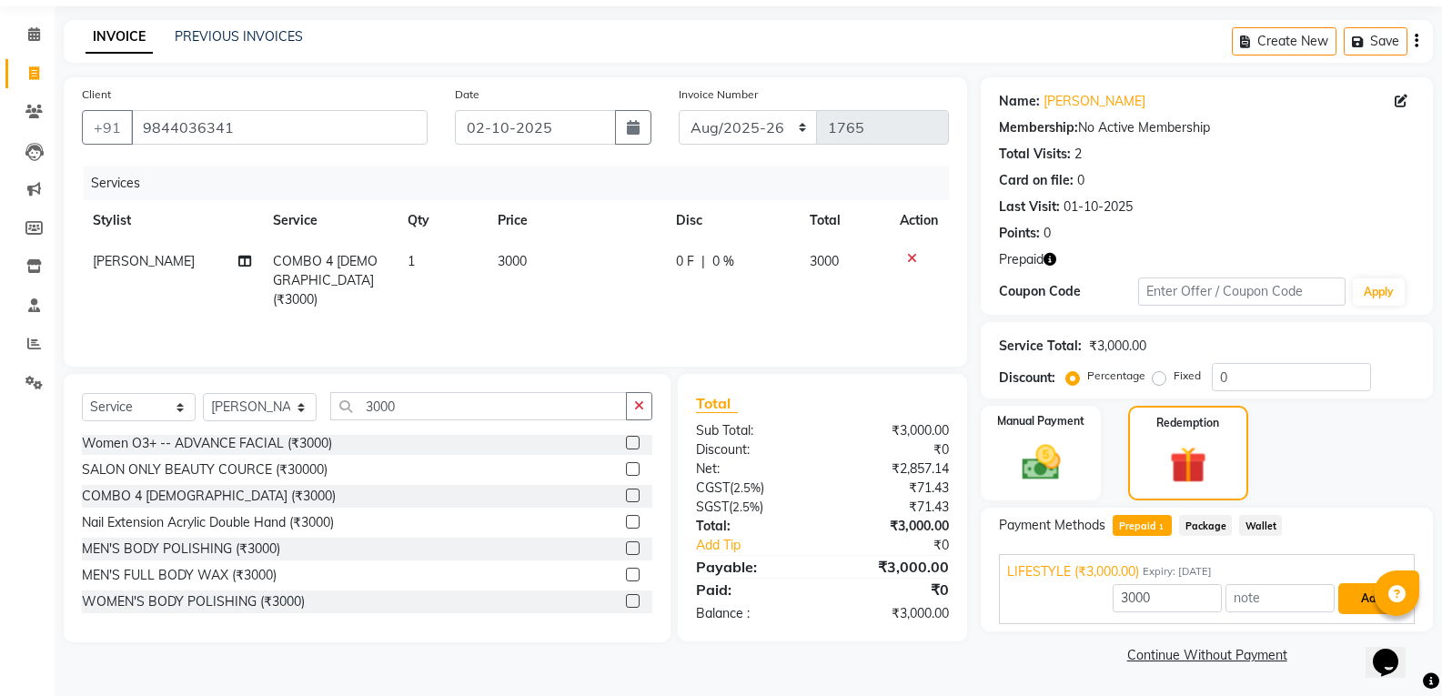
click at [1360, 599] on button "Add" at bounding box center [1371, 598] width 66 height 31
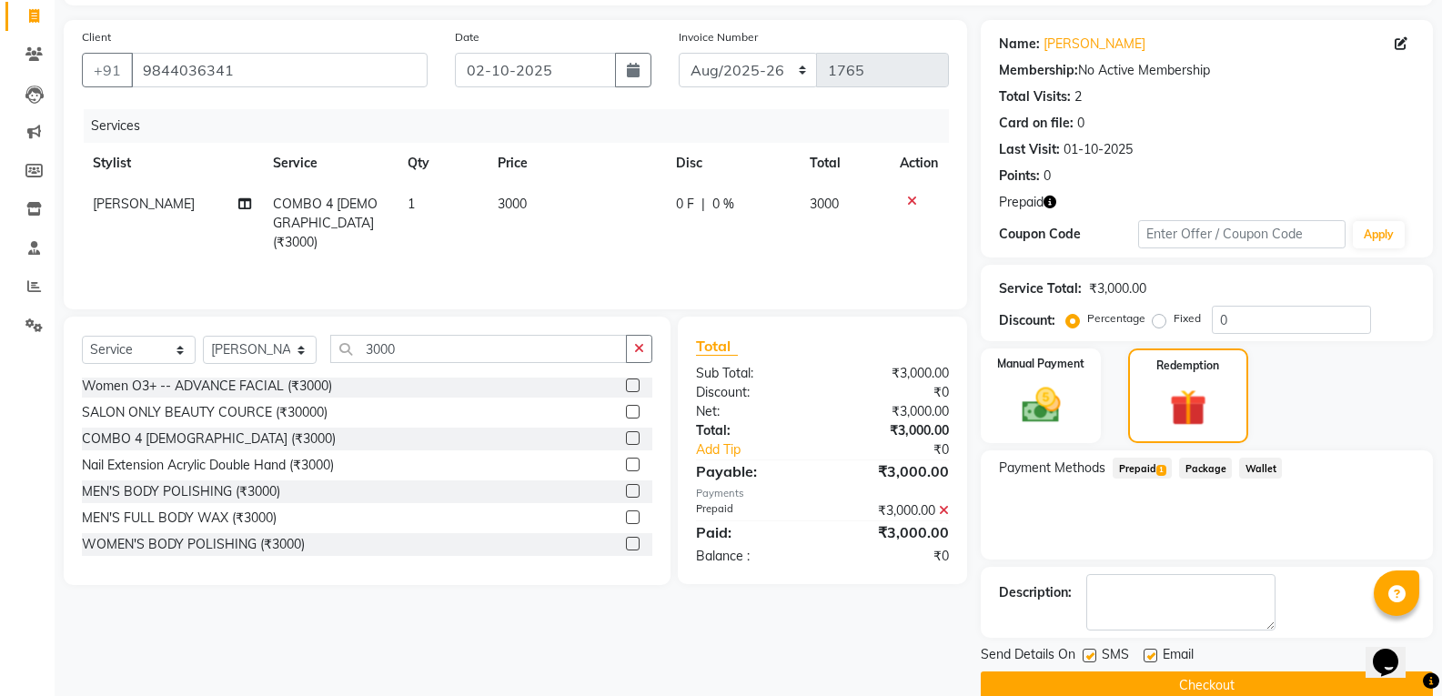
scroll to position [147, 0]
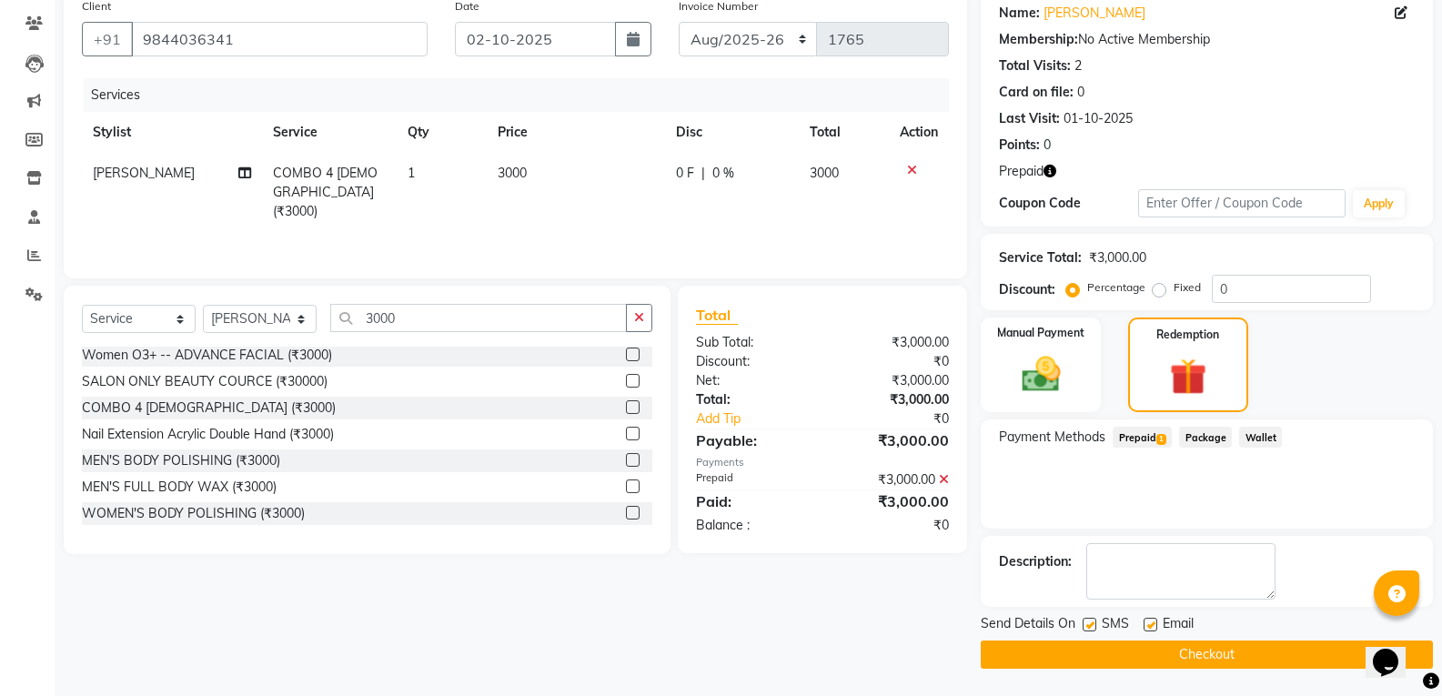
click at [1162, 650] on button "Checkout" at bounding box center [1207, 654] width 452 height 28
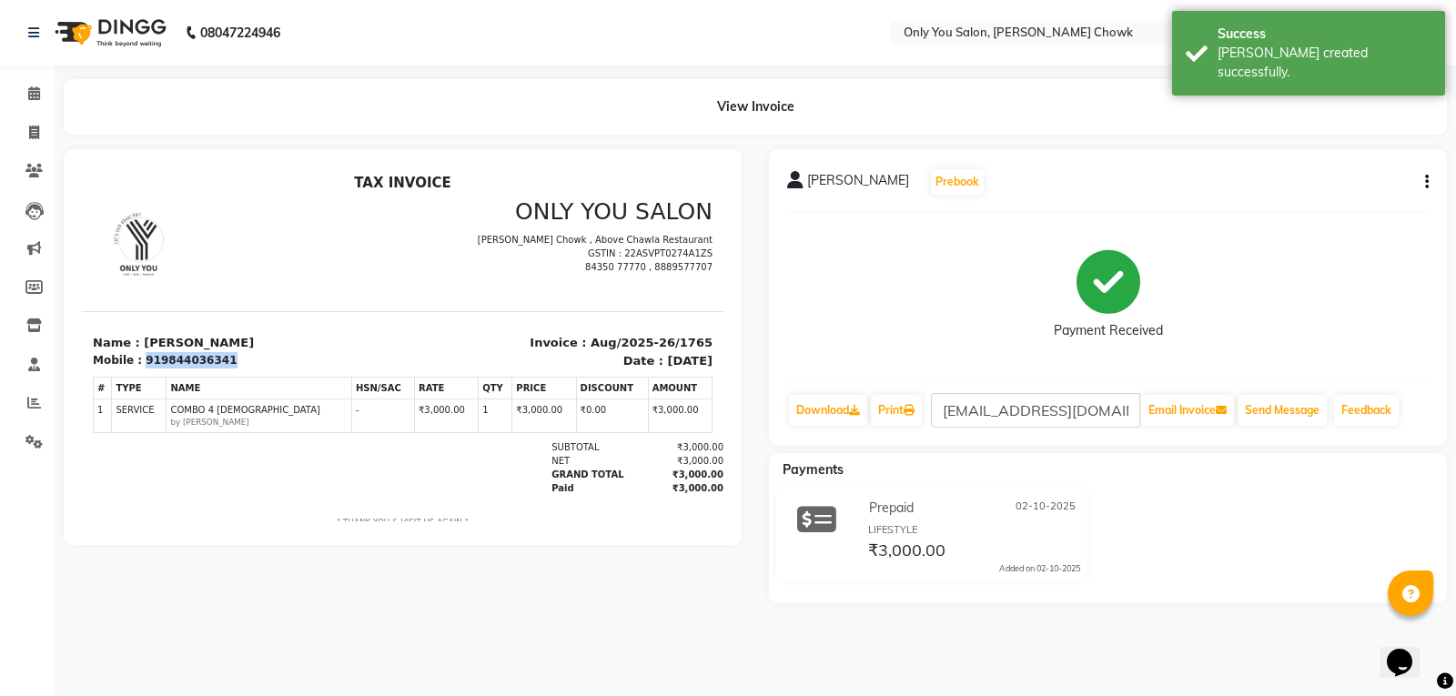
drag, startPoint x: 151, startPoint y: 351, endPoint x: 218, endPoint y: 351, distance: 67.3
click at [218, 352] on div "Mobile : 919844036341" at bounding box center [242, 360] width 299 height 16
click at [140, 378] on th "TYPE" at bounding box center [139, 389] width 55 height 22
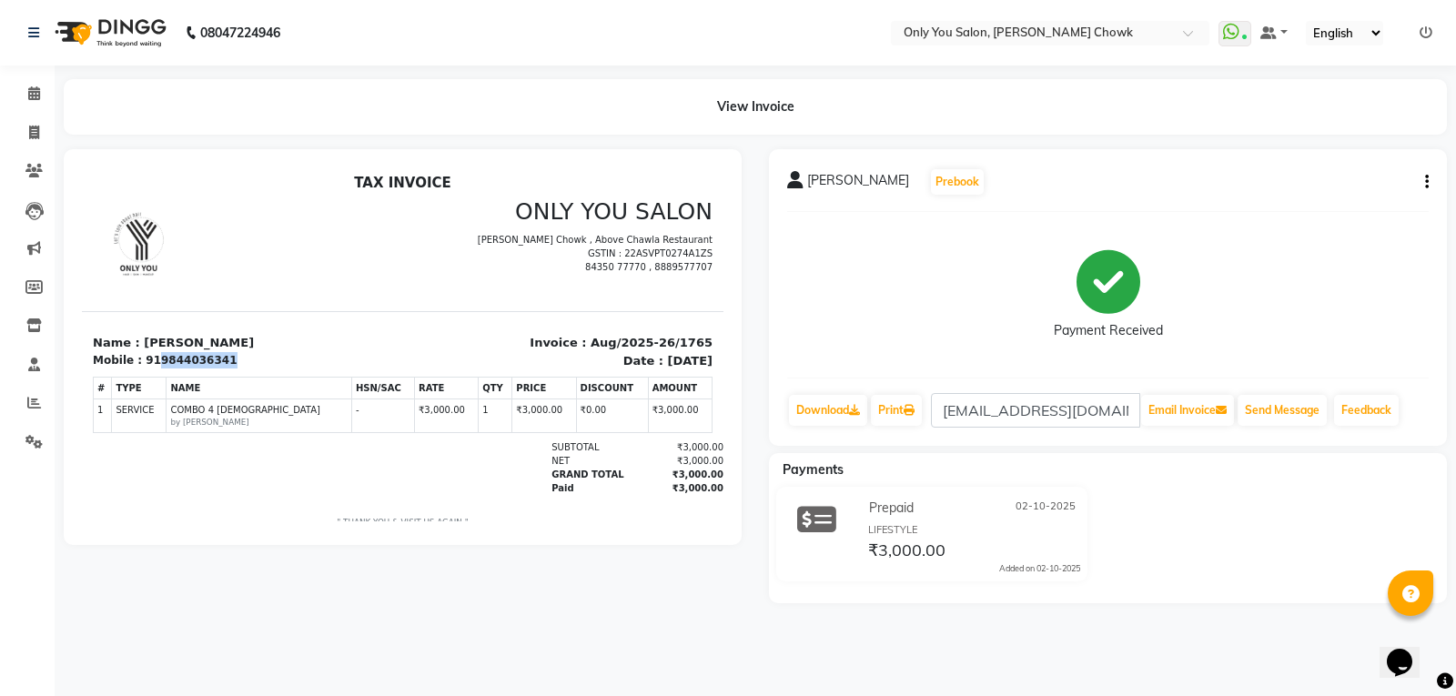
drag, startPoint x: 153, startPoint y: 358, endPoint x: 239, endPoint y: 358, distance: 86.4
click at [239, 358] on div "Mobile : 919844036341" at bounding box center [242, 360] width 299 height 16
copy div "9844036341"
click at [37, 134] on icon at bounding box center [34, 133] width 10 height 14
select select "service"
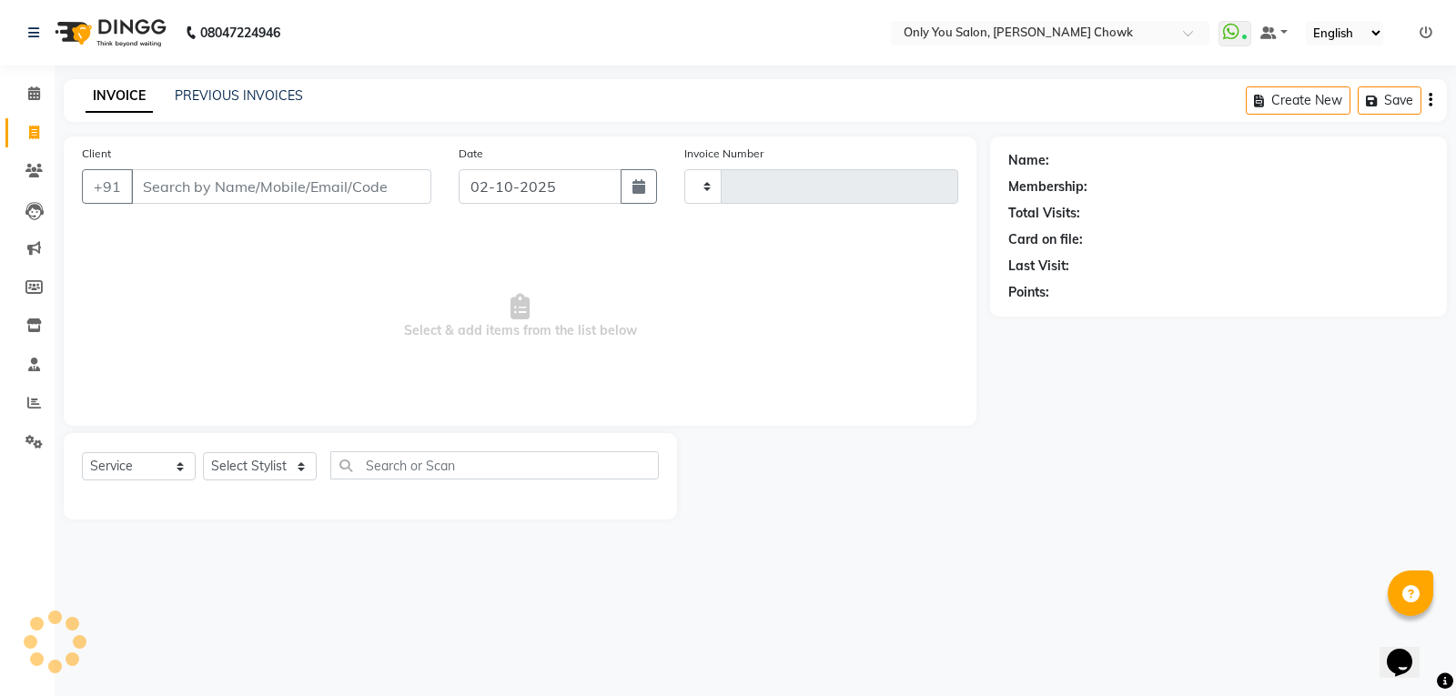
type input "1766"
select select "8713"
select select "package"
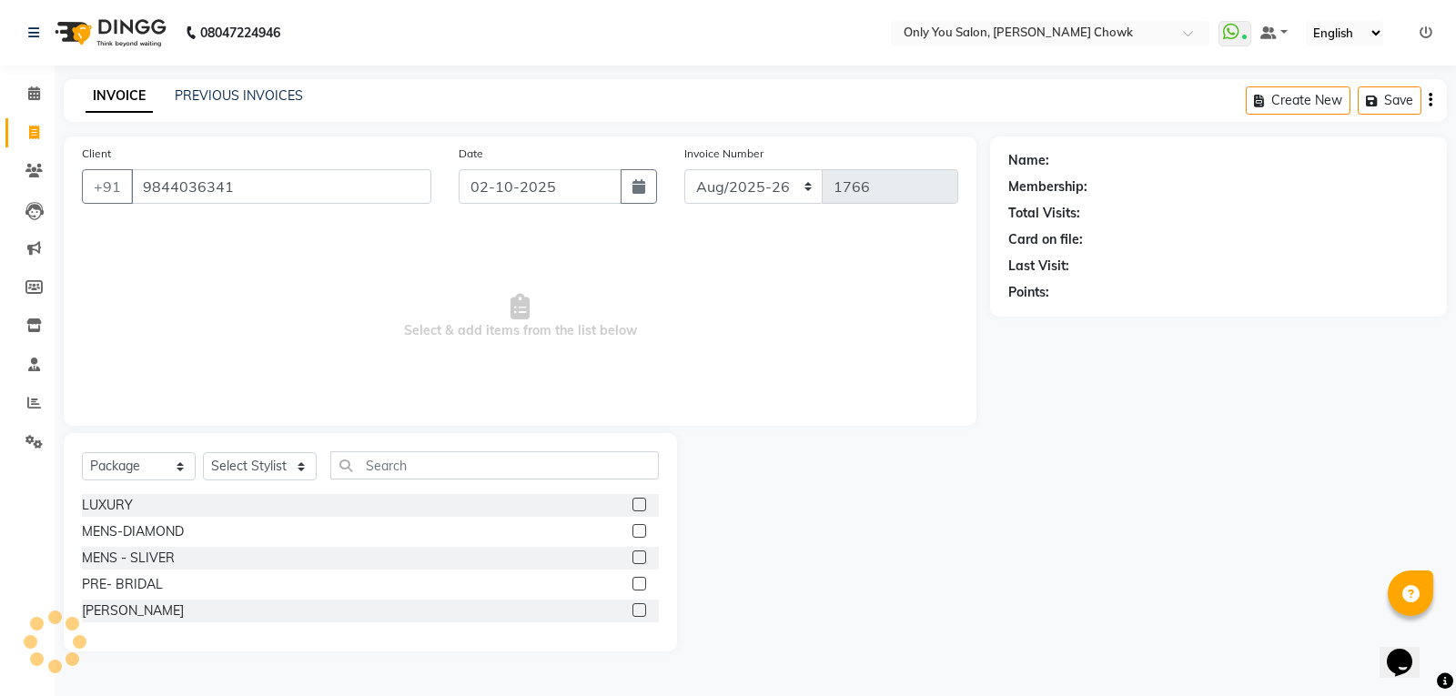
type input "9844036341"
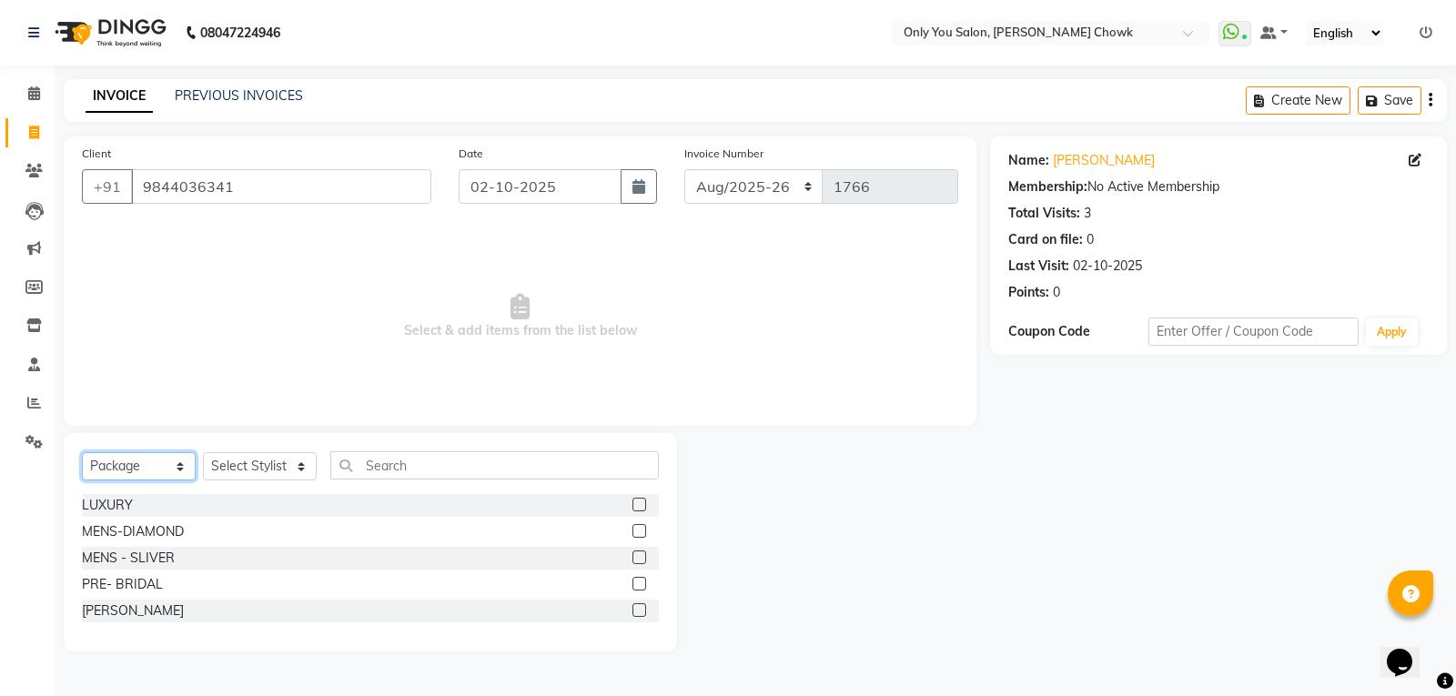
click at [177, 466] on select "Select Service Product Membership Package Voucher Prepaid Gift Card" at bounding box center [139, 466] width 114 height 28
select select "service"
click at [82, 452] on select "Select Service Product Membership Package Voucher Prepaid Gift Card" at bounding box center [139, 466] width 114 height 28
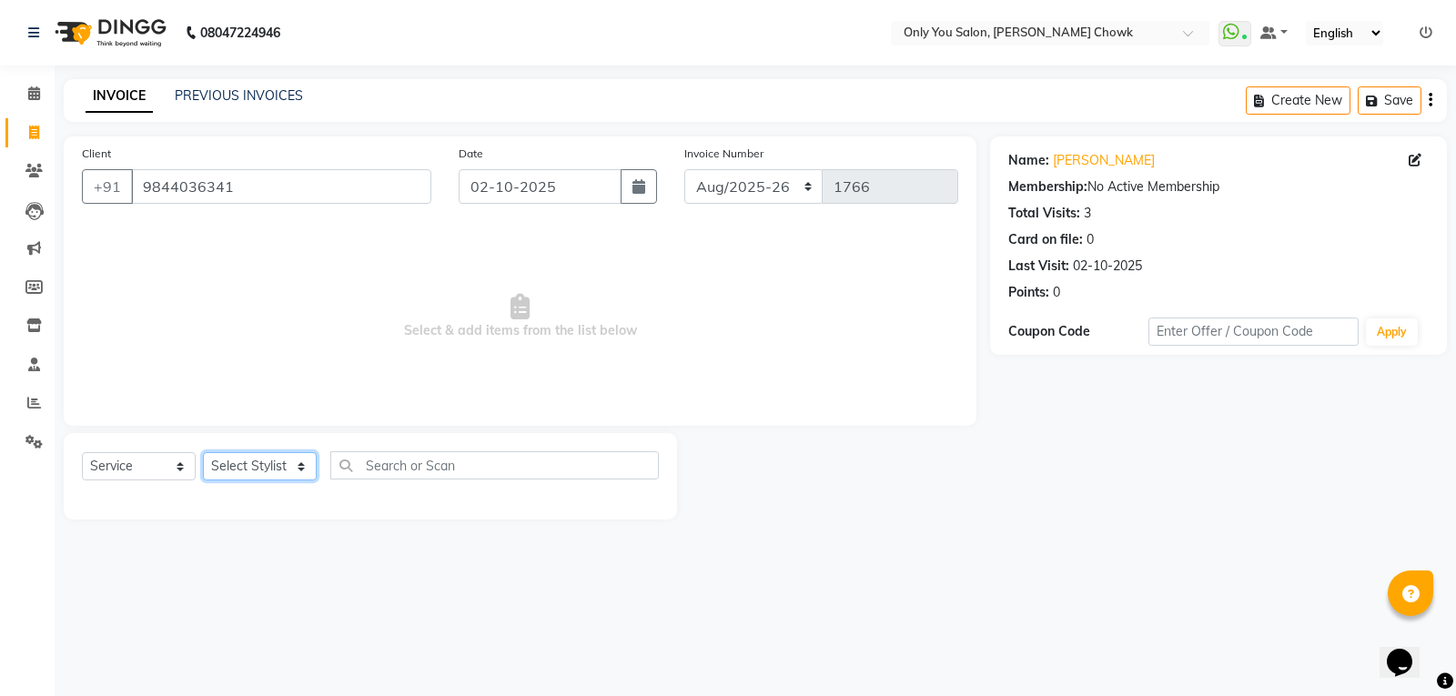
click at [304, 461] on select "Select Stylist [PERSON_NAME] [PERSON_NAME] [PERSON_NAME] MAMTA [PERSON_NAME] [P…" at bounding box center [260, 466] width 114 height 28
select select "82127"
click at [203, 452] on select "Select Stylist [PERSON_NAME] [PERSON_NAME] [PERSON_NAME] MAMTA [PERSON_NAME] [P…" at bounding box center [260, 466] width 114 height 28
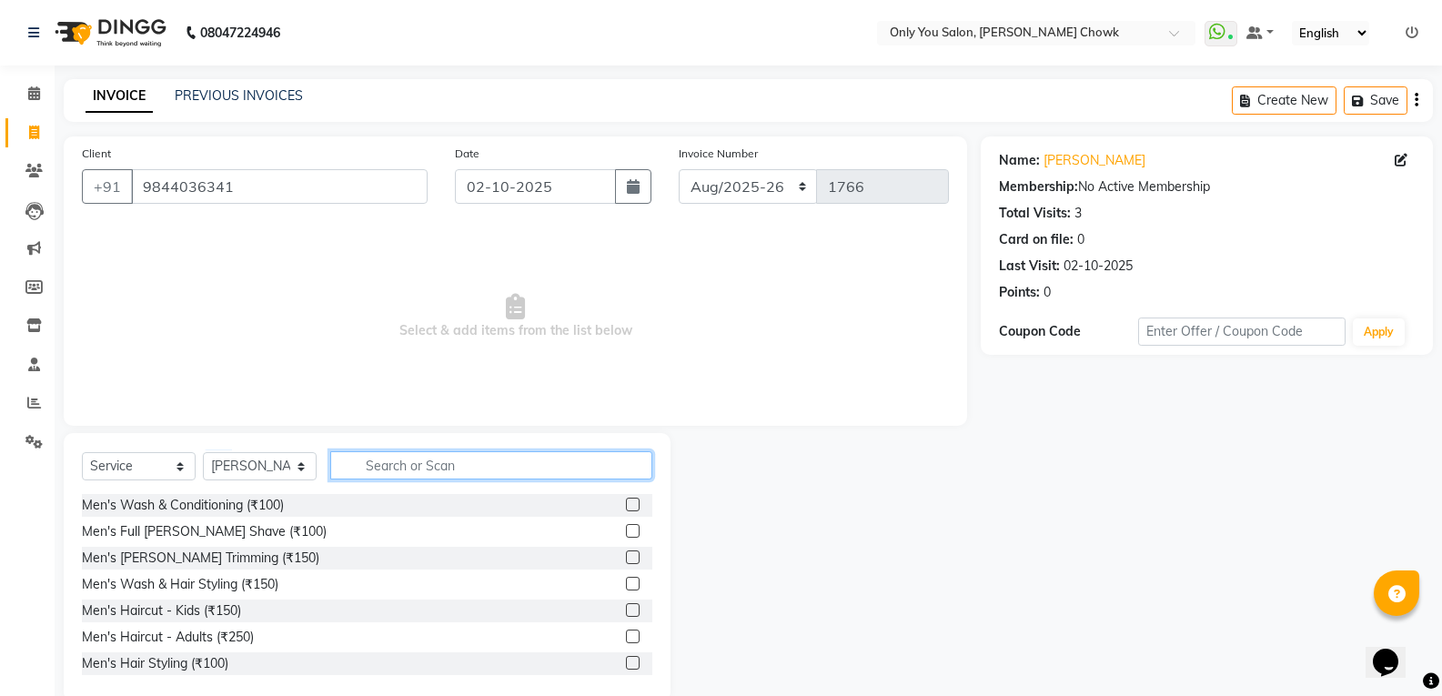
click at [405, 462] on input "text" at bounding box center [491, 465] width 322 height 28
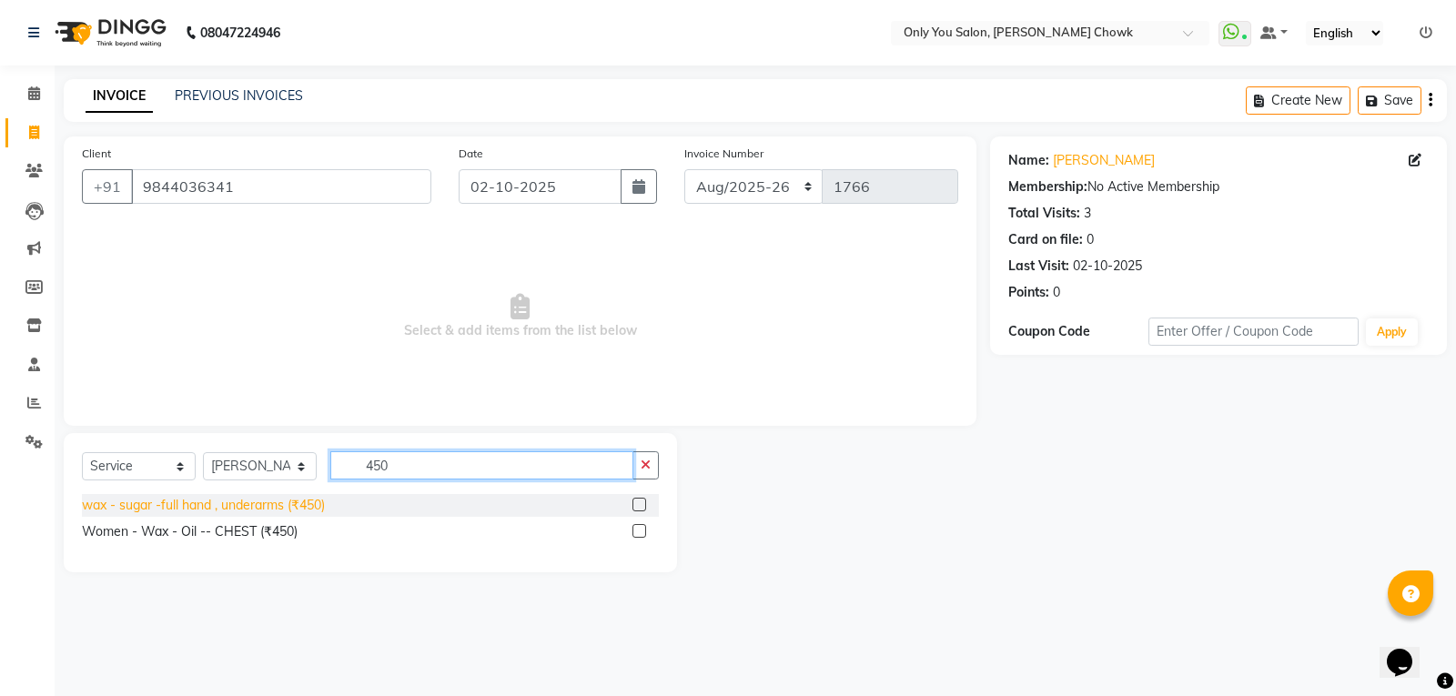
type input "450"
click at [262, 509] on div "wax - sugar -full hand , underarms (₹450)" at bounding box center [203, 505] width 243 height 19
checkbox input "false"
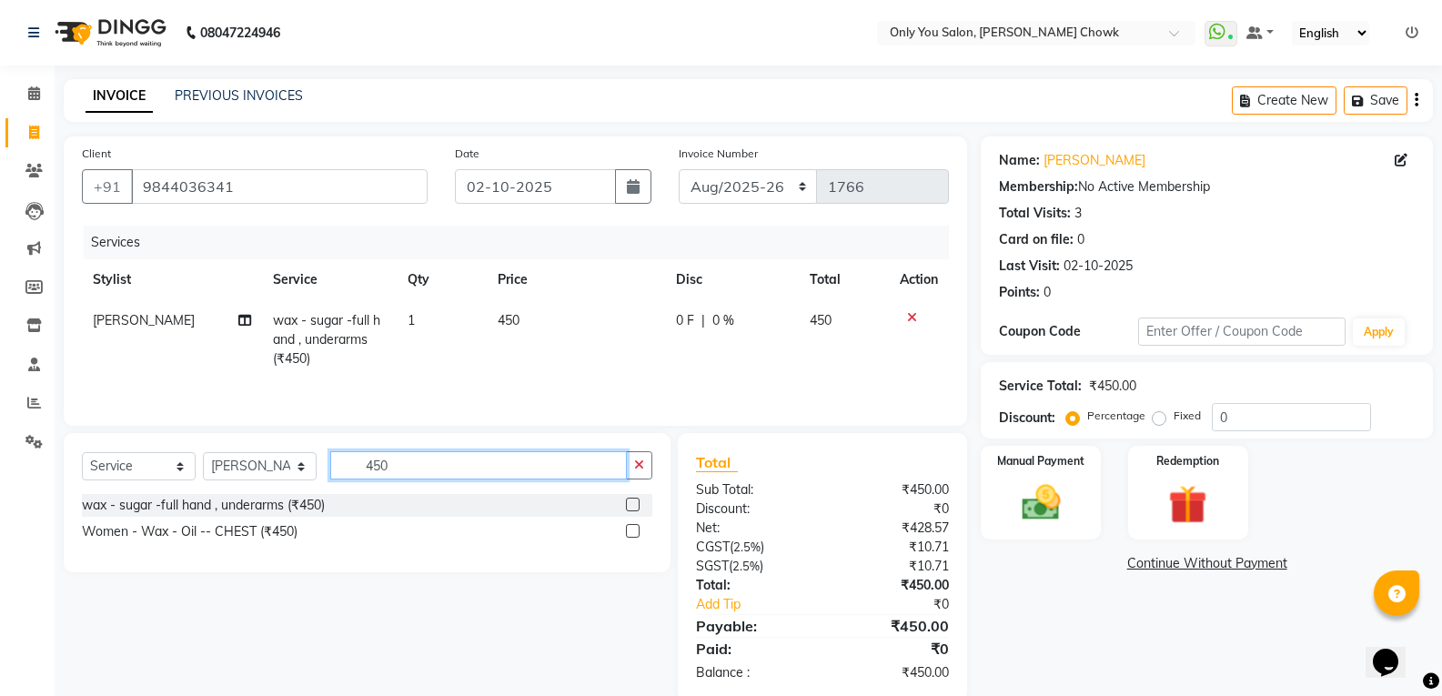
click at [397, 477] on input "450" at bounding box center [478, 465] width 297 height 28
type input "4"
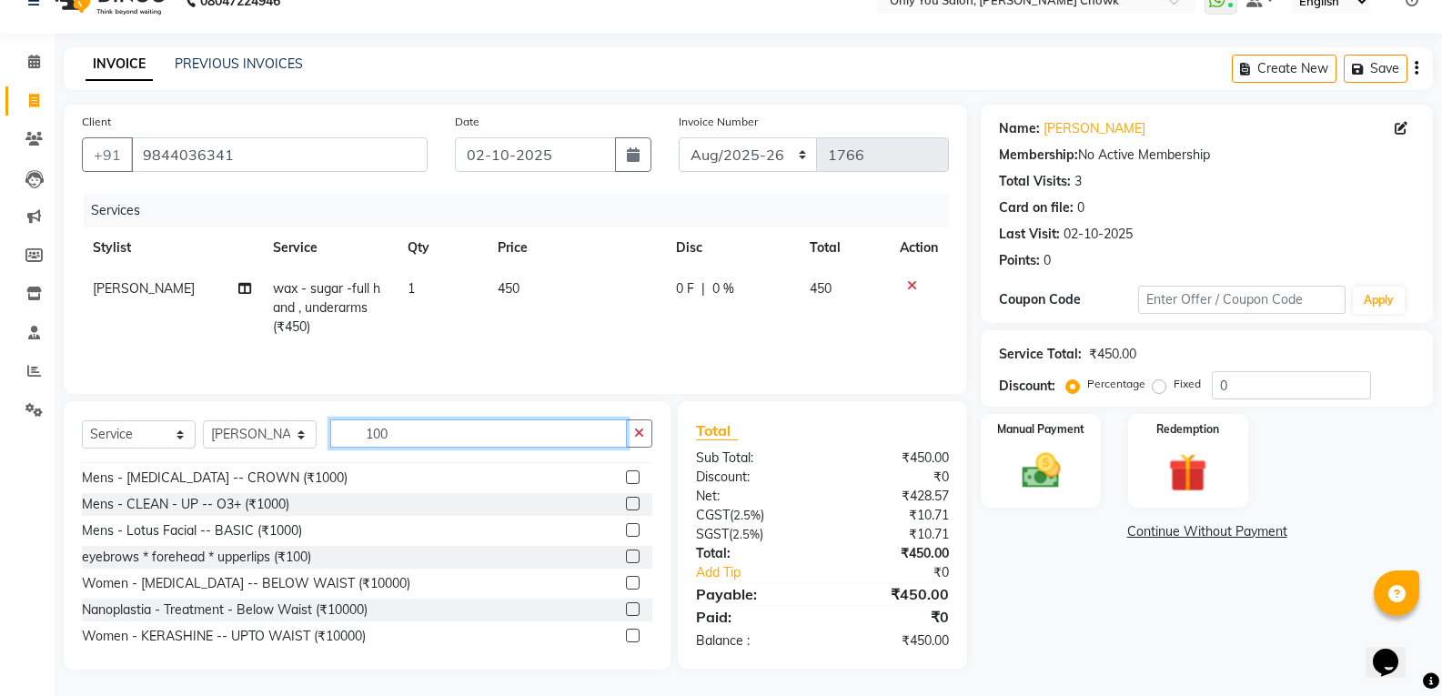
scroll to position [182, 0]
type input "100"
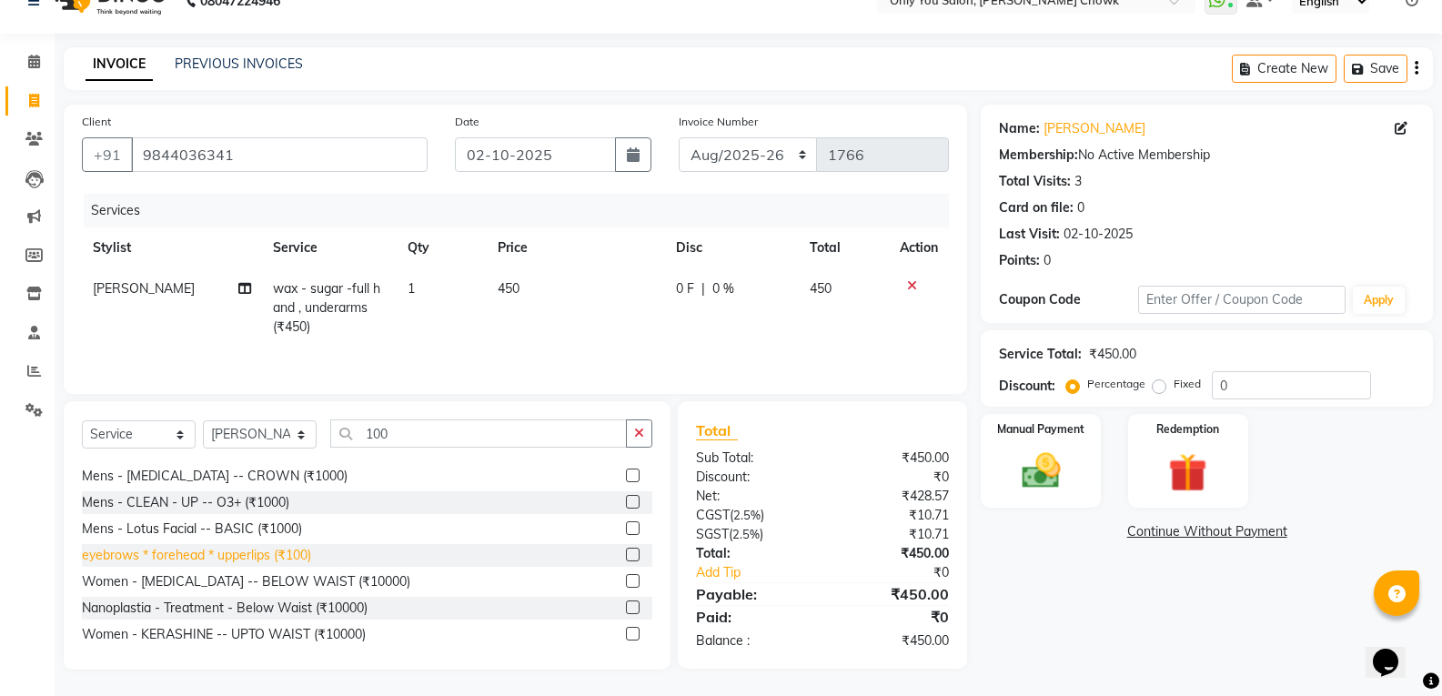
click at [211, 552] on div "eyebrows * forehead * upperlips (₹100)" at bounding box center [196, 555] width 229 height 19
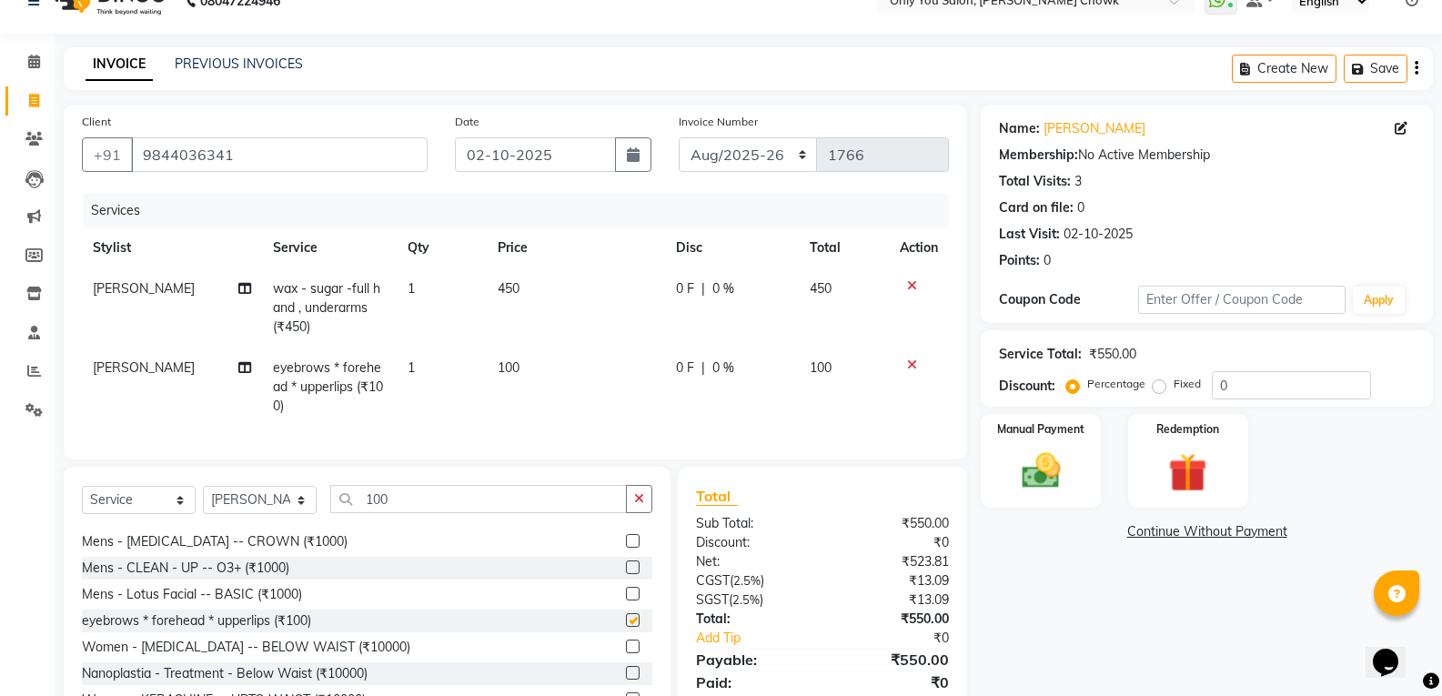
checkbox input "false"
click at [509, 369] on span "100" at bounding box center [509, 367] width 22 height 16
select select "82127"
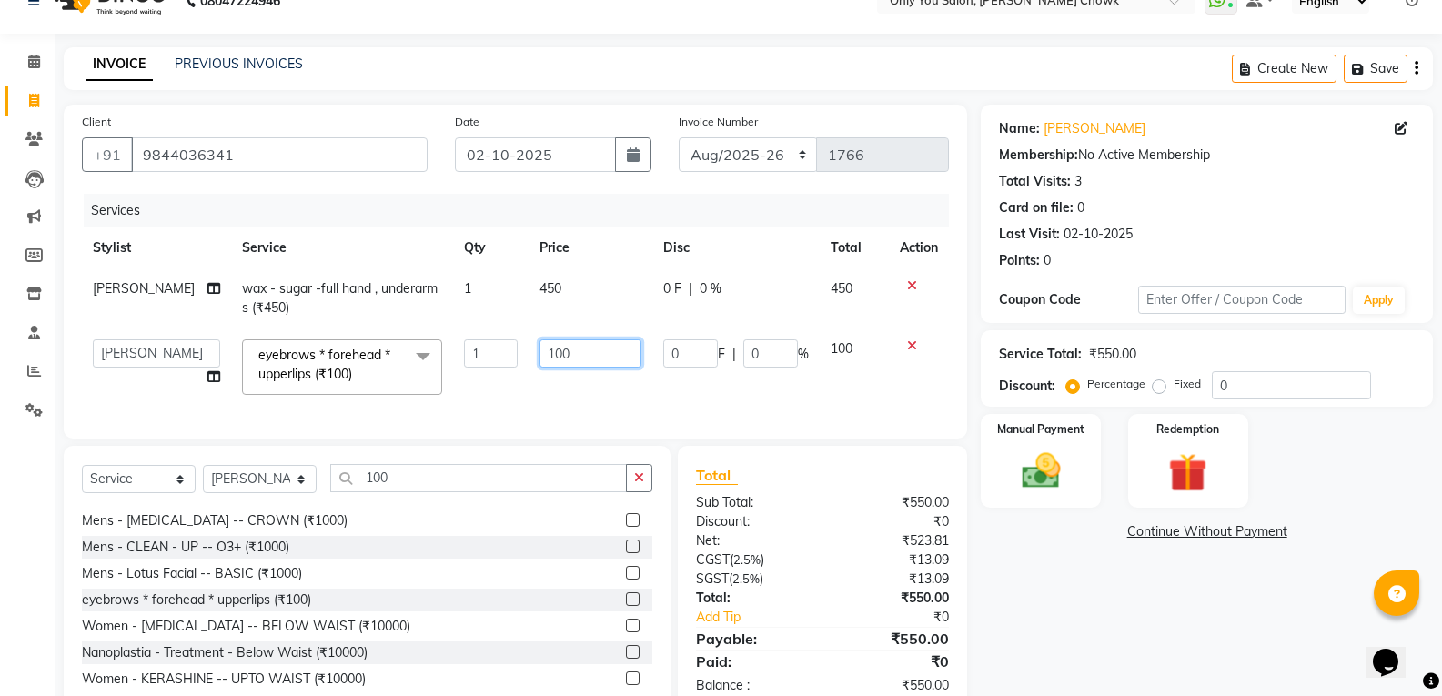
click at [542, 339] on input "100" at bounding box center [590, 353] width 102 height 28
type input "110"
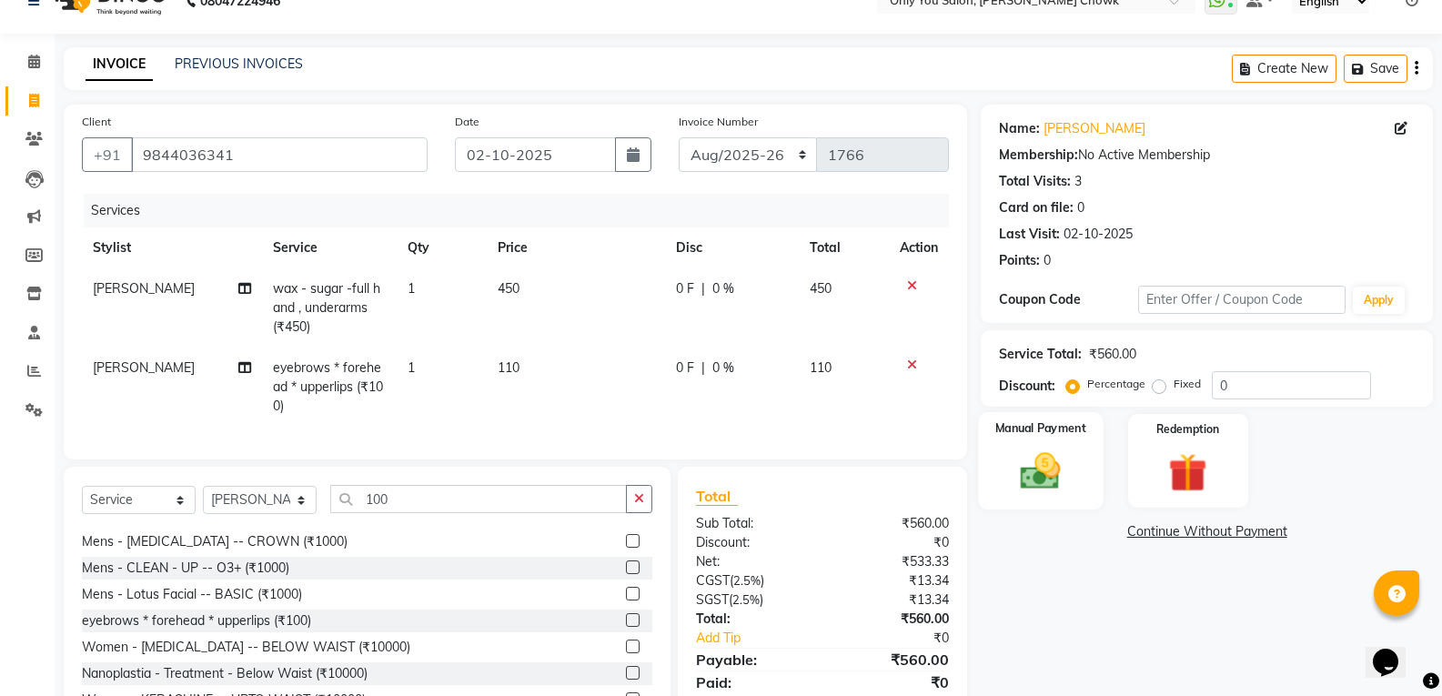
click at [1039, 466] on img at bounding box center [1040, 471] width 65 height 46
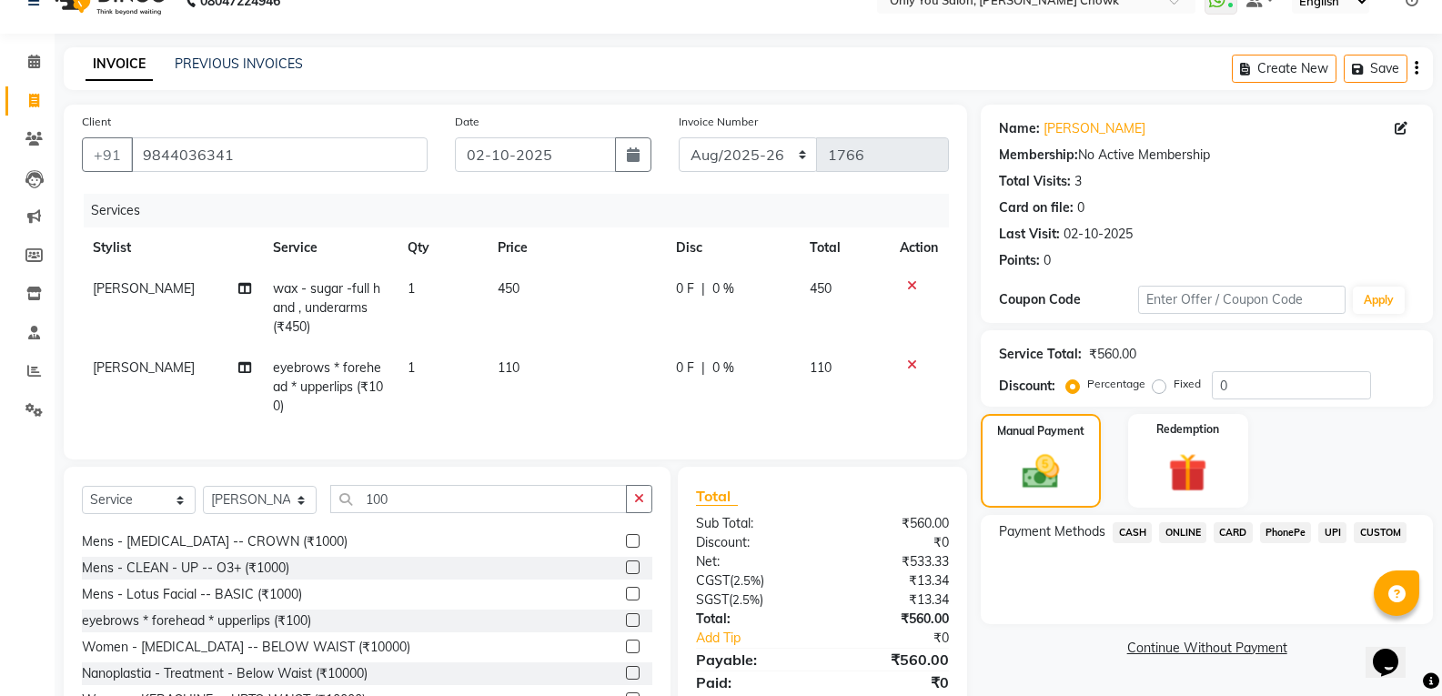
click at [1134, 528] on span "CASH" at bounding box center [1132, 532] width 39 height 21
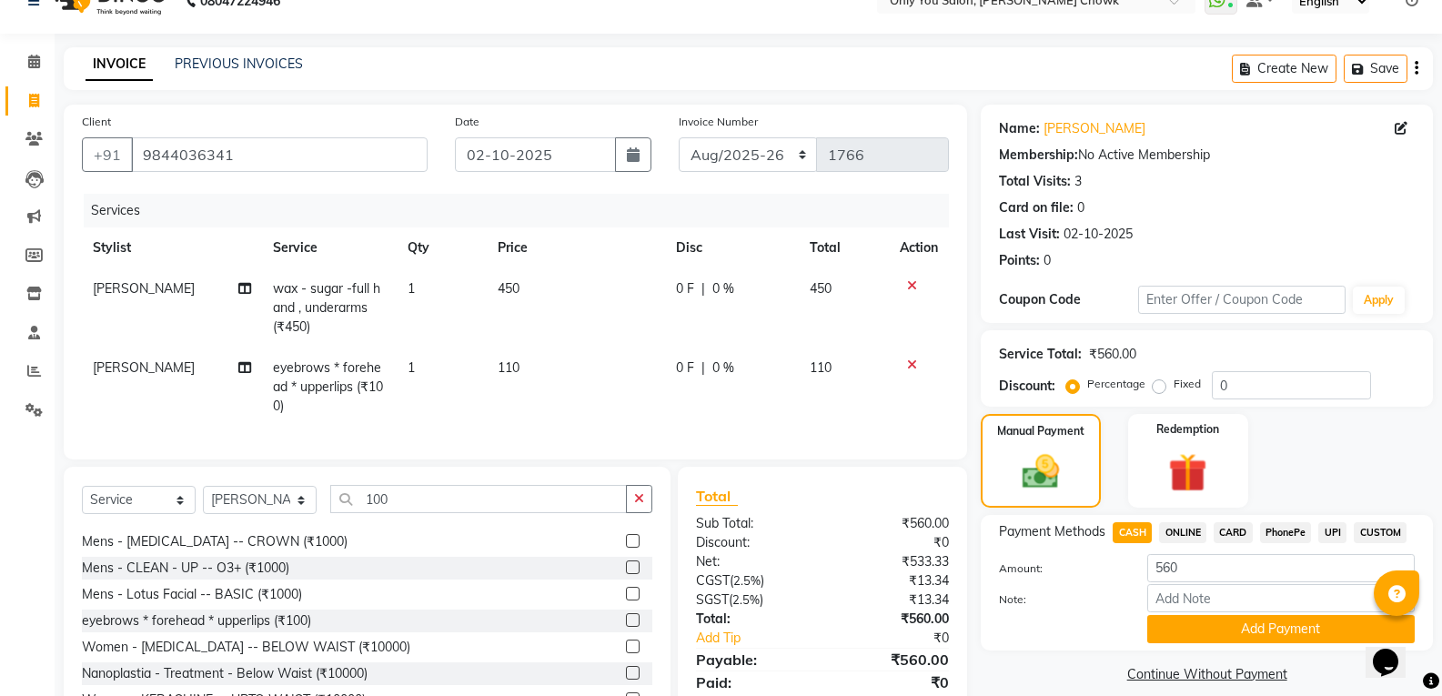
scroll to position [112, 0]
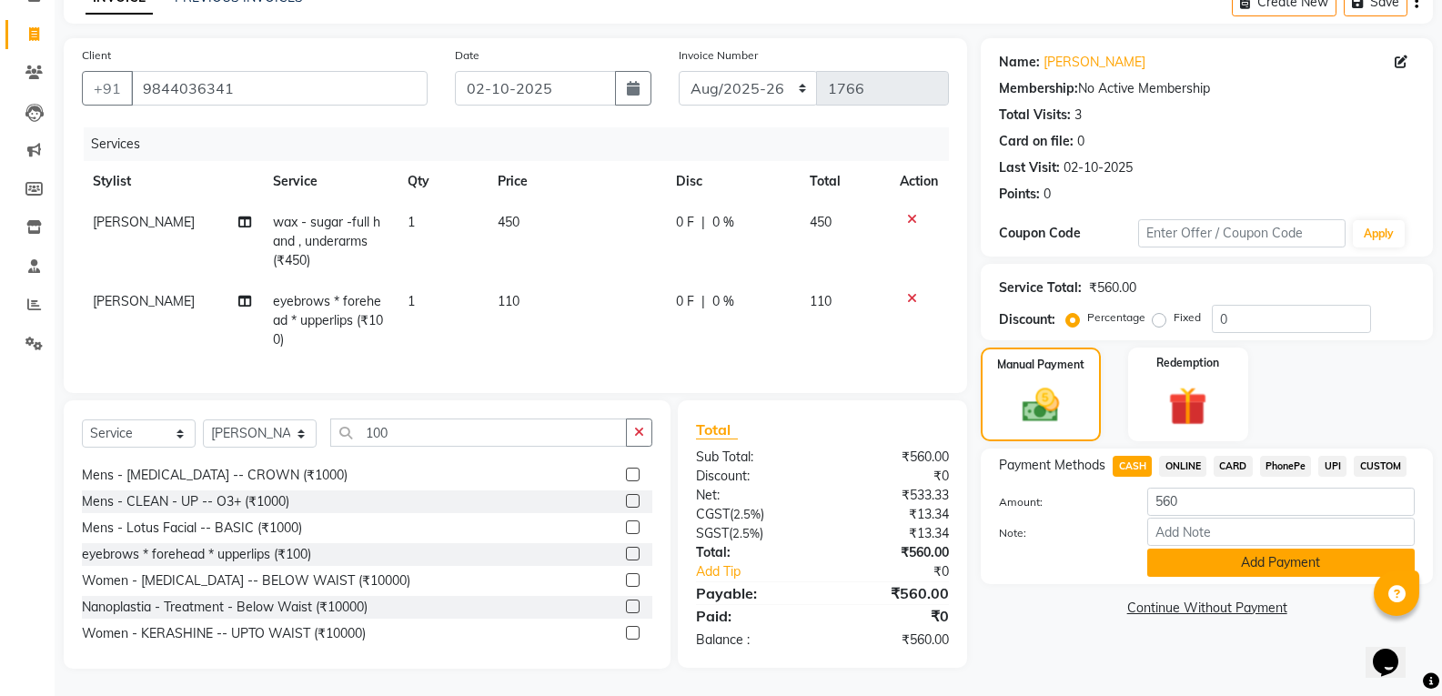
click at [1182, 549] on button "Add Payment" at bounding box center [1280, 563] width 267 height 28
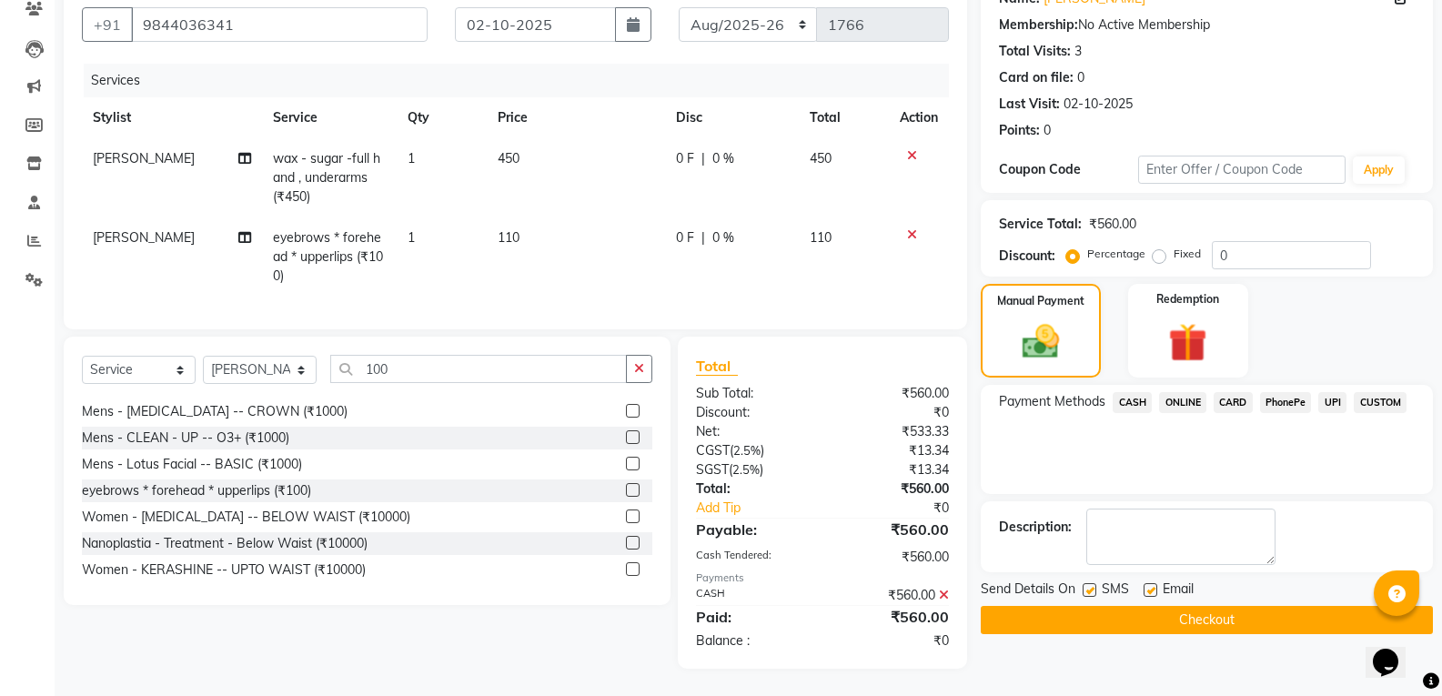
scroll to position [176, 0]
click at [1139, 617] on button "Checkout" at bounding box center [1207, 620] width 452 height 28
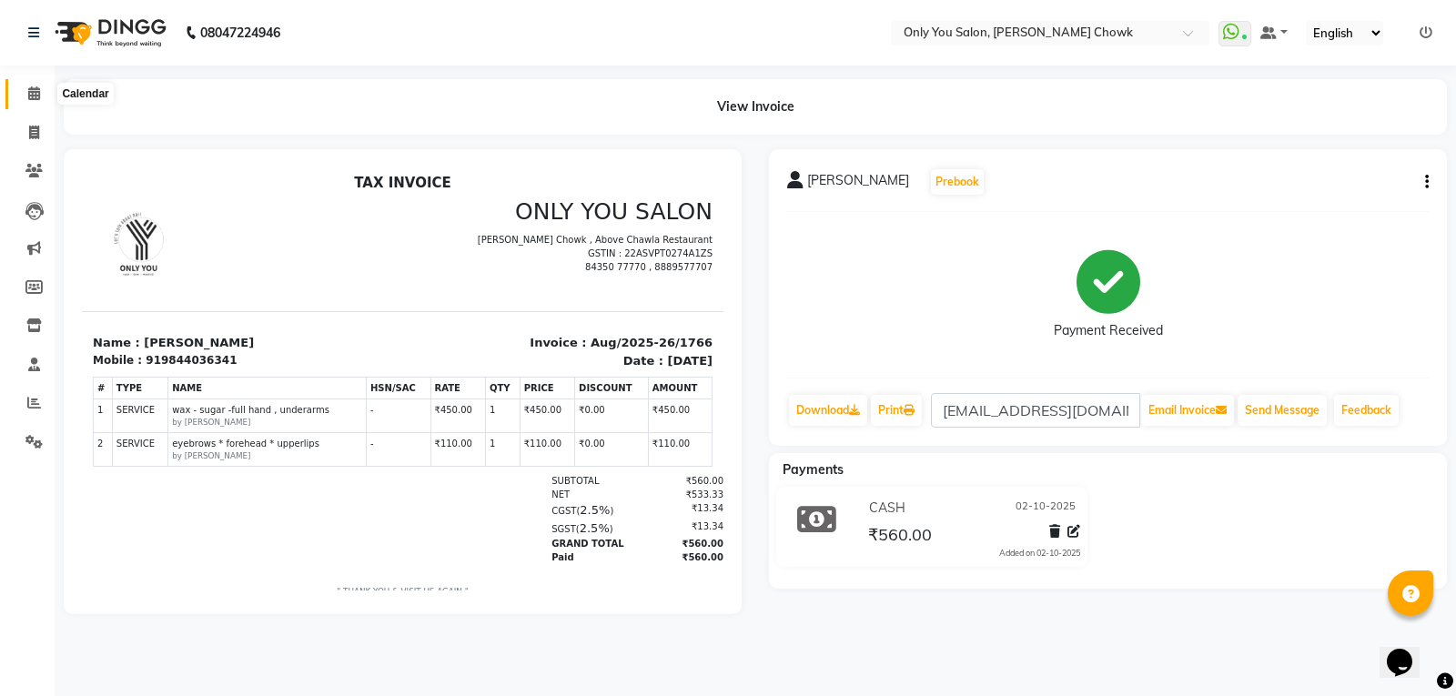
click at [40, 95] on icon at bounding box center [34, 93] width 12 height 14
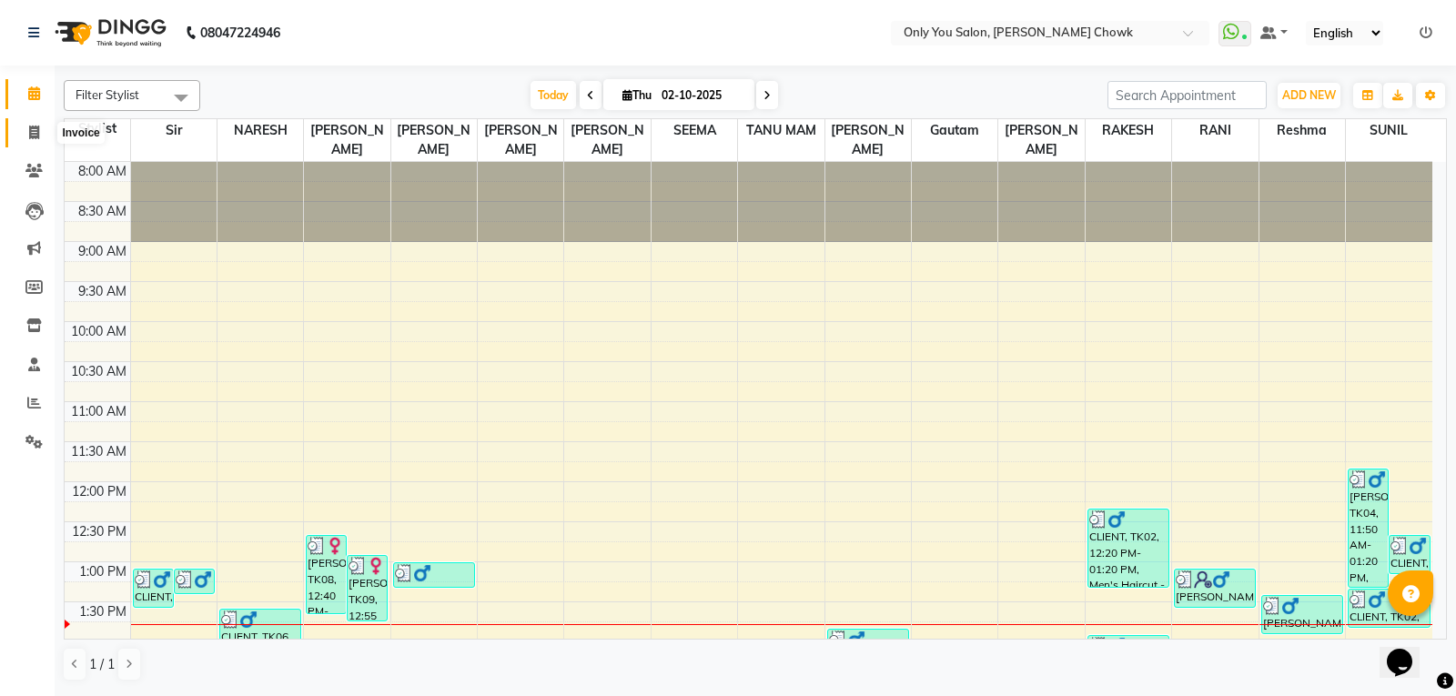
click at [37, 129] on icon at bounding box center [34, 133] width 10 height 14
select select "service"
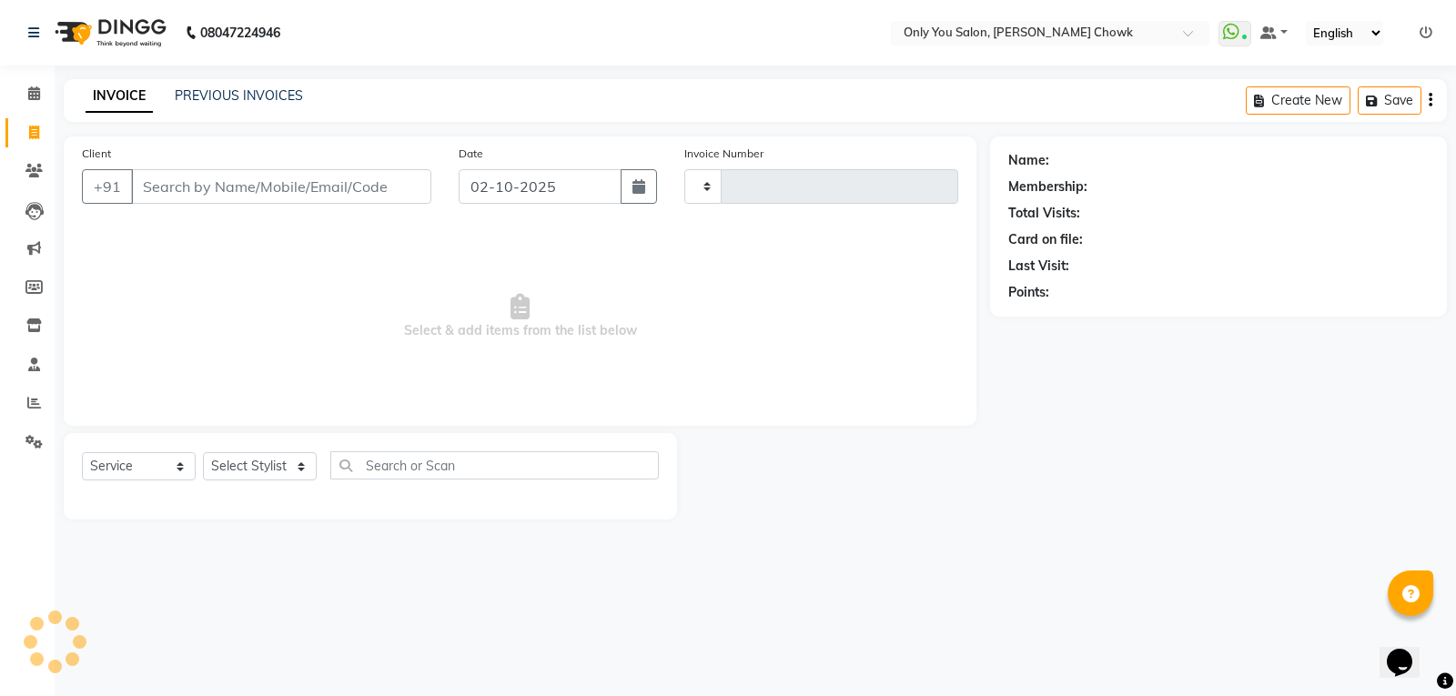
type input "1767"
select select "8713"
select select "package"
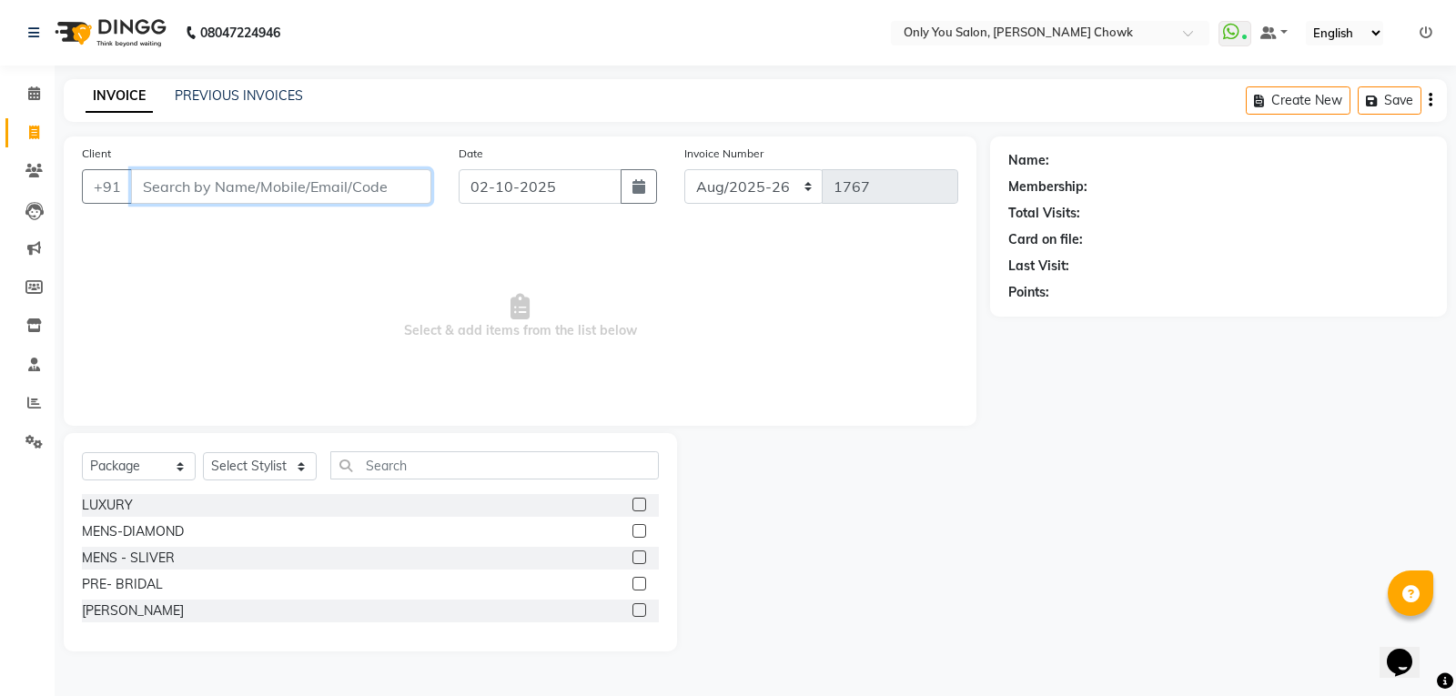
click at [348, 176] on input "Client" at bounding box center [281, 186] width 300 height 35
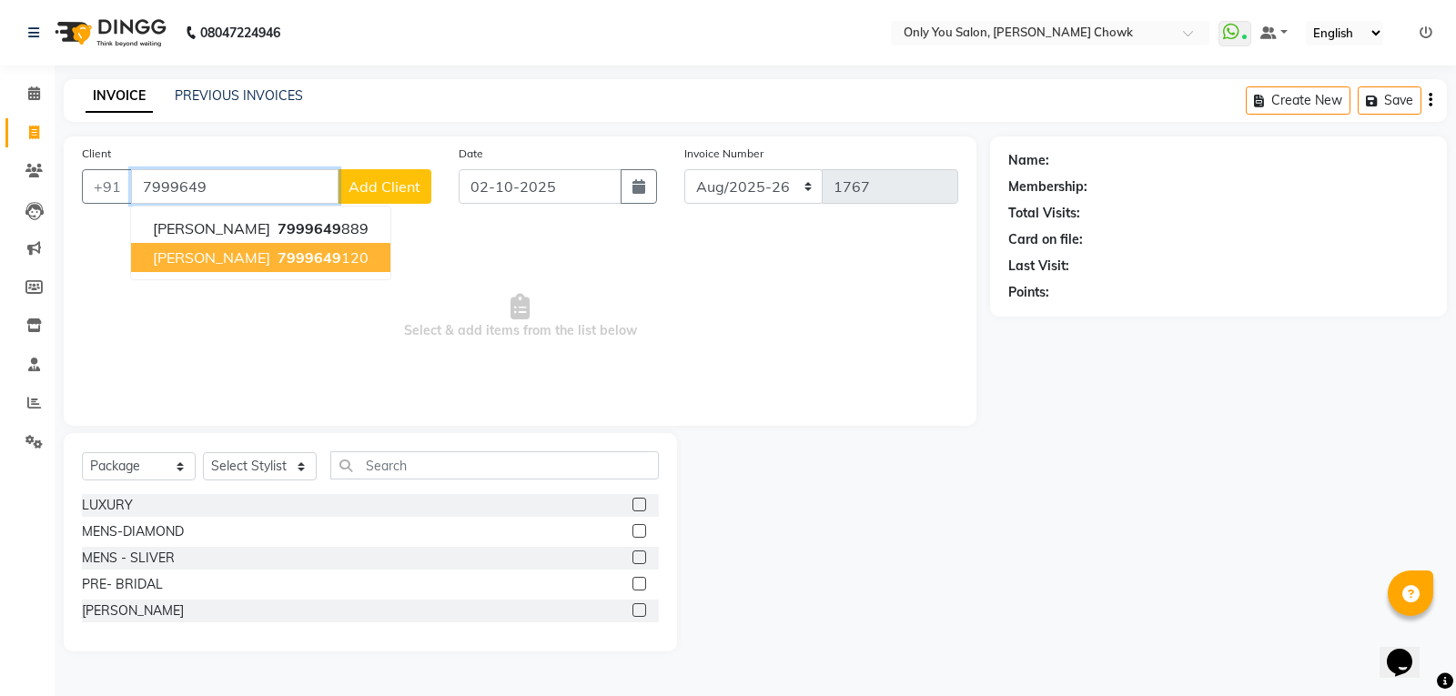
click at [277, 257] on span "7999649" at bounding box center [309, 257] width 64 height 18
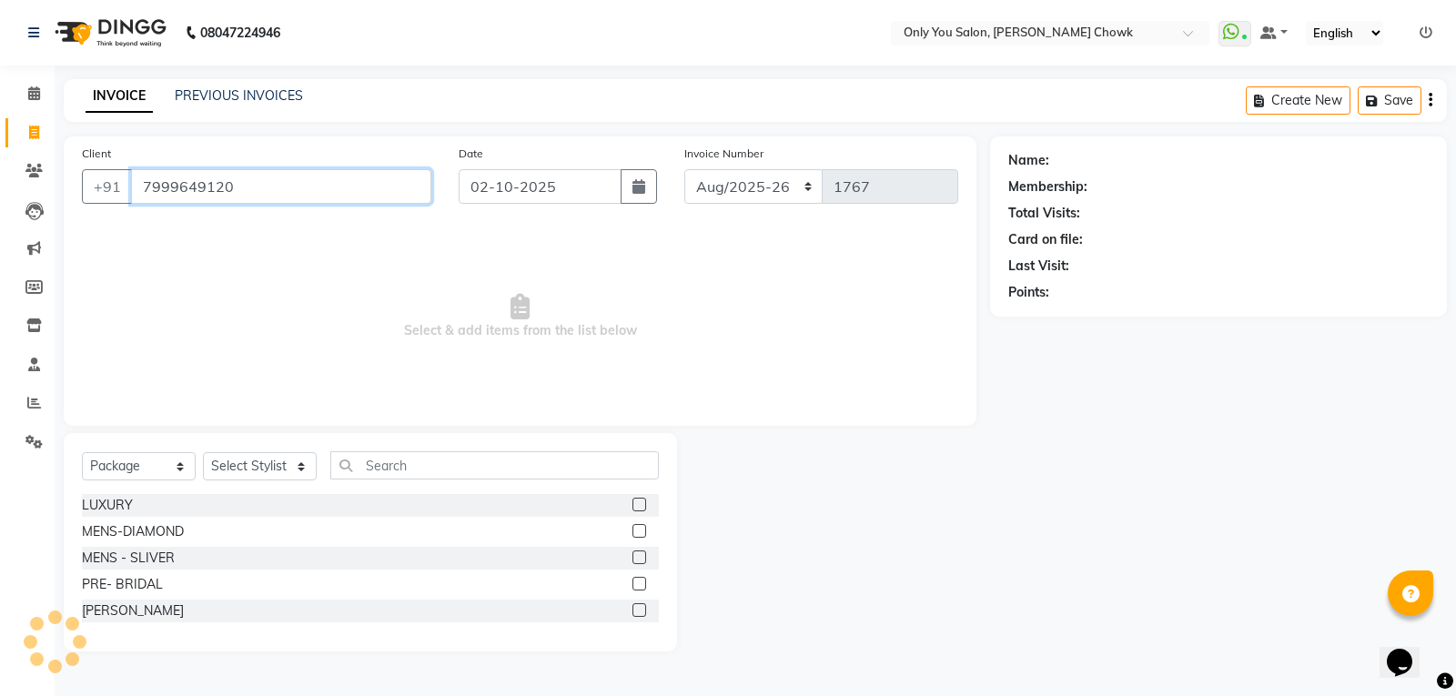
type input "7999649120"
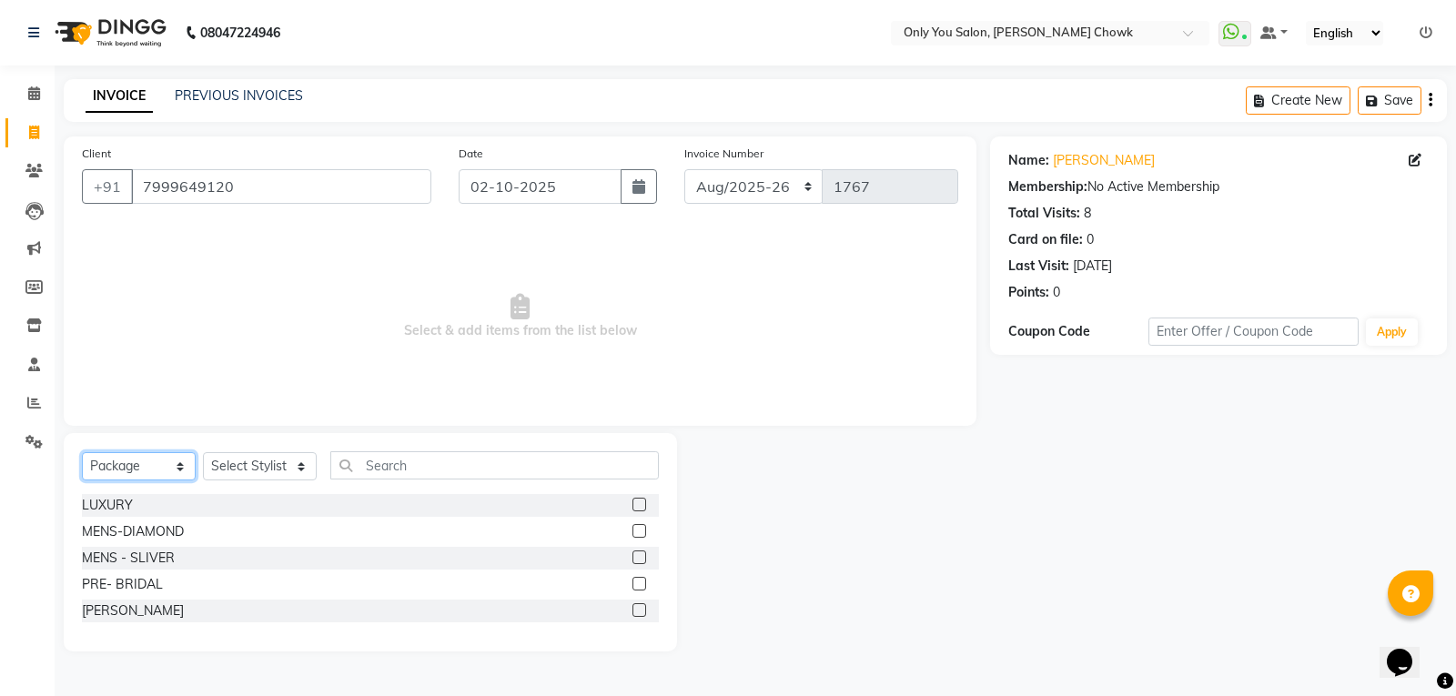
click at [179, 467] on select "Select Service Product Membership Package Voucher Prepaid Gift Card" at bounding box center [139, 466] width 114 height 28
select select "service"
click at [82, 452] on select "Select Service Product Membership Package Voucher Prepaid Gift Card" at bounding box center [139, 466] width 114 height 28
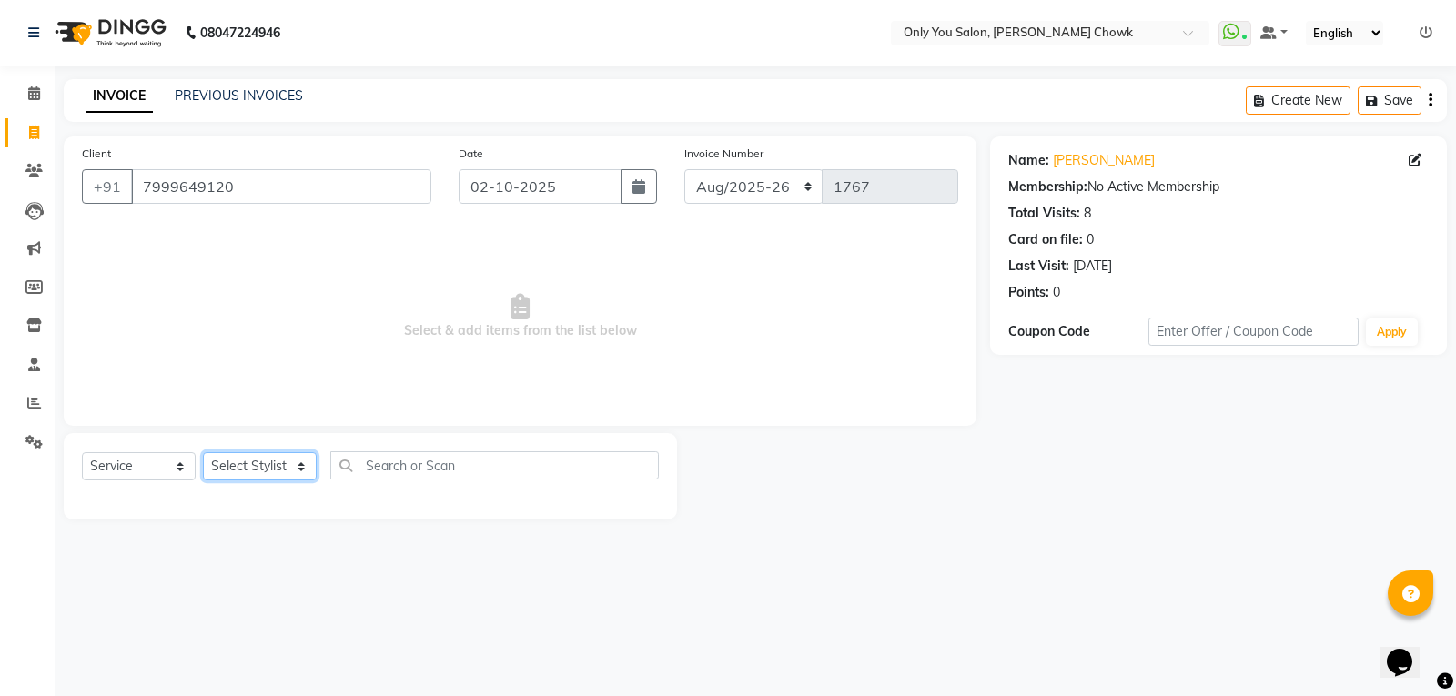
click at [305, 469] on select "Select Stylist [PERSON_NAME] [PERSON_NAME] [PERSON_NAME] MAMTA [PERSON_NAME] [P…" at bounding box center [260, 466] width 114 height 28
select select "21352"
click at [203, 452] on select "Select Stylist [PERSON_NAME] [PERSON_NAME] [PERSON_NAME] MAMTA [PERSON_NAME] [P…" at bounding box center [260, 466] width 114 height 28
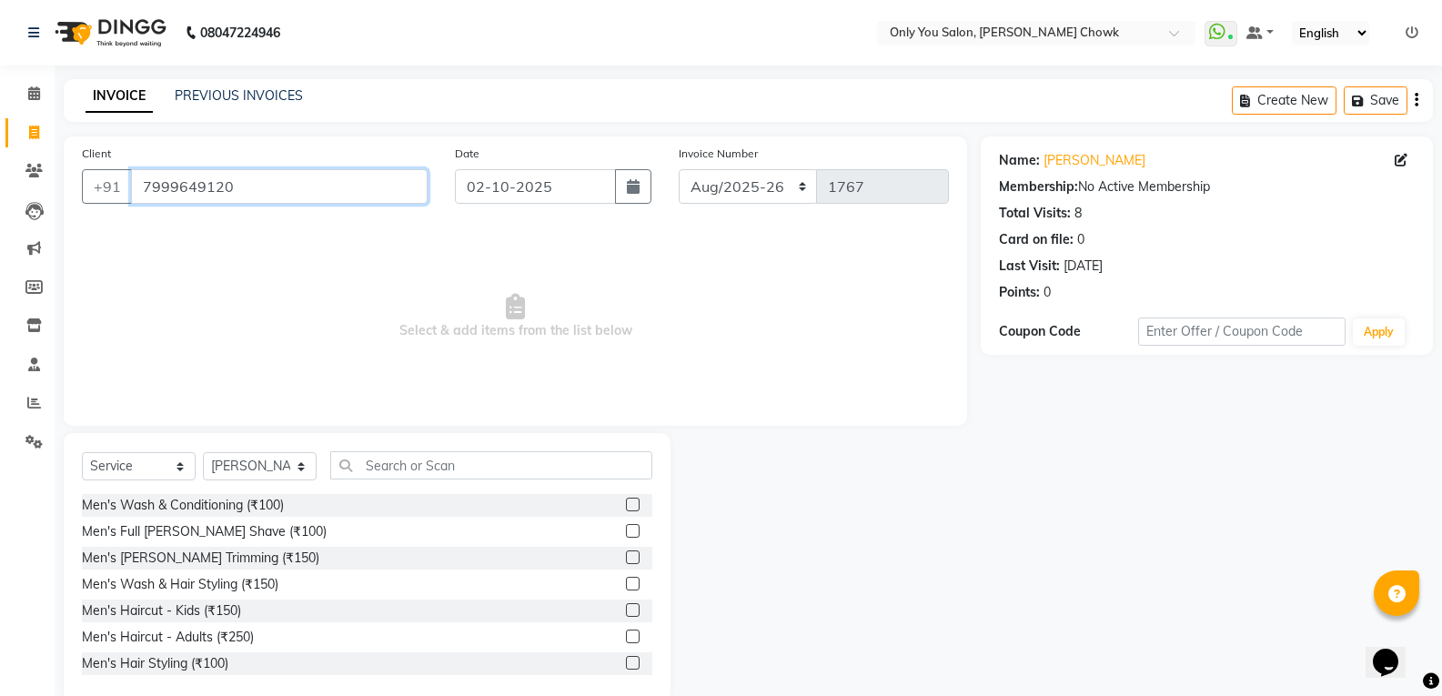
drag, startPoint x: 138, startPoint y: 177, endPoint x: 255, endPoint y: 182, distance: 116.5
click at [255, 182] on input "7999649120" at bounding box center [279, 186] width 297 height 35
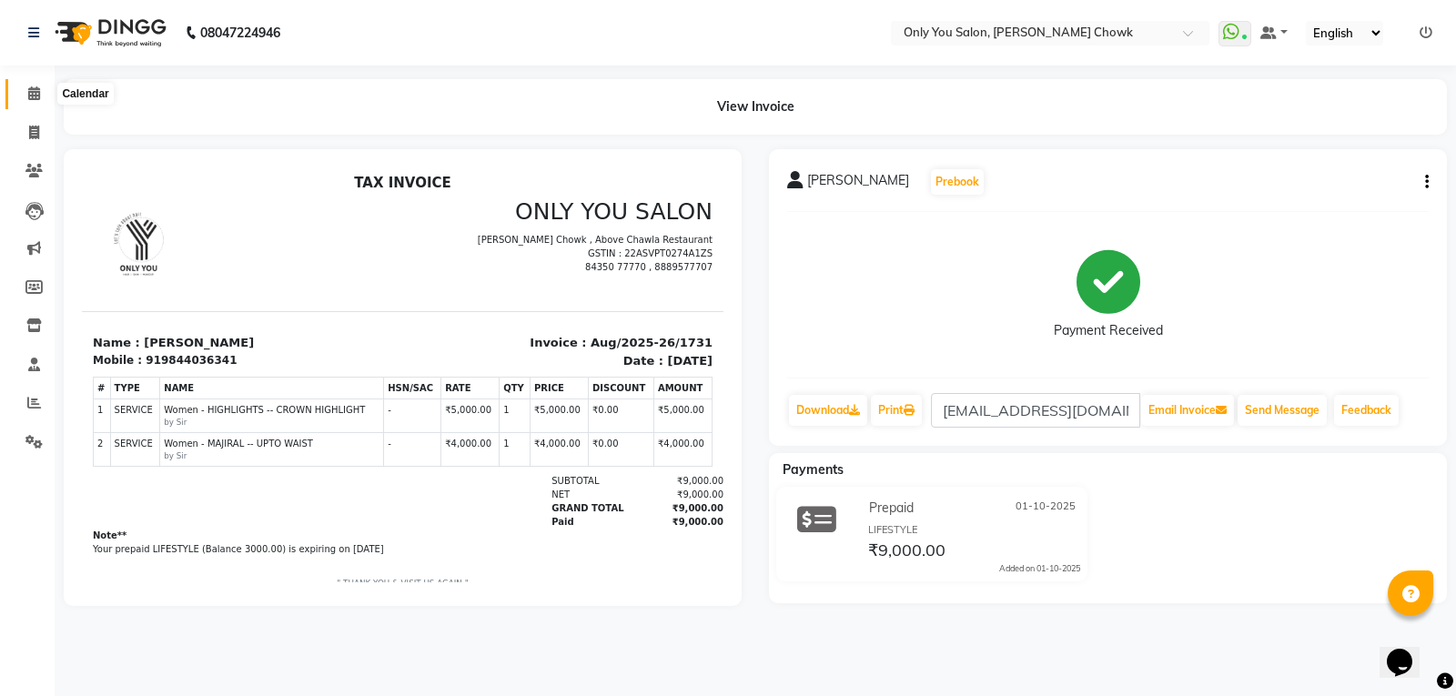
click at [32, 96] on icon at bounding box center [34, 93] width 12 height 14
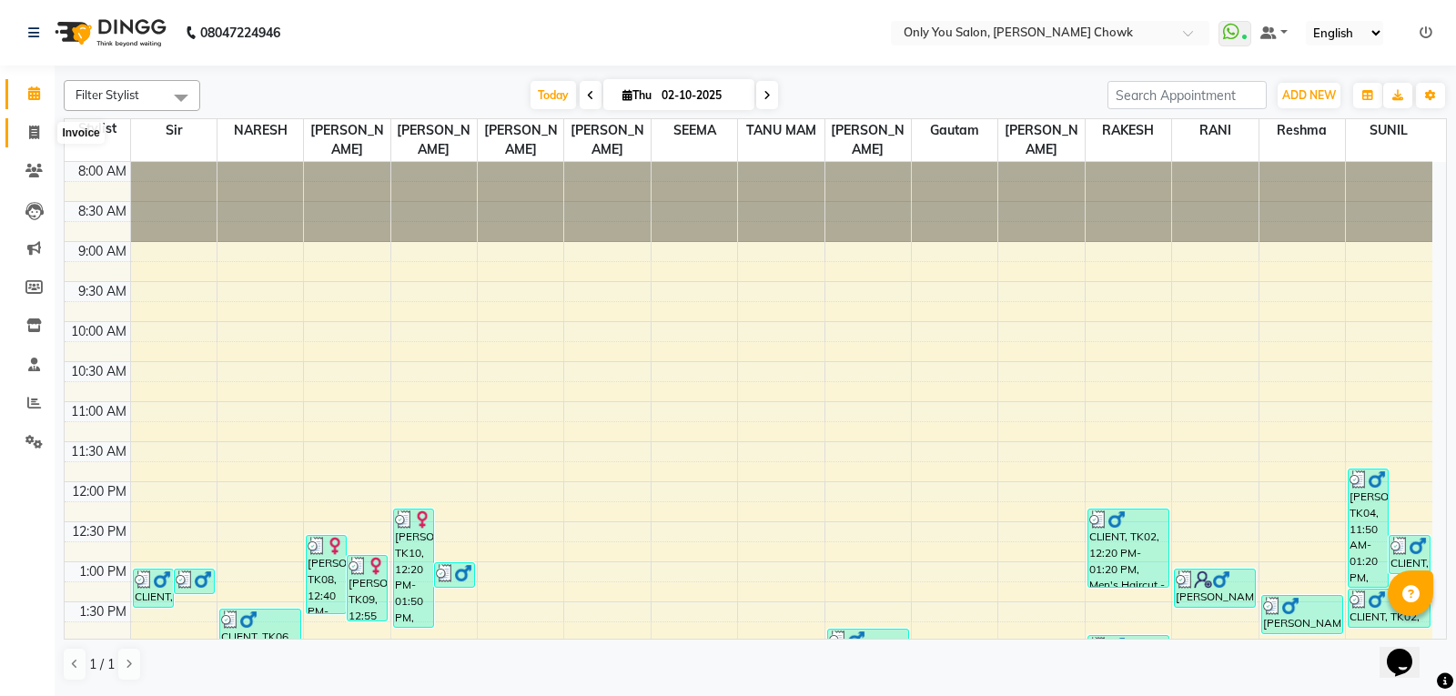
click at [41, 132] on span at bounding box center [34, 133] width 32 height 21
select select "service"
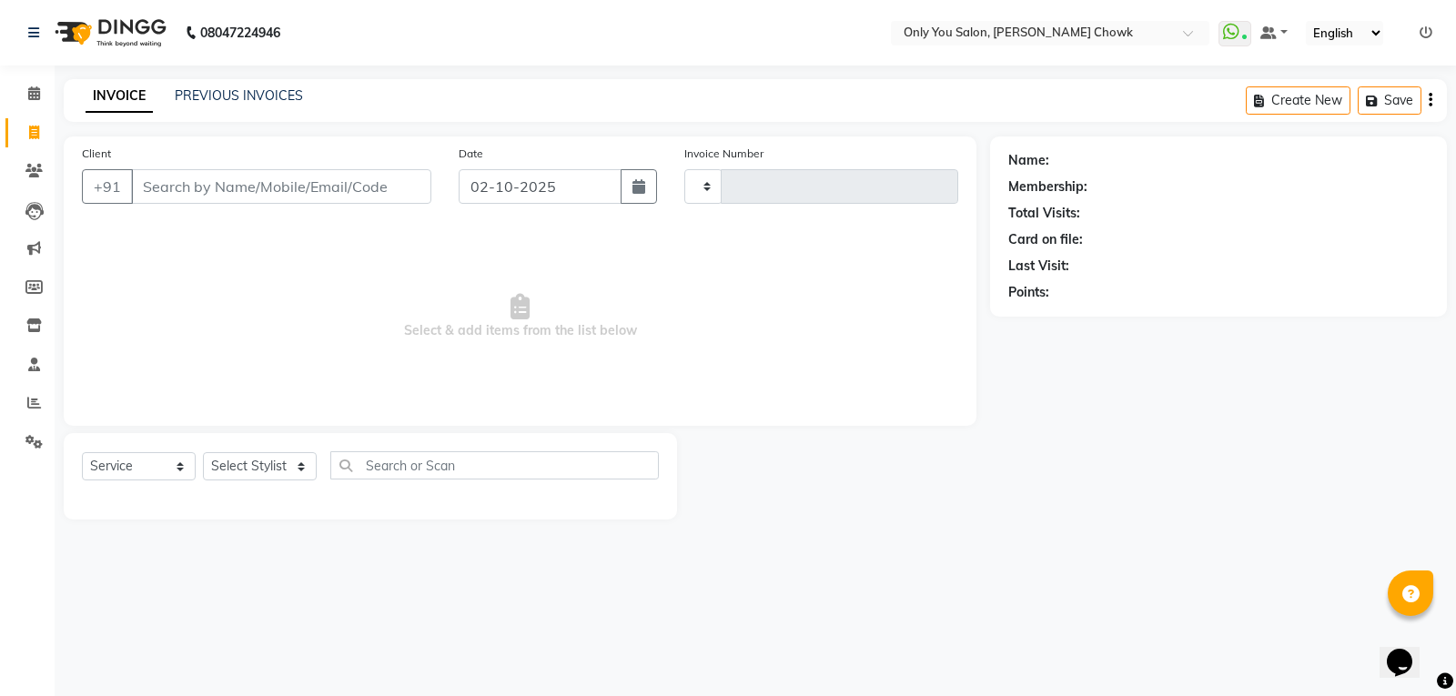
type input "1768"
select select "8713"
select select "package"
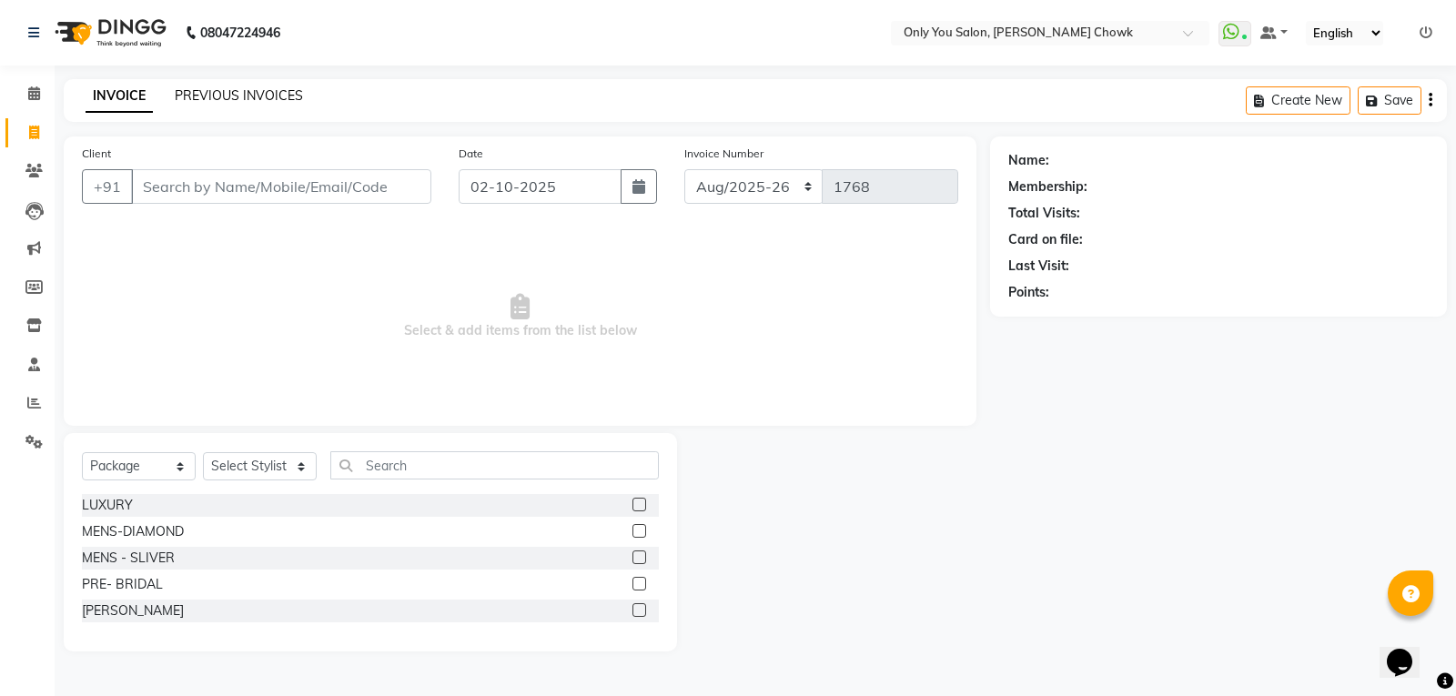
click at [218, 99] on link "PREVIOUS INVOICES" at bounding box center [239, 95] width 128 height 16
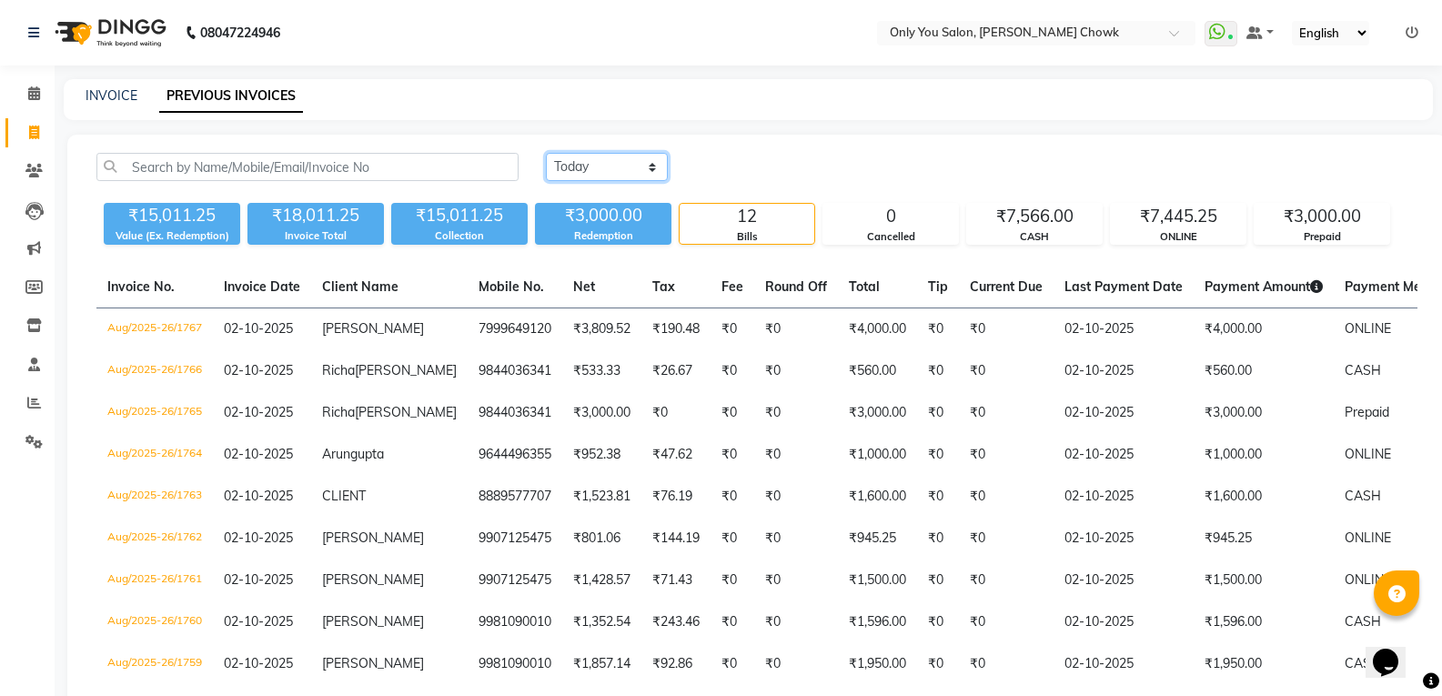
click at [654, 172] on select "[DATE] [DATE] Custom Range" at bounding box center [607, 167] width 122 height 28
click at [546, 153] on select "[DATE] [DATE] Custom Range" at bounding box center [607, 167] width 122 height 28
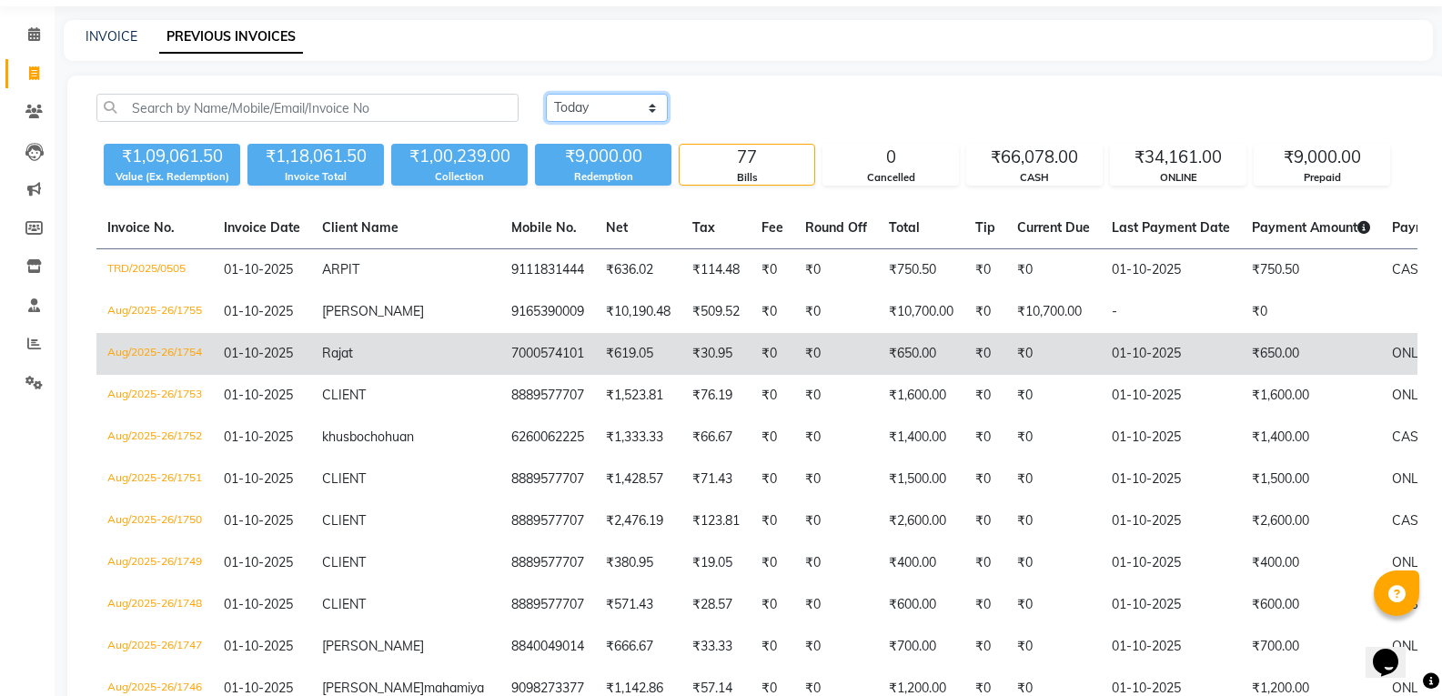
scroll to position [91, 0]
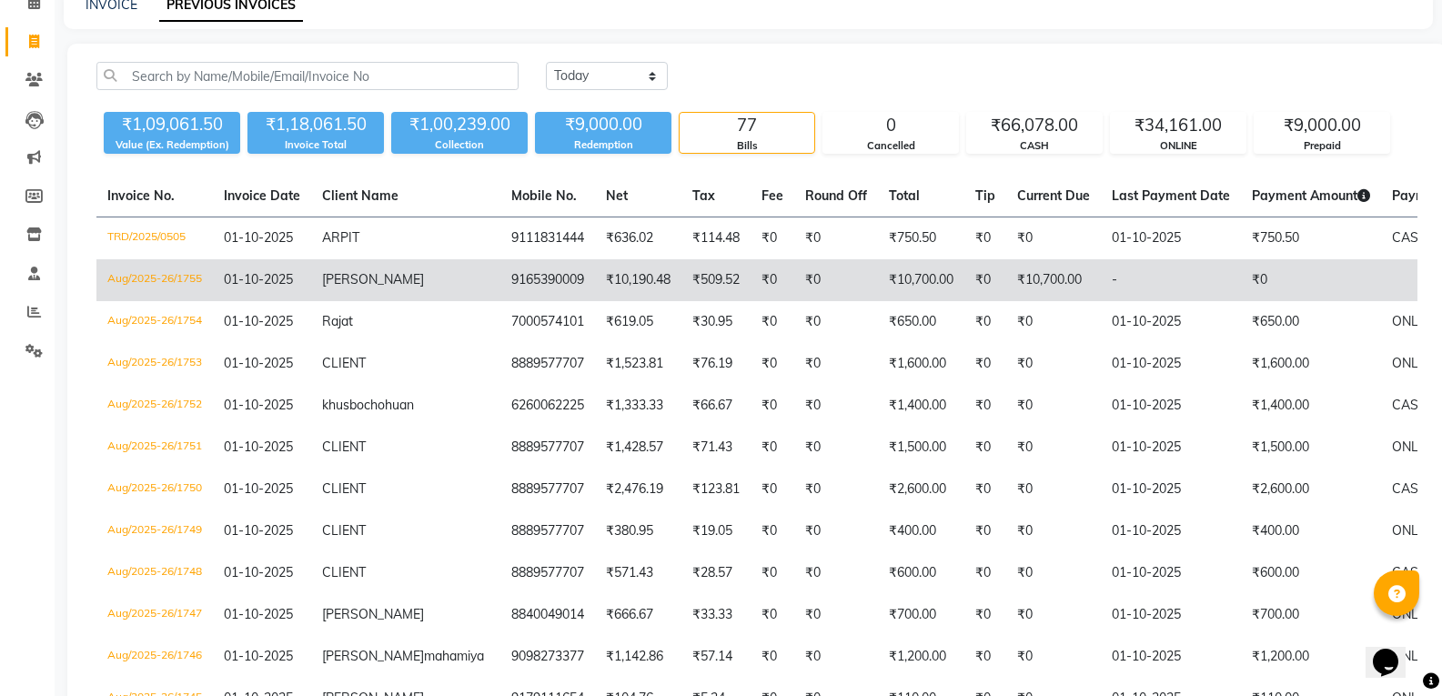
click at [794, 294] on td "₹0" at bounding box center [836, 280] width 84 height 42
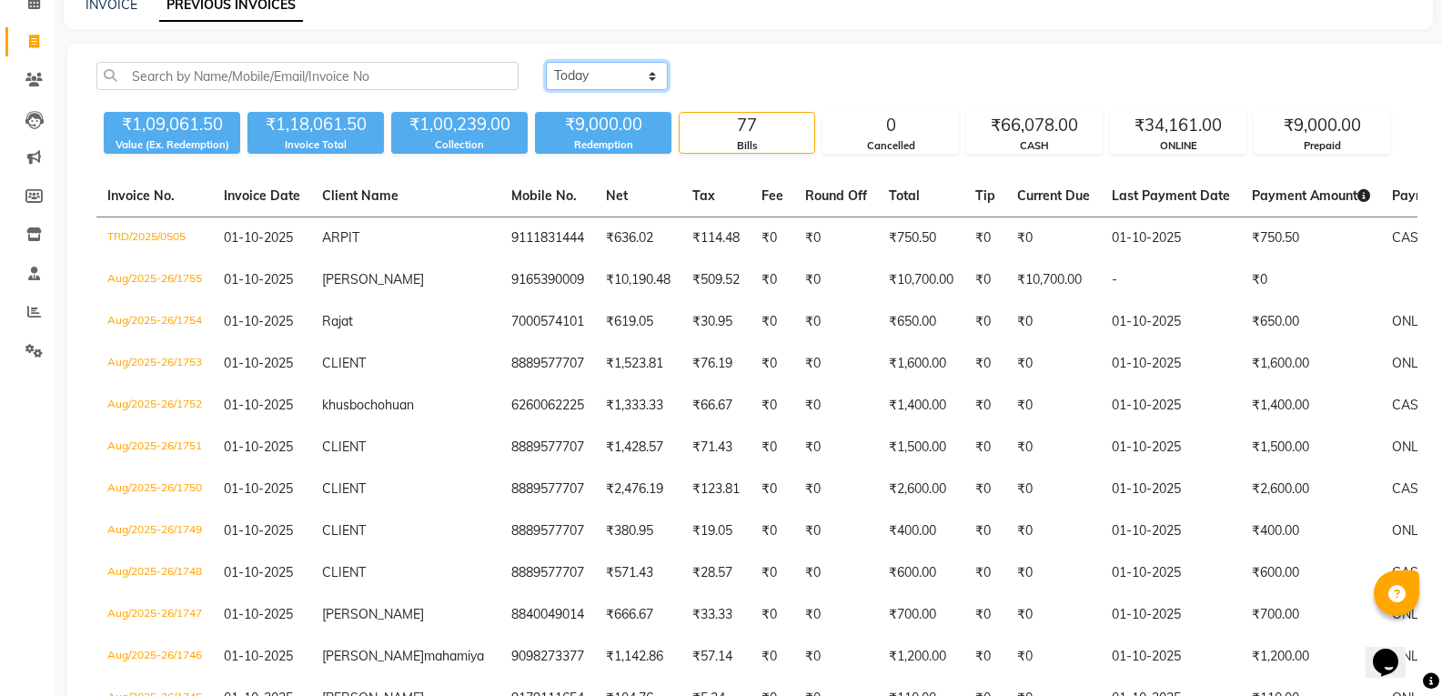
click at [655, 76] on select "[DATE] [DATE] Custom Range" at bounding box center [607, 76] width 122 height 28
click at [546, 62] on select "[DATE] [DATE] Custom Range" at bounding box center [607, 76] width 122 height 28
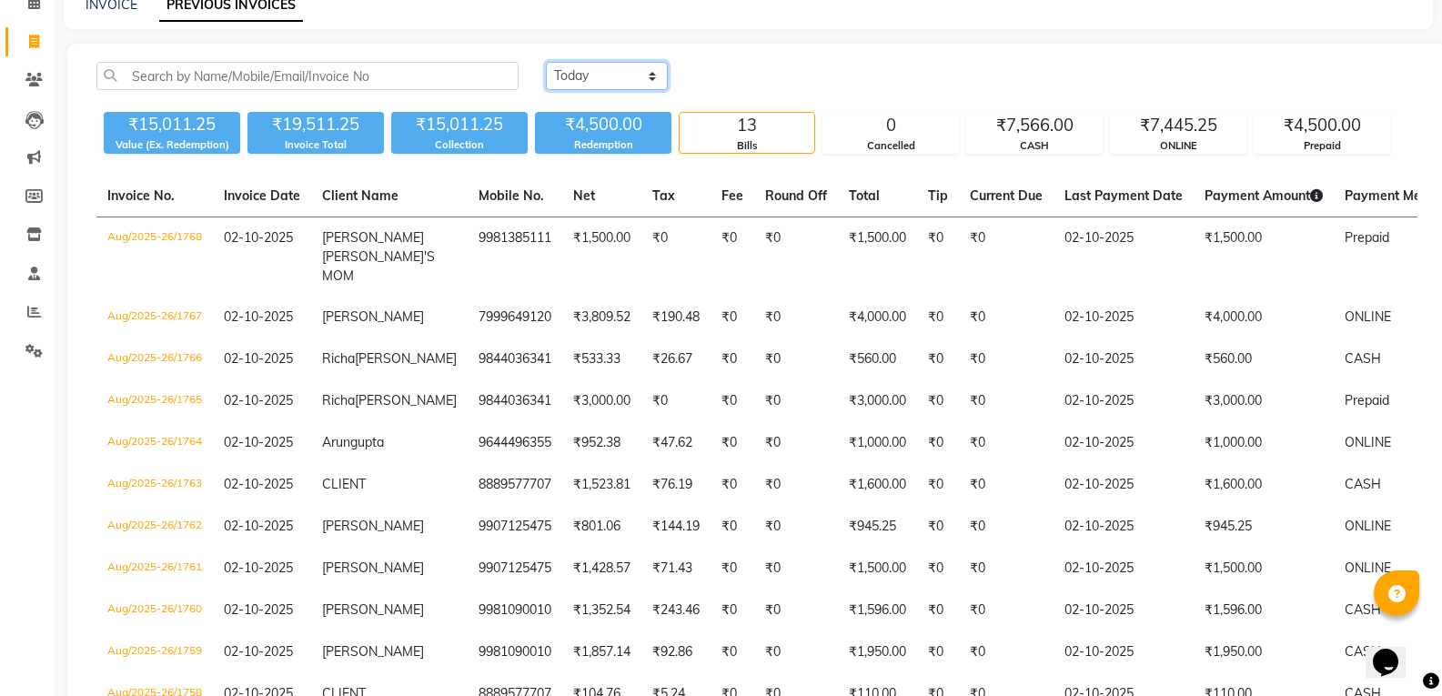
click at [655, 78] on select "[DATE] [DATE] Custom Range" at bounding box center [607, 76] width 122 height 28
select select "[DATE]"
click at [546, 62] on select "[DATE] [DATE] Custom Range" at bounding box center [607, 76] width 122 height 28
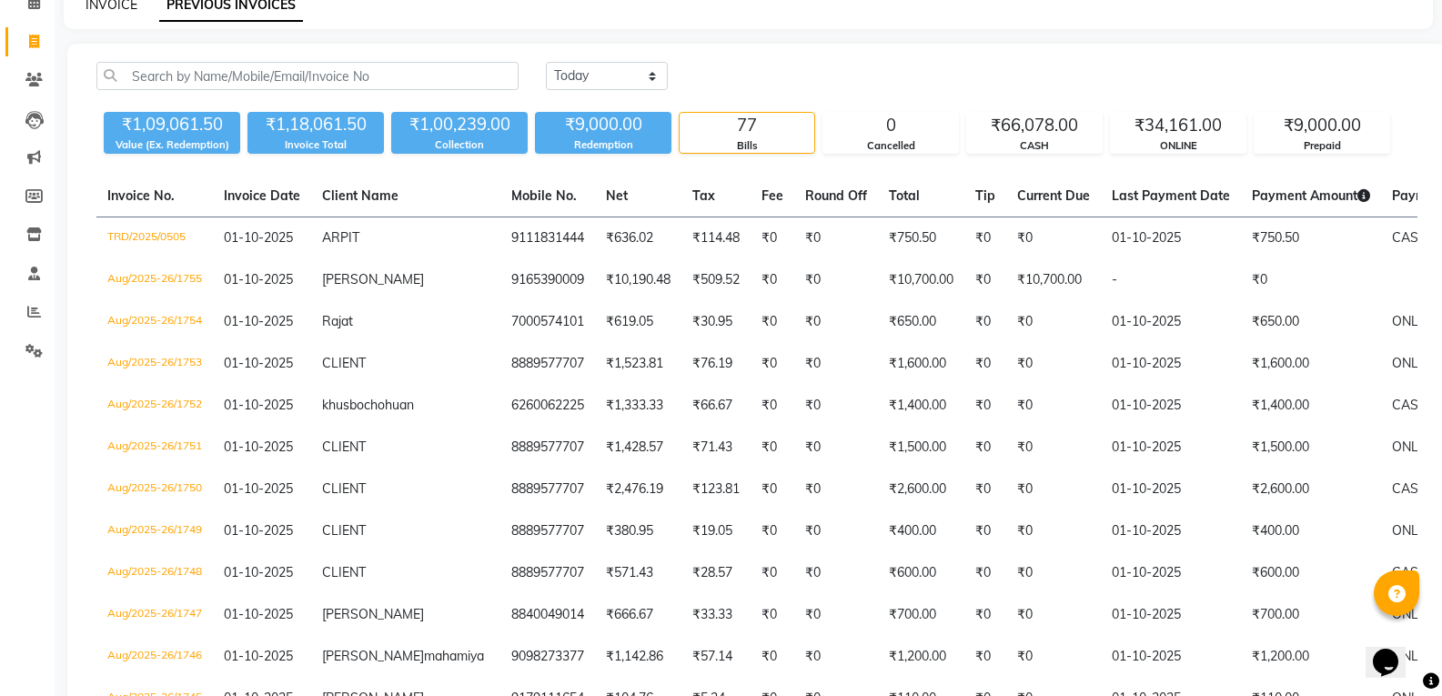
click at [122, 8] on link "INVOICE" at bounding box center [112, 4] width 52 height 16
select select "service"
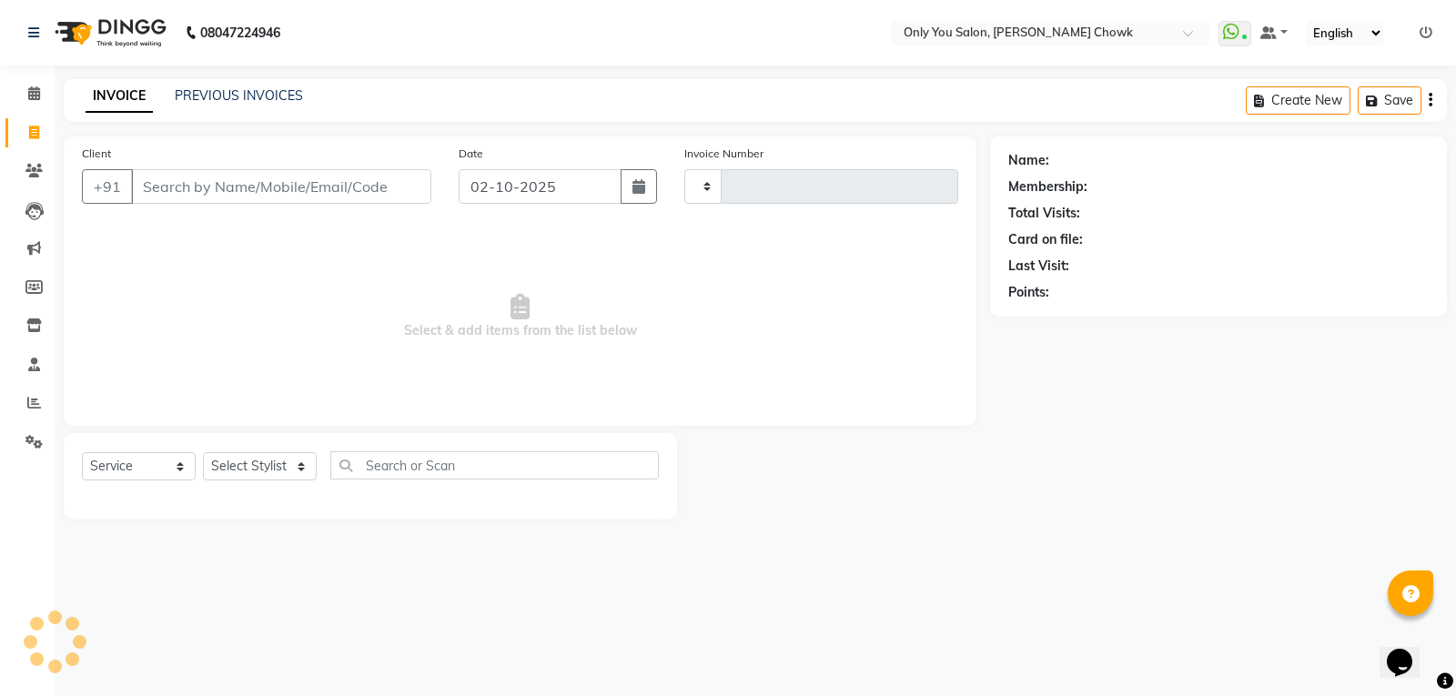
type input "1769"
select select "8713"
select select "package"
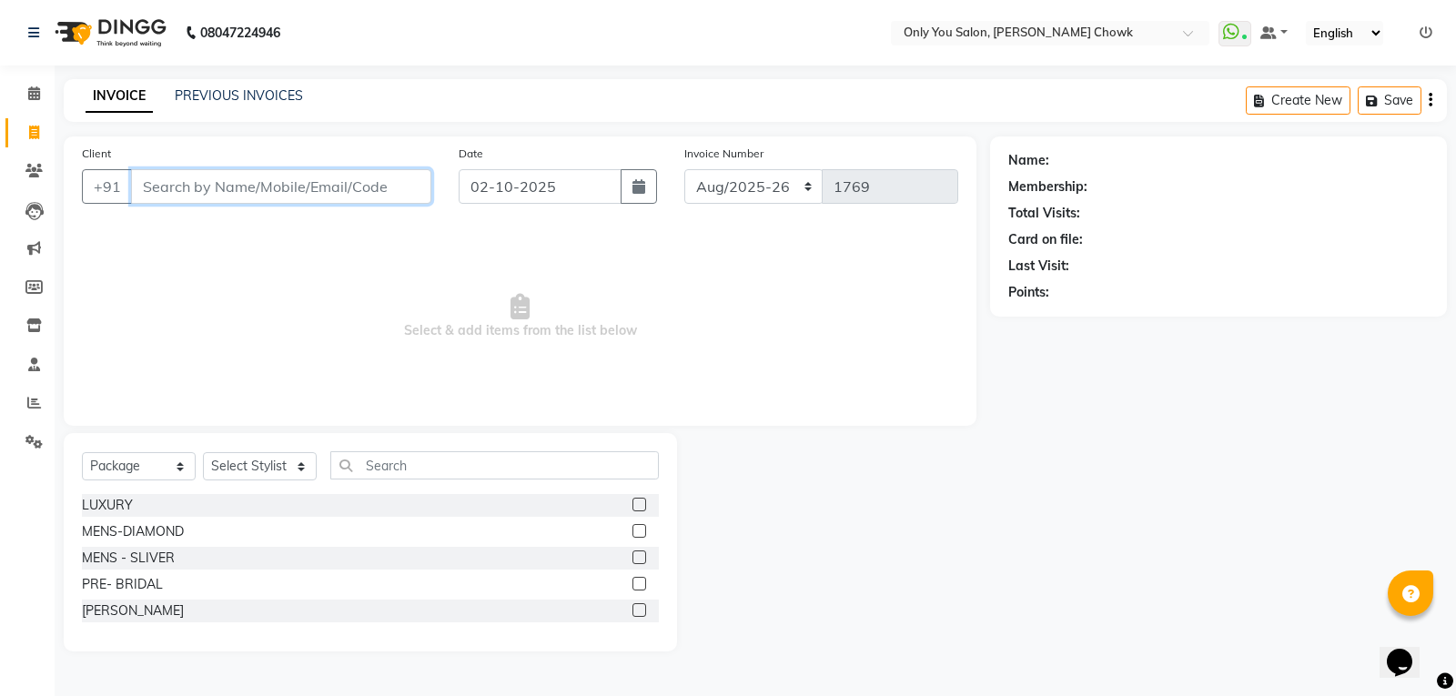
click at [304, 188] on input "Client" at bounding box center [281, 186] width 300 height 35
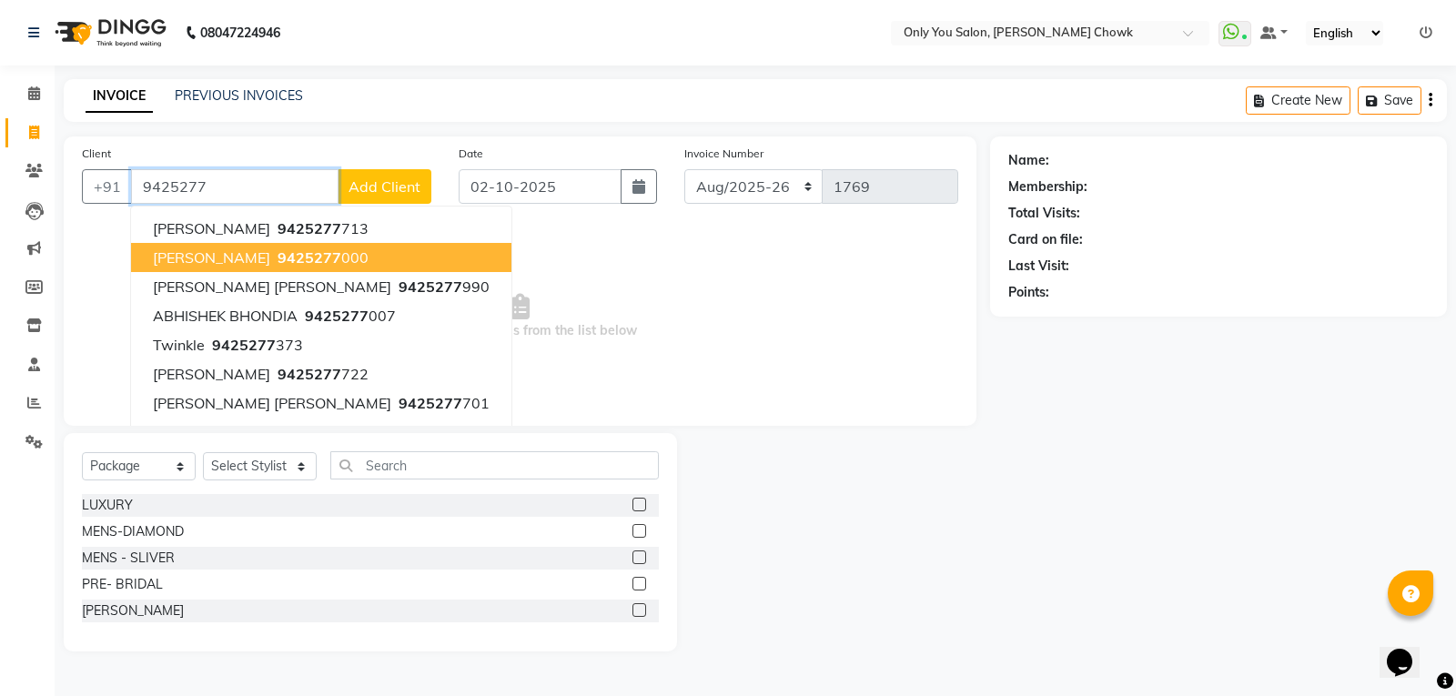
click at [286, 257] on span "9425277" at bounding box center [309, 257] width 64 height 18
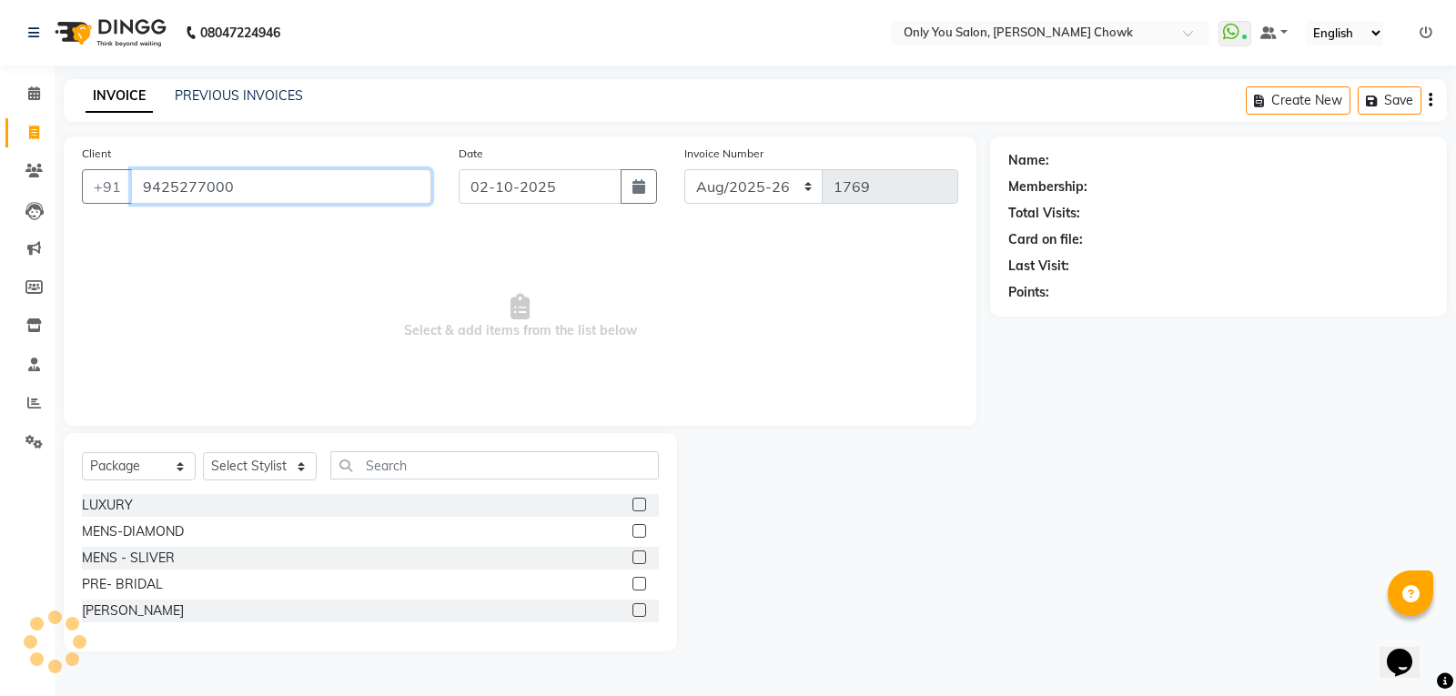
type input "9425277000"
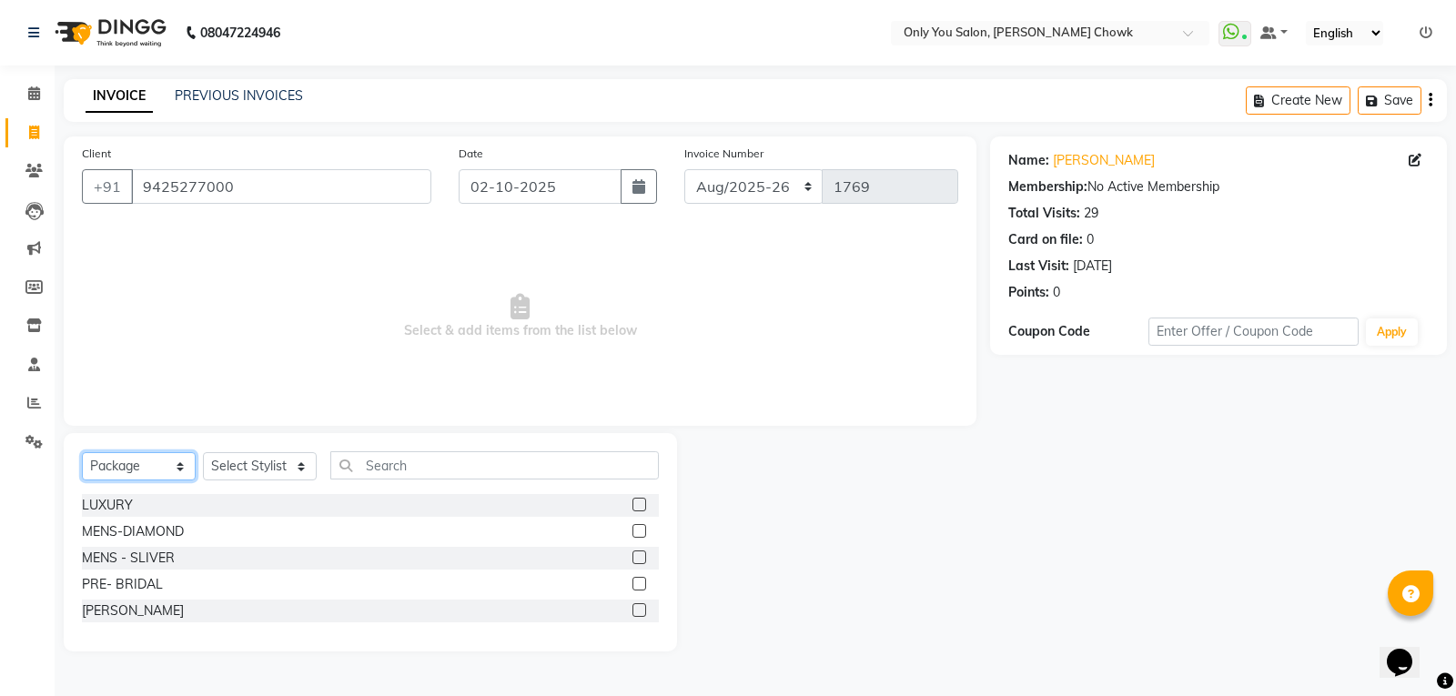
click at [185, 468] on select "Select Service Product Membership Package Voucher Prepaid Gift Card" at bounding box center [139, 466] width 114 height 28
select select "service"
click at [82, 452] on select "Select Service Product Membership Package Voucher Prepaid Gift Card" at bounding box center [139, 466] width 114 height 28
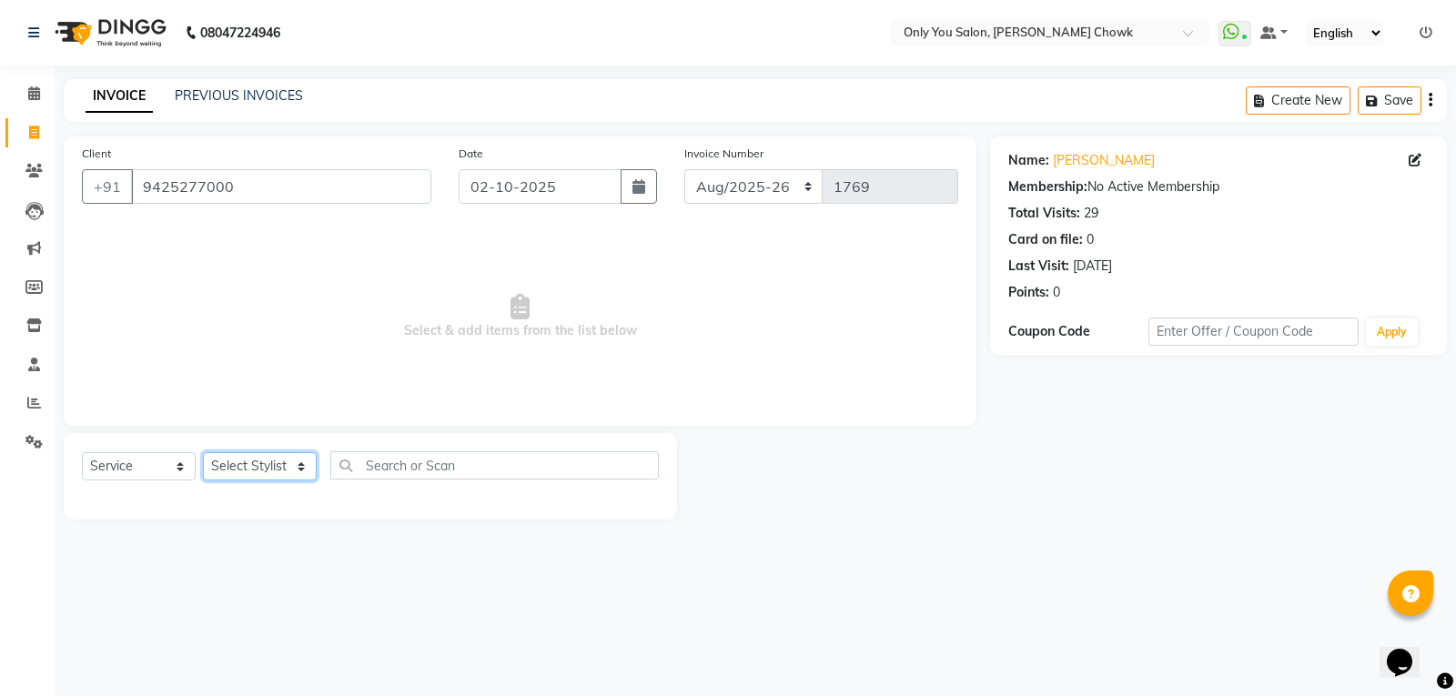
click at [306, 459] on select "Select Stylist [PERSON_NAME] [PERSON_NAME] [PERSON_NAME] MAMTA [PERSON_NAME] [P…" at bounding box center [260, 466] width 114 height 28
select select "21376"
click at [203, 452] on select "Select Stylist [PERSON_NAME] [PERSON_NAME] [PERSON_NAME] MAMTA [PERSON_NAME] [P…" at bounding box center [260, 466] width 114 height 28
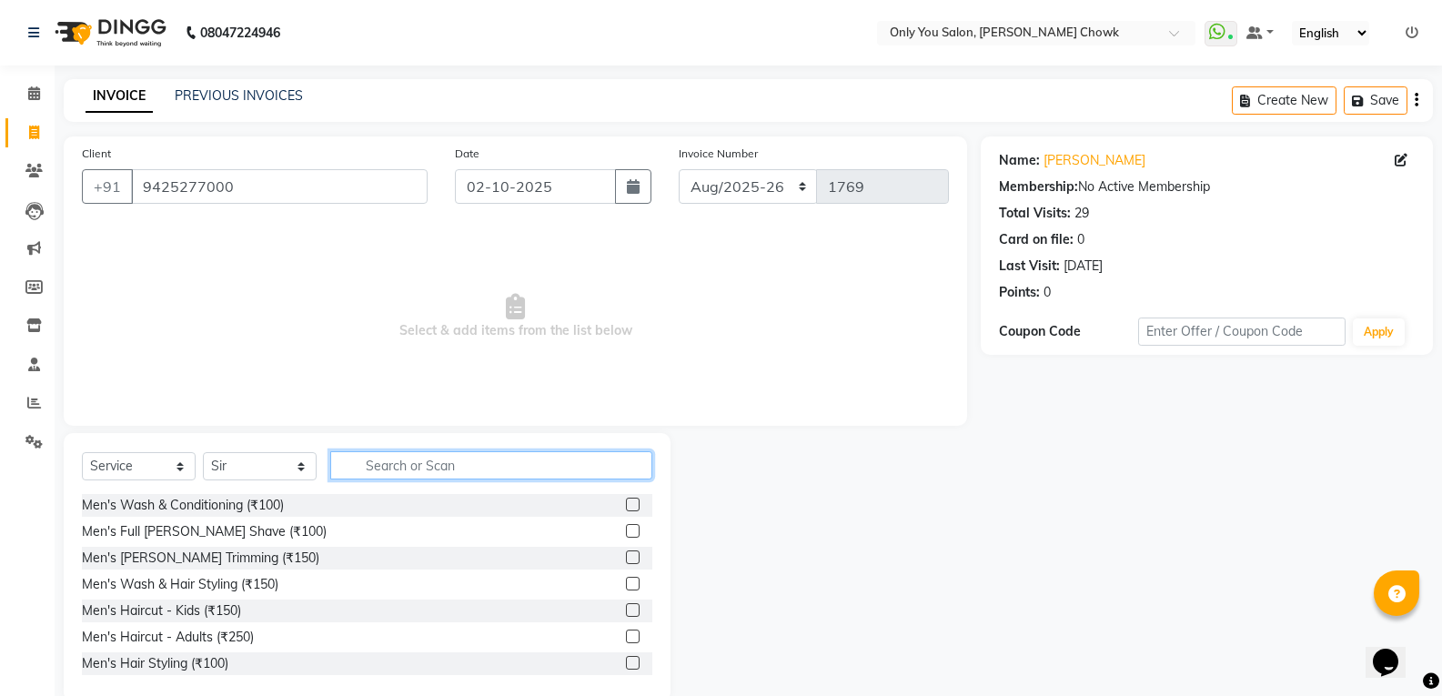
click at [391, 457] on input "text" at bounding box center [491, 465] width 322 height 28
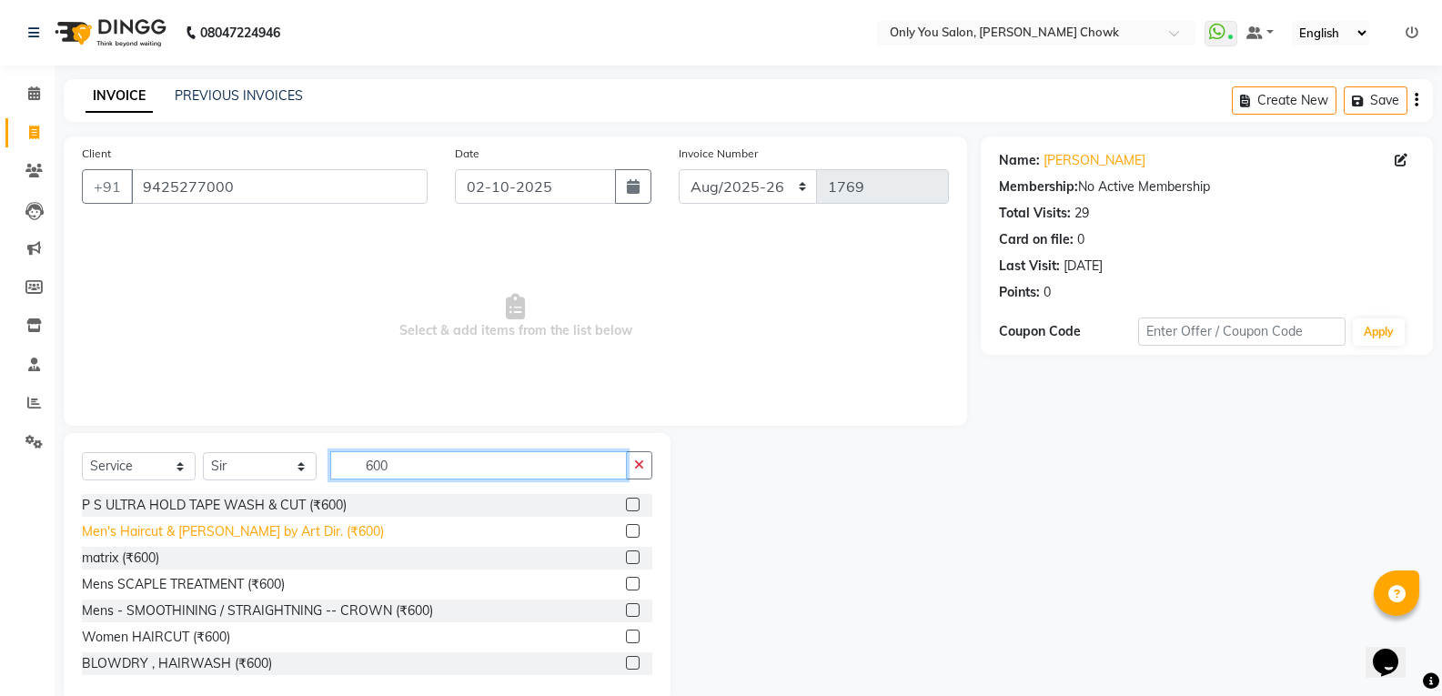
type input "600"
click at [136, 540] on div "Men's Haircut & [PERSON_NAME] by Art Dir. (₹600)" at bounding box center [233, 531] width 302 height 19
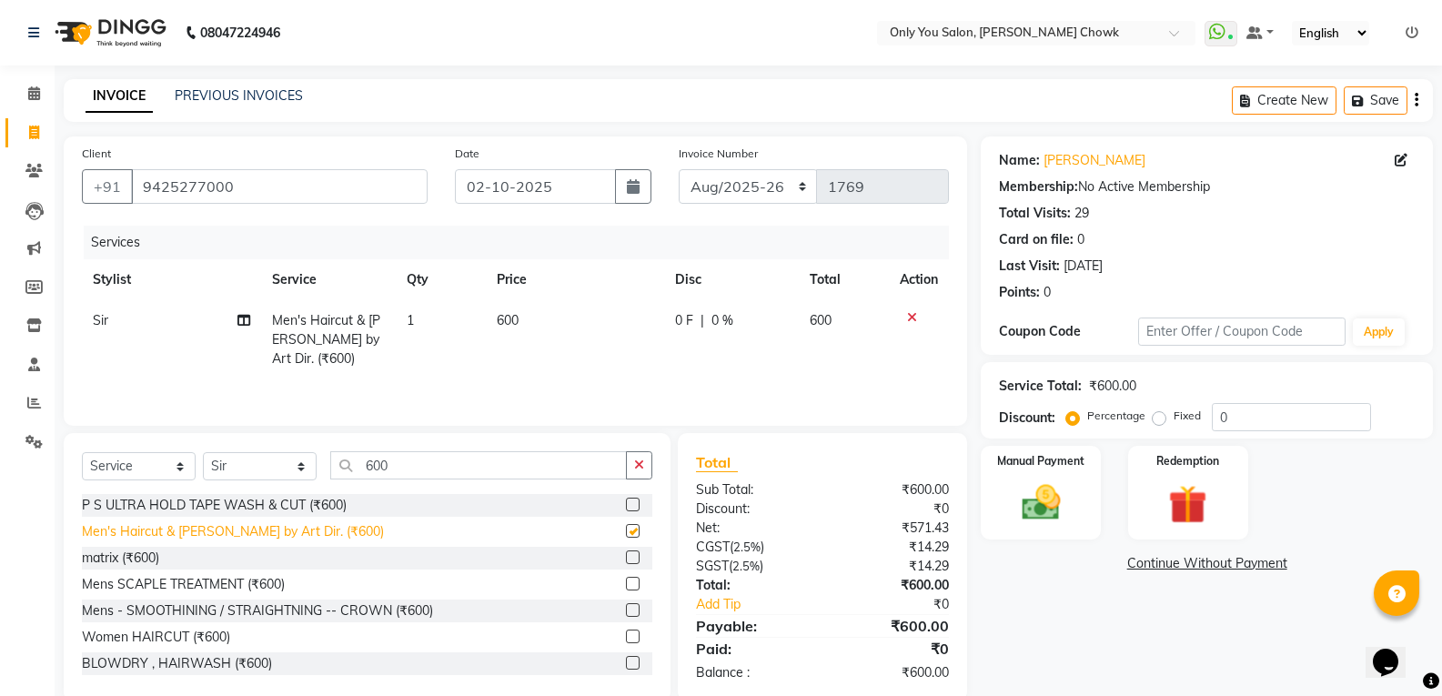
checkbox input "false"
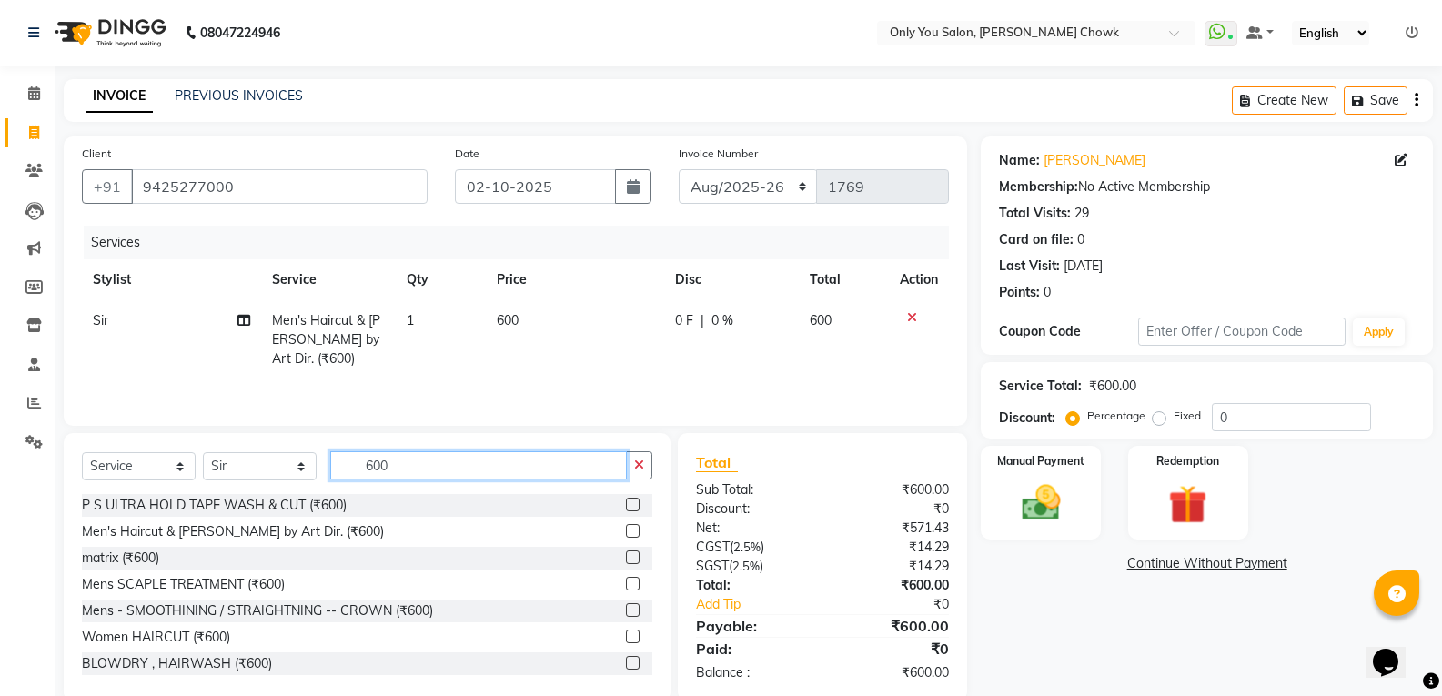
click at [392, 469] on input "600" at bounding box center [478, 465] width 297 height 28
type input "600"
click at [146, 555] on div "matrix (₹600)" at bounding box center [120, 558] width 77 height 19
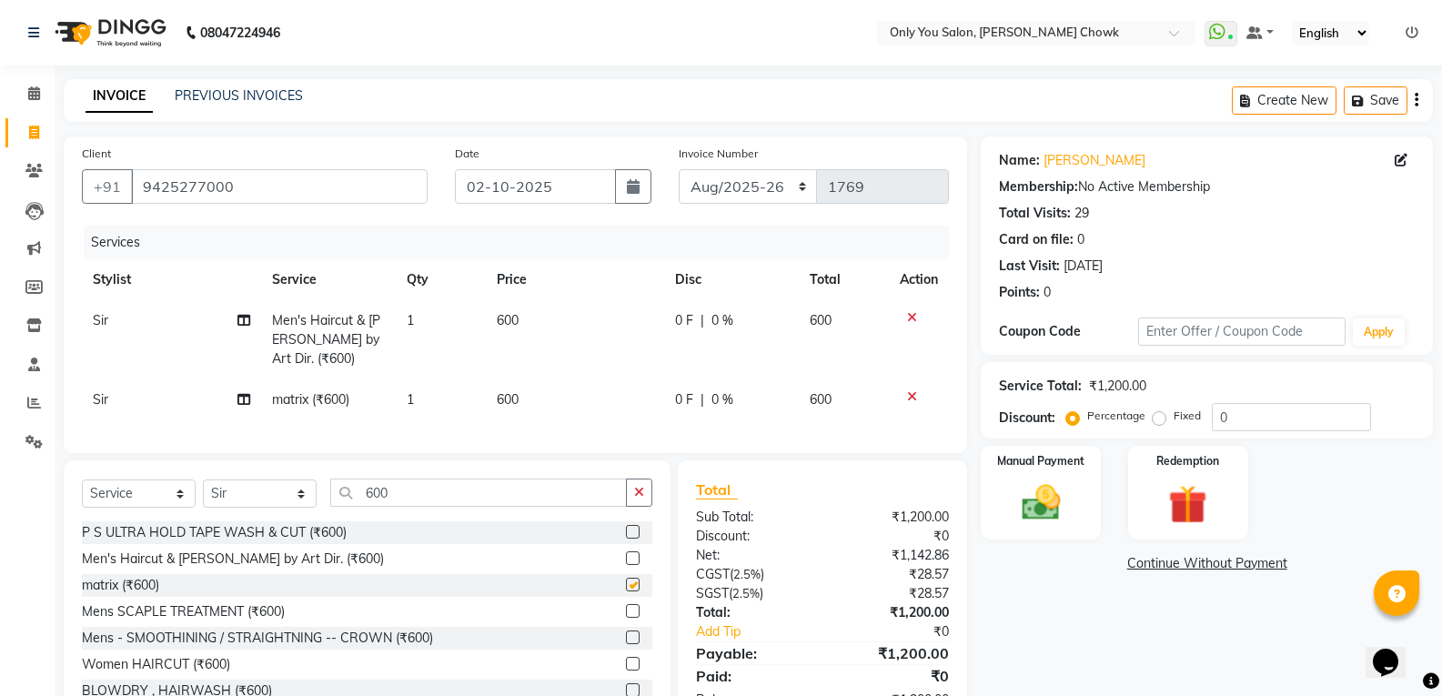
checkbox input "false"
click at [388, 507] on input "600" at bounding box center [478, 493] width 297 height 28
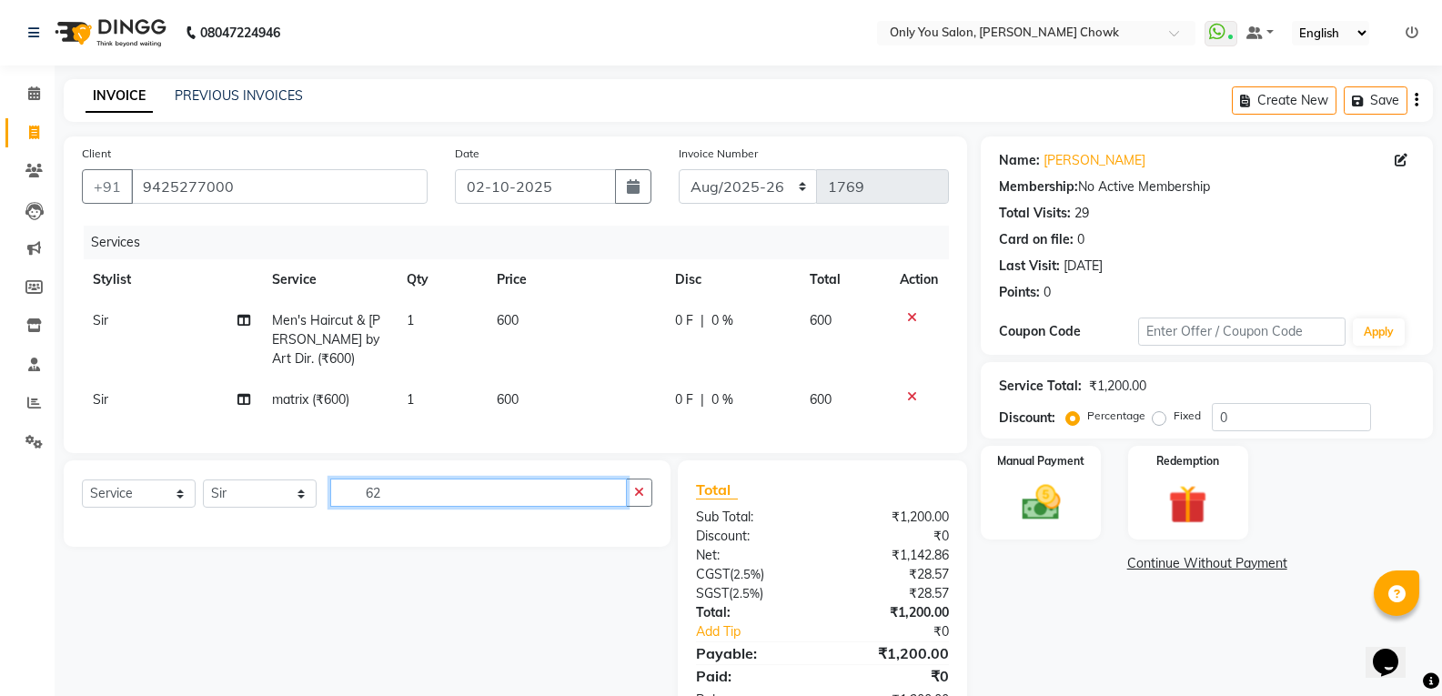
type input "6"
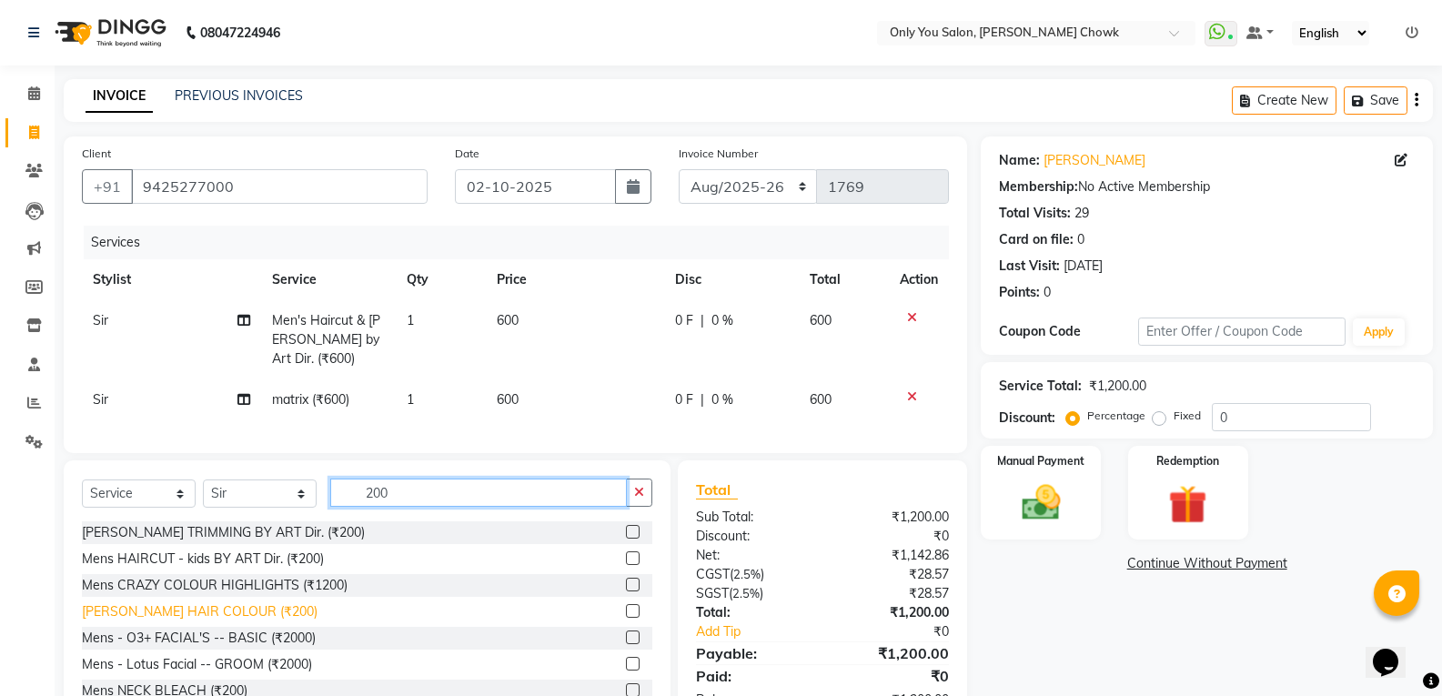
type input "200"
click at [218, 621] on div "[PERSON_NAME] HAIR COLOUR (₹200)" at bounding box center [200, 611] width 236 height 19
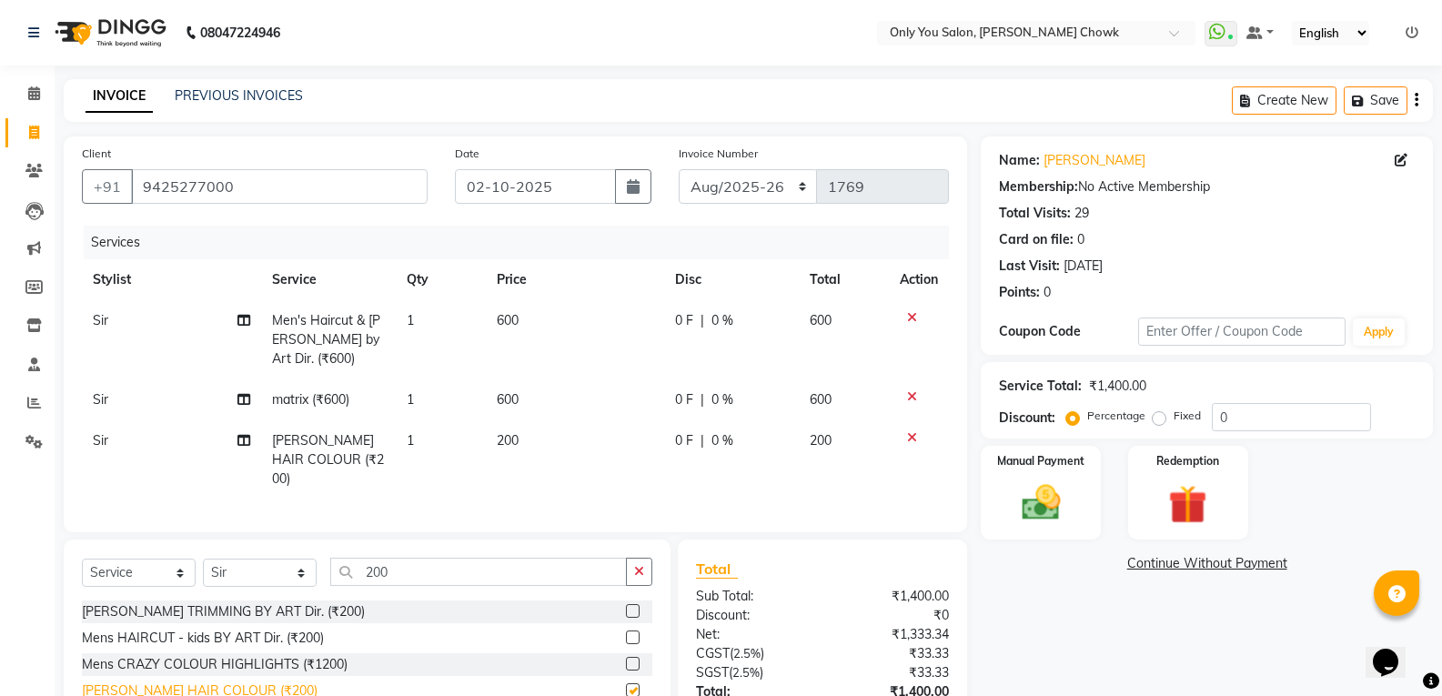
checkbox input "false"
click at [509, 397] on span "600" at bounding box center [508, 399] width 22 height 16
select select "21376"
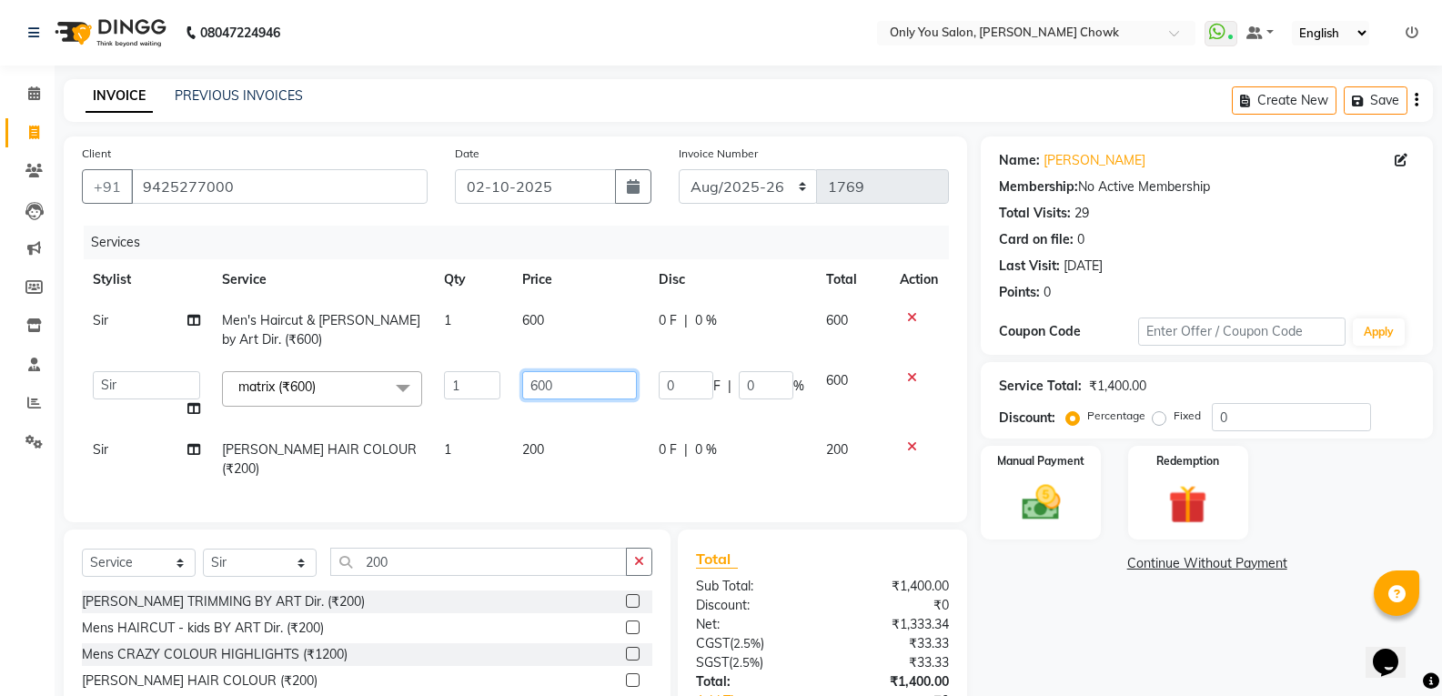
click at [547, 386] on input "600" at bounding box center [579, 385] width 114 height 28
type input "650"
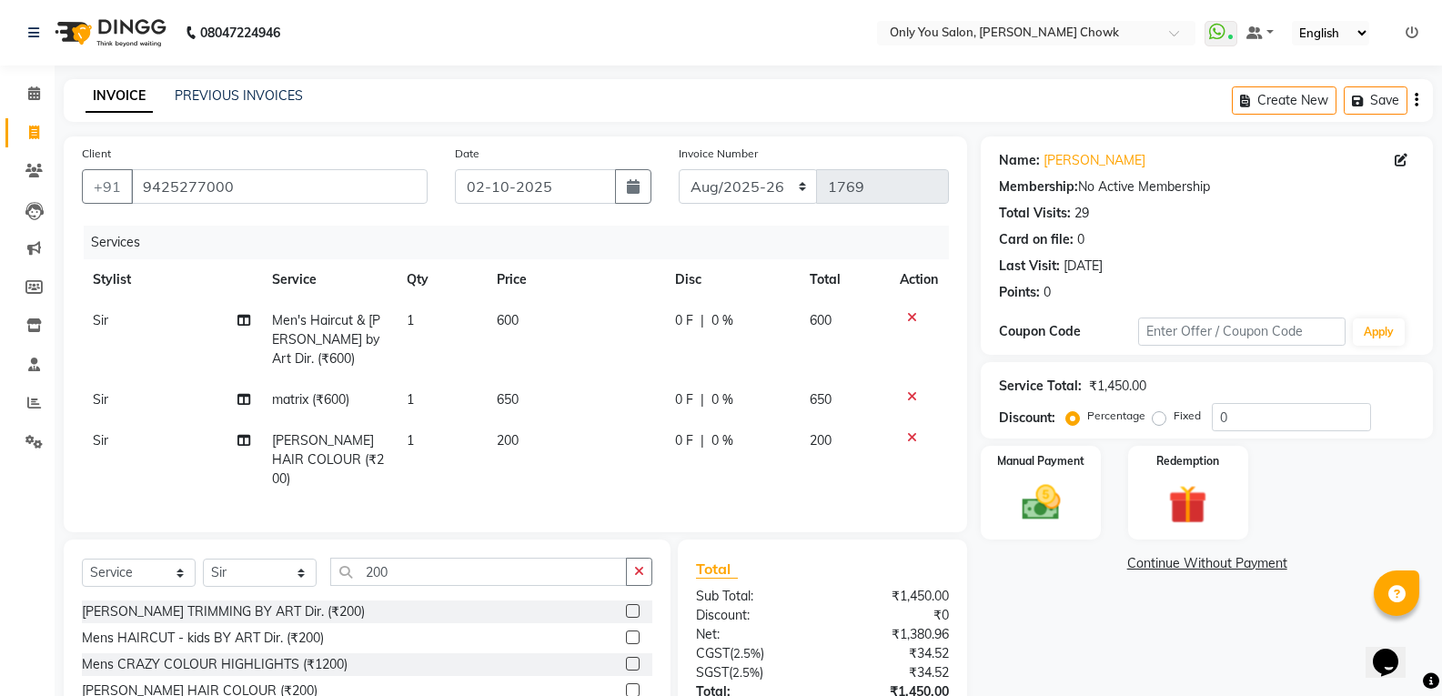
click at [541, 451] on td "200" at bounding box center [575, 459] width 179 height 79
select select "21376"
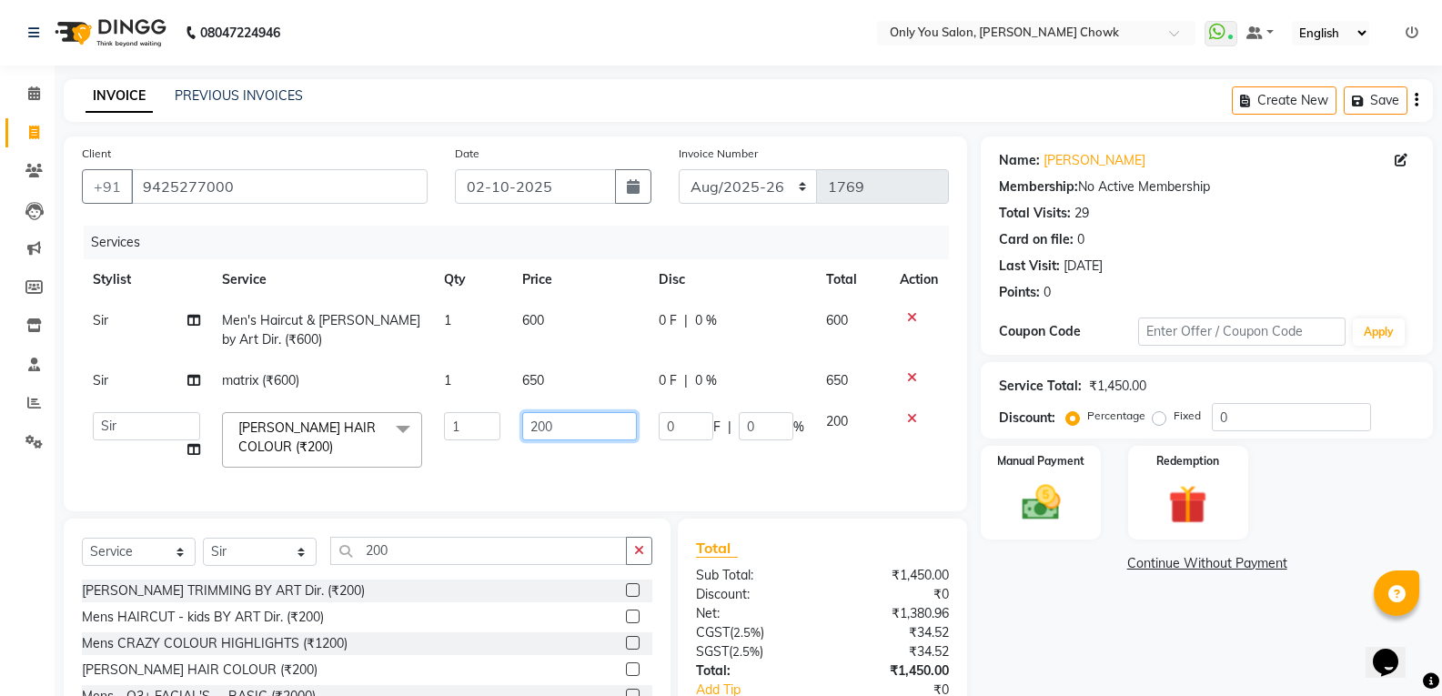
click at [543, 424] on input "200" at bounding box center [579, 426] width 114 height 28
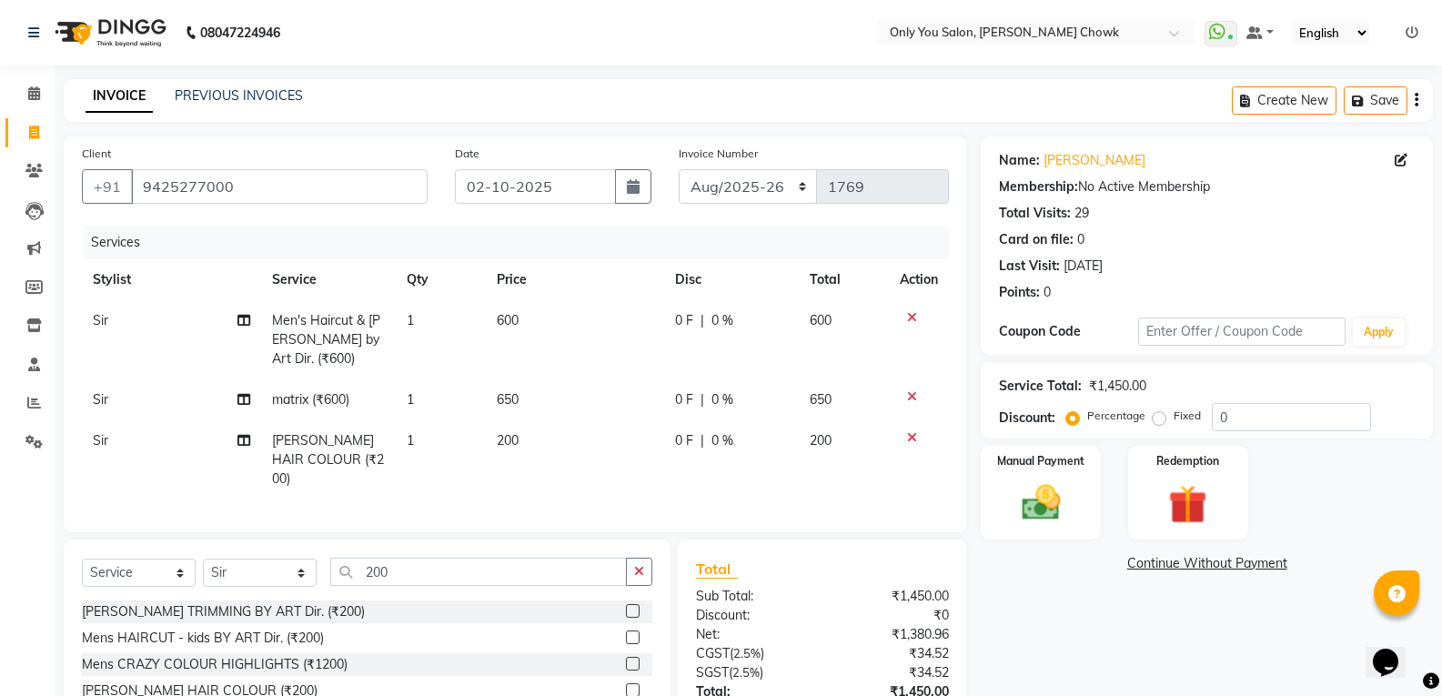
click at [107, 388] on td "Sir" at bounding box center [171, 399] width 179 height 41
select select "21376"
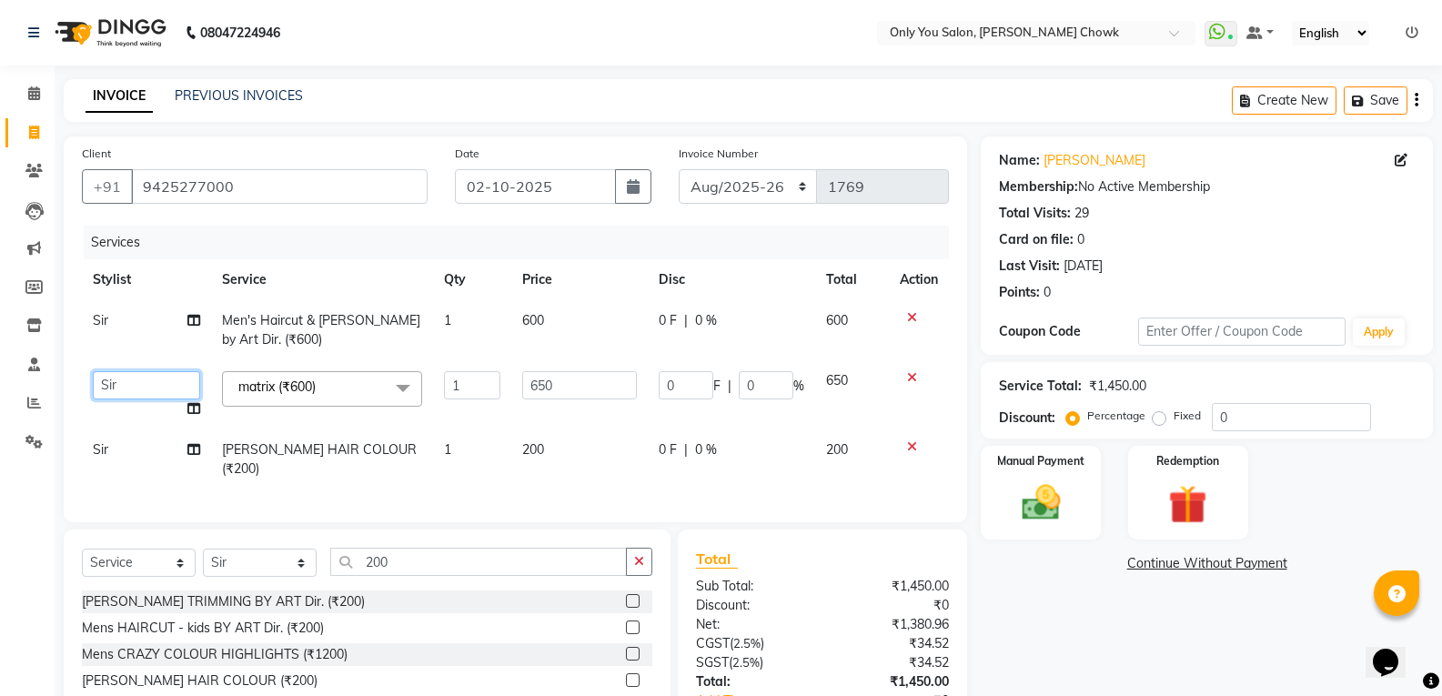
click at [147, 378] on select "[PERSON_NAME] [PERSON_NAME] [PERSON_NAME] MAMTA [PERSON_NAME] [PERSON_NAME] [PE…" at bounding box center [146, 385] width 107 height 28
select select "86684"
click at [106, 446] on span "Sir" at bounding box center [100, 449] width 15 height 16
select select "21376"
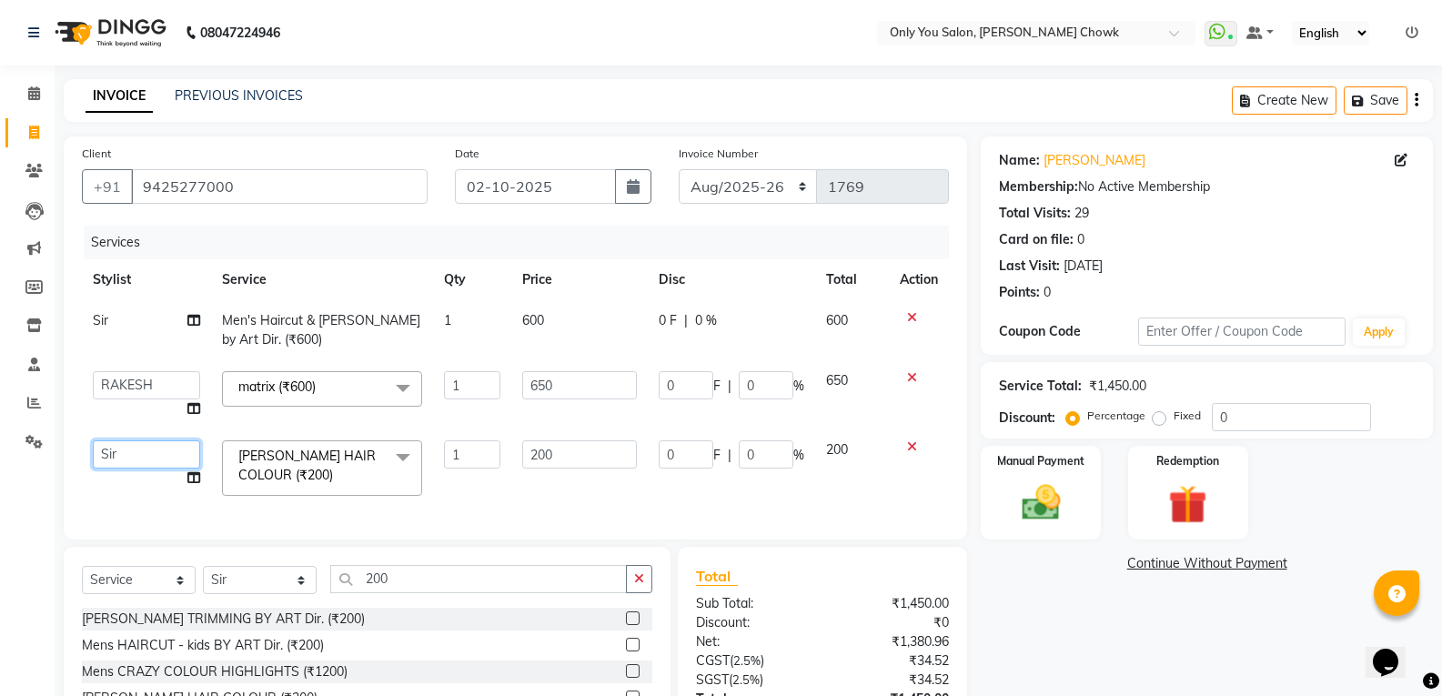
drag, startPoint x: 136, startPoint y: 461, endPoint x: 133, endPoint y: 442, distance: 19.3
click at [135, 454] on select "[PERSON_NAME] [PERSON_NAME] [PERSON_NAME] MAMTA [PERSON_NAME] [PERSON_NAME] [PE…" at bounding box center [146, 454] width 107 height 28
select select "86684"
click at [504, 539] on div "Client [PHONE_NUMBER] Date [DATE] Invoice Number [DATE]-[DATE]-26 TRD/2025 1769…" at bounding box center [515, 337] width 903 height 403
click at [982, 590] on div "Name: [PERSON_NAME] Membership: No Active Membership Total Visits: 29 Card on f…" at bounding box center [1214, 475] width 466 height 679
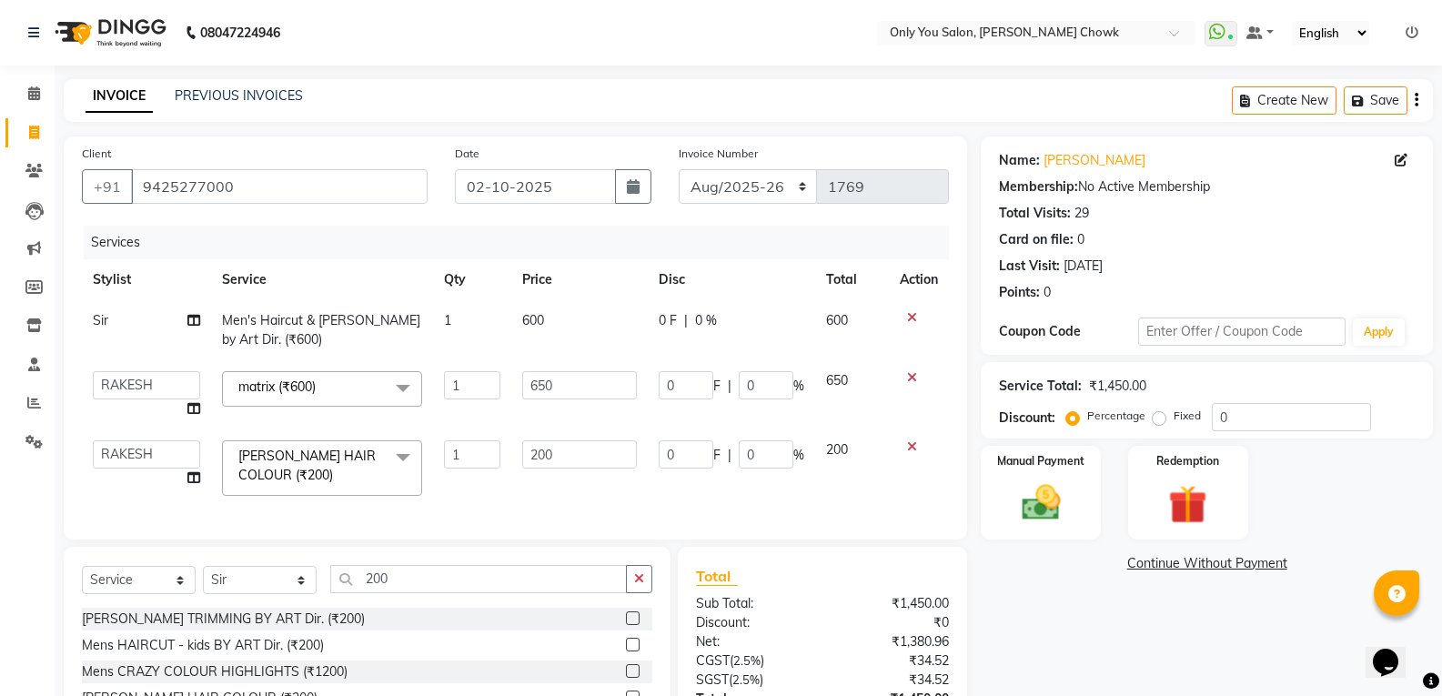
click at [996, 556] on link "Continue Without Payment" at bounding box center [1206, 563] width 445 height 19
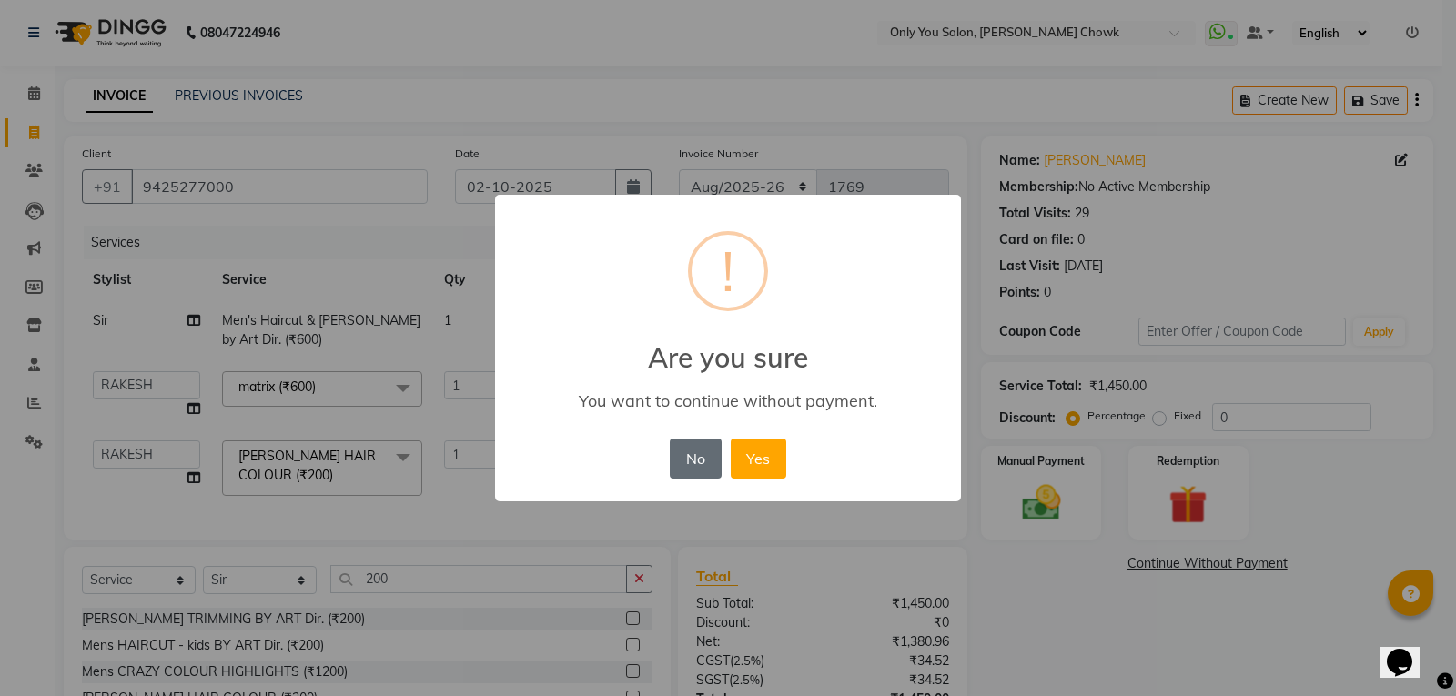
click at [681, 459] on button "No" at bounding box center [695, 459] width 51 height 40
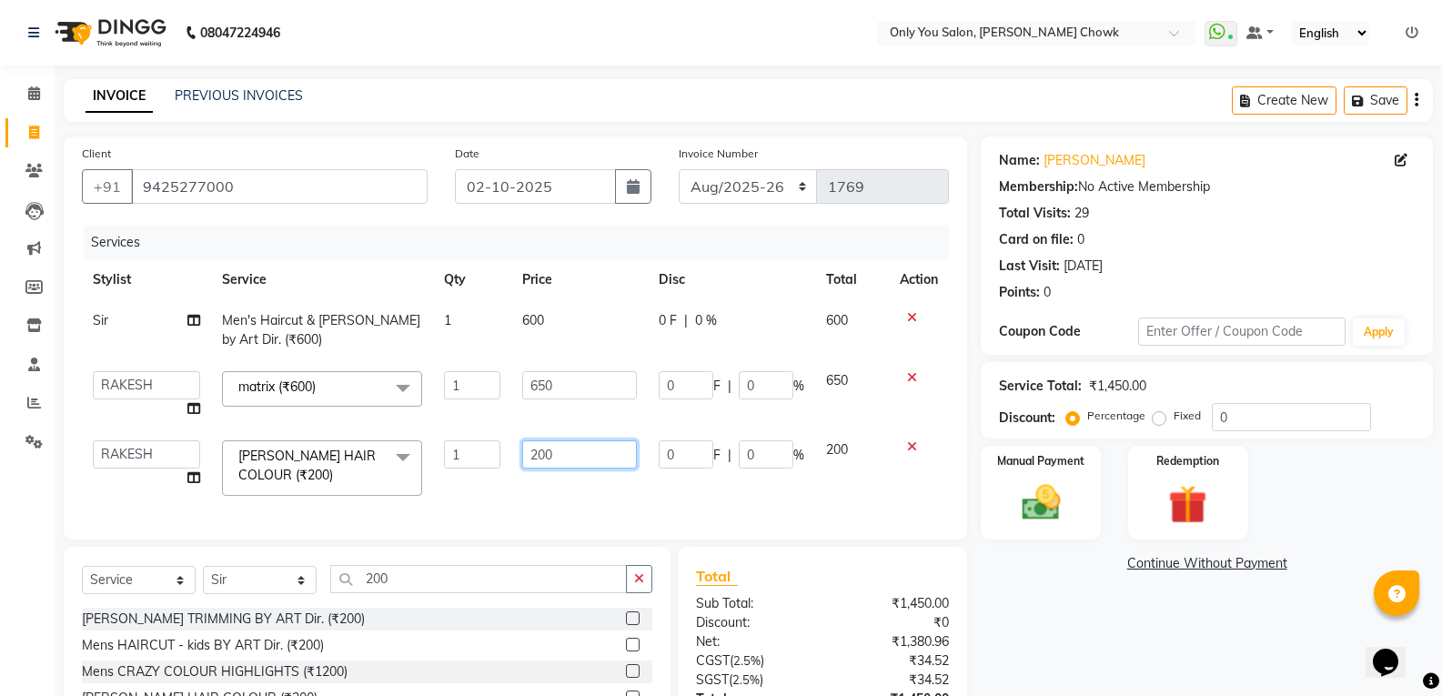
click at [543, 453] on input "200" at bounding box center [579, 454] width 114 height 28
type input "250"
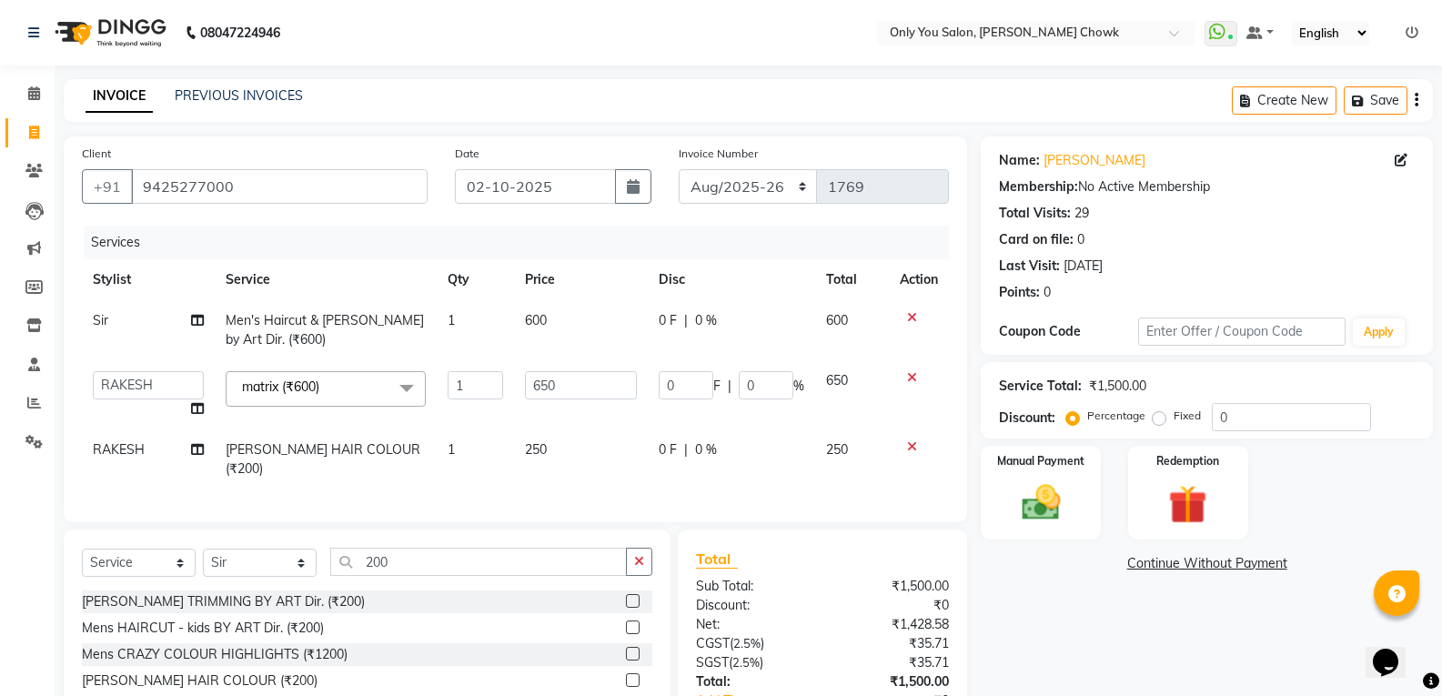
click at [503, 625] on div "[PERSON_NAME] TRIMMING BY ART Dir. (₹200) Mens HAIRCUT - kids BY ART Dir. (₹200…" at bounding box center [367, 681] width 570 height 182
click at [539, 417] on td "650" at bounding box center [581, 394] width 134 height 69
click at [574, 396] on input "650" at bounding box center [581, 385] width 112 height 28
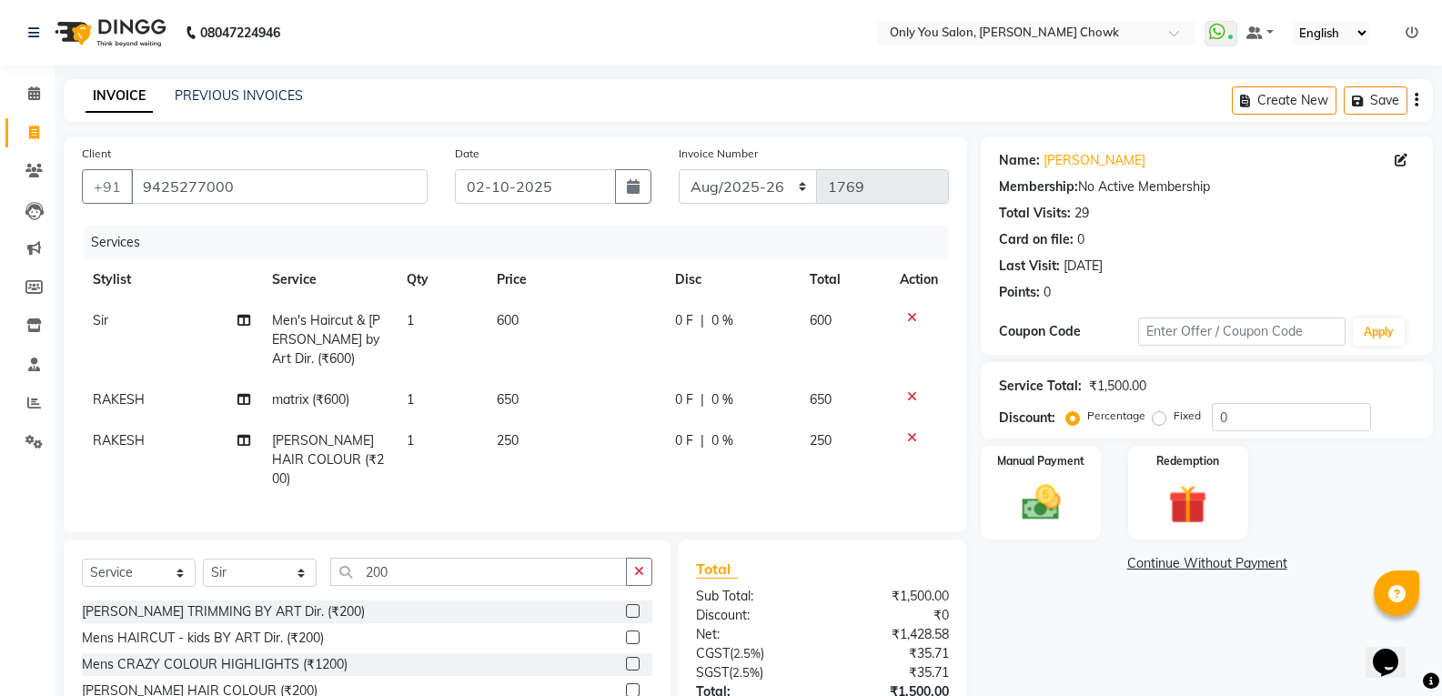
click at [565, 506] on div "Client [PHONE_NUMBER] Date [DATE] Invoice Number [DATE]-[DATE]-26 TRD/2025 1769…" at bounding box center [515, 334] width 903 height 396
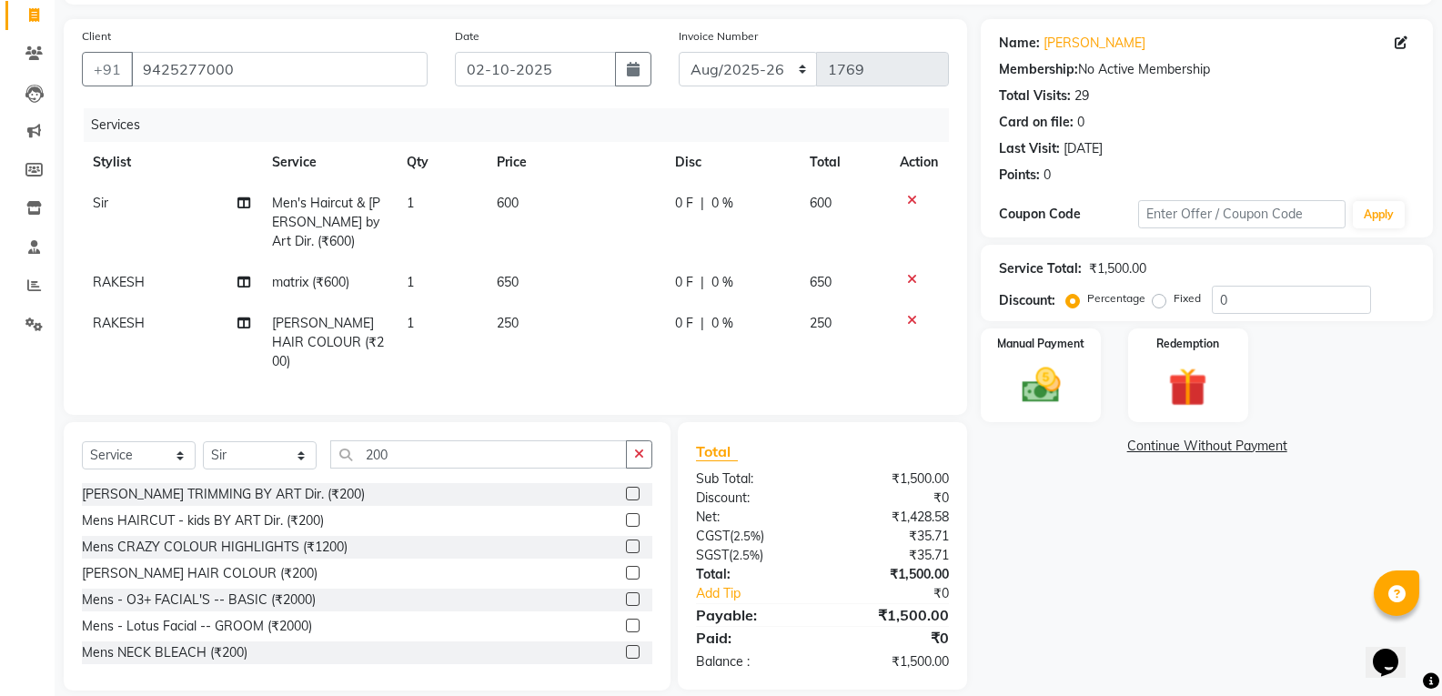
scroll to position [134, 0]
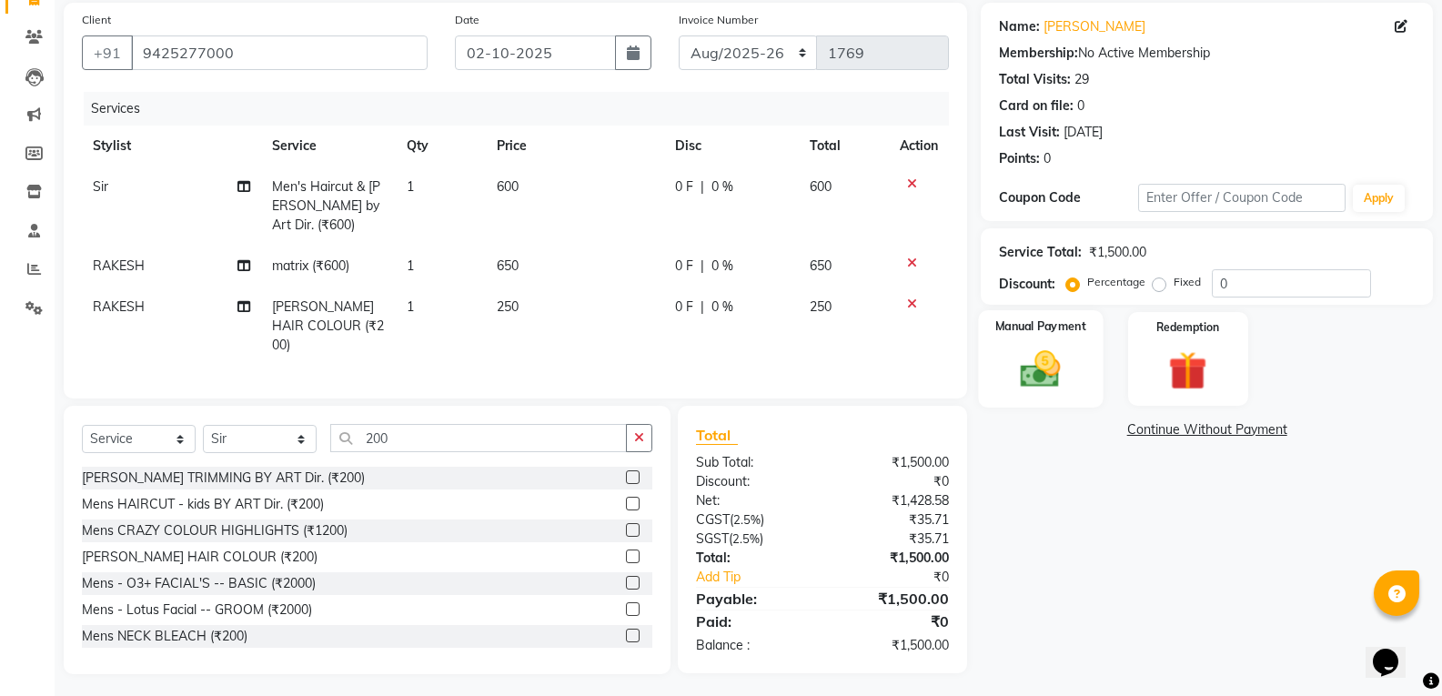
click at [1031, 352] on img at bounding box center [1040, 369] width 65 height 46
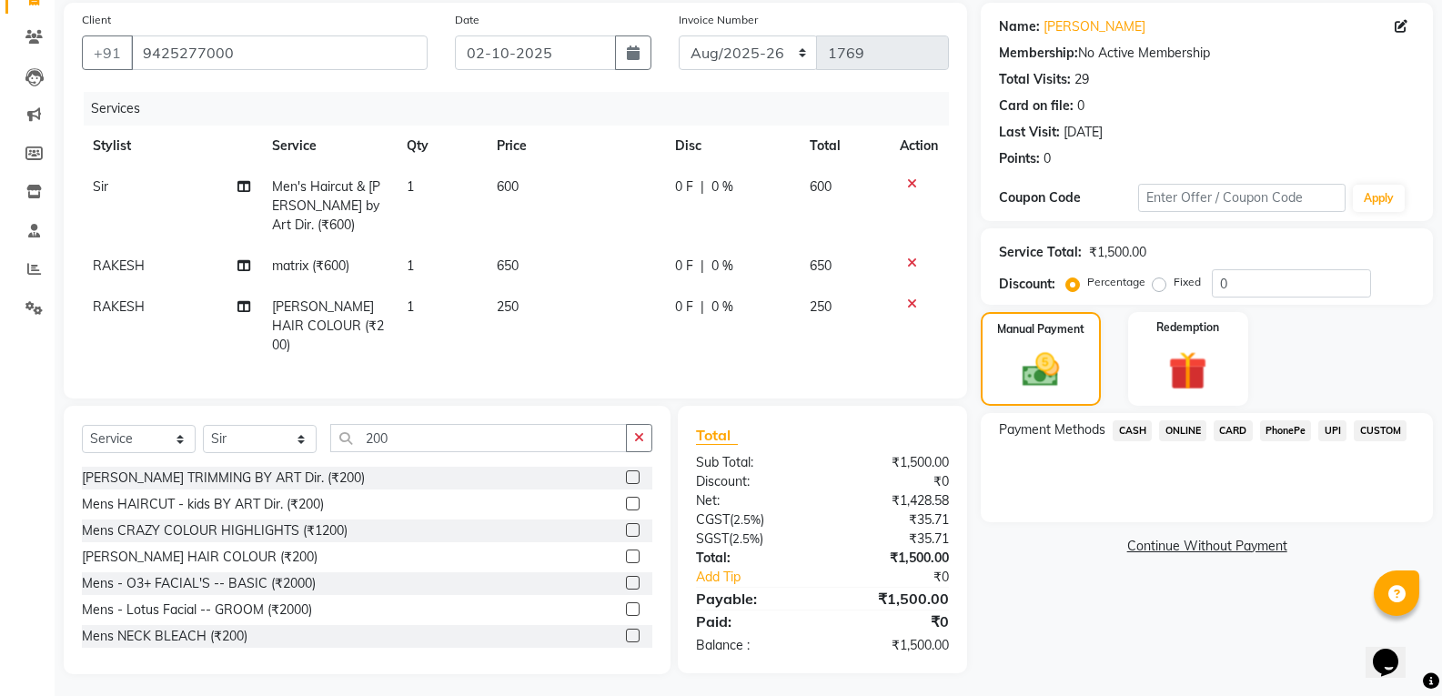
click at [1133, 431] on span "CASH" at bounding box center [1132, 430] width 39 height 21
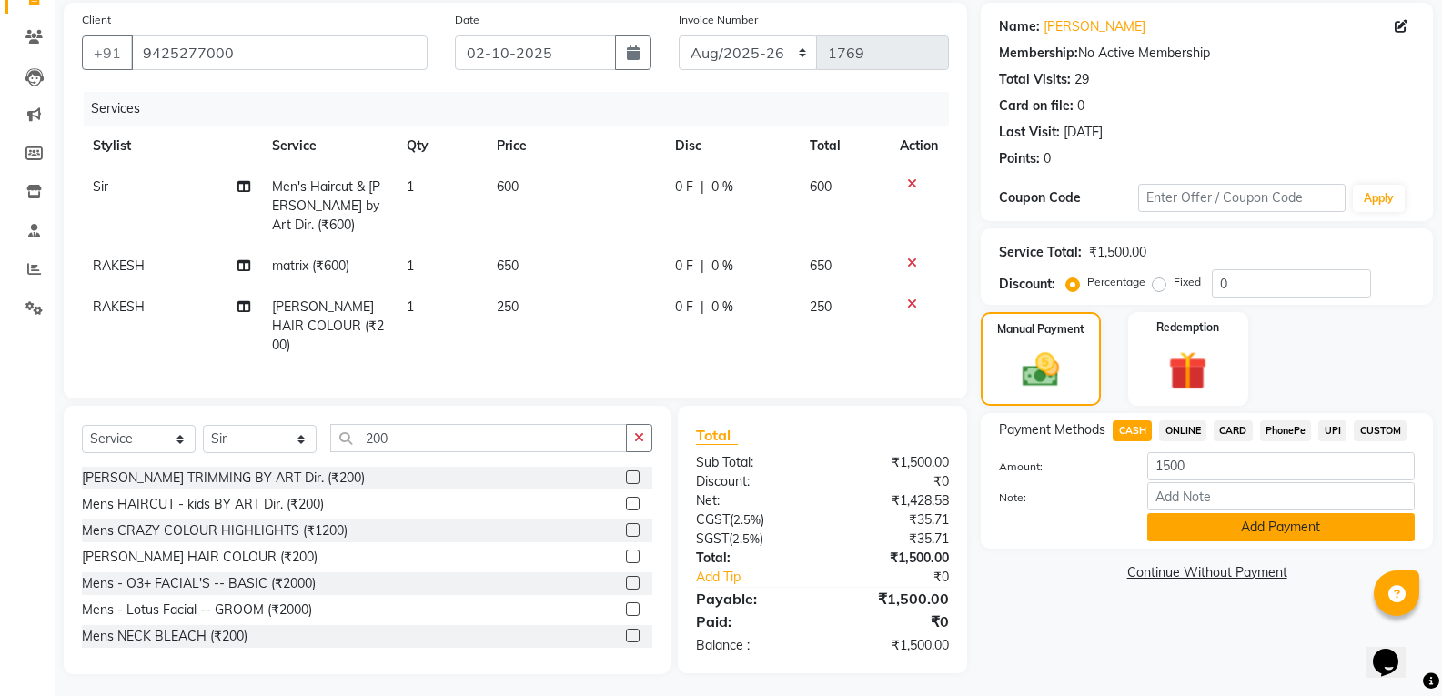
click at [1158, 524] on button "Add Payment" at bounding box center [1280, 527] width 267 height 28
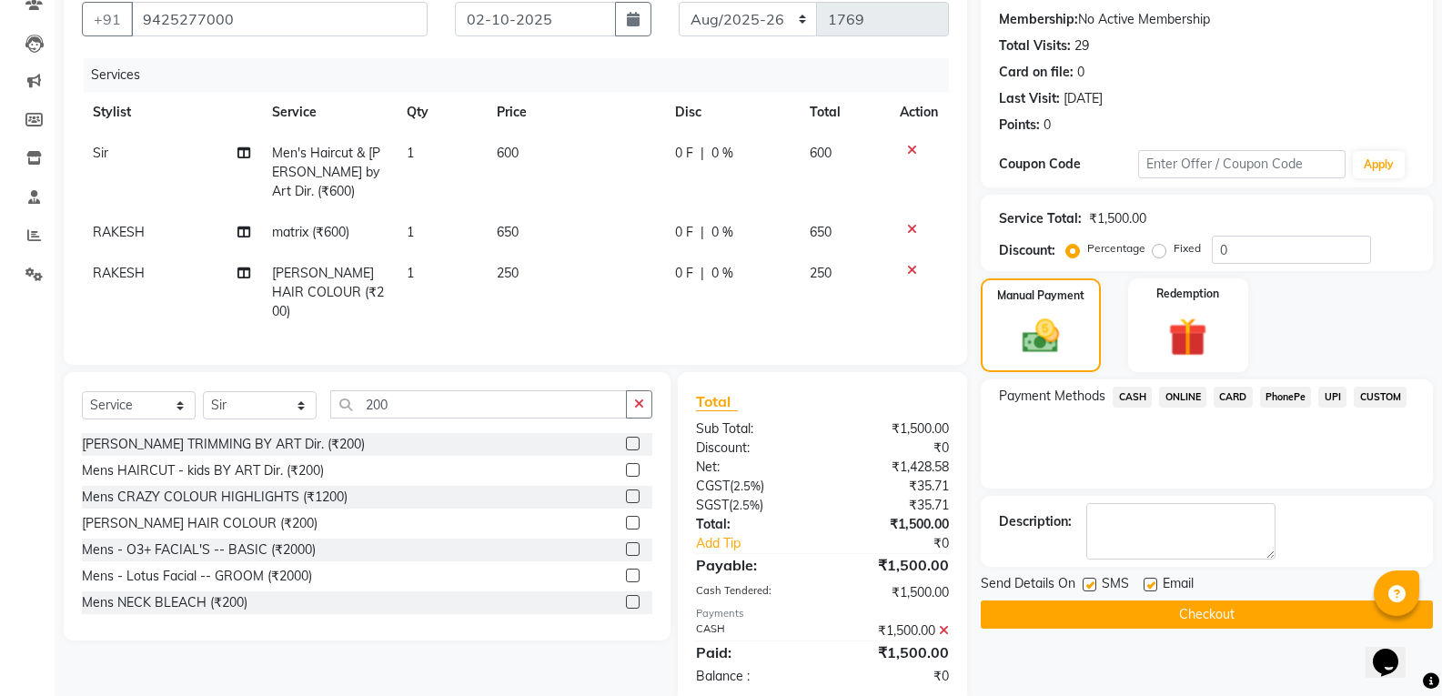
scroll to position [197, 0]
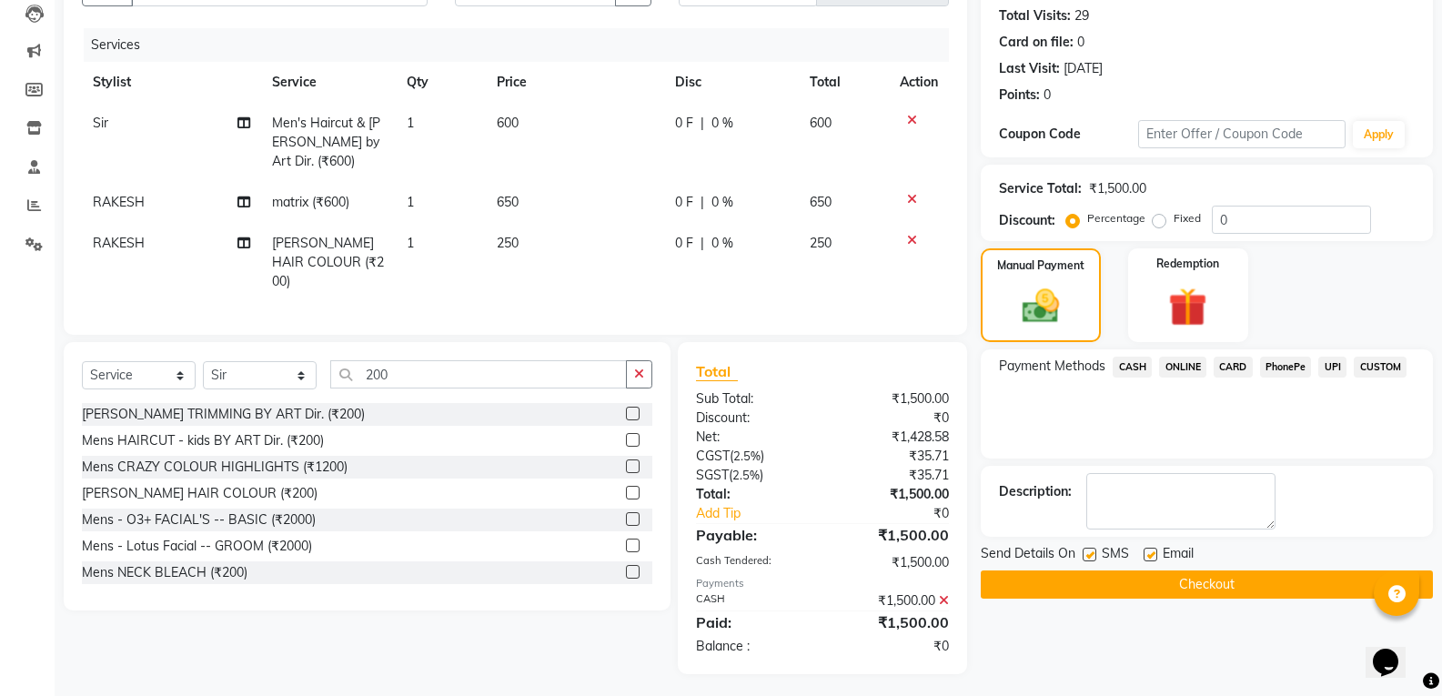
click at [605, 277] on td "250" at bounding box center [575, 262] width 179 height 79
select select "86684"
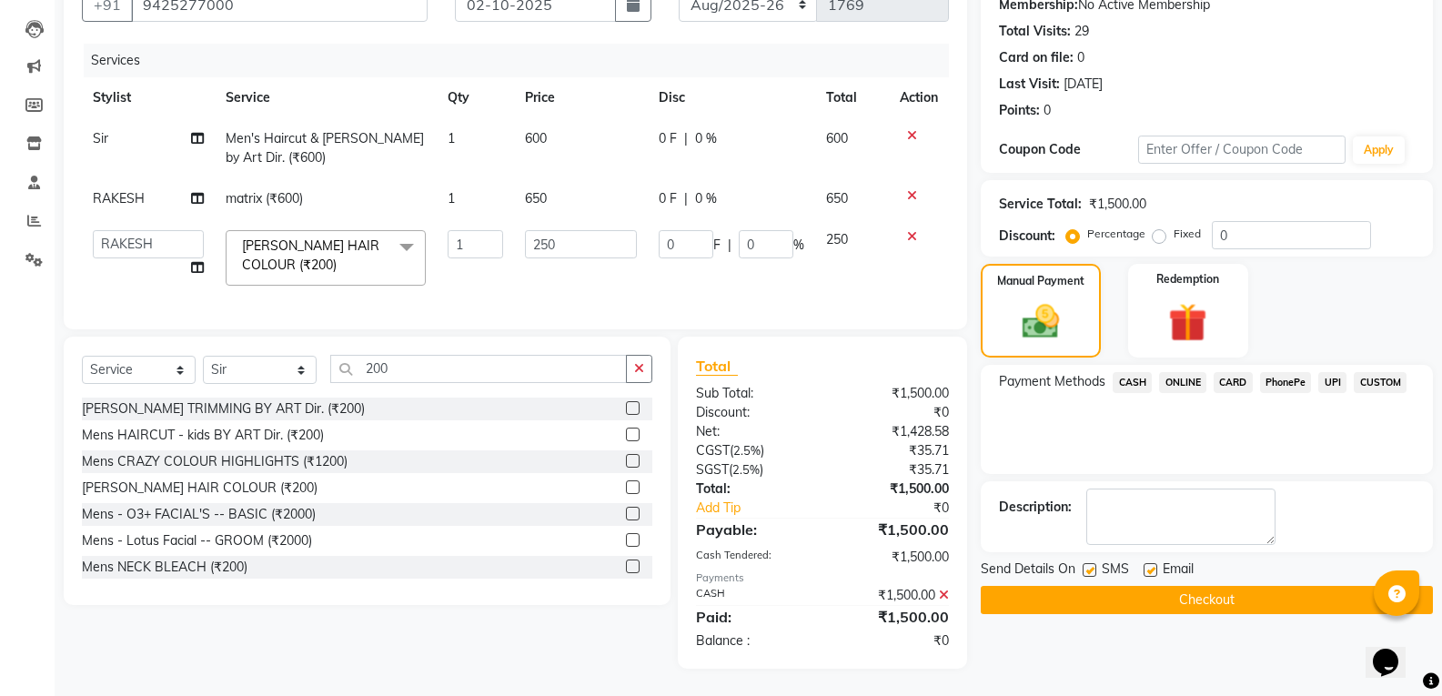
scroll to position [196, 0]
click at [605, 277] on td "250" at bounding box center [581, 257] width 134 height 77
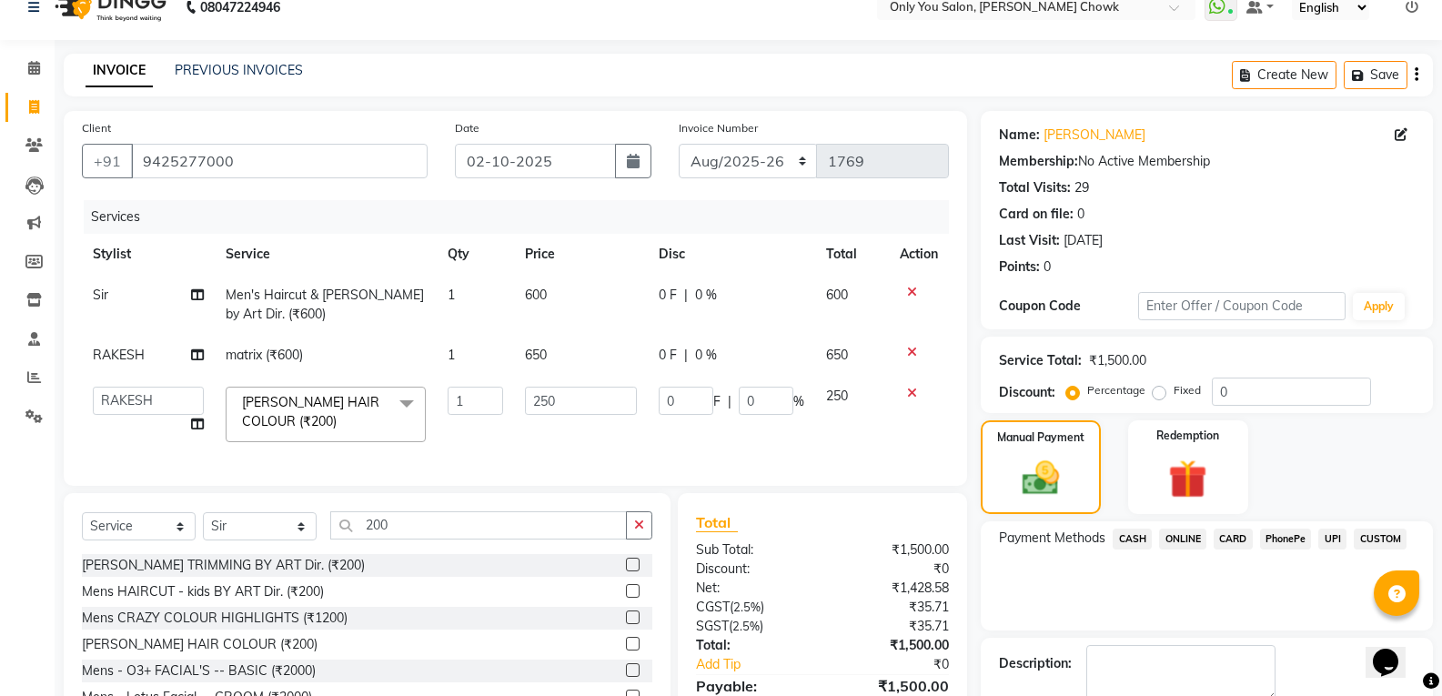
scroll to position [14, 0]
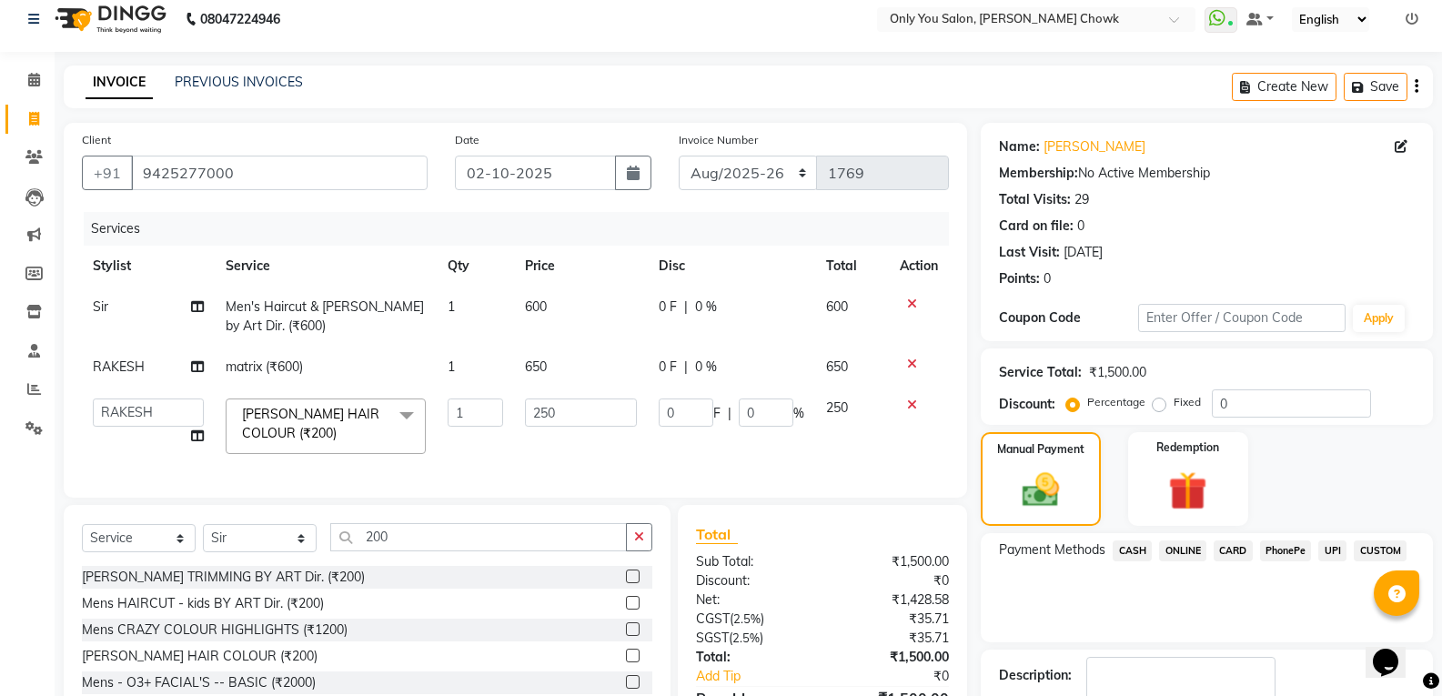
click at [1024, 602] on div "Payment Methods CASH ONLINE CARD PhonePe UPI CUSTOM" at bounding box center [1207, 587] width 452 height 109
click at [910, 452] on td at bounding box center [919, 426] width 60 height 77
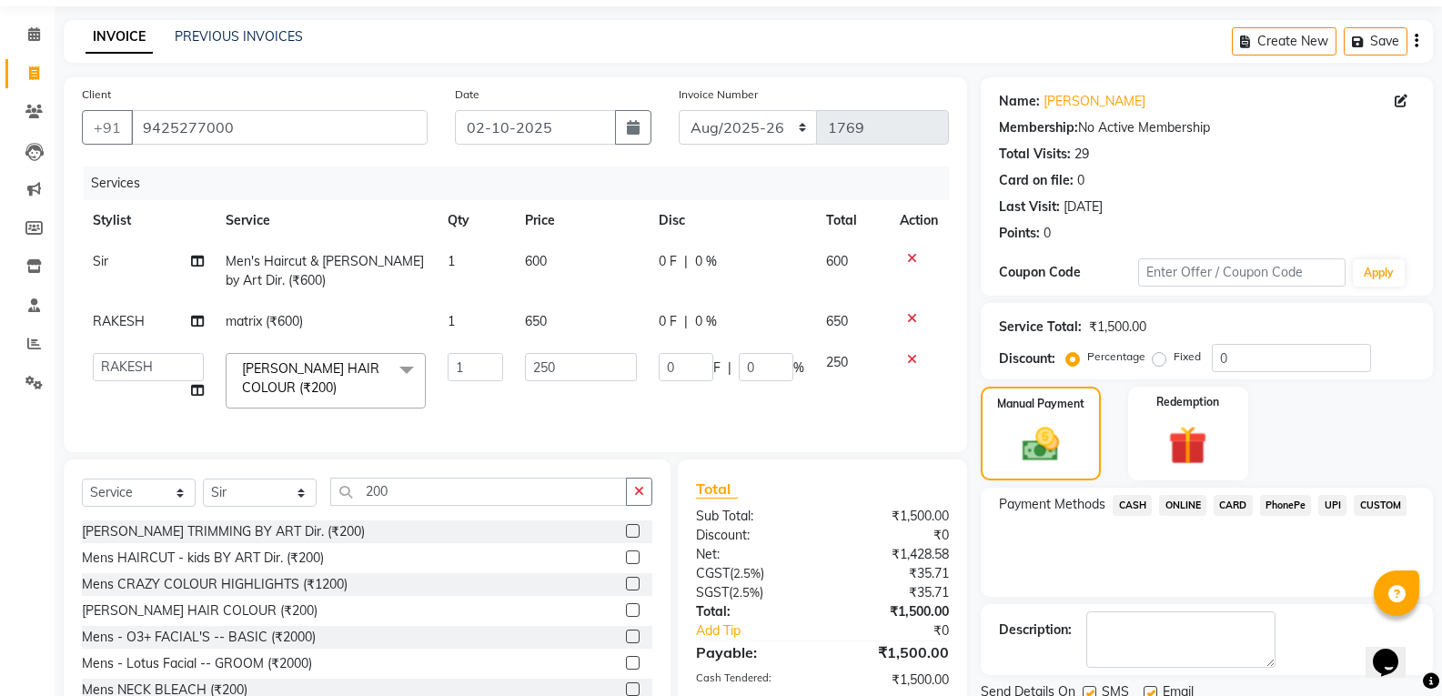
scroll to position [105, 0]
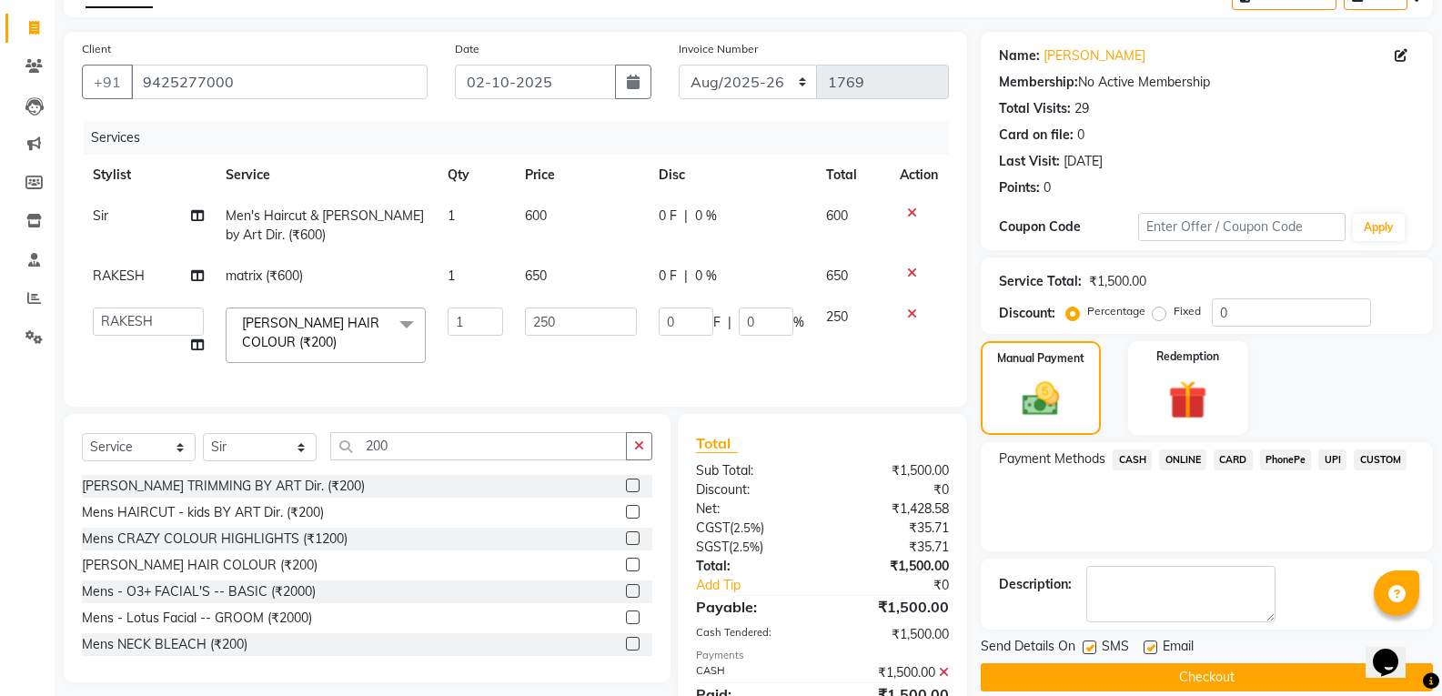
click at [556, 353] on td "250" at bounding box center [581, 335] width 134 height 77
click at [1024, 514] on div "Payment Methods CASH ONLINE CARD PhonePe UPI CUSTOM" at bounding box center [1207, 496] width 452 height 109
click at [1007, 685] on button "Checkout" at bounding box center [1207, 677] width 452 height 28
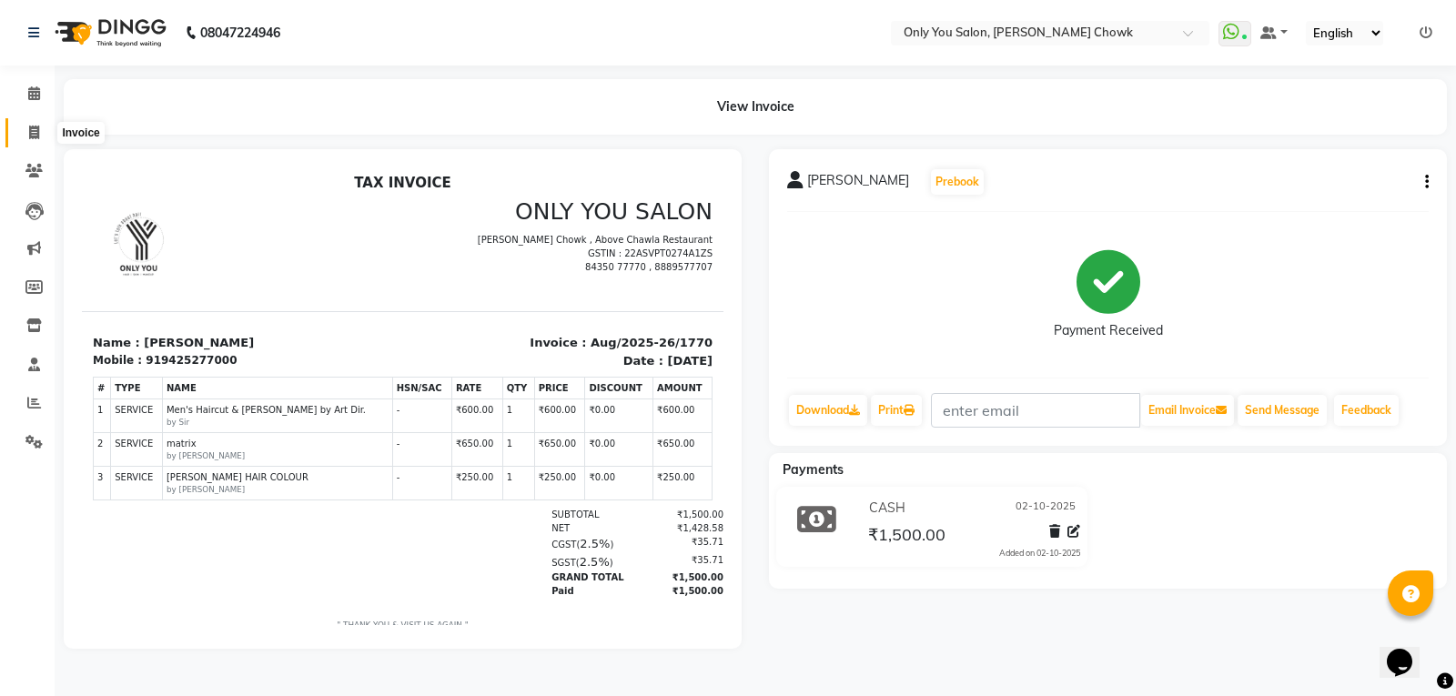
click at [29, 134] on icon at bounding box center [34, 133] width 10 height 14
select select "service"
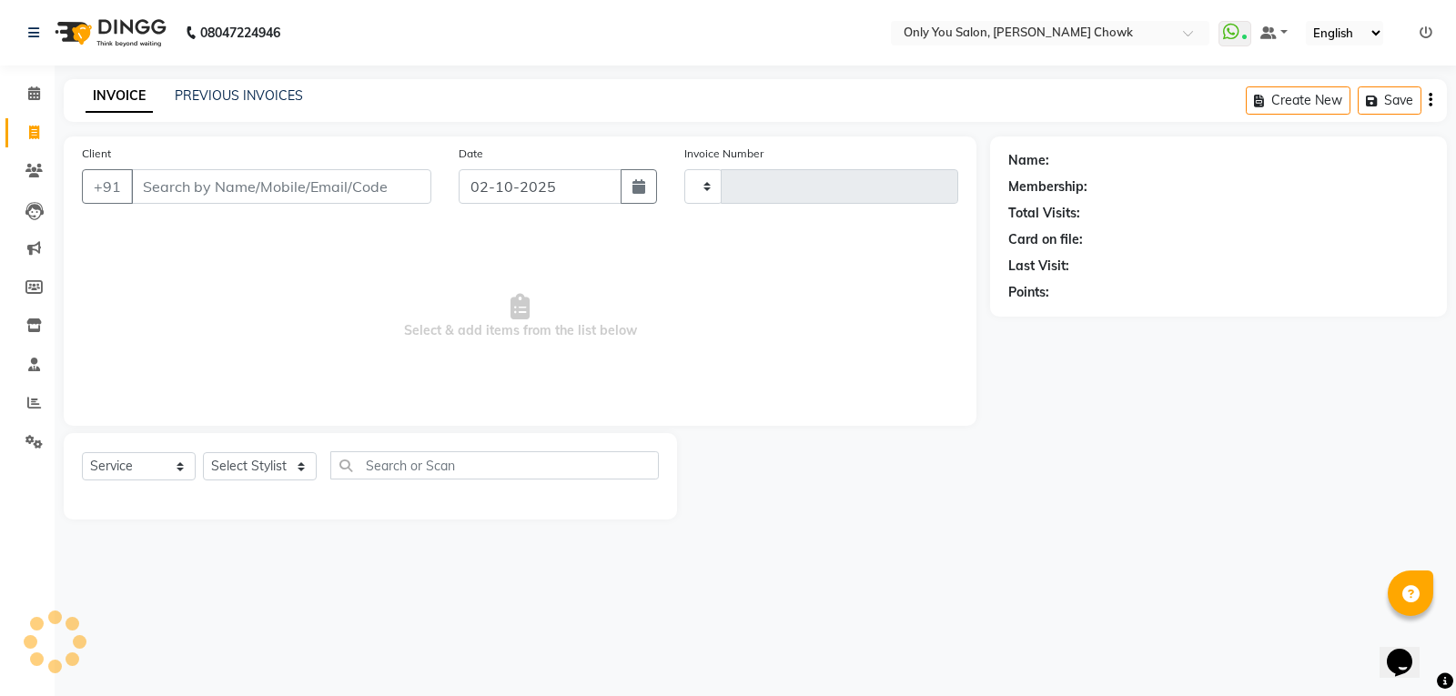
type input "1771"
select select "8713"
select select "package"
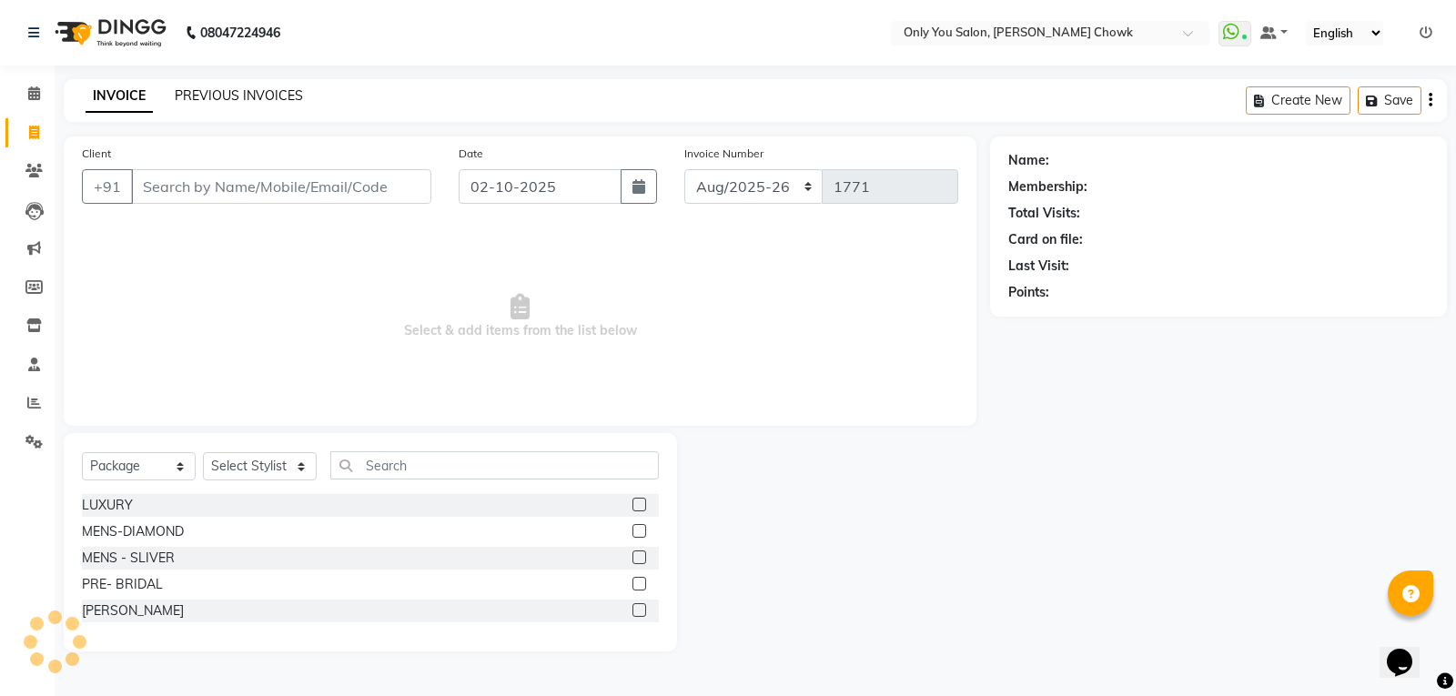
click at [254, 90] on link "PREVIOUS INVOICES" at bounding box center [239, 95] width 128 height 16
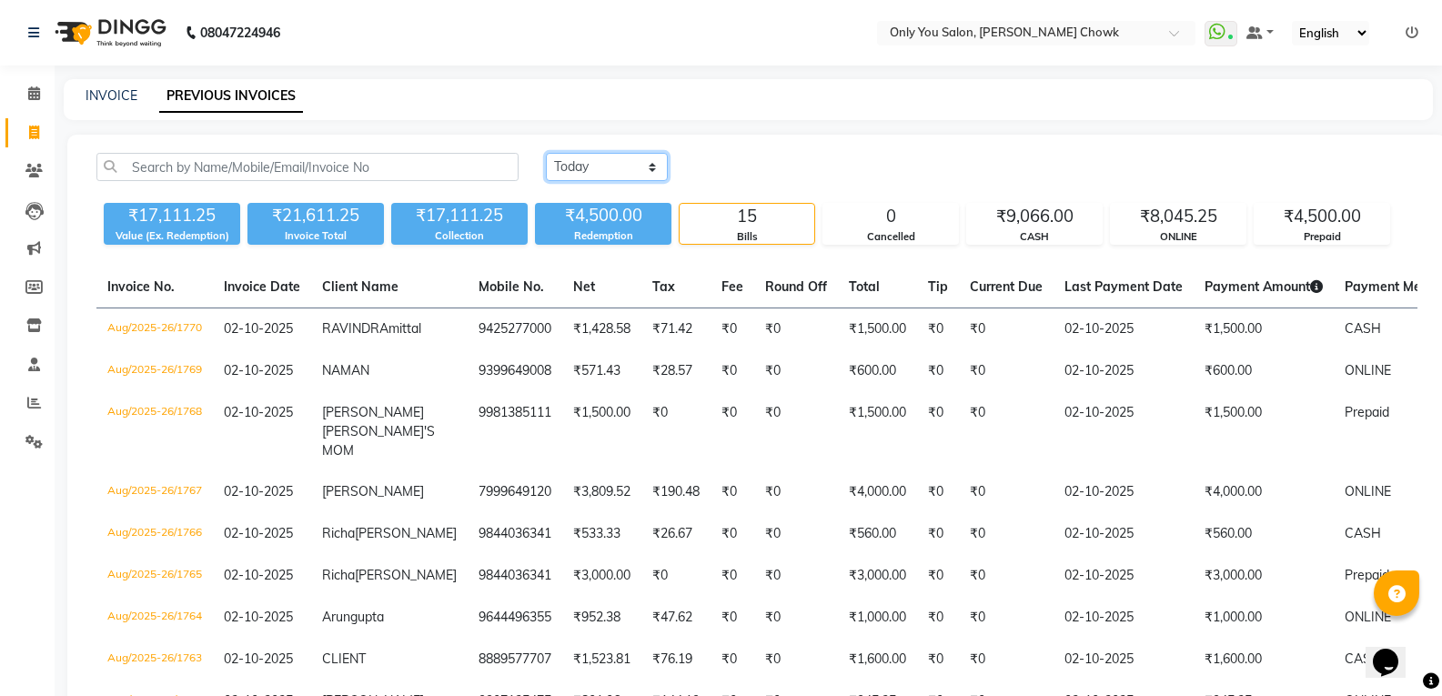
click at [653, 162] on select "[DATE] [DATE] Custom Range" at bounding box center [607, 167] width 122 height 28
select select "[DATE]"
click at [546, 153] on select "[DATE] [DATE] Custom Range" at bounding box center [607, 167] width 122 height 28
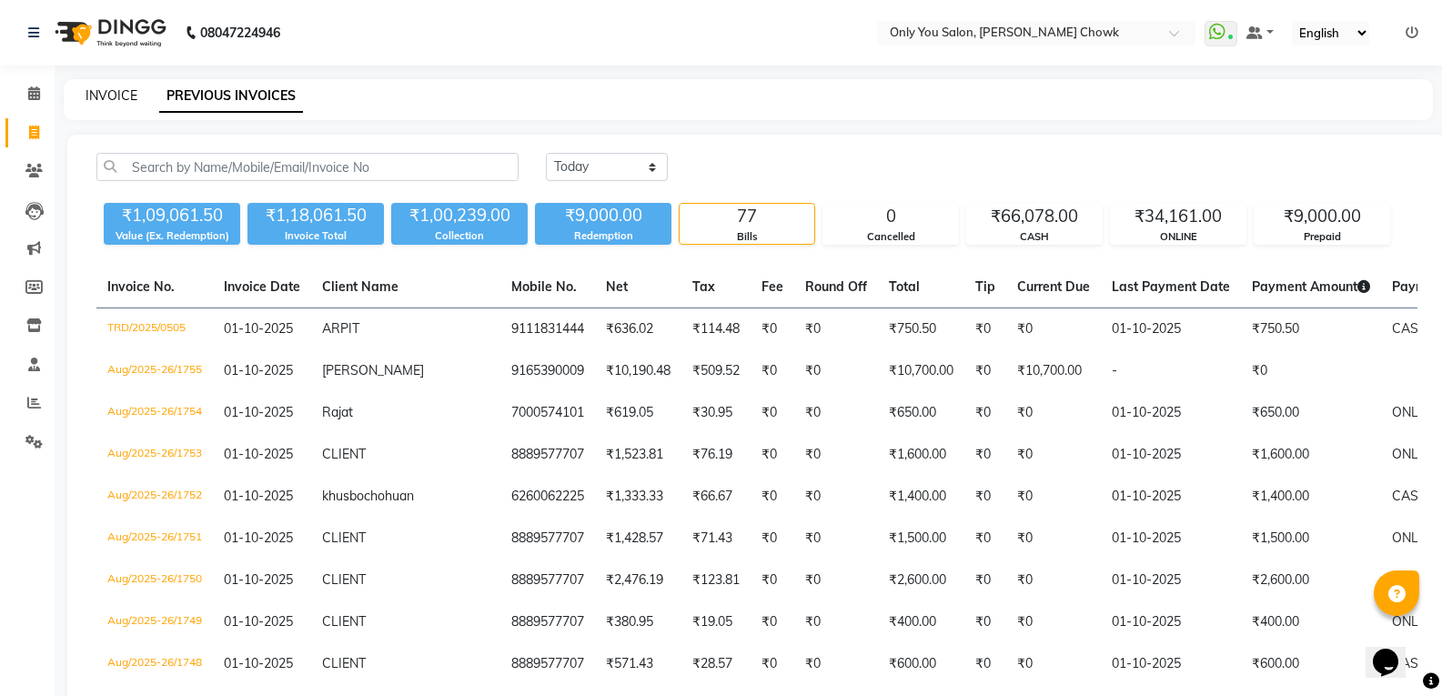
click at [132, 93] on link "INVOICE" at bounding box center [112, 95] width 52 height 16
select select "8713"
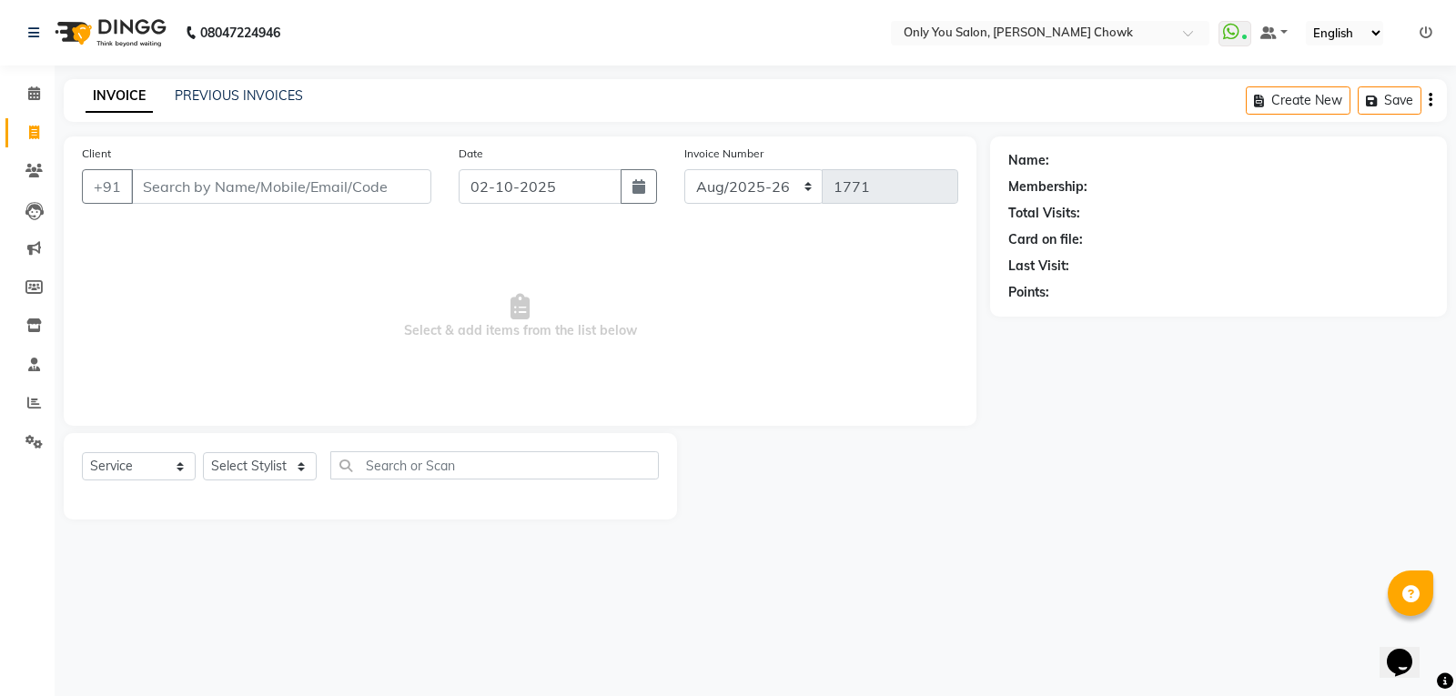
select select "package"
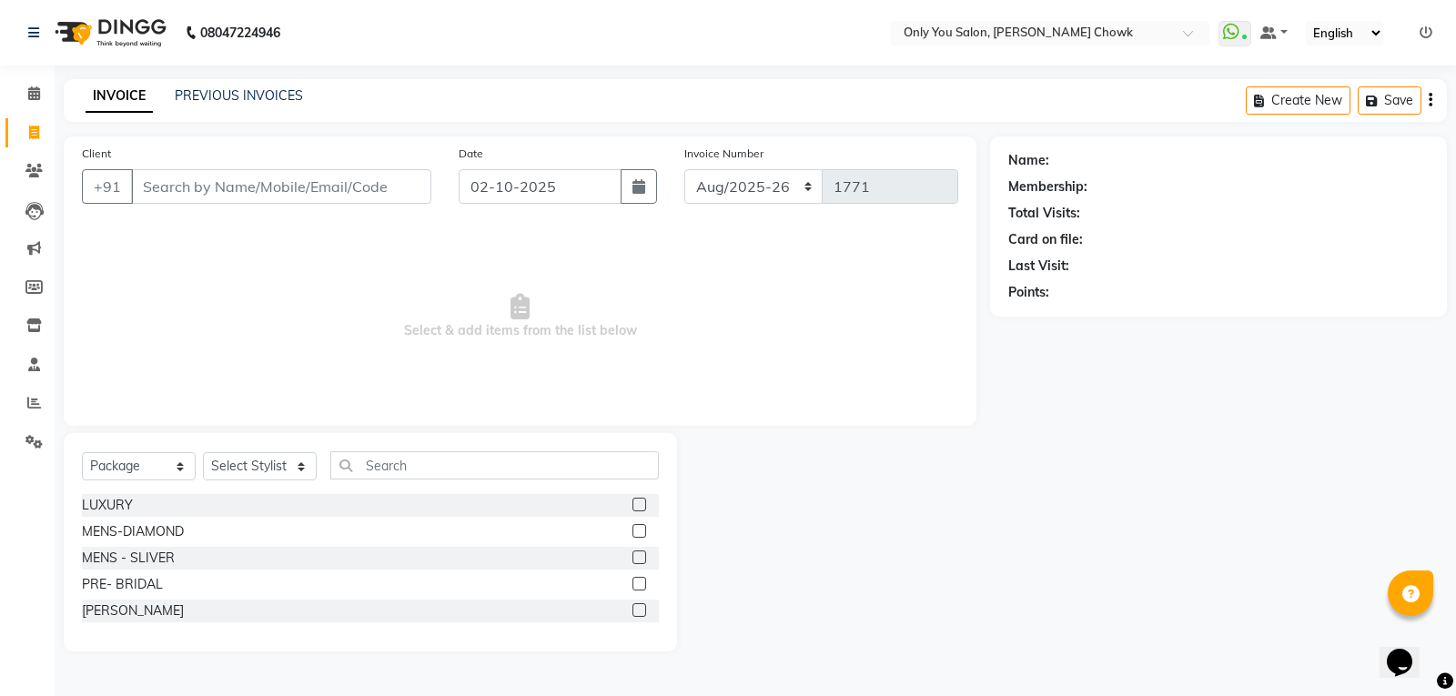
click at [210, 83] on div "INVOICE PREVIOUS INVOICES Create New Save" at bounding box center [755, 100] width 1383 height 43
click at [217, 89] on link "PREVIOUS INVOICES" at bounding box center [239, 95] width 128 height 16
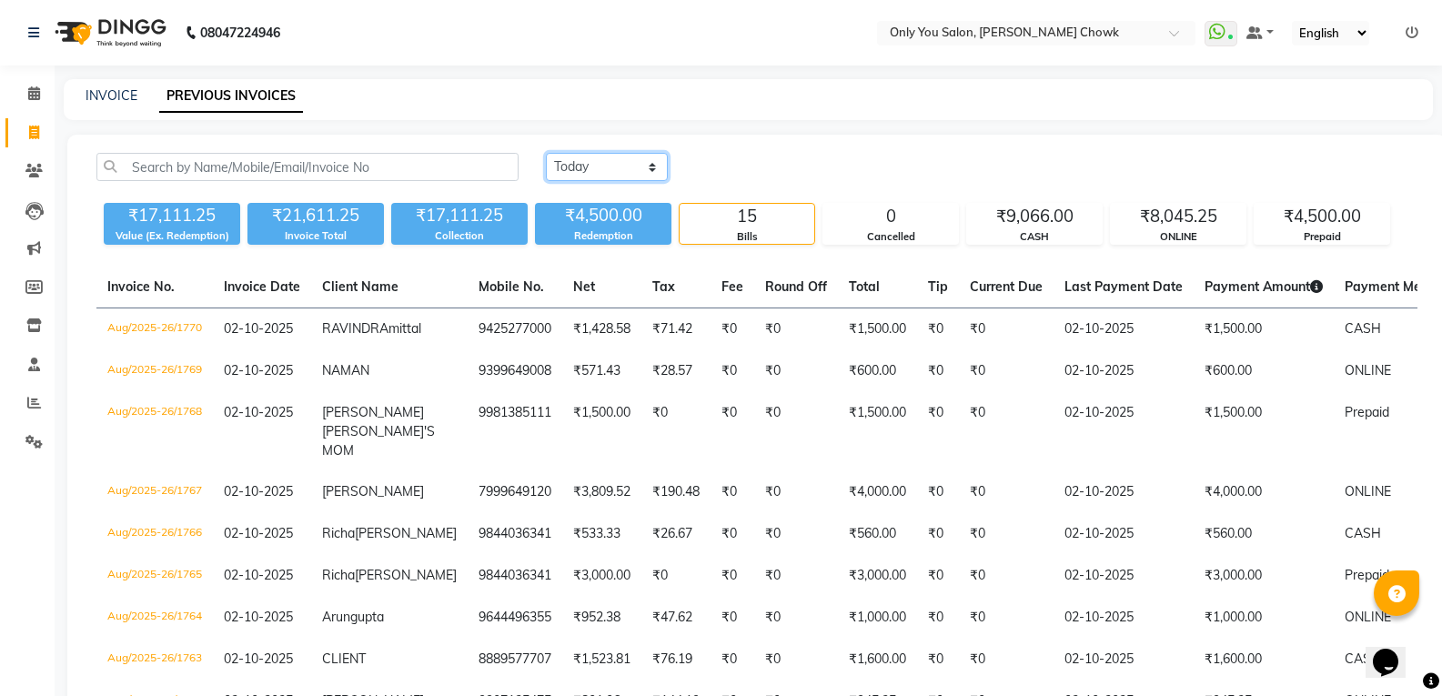
click at [645, 165] on select "[DATE] [DATE] Custom Range" at bounding box center [607, 167] width 122 height 28
select select "[DATE]"
click at [546, 153] on select "[DATE] [DATE] Custom Range" at bounding box center [607, 167] width 122 height 28
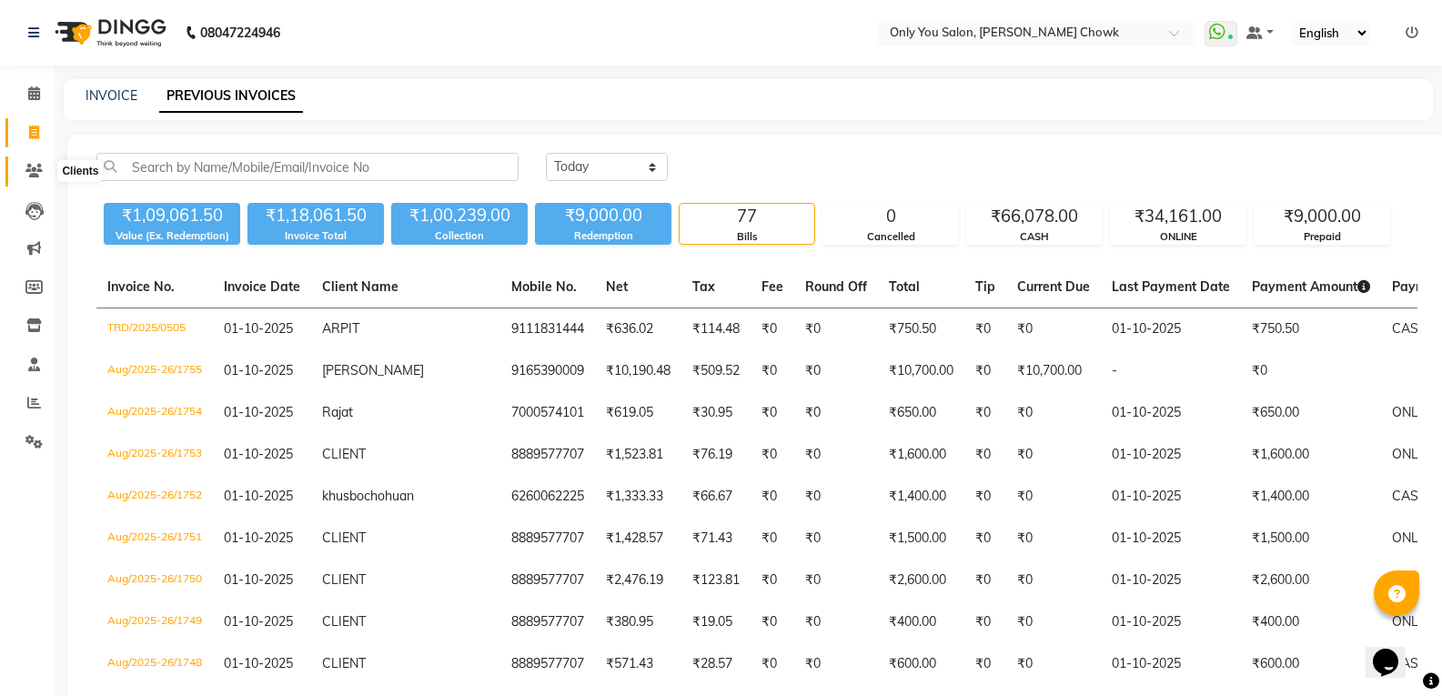
drag, startPoint x: 35, startPoint y: 168, endPoint x: 25, endPoint y: 167, distance: 10.0
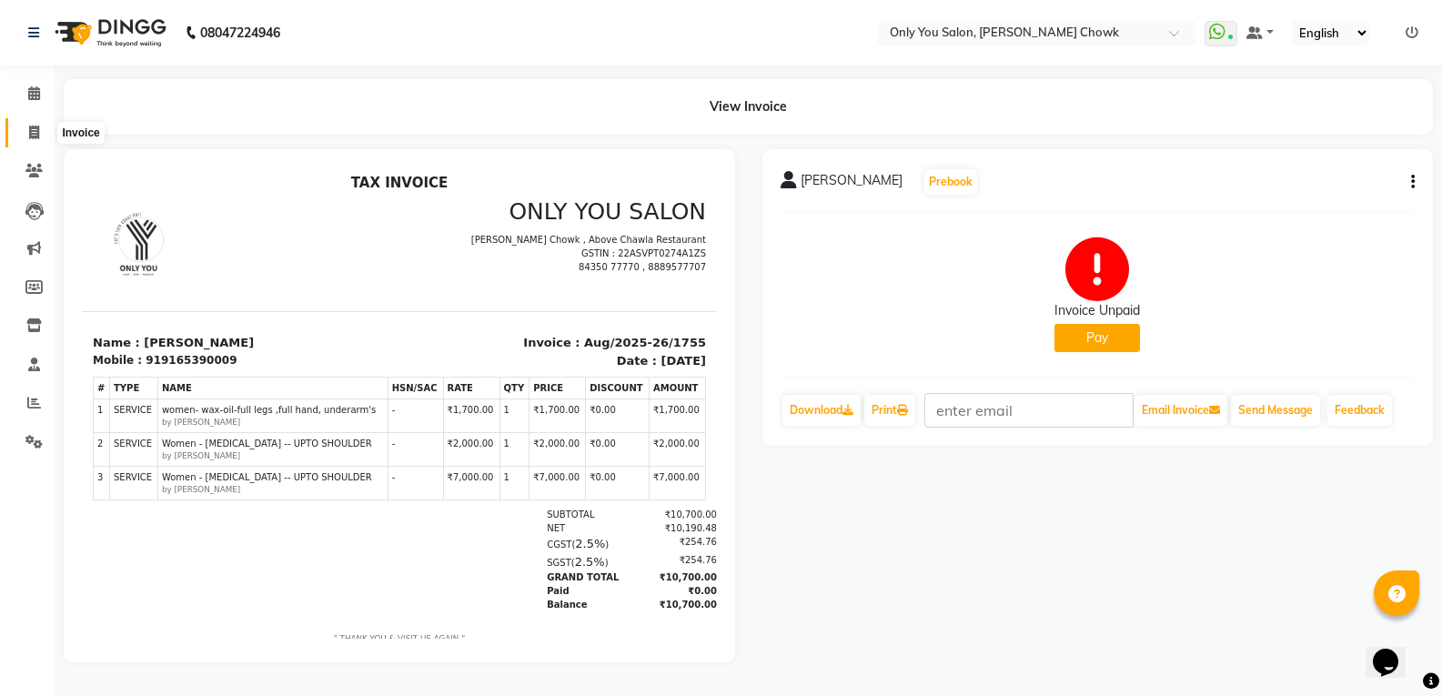
click at [27, 126] on span at bounding box center [34, 133] width 32 height 21
select select "service"
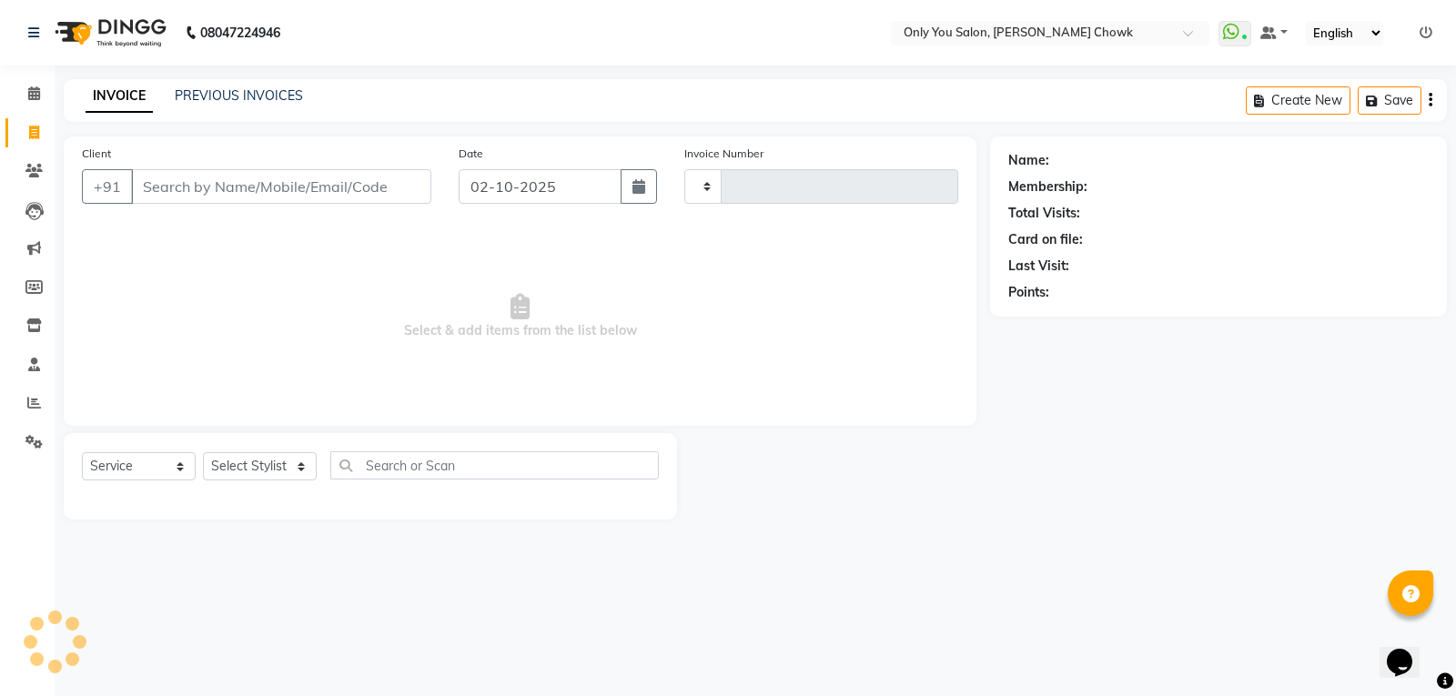
type input "1768"
select select "8713"
select select "package"
click at [143, 183] on input "Client" at bounding box center [281, 186] width 300 height 35
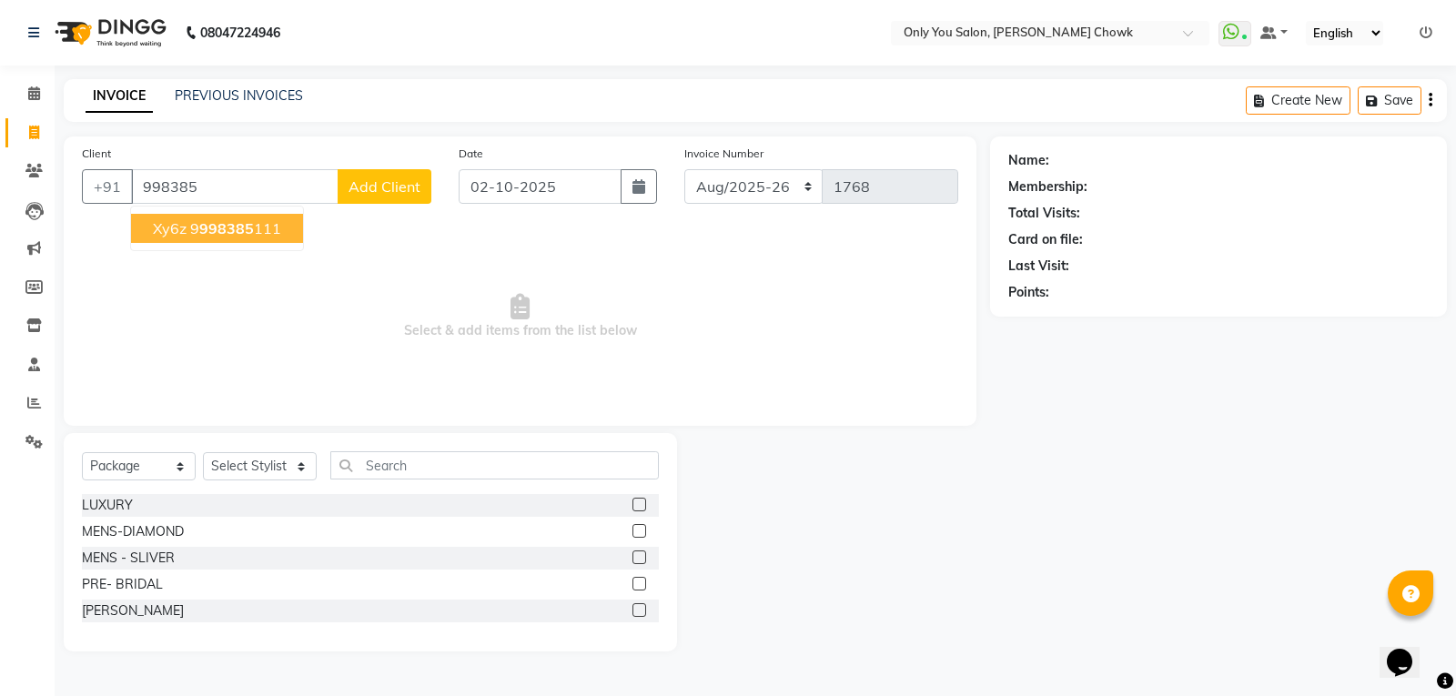
click at [187, 231] on button "xy6z 9 998385 111" at bounding box center [217, 228] width 172 height 29
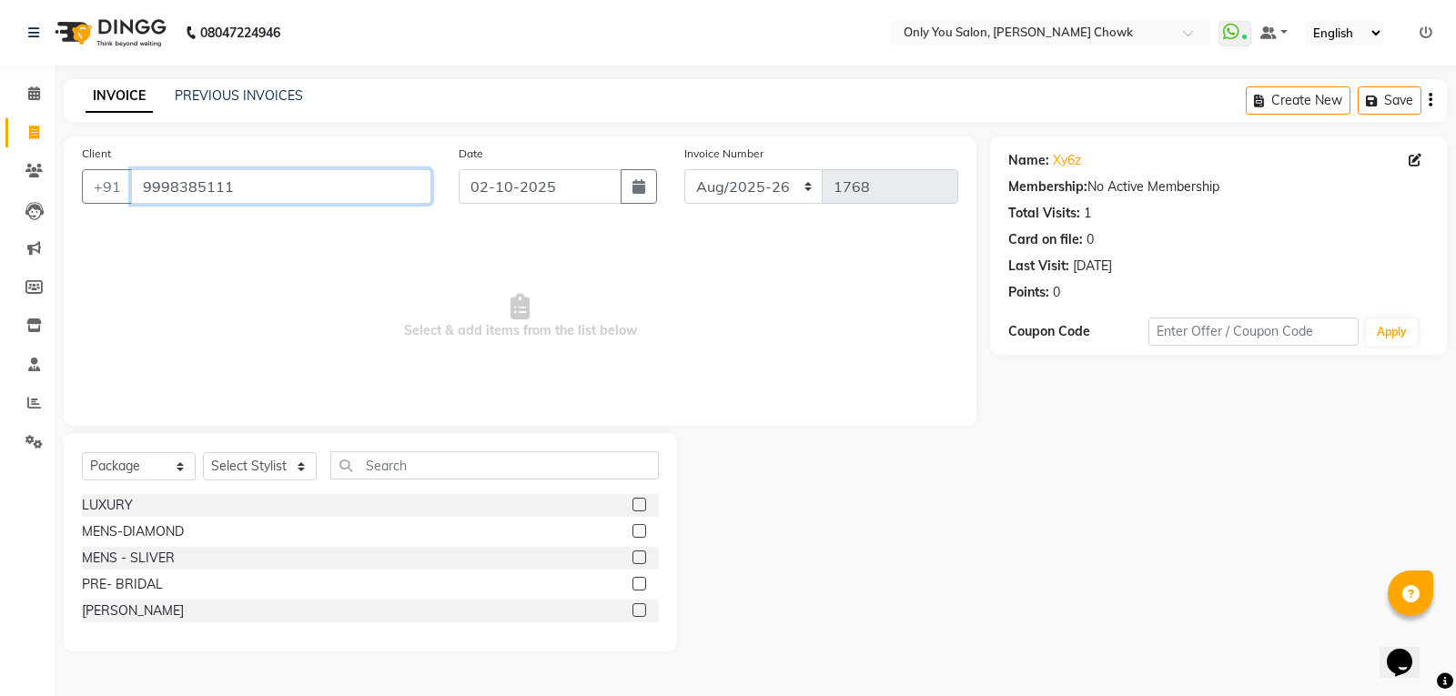
click at [241, 184] on input "9998385111" at bounding box center [281, 186] width 300 height 35
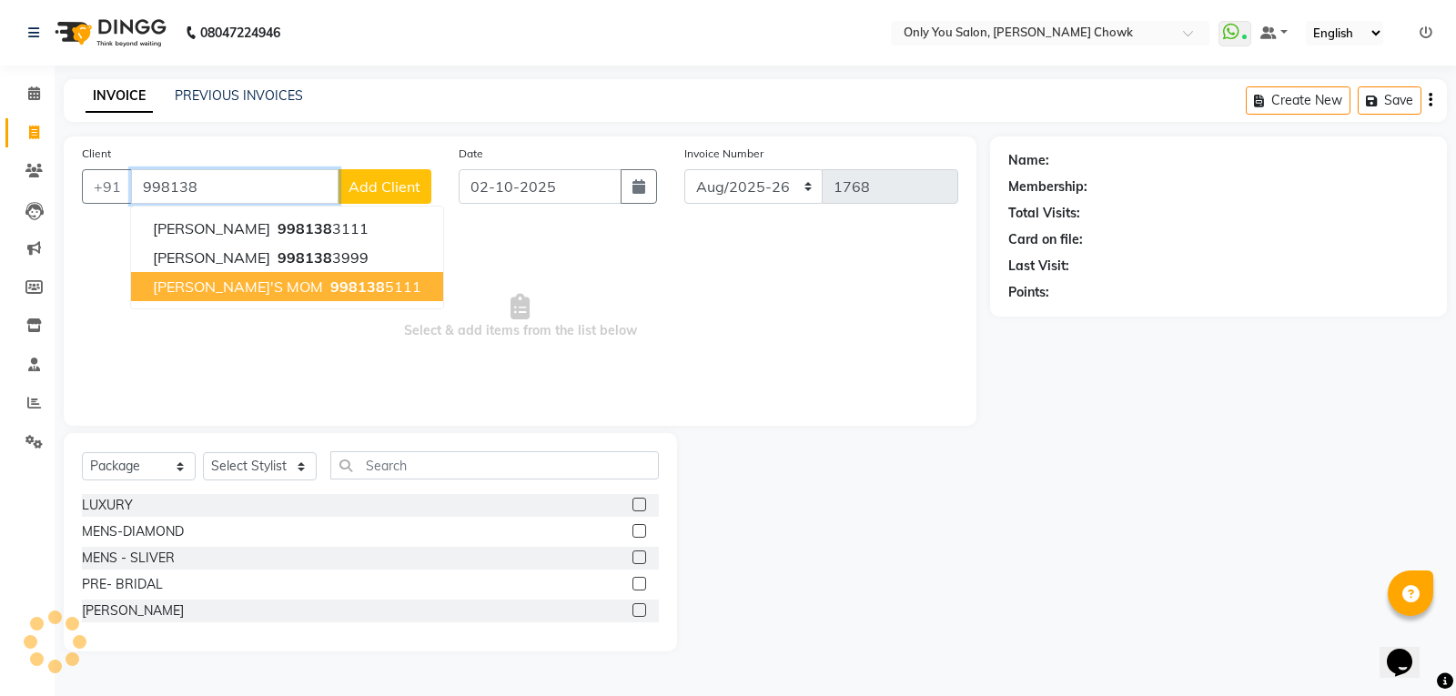
click at [241, 274] on button "charan jita SHEENA'S MOM 998138 5111" at bounding box center [287, 286] width 312 height 29
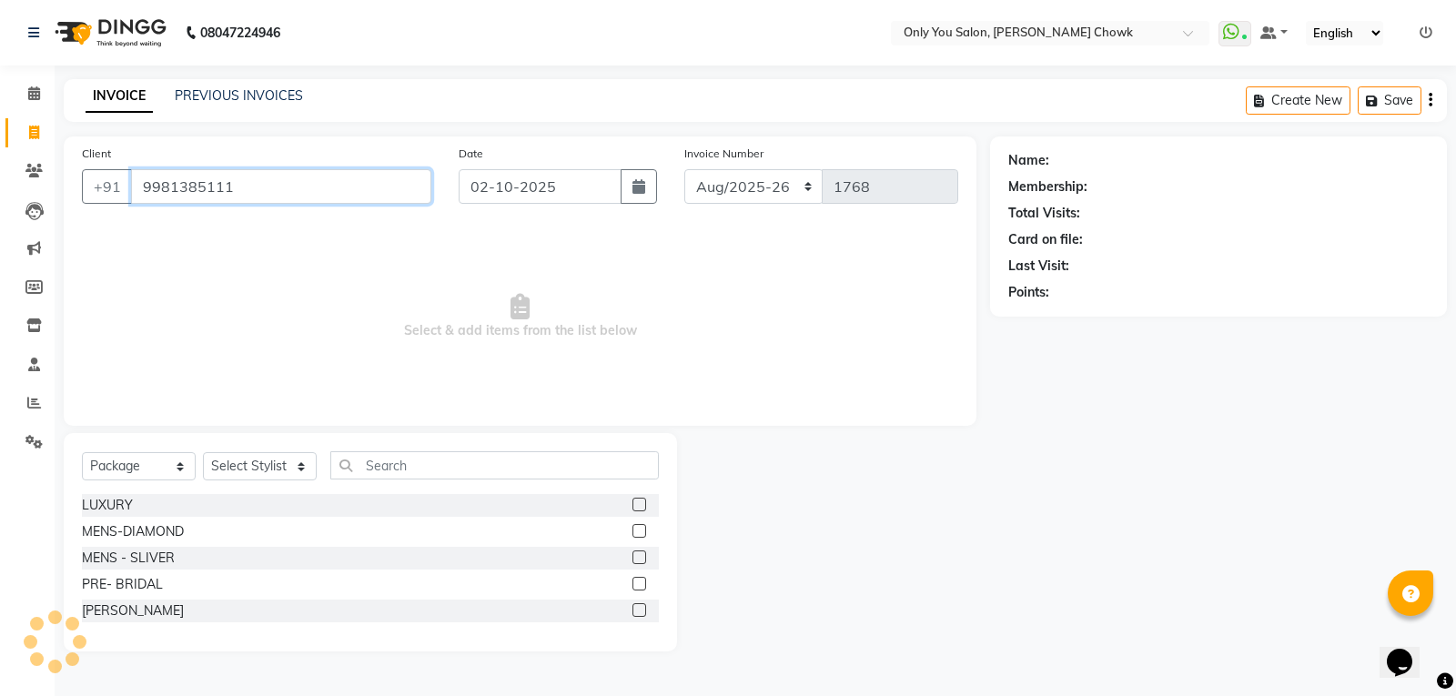
type input "9981385111"
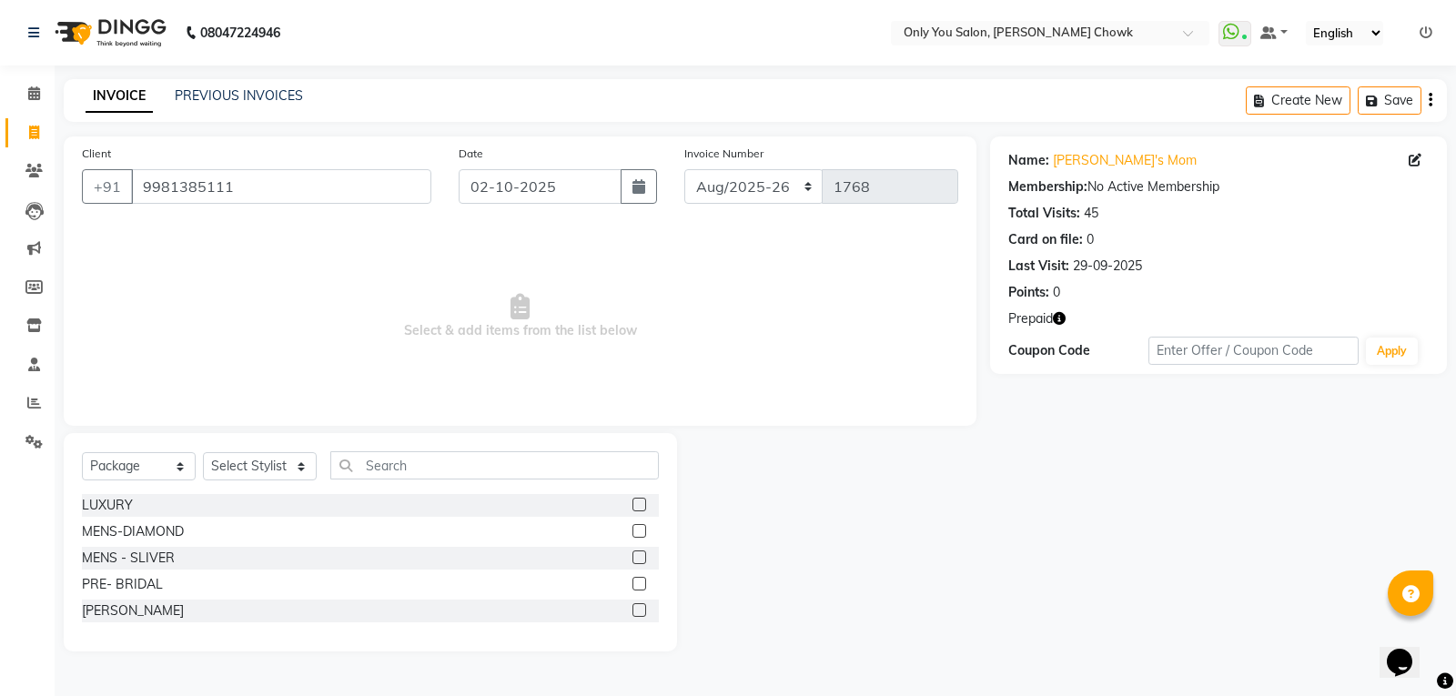
click at [1057, 320] on icon "button" at bounding box center [1059, 318] width 13 height 13
click at [176, 464] on select "Select Service Product Membership Package Voucher Prepaid Gift Card" at bounding box center [139, 466] width 114 height 28
select select "service"
click at [82, 452] on select "Select Service Product Membership Package Voucher Prepaid Gift Card" at bounding box center [139, 466] width 114 height 28
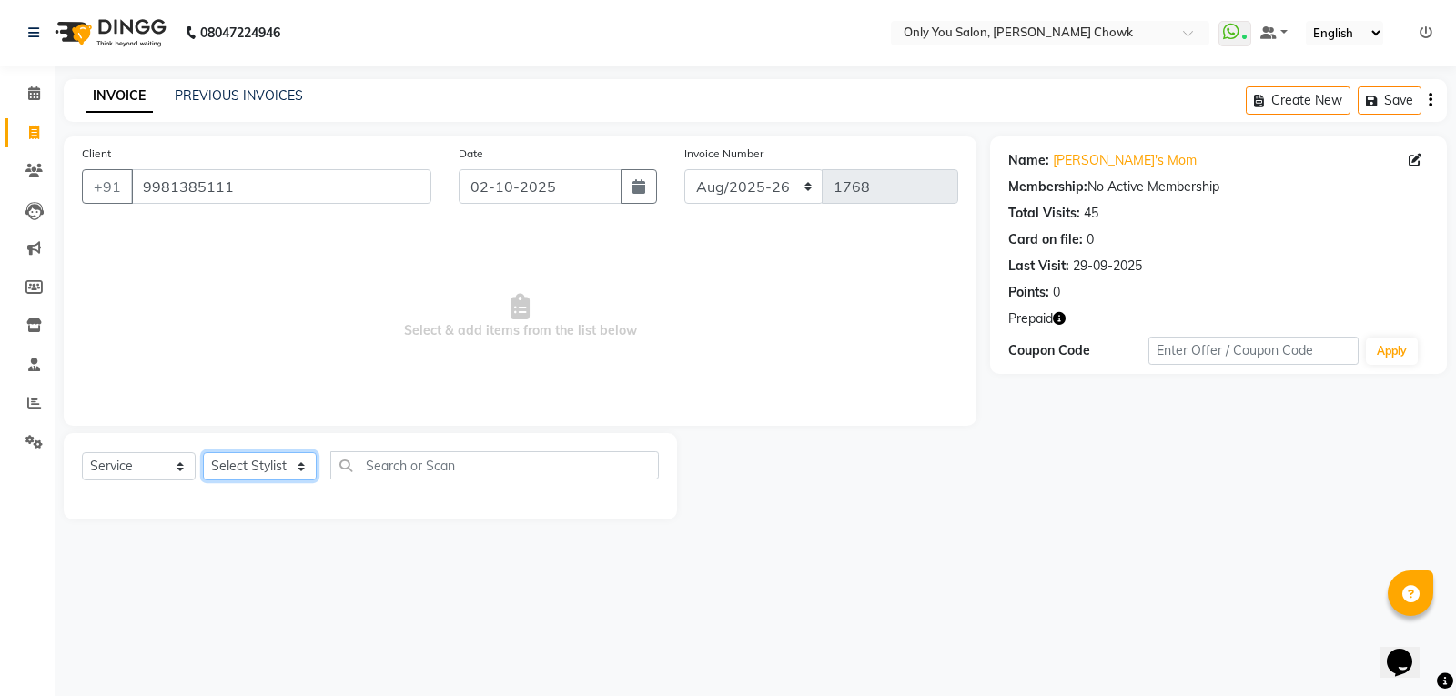
click at [308, 468] on select "Select Stylist [PERSON_NAME] [PERSON_NAME] [PERSON_NAME] MAMTA [PERSON_NAME] [P…" at bounding box center [260, 466] width 114 height 28
select select "59571"
click at [203, 452] on select "Select Stylist [PERSON_NAME] [PERSON_NAME] [PERSON_NAME] MAMTA [PERSON_NAME] [P…" at bounding box center [260, 466] width 114 height 28
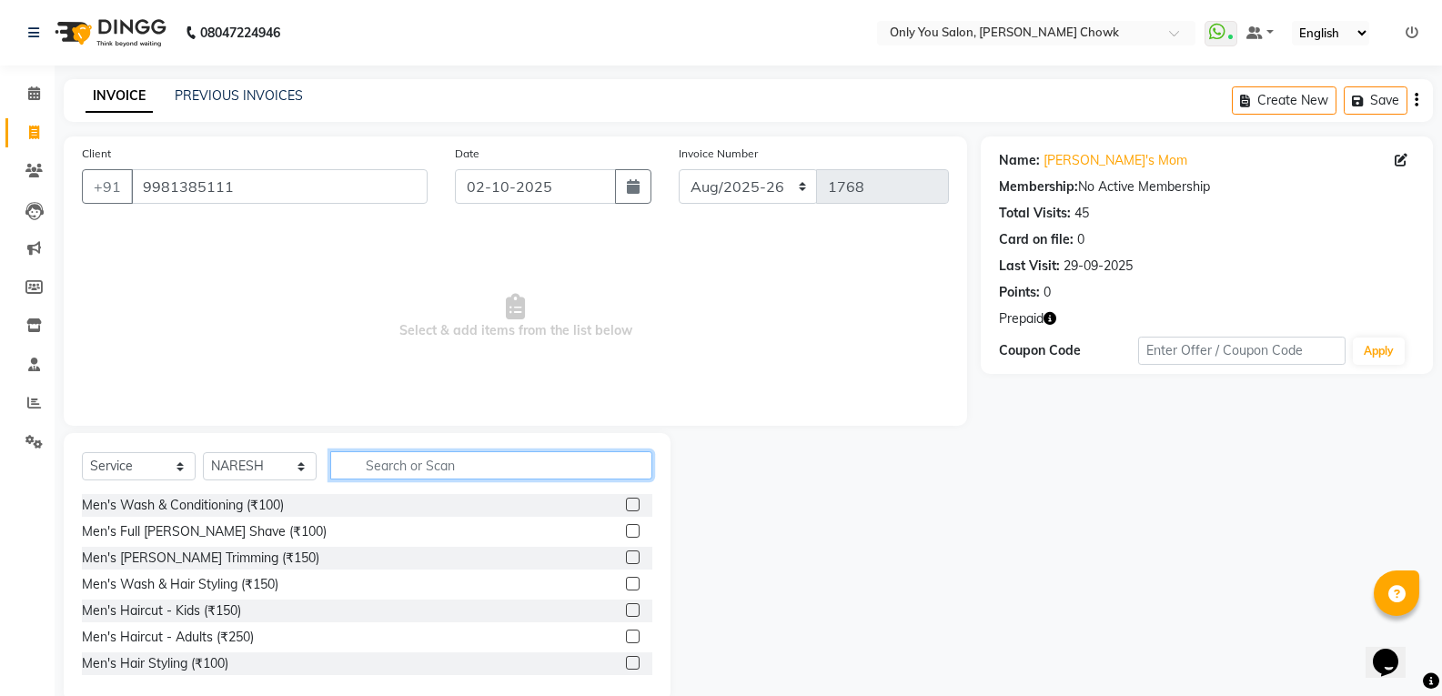
click at [446, 465] on input "text" at bounding box center [491, 465] width 322 height 28
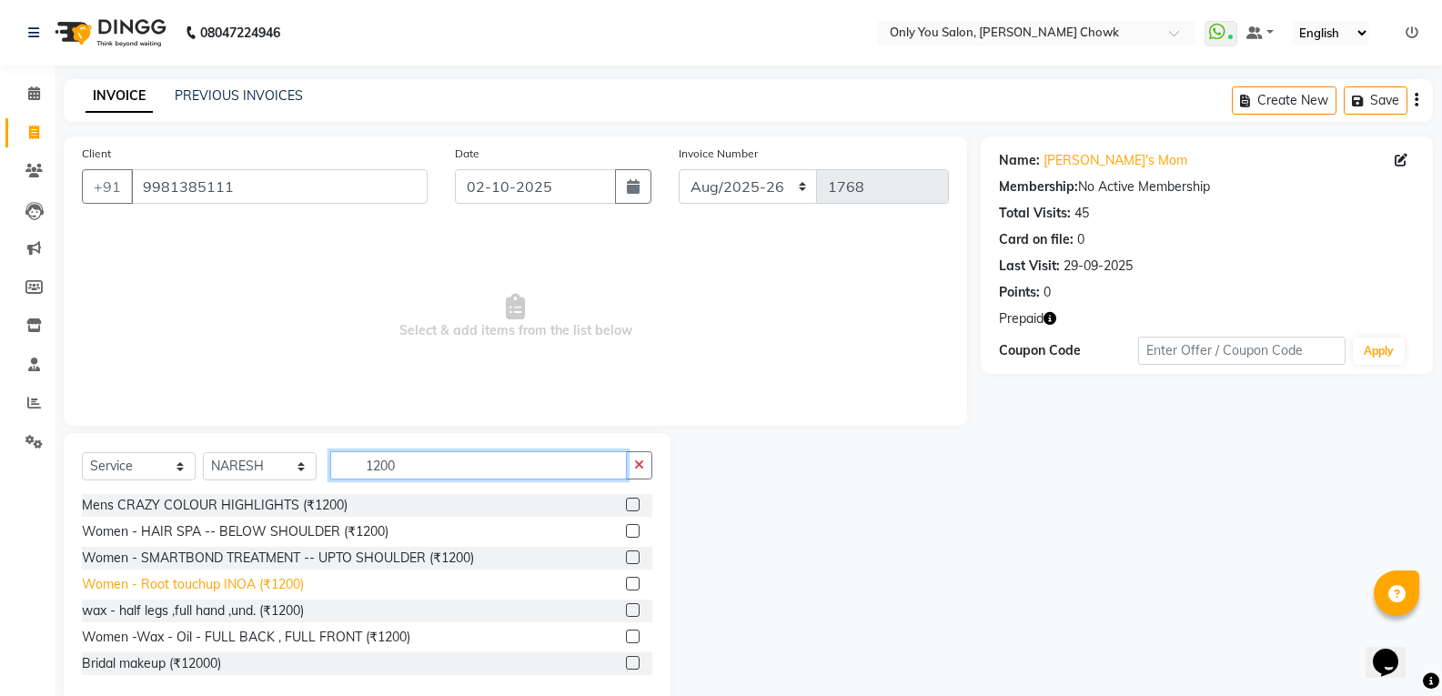
type input "1200"
click at [235, 584] on div "Women - Root touchup INOA (₹1200)" at bounding box center [193, 584] width 222 height 19
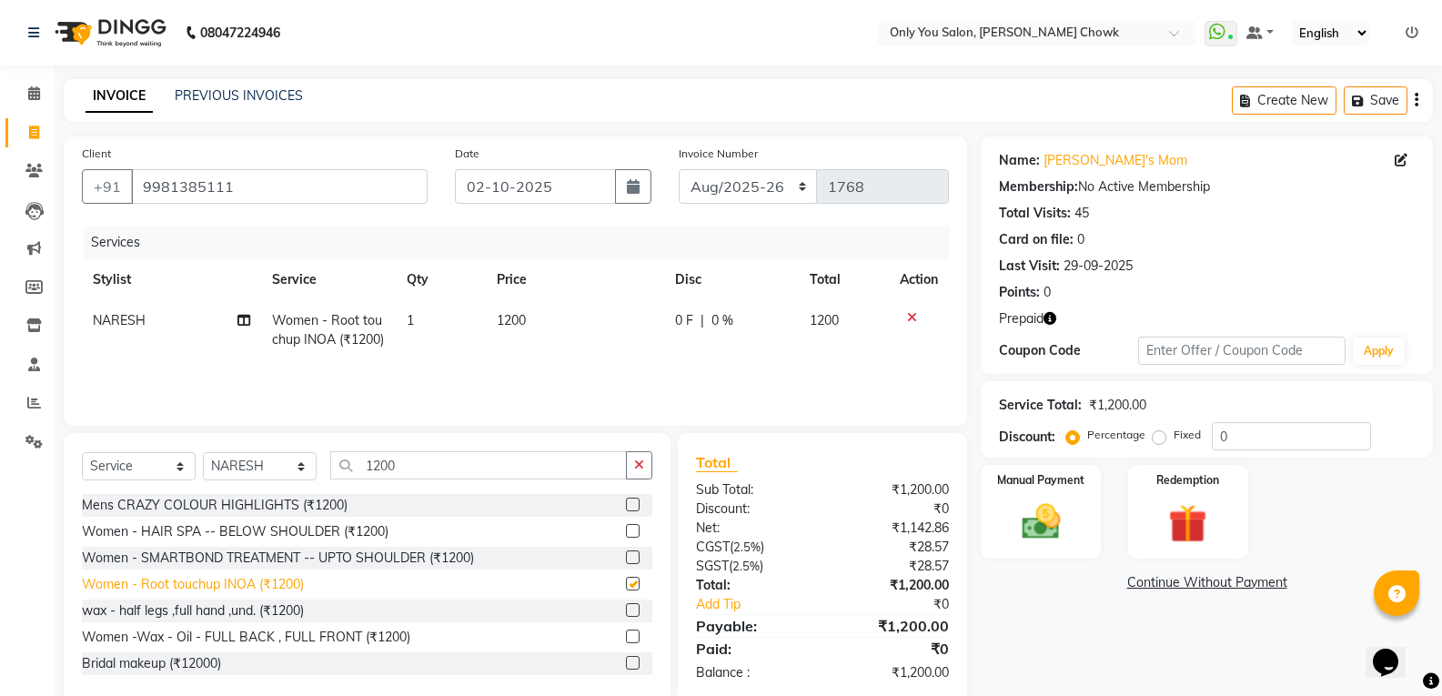
checkbox input "false"
click at [419, 477] on input "1200" at bounding box center [478, 465] width 297 height 28
type input "1"
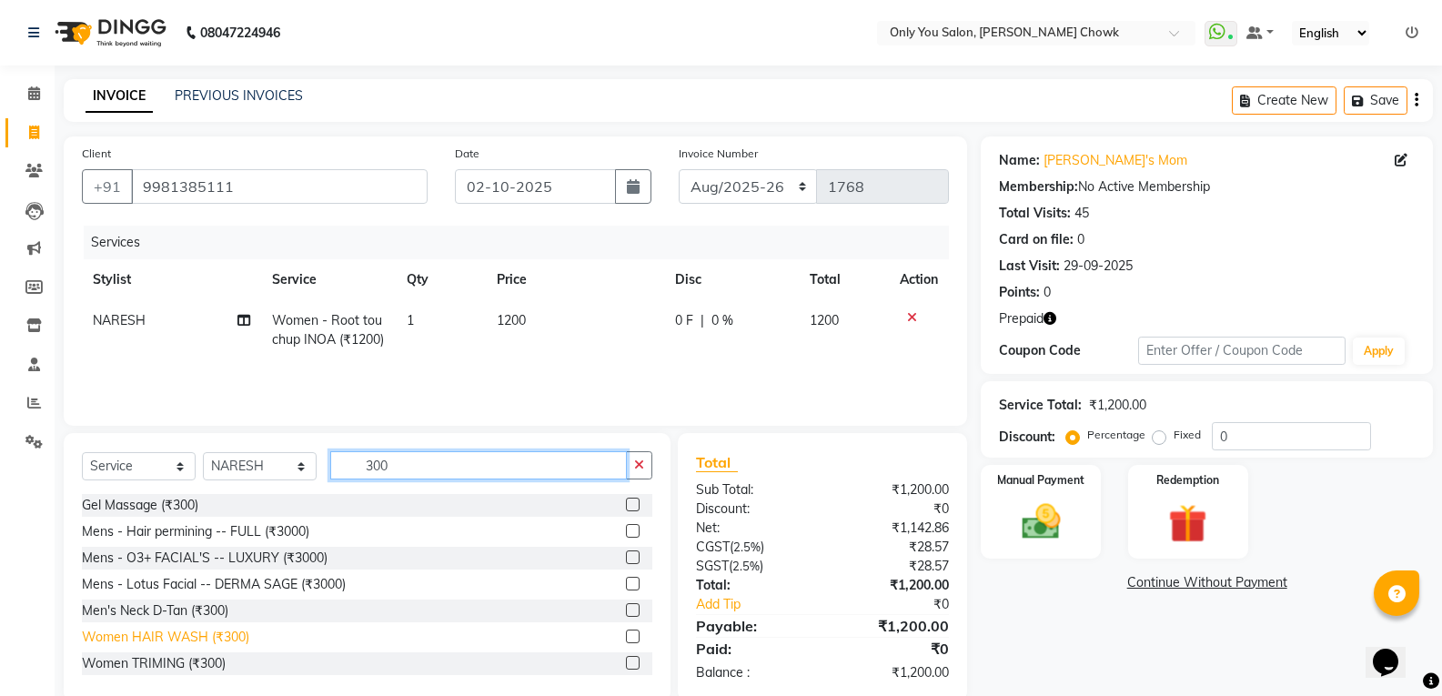
type input "300"
click at [178, 630] on div "Women HAIR WASH (₹300)" at bounding box center [165, 637] width 167 height 19
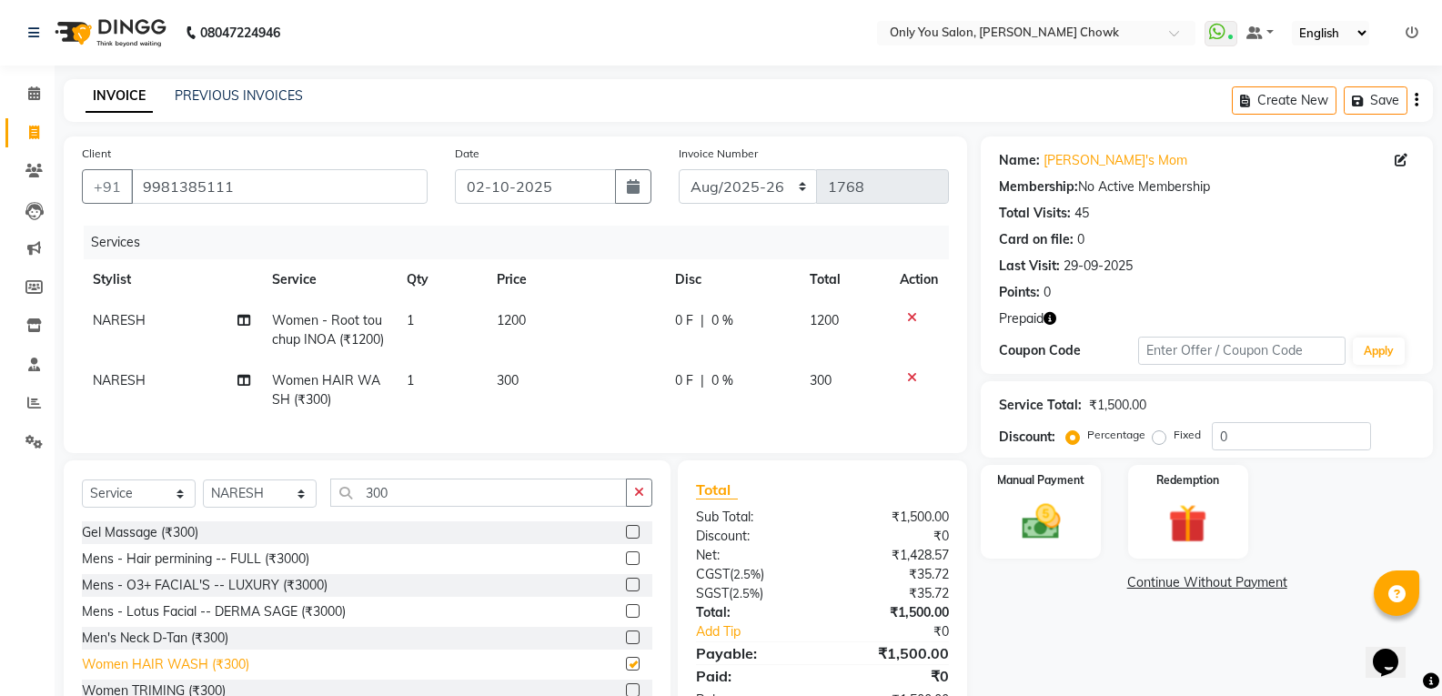
checkbox input "false"
click at [1183, 510] on img at bounding box center [1187, 524] width 65 height 50
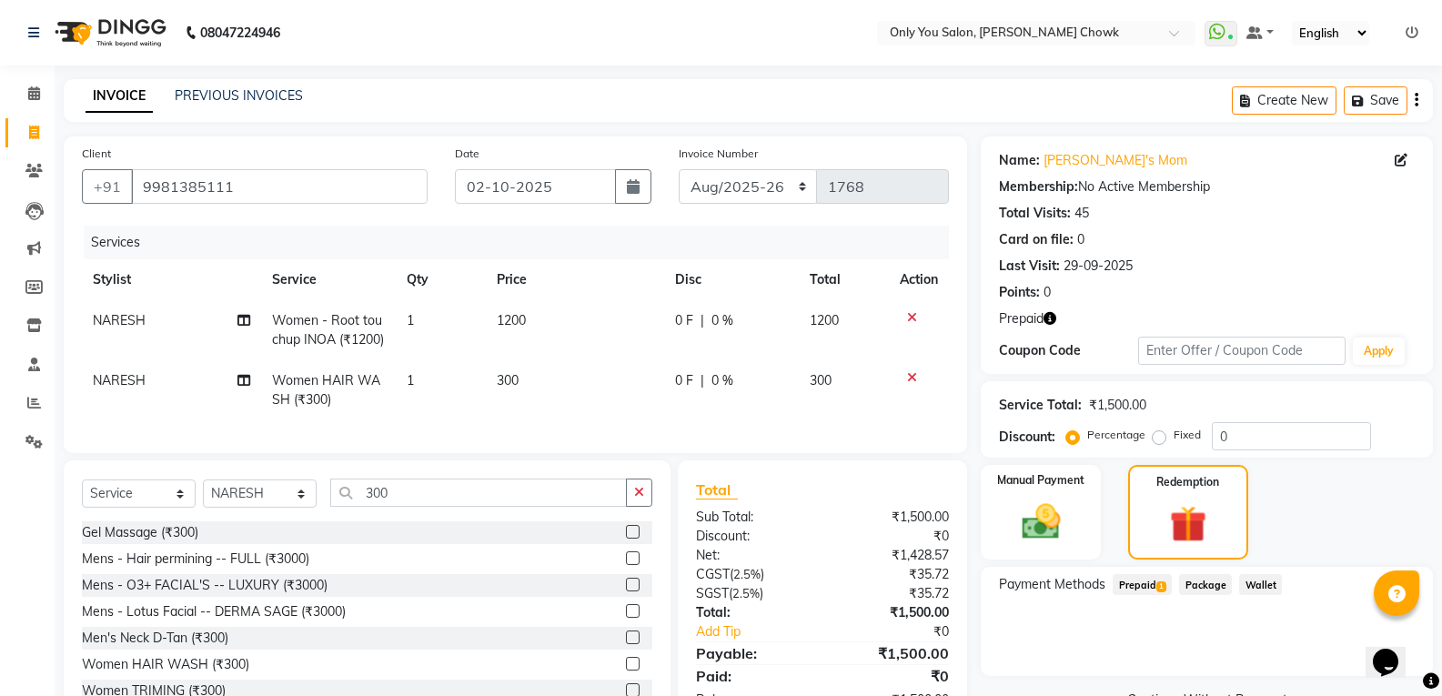
click at [1155, 587] on span "Prepaid 1" at bounding box center [1142, 584] width 59 height 21
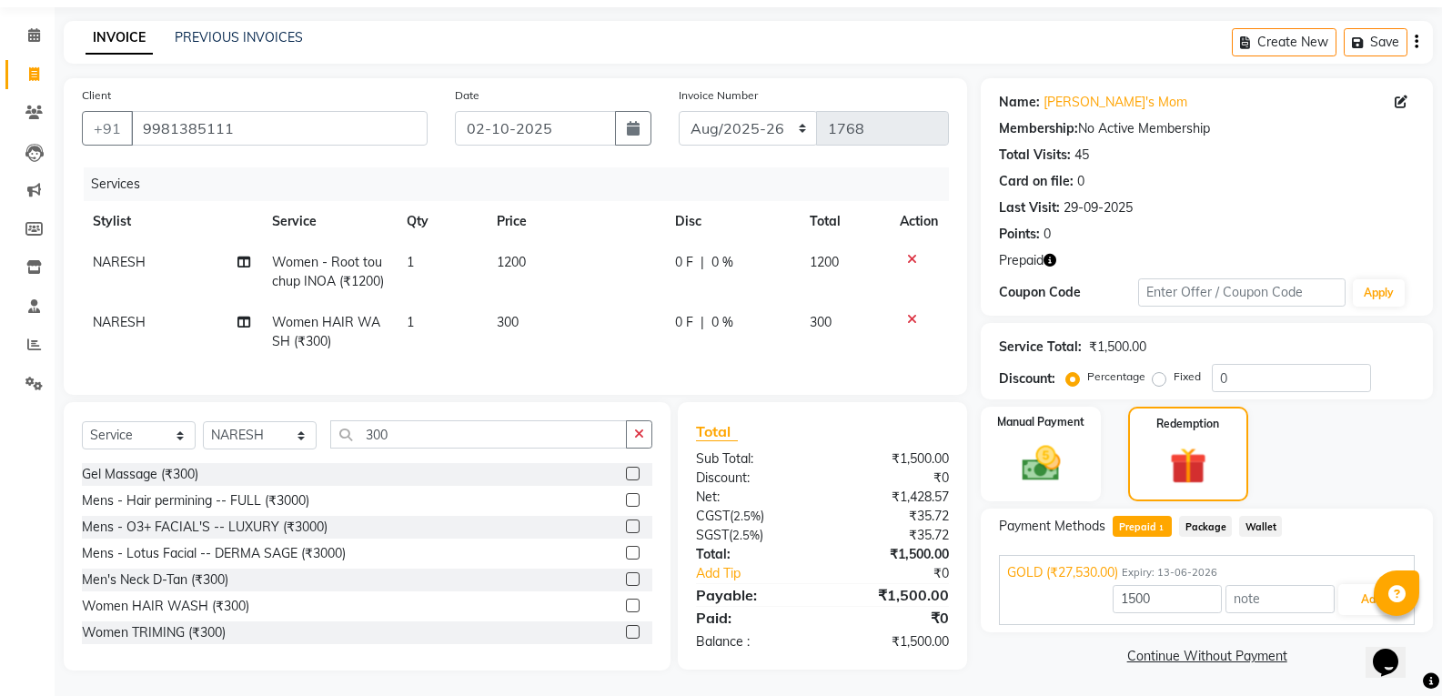
scroll to position [93, 0]
click at [1363, 582] on button "Add" at bounding box center [1371, 597] width 66 height 31
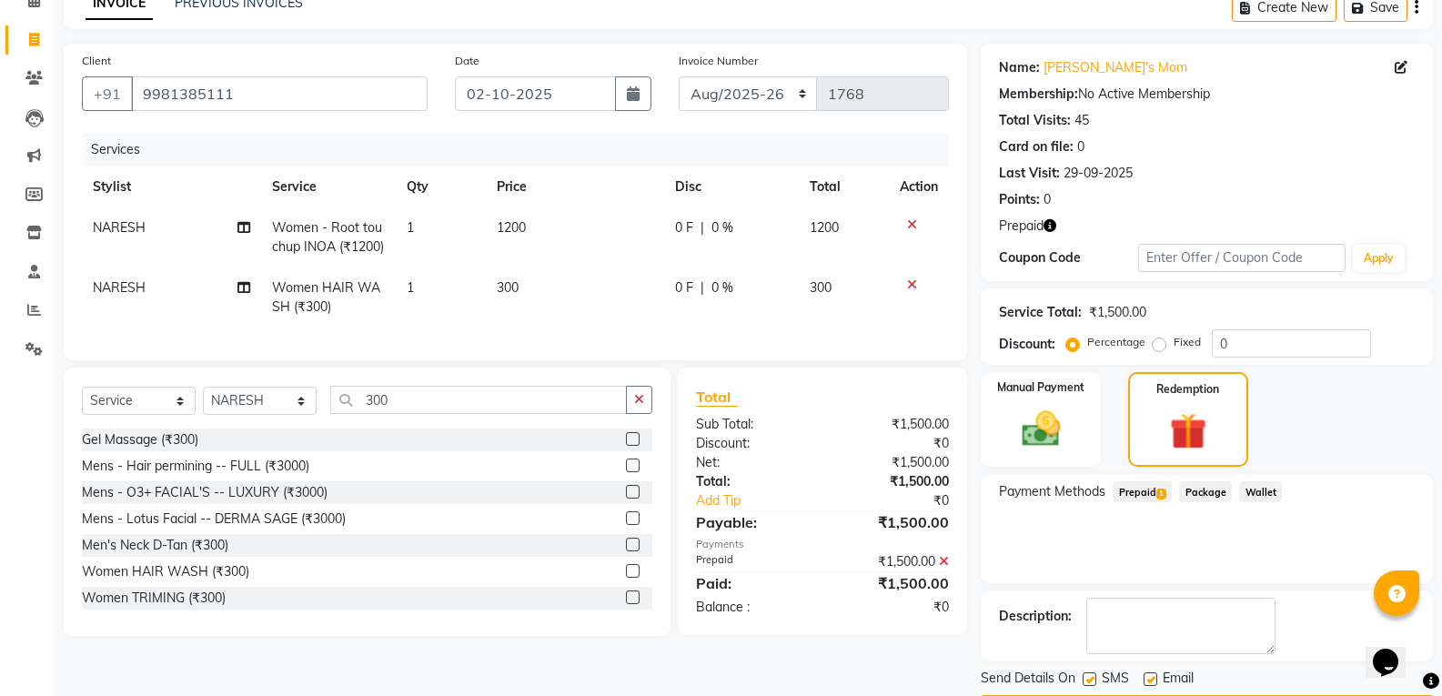
scroll to position [147, 0]
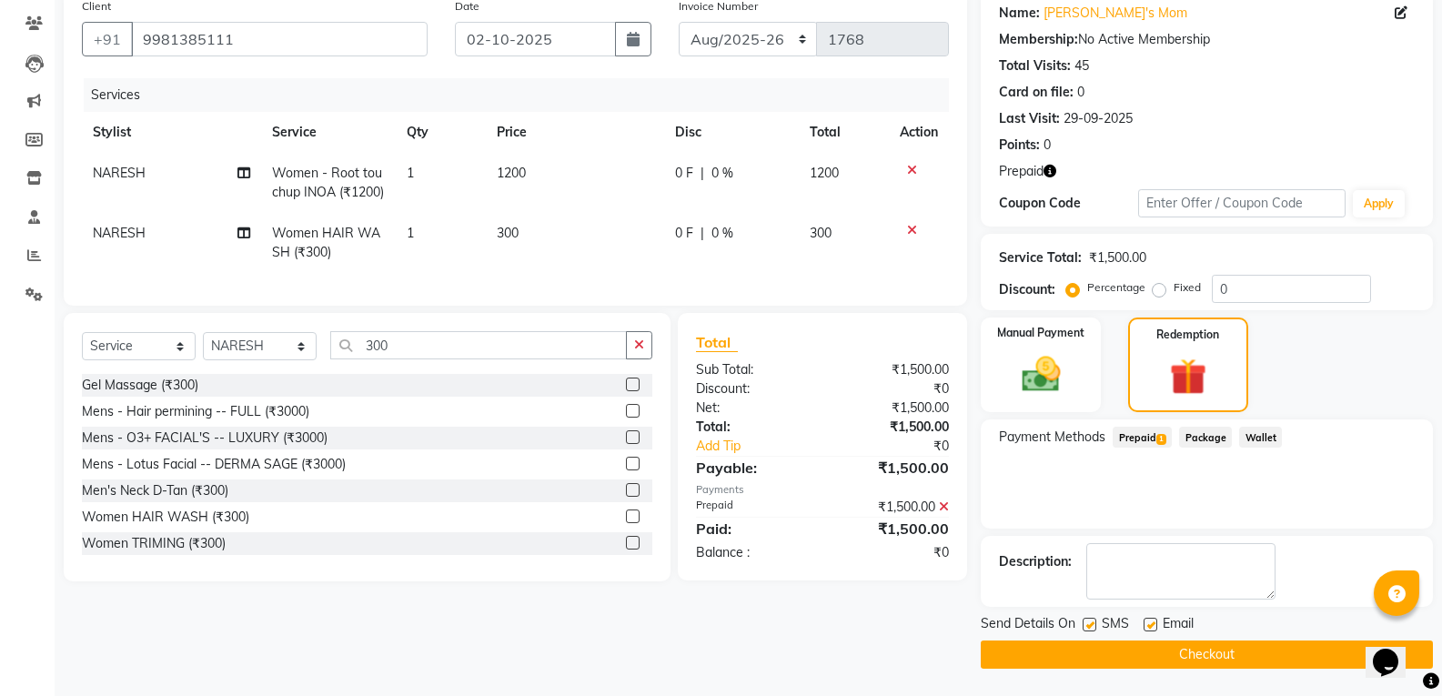
click at [1170, 654] on button "Checkout" at bounding box center [1207, 654] width 452 height 28
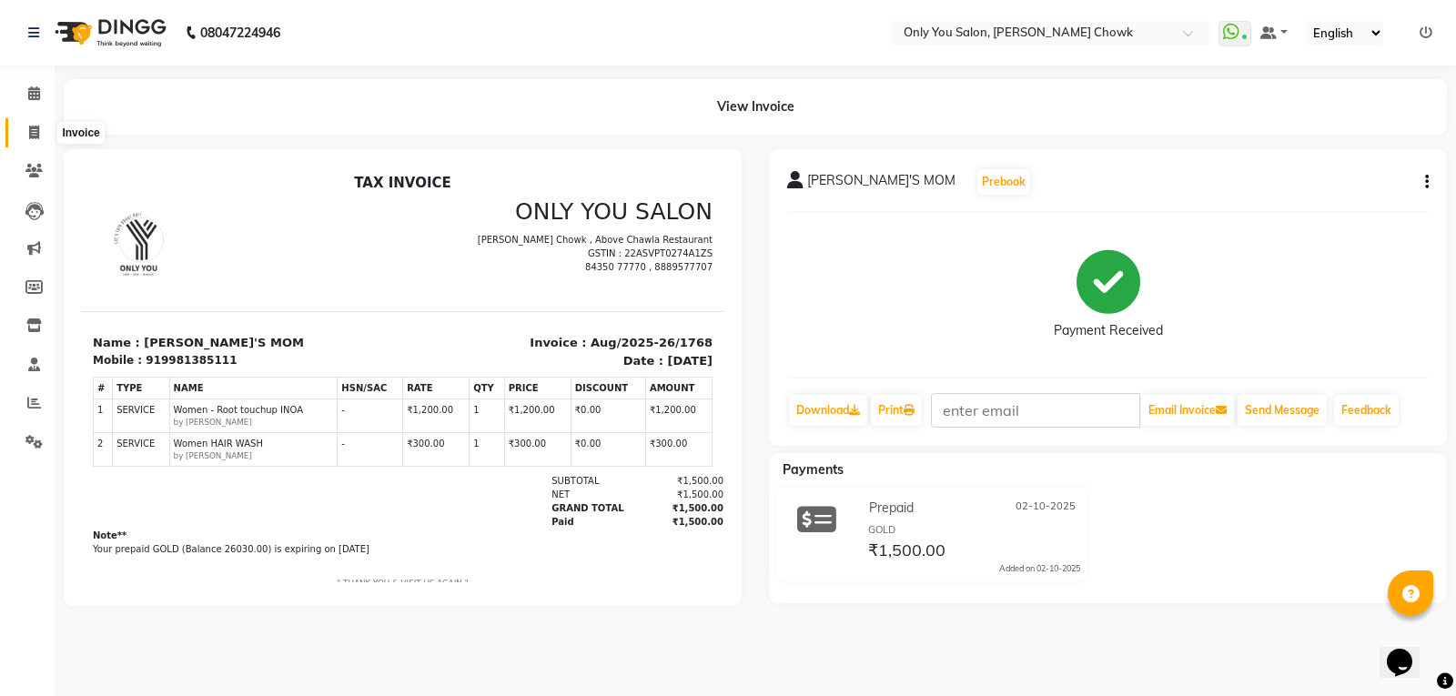
click at [35, 130] on icon at bounding box center [34, 133] width 10 height 14
select select "service"
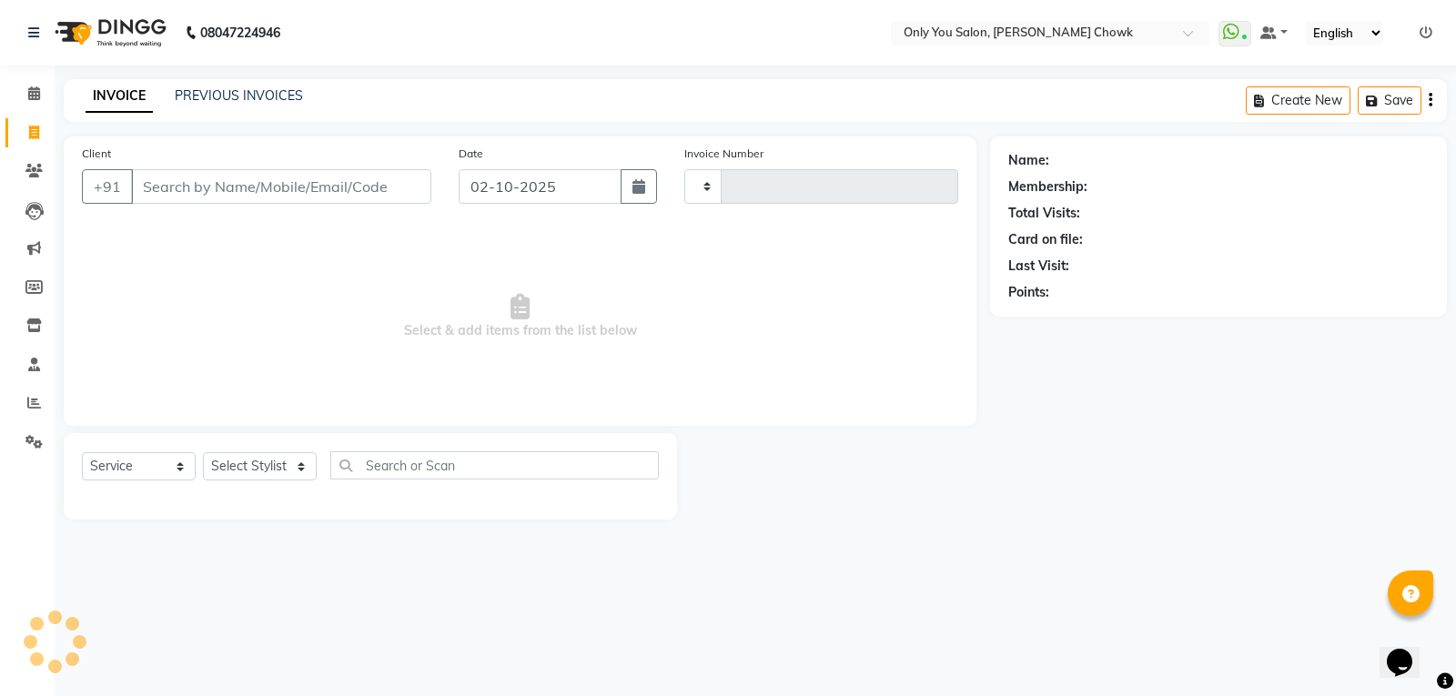
type input "1769"
select select "8713"
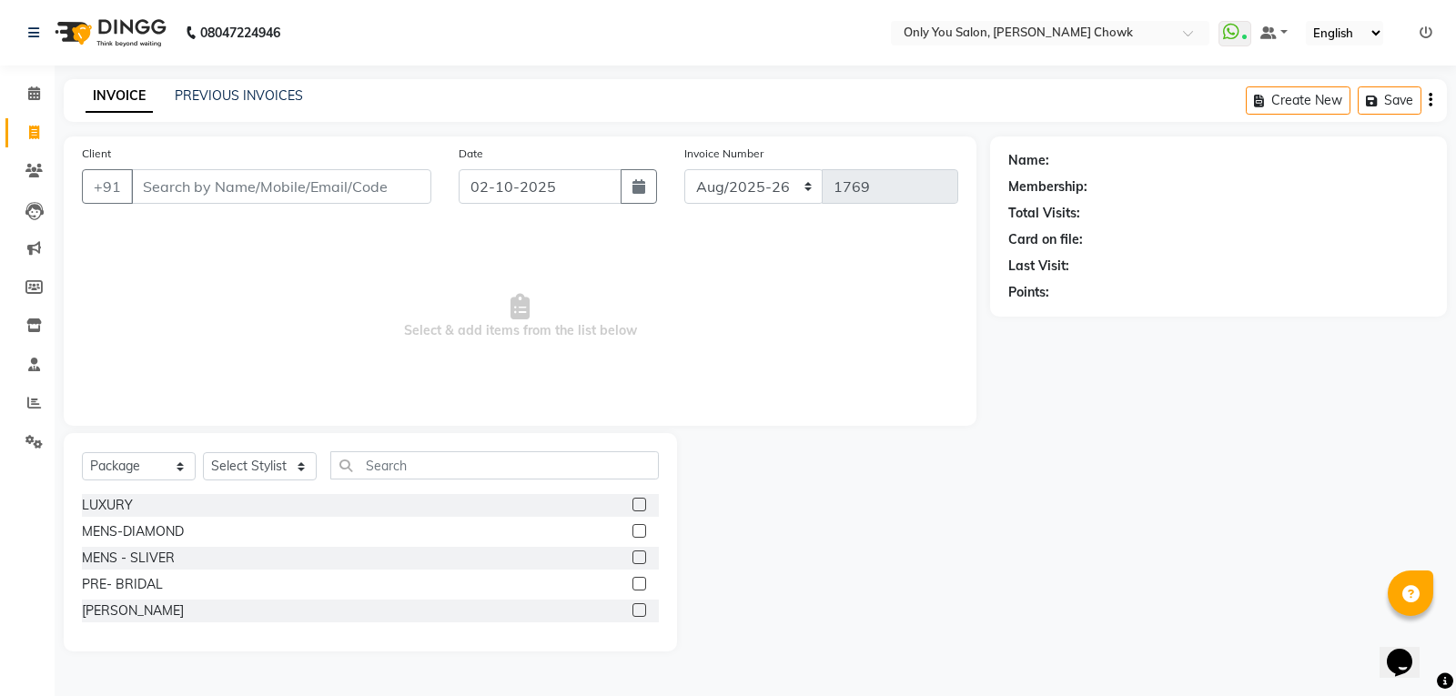
click at [173, 187] on input "Client" at bounding box center [281, 186] width 300 height 35
click at [179, 473] on select "Select Service Product Membership Package Voucher Prepaid Gift Card" at bounding box center [139, 466] width 114 height 28
select select "service"
click at [82, 452] on select "Select Service Product Membership Package Voucher Prepaid Gift Card" at bounding box center [139, 466] width 114 height 28
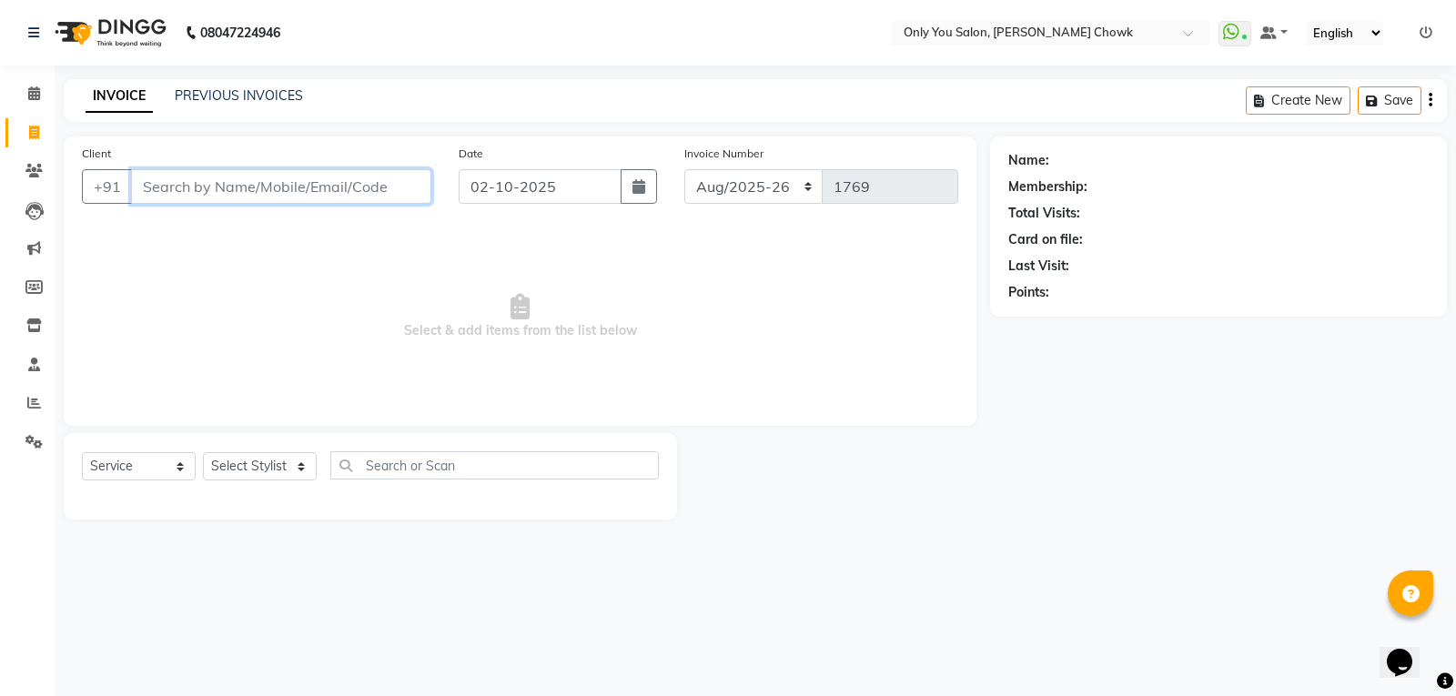
click at [248, 184] on input "Client" at bounding box center [281, 186] width 300 height 35
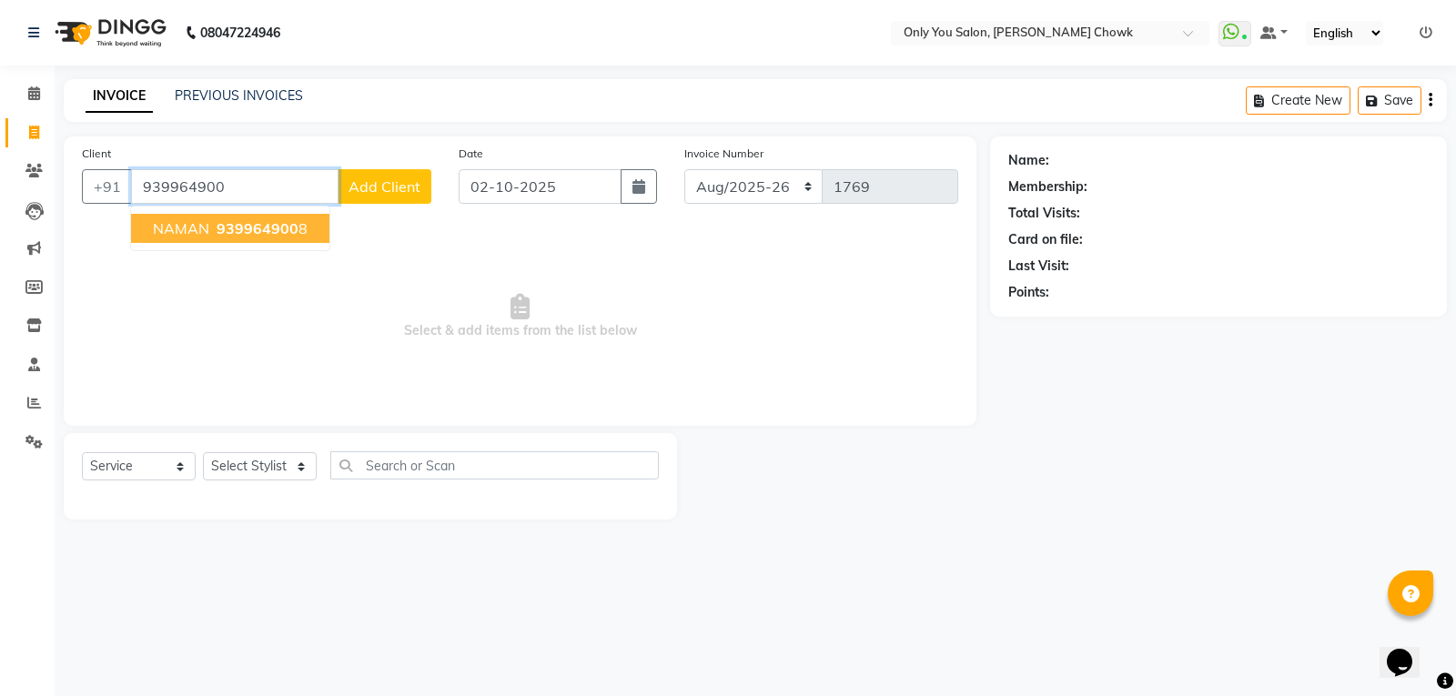
click at [247, 231] on span "939964900" at bounding box center [258, 228] width 82 height 18
type input "9399649008"
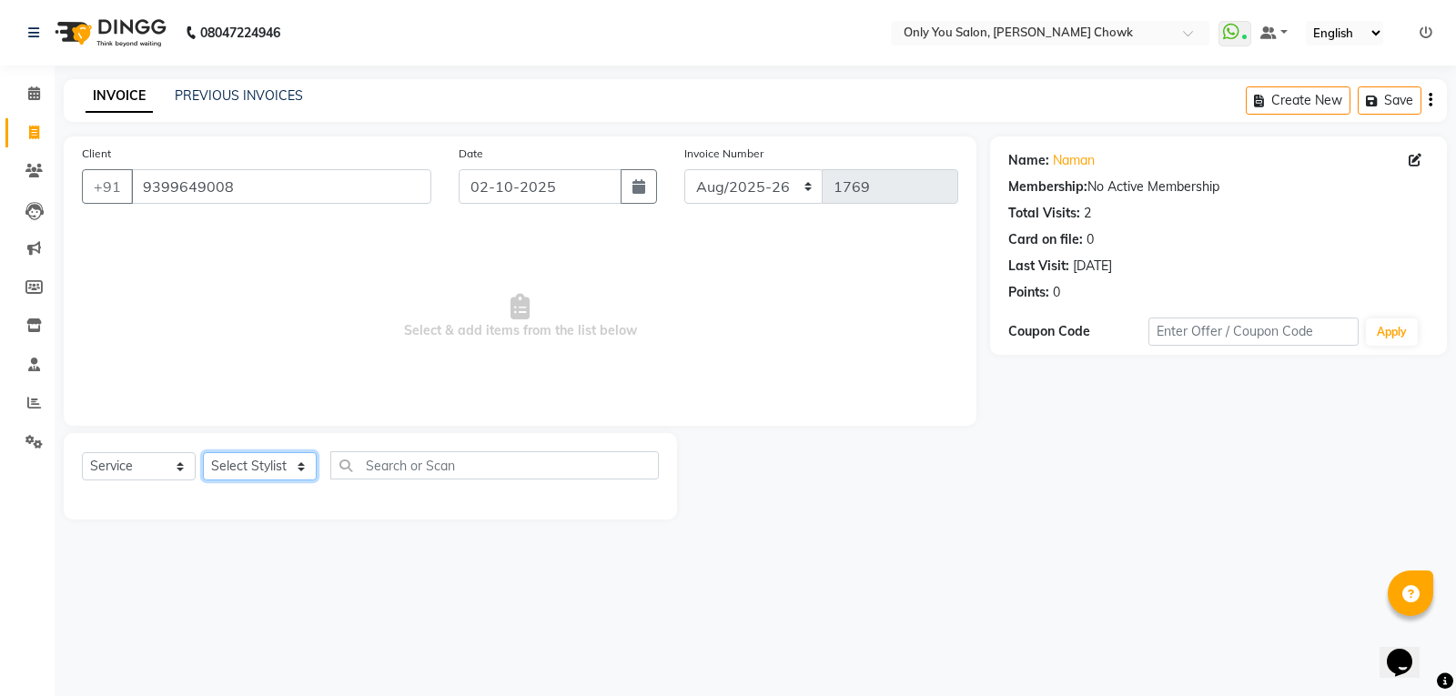
click at [312, 465] on select "Select Stylist [PERSON_NAME] [PERSON_NAME] [PERSON_NAME] MAMTA [PERSON_NAME] [P…" at bounding box center [260, 466] width 114 height 28
select select "21376"
click at [203, 452] on select "Select Stylist [PERSON_NAME] [PERSON_NAME] [PERSON_NAME] MAMTA [PERSON_NAME] [P…" at bounding box center [260, 466] width 114 height 28
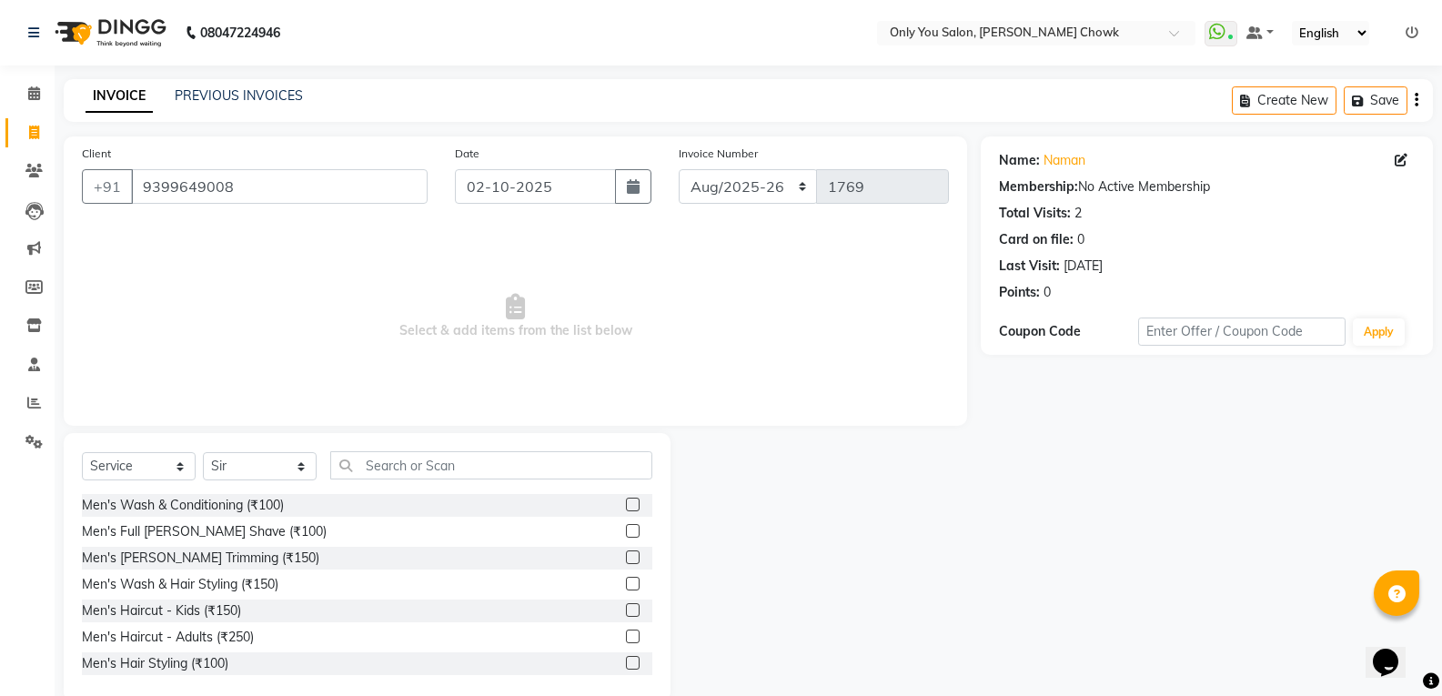
drag, startPoint x: 380, startPoint y: 480, endPoint x: 386, endPoint y: 460, distance: 20.7
click at [386, 460] on div "Select Service Product Membership Package Voucher Prepaid Gift Card Select Styl…" at bounding box center [367, 472] width 570 height 43
click at [386, 460] on input "text" at bounding box center [491, 465] width 322 height 28
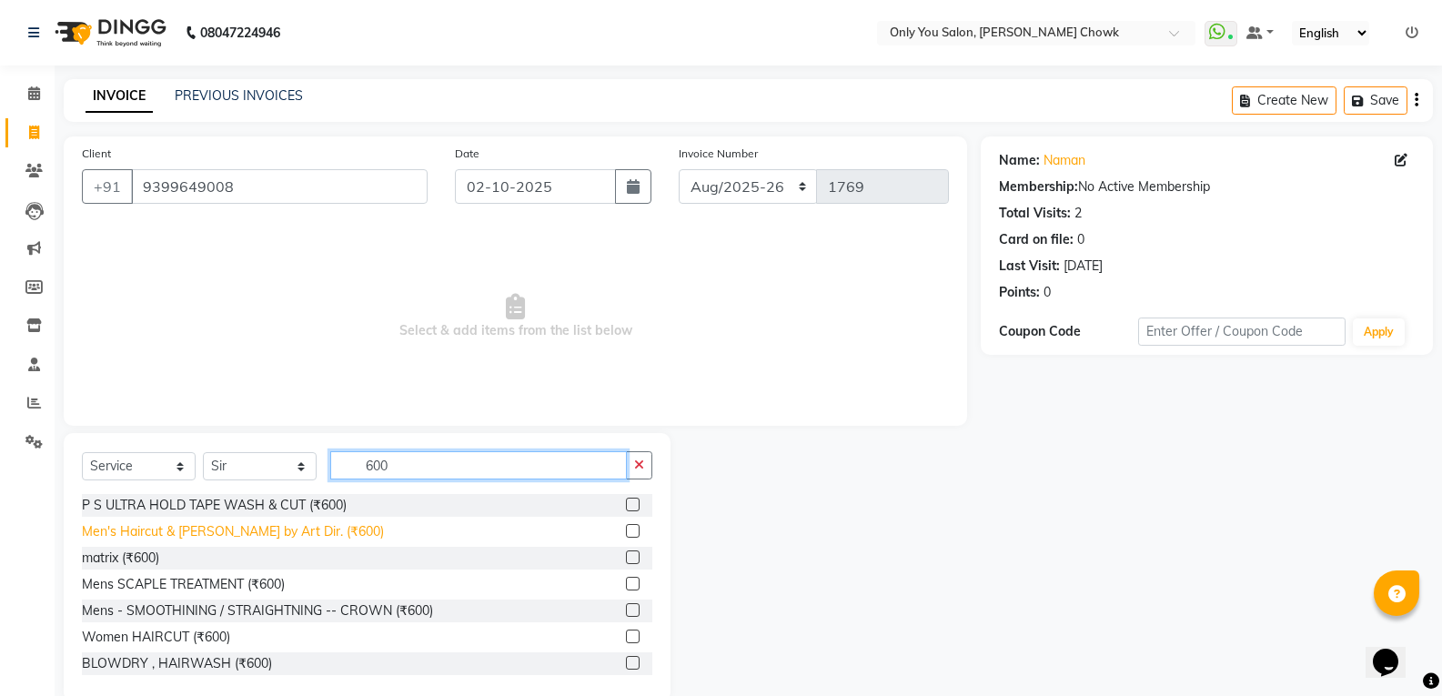
type input "600"
click at [280, 534] on div "Men's Haircut & [PERSON_NAME] by Art Dir. (₹600)" at bounding box center [233, 531] width 302 height 19
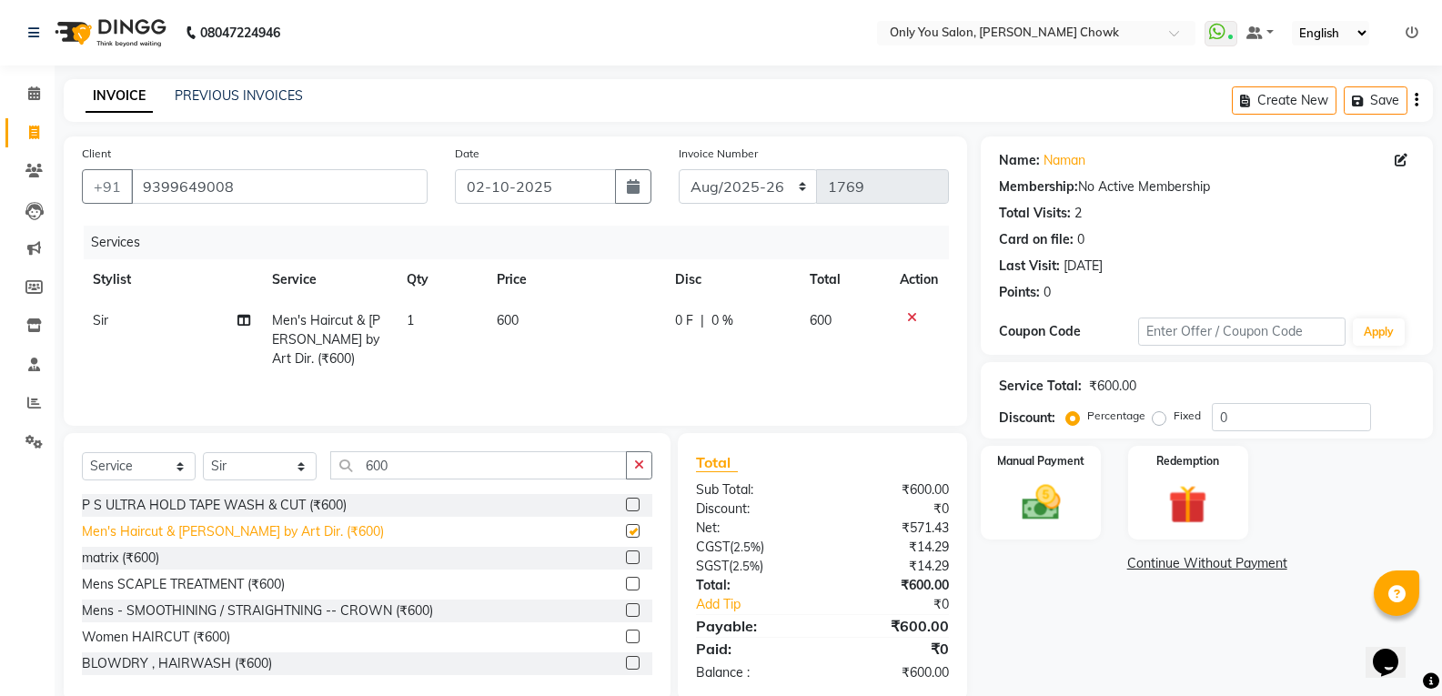
checkbox input "false"
click at [1015, 510] on img at bounding box center [1040, 502] width 65 height 46
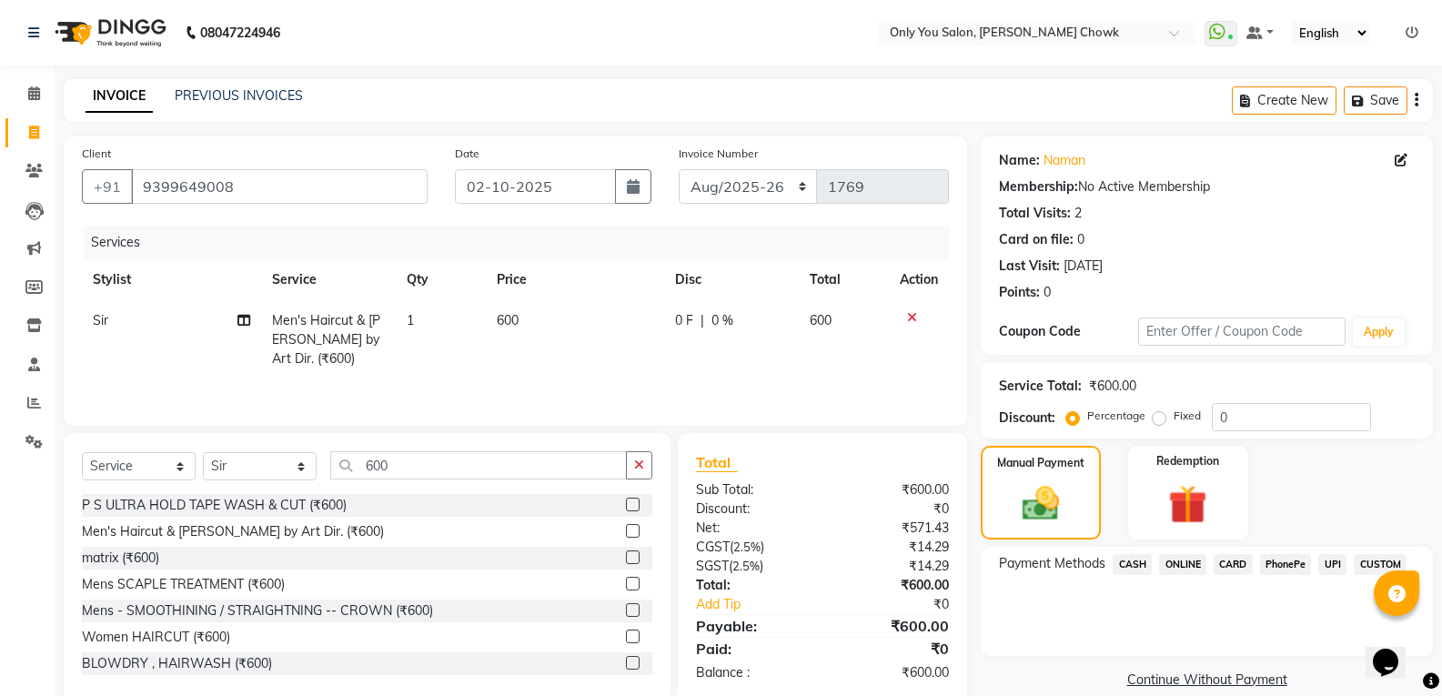
click at [1185, 563] on span "ONLINE" at bounding box center [1182, 564] width 47 height 21
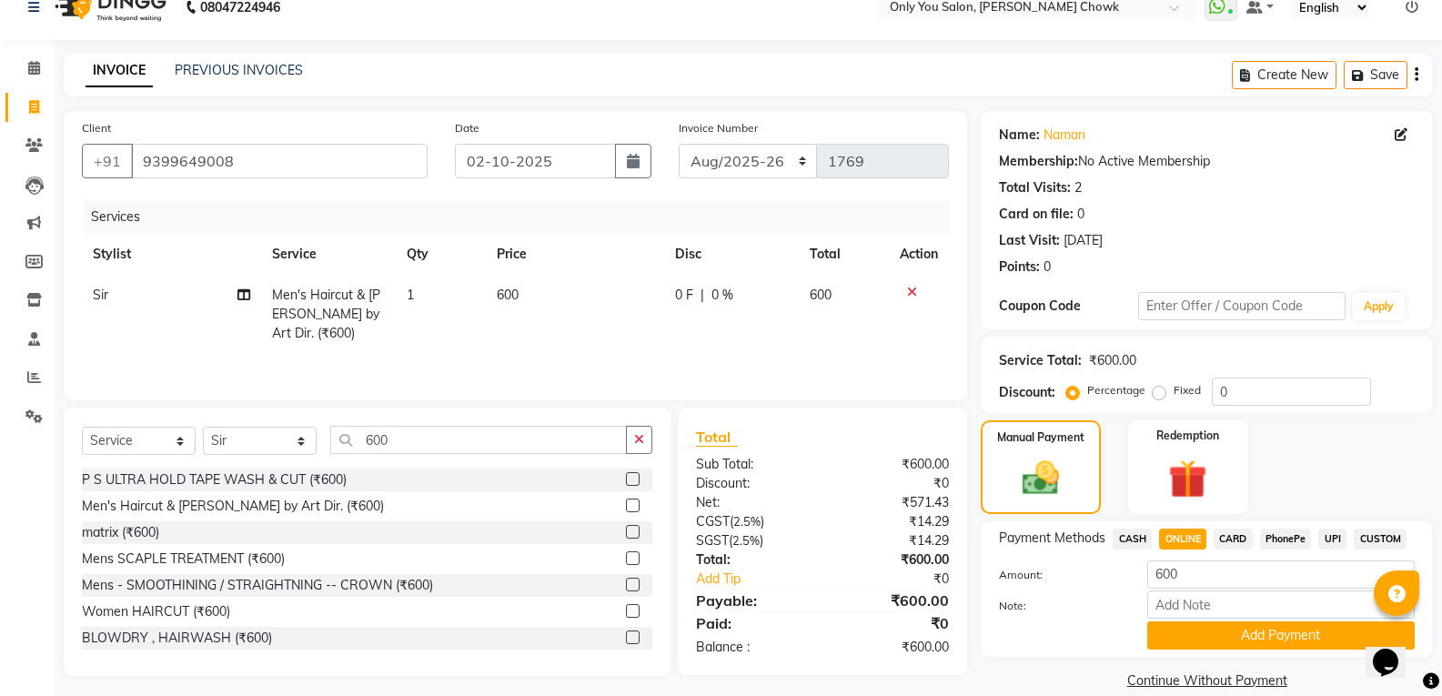
scroll to position [51, 0]
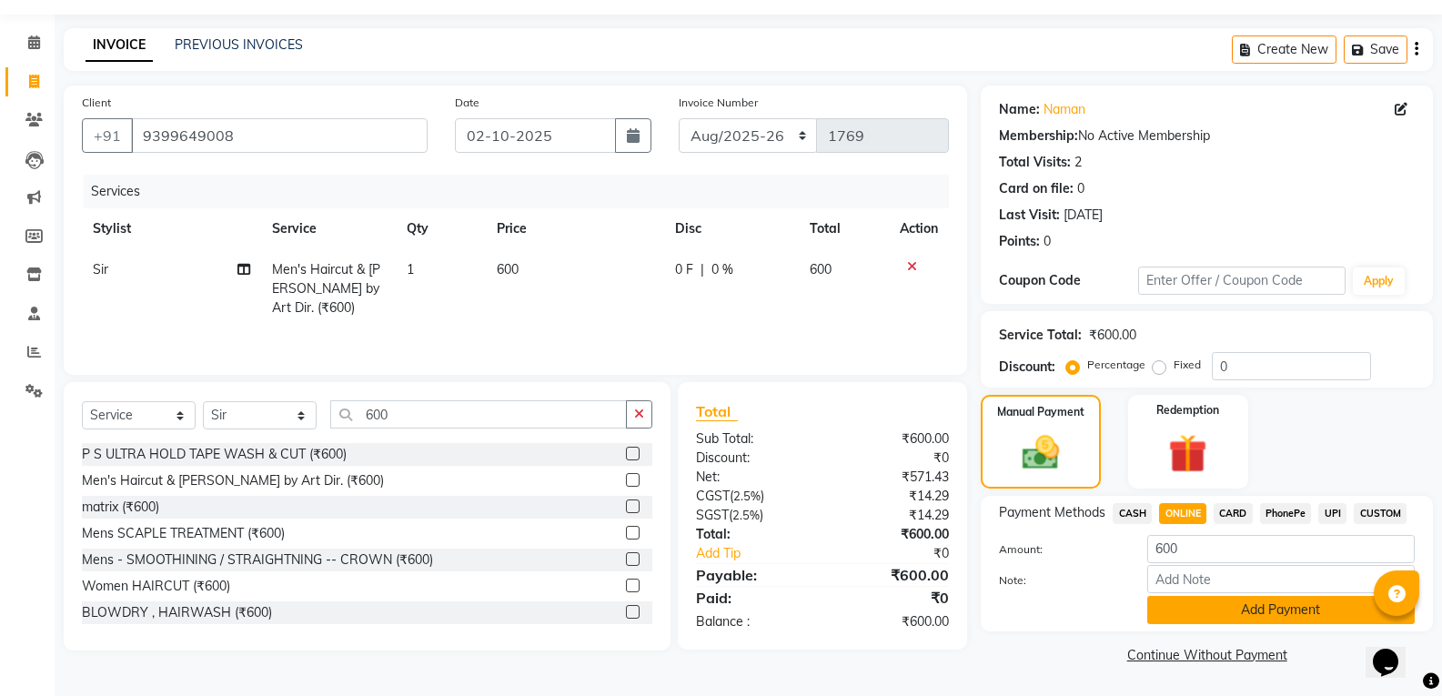
click at [1175, 609] on button "Add Payment" at bounding box center [1280, 610] width 267 height 28
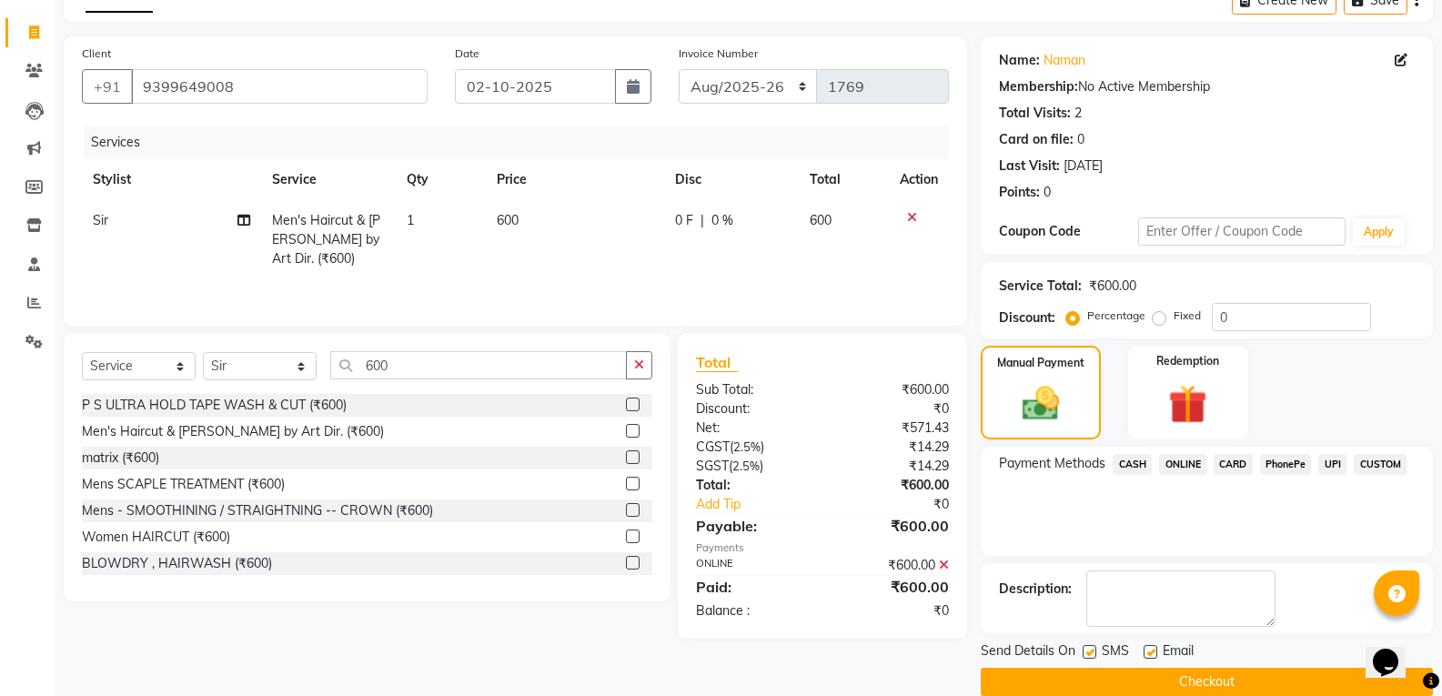
scroll to position [127, 0]
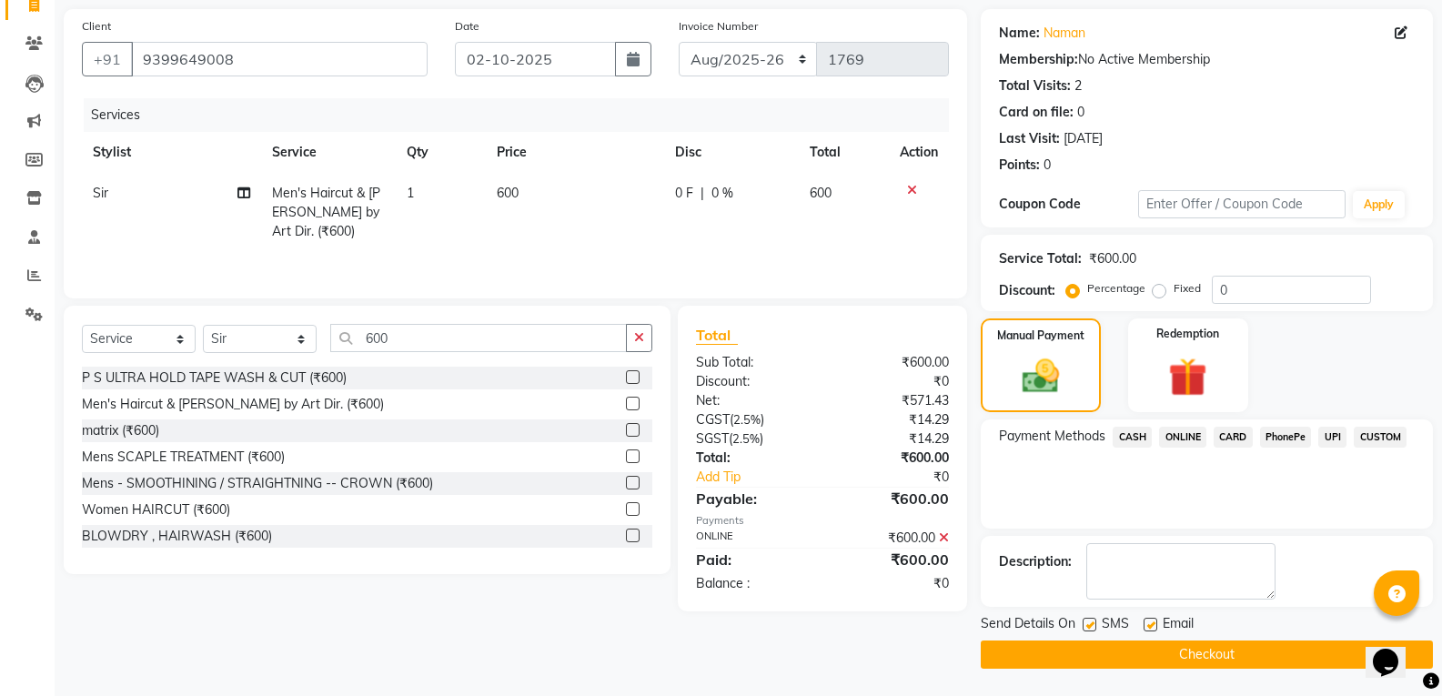
click at [1055, 644] on button "Checkout" at bounding box center [1207, 654] width 452 height 28
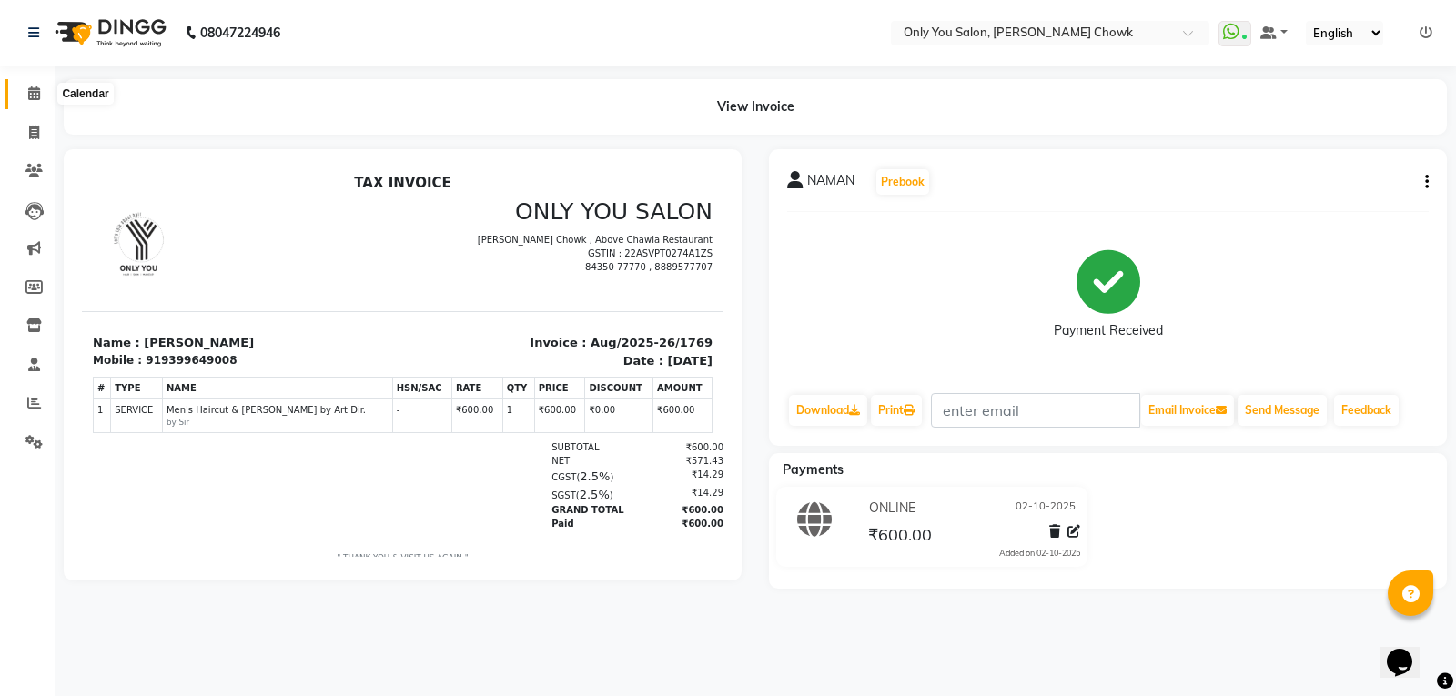
click at [35, 86] on span at bounding box center [34, 94] width 32 height 21
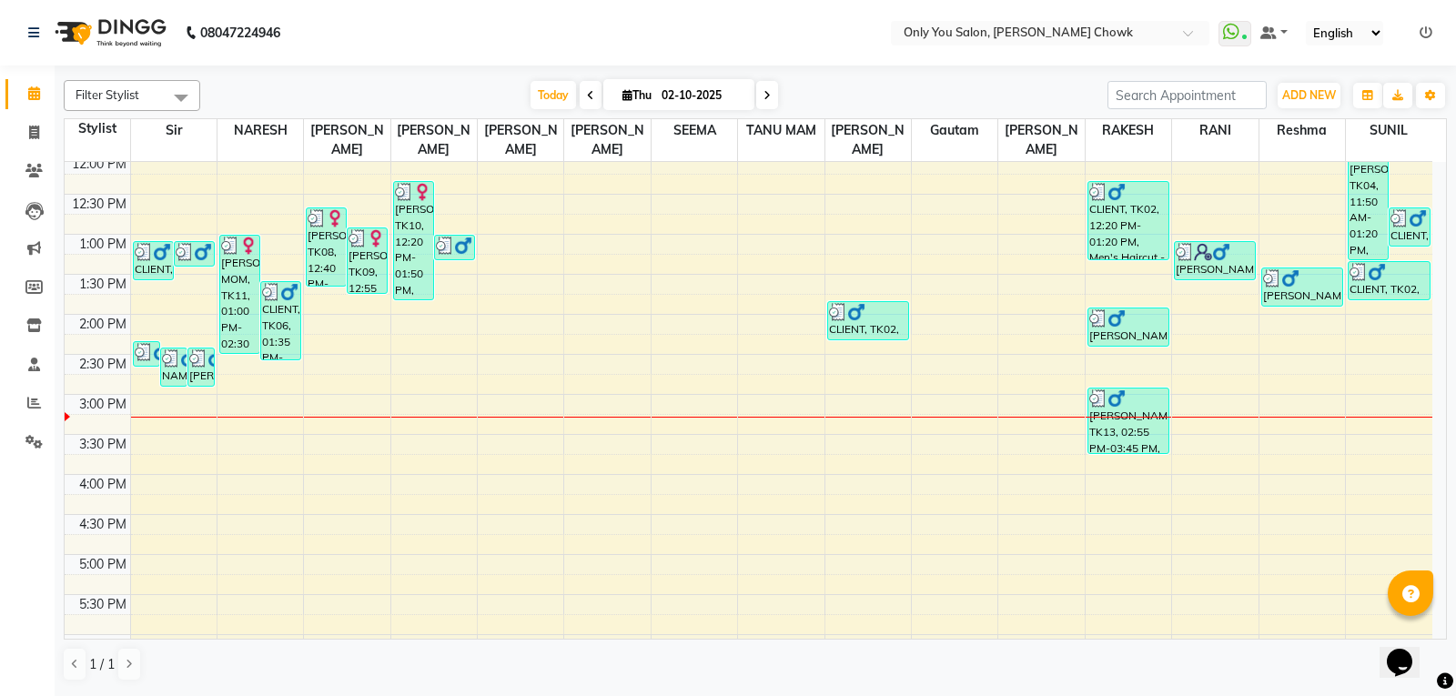
scroll to position [273, 0]
